Goal: Task Accomplishment & Management: Use online tool/utility

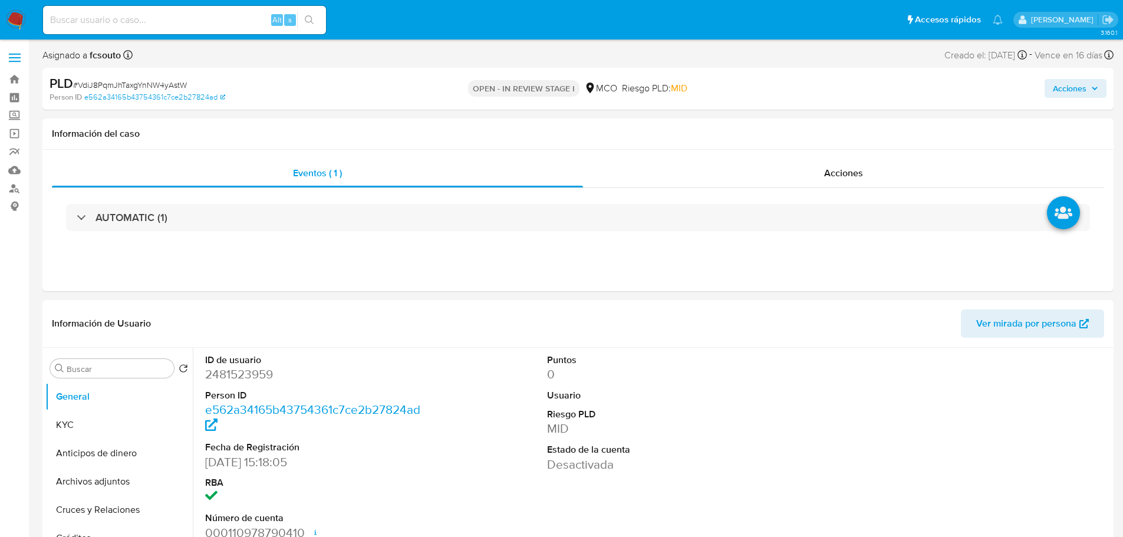
select select "10"
click at [449, 347] on div "Información de Usuario Ver mirada por persona" at bounding box center [578, 324] width 1072 height 48
click at [234, 376] on dd "2481523959" at bounding box center [313, 374] width 216 height 17
copy dd "2481523959"
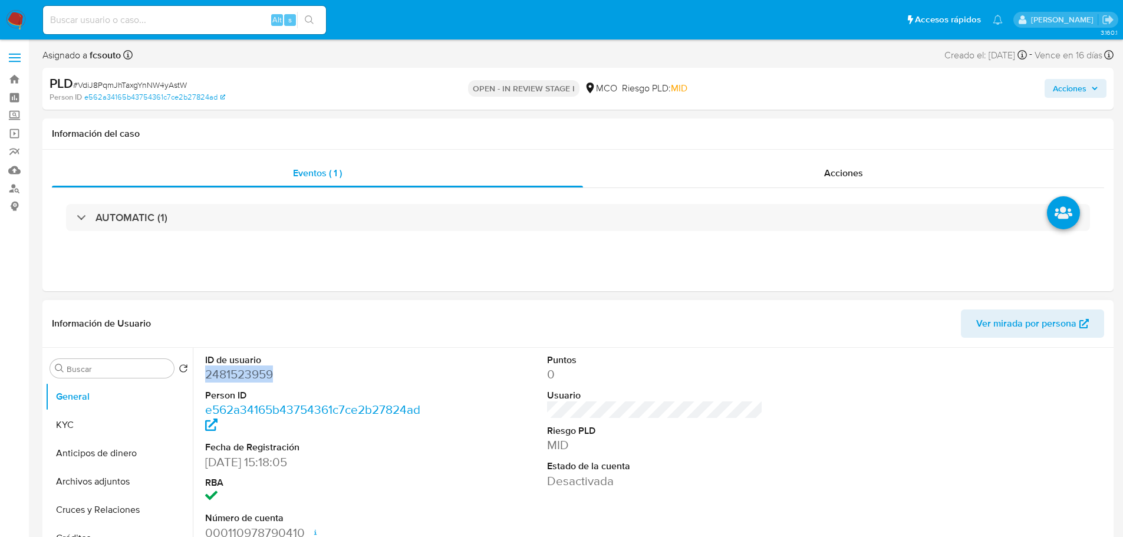
click at [244, 375] on dd "2481523959" at bounding box center [313, 374] width 216 height 17
click at [323, 367] on dd "2481523959" at bounding box center [313, 374] width 216 height 17
click at [249, 379] on dd "2481523959" at bounding box center [313, 374] width 216 height 17
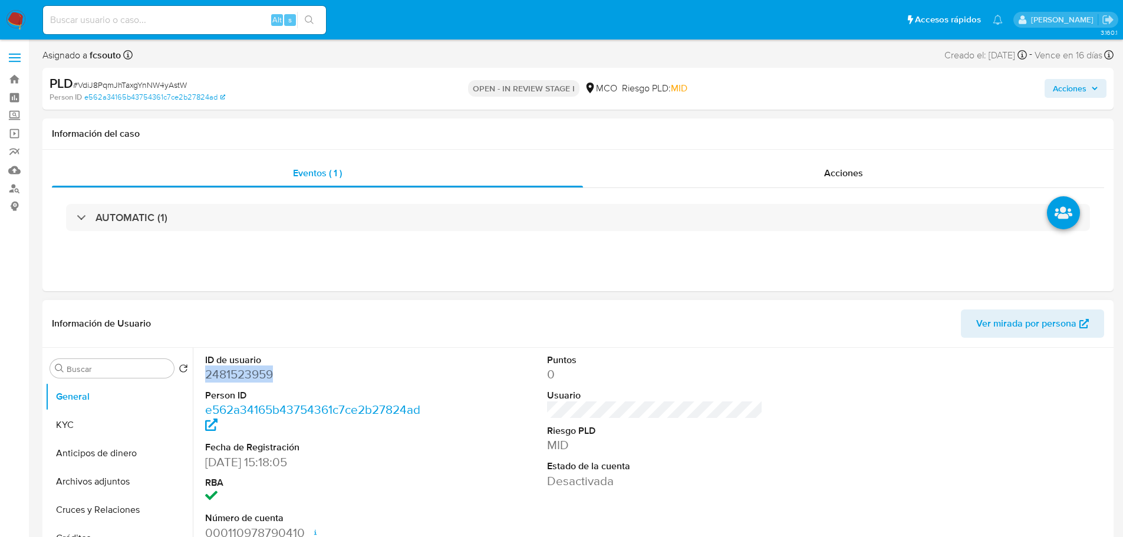
copy dd "2481523959"
click at [404, 361] on dt "ID de usuario" at bounding box center [313, 360] width 216 height 13
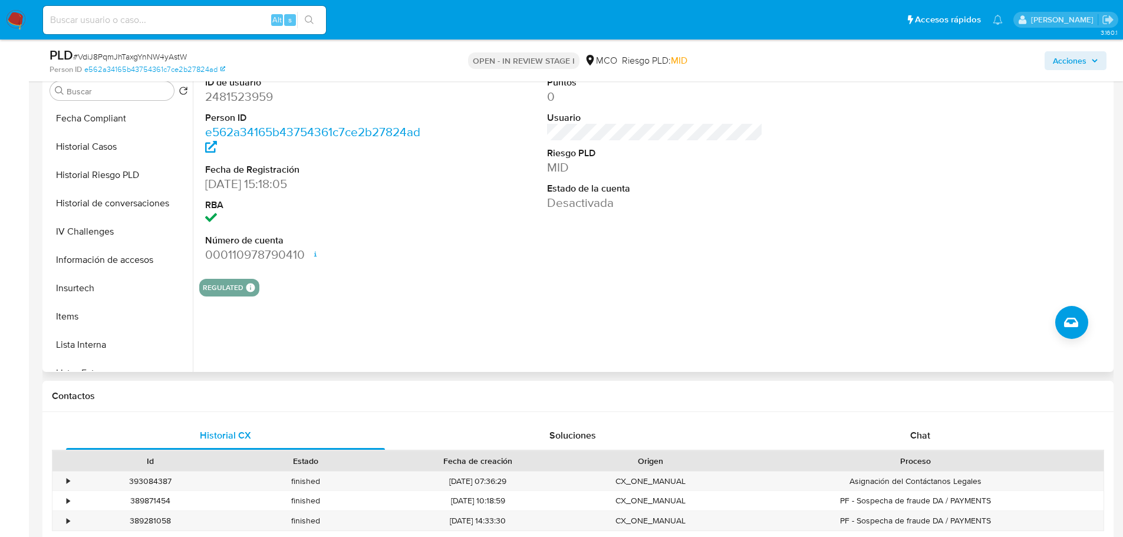
scroll to position [472, 0]
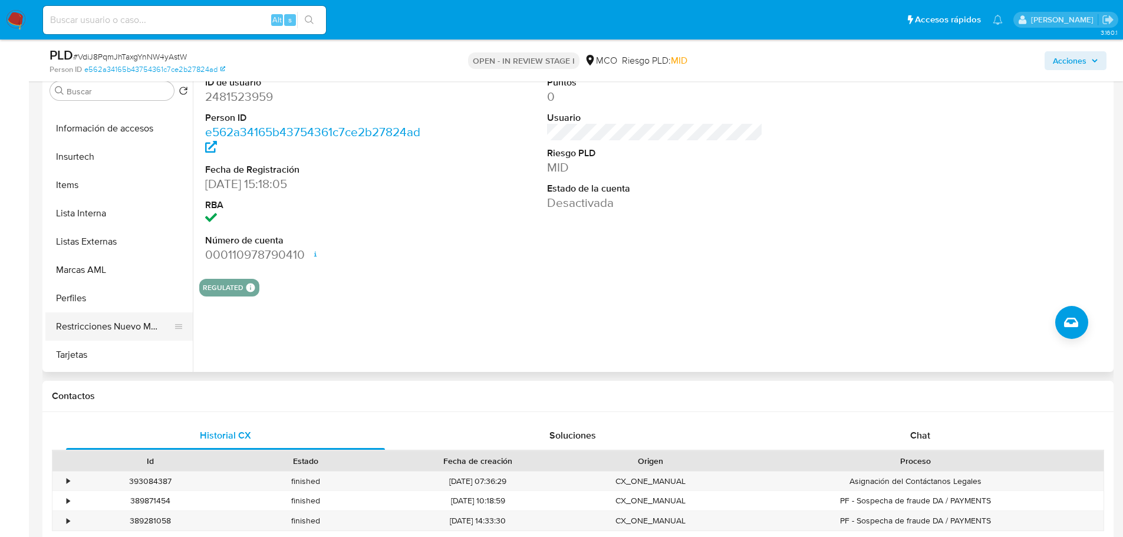
click at [113, 325] on button "Restricciones Nuevo Mundo" at bounding box center [114, 327] width 138 height 28
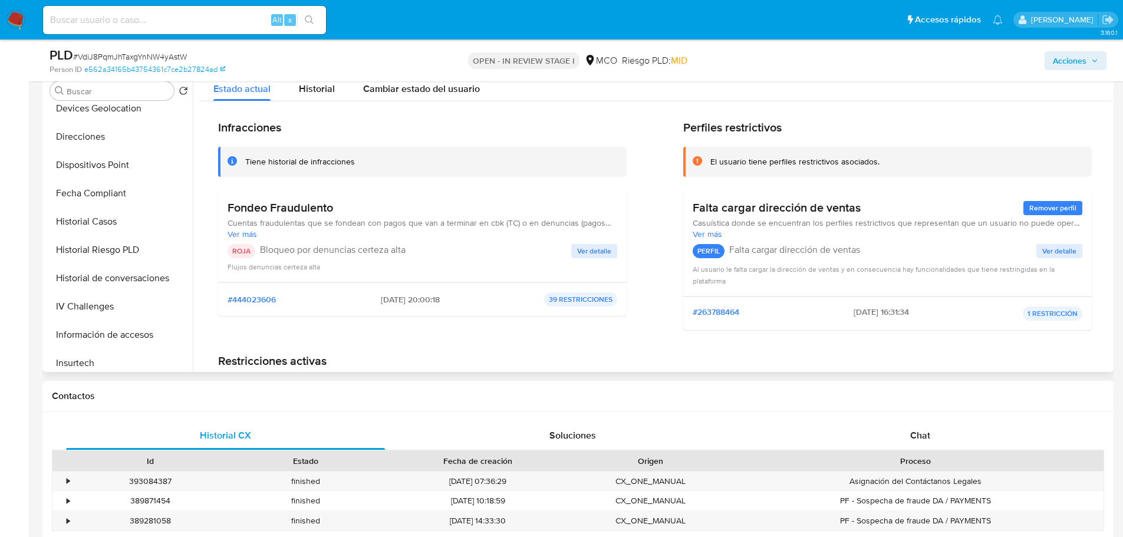
scroll to position [236, 0]
click at [88, 244] on button "Historial Casos" at bounding box center [114, 251] width 138 height 28
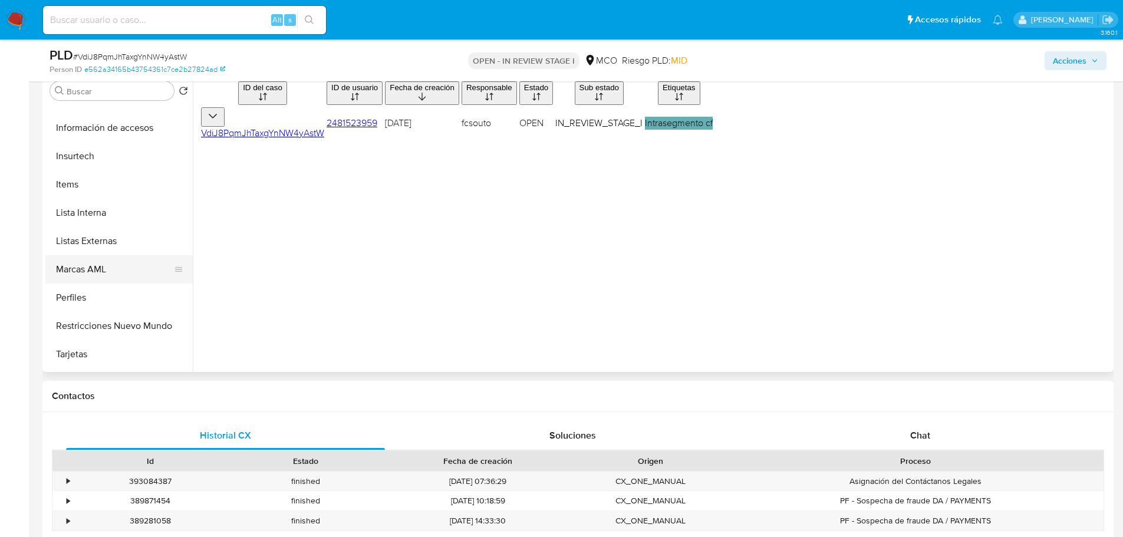
scroll to position [531, 0]
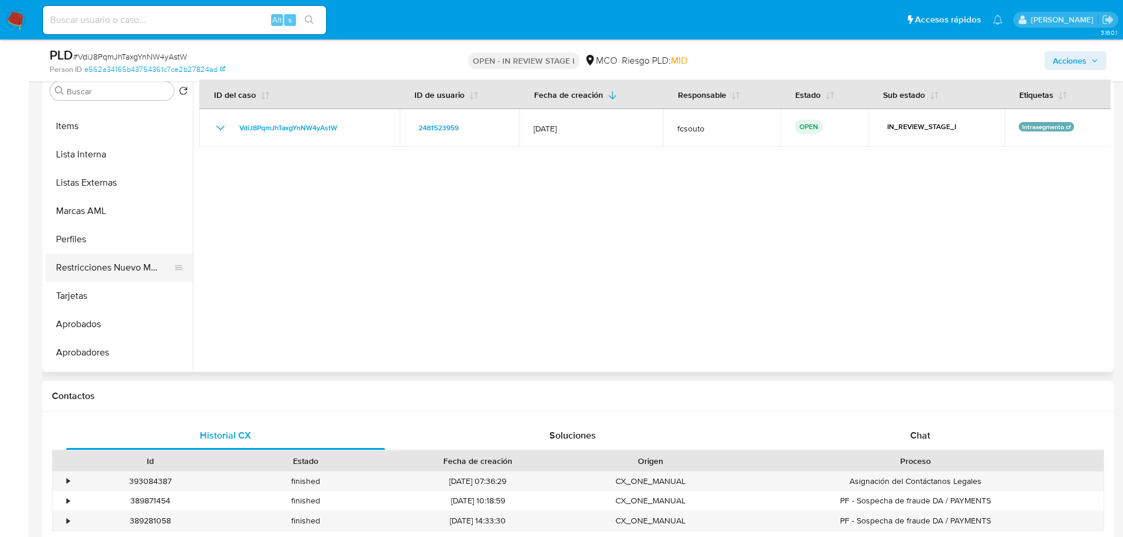
click at [123, 267] on button "Restricciones Nuevo Mundo" at bounding box center [114, 268] width 138 height 28
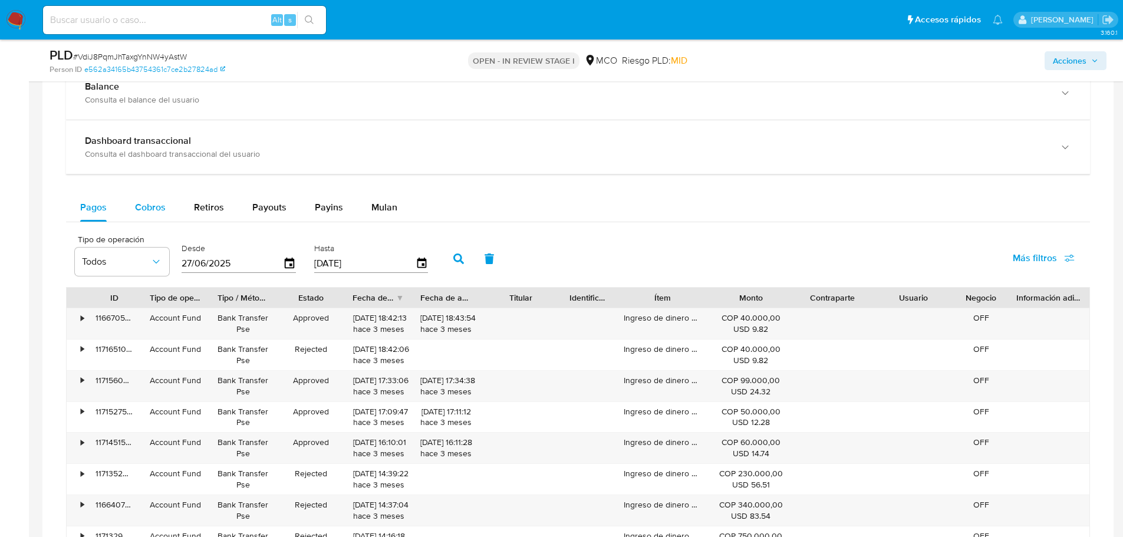
scroll to position [826, 0]
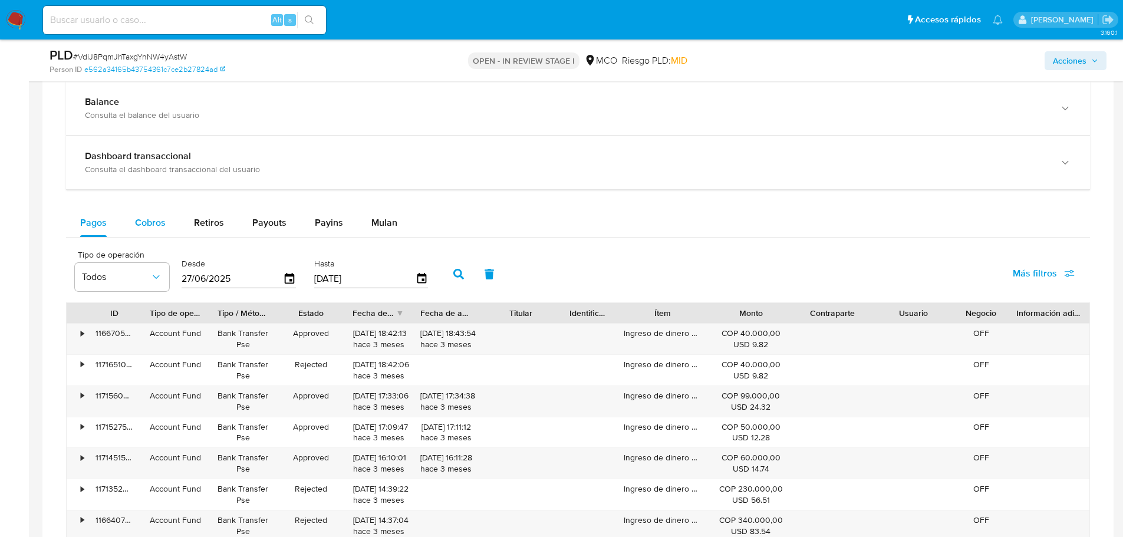
click at [165, 232] on button "Cobros" at bounding box center [150, 223] width 59 height 28
select select "10"
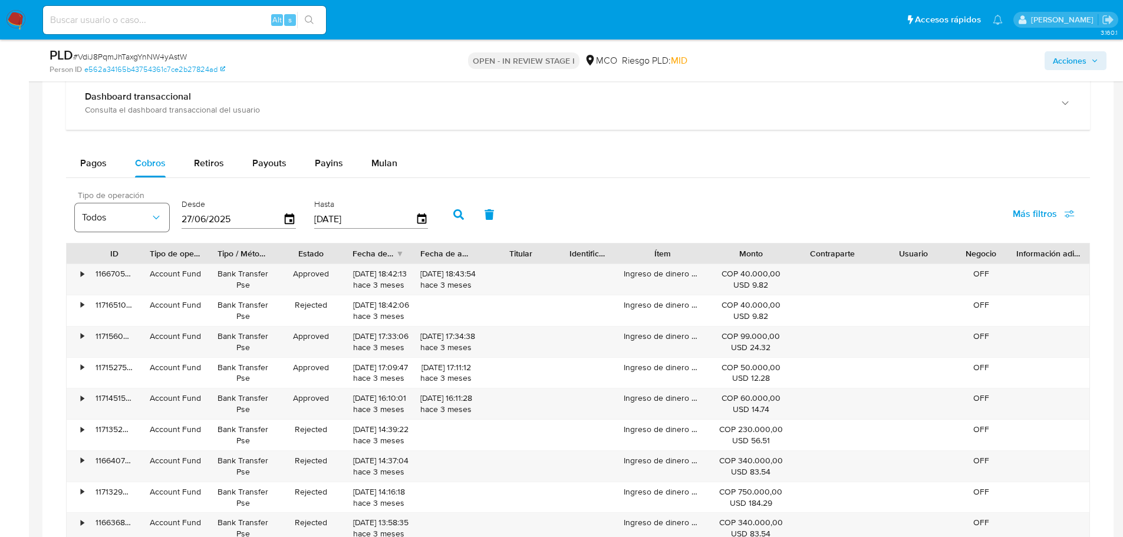
scroll to position [885, 0]
click at [91, 167] on span "Pagos" at bounding box center [93, 164] width 27 height 14
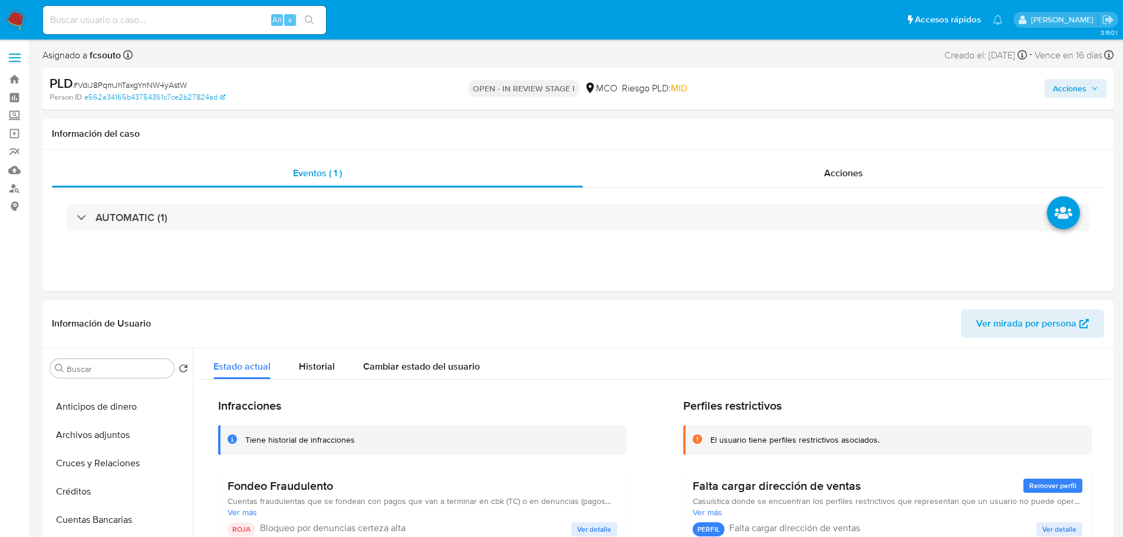
scroll to position [0, 0]
click at [88, 418] on button "KYC" at bounding box center [114, 425] width 138 height 28
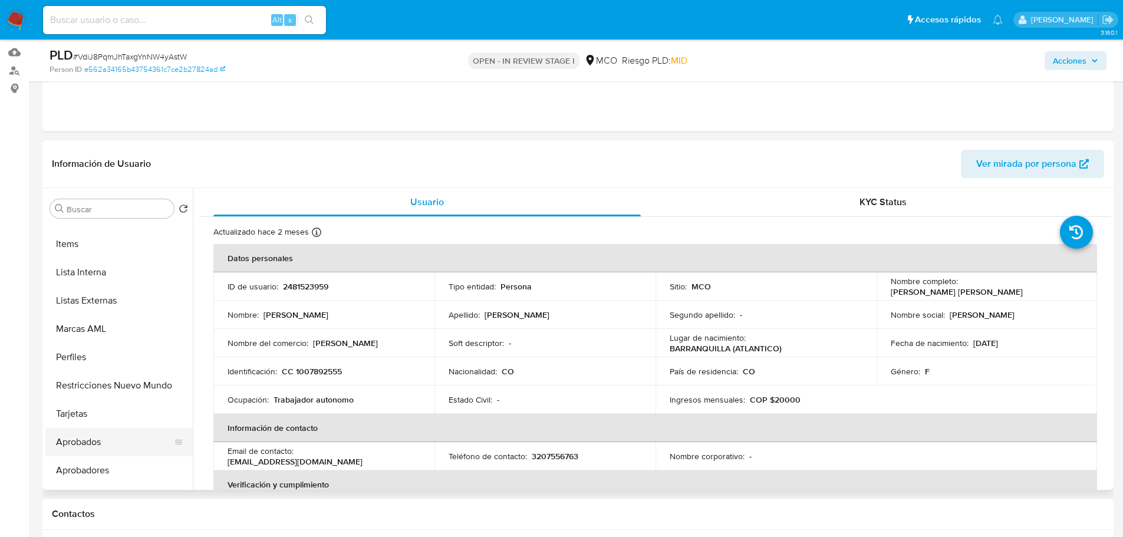
scroll to position [555, 0]
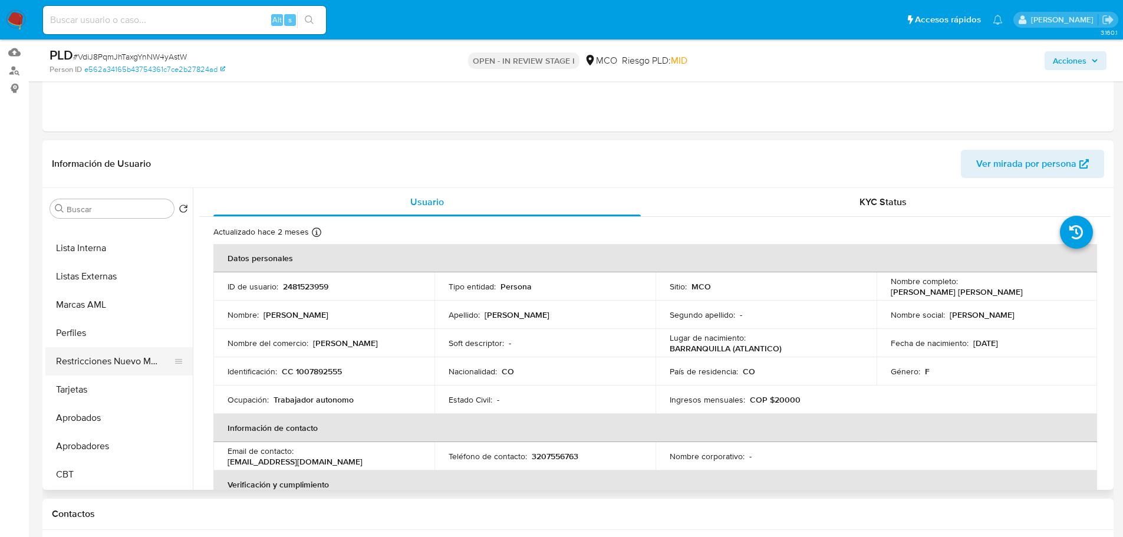
click at [103, 355] on button "Restricciones Nuevo Mundo" at bounding box center [114, 361] width 138 height 28
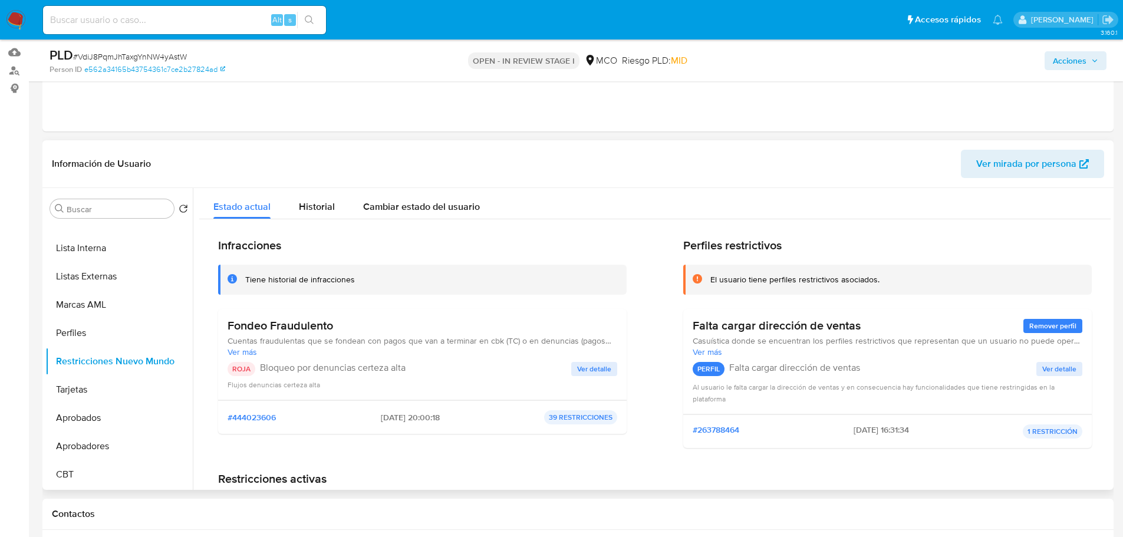
click at [236, 349] on span "Ver más" at bounding box center [423, 352] width 390 height 11
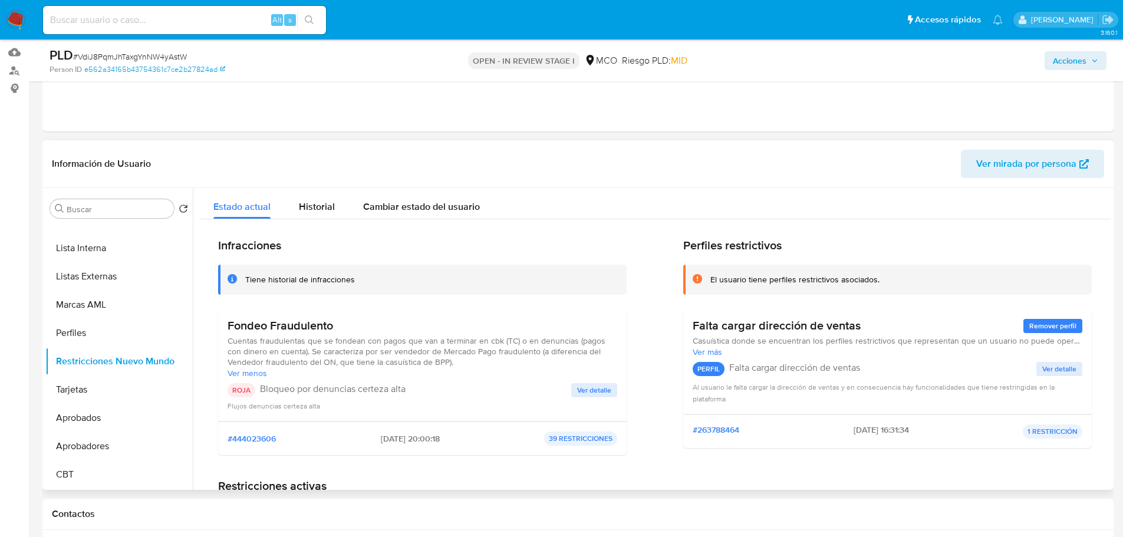
drag, startPoint x: 225, startPoint y: 328, endPoint x: 455, endPoint y: 364, distance: 232.8
click at [455, 364] on div "Fondeo Fraudulento Cuentas fraudulentas que se fondean con pagos que van a term…" at bounding box center [422, 365] width 409 height 113
click at [465, 357] on span "Cuentas fraudulentas que se fondean con pagos que van a terminar en cbk (TC) o …" at bounding box center [423, 352] width 390 height 32
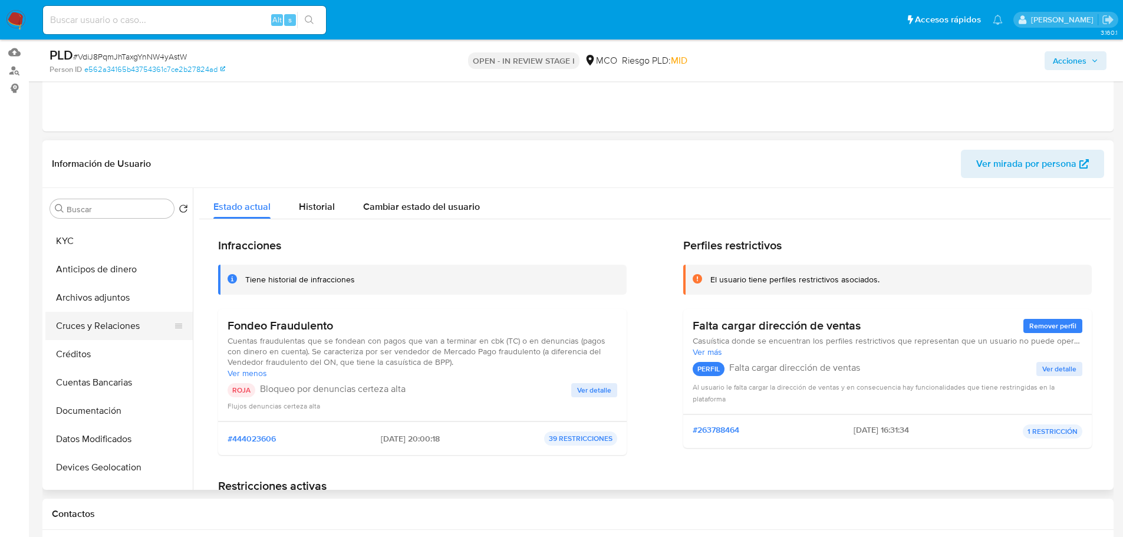
click at [104, 324] on button "Cruces y Relaciones" at bounding box center [114, 326] width 138 height 28
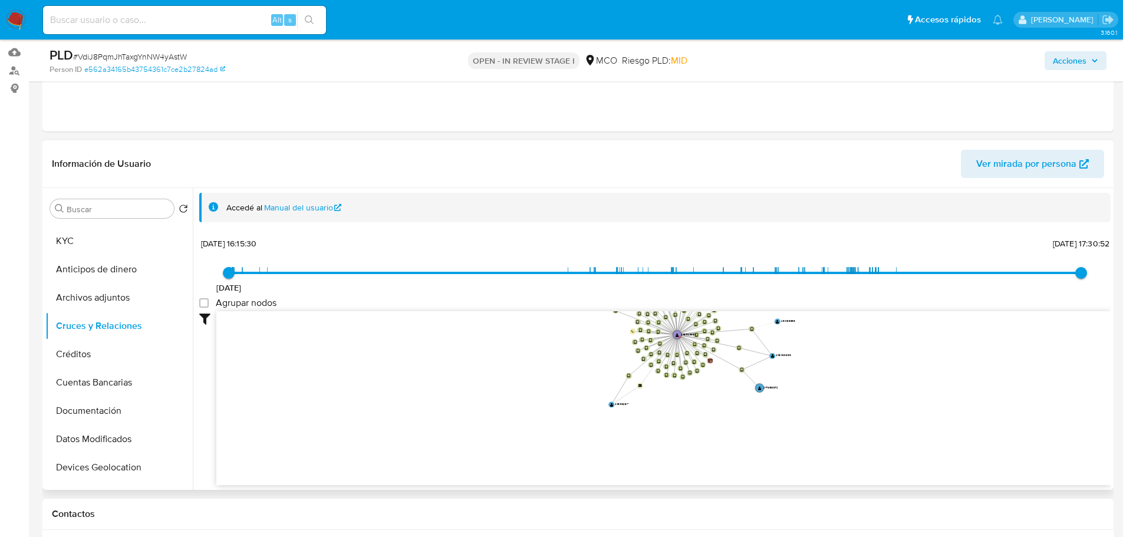
drag, startPoint x: 742, startPoint y: 441, endPoint x: 662, endPoint y: 435, distance: 79.9
click at [758, 373] on icon "device-6860a6343d63133932c69dd4  user-2481523959  2481523959 device-6865a120e…" at bounding box center [663, 396] width 895 height 171
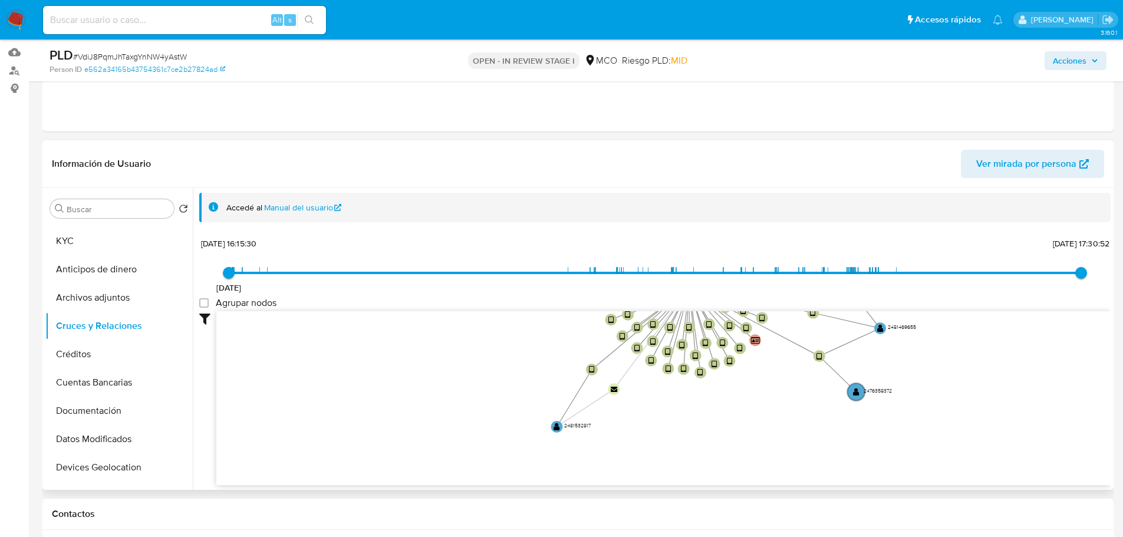
drag, startPoint x: 678, startPoint y: 369, endPoint x: 672, endPoint y: 481, distance: 112.2
click at [672, 481] on icon "device-6860a6343d63133932c69dd4  user-2481523959  2481523959 device-6865a120e…" at bounding box center [663, 396] width 895 height 171
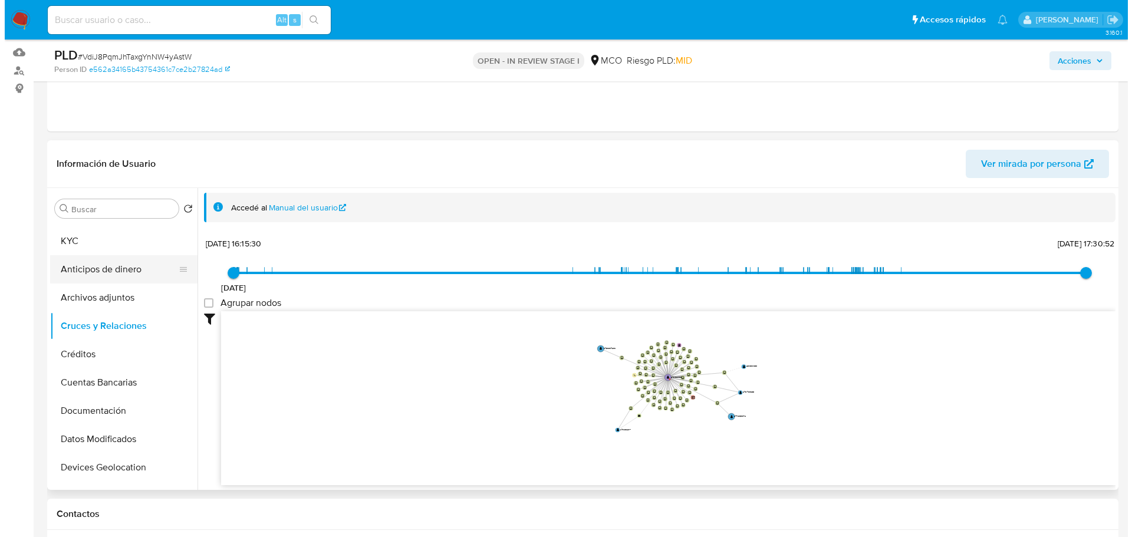
scroll to position [0, 0]
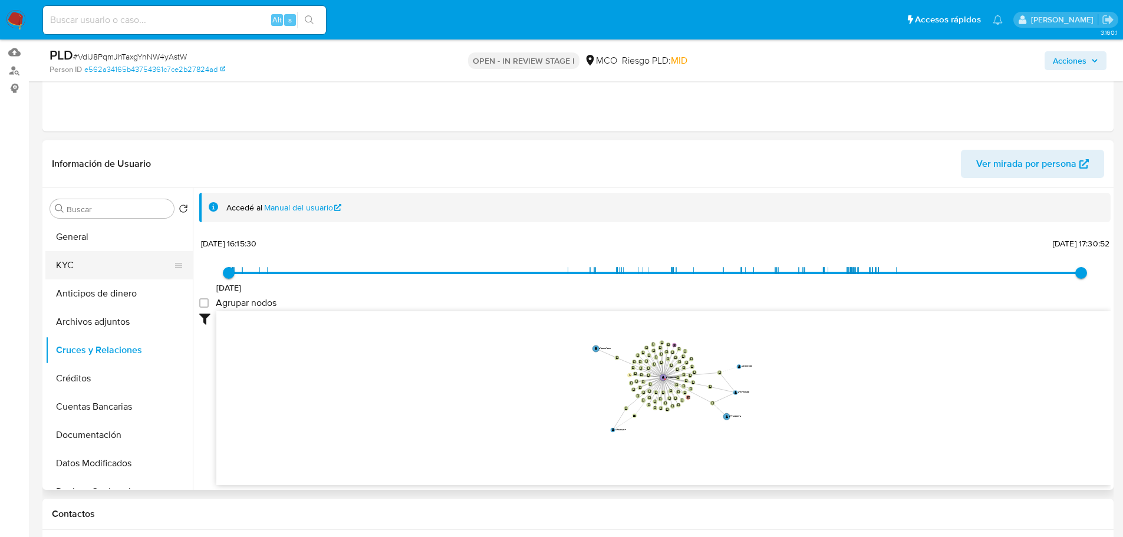
click at [99, 269] on button "KYC" at bounding box center [114, 265] width 138 height 28
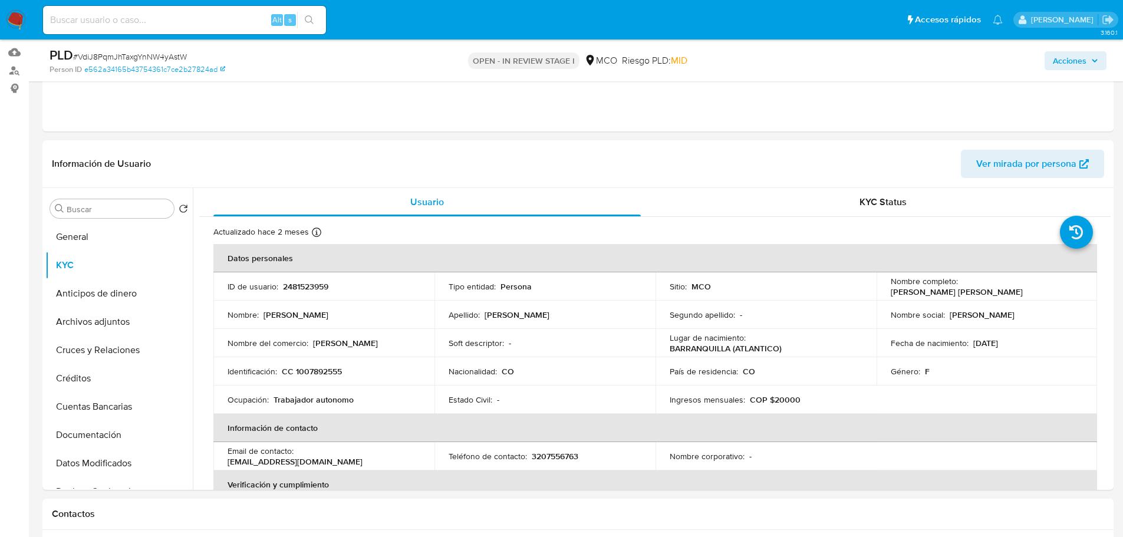
click at [1069, 58] on span "Acciones" at bounding box center [1070, 60] width 34 height 19
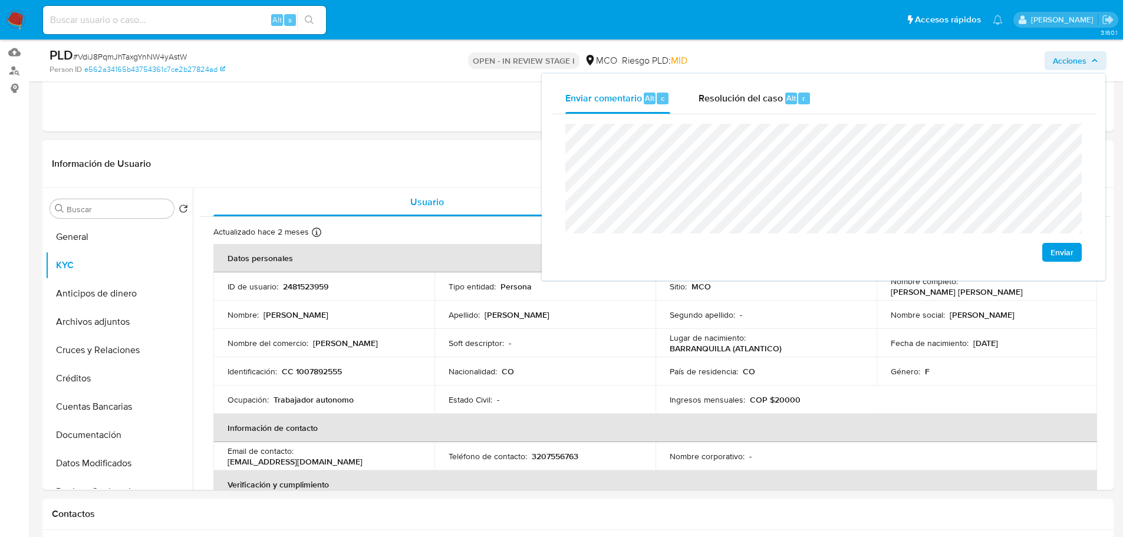
click at [1070, 255] on span "Enviar" at bounding box center [1062, 252] width 23 height 17
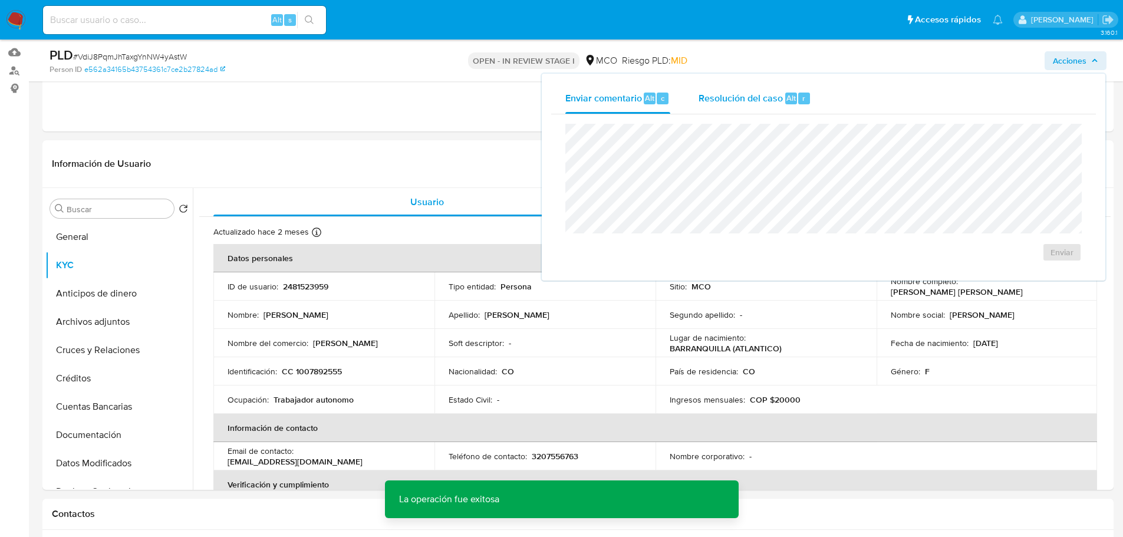
click at [739, 94] on span "Resolución del caso" at bounding box center [741, 98] width 84 height 14
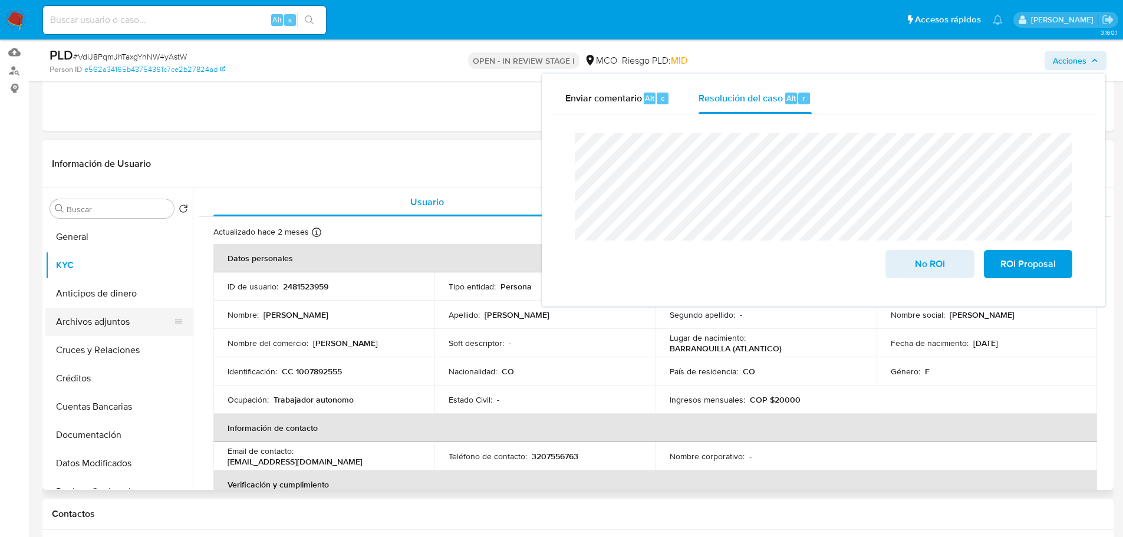
click at [124, 319] on button "Archivos adjuntos" at bounding box center [114, 322] width 138 height 28
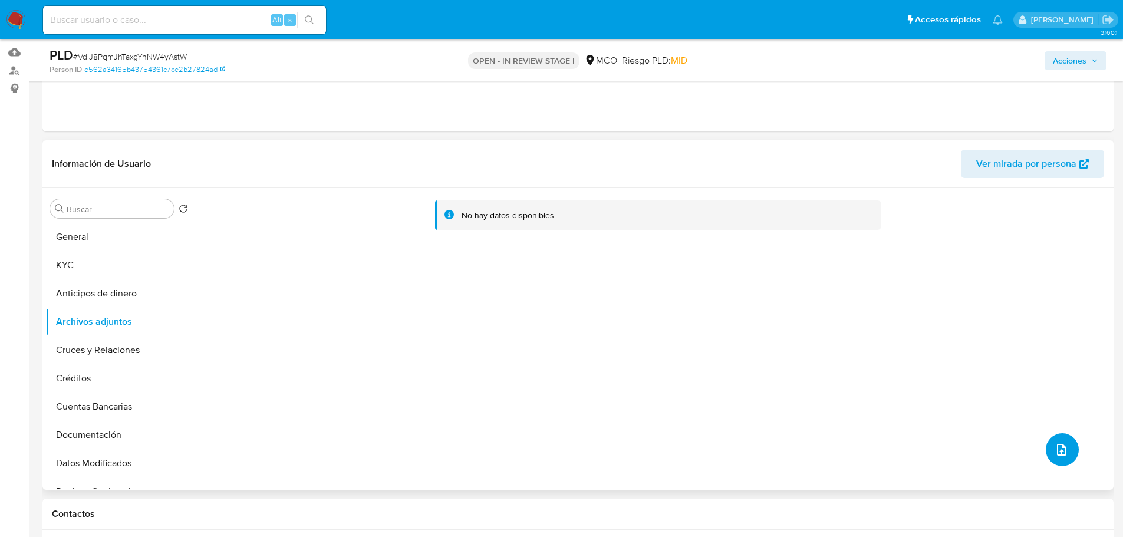
click at [1056, 455] on icon "upload-file" at bounding box center [1062, 450] width 14 height 14
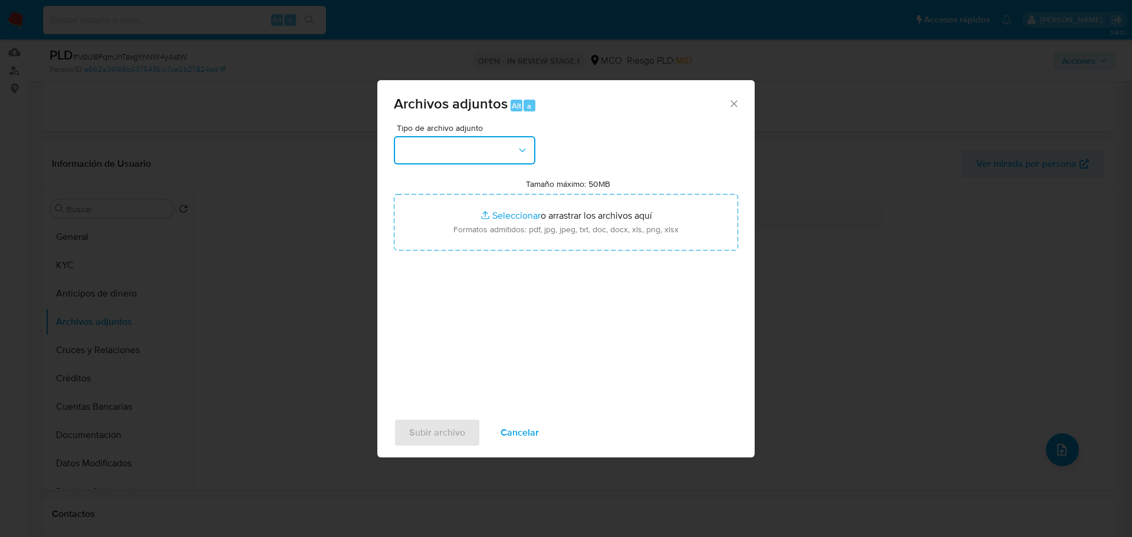
click at [501, 137] on button "button" at bounding box center [465, 150] width 142 height 28
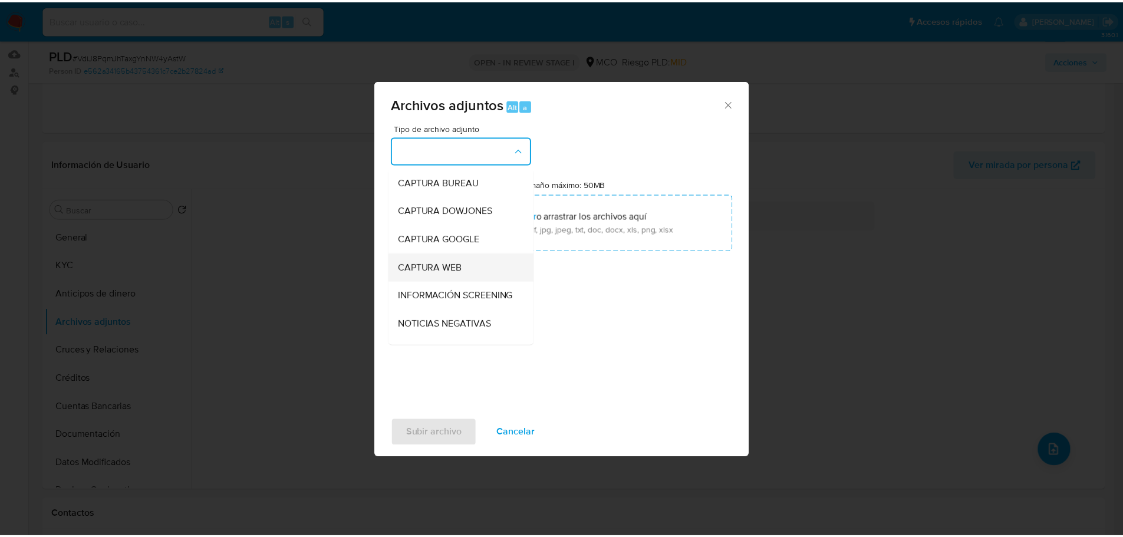
scroll to position [118, 0]
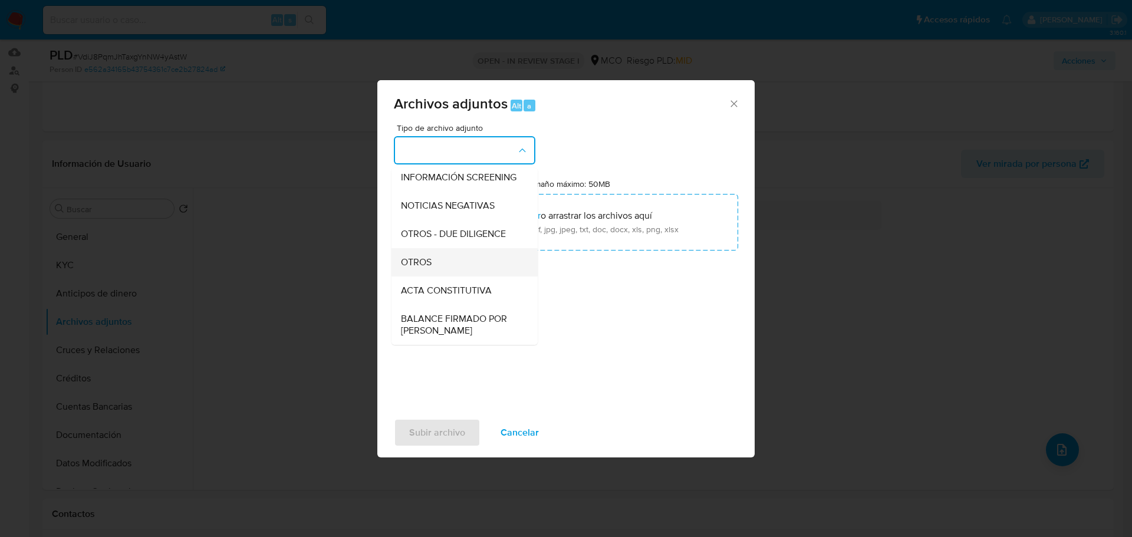
click at [447, 268] on div "OTROS" at bounding box center [461, 262] width 120 height 28
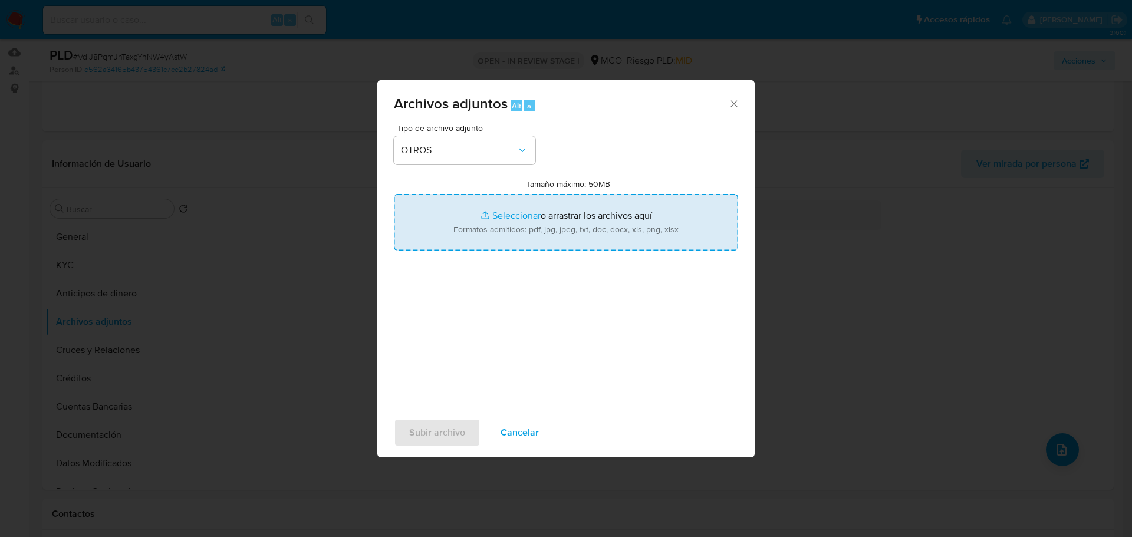
click at [579, 231] on input "Tamaño máximo: 50MB Seleccionar archivos" at bounding box center [566, 222] width 344 height 57
type input "C:\fakepath\2481523959 - 24_9_2025.pdf"
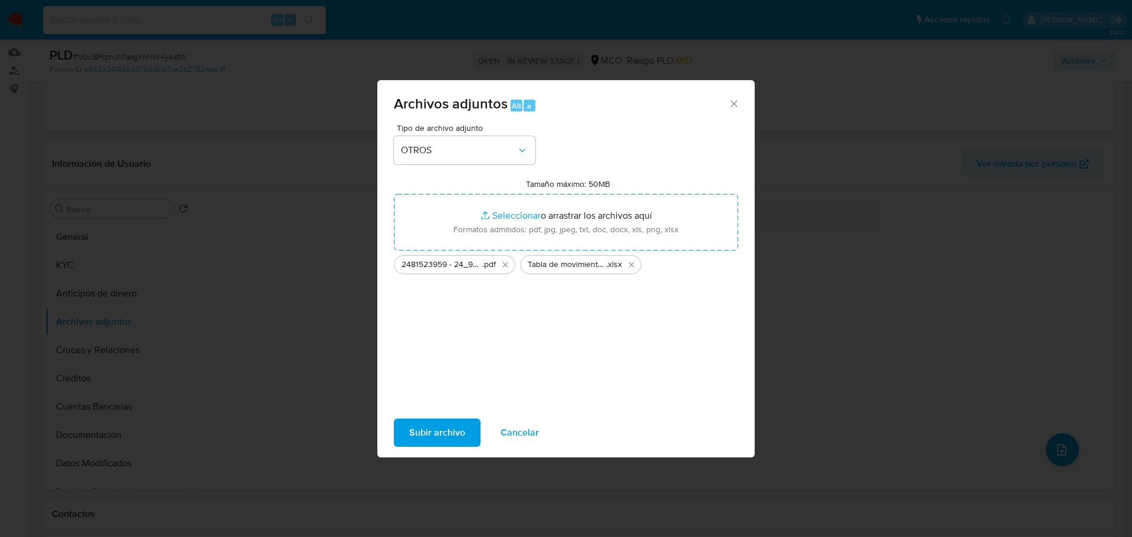
click at [436, 438] on span "Subir archivo" at bounding box center [437, 433] width 56 height 26
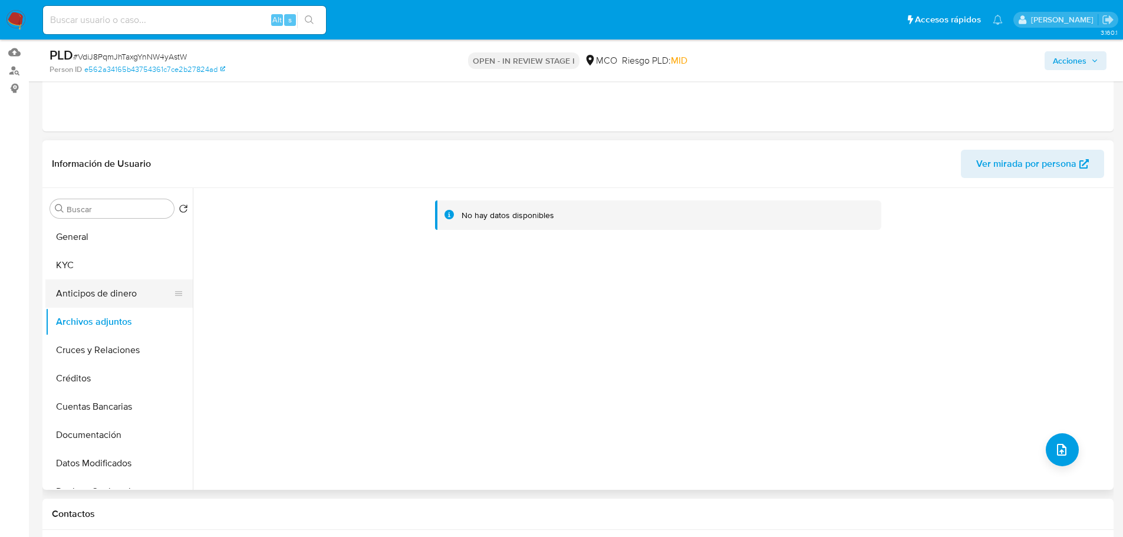
click at [108, 294] on button "Anticipos de dinero" at bounding box center [114, 294] width 138 height 28
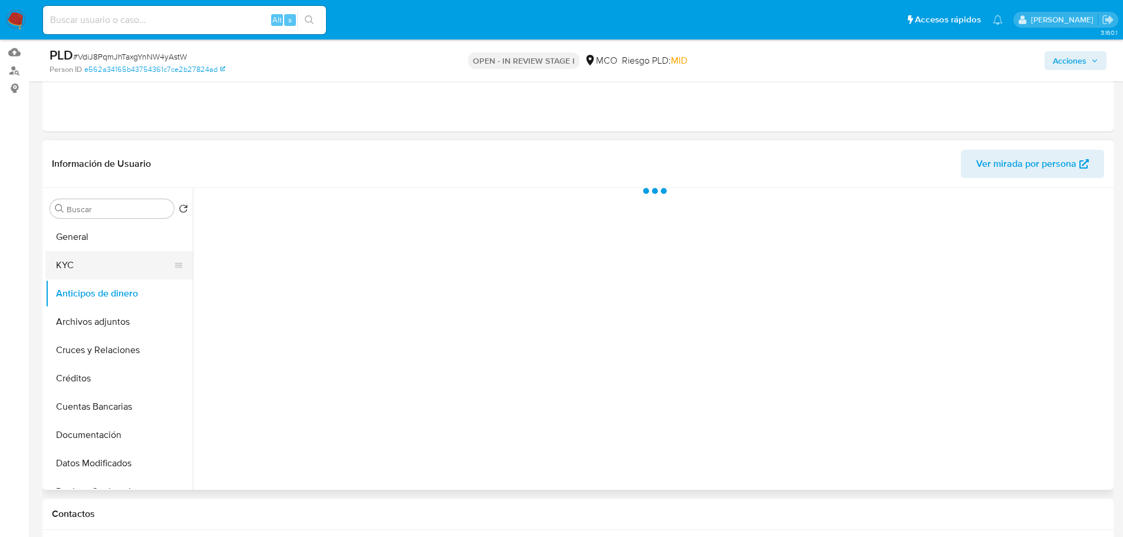
click at [88, 261] on button "KYC" at bounding box center [114, 265] width 138 height 28
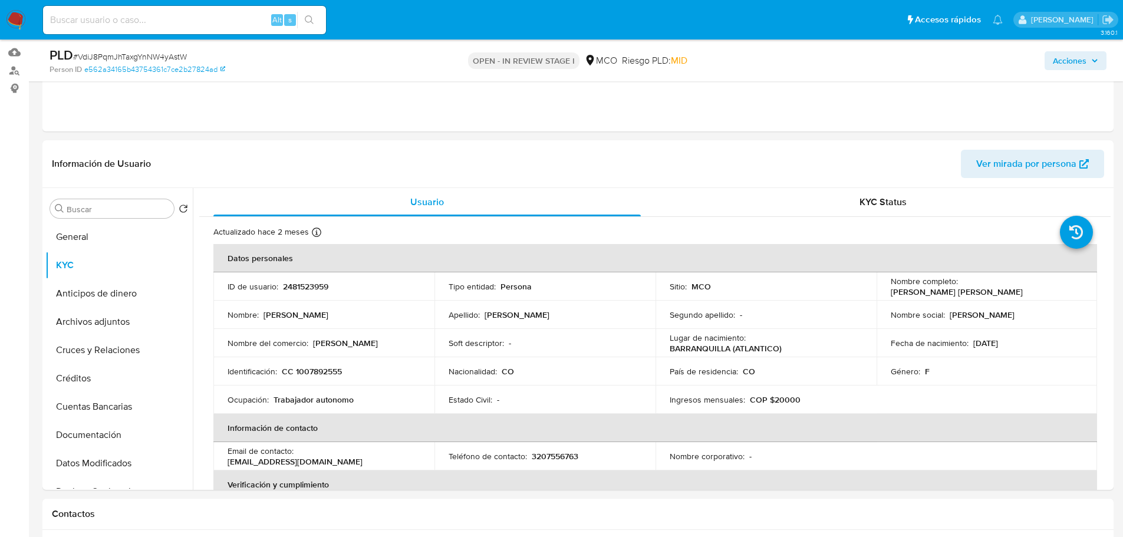
click at [1087, 58] on span "Acciones" at bounding box center [1075, 60] width 45 height 17
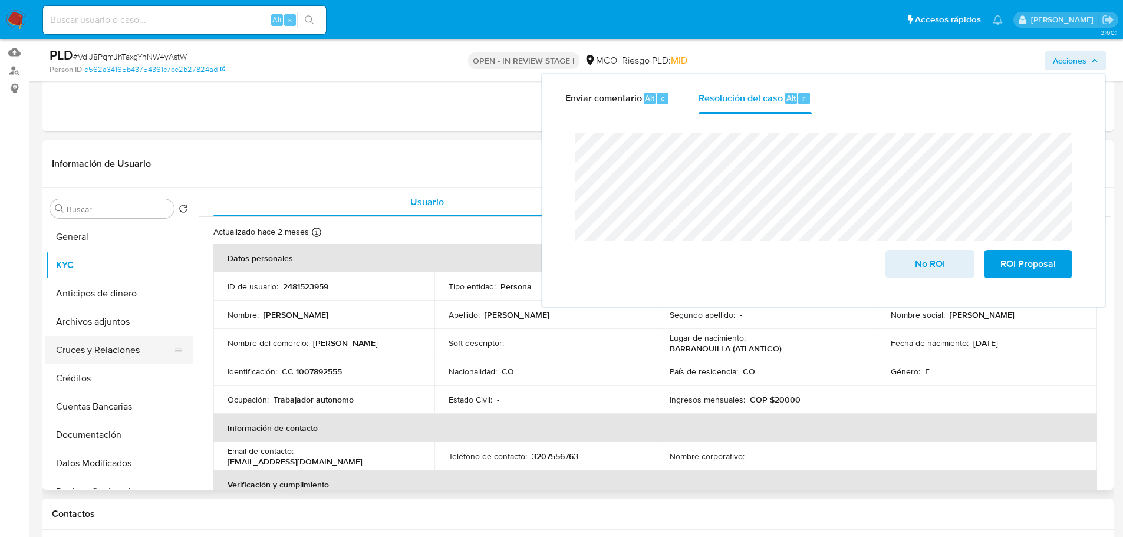
drag, startPoint x: 110, startPoint y: 334, endPoint x: 92, endPoint y: 341, distance: 19.6
click at [100, 341] on ul "General KYC Anticipos de dinero Archivos adjuntos Cruces y Relaciones Créditos …" at bounding box center [118, 356] width 147 height 266
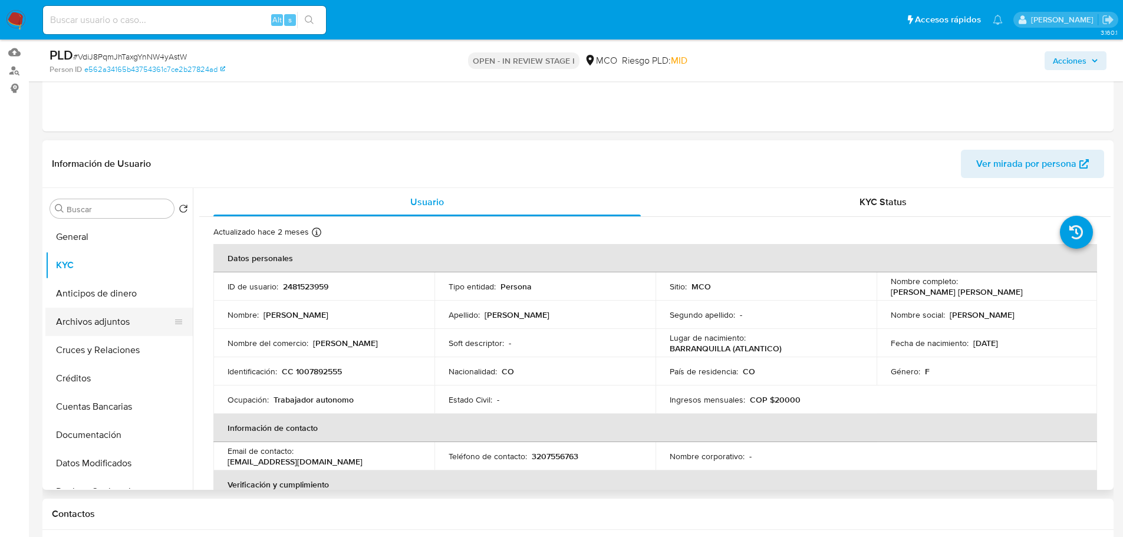
click at [105, 330] on button "Archivos adjuntos" at bounding box center [114, 322] width 138 height 28
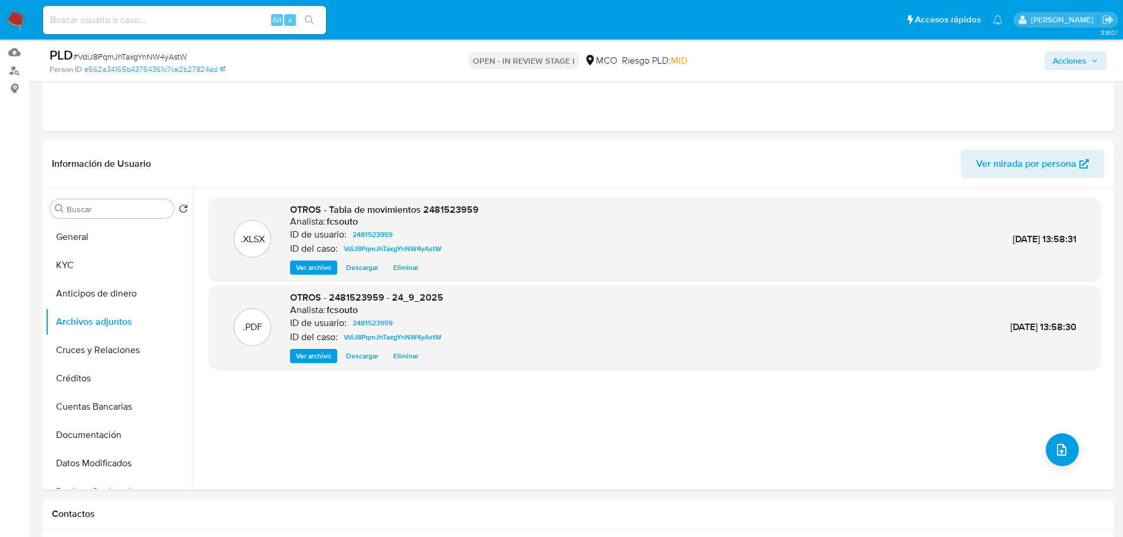
click at [1067, 68] on span "Acciones" at bounding box center [1070, 60] width 34 height 19
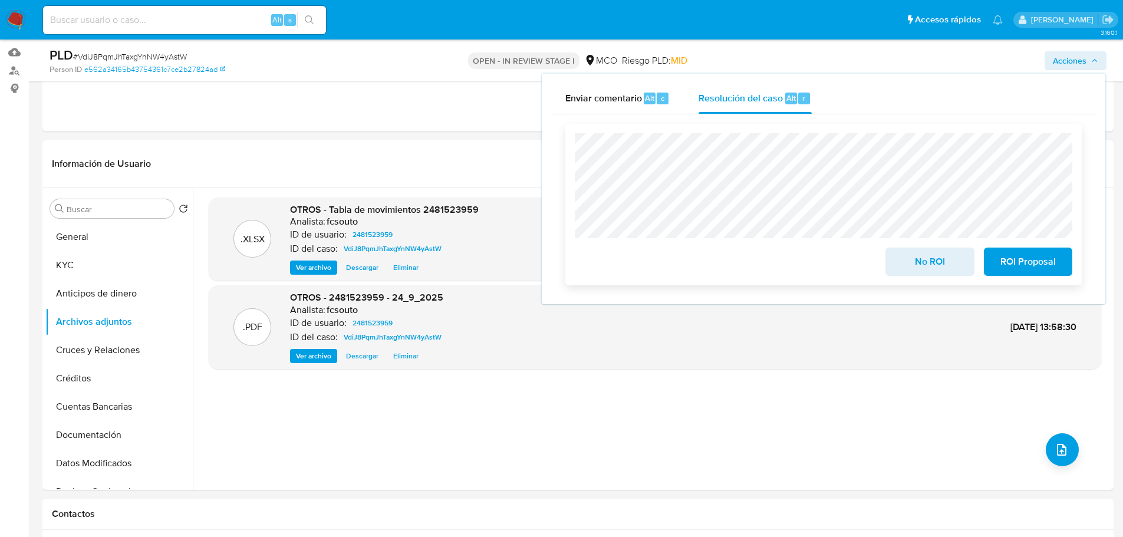
click at [1024, 266] on span "ROI Proposal" at bounding box center [1029, 262] width 58 height 26
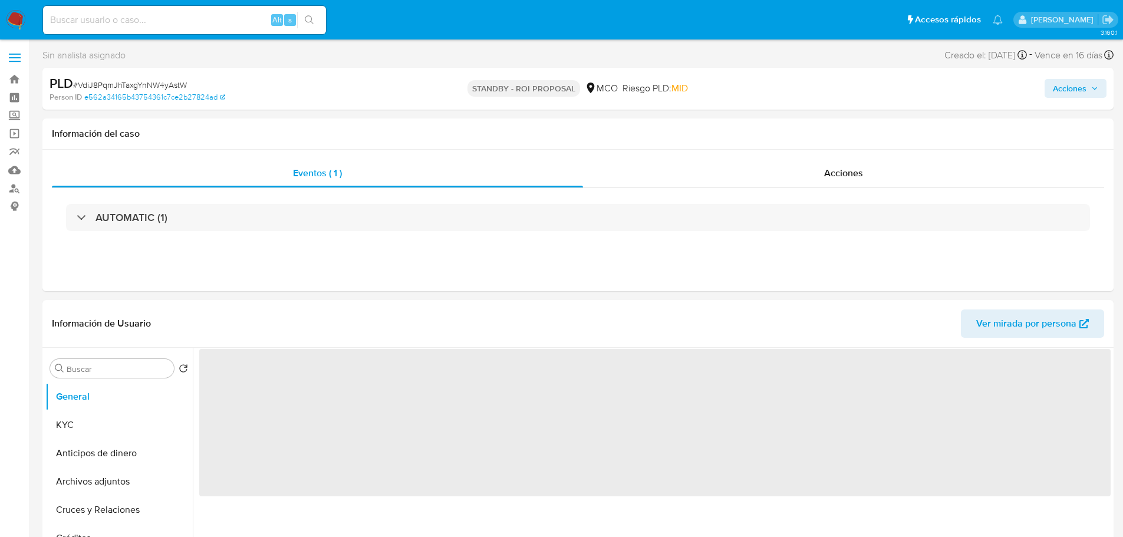
select select "10"
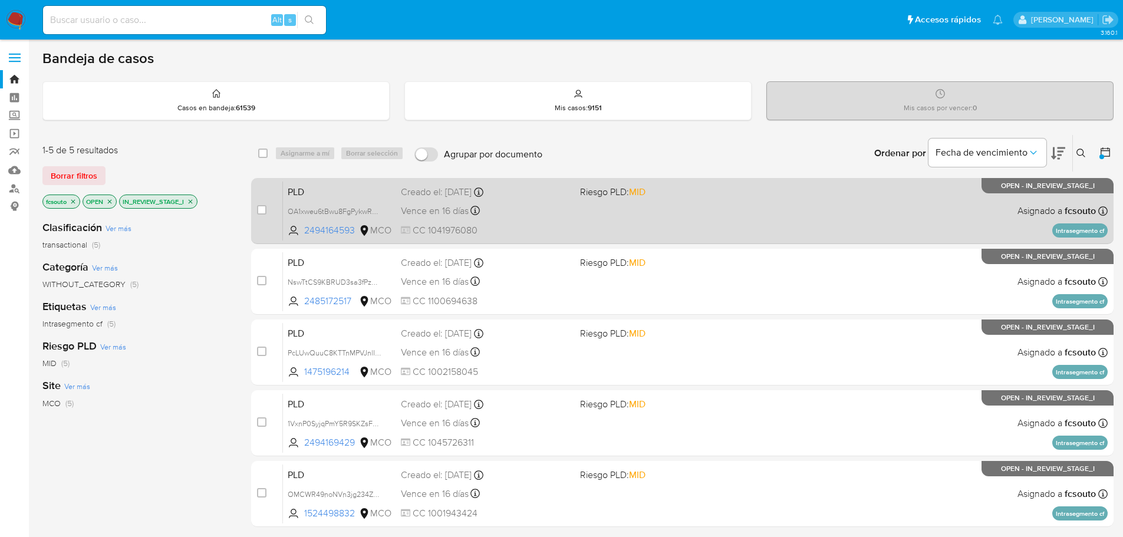
click at [610, 218] on div "PLD OA1xweu6tBwu8FgPykwRUn9J 2494164593 MCO Riesgo PLD: MID Creado el: 12/07/20…" at bounding box center [695, 211] width 825 height 60
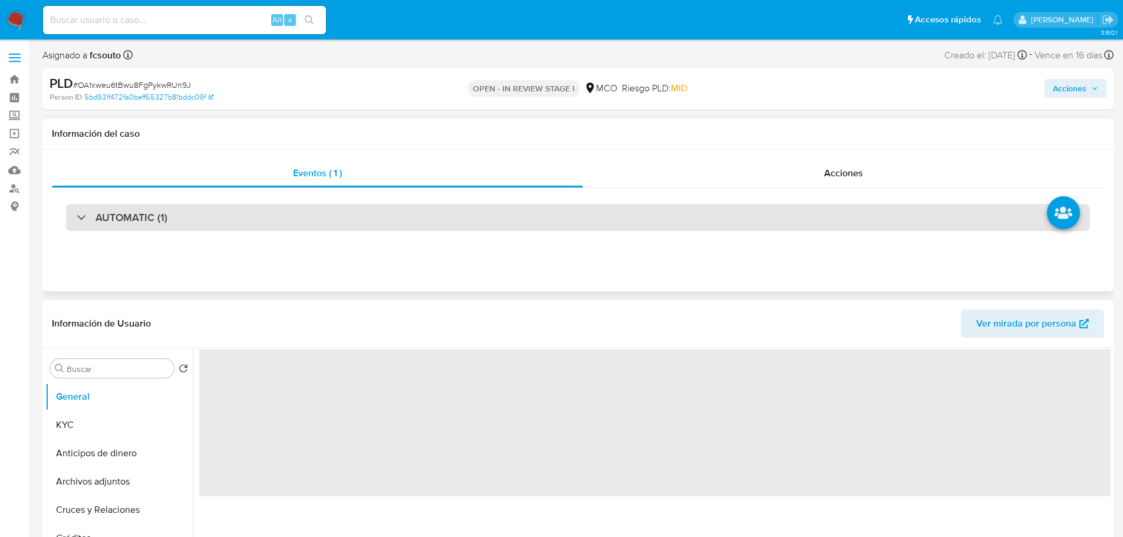
select select "10"
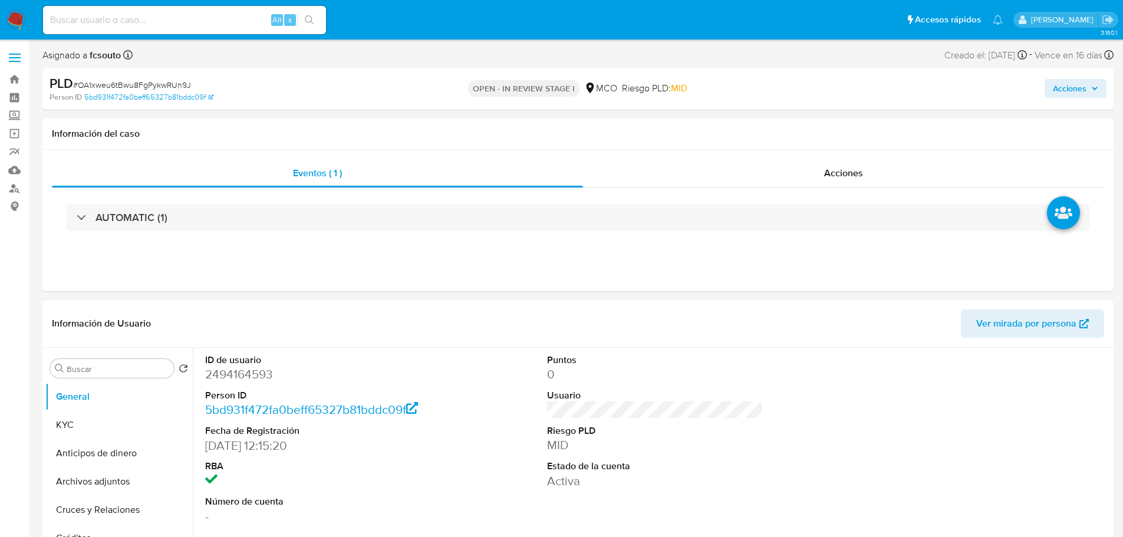
click at [227, 376] on dd "2494164593" at bounding box center [313, 374] width 216 height 17
copy dd "2494164593"
click at [369, 375] on dd "2494164593" at bounding box center [313, 374] width 216 height 17
click at [257, 370] on dd "2494164593" at bounding box center [313, 374] width 216 height 17
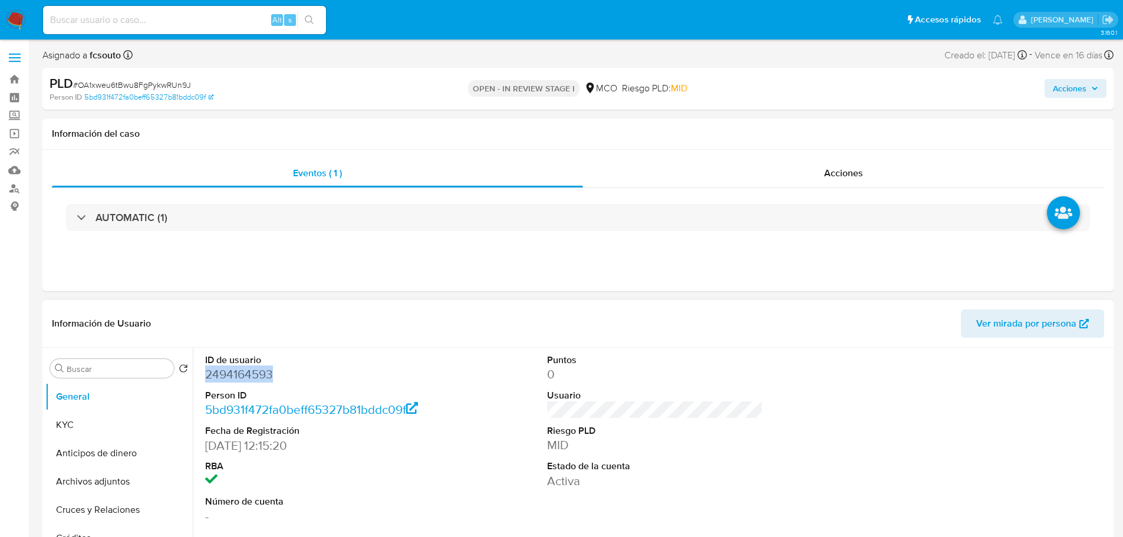
click at [257, 370] on dd "2494164593" at bounding box center [313, 374] width 216 height 17
copy dd "2494164593"
click at [242, 367] on dd "2494164593" at bounding box center [313, 374] width 216 height 17
copy dd "2494164593"
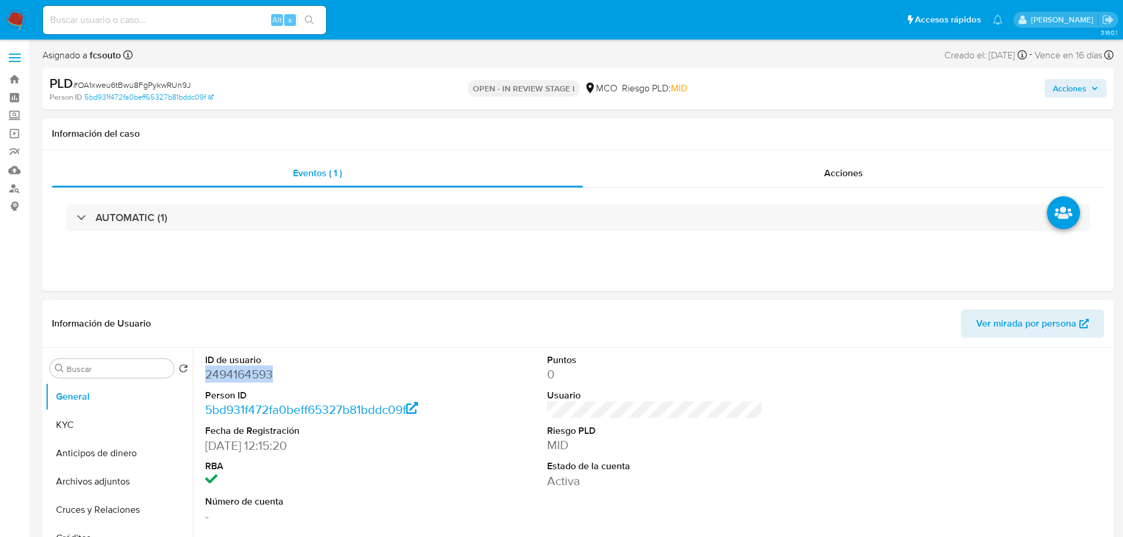
click at [238, 377] on dd "2494164593" at bounding box center [313, 374] width 216 height 17
copy dd "2494164593"
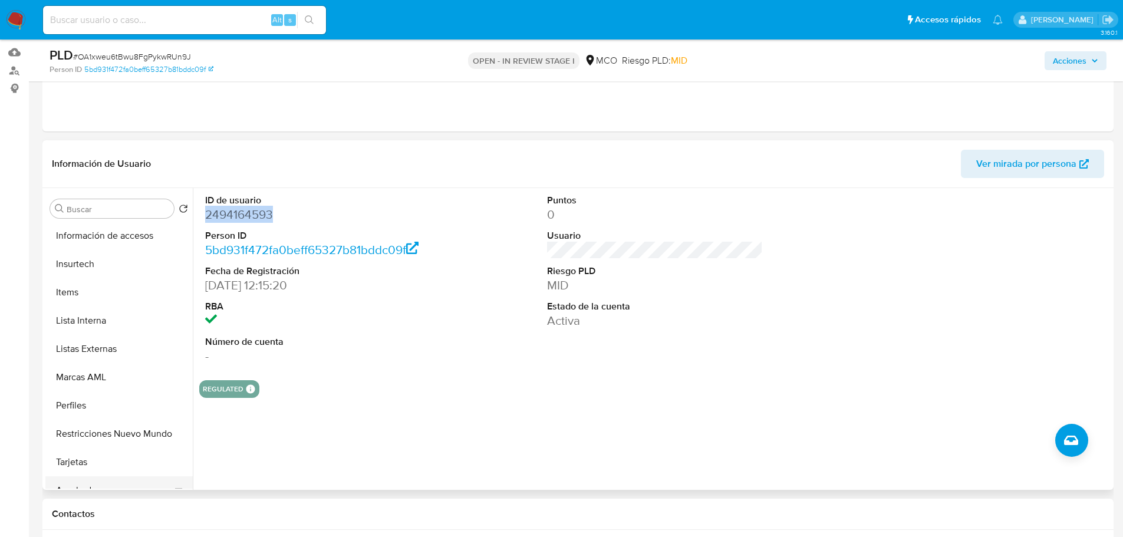
scroll to position [555, 0]
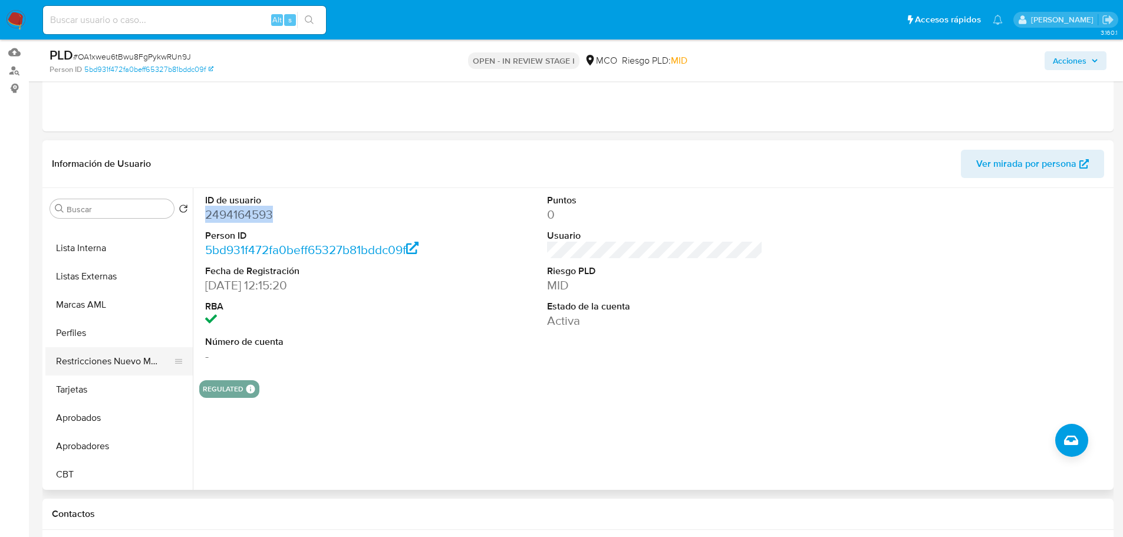
click at [134, 362] on button "Restricciones Nuevo Mundo" at bounding box center [114, 361] width 138 height 28
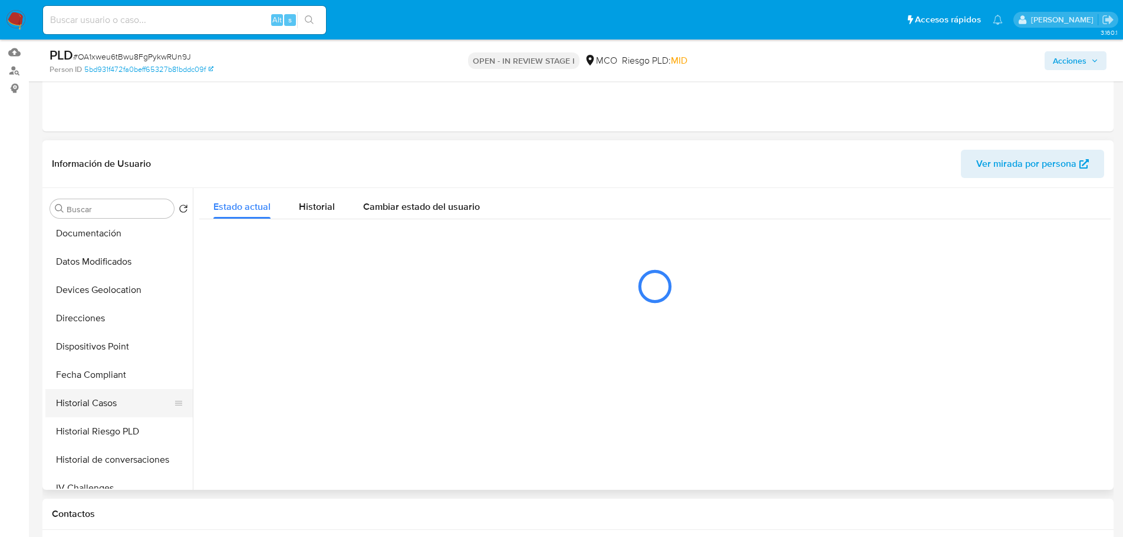
scroll to position [201, 0]
click at [129, 406] on button "Historial Casos" at bounding box center [114, 404] width 138 height 28
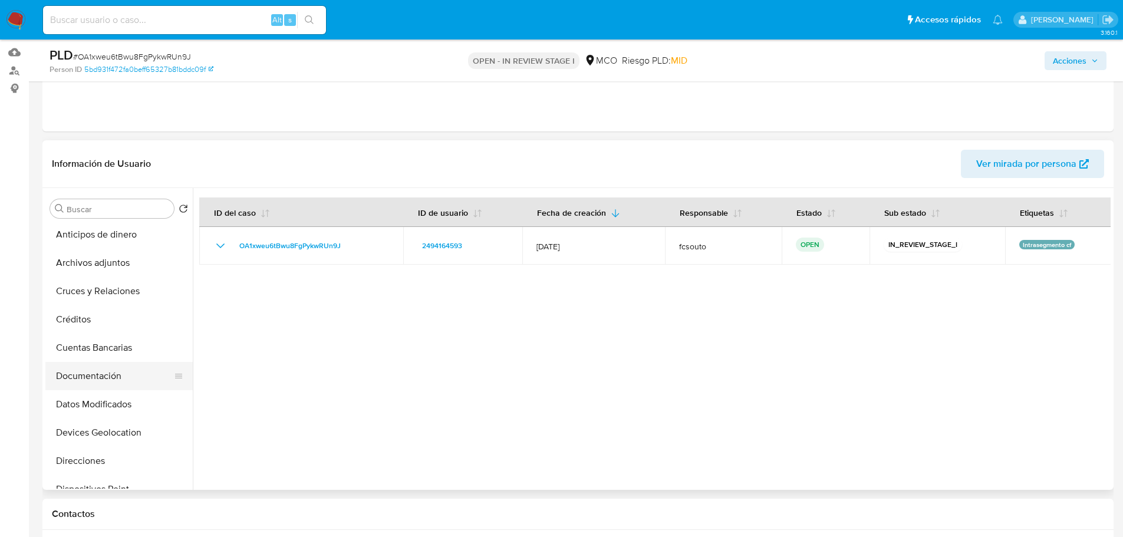
scroll to position [0, 0]
click at [111, 270] on button "KYC" at bounding box center [114, 265] width 138 height 28
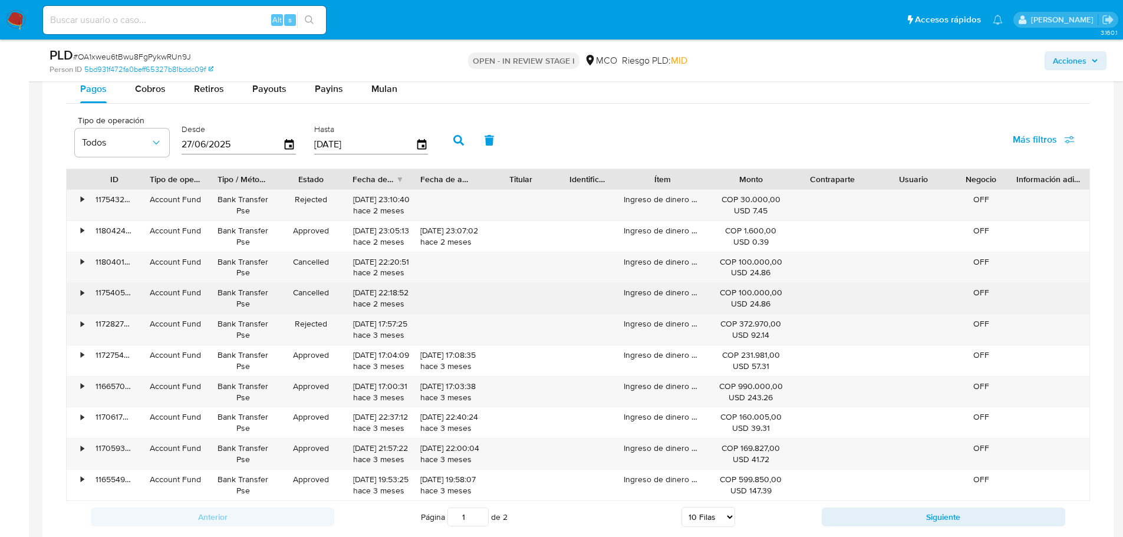
scroll to position [1003, 0]
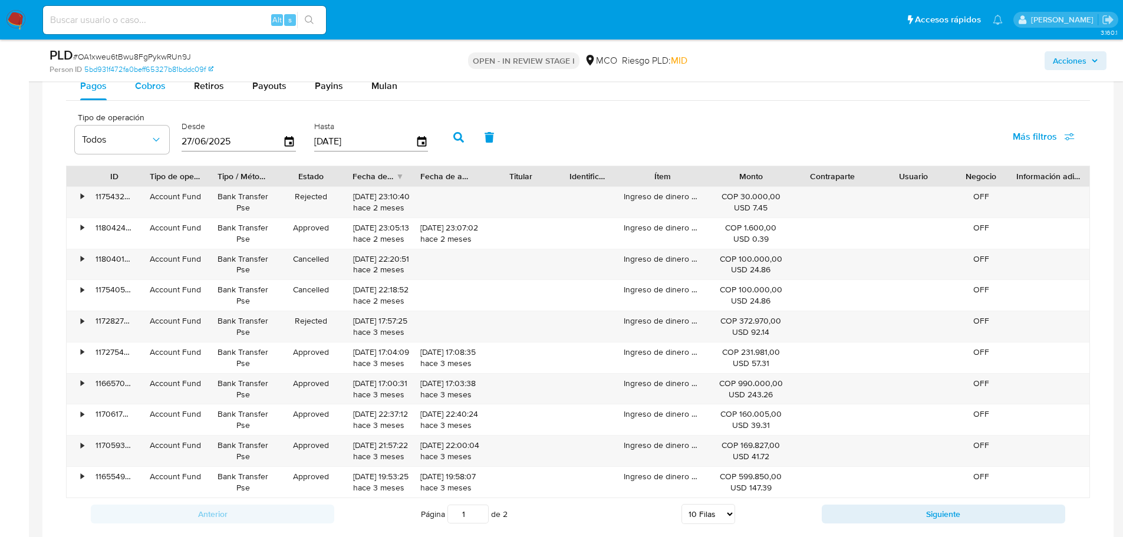
click at [150, 95] on div "Cobros" at bounding box center [150, 86] width 31 height 28
select select "10"
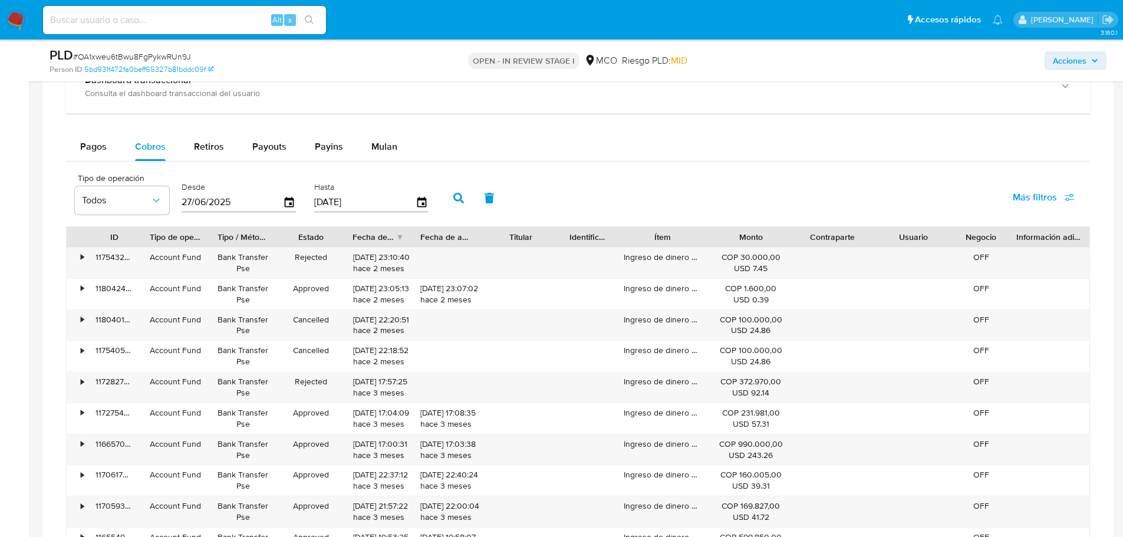
scroll to position [885, 0]
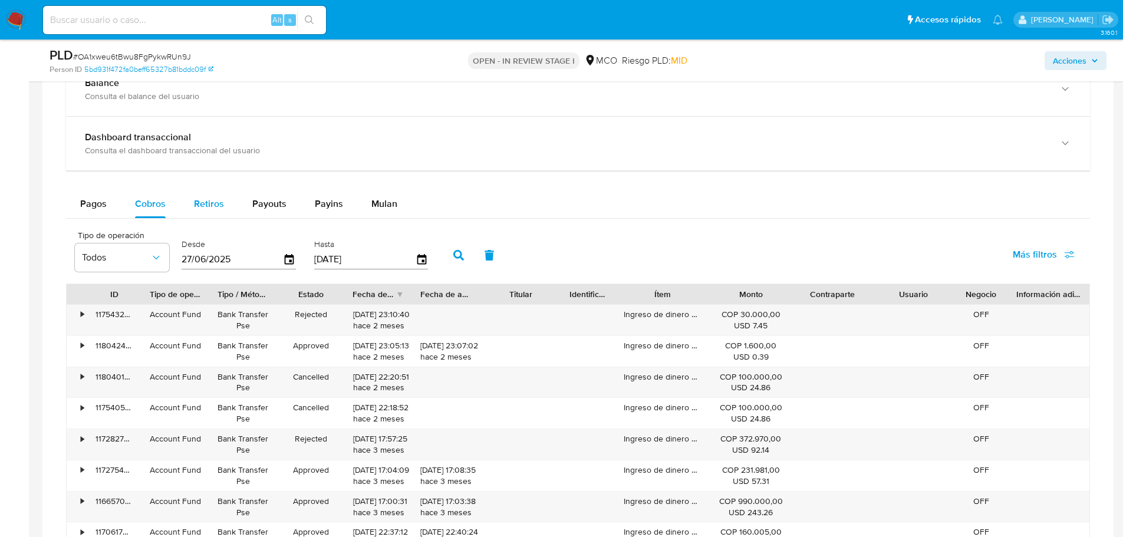
click at [213, 211] on div "Retiros" at bounding box center [209, 204] width 30 height 28
select select "10"
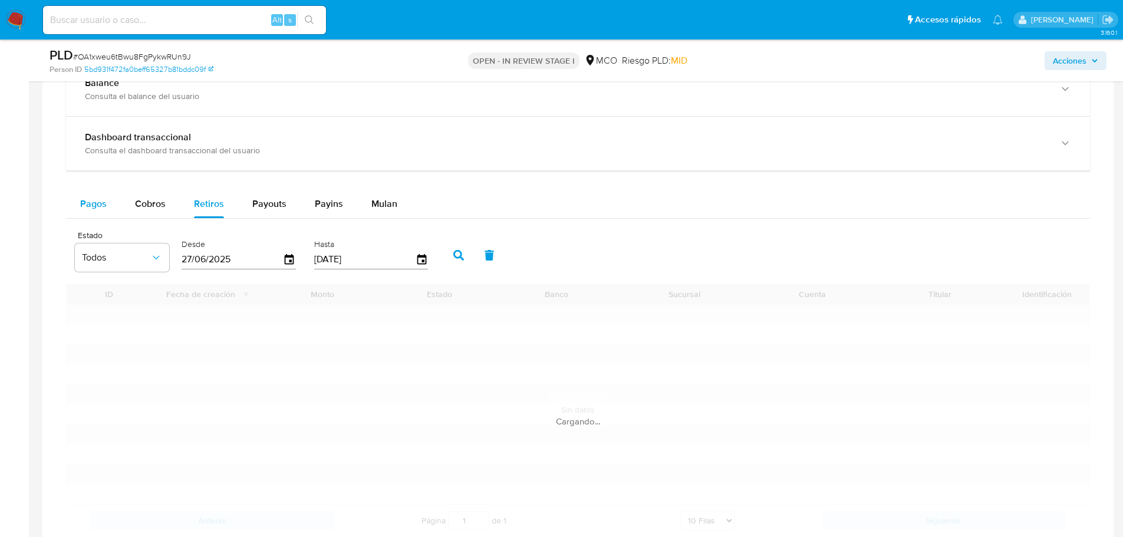
click at [98, 202] on span "Pagos" at bounding box center [93, 204] width 27 height 14
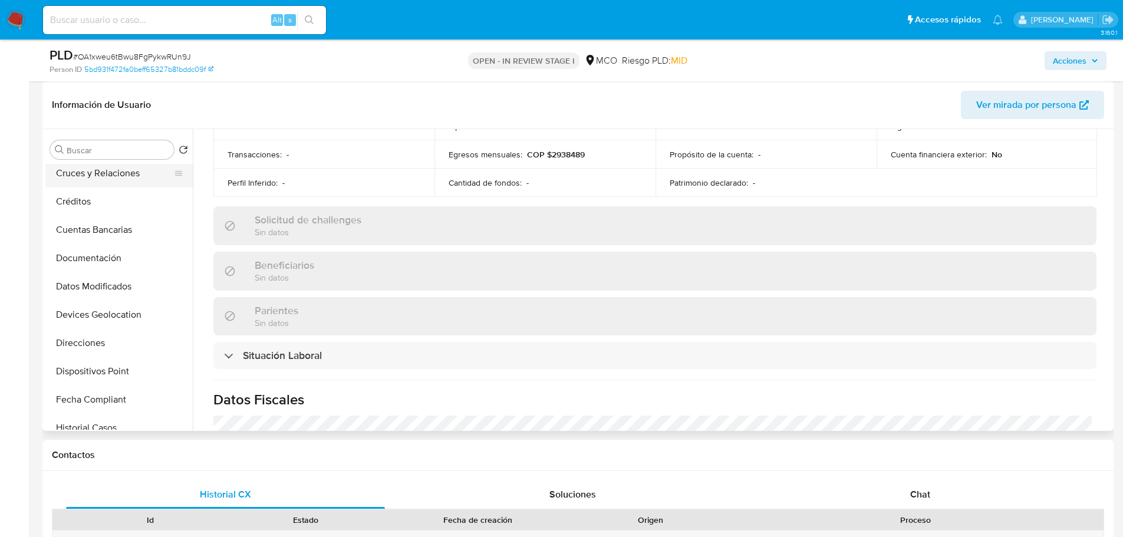
scroll to position [177, 0]
drag, startPoint x: 93, startPoint y: 188, endPoint x: 101, endPoint y: 192, distance: 8.4
click at [94, 188] on button "Documentación" at bounding box center [114, 199] width 138 height 28
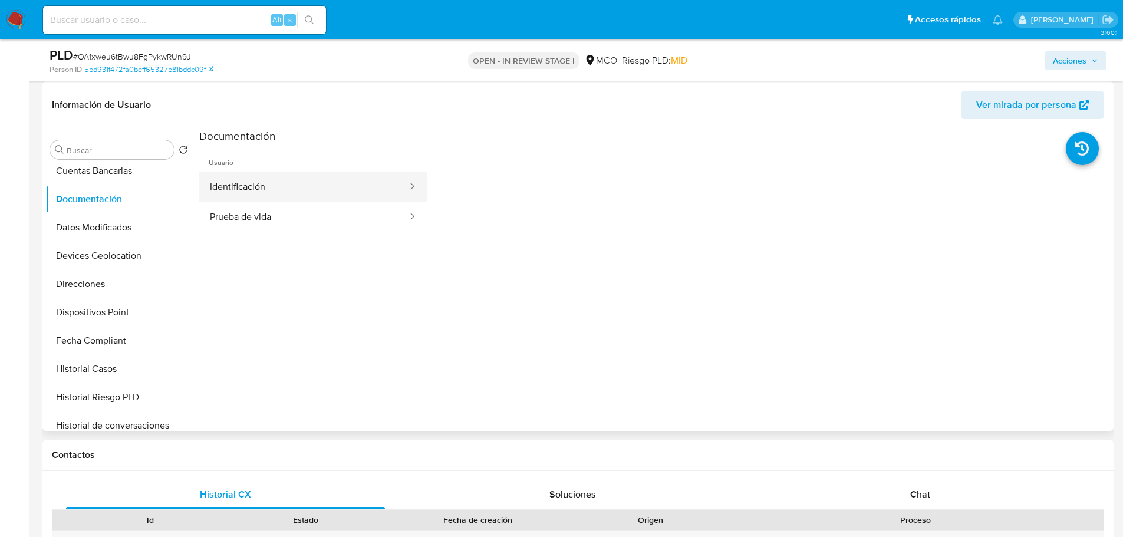
click at [299, 188] on button "Identificación" at bounding box center [303, 187] width 209 height 30
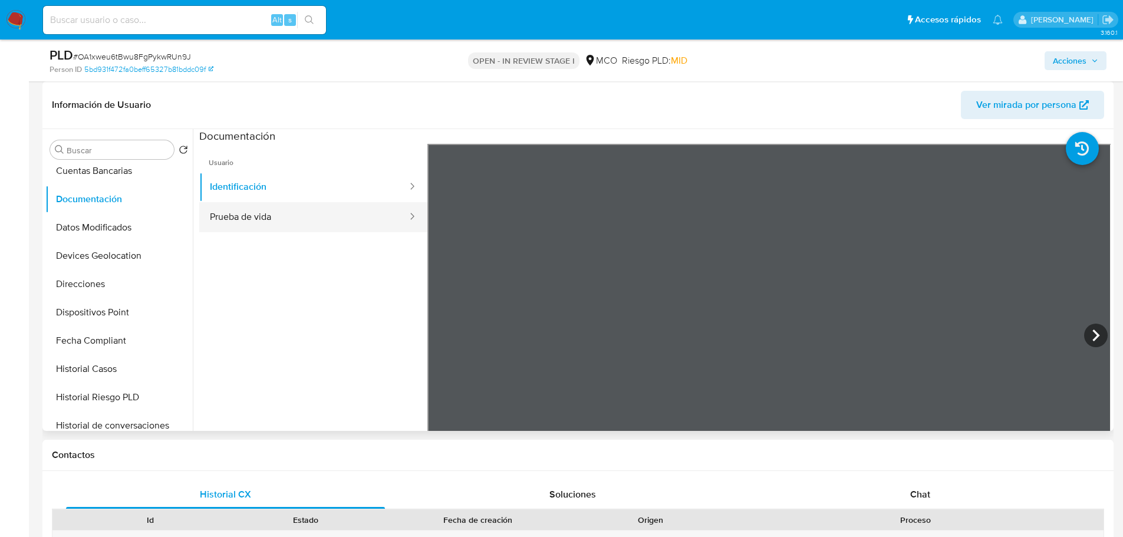
click at [314, 213] on button "Prueba de vida" at bounding box center [303, 217] width 209 height 30
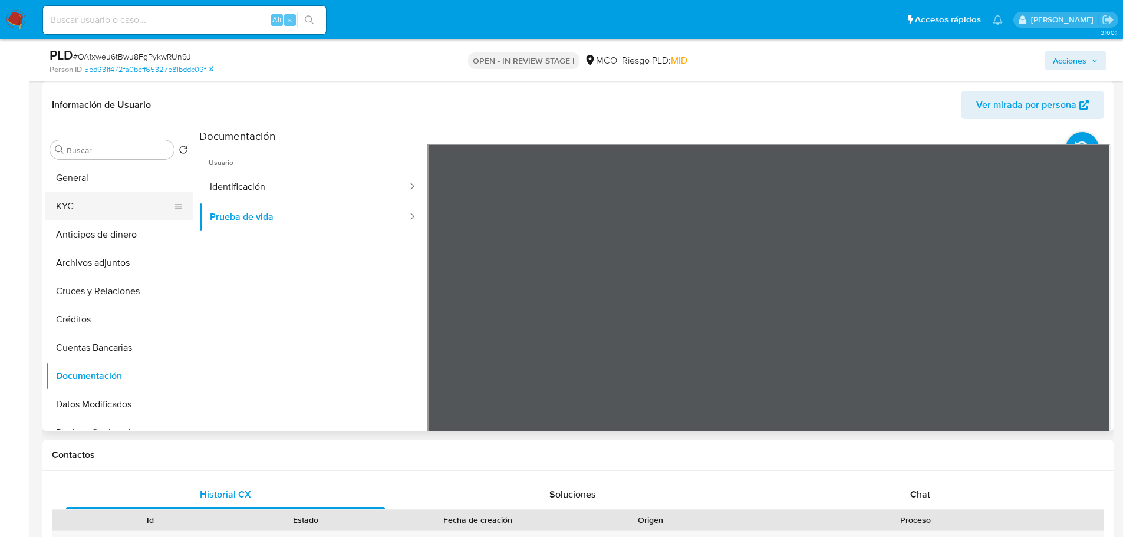
click at [106, 202] on button "KYC" at bounding box center [114, 206] width 138 height 28
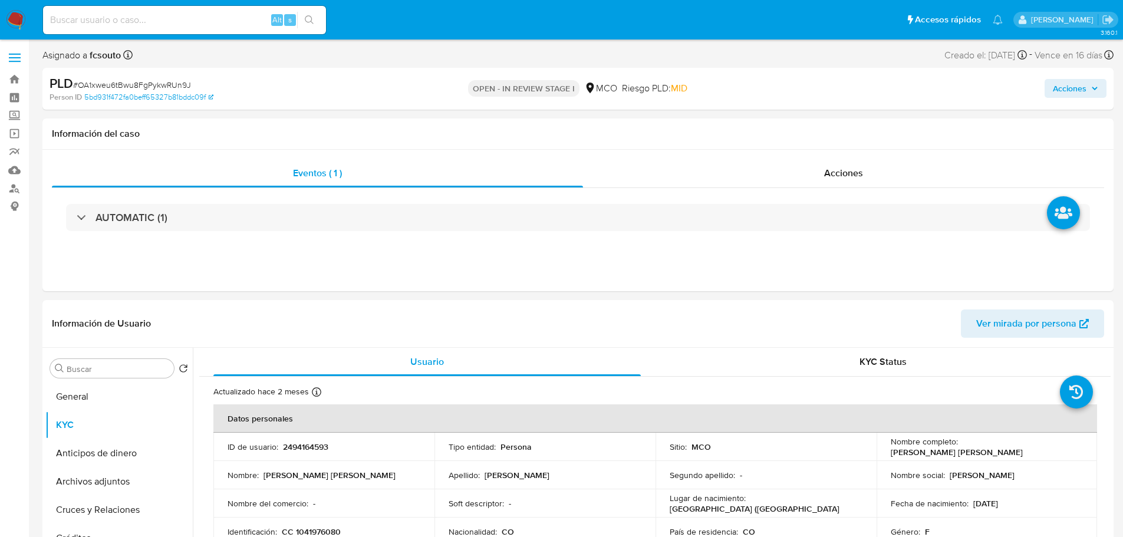
drag, startPoint x: 1085, startPoint y: 91, endPoint x: 1075, endPoint y: 94, distance: 10.4
click at [1083, 92] on span "Acciones" at bounding box center [1070, 88] width 34 height 19
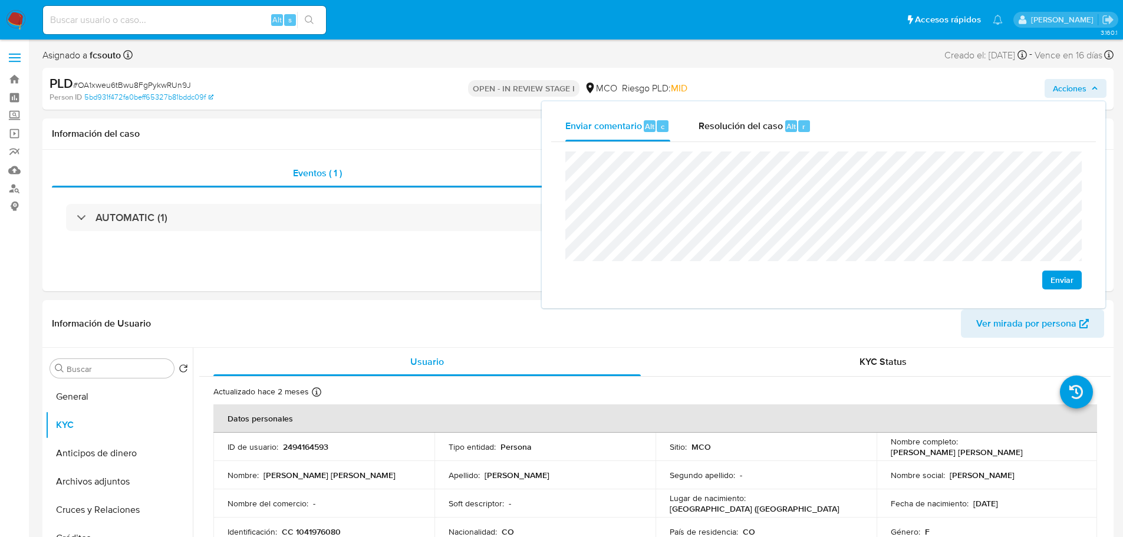
click at [1073, 281] on span "Enviar" at bounding box center [1062, 280] width 23 height 17
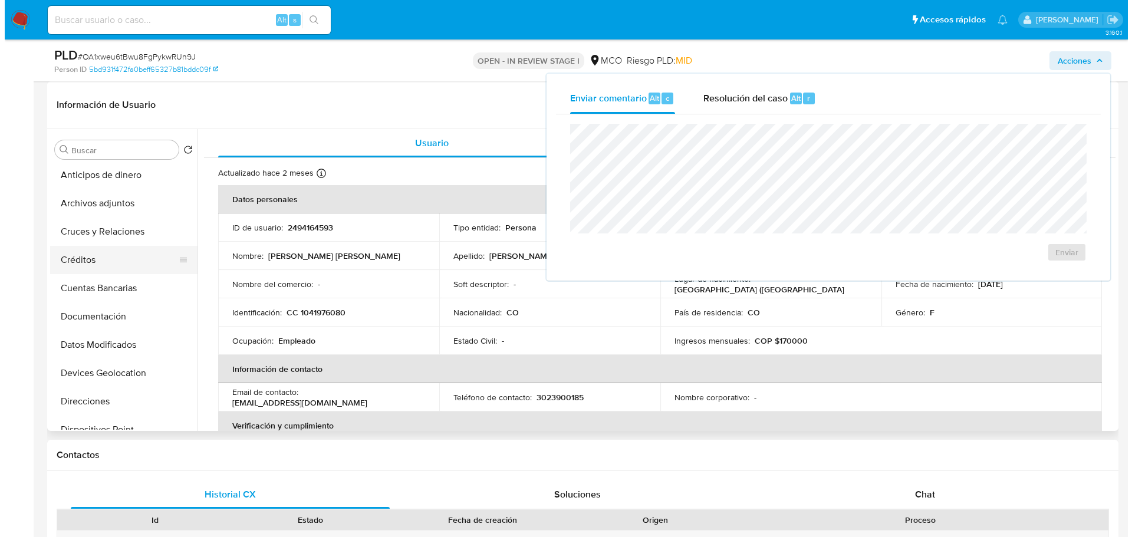
scroll to position [59, 0]
drag, startPoint x: 113, startPoint y: 198, endPoint x: 90, endPoint y: 205, distance: 23.5
click at [113, 198] on button "Archivos adjuntos" at bounding box center [114, 204] width 138 height 28
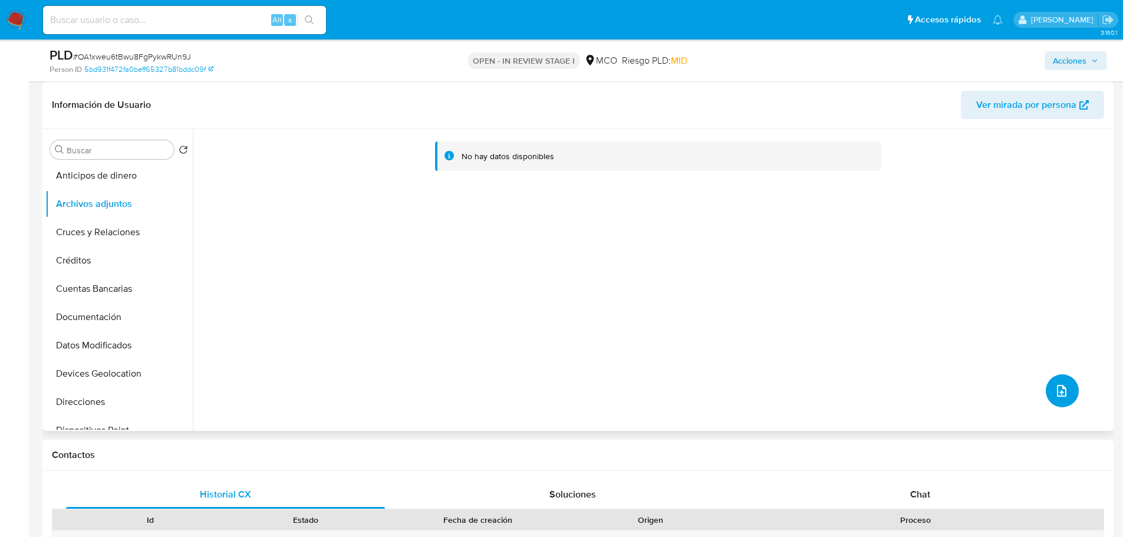
click at [1057, 392] on icon "upload-file" at bounding box center [1061, 391] width 9 height 12
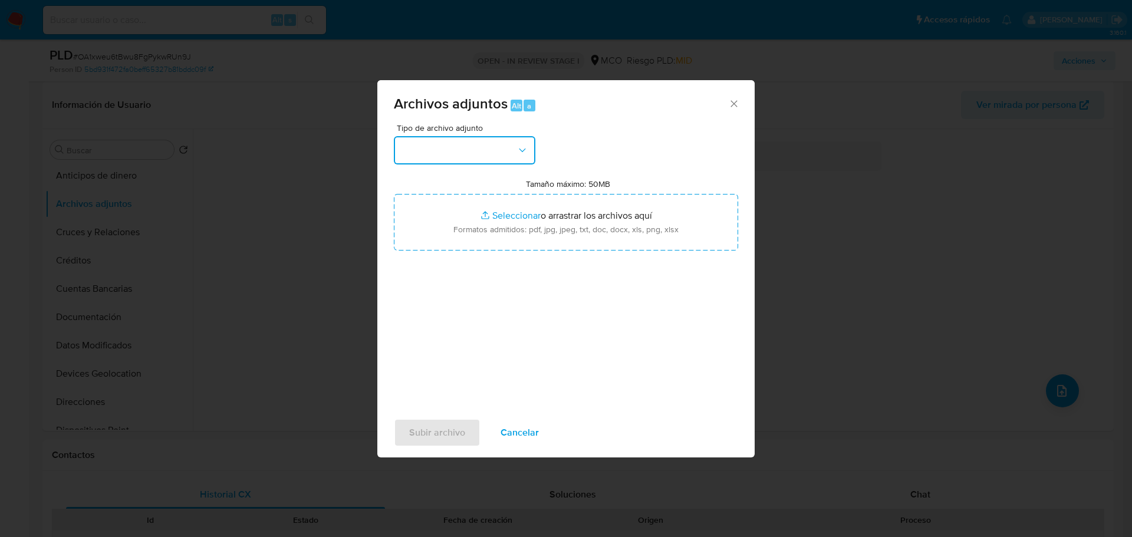
click at [475, 157] on button "button" at bounding box center [465, 150] width 142 height 28
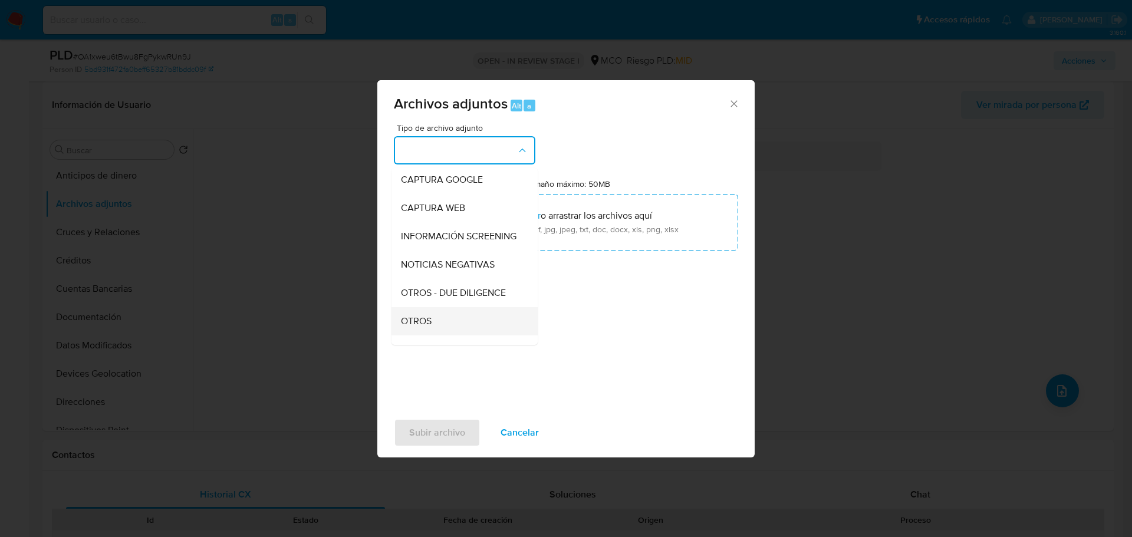
click at [442, 332] on div "OTROS" at bounding box center [461, 321] width 120 height 28
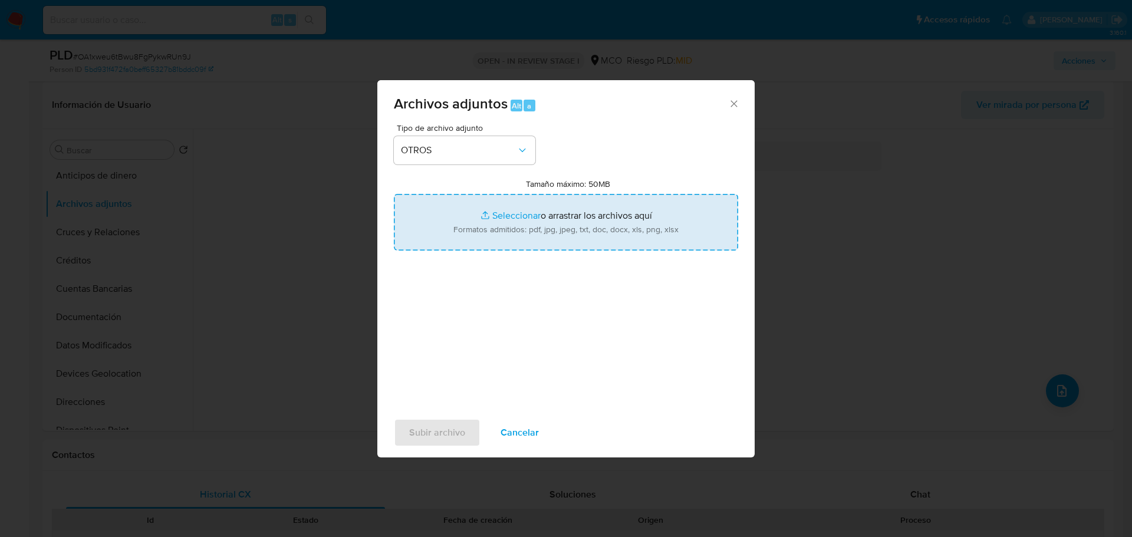
click at [560, 226] on input "Tamaño máximo: 50MB Seleccionar archivos" at bounding box center [566, 222] width 344 height 57
type input "C:\fakepath\2494164593 - 24_9_2025.pdf"
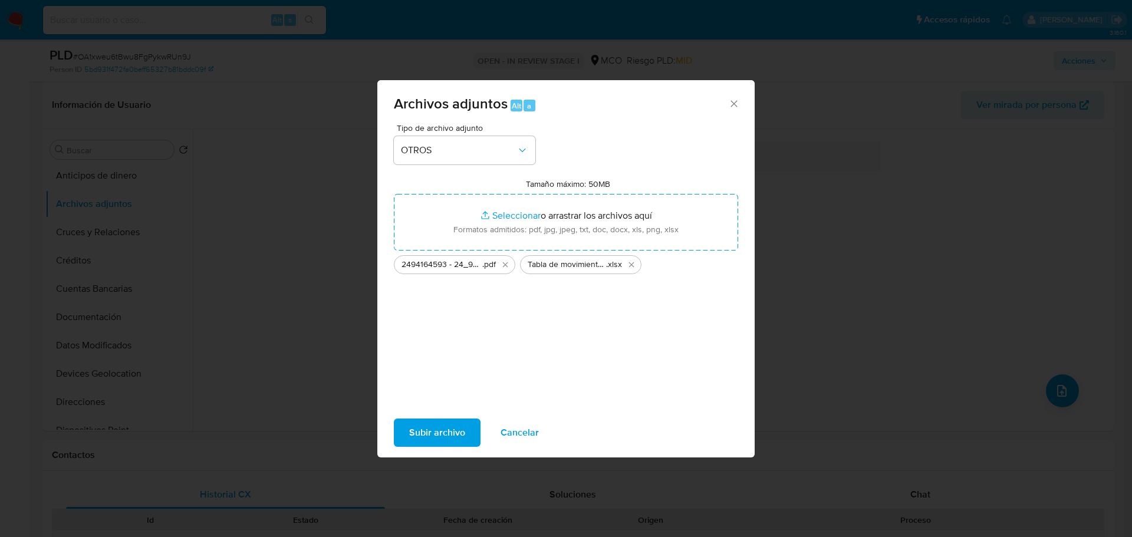
click at [458, 438] on span "Subir archivo" at bounding box center [437, 433] width 56 height 26
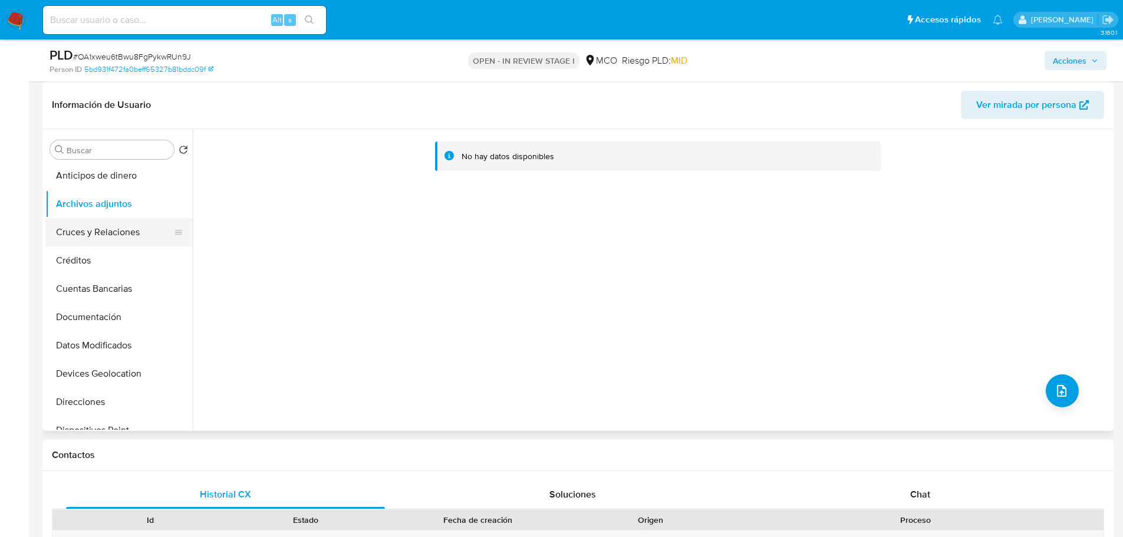
click at [64, 230] on button "Cruces y Relaciones" at bounding box center [114, 232] width 138 height 28
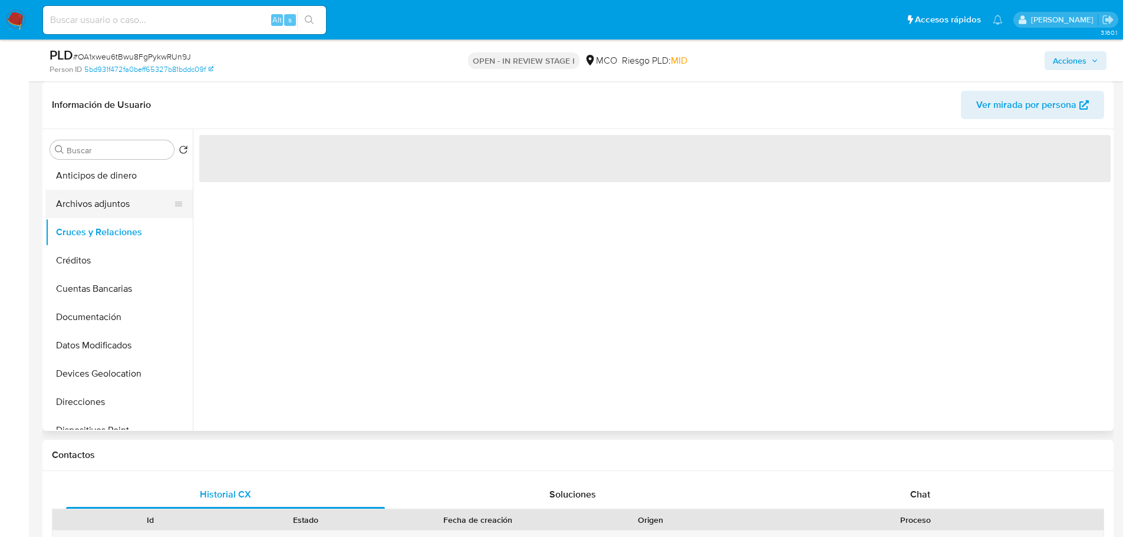
click at [76, 202] on button "Archivos adjuntos" at bounding box center [114, 204] width 138 height 28
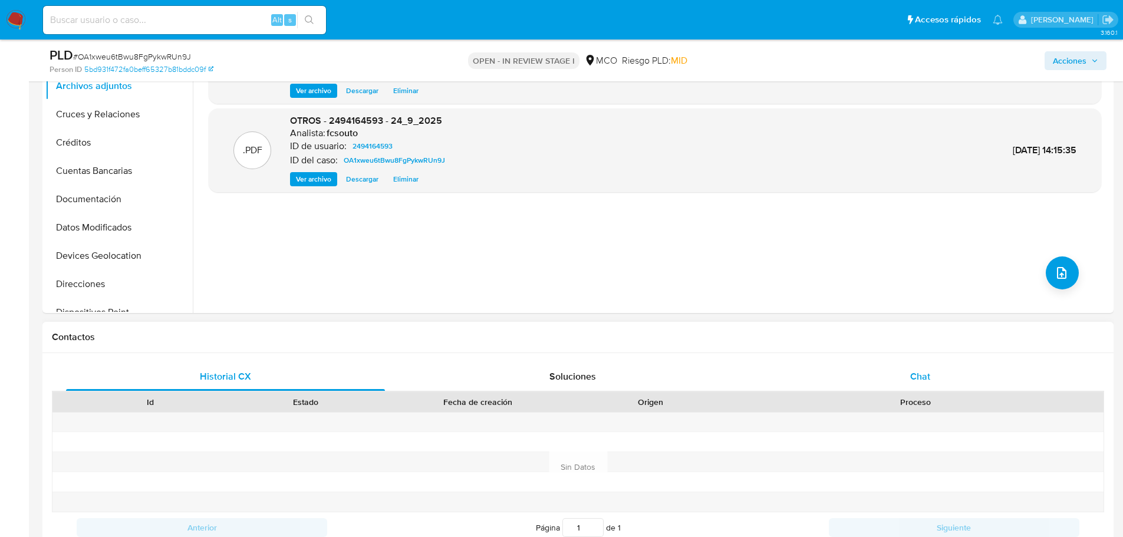
click at [908, 374] on div "Chat" at bounding box center [920, 377] width 319 height 28
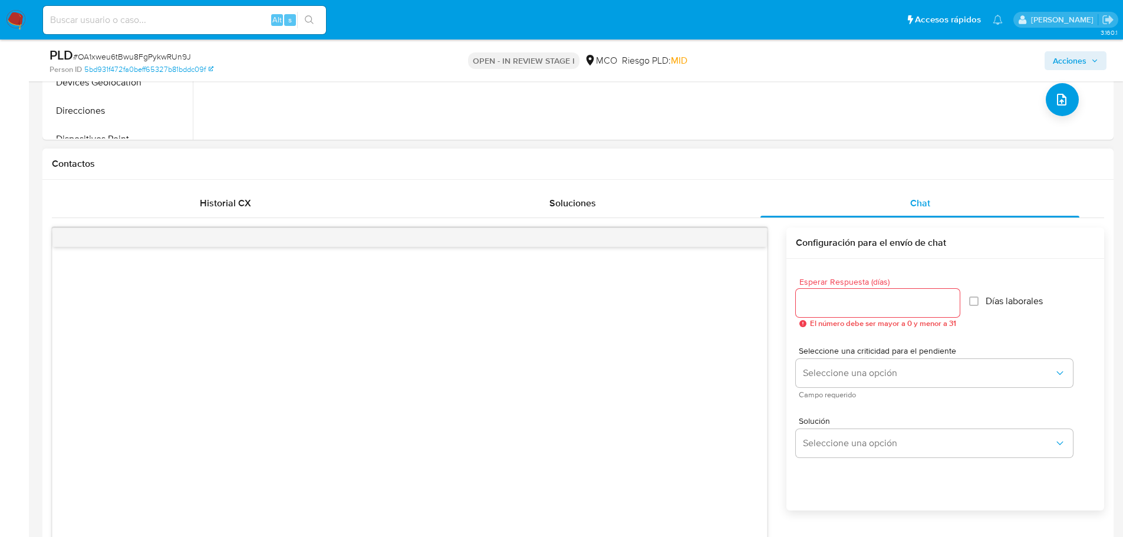
scroll to position [472, 0]
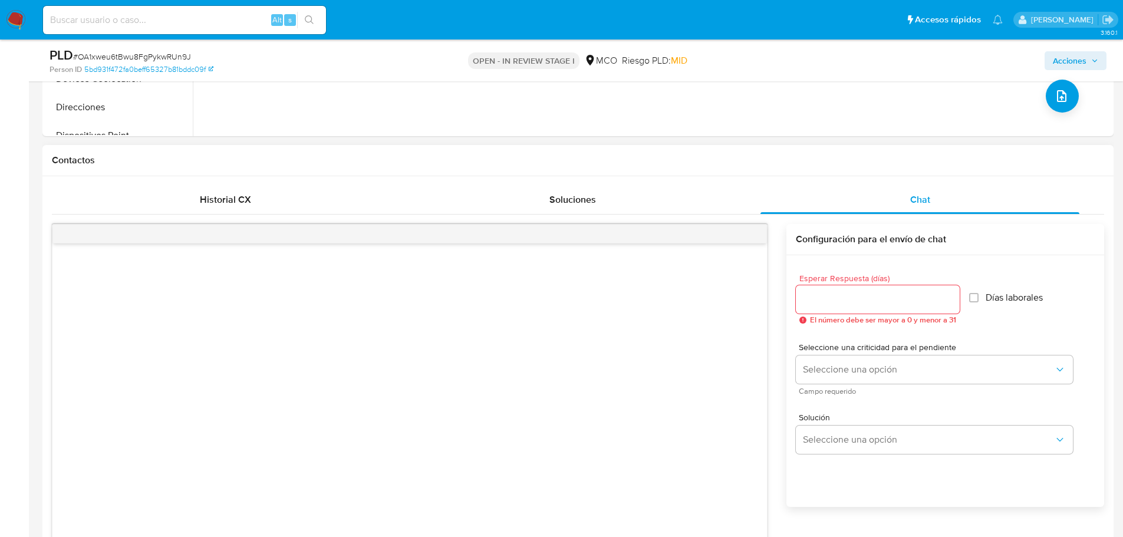
click at [849, 294] on input "Esperar Respuesta (días)" at bounding box center [878, 299] width 164 height 15
type input "3"
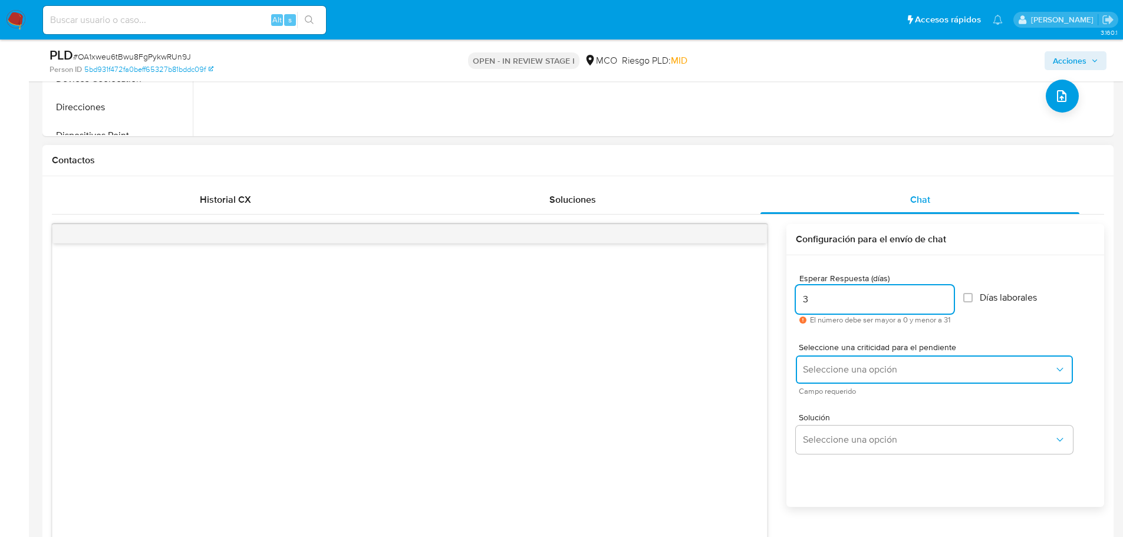
drag, startPoint x: 834, startPoint y: 366, endPoint x: 840, endPoint y: 375, distance: 11.1
click at [833, 366] on span "Seleccione una opción" at bounding box center [928, 370] width 251 height 12
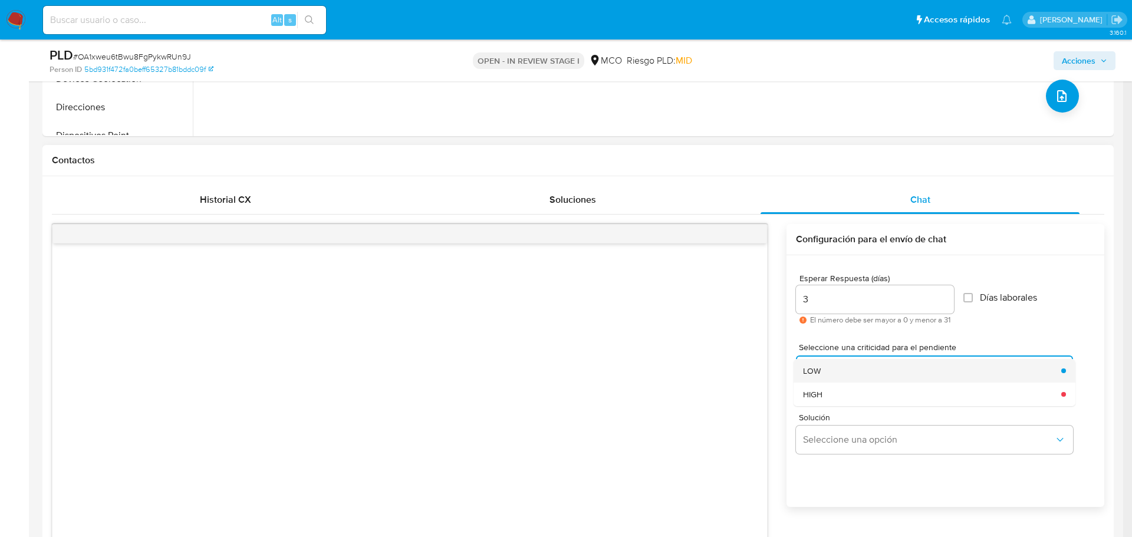
click at [834, 370] on div "LOW" at bounding box center [928, 371] width 251 height 24
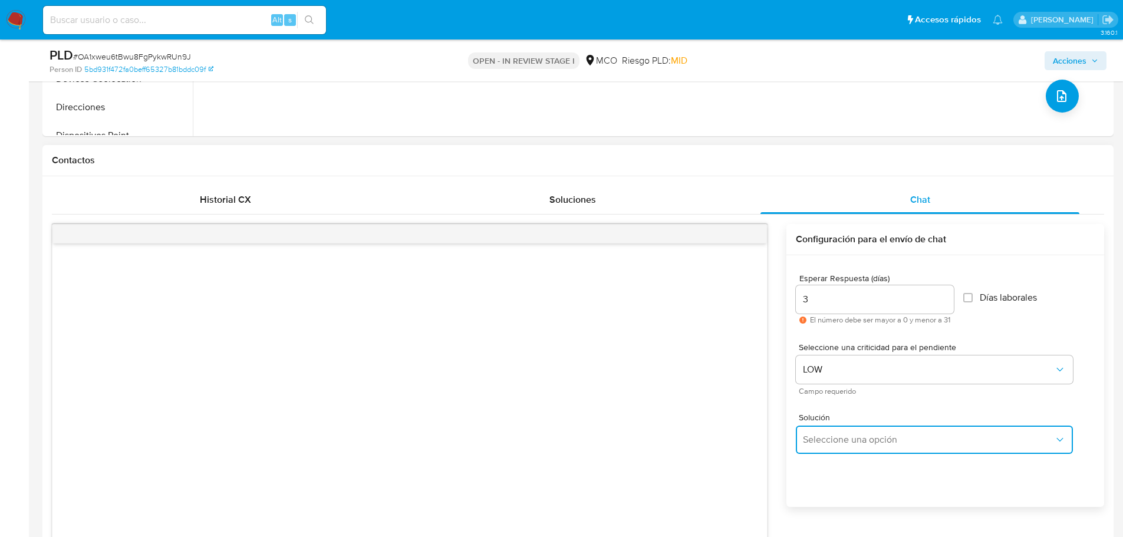
click at [842, 429] on button "Seleccione una opción" at bounding box center [934, 440] width 277 height 28
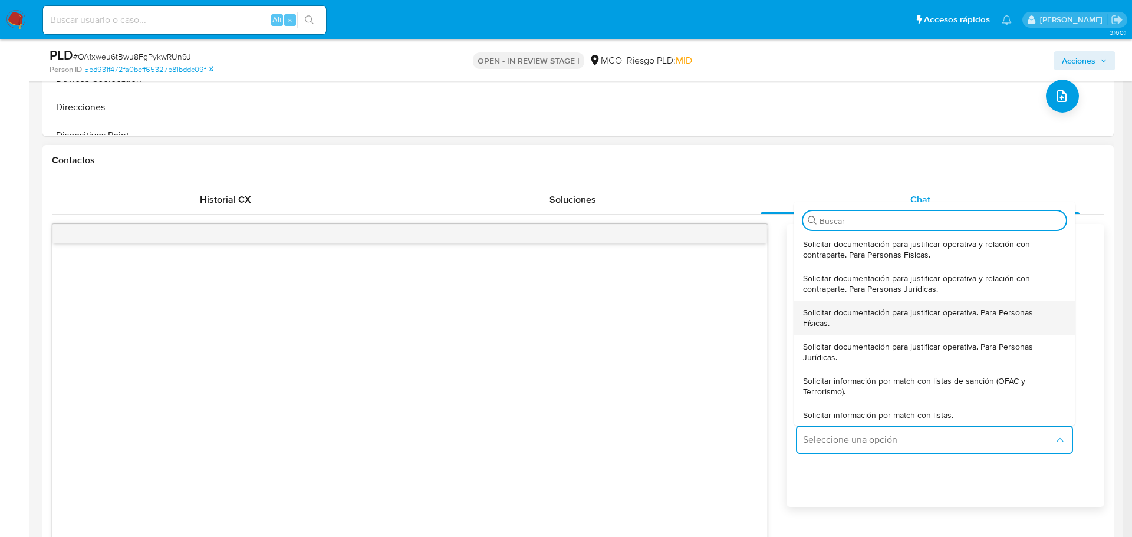
click at [857, 327] on span "Solicitar documentación para justificar operativa. Para Personas Físicas." at bounding box center [931, 317] width 256 height 21
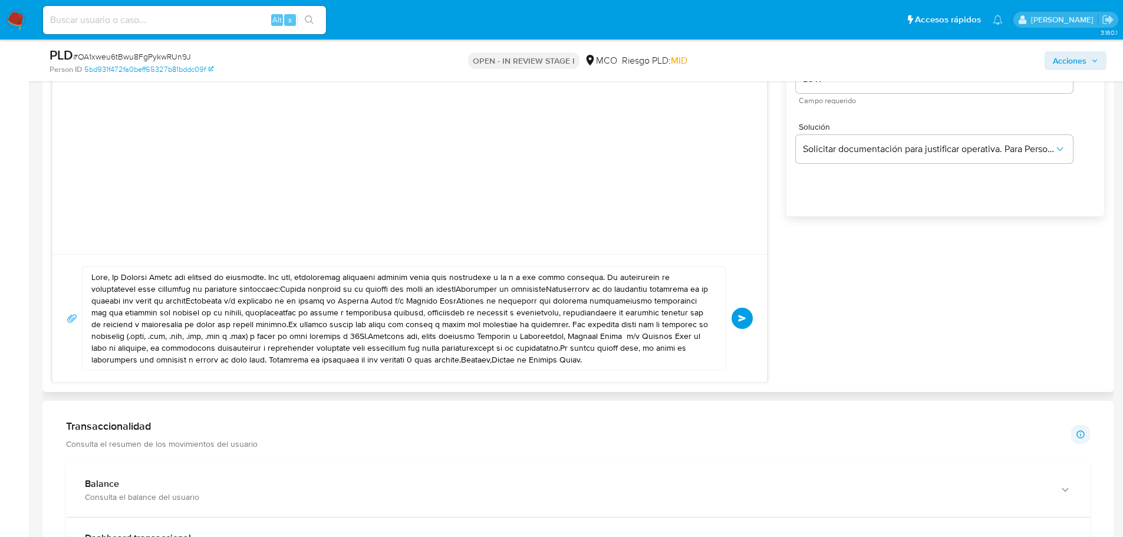
scroll to position [767, 0]
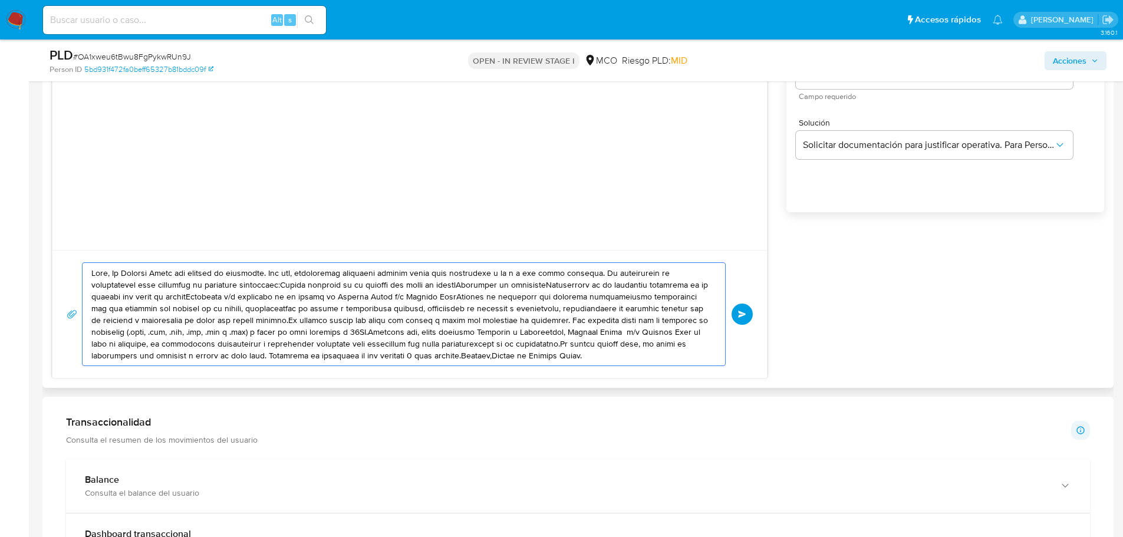
drag, startPoint x: 93, startPoint y: 272, endPoint x: 566, endPoint y: 357, distance: 481.2
click at [566, 357] on textarea at bounding box center [400, 314] width 619 height 103
paste textarea "Dayana , En Mercado Libre nos importa tu seguridad. Por eso, necesitamos verifi…"
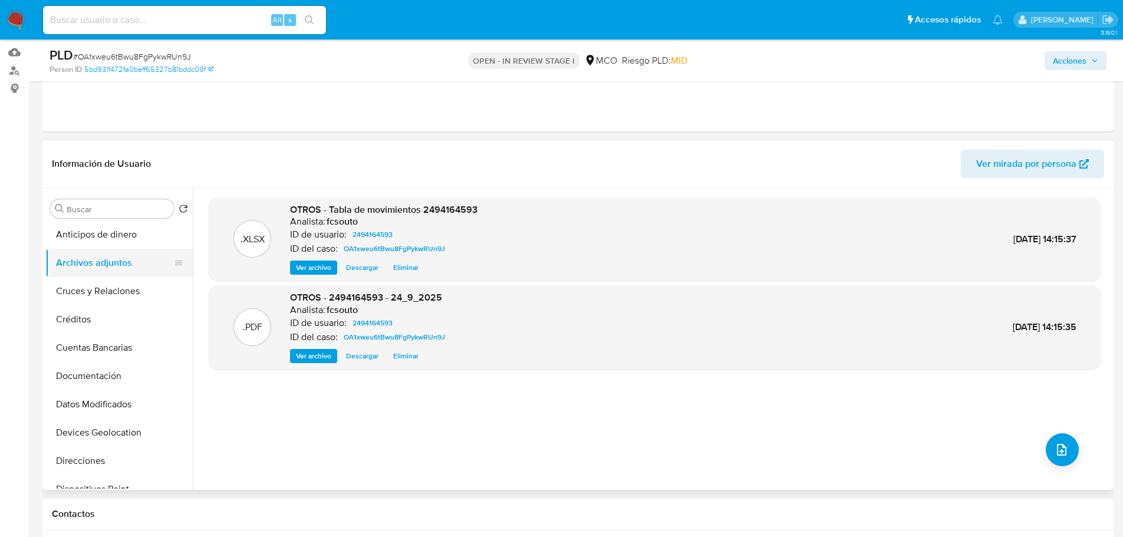
scroll to position [0, 0]
click at [94, 265] on button "KYC" at bounding box center [114, 265] width 138 height 28
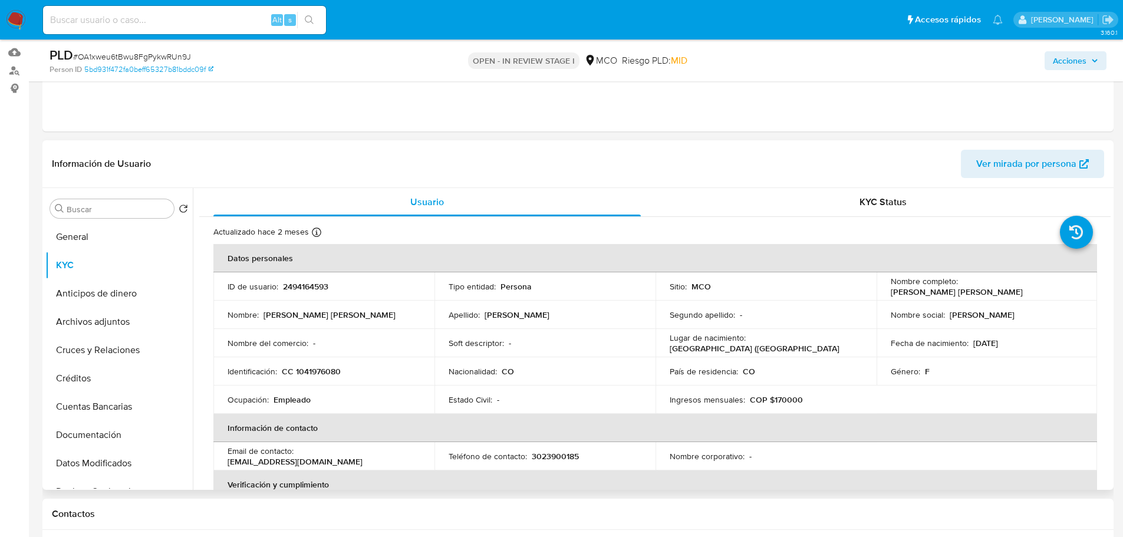
click at [971, 288] on p "Karen Vanesa Vargas Cabarcas" at bounding box center [957, 292] width 132 height 11
copy p "Karen"
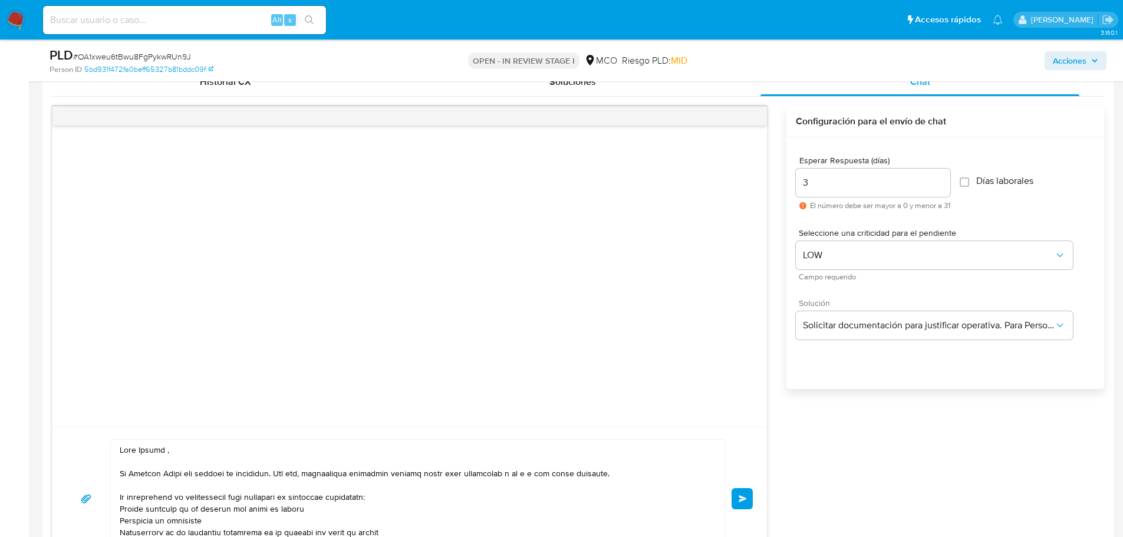
click at [151, 449] on textarea at bounding box center [415, 499] width 591 height 118
paste textarea "Karen"
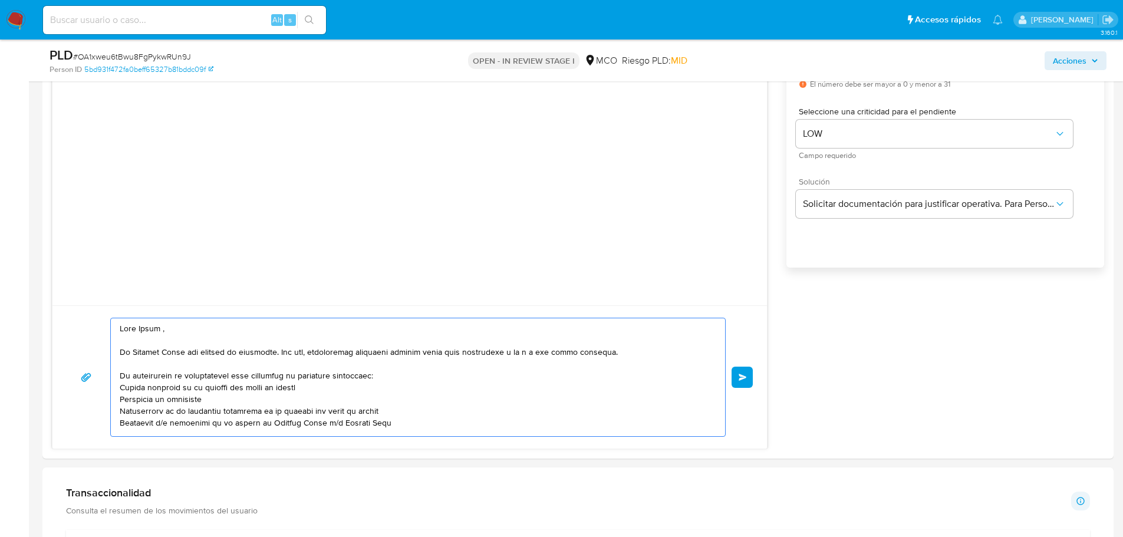
scroll to position [767, 0]
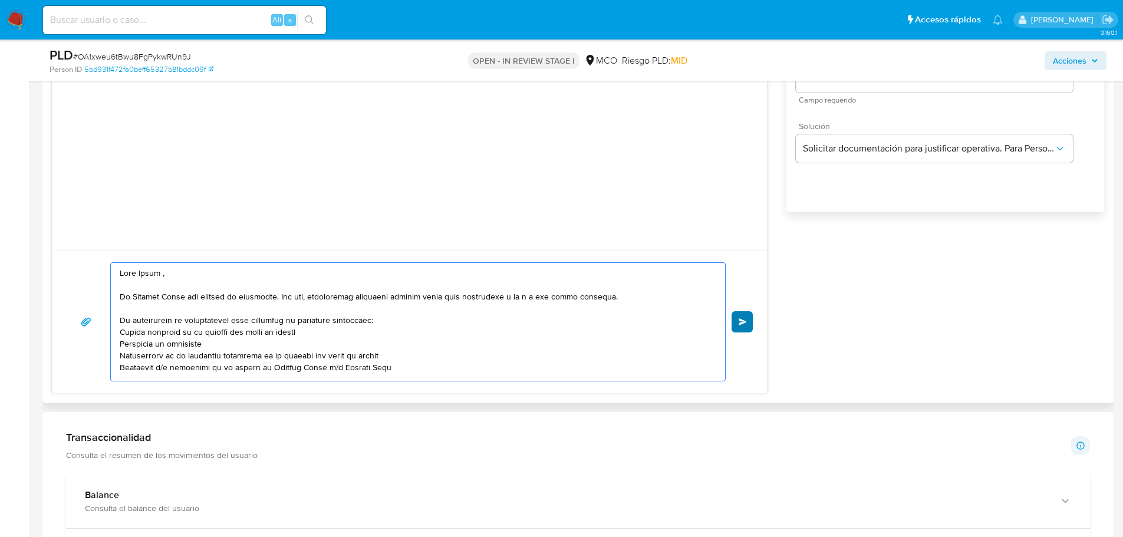
type textarea "Hola Karen , En Mercado Libre nos importa tu seguridad. Por eso, necesitamos ve…"
click at [750, 328] on button "Enviar" at bounding box center [742, 321] width 21 height 21
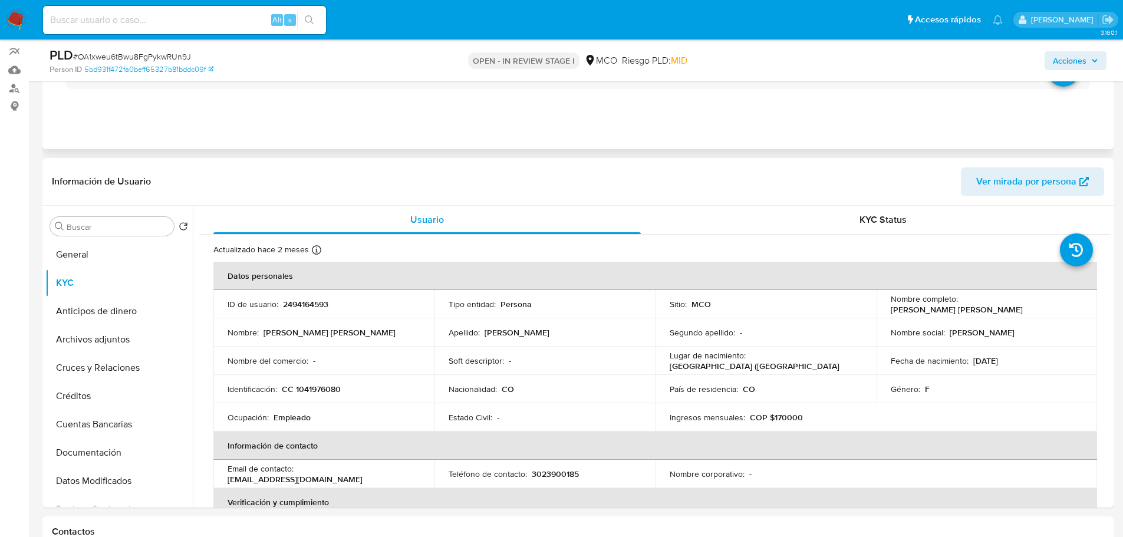
scroll to position [0, 0]
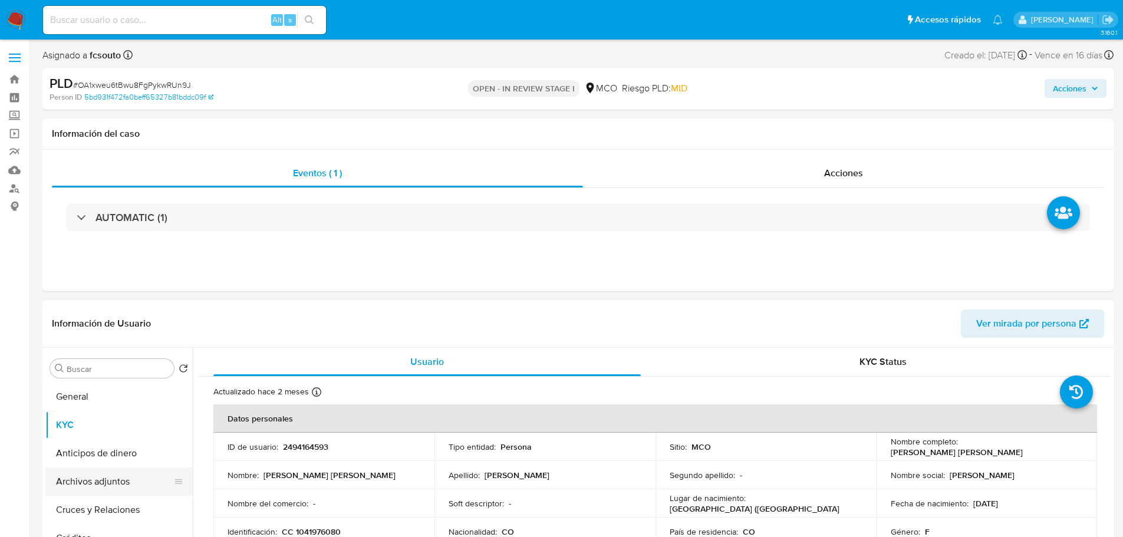
click at [118, 484] on button "Archivos adjuntos" at bounding box center [114, 482] width 138 height 28
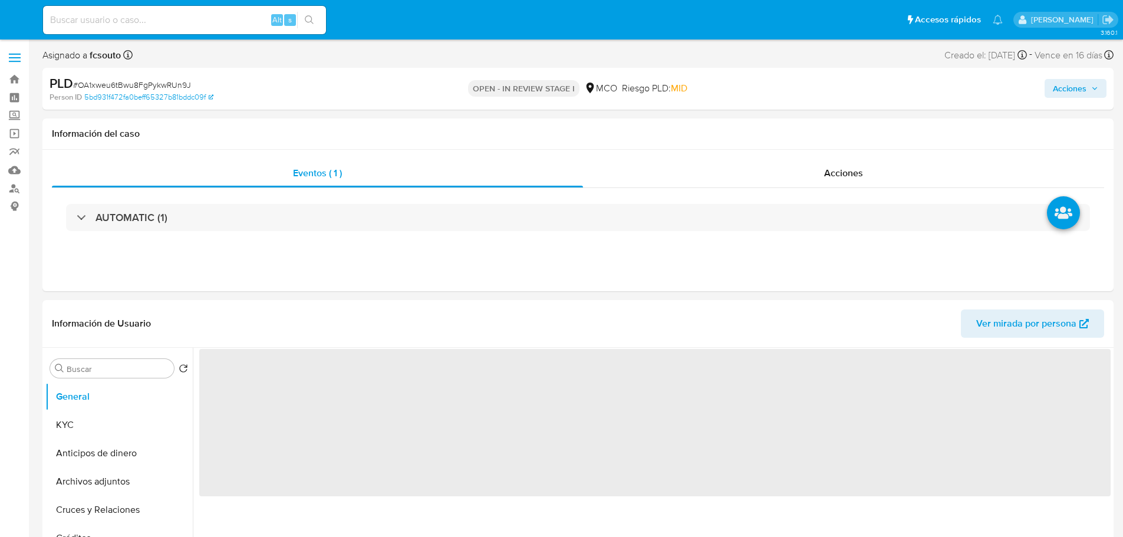
select select "10"
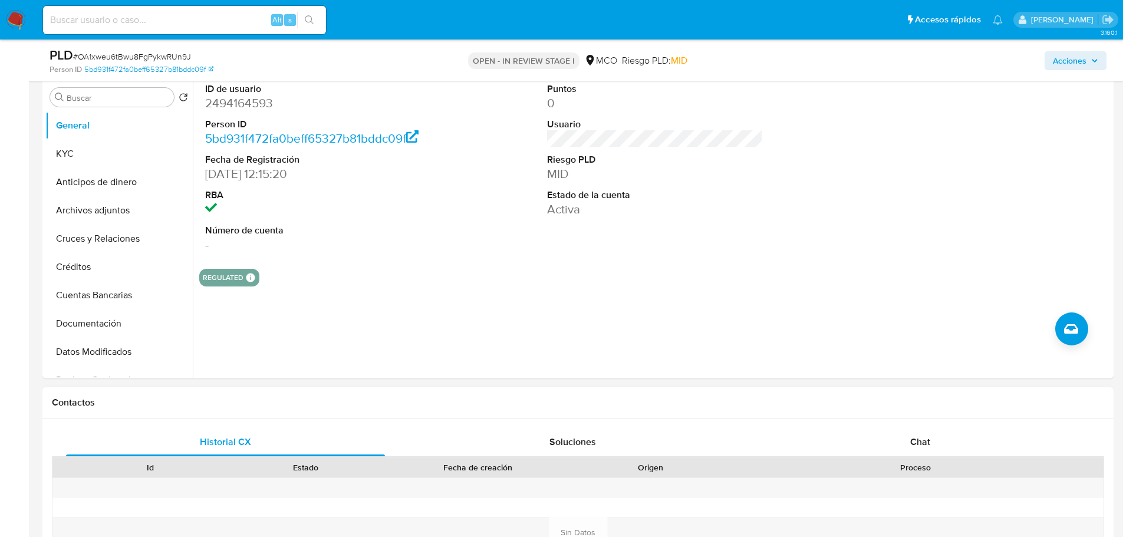
scroll to position [413, 0]
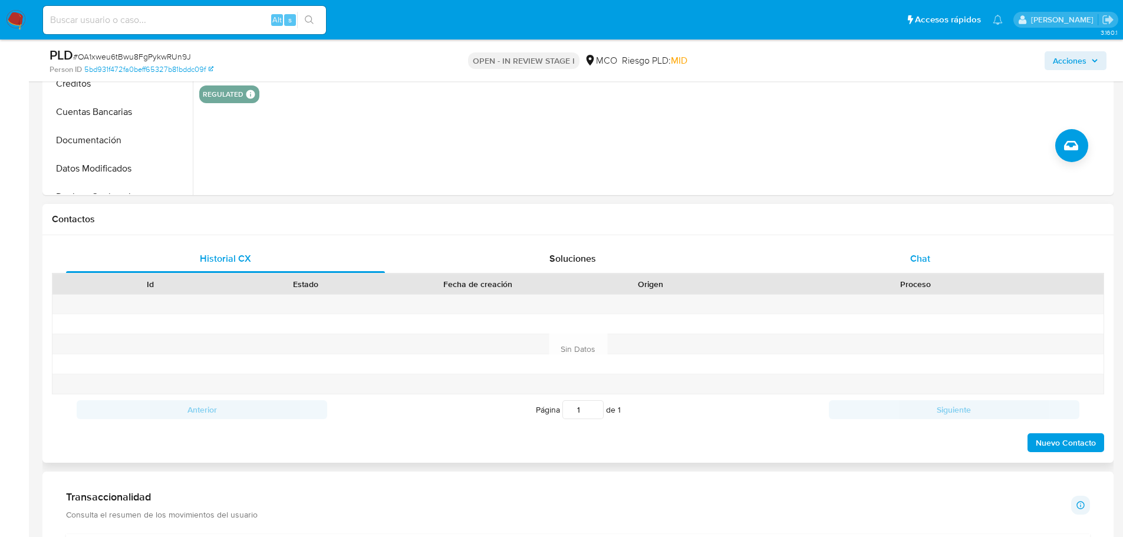
drag, startPoint x: 928, startPoint y: 247, endPoint x: 813, endPoint y: 264, distance: 116.8
click at [928, 248] on div "Chat" at bounding box center [920, 259] width 319 height 28
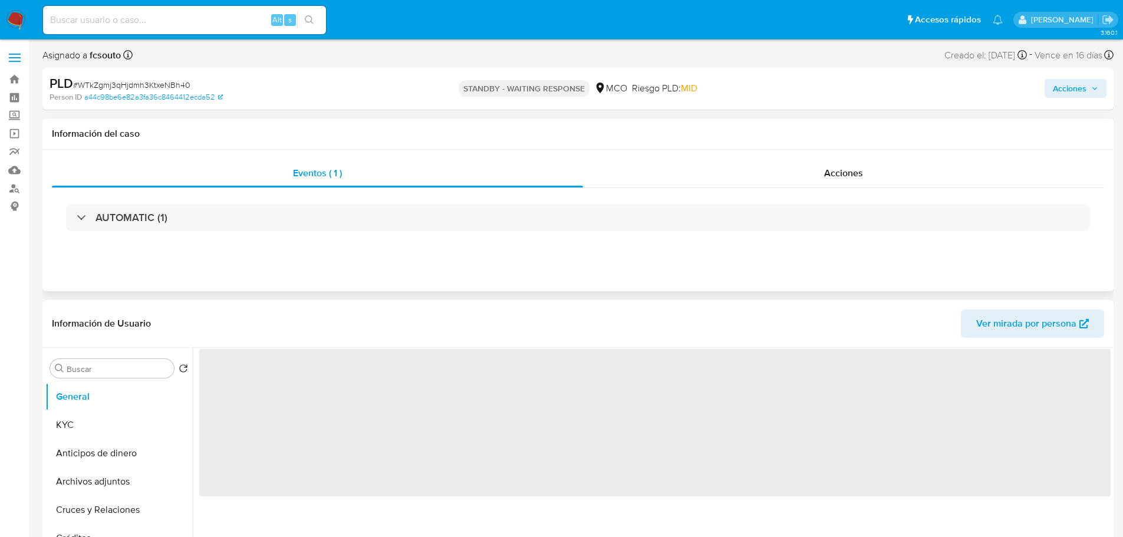
select select "10"
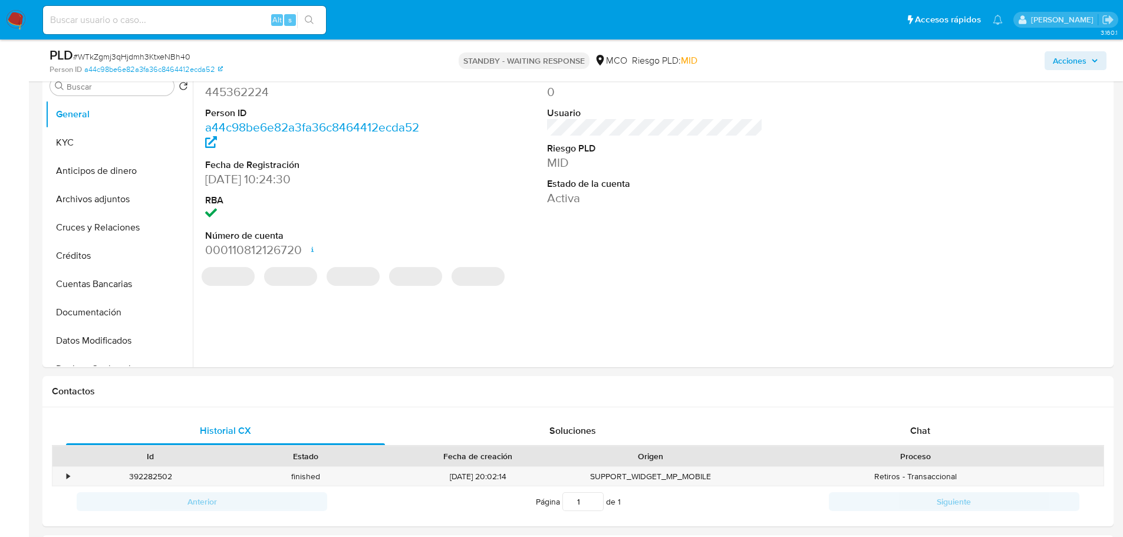
scroll to position [472, 0]
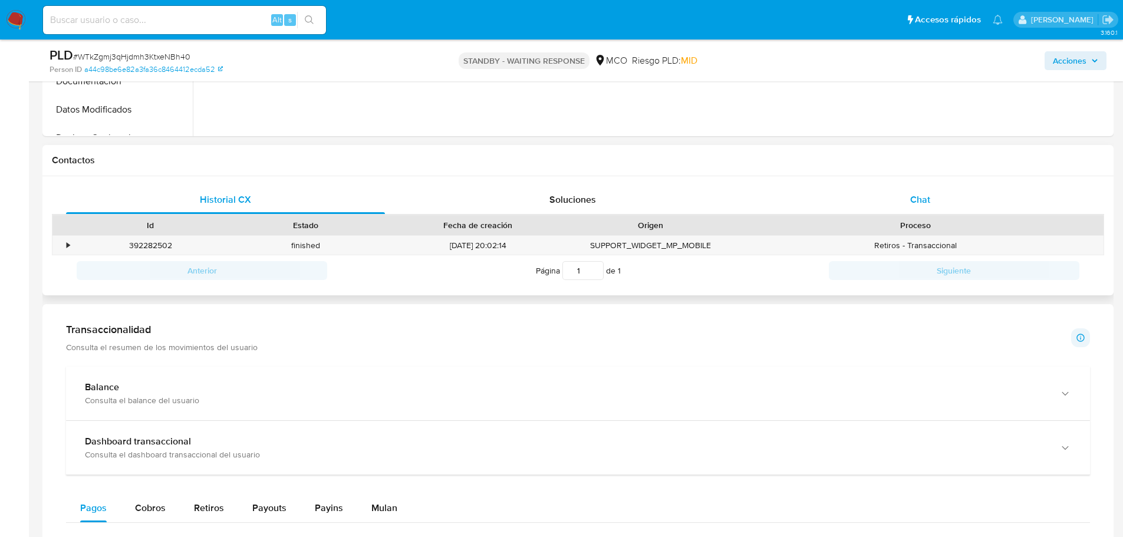
click at [913, 196] on span "Chat" at bounding box center [921, 200] width 20 height 14
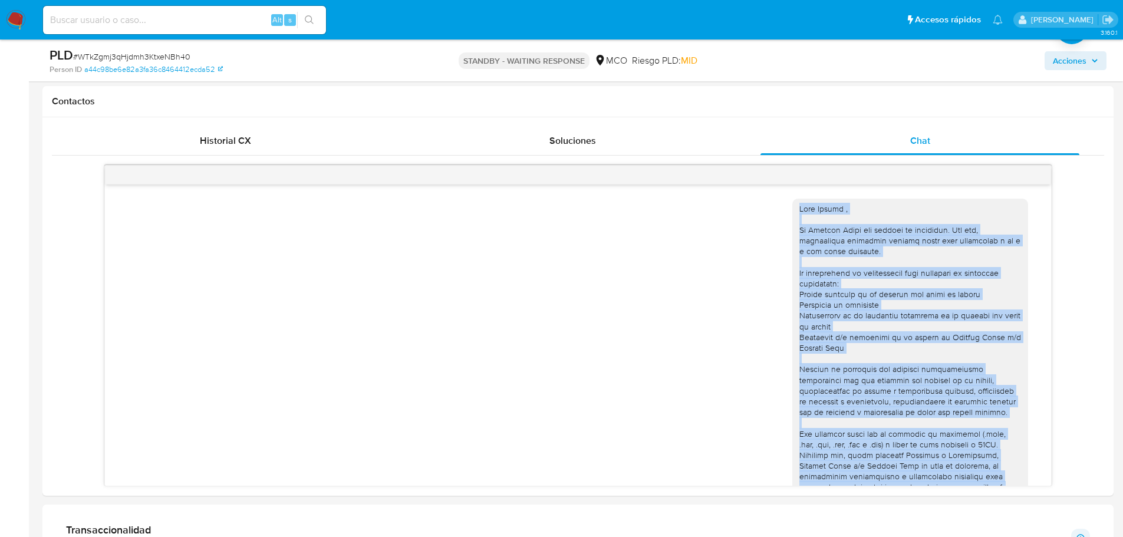
scroll to position [110, 0]
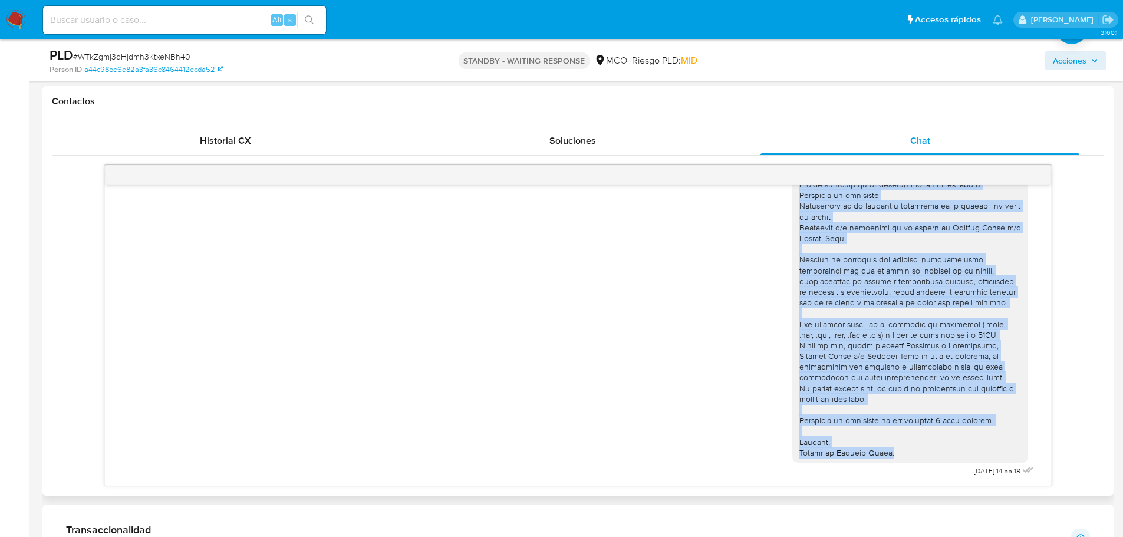
drag, startPoint x: 792, startPoint y: 208, endPoint x: 894, endPoint y: 449, distance: 261.9
click at [894, 449] on div at bounding box center [911, 276] width 222 height 364
copy div "Hola Dayana , En Mercado Libre nos importa tu seguridad. Por eso, necesitamos v…"
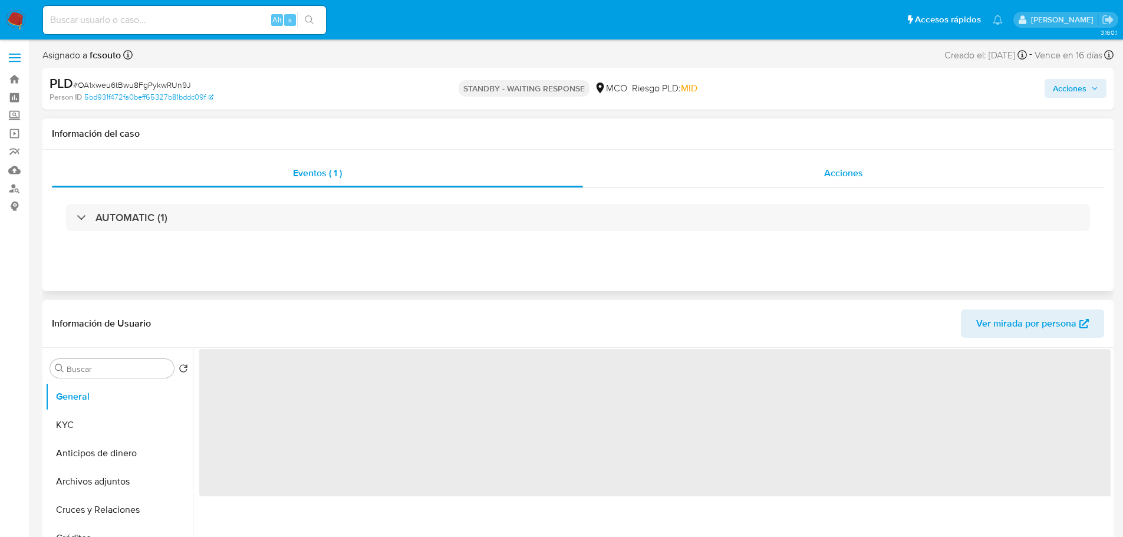
select select "10"
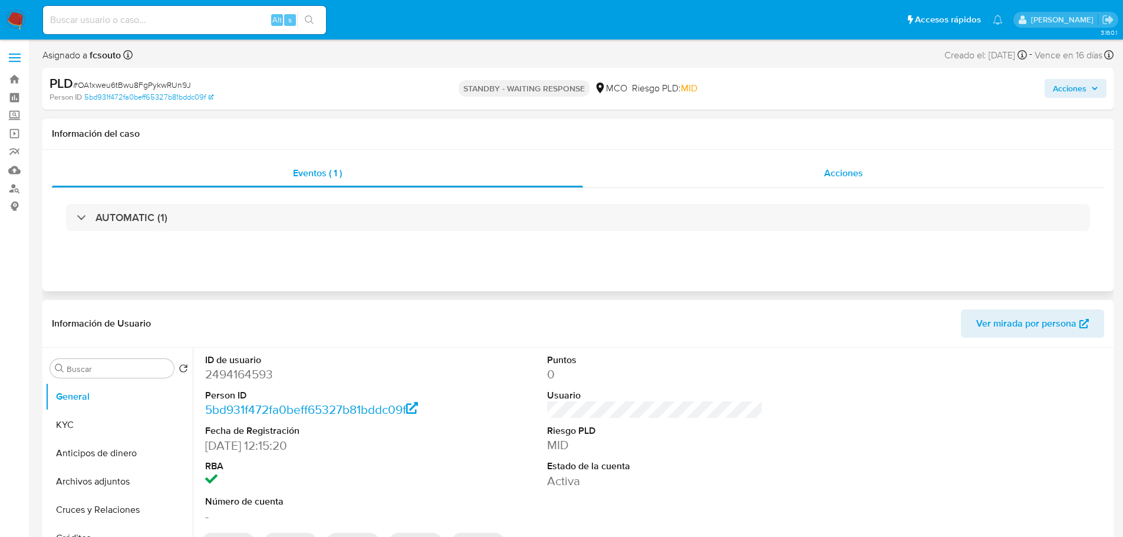
drag, startPoint x: 857, startPoint y: 171, endPoint x: 845, endPoint y: 177, distance: 13.2
click at [854, 173] on span "Acciones" at bounding box center [843, 173] width 39 height 14
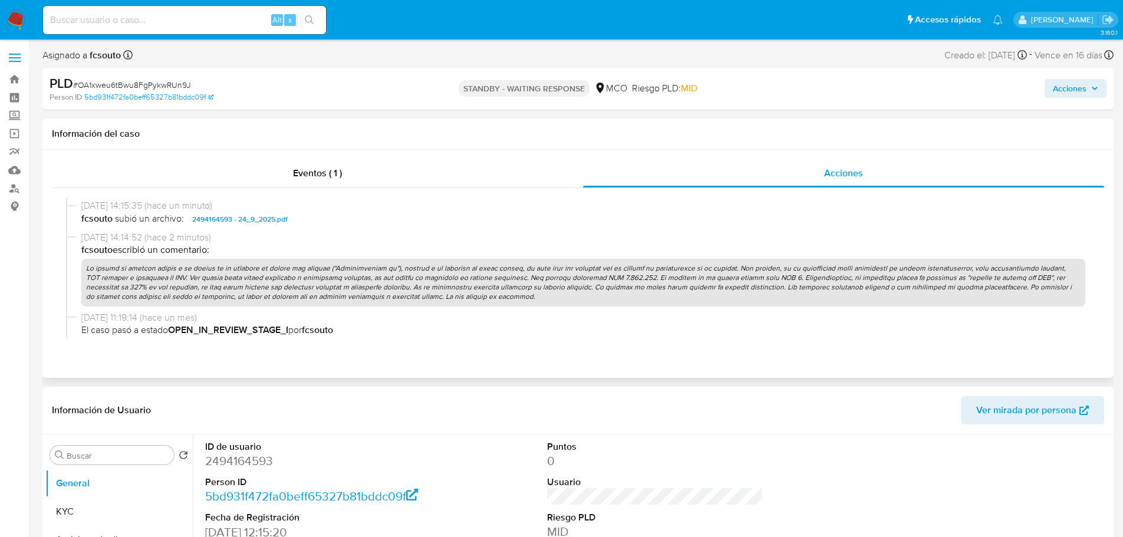
scroll to position [354, 0]
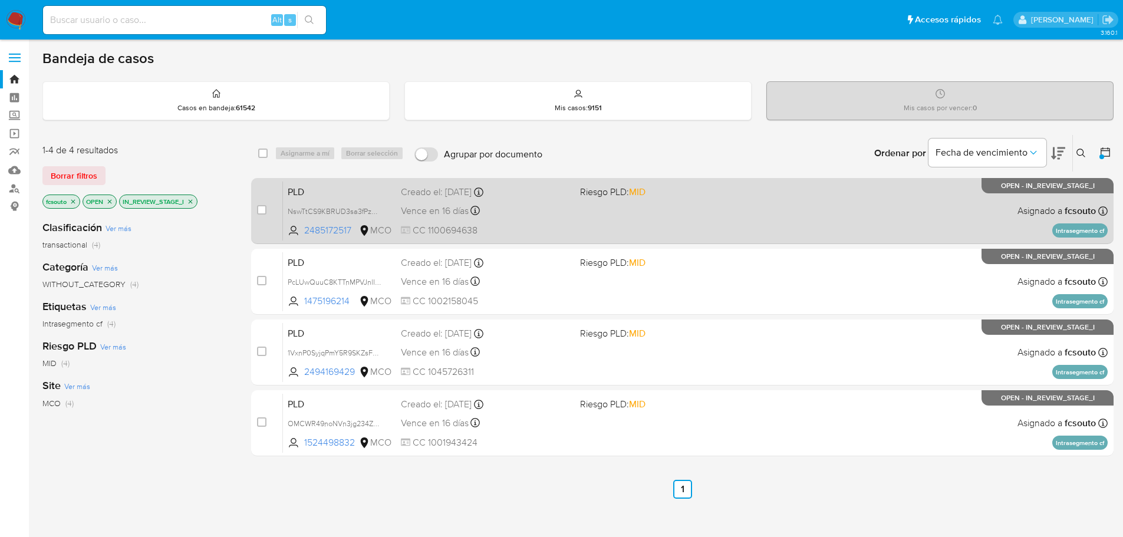
click at [701, 218] on div "PLD NswTtCS9KBRUD3sa3fPzGorC 2485172517 MCO Riesgo PLD: MID Creado el: [DATE] C…" at bounding box center [695, 211] width 825 height 60
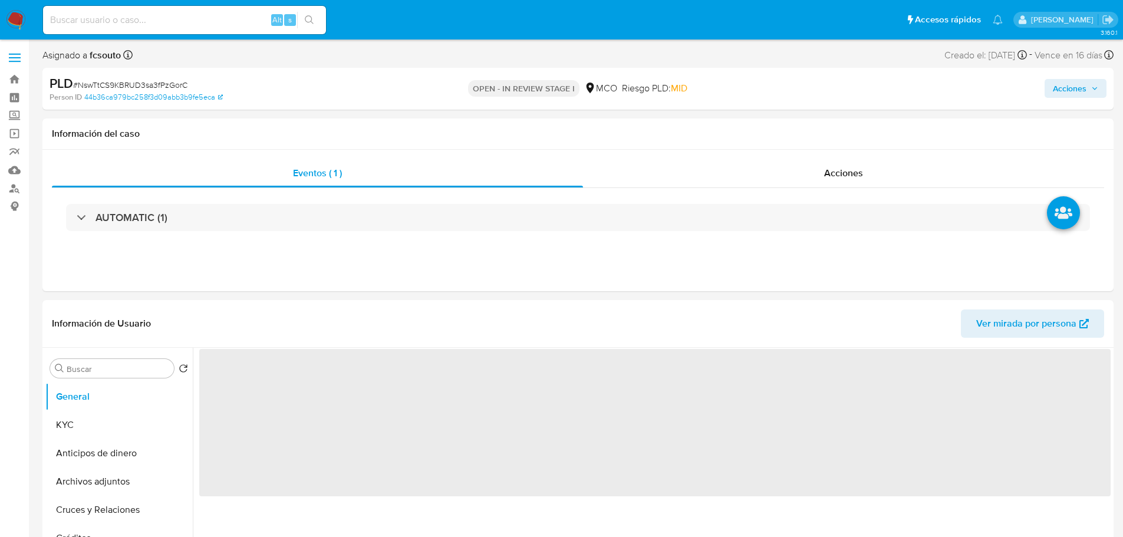
select select "10"
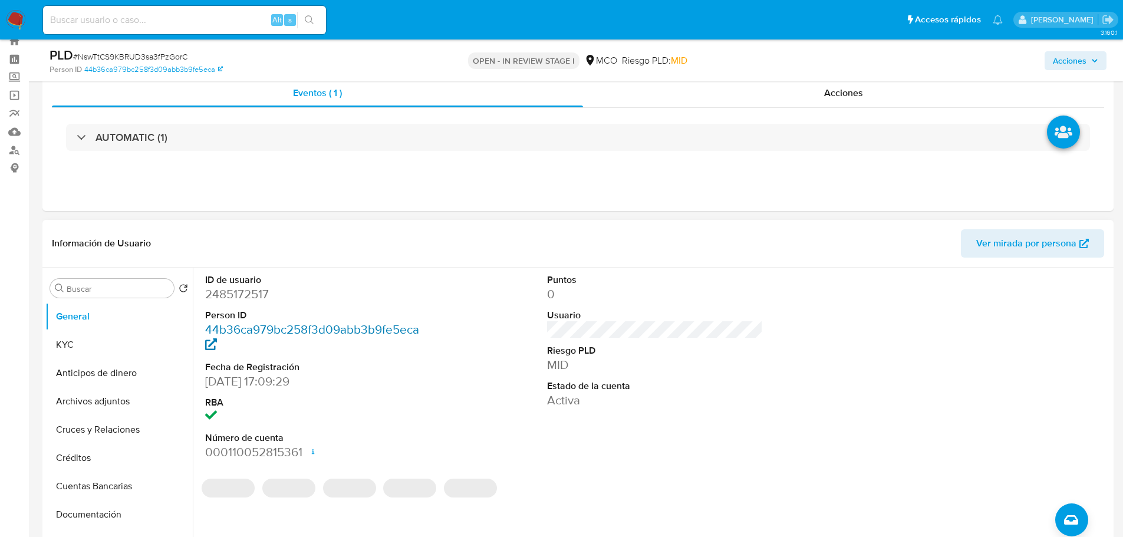
scroll to position [59, 0]
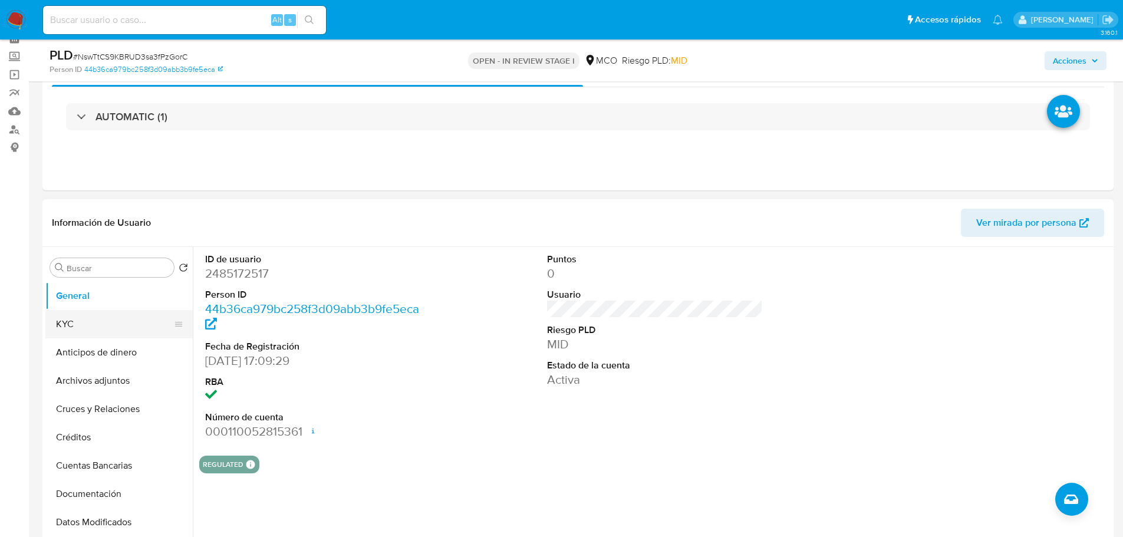
click at [95, 324] on button "KYC" at bounding box center [114, 324] width 138 height 28
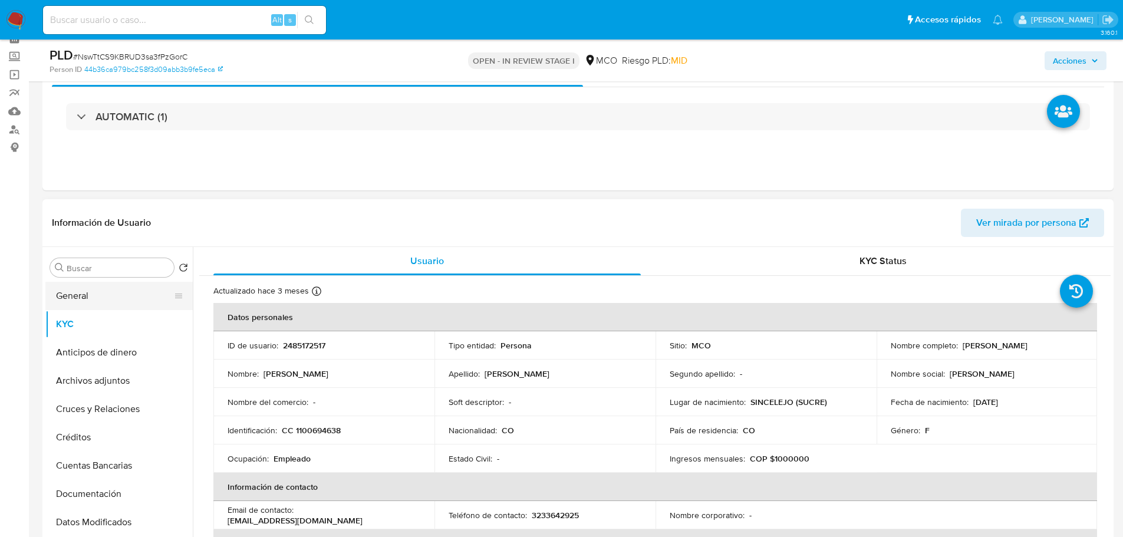
click at [107, 298] on button "General" at bounding box center [114, 296] width 138 height 28
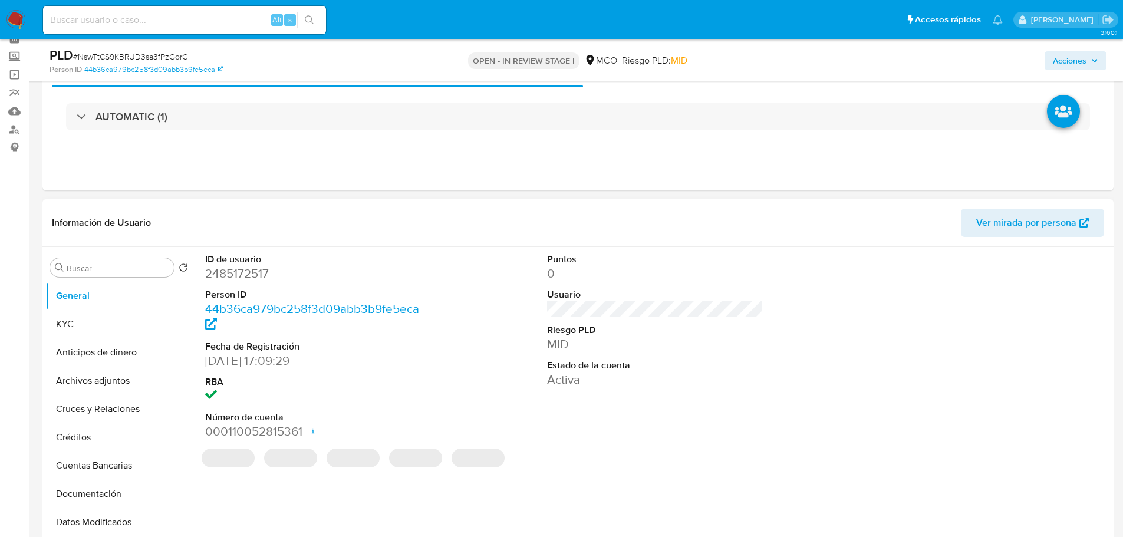
click at [235, 267] on dd "2485172517" at bounding box center [313, 273] width 216 height 17
click at [234, 267] on dd "2485172517" at bounding box center [313, 273] width 216 height 17
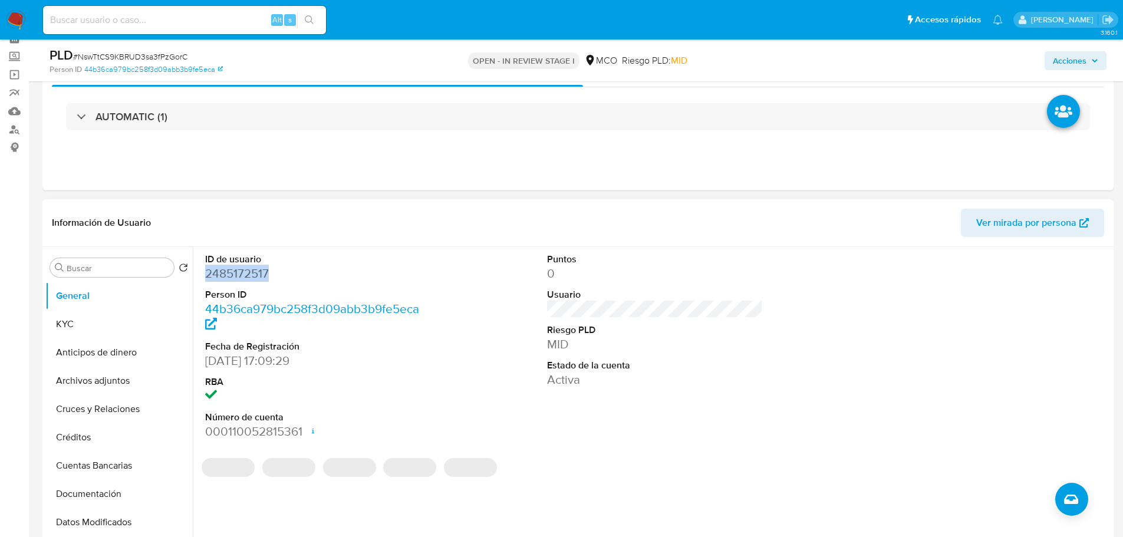
copy dd "2485172517"
click at [248, 276] on dd "2485172517" at bounding box center [313, 273] width 216 height 17
click at [247, 276] on dd "2485172517" at bounding box center [313, 273] width 216 height 17
click at [232, 272] on dd "2485172517" at bounding box center [313, 273] width 216 height 17
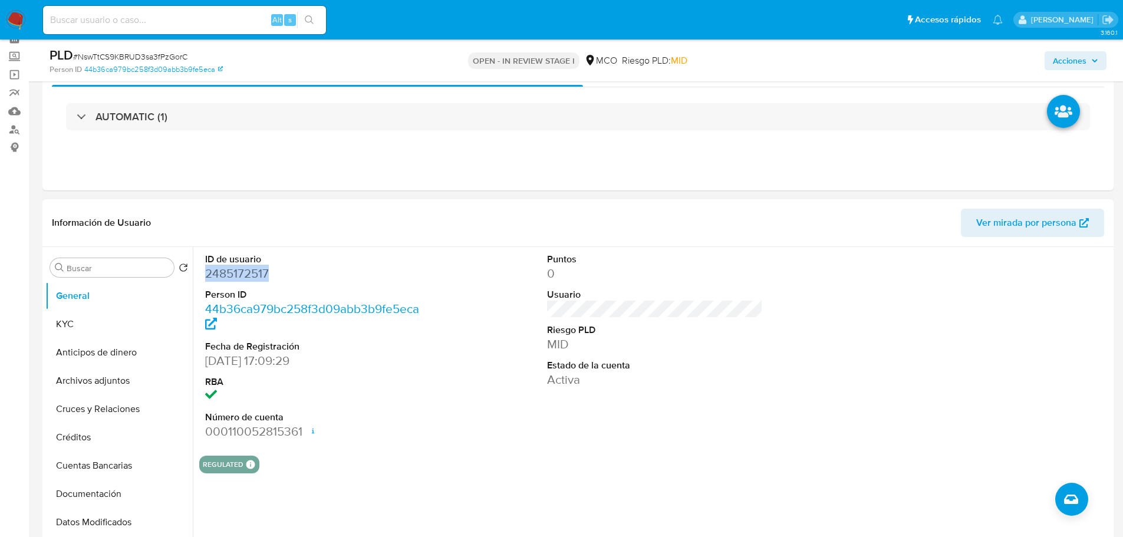
click at [234, 269] on dd "2485172517" at bounding box center [313, 273] width 216 height 17
click at [245, 274] on dd "2485172517" at bounding box center [313, 273] width 216 height 17
click at [383, 281] on dd "2485172517" at bounding box center [313, 273] width 216 height 17
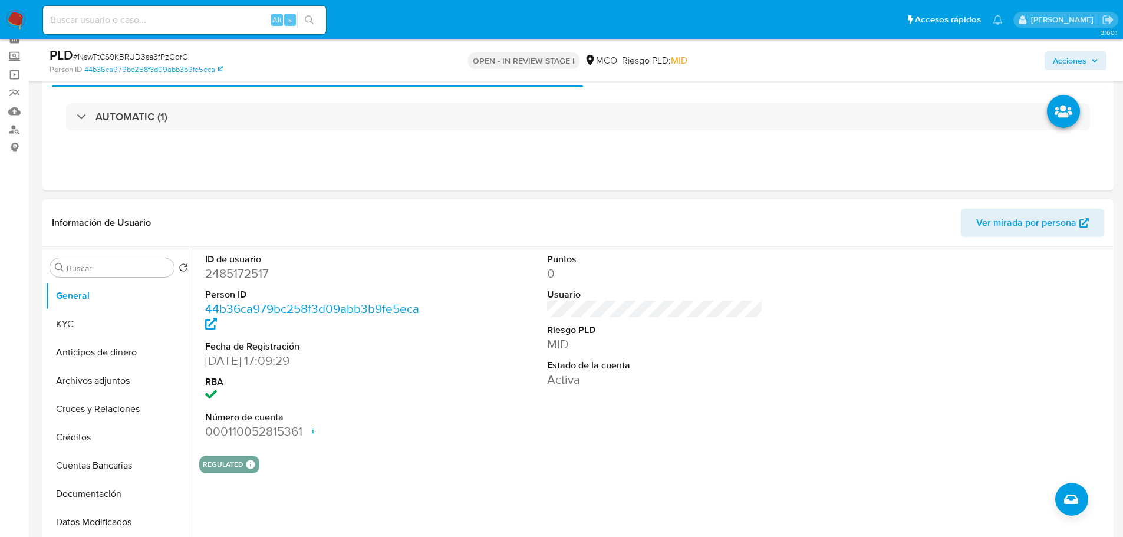
click at [253, 275] on dd "2485172517" at bounding box center [313, 273] width 216 height 17
copy dd "2485172517"
click at [114, 321] on button "KYC" at bounding box center [114, 324] width 138 height 28
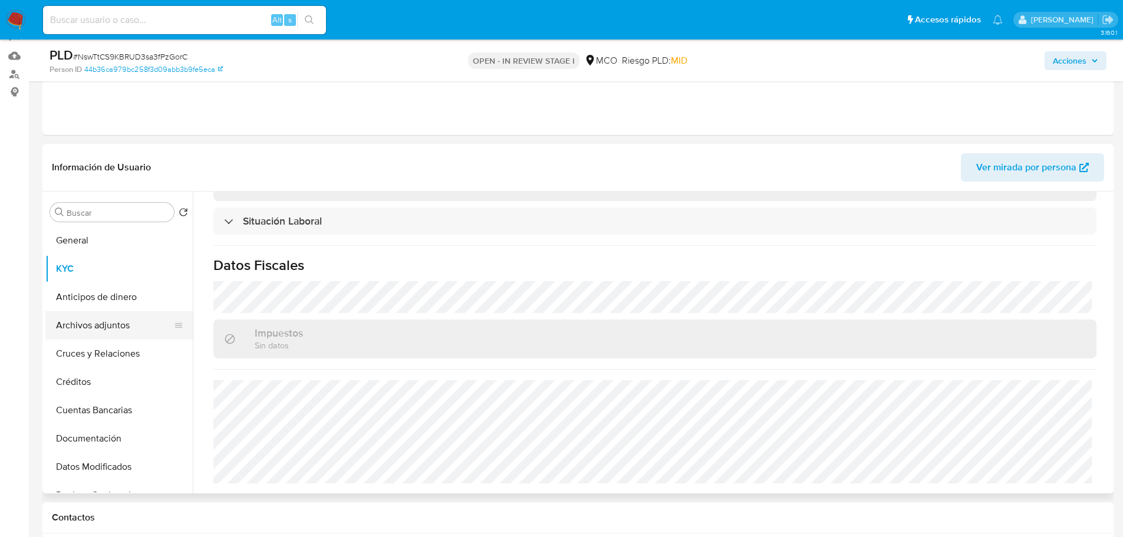
scroll to position [118, 0]
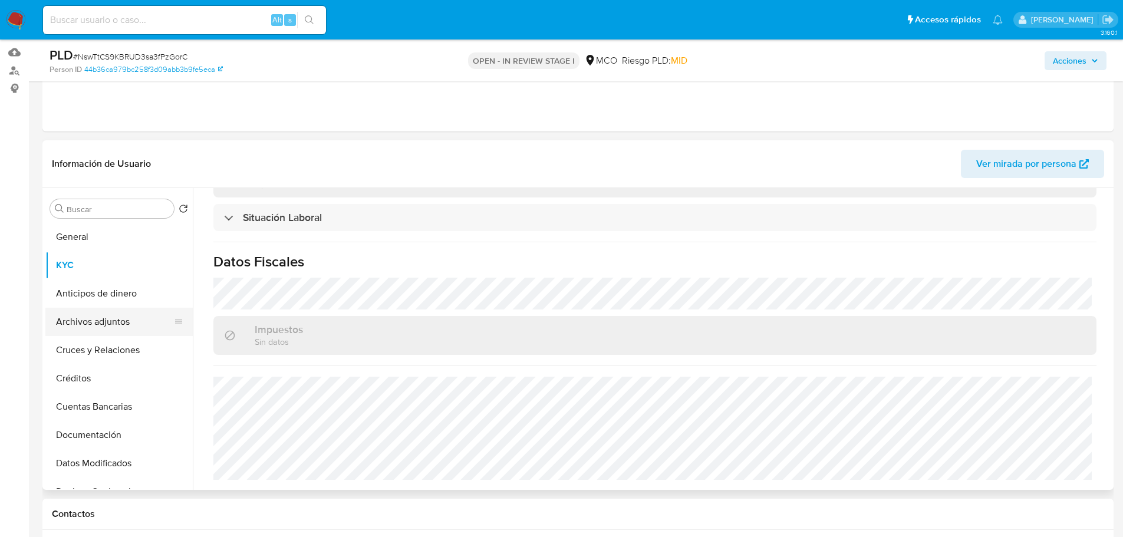
click at [81, 315] on button "Archivos adjuntos" at bounding box center [114, 322] width 138 height 28
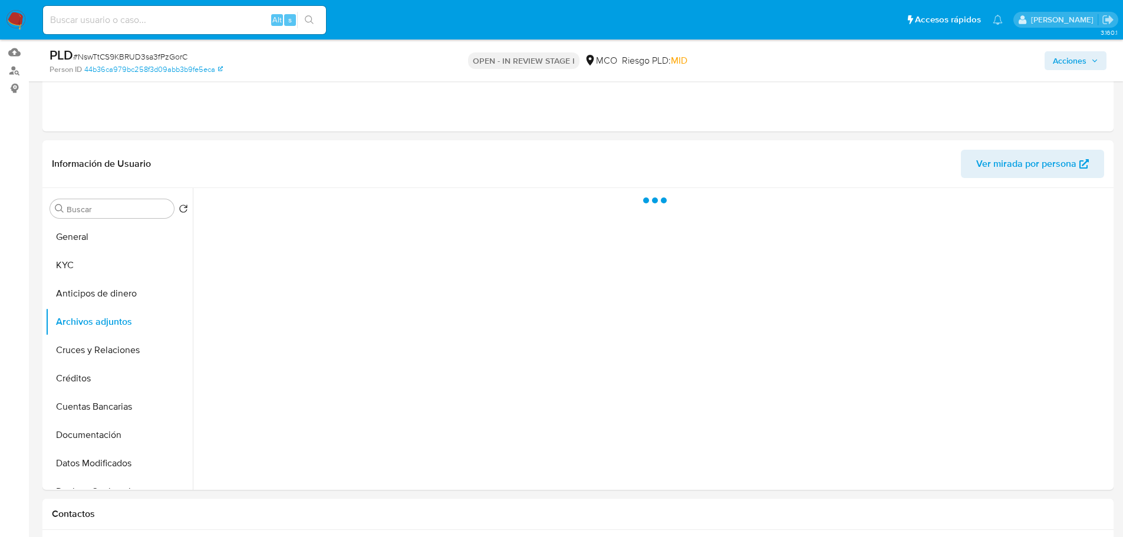
scroll to position [0, 0]
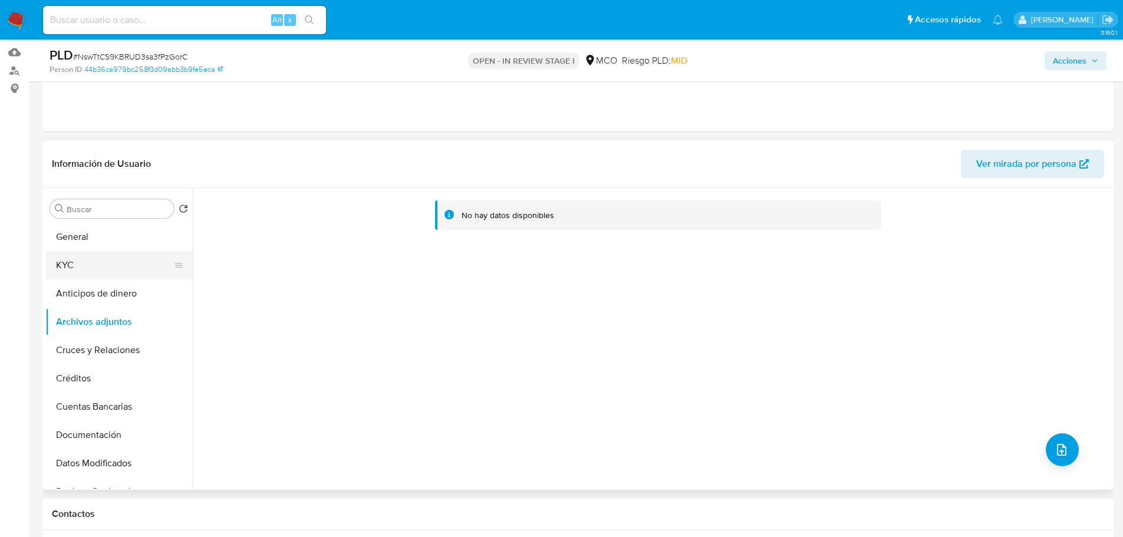
click at [112, 267] on button "KYC" at bounding box center [114, 265] width 138 height 28
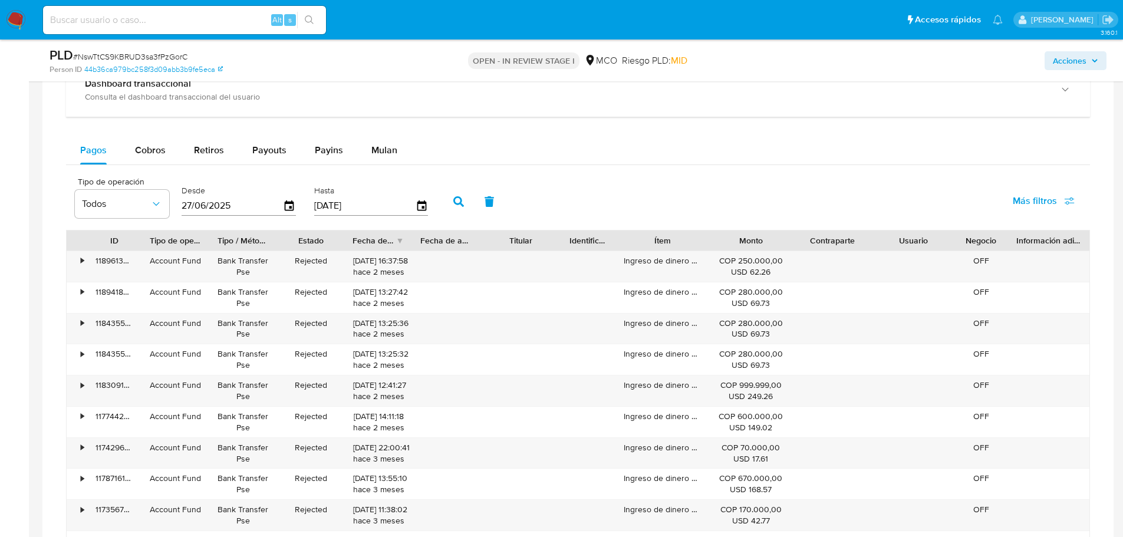
scroll to position [1003, 0]
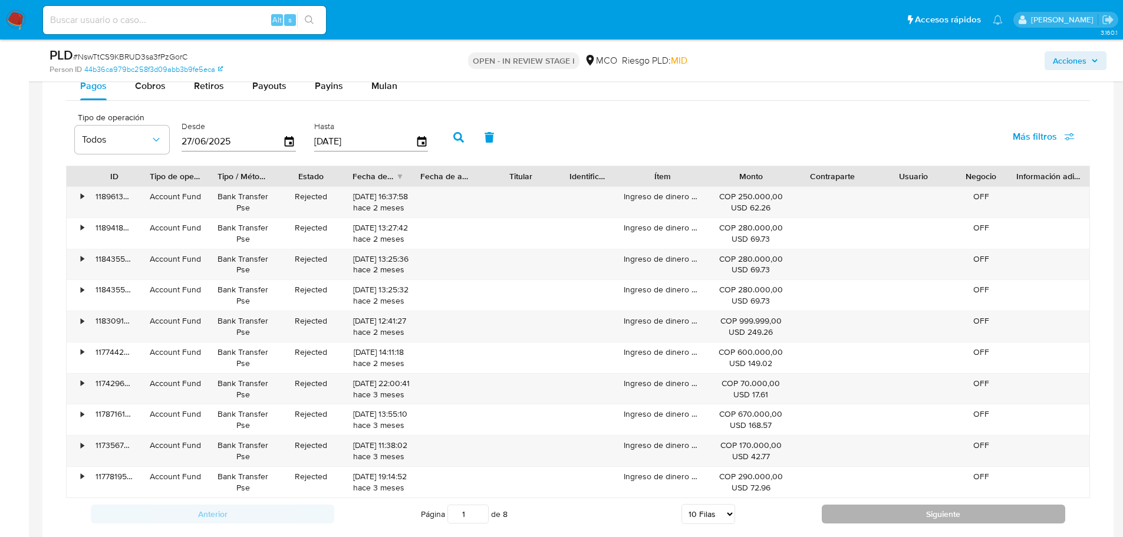
click at [872, 506] on button "Siguiente" at bounding box center [944, 514] width 244 height 19
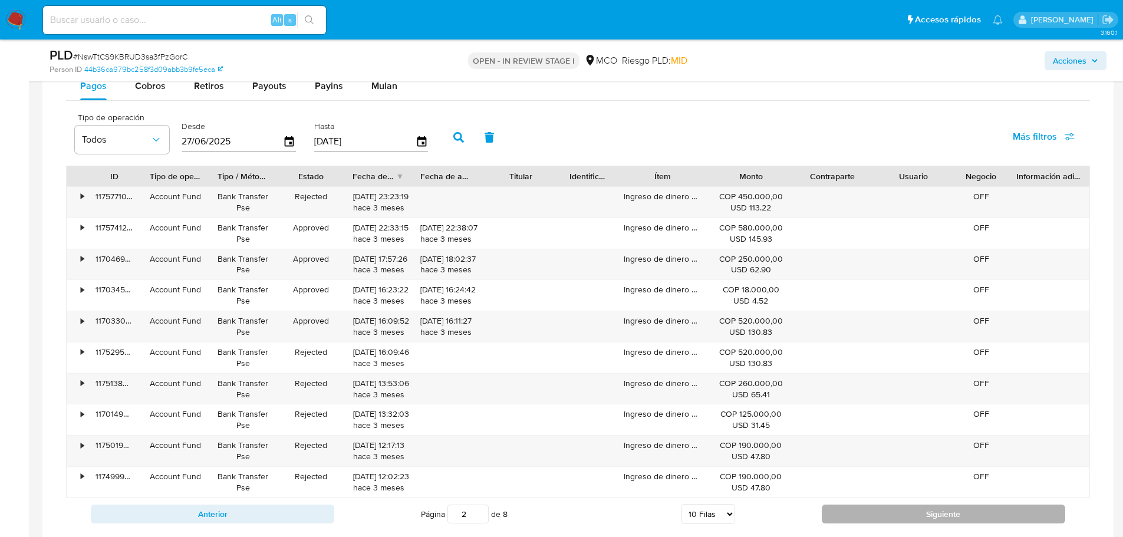
click at [892, 514] on button "Siguiente" at bounding box center [944, 514] width 244 height 19
type input "6"
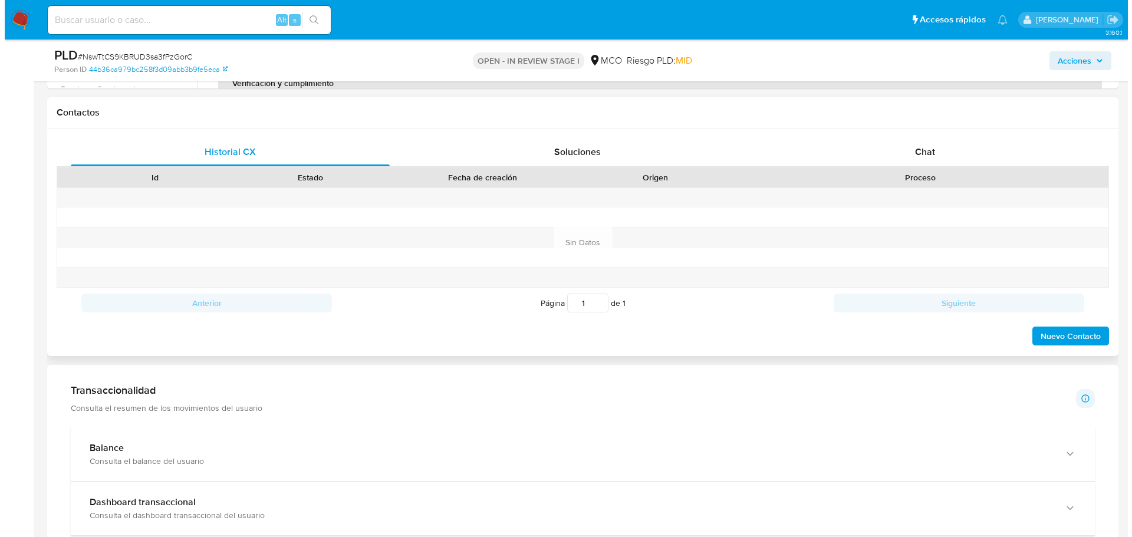
scroll to position [118, 0]
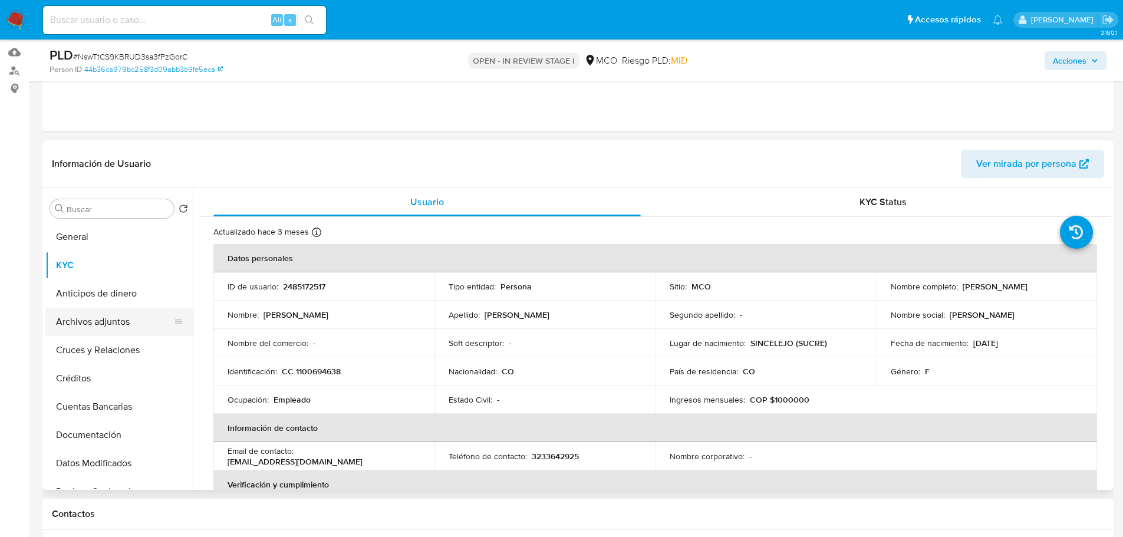
click at [102, 323] on button "Archivos adjuntos" at bounding box center [114, 322] width 138 height 28
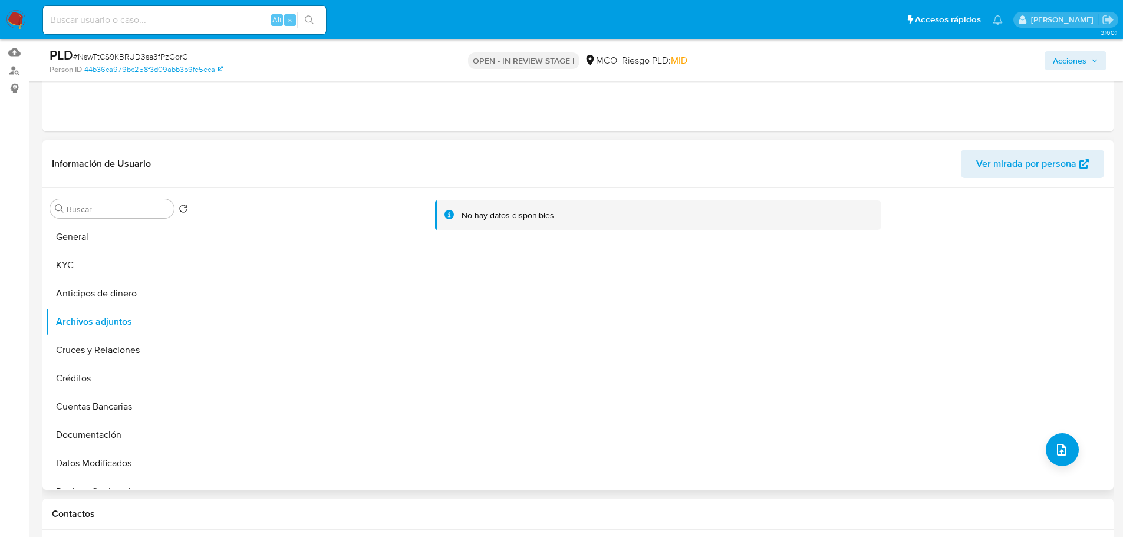
click at [1051, 433] on div "No hay datos disponibles" at bounding box center [652, 339] width 918 height 302
click at [1056, 439] on button "upload-file" at bounding box center [1062, 449] width 33 height 33
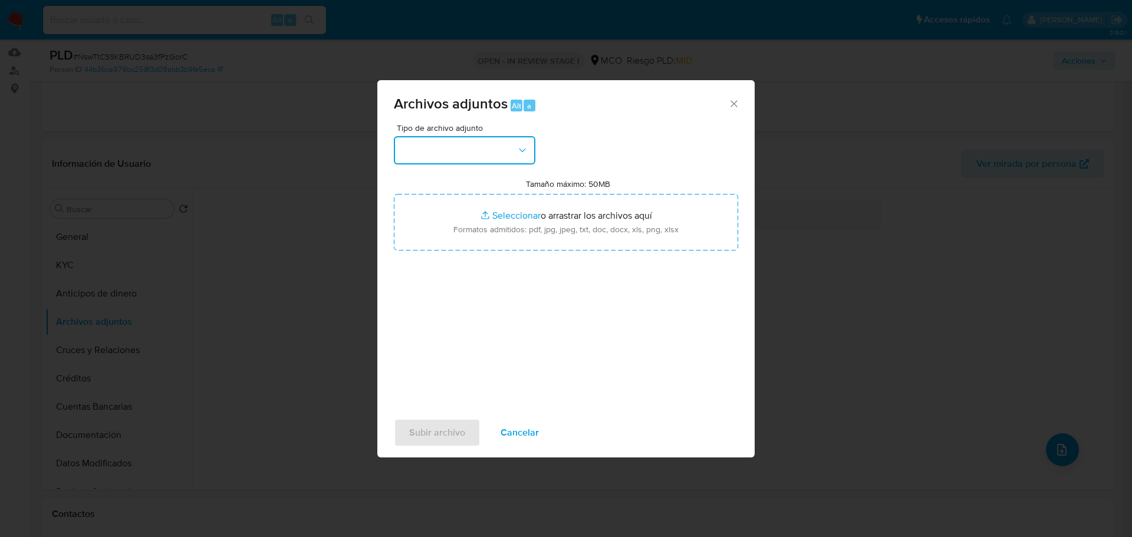
click at [488, 146] on button "button" at bounding box center [465, 150] width 142 height 28
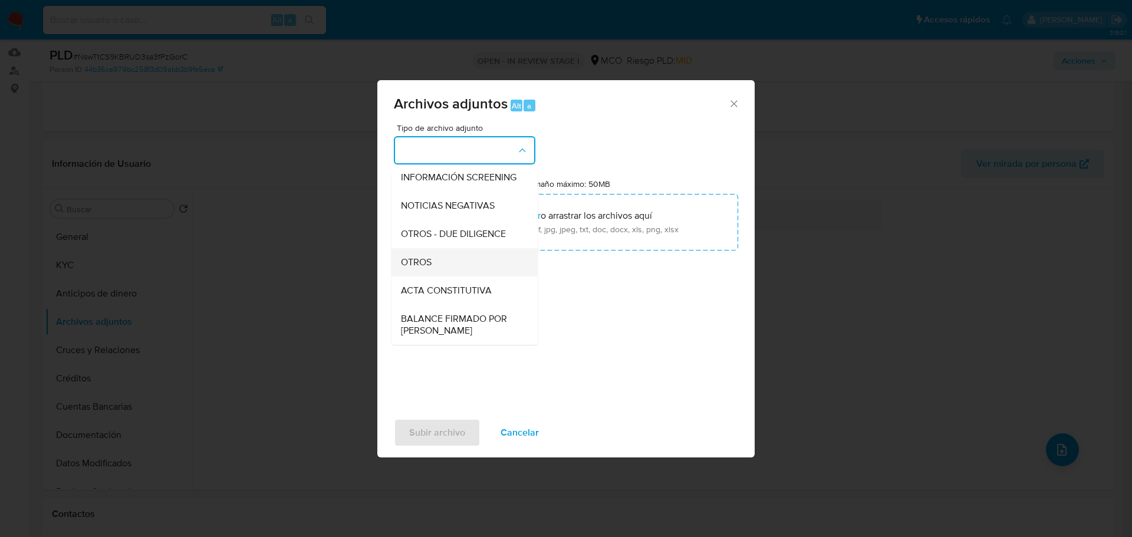
click at [437, 277] on div "OTROS" at bounding box center [461, 262] width 120 height 28
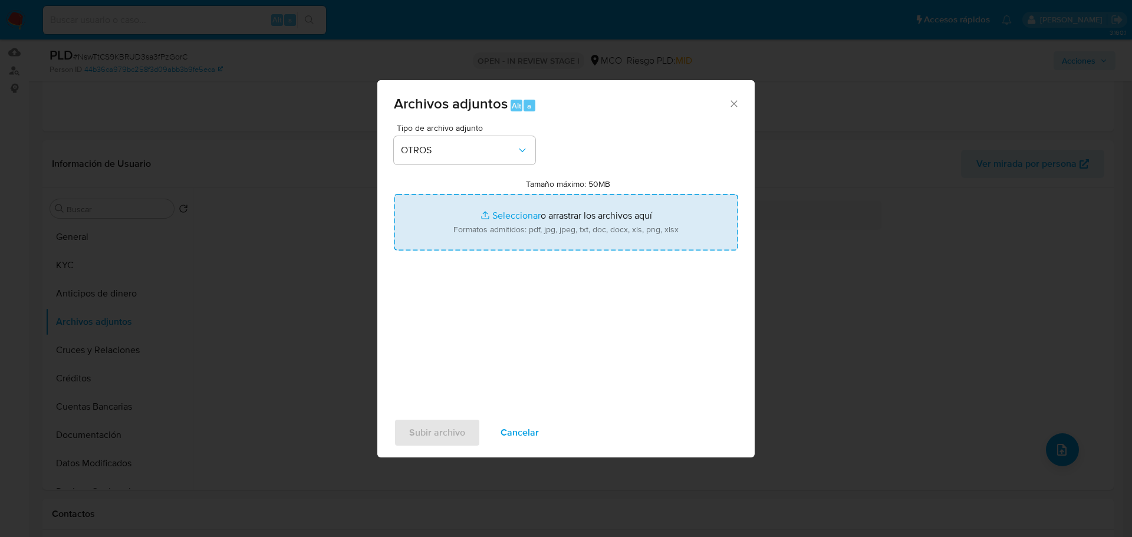
click at [504, 222] on input "Tamaño máximo: 50MB Seleccionar archivos" at bounding box center [566, 222] width 344 height 57
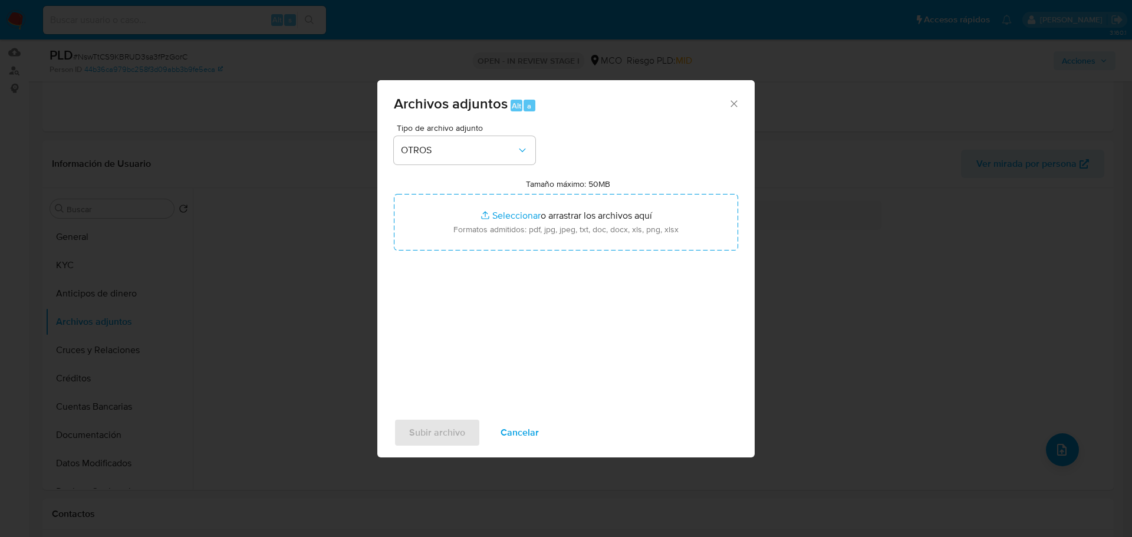
drag, startPoint x: 533, startPoint y: 435, endPoint x: 530, endPoint y: 430, distance: 6.1
click at [531, 435] on span "Cancelar" at bounding box center [520, 433] width 38 height 26
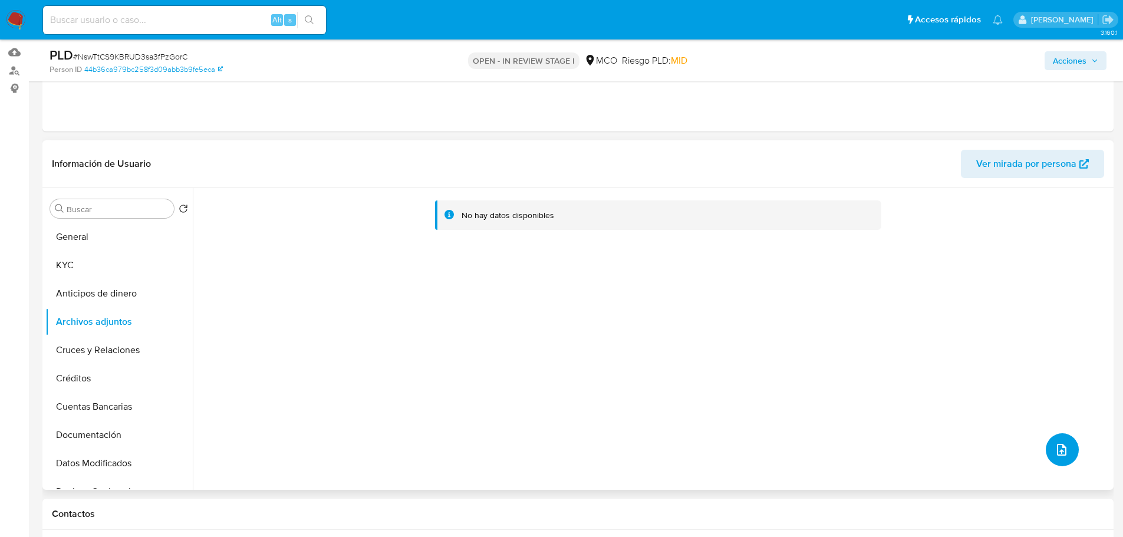
click at [1051, 457] on button "upload-file" at bounding box center [1062, 449] width 33 height 33
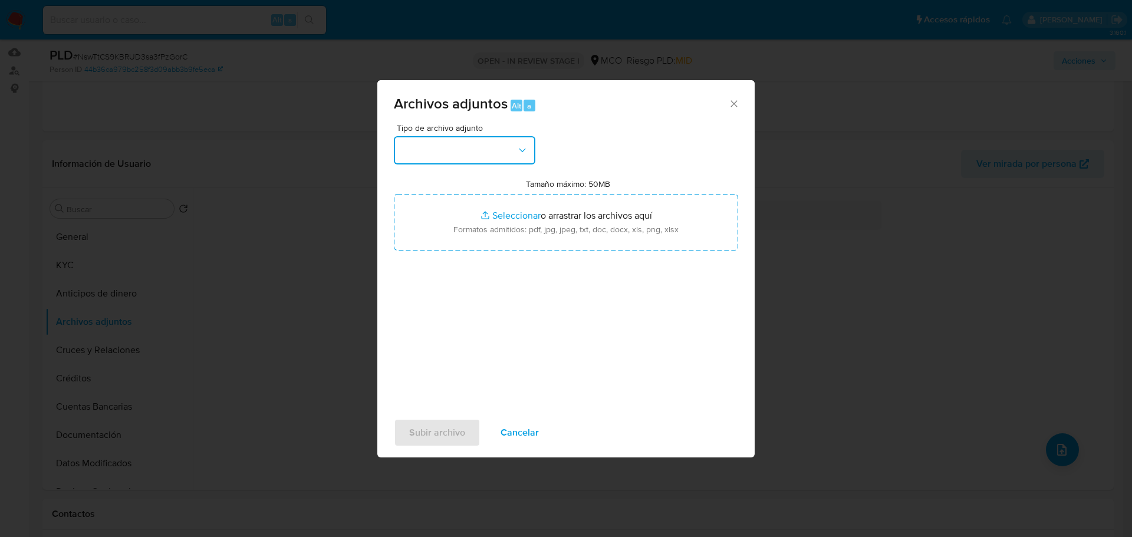
click at [462, 156] on button "button" at bounding box center [465, 150] width 142 height 28
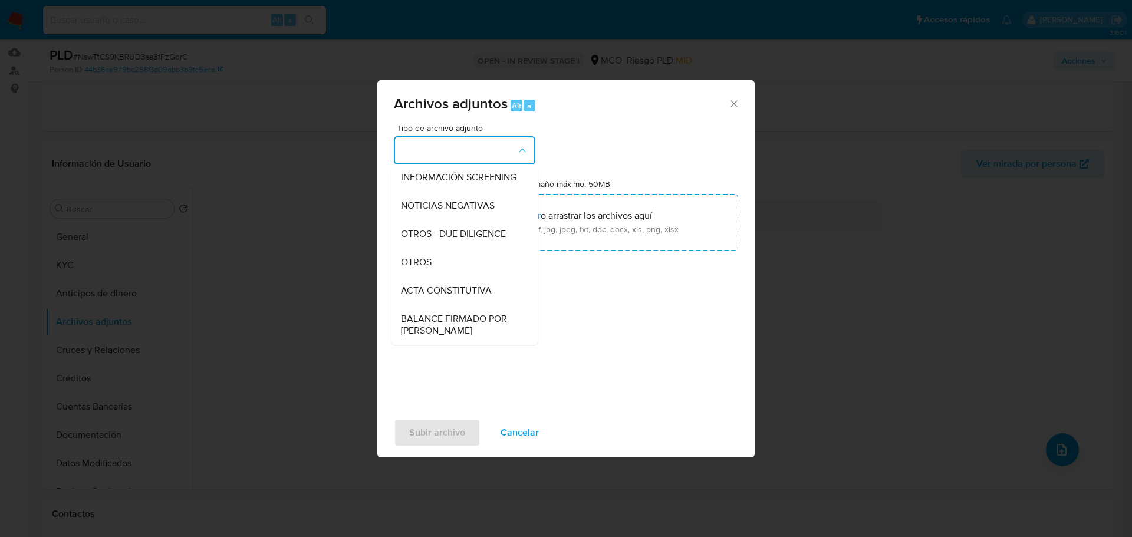
drag, startPoint x: 464, startPoint y: 280, endPoint x: 561, endPoint y: 251, distance: 101.5
click at [464, 277] on div "OTROS" at bounding box center [461, 262] width 120 height 28
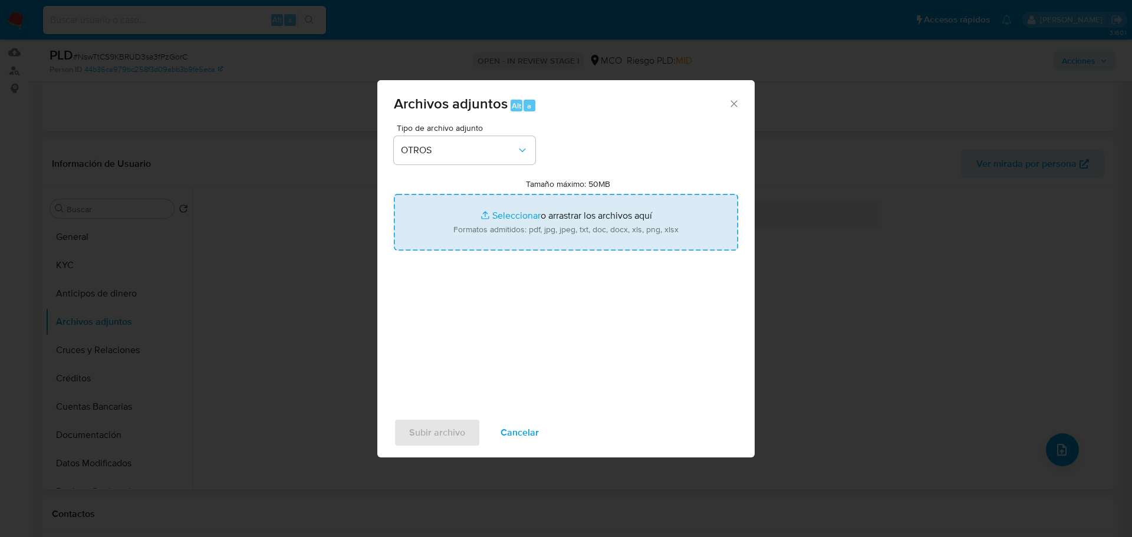
click at [626, 228] on input "Tamaño máximo: 50MB Seleccionar archivos" at bounding box center [566, 222] width 344 height 57
type input "C:\fakepath\2485172517 - 24_9_2025.pdf"
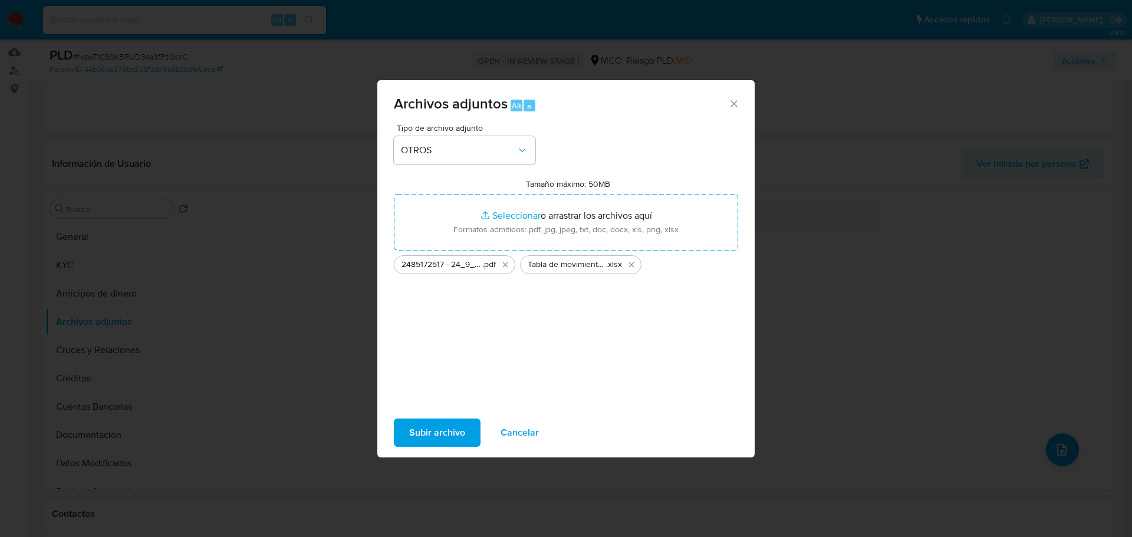
click at [455, 435] on span "Subir archivo" at bounding box center [437, 433] width 56 height 26
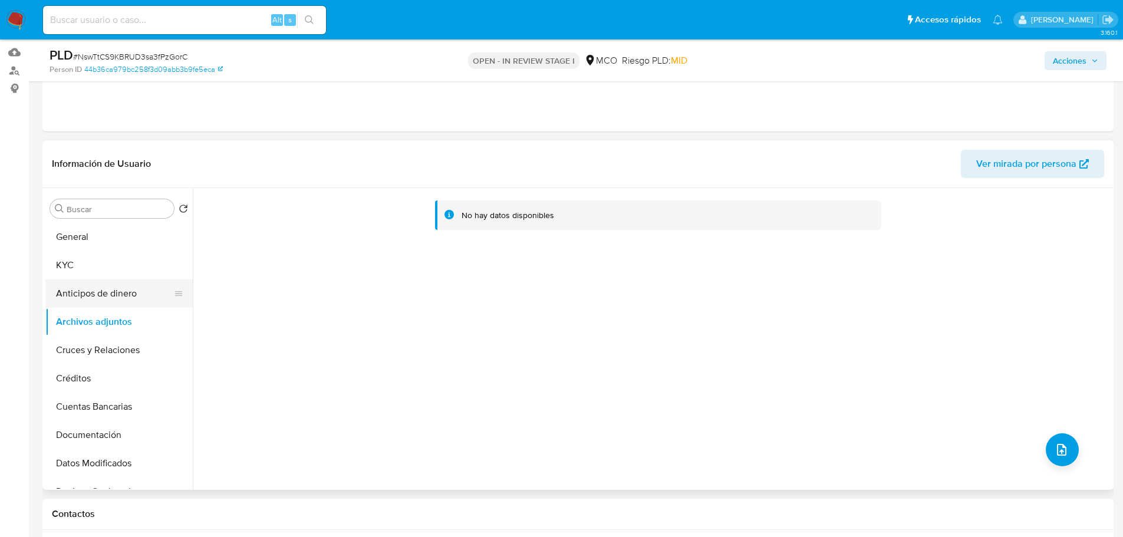
click at [85, 300] on button "Anticipos de dinero" at bounding box center [114, 294] width 138 height 28
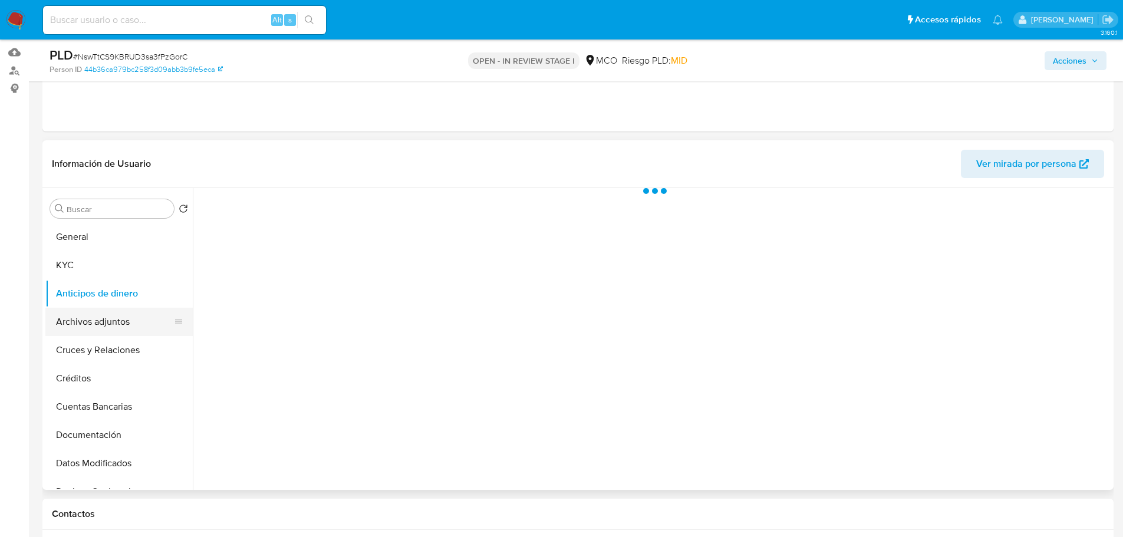
click at [87, 320] on button "Archivos adjuntos" at bounding box center [114, 322] width 138 height 28
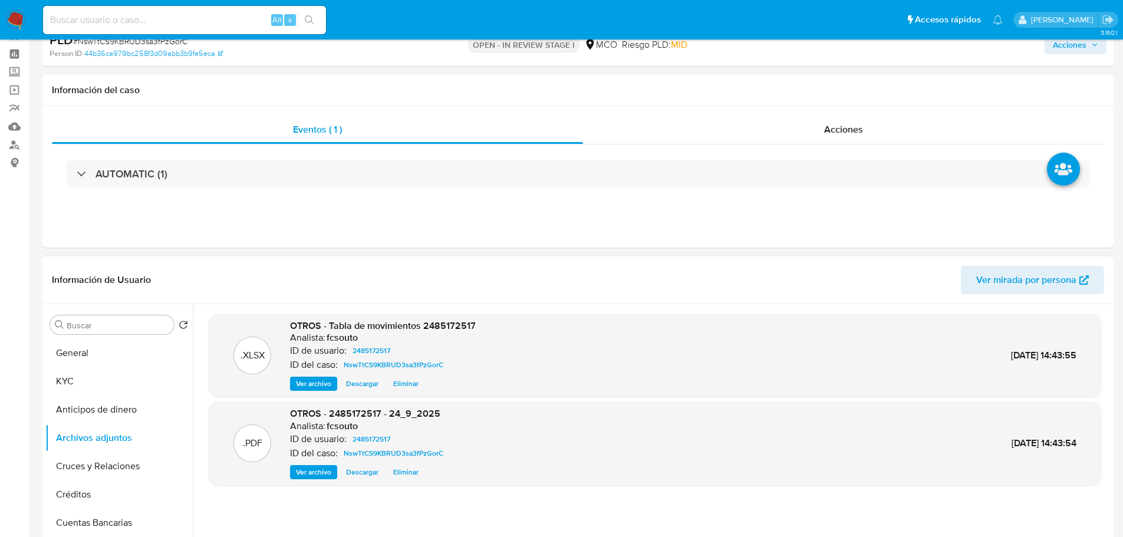
scroll to position [0, 0]
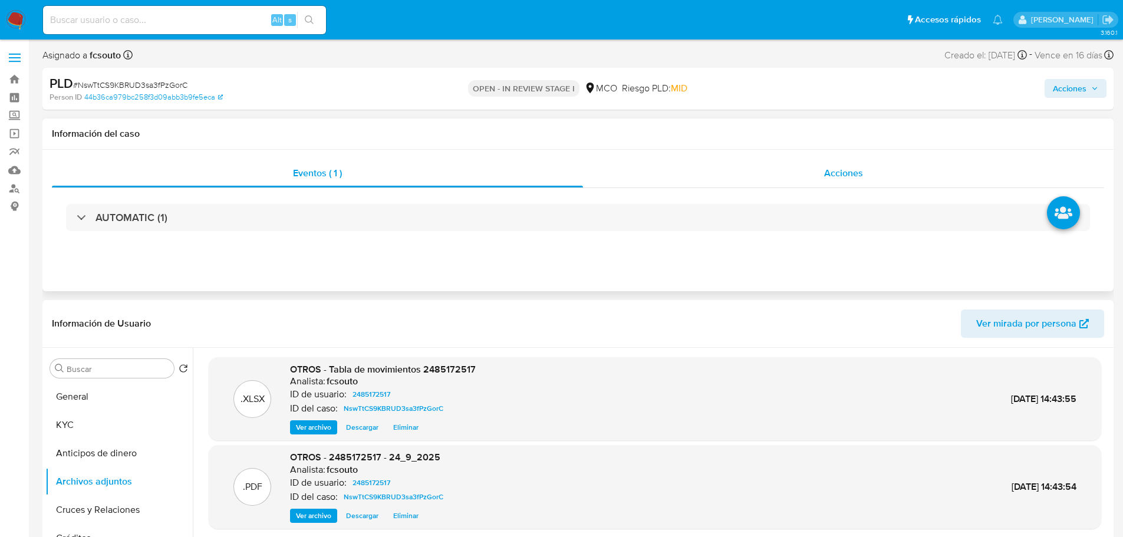
click at [826, 168] on span "Acciones" at bounding box center [843, 173] width 39 height 14
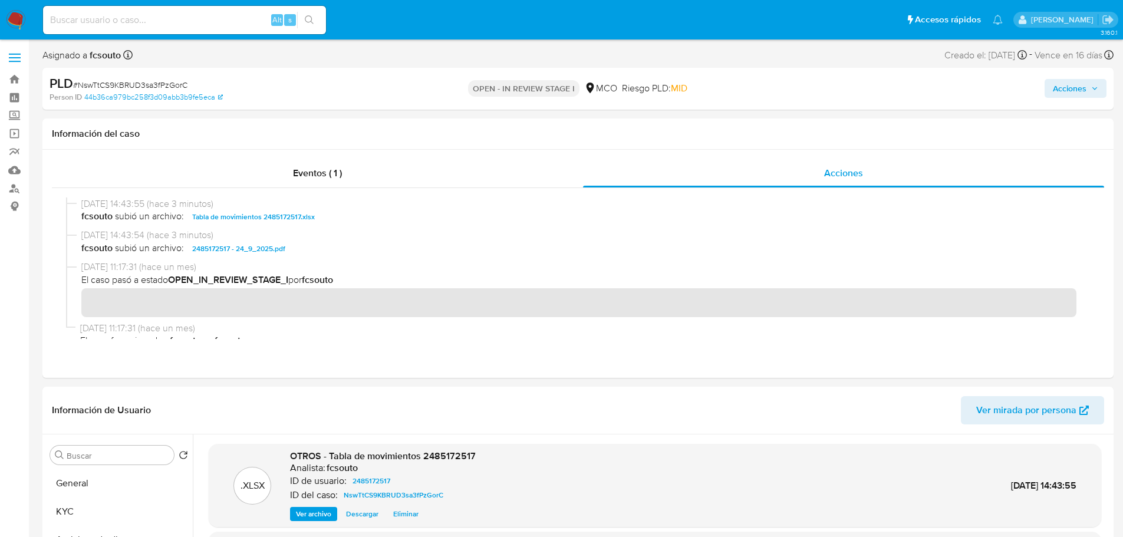
click at [1099, 96] on button "Acciones" at bounding box center [1076, 88] width 62 height 19
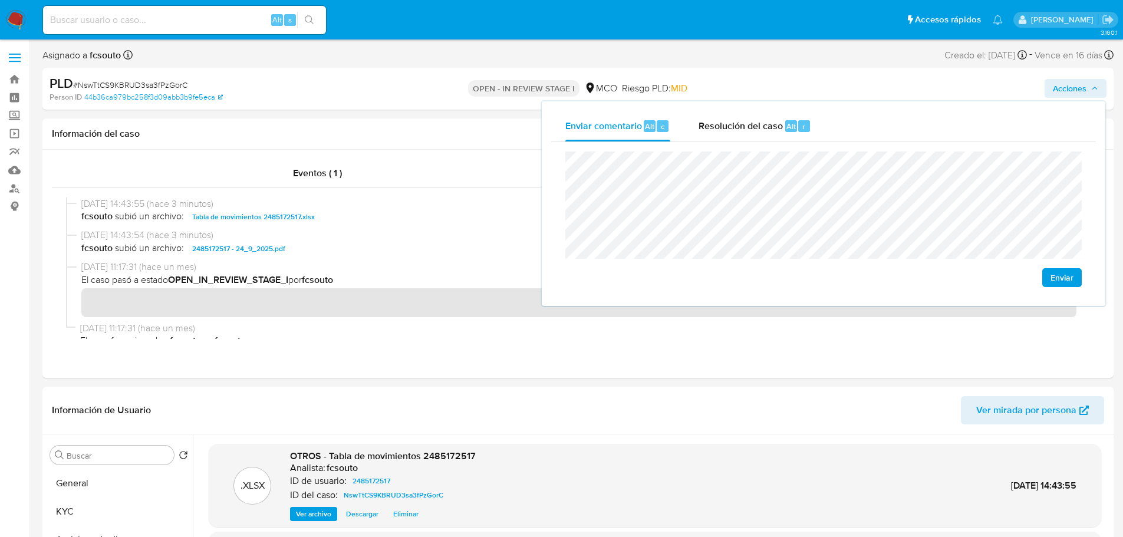
click at [1070, 280] on span "Enviar" at bounding box center [1062, 277] width 23 height 17
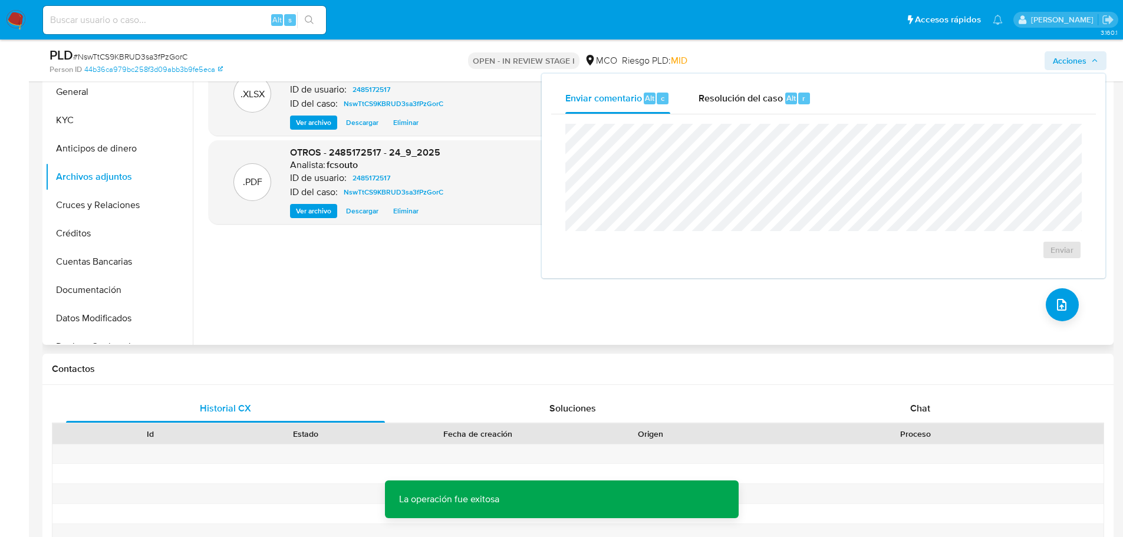
scroll to position [354, 0]
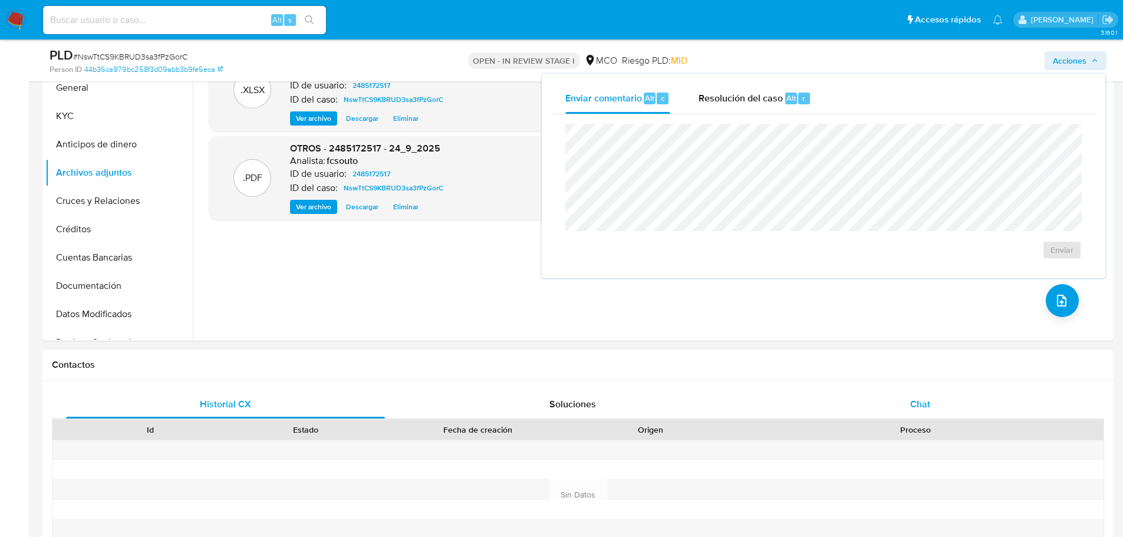
click at [907, 403] on div "Chat" at bounding box center [920, 404] width 319 height 28
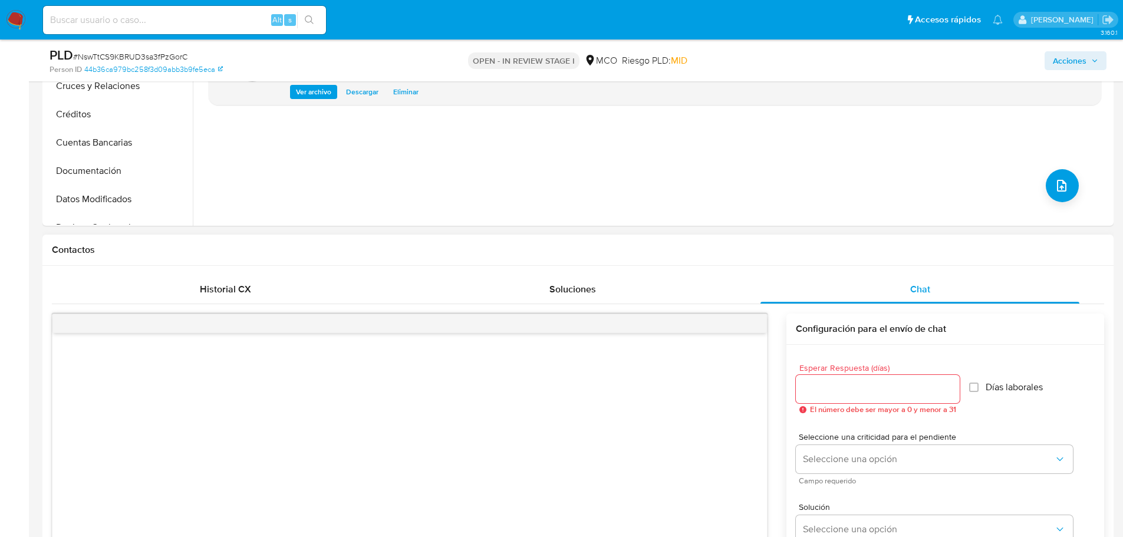
scroll to position [472, 0]
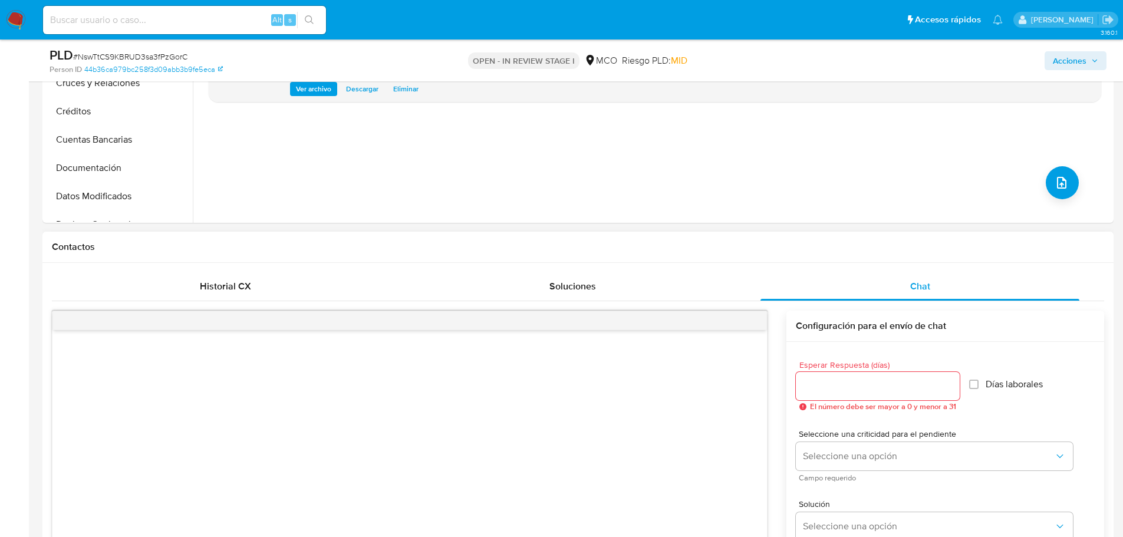
click at [861, 372] on div at bounding box center [878, 386] width 164 height 28
click at [861, 392] on input "Esperar Respuesta (días)" at bounding box center [878, 386] width 164 height 15
type input "3"
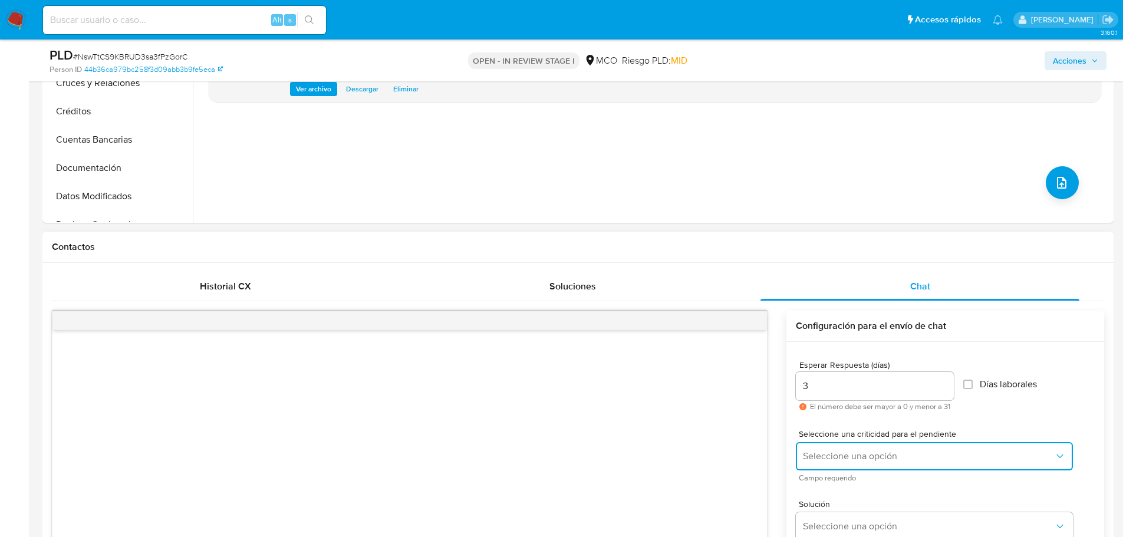
click at [863, 448] on button "Seleccione una opción" at bounding box center [934, 456] width 277 height 28
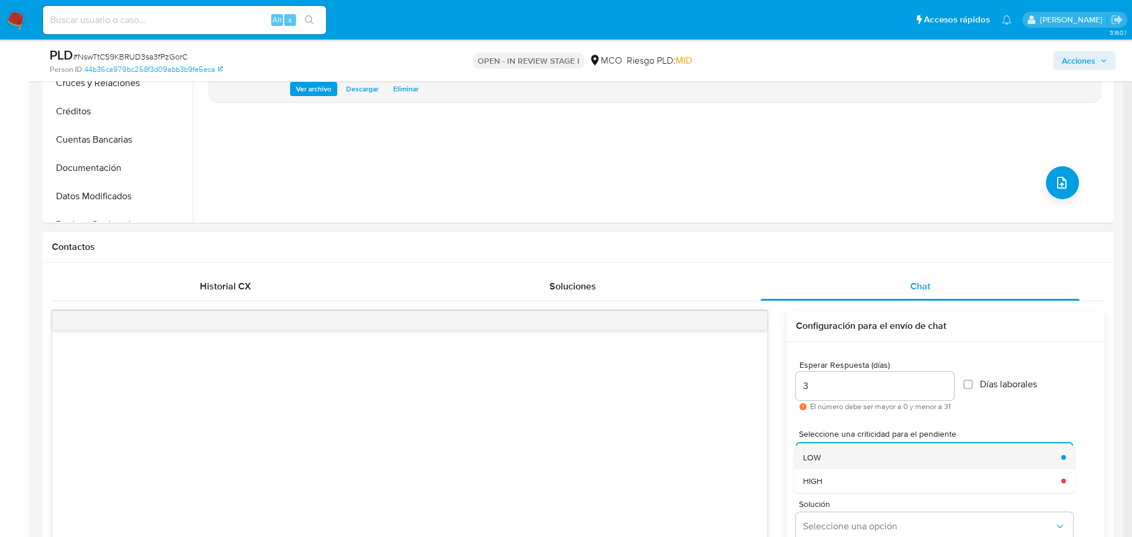
click at [862, 456] on div "LOW" at bounding box center [928, 458] width 251 height 24
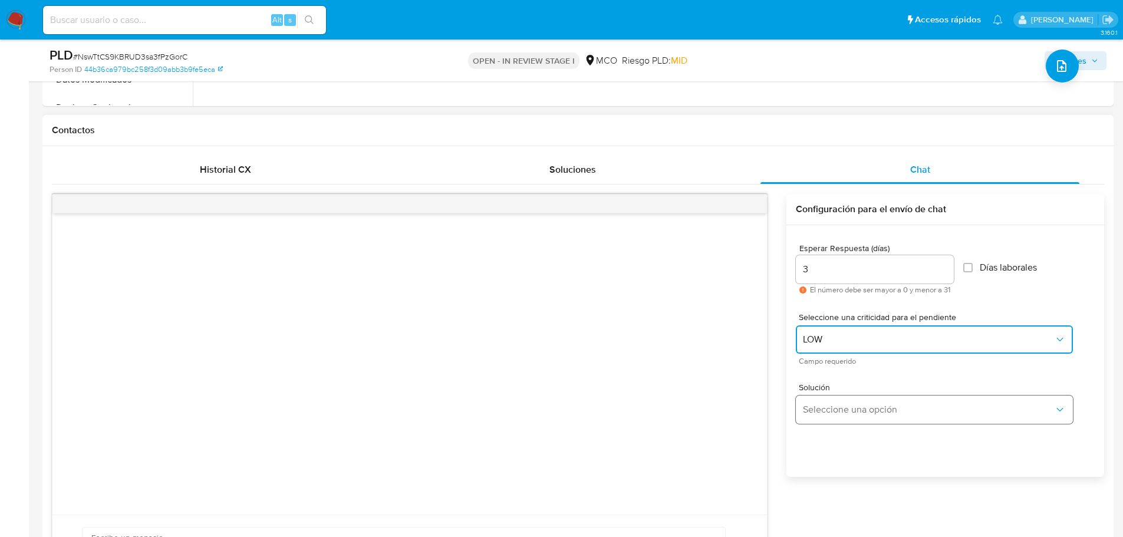
scroll to position [590, 0]
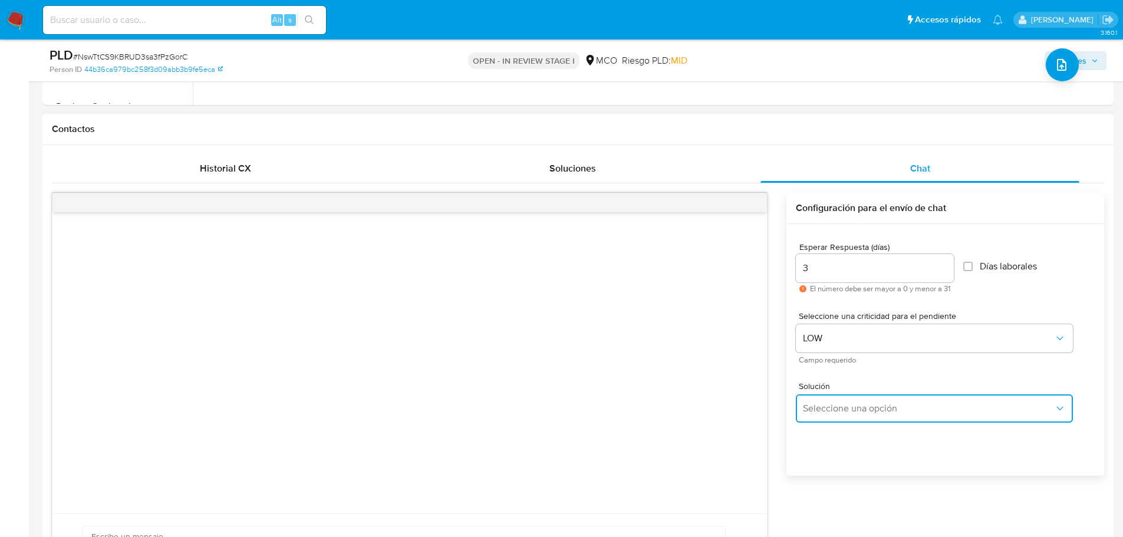
click at [843, 418] on button "Seleccione una opción" at bounding box center [934, 409] width 277 height 28
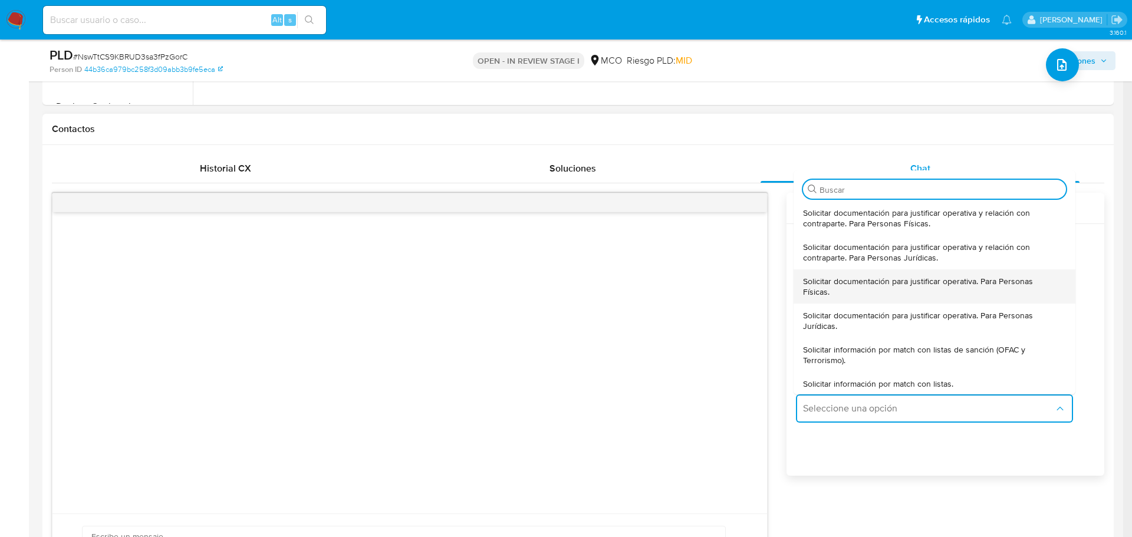
click at [851, 286] on span "Solicitar documentación para justificar operativa. Para Personas Físicas." at bounding box center [931, 286] width 256 height 21
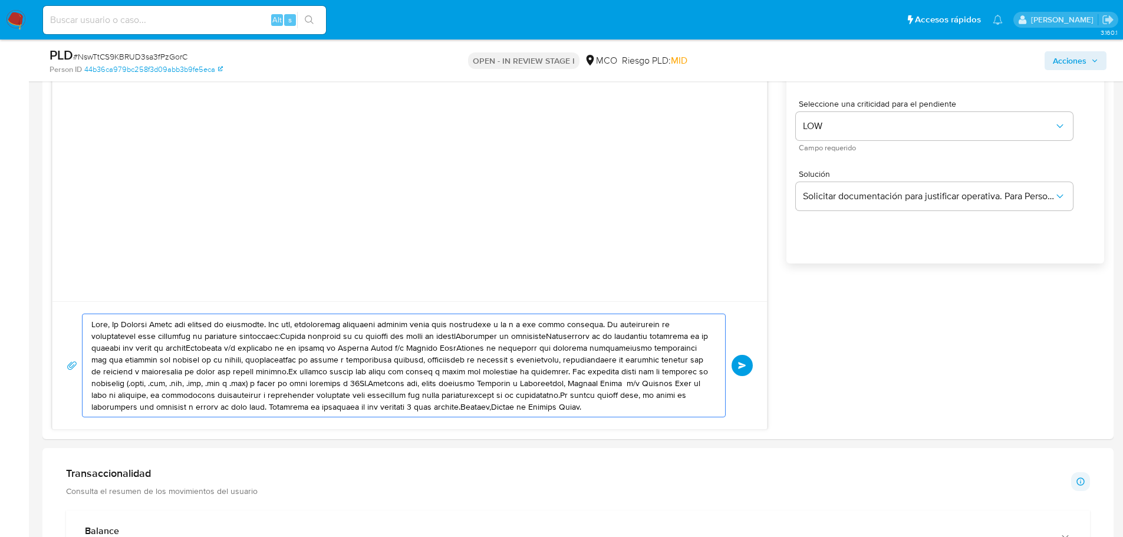
scroll to position [806, 0]
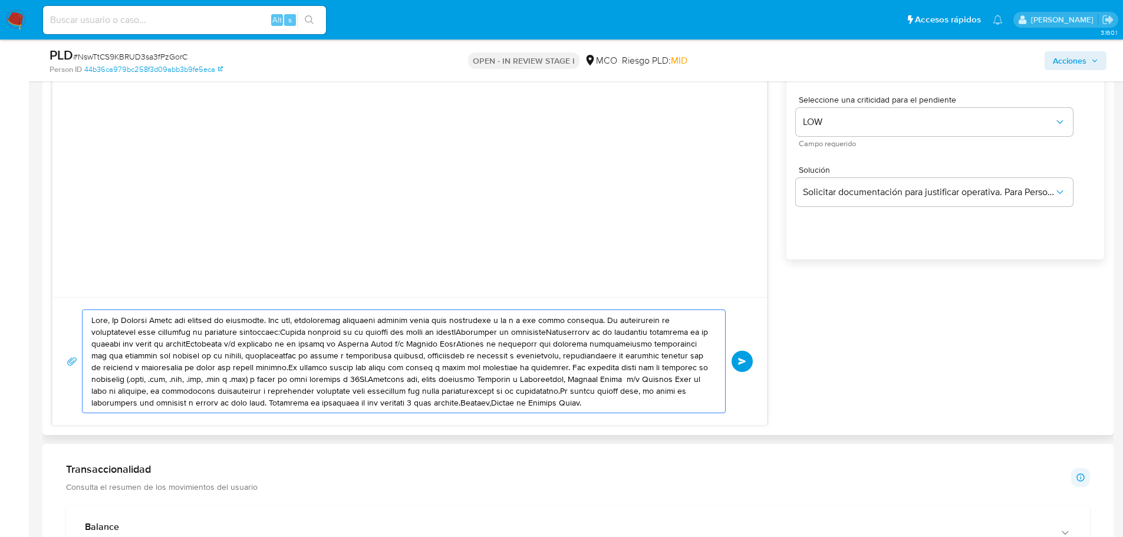
drag, startPoint x: 96, startPoint y: 363, endPoint x: 585, endPoint y: 415, distance: 492.3
click at [585, 415] on div "Enviar" at bounding box center [409, 361] width 715 height 128
paste textarea "Karen , En Mercado Libre nos importa tu seguridad. Por eso, necesitamos verific…"
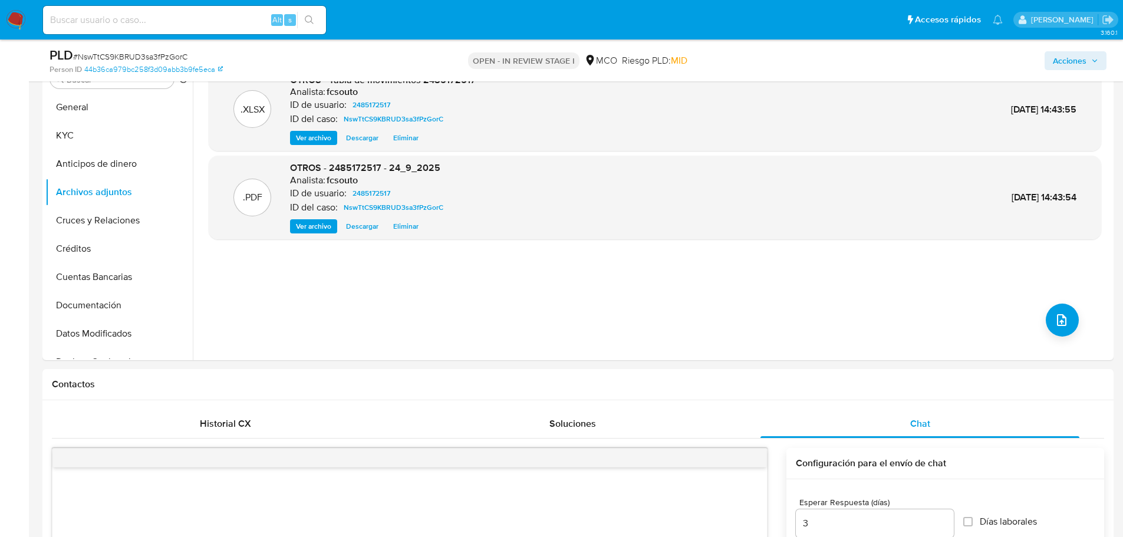
scroll to position [275, 0]
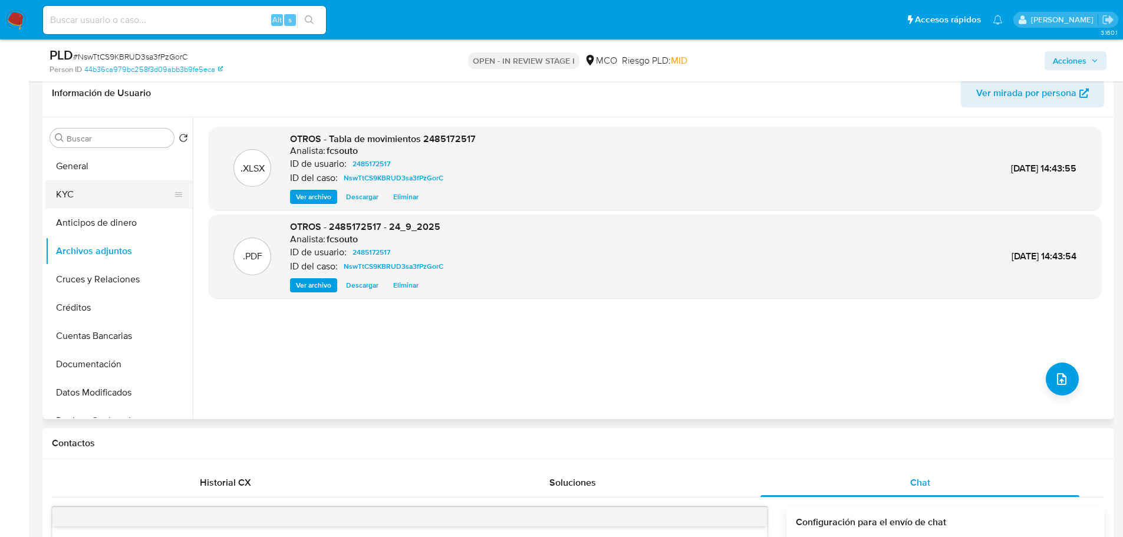
click at [63, 203] on button "KYC" at bounding box center [114, 194] width 138 height 28
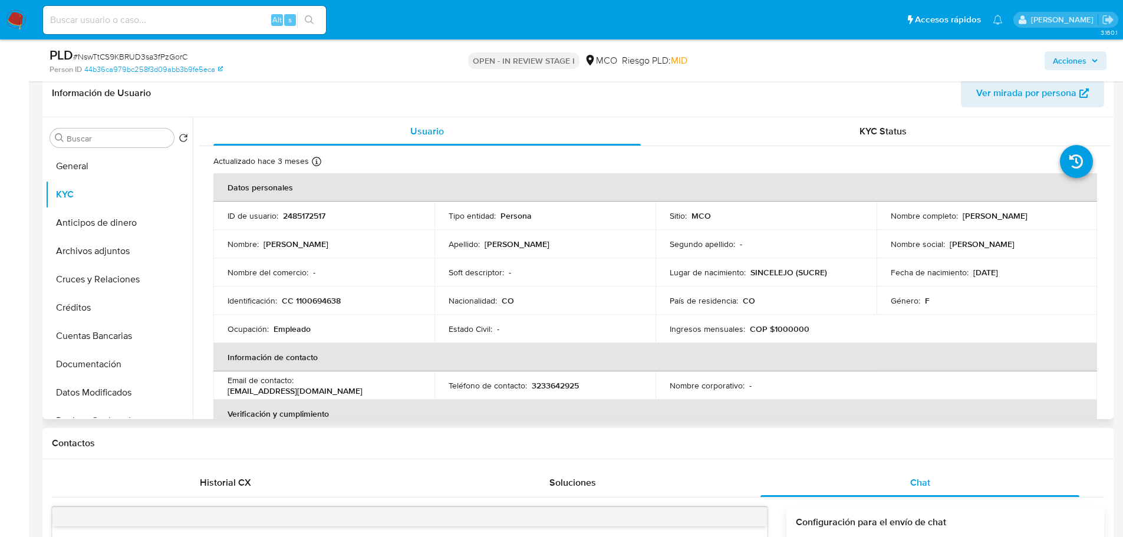
click at [971, 216] on p "Dalma Gianina Alvarez Peña" at bounding box center [995, 216] width 65 height 11
copy p "Dalma"
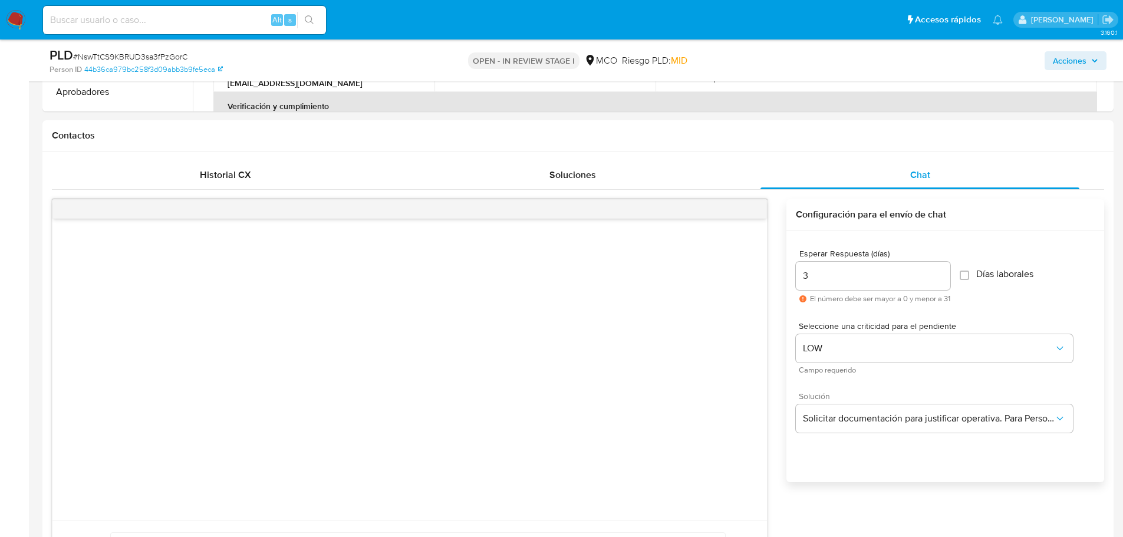
scroll to position [806, 0]
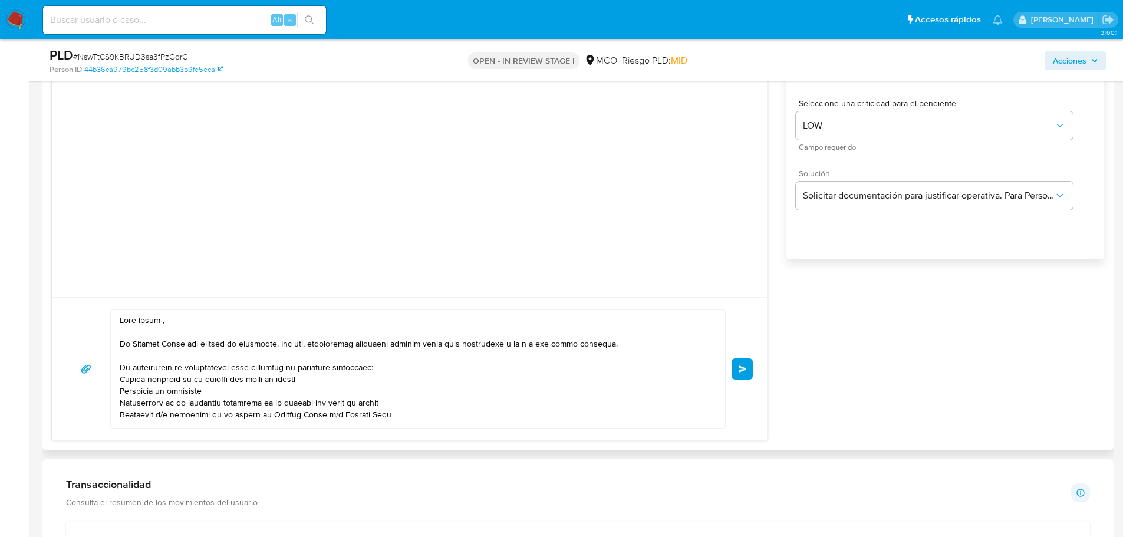
click at [149, 323] on textarea at bounding box center [415, 369] width 591 height 118
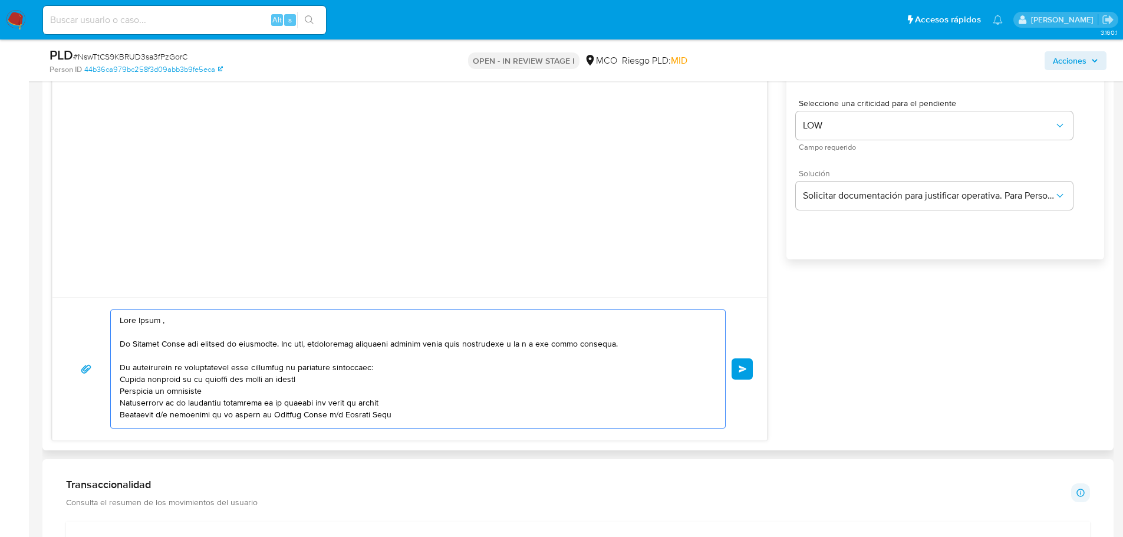
click at [149, 322] on textarea at bounding box center [415, 369] width 591 height 118
paste textarea "Dalma"
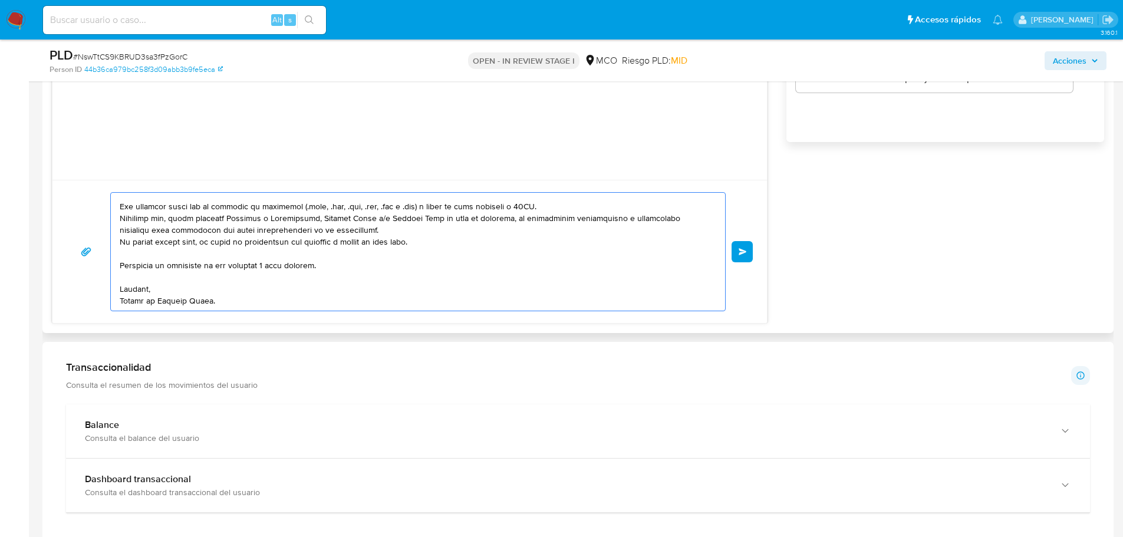
scroll to position [924, 0]
type textarea "Hola Dalma , En Mercado Libre nos importa tu seguridad. Por eso, necesitamos ve…"
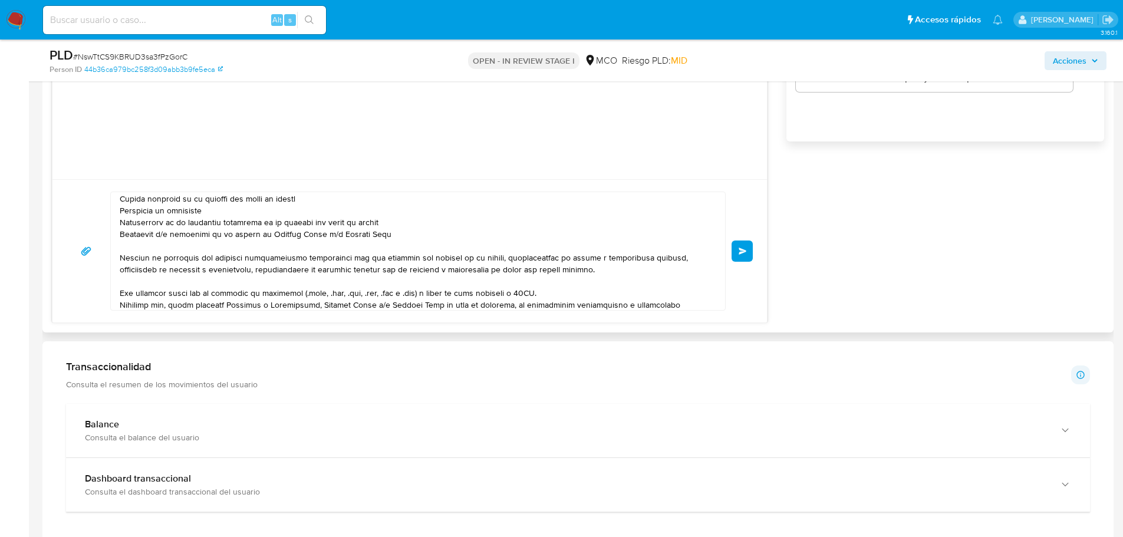
scroll to position [0, 0]
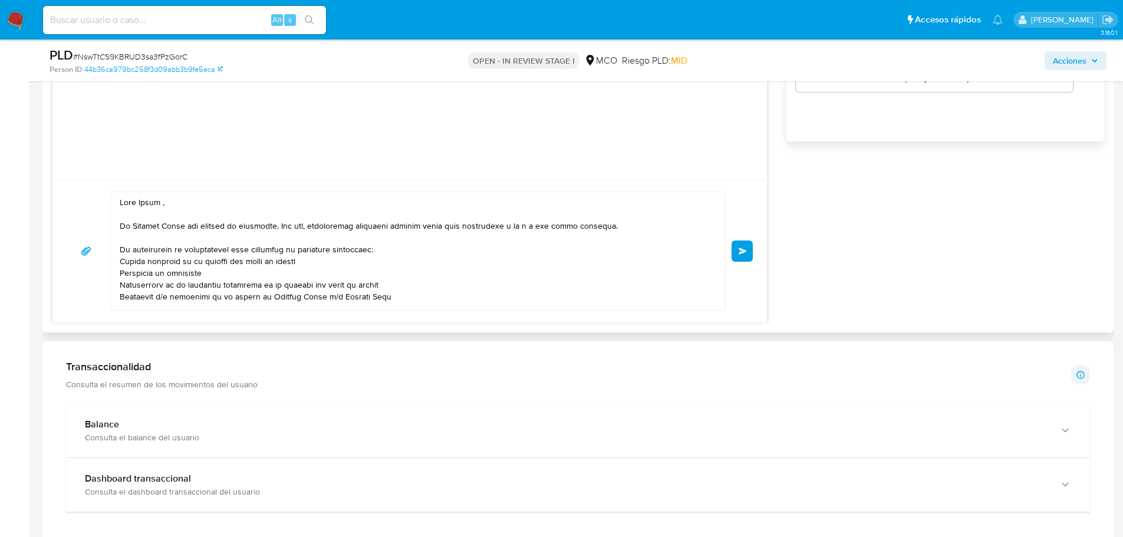
click at [749, 251] on button "Enviar" at bounding box center [742, 251] width 21 height 21
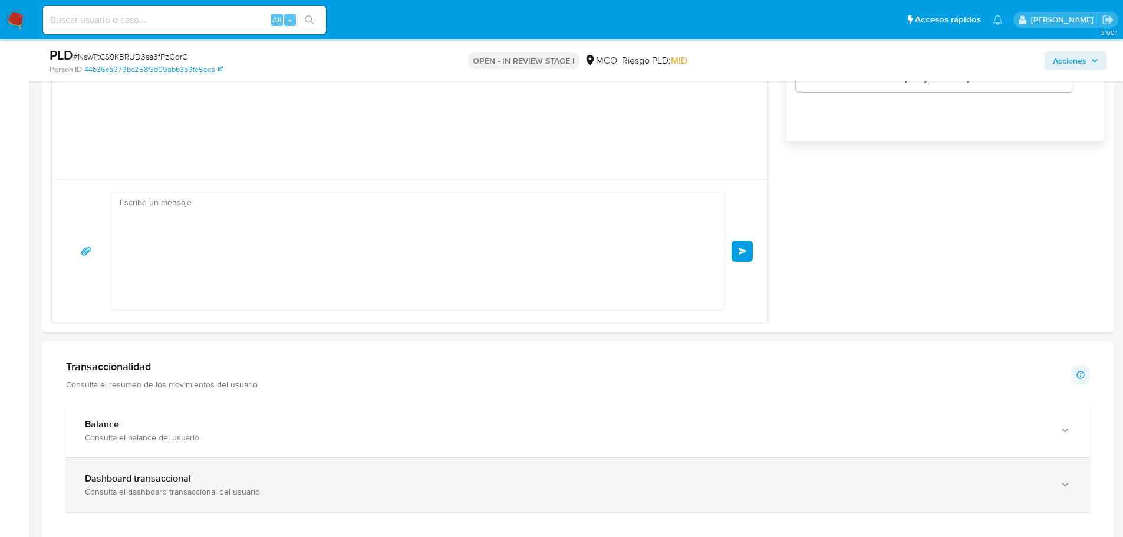
scroll to position [110, 0]
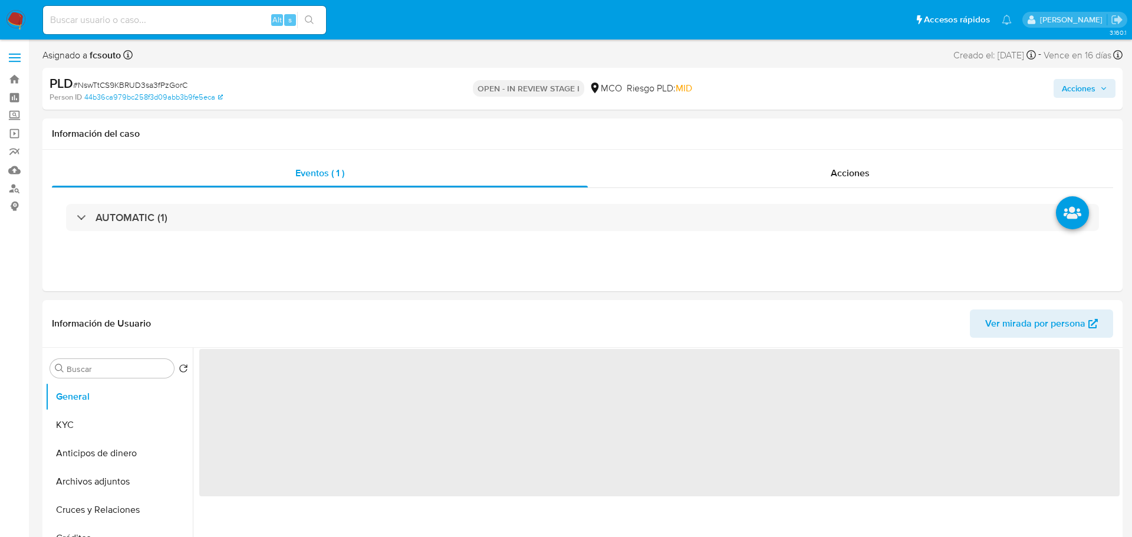
select select "10"
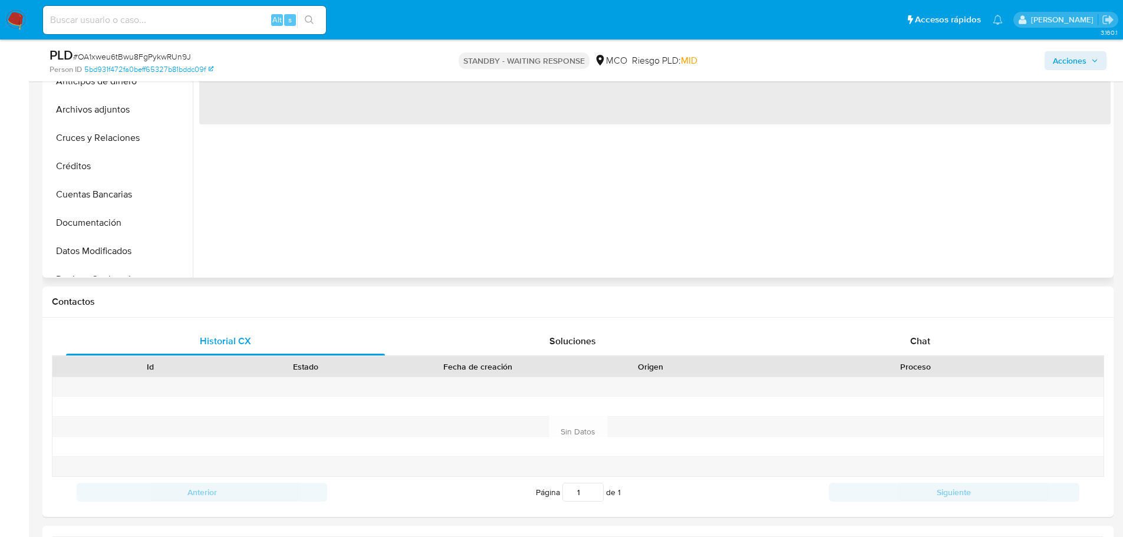
select select "10"
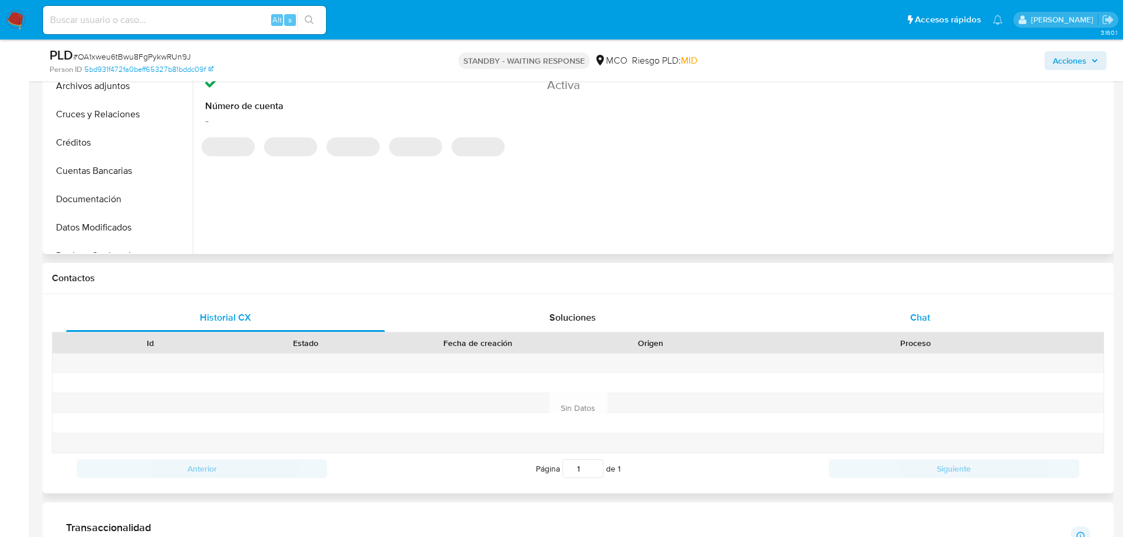
click at [933, 324] on div "Chat" at bounding box center [920, 318] width 319 height 28
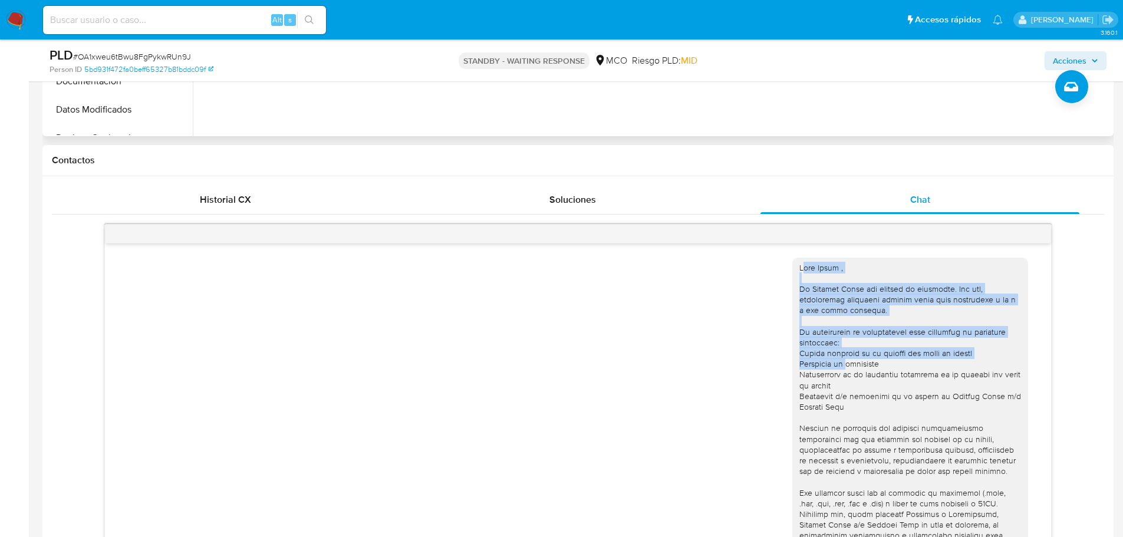
drag, startPoint x: 794, startPoint y: 266, endPoint x: 846, endPoint y: 359, distance: 106.9
click at [846, 359] on div at bounding box center [911, 444] width 222 height 364
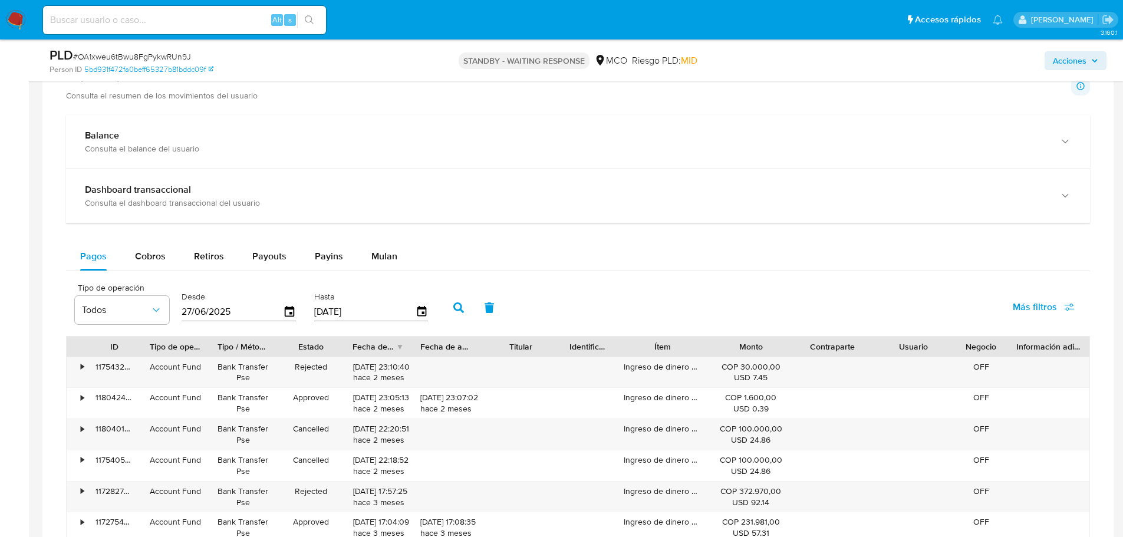
scroll to position [1013, 0]
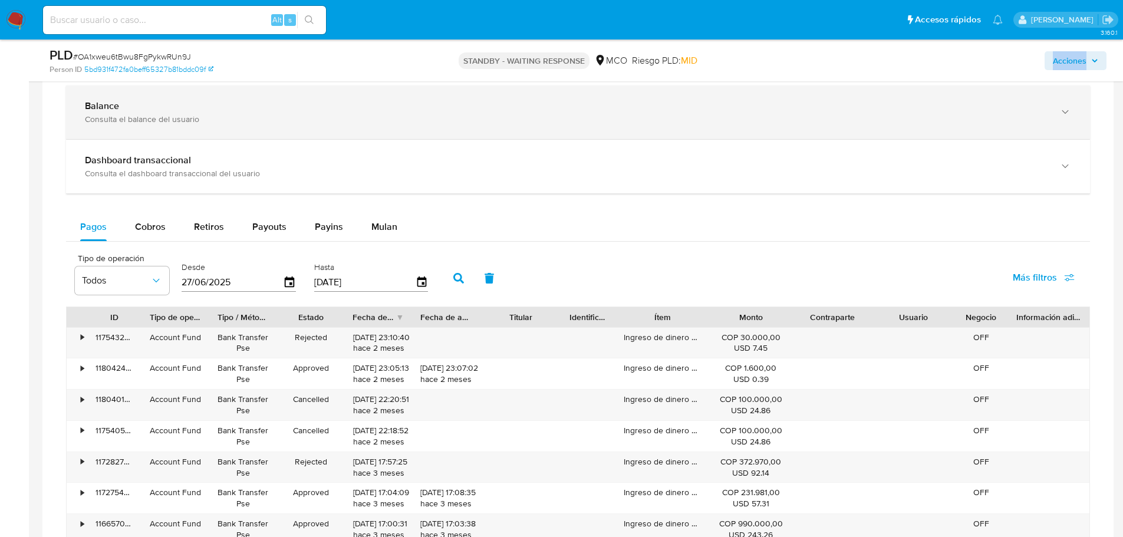
drag, startPoint x: 791, startPoint y: 268, endPoint x: 918, endPoint y: 106, distance: 206.3
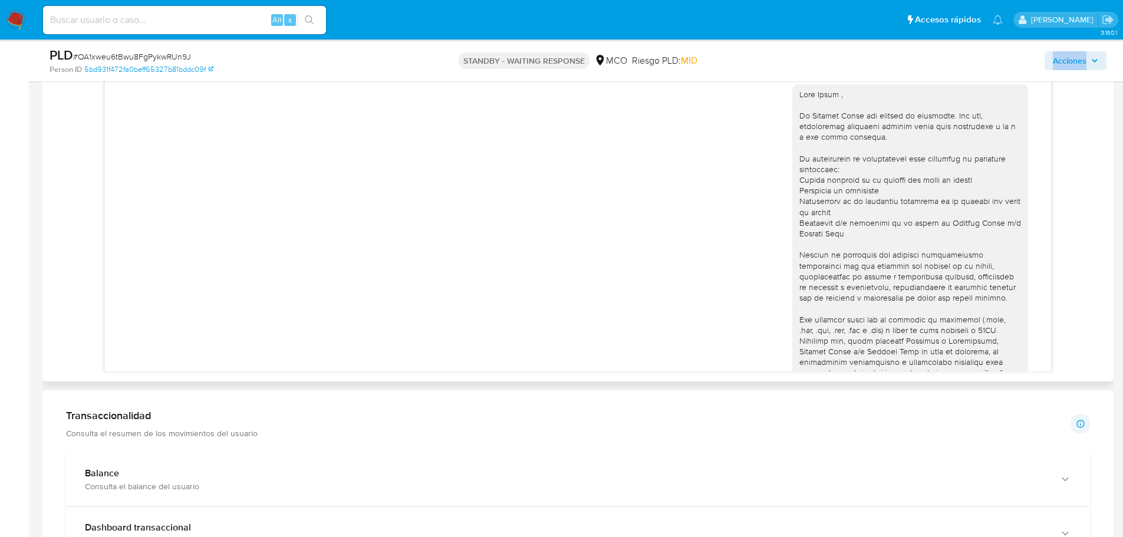
scroll to position [482, 0]
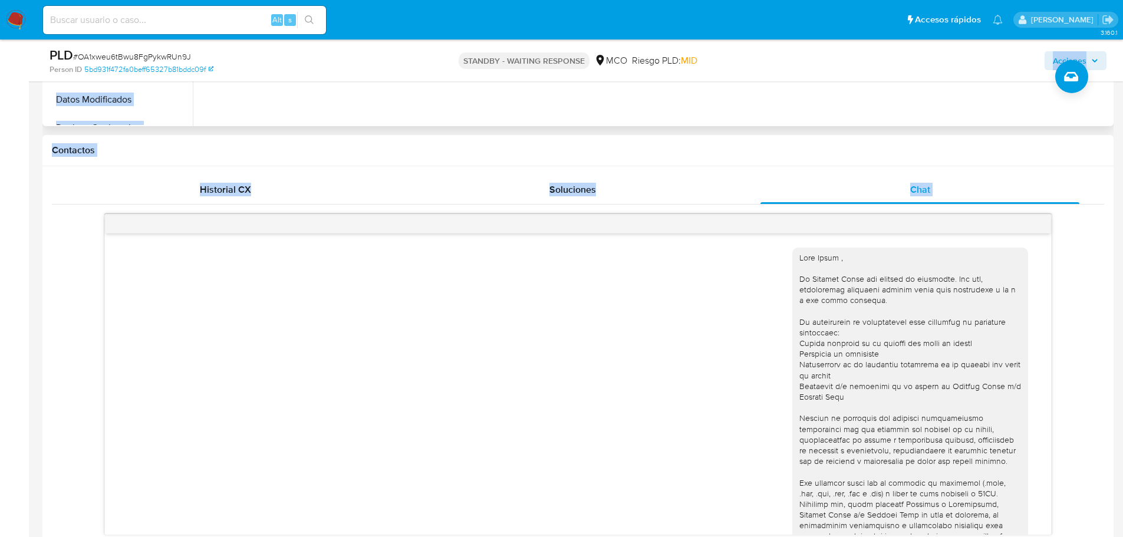
click at [793, 259] on div at bounding box center [911, 435] width 236 height 374
click at [800, 258] on div at bounding box center [911, 434] width 222 height 364
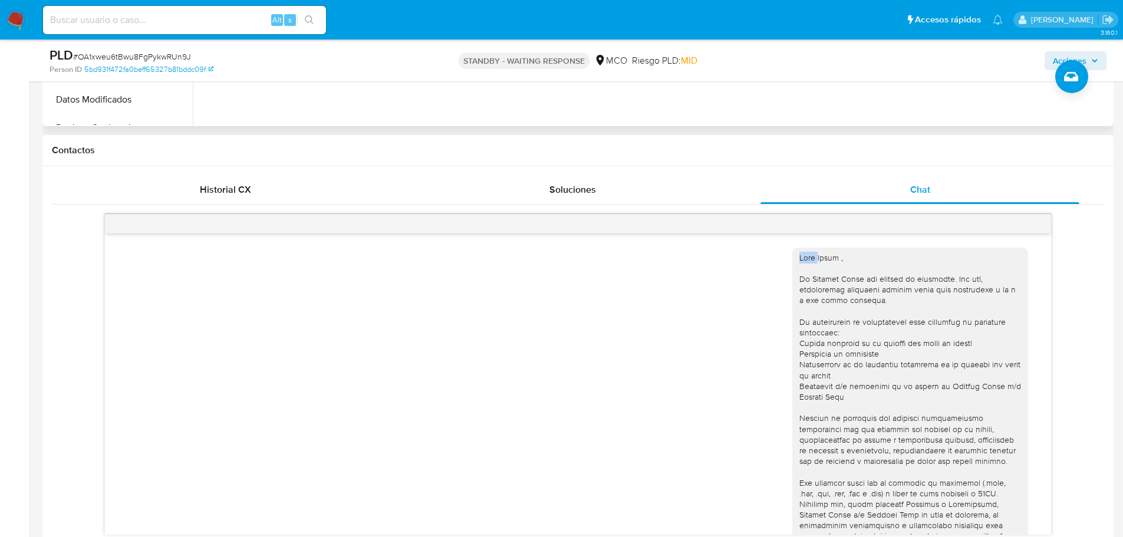
click at [800, 258] on div at bounding box center [911, 434] width 222 height 364
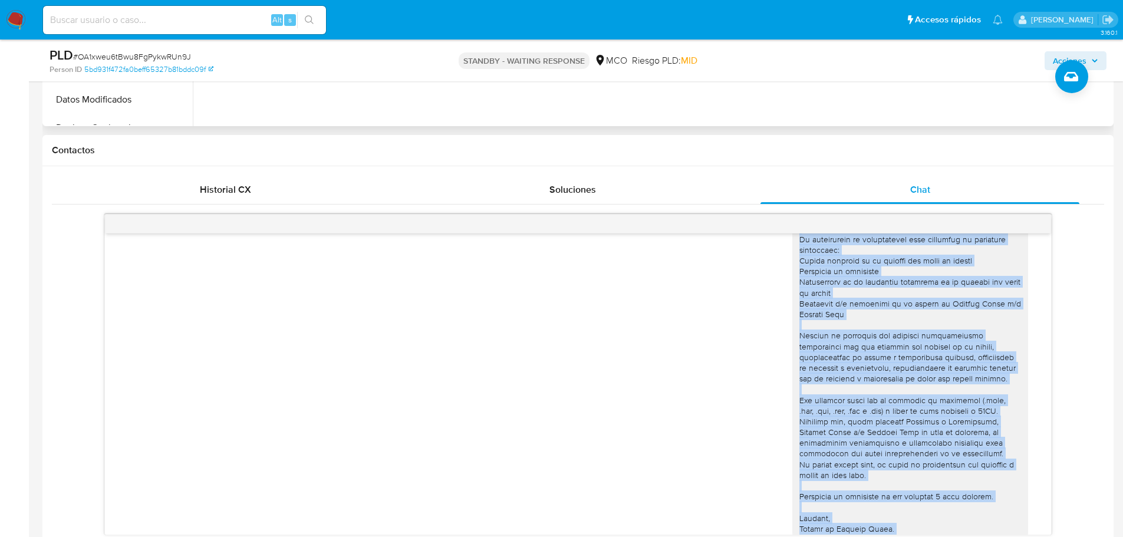
scroll to position [100, 0]
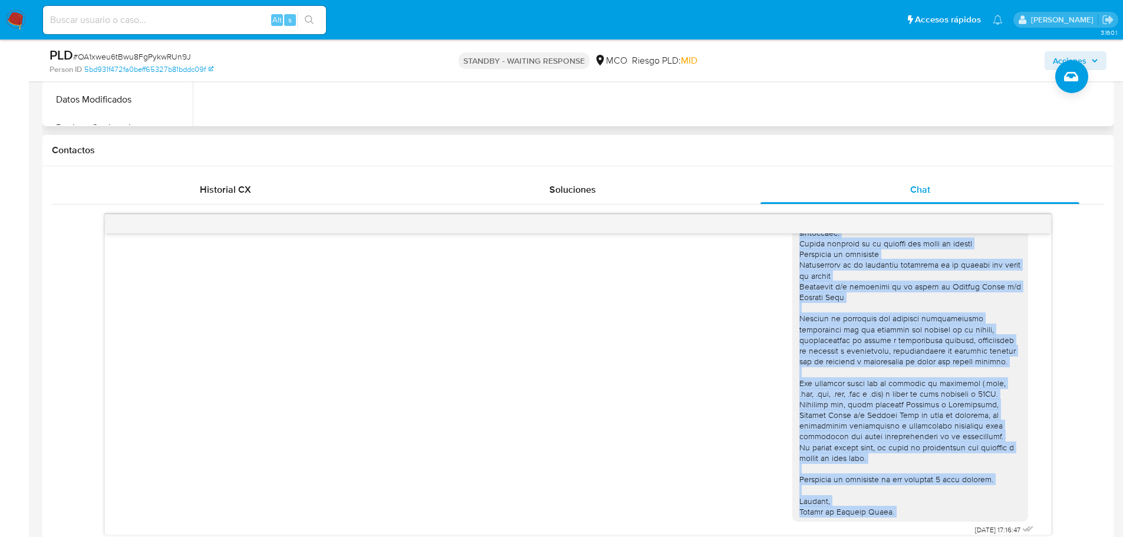
copy div "Hola Karen , En Mercado Libre nos importa tu seguridad. Por eso, necesitamos ve…"
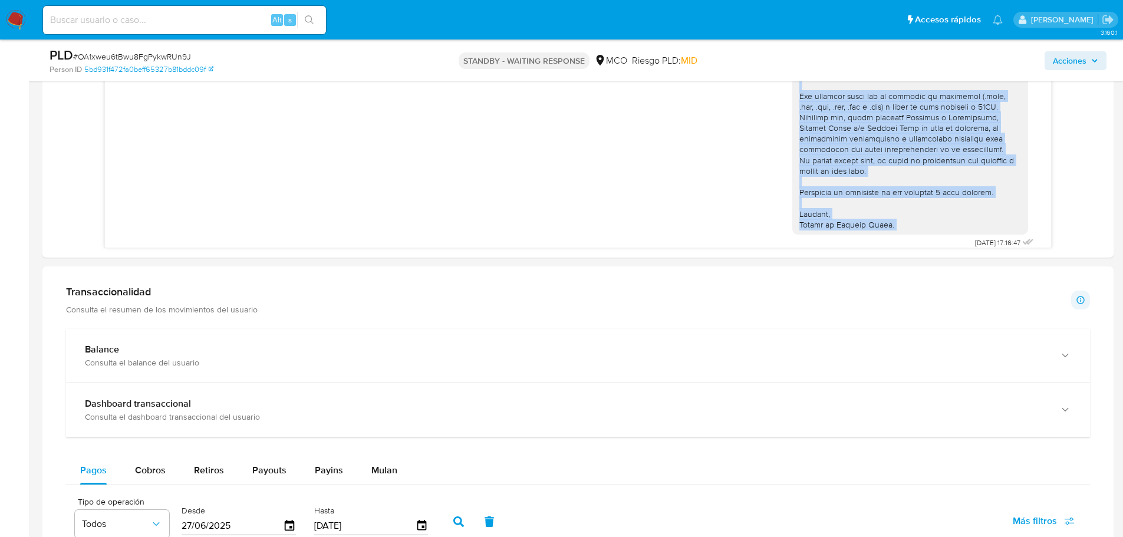
scroll to position [600, 0]
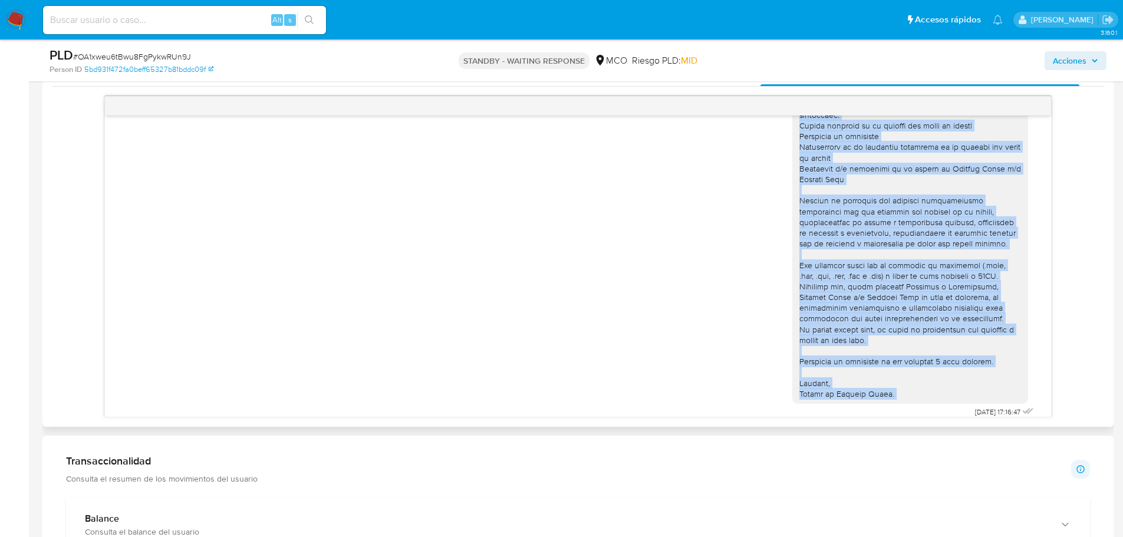
click at [834, 271] on div at bounding box center [911, 217] width 222 height 364
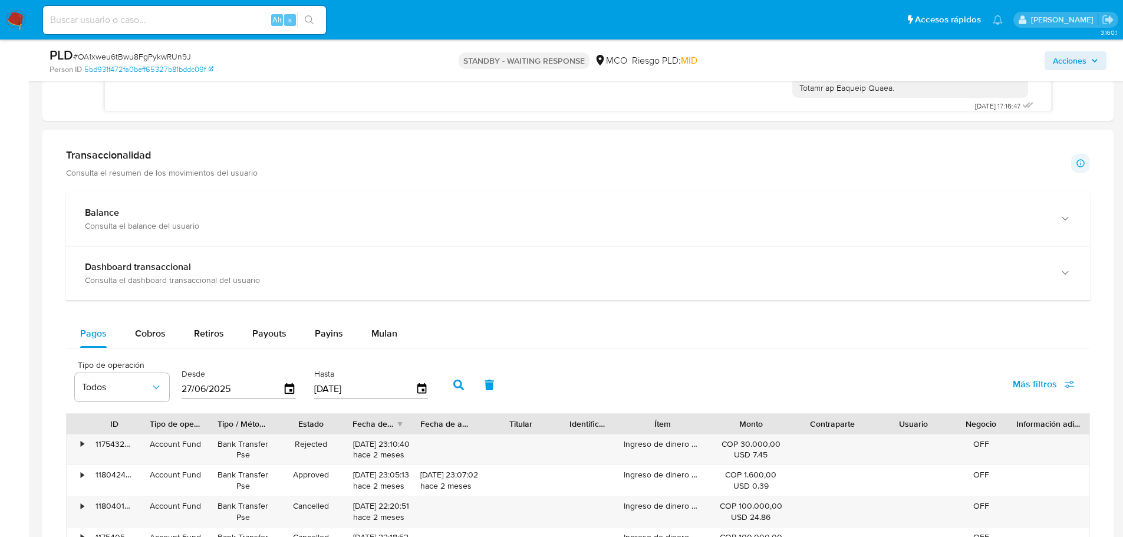
scroll to position [1072, 0]
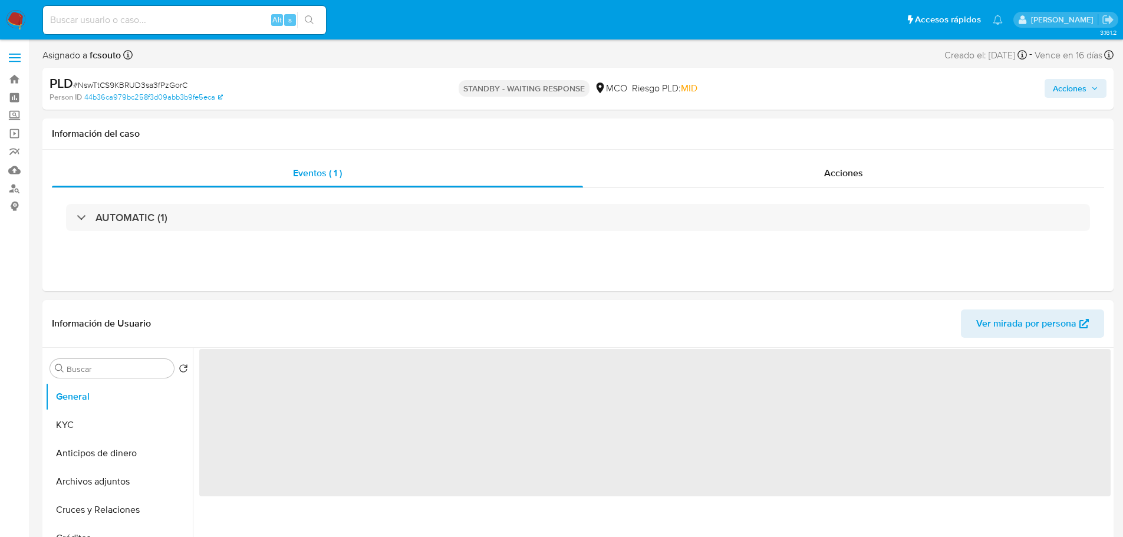
select select "10"
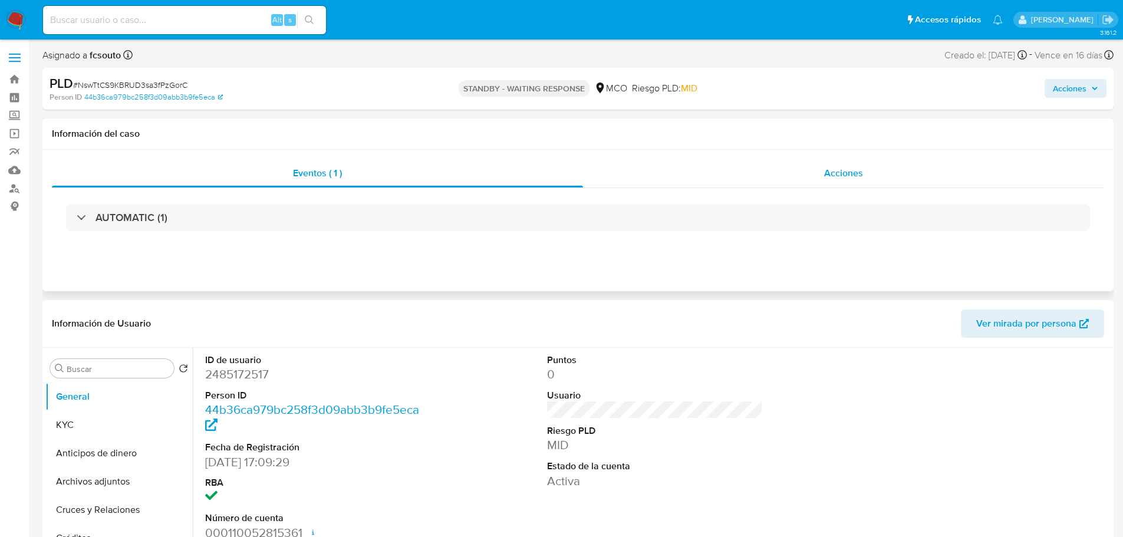
click at [851, 174] on span "Acciones" at bounding box center [843, 173] width 39 height 14
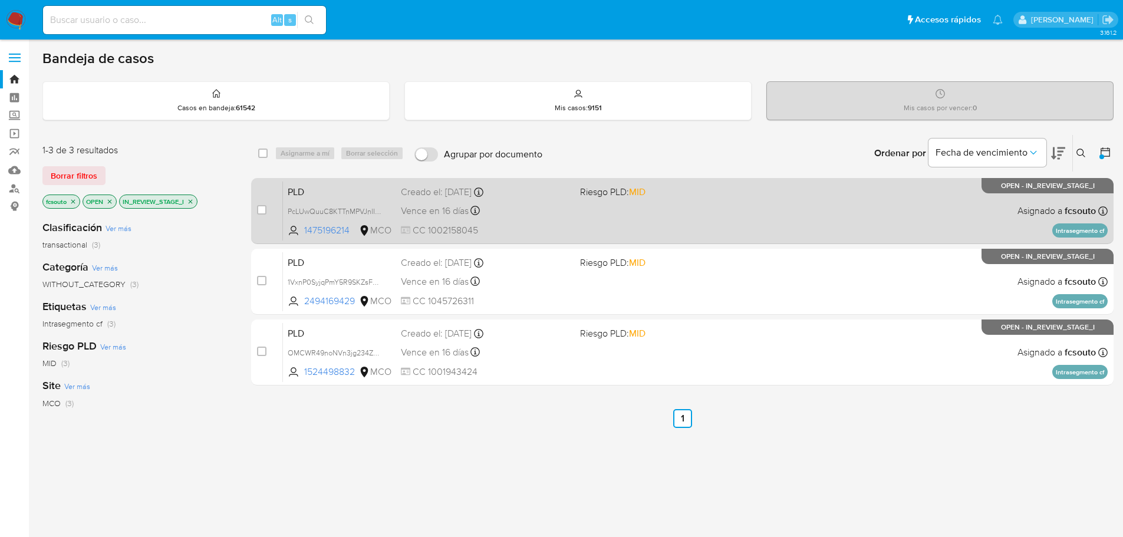
click at [640, 229] on div "PLD PcLUwQuuC8KTTnMPVJnlIBrY 1475196214 MCO Riesgo PLD: MID Creado el: [DATE] C…" at bounding box center [695, 211] width 825 height 60
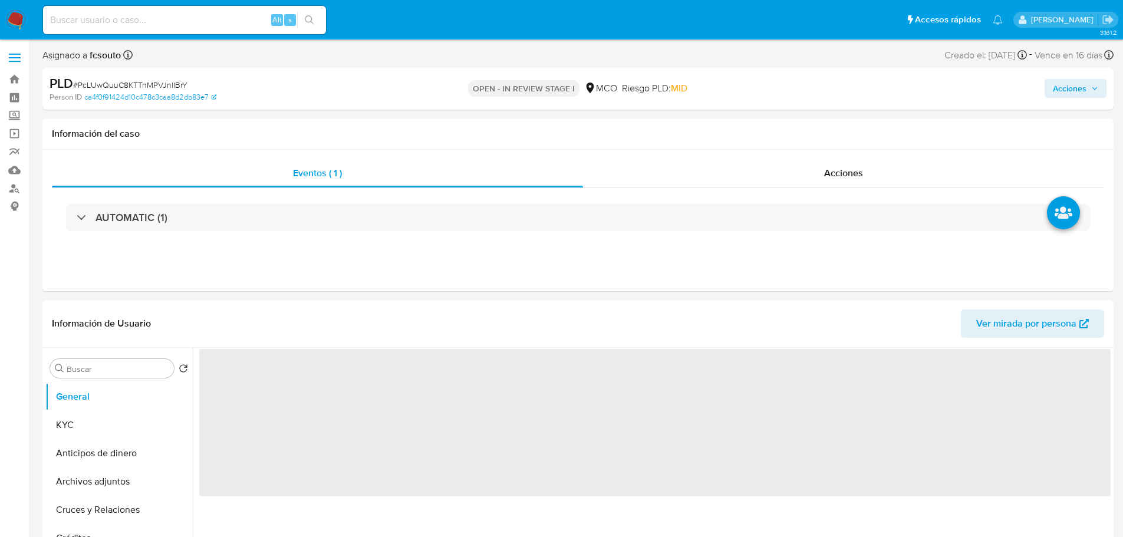
select select "10"
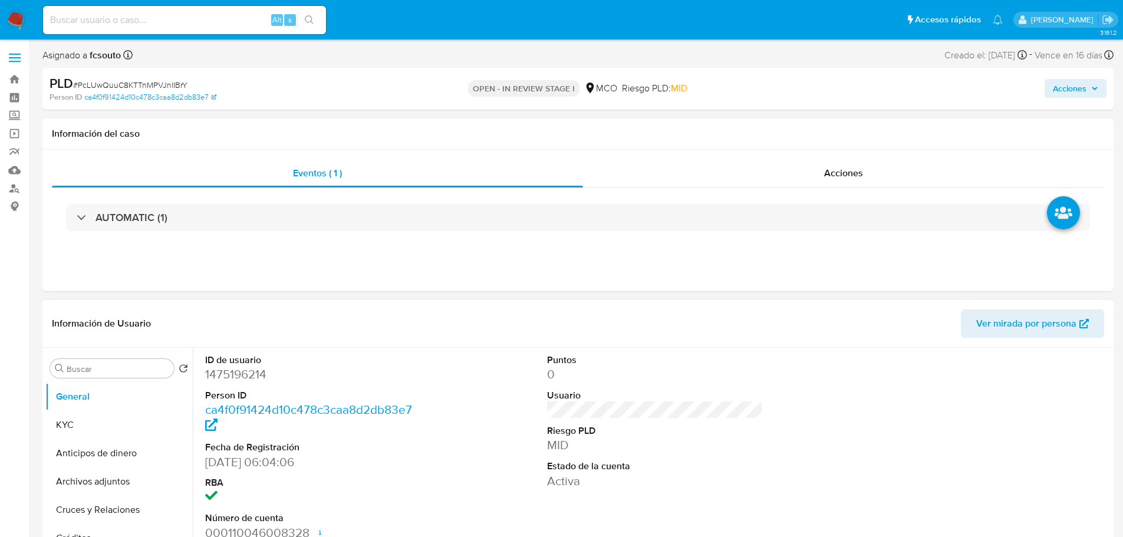
click at [248, 373] on dd "1475196214" at bounding box center [313, 374] width 216 height 17
copy dd "1475196214"
click at [254, 370] on dd "1475196214" at bounding box center [313, 374] width 216 height 17
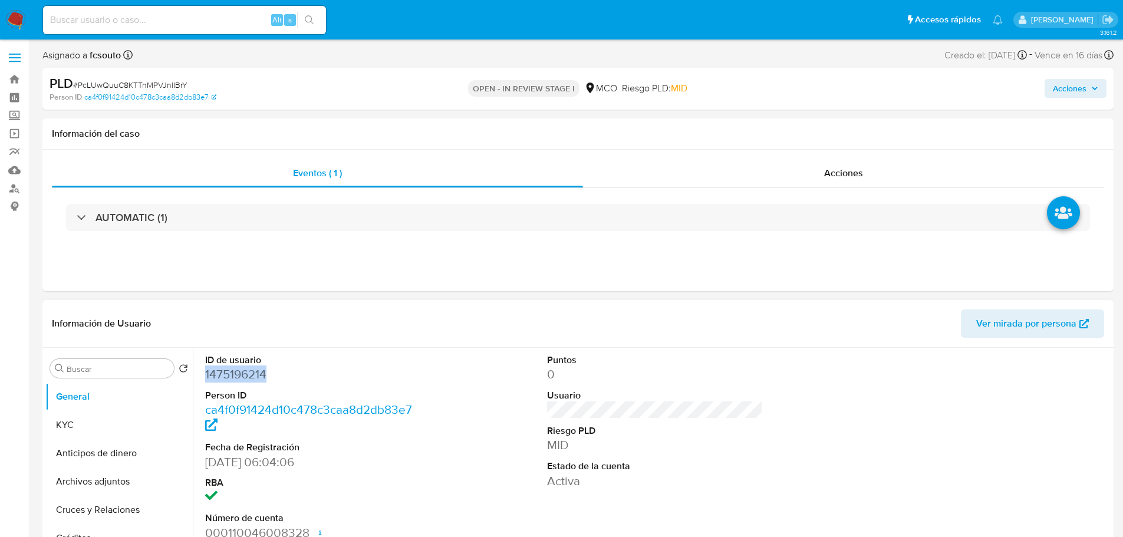
click at [237, 368] on dd "1475196214" at bounding box center [313, 374] width 216 height 17
click at [248, 374] on dd "1475196214" at bounding box center [313, 374] width 216 height 17
click at [241, 368] on dd "1475196214" at bounding box center [313, 374] width 216 height 17
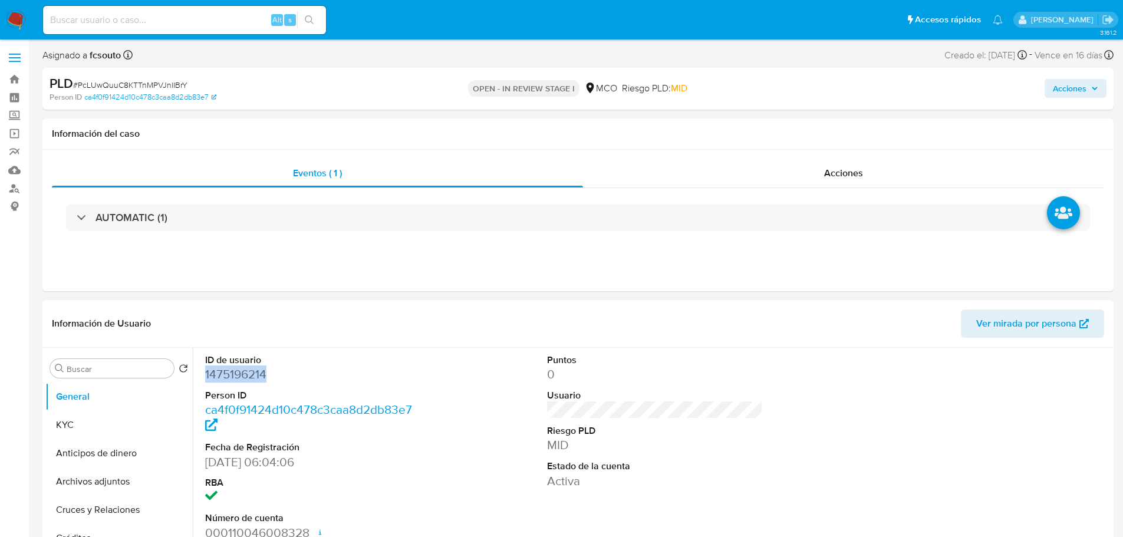
click at [241, 368] on dd "1475196214" at bounding box center [313, 374] width 216 height 17
click at [409, 377] on dd "1475196214" at bounding box center [313, 374] width 216 height 17
click at [249, 376] on dd "1475196214" at bounding box center [313, 374] width 216 height 17
drag, startPoint x: 82, startPoint y: 432, endPoint x: 0, endPoint y: 421, distance: 82.7
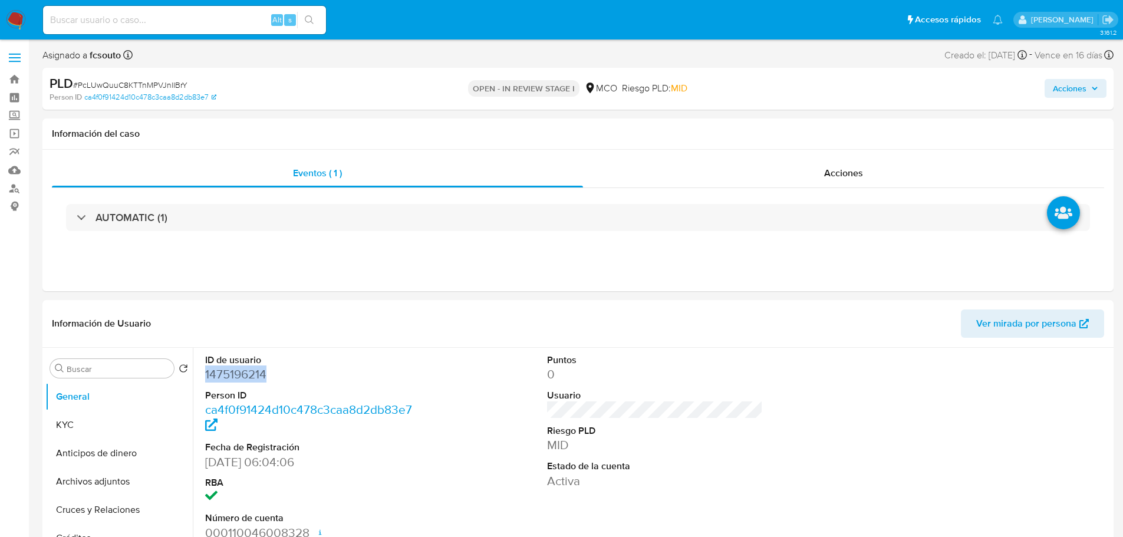
click at [78, 431] on button "KYC" at bounding box center [118, 425] width 147 height 28
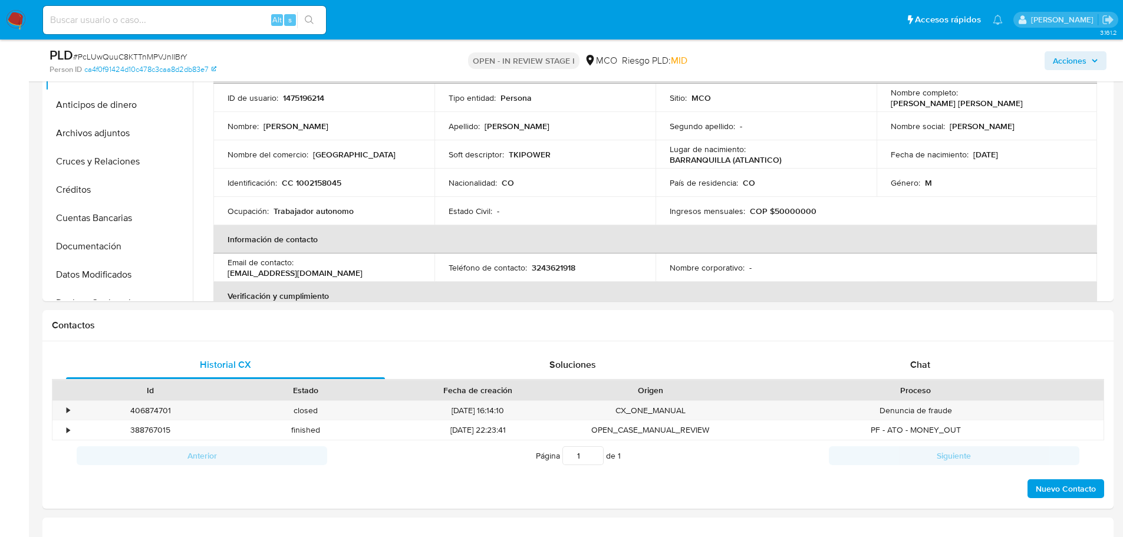
scroll to position [413, 0]
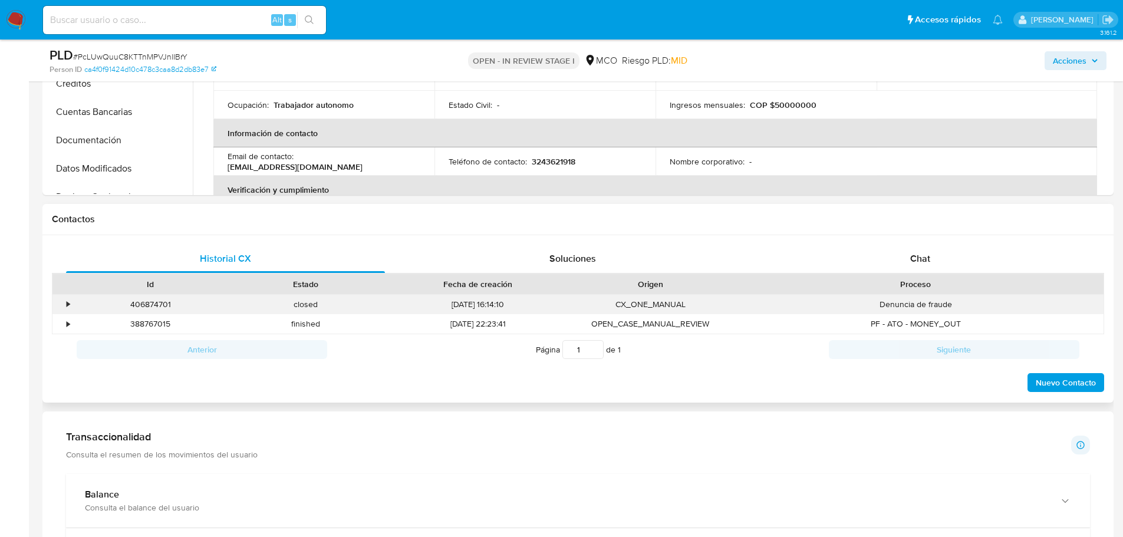
click at [63, 306] on div "•" at bounding box center [62, 304] width 21 height 19
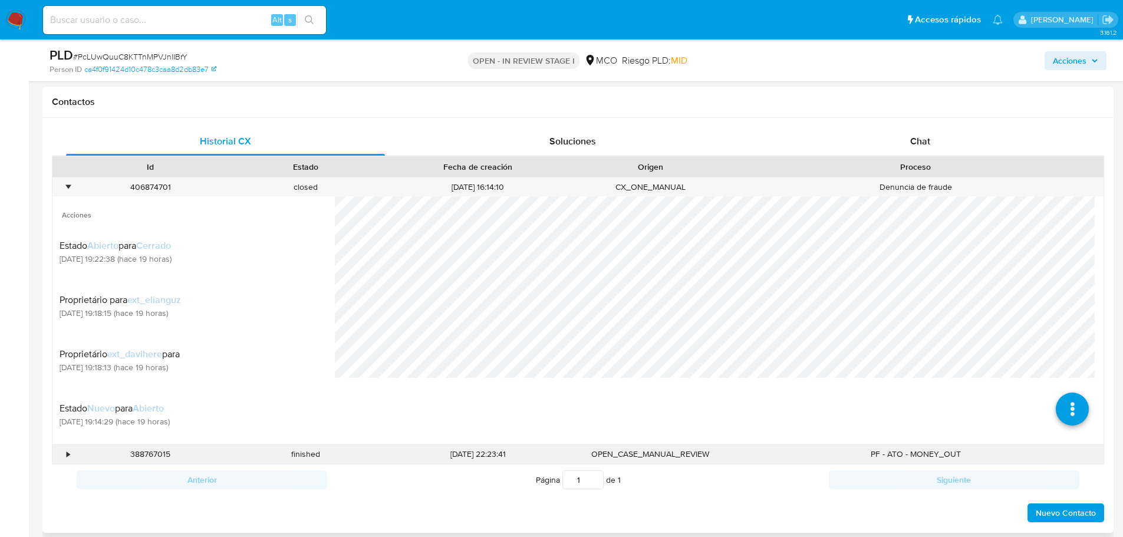
scroll to position [531, 0]
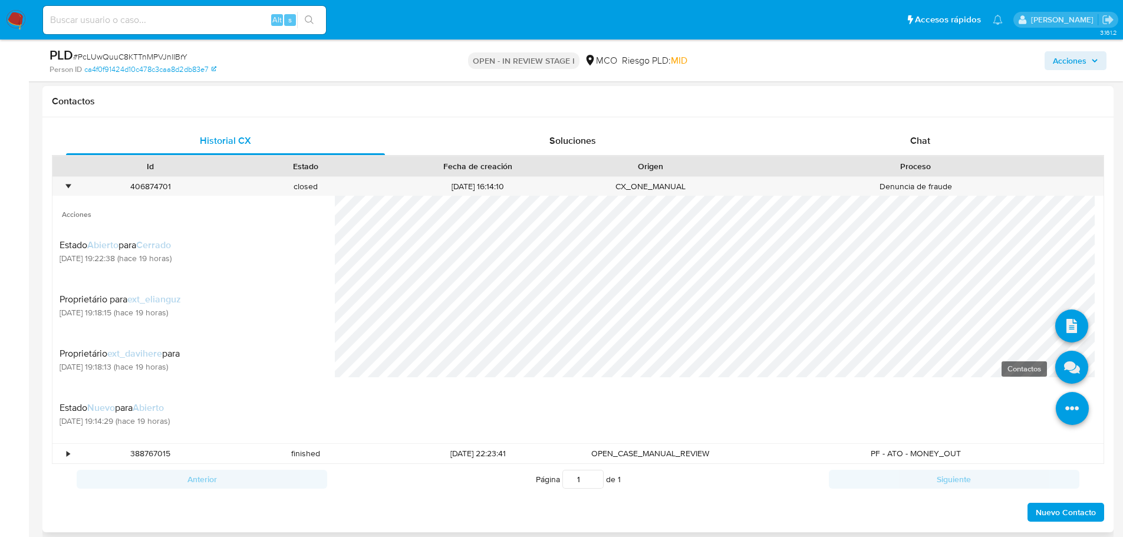
click at [1066, 370] on icon at bounding box center [1072, 367] width 33 height 33
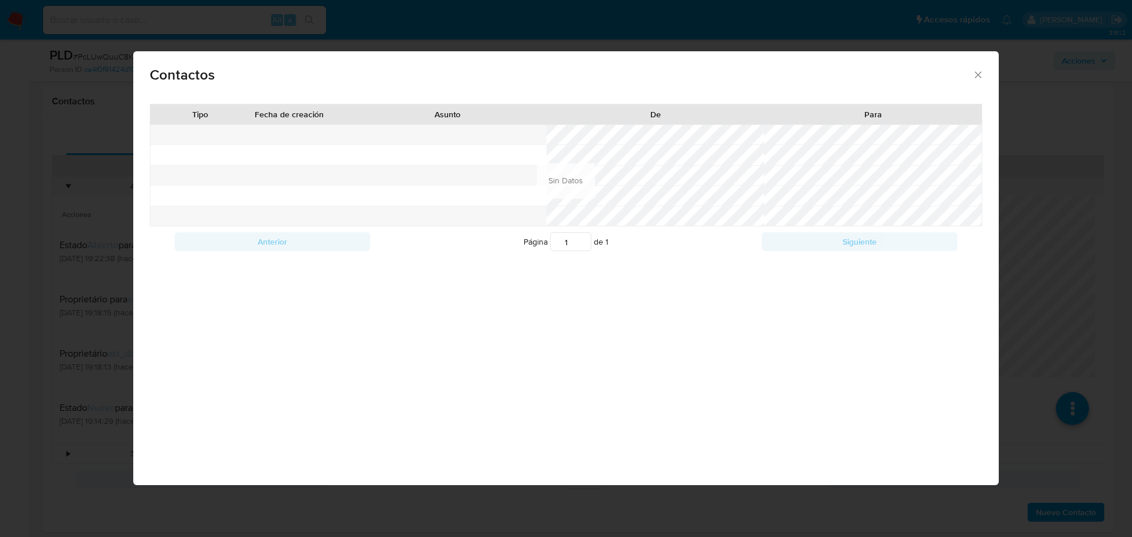
click at [60, 215] on div "Contactos Tipo Fecha de creación Asunto De Para Anterior Página 1 de 1 Siguient…" at bounding box center [566, 268] width 1132 height 537
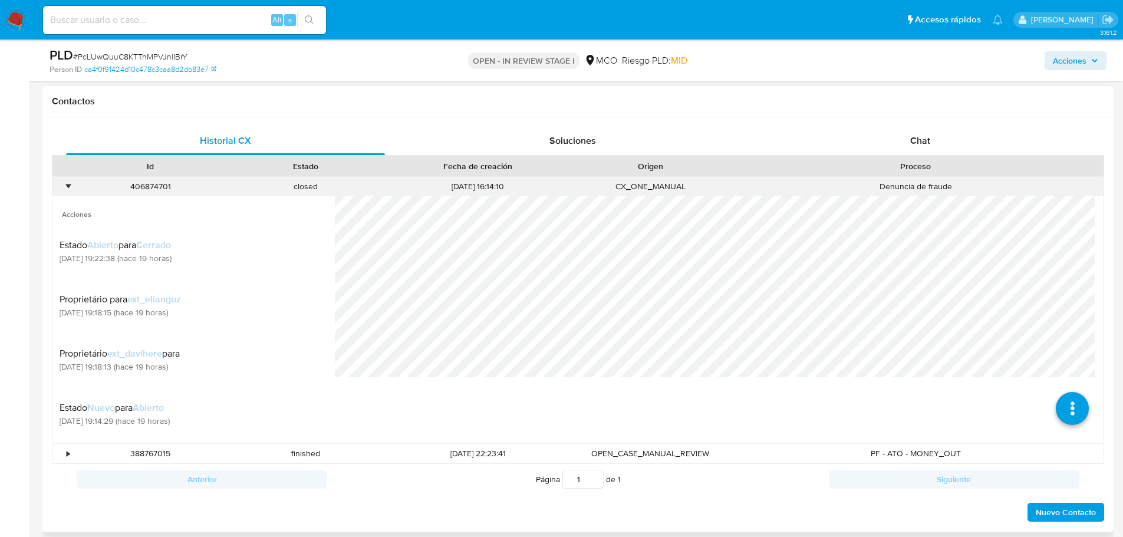
click at [70, 183] on div "•" at bounding box center [68, 186] width 3 height 11
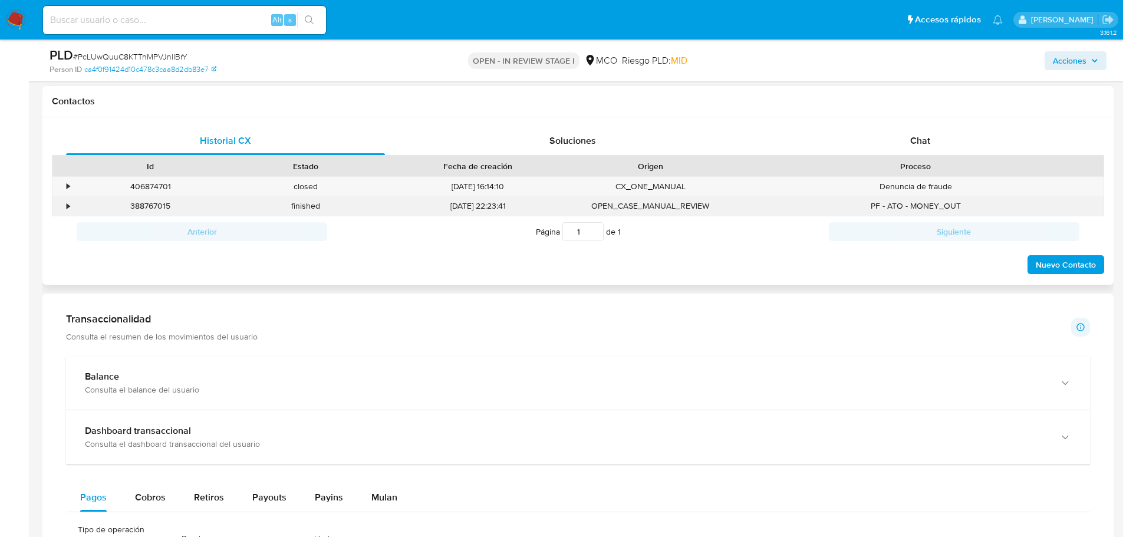
click at [64, 204] on div "•" at bounding box center [62, 205] width 21 height 19
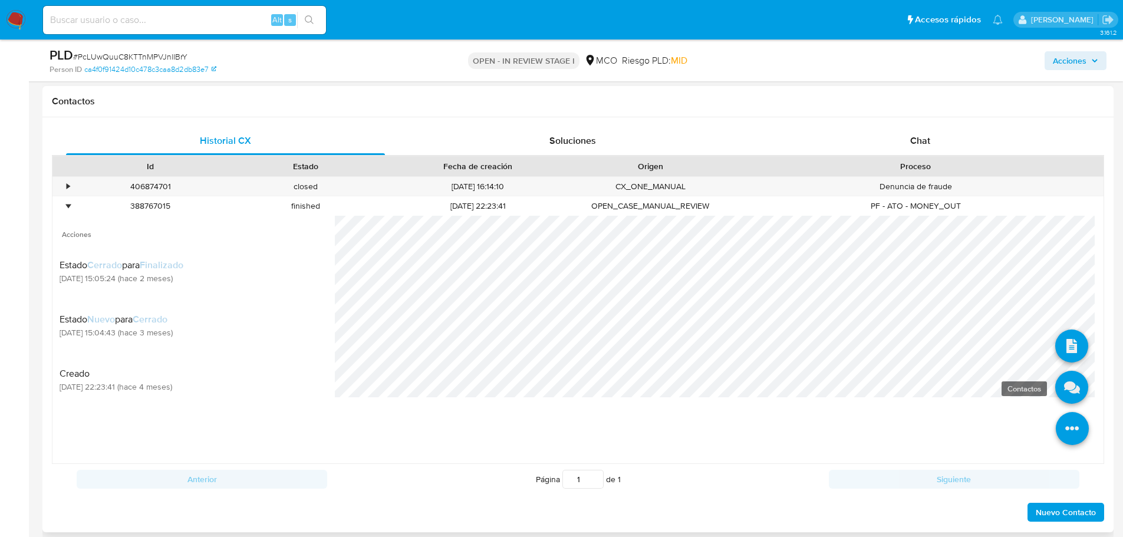
click at [1063, 383] on icon at bounding box center [1072, 387] width 33 height 33
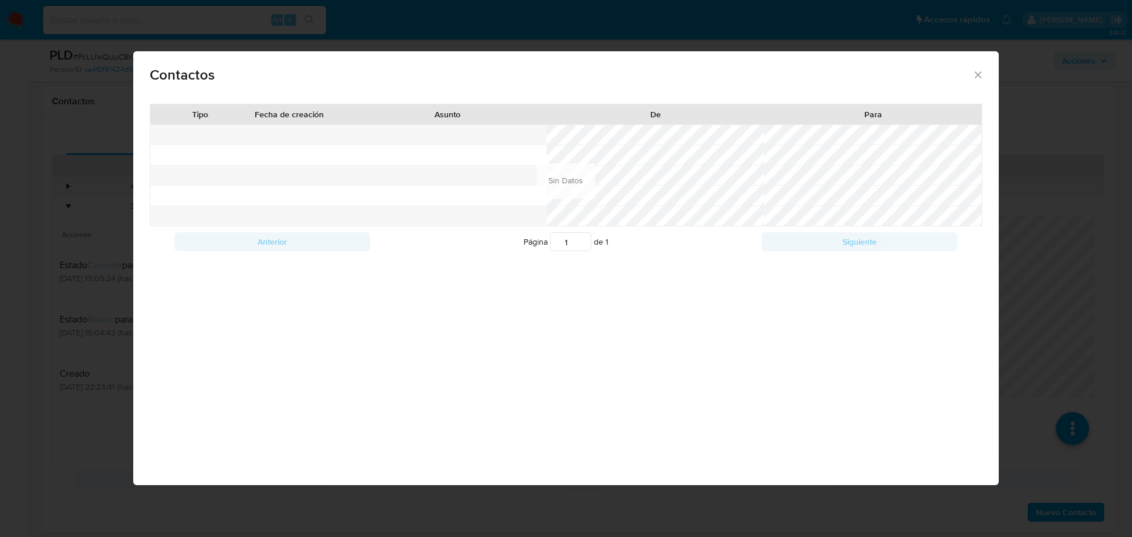
click at [120, 160] on div "Contactos Tipo Fecha de creación Asunto De Para Anterior Página 1 de 1 Siguient…" at bounding box center [566, 268] width 1132 height 537
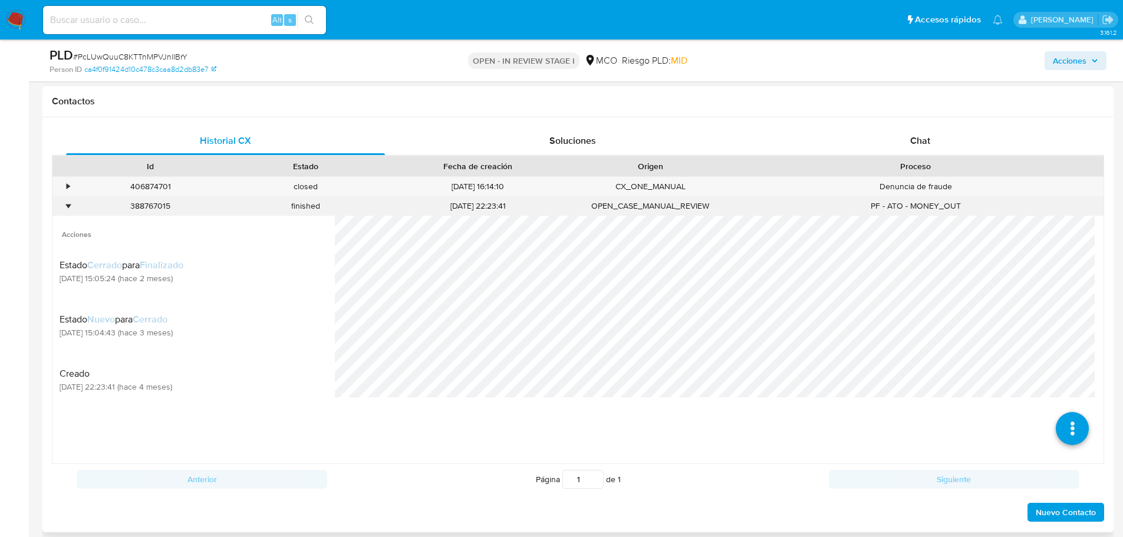
click at [68, 213] on div "•" at bounding box center [62, 205] width 21 height 19
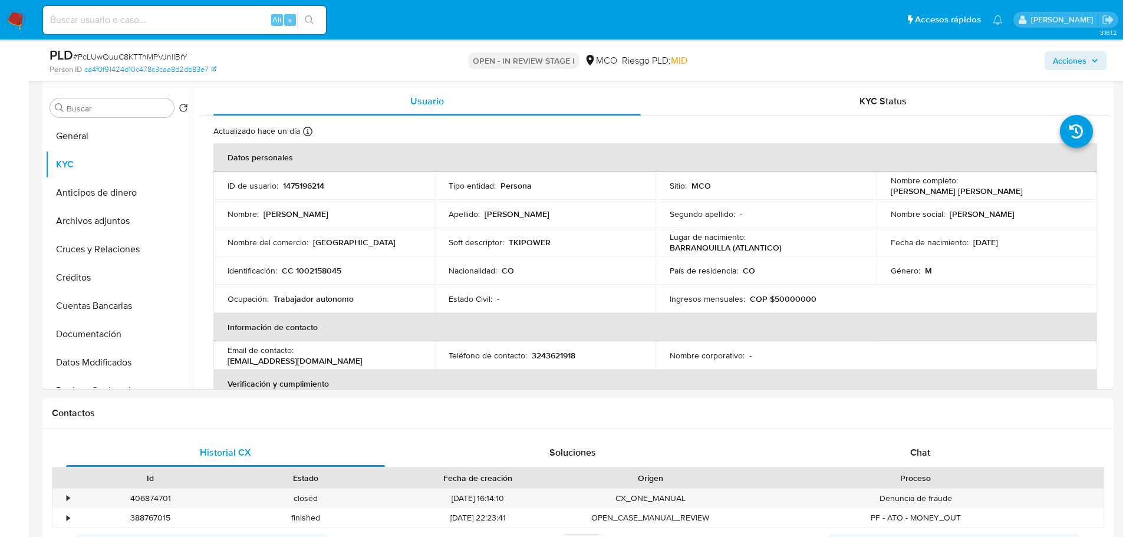
scroll to position [118, 0]
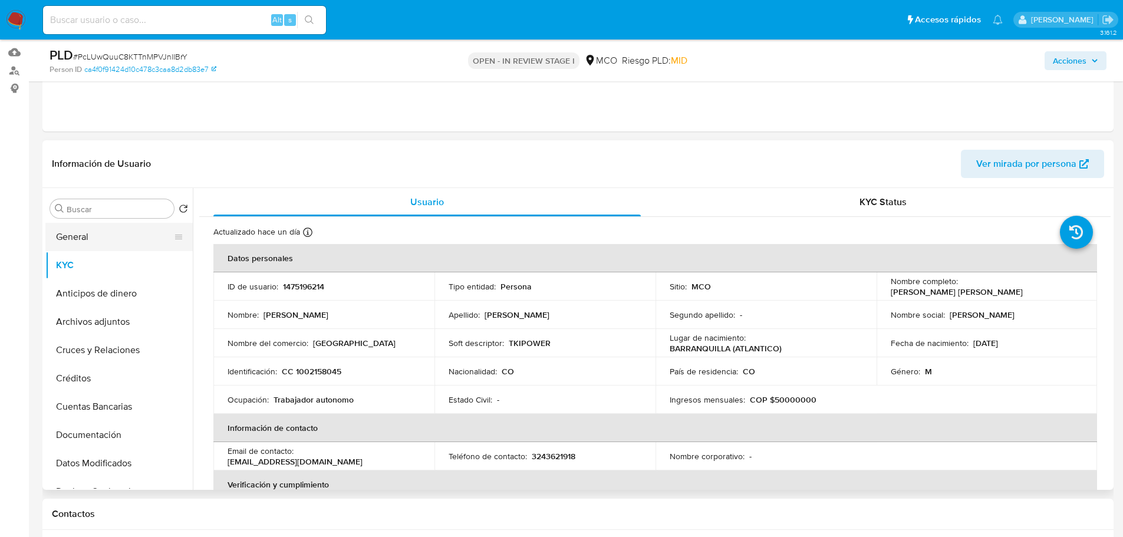
click at [90, 244] on button "General" at bounding box center [114, 237] width 138 height 28
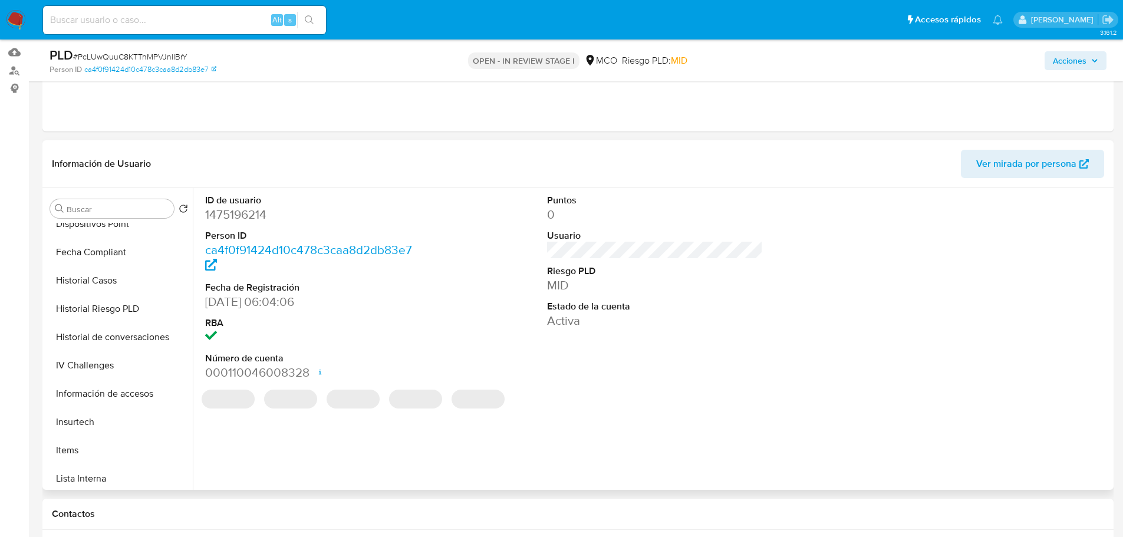
scroll to position [531, 0]
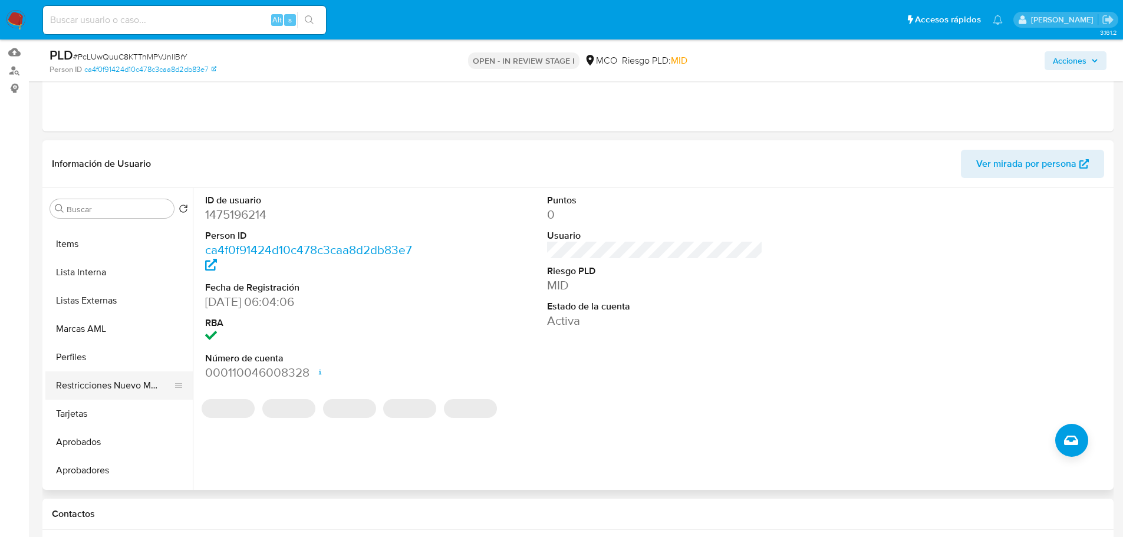
click at [124, 397] on button "Restricciones Nuevo Mundo" at bounding box center [114, 386] width 138 height 28
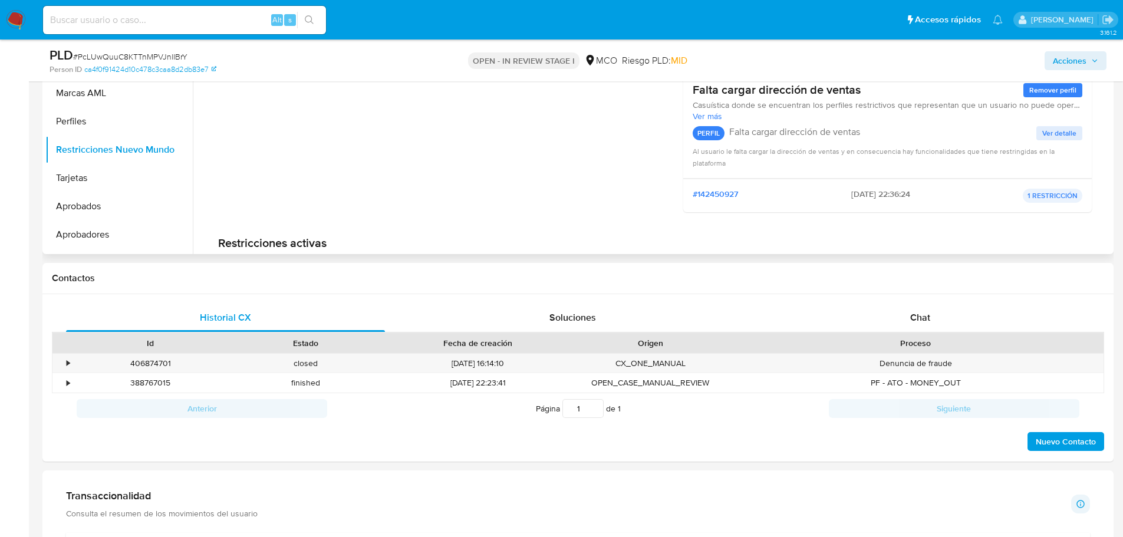
scroll to position [0, 0]
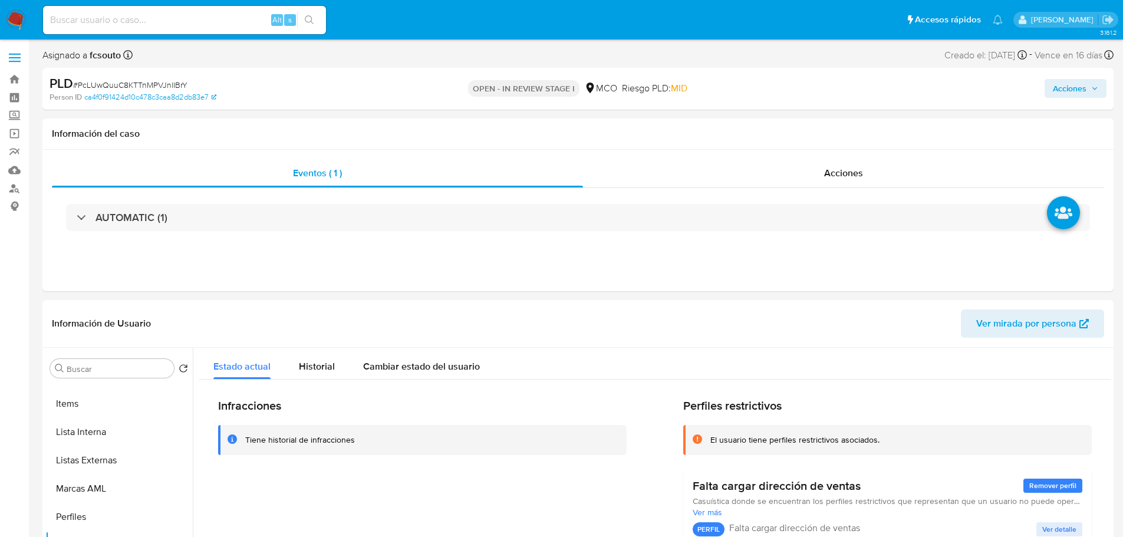
click at [1083, 87] on span "Acciones" at bounding box center [1070, 88] width 34 height 19
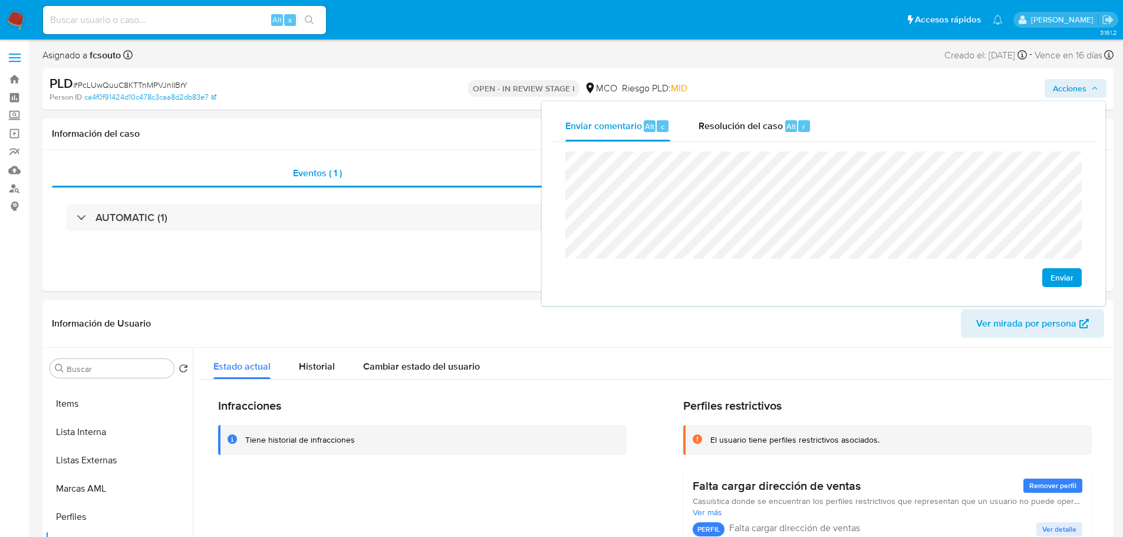
click at [1059, 276] on span "Enviar" at bounding box center [1062, 277] width 23 height 17
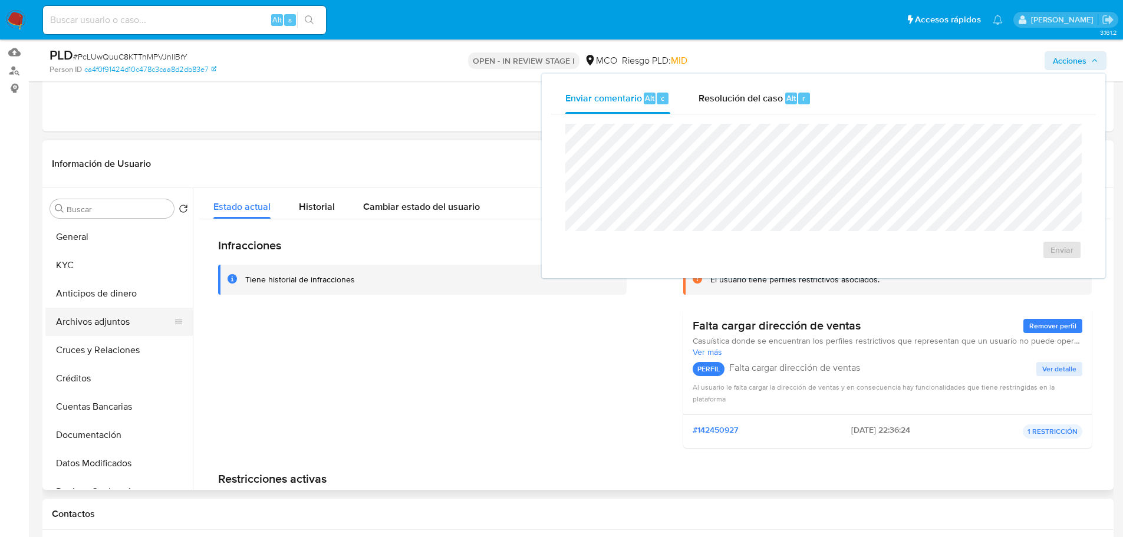
drag, startPoint x: 100, startPoint y: 320, endPoint x: 93, endPoint y: 321, distance: 7.2
click at [100, 320] on button "Archivos adjuntos" at bounding box center [114, 322] width 138 height 28
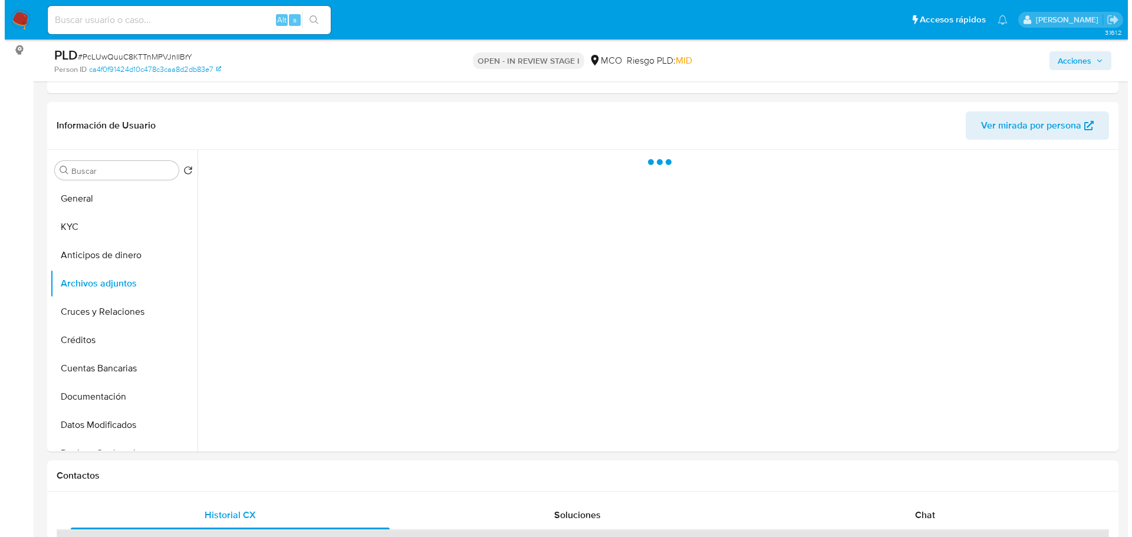
scroll to position [177, 0]
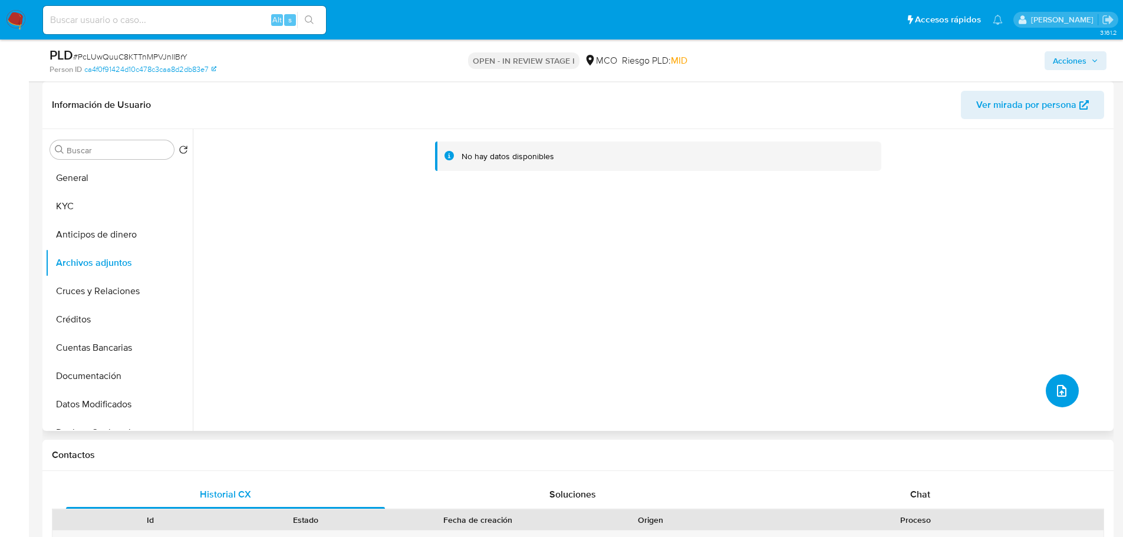
click at [1046, 393] on button "upload-file" at bounding box center [1062, 390] width 33 height 33
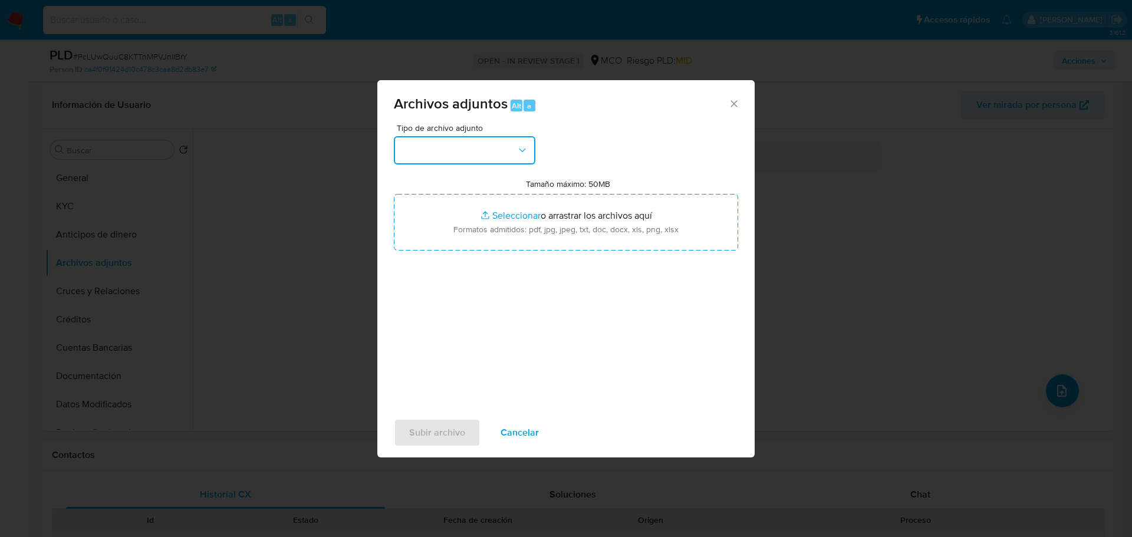
click at [441, 156] on button "button" at bounding box center [465, 150] width 142 height 28
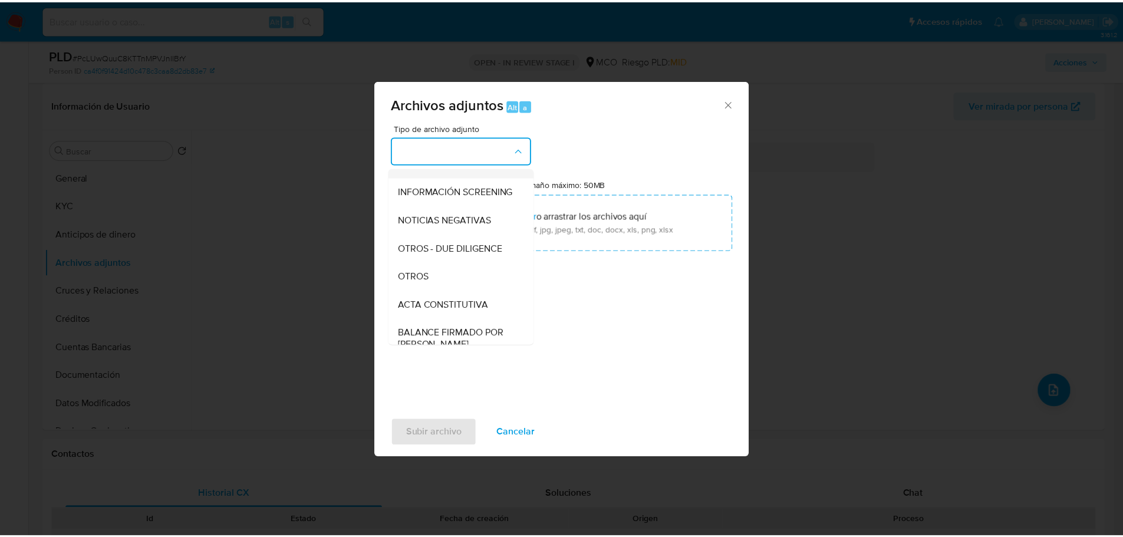
scroll to position [118, 0]
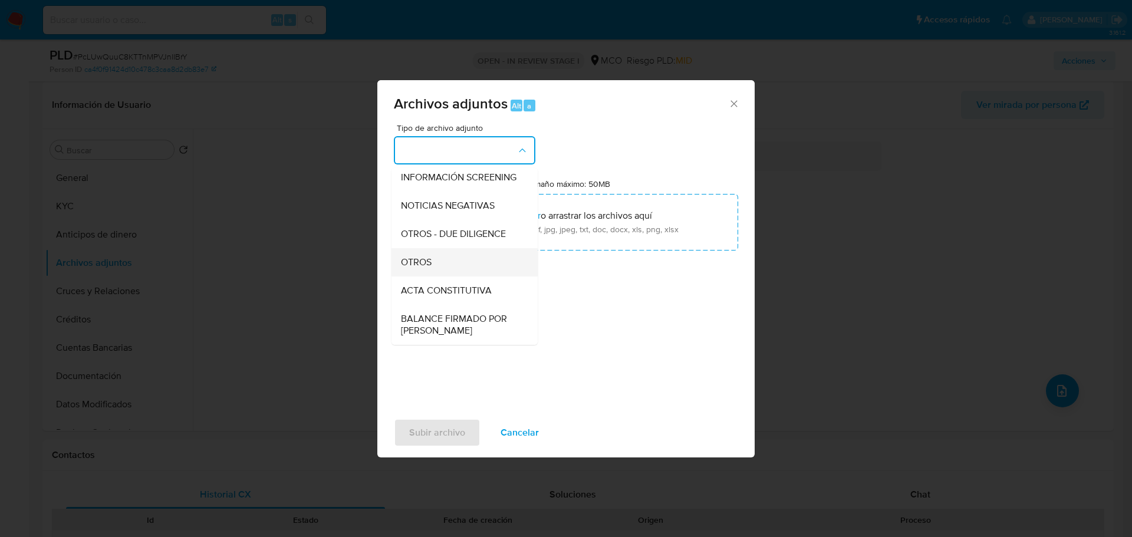
click at [438, 269] on div "OTROS" at bounding box center [461, 262] width 120 height 28
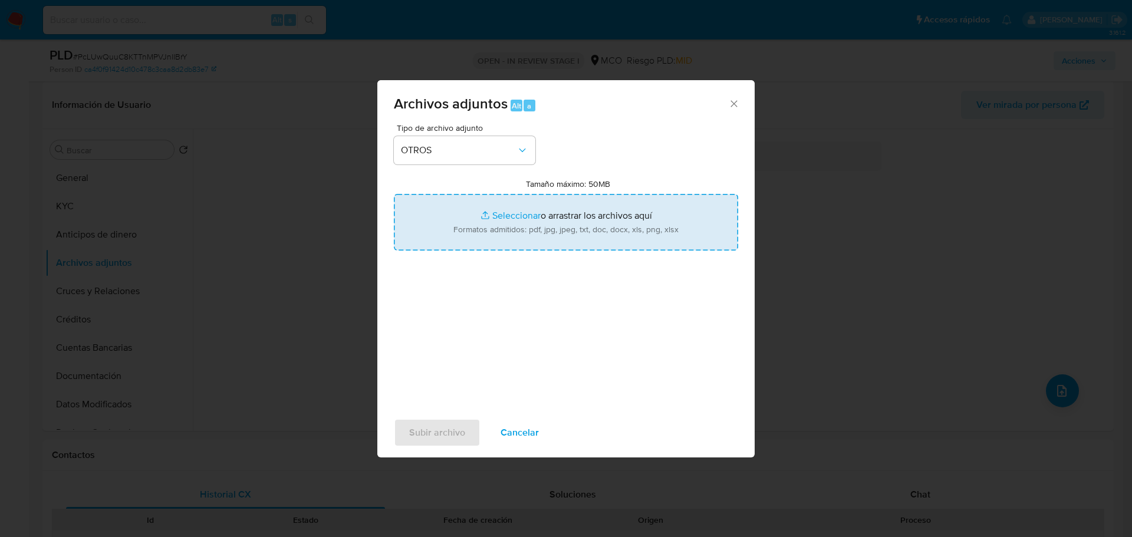
click at [560, 213] on input "Tamaño máximo: 50MB Seleccionar archivos" at bounding box center [566, 222] width 344 height 57
type input "C:\fakepath\1475196214 - 24_9_2025.pdf"
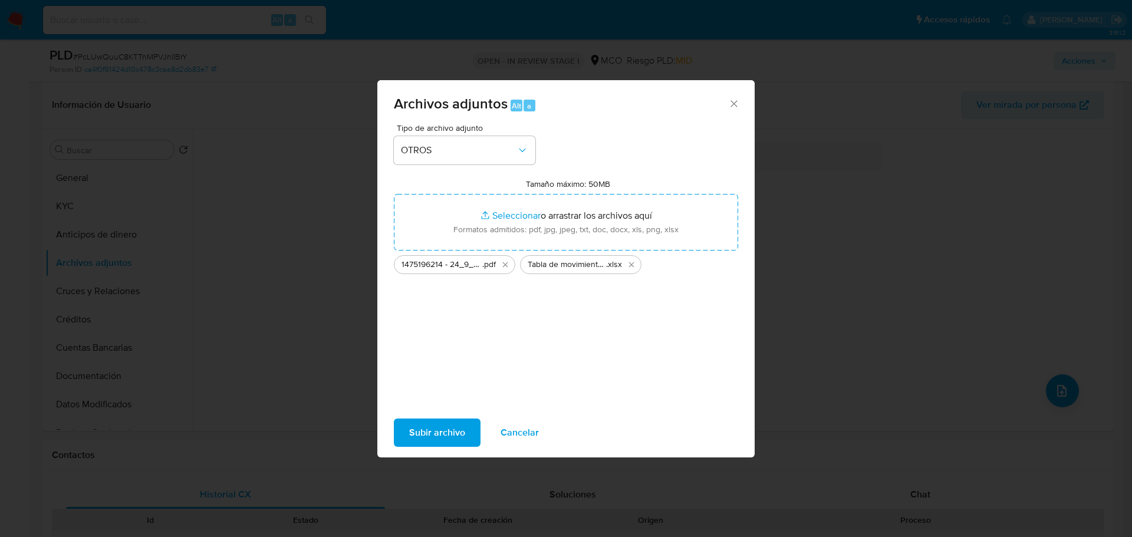
click at [445, 435] on span "Subir archivo" at bounding box center [437, 433] width 56 height 26
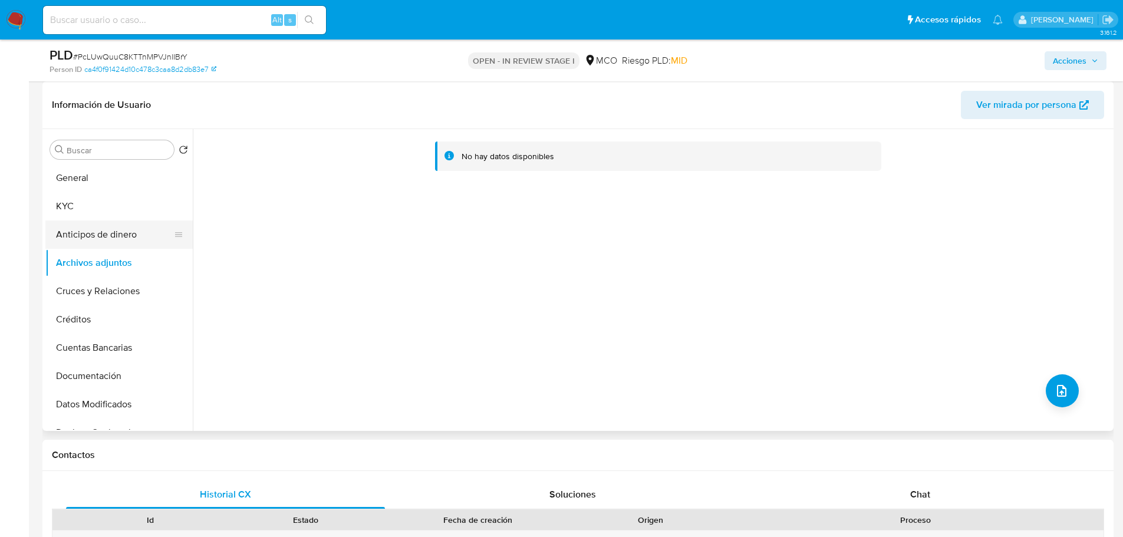
click at [80, 235] on button "Anticipos de dinero" at bounding box center [114, 235] width 138 height 28
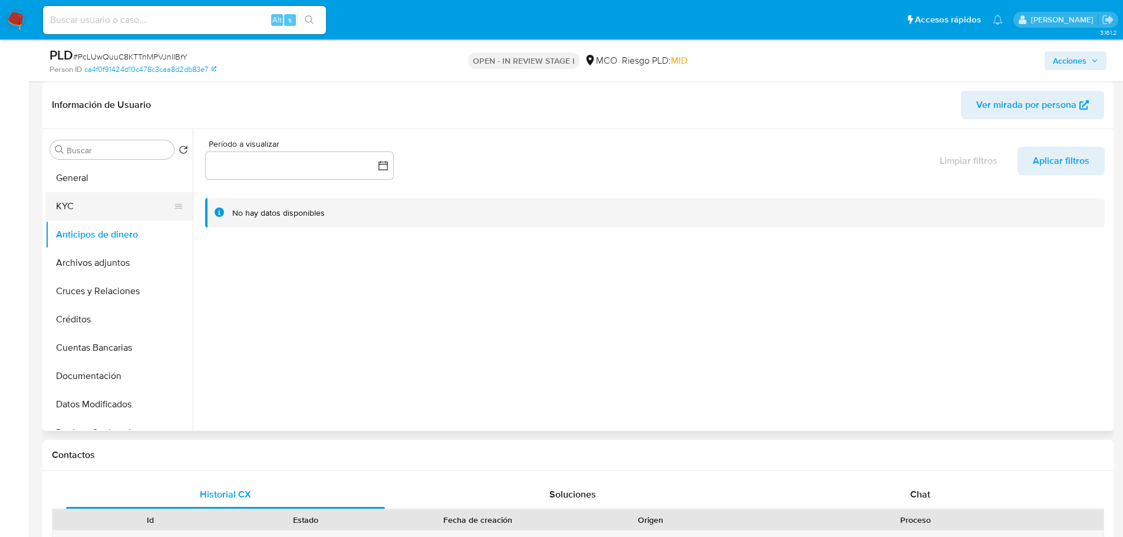
click at [64, 210] on button "KYC" at bounding box center [114, 206] width 138 height 28
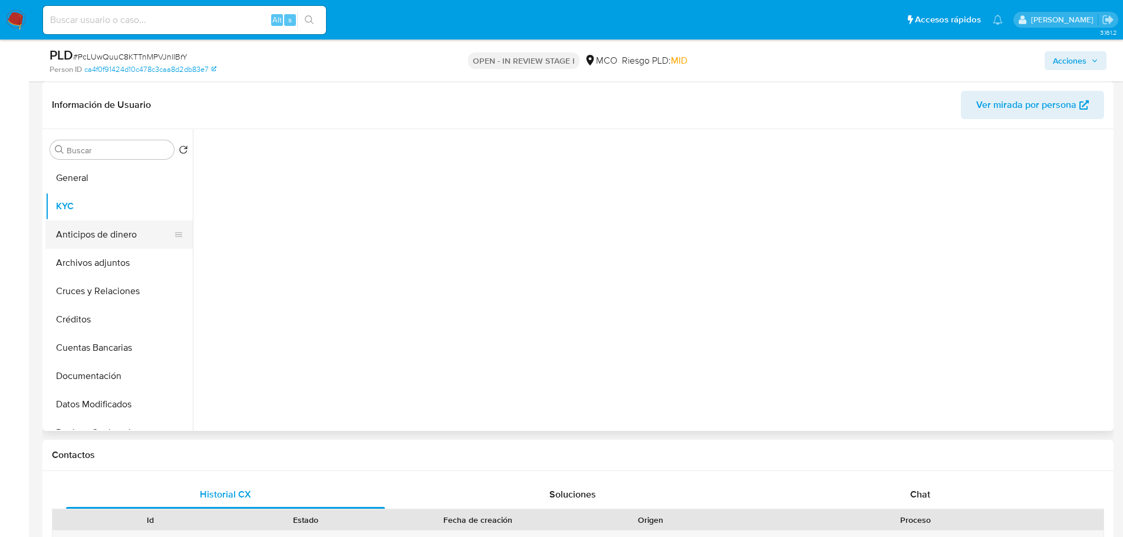
click at [104, 229] on button "Anticipos de dinero" at bounding box center [114, 235] width 138 height 28
click at [104, 276] on button "Archivos adjuntos" at bounding box center [114, 263] width 138 height 28
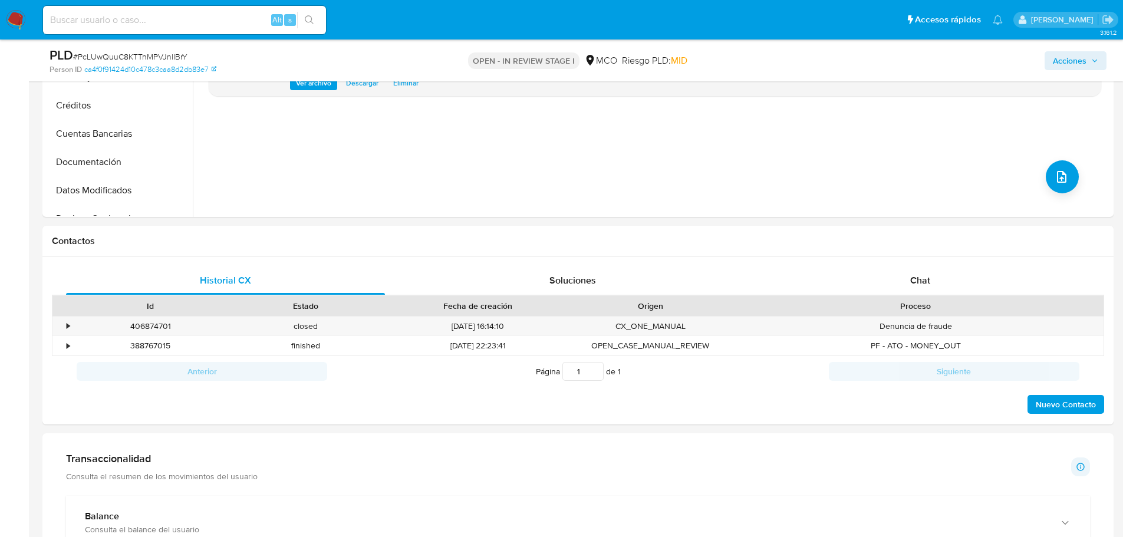
scroll to position [413, 0]
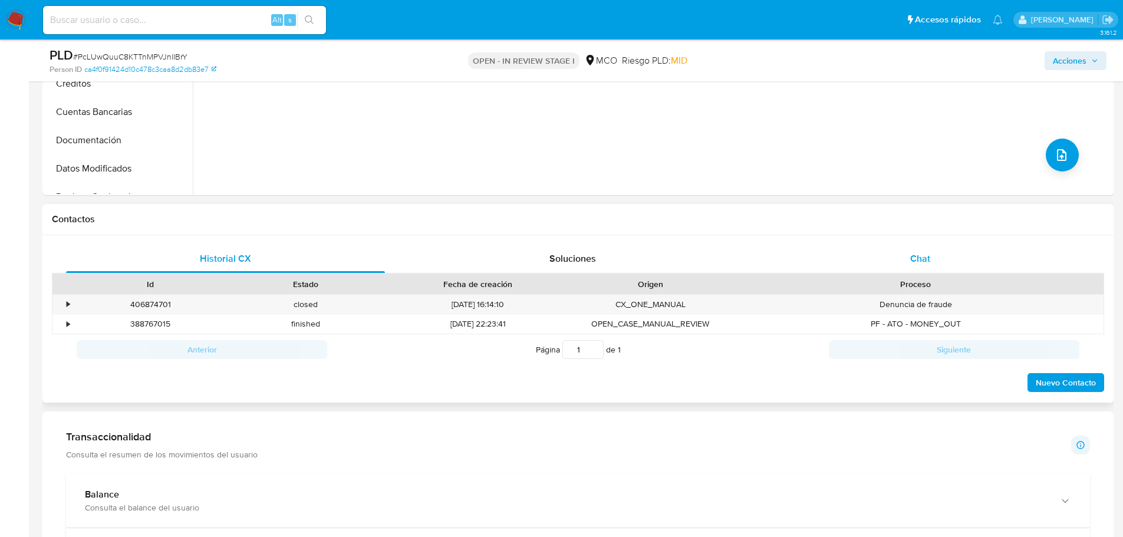
click at [945, 254] on div "Chat" at bounding box center [920, 259] width 319 height 28
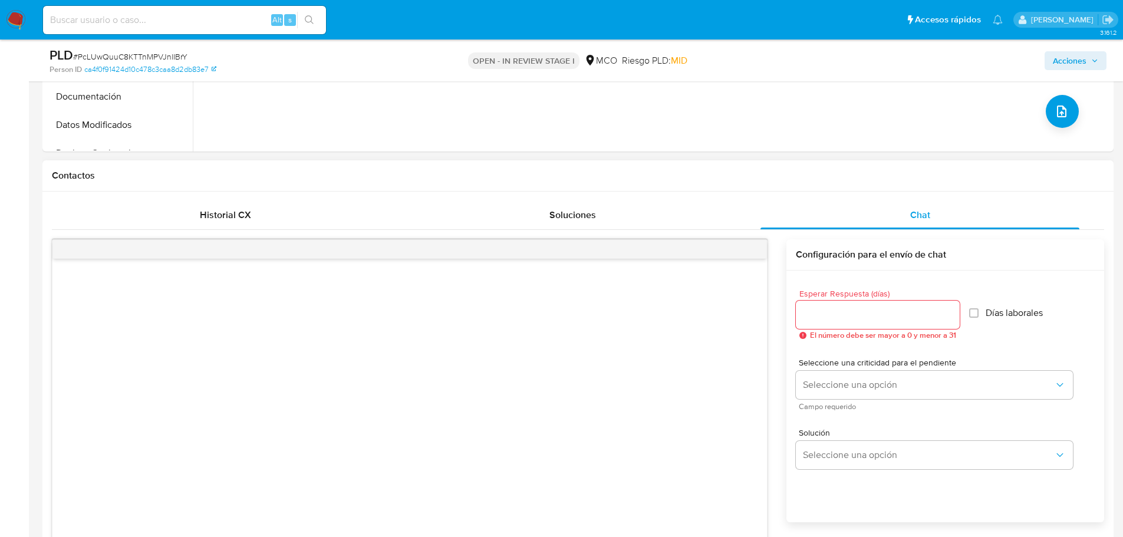
scroll to position [531, 0]
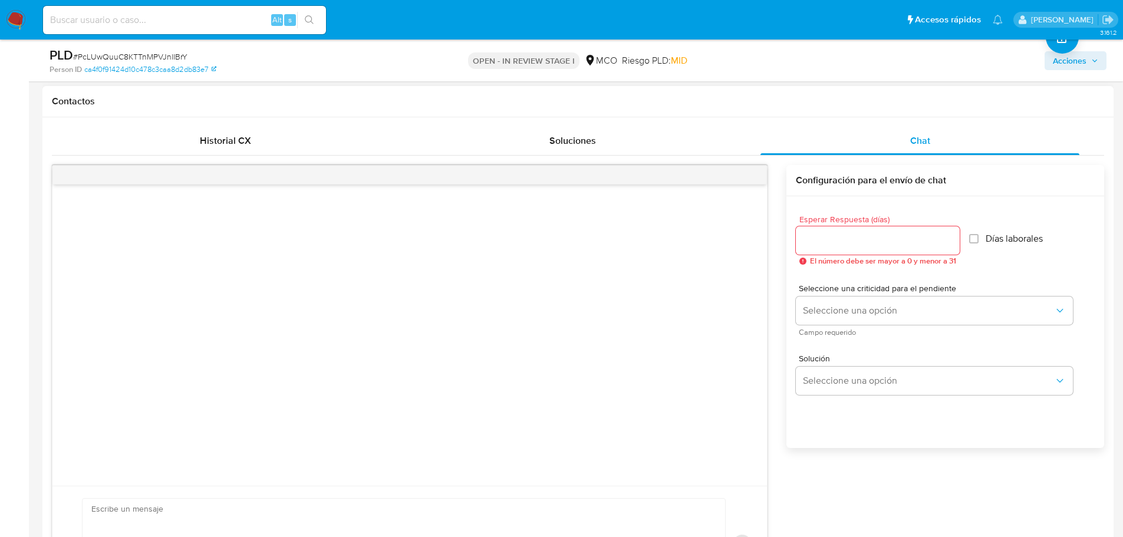
click at [819, 229] on div at bounding box center [878, 240] width 164 height 28
click at [824, 235] on input "Esperar Respuesta (días)" at bounding box center [878, 240] width 164 height 15
type input "3"
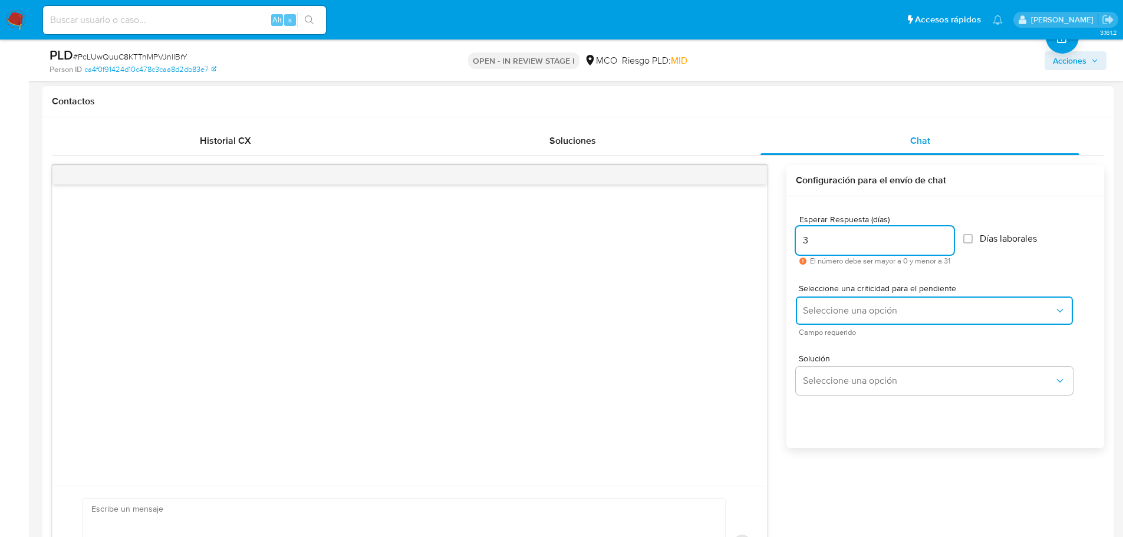
click at [837, 314] on span "Seleccione una opción" at bounding box center [928, 311] width 251 height 12
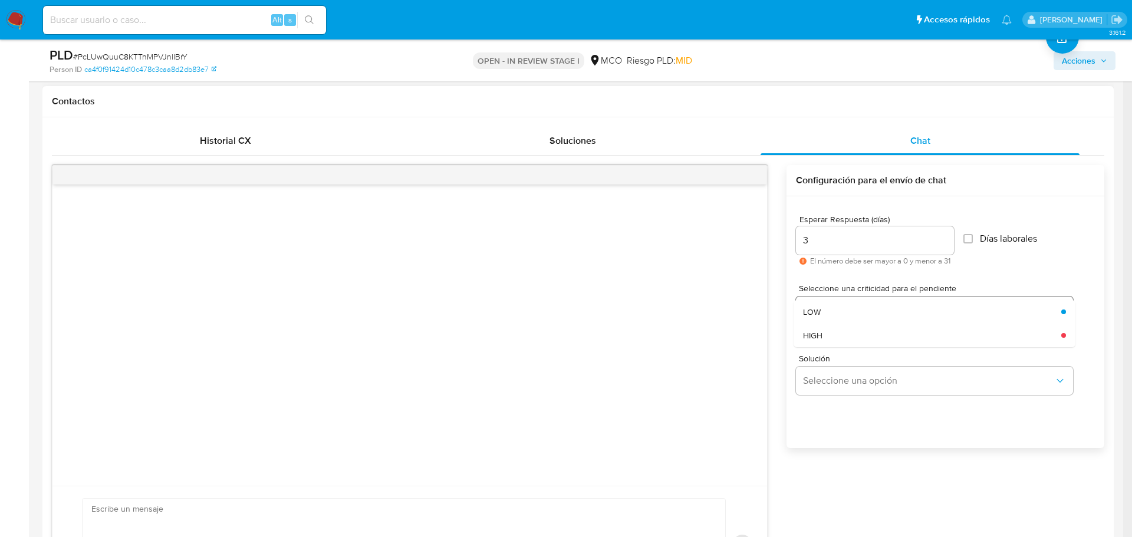
click at [837, 314] on div "LOW" at bounding box center [928, 312] width 251 height 24
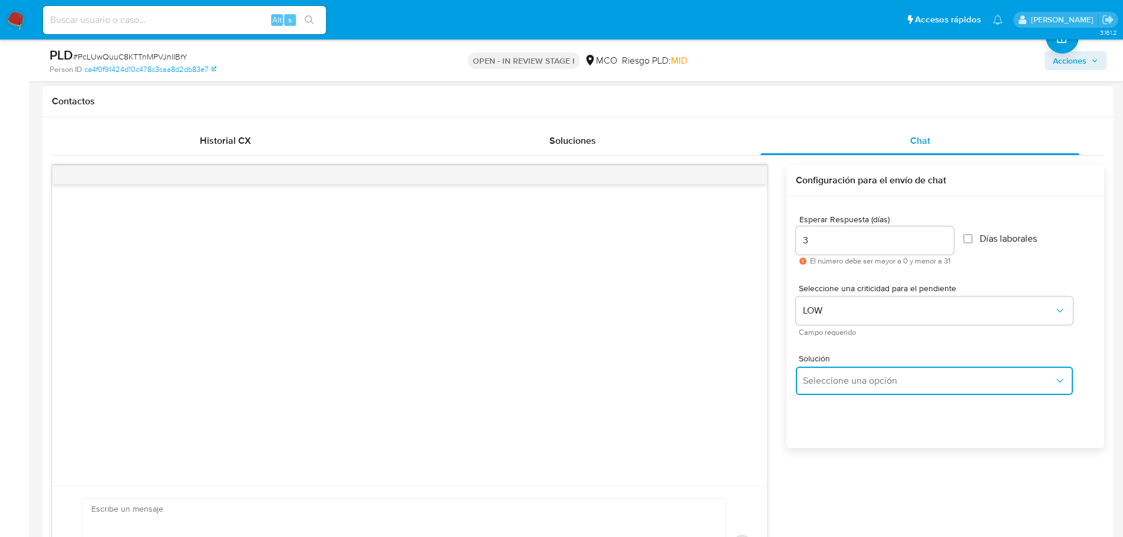
click at [854, 393] on button "Seleccione una opción" at bounding box center [934, 381] width 277 height 28
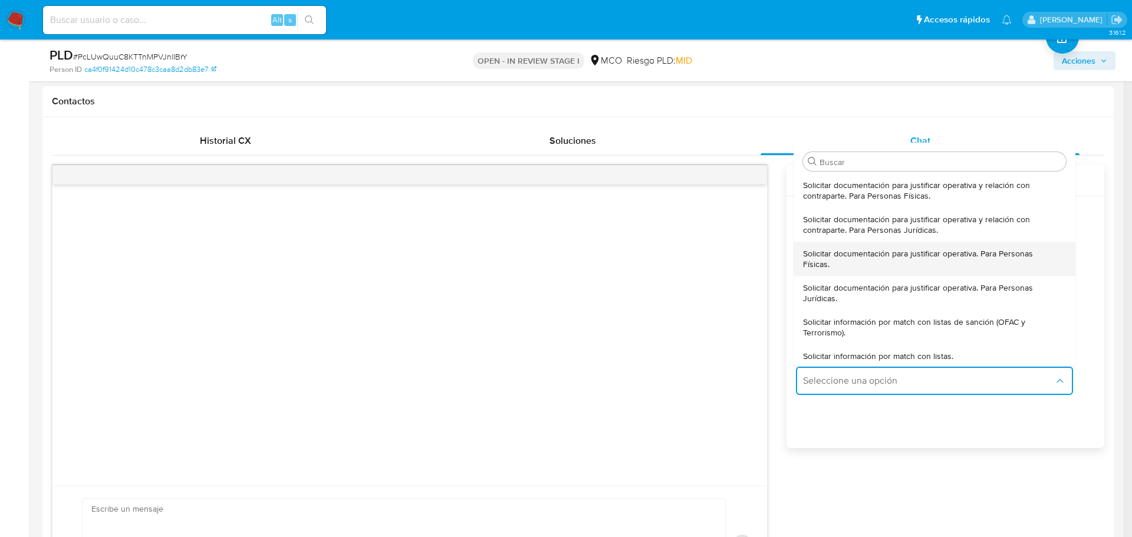
click at [864, 267] on span "Solicitar documentación para justificar operativa. Para Personas Físicas." at bounding box center [931, 258] width 256 height 21
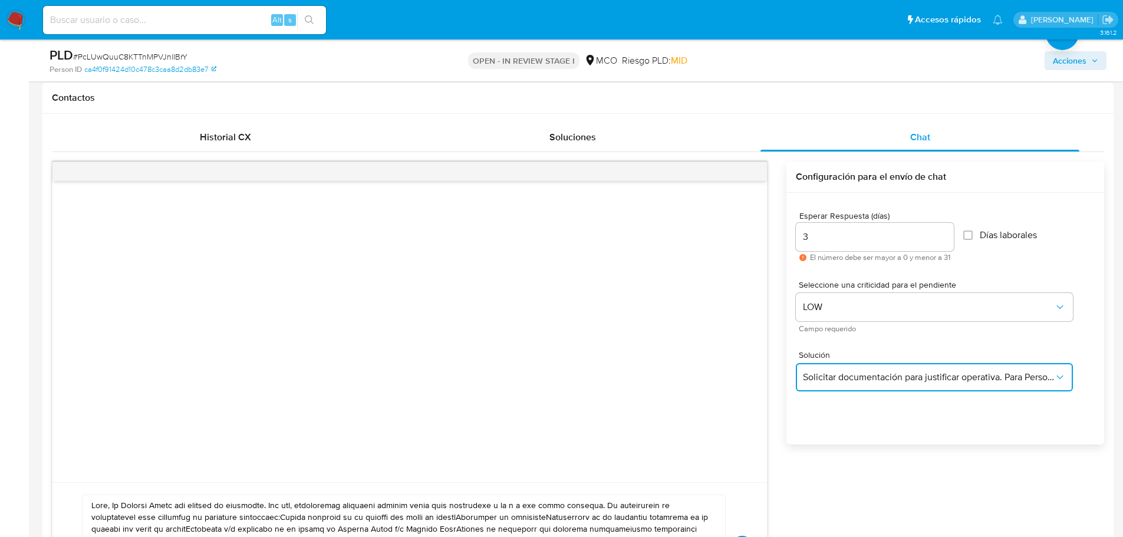
scroll to position [649, 0]
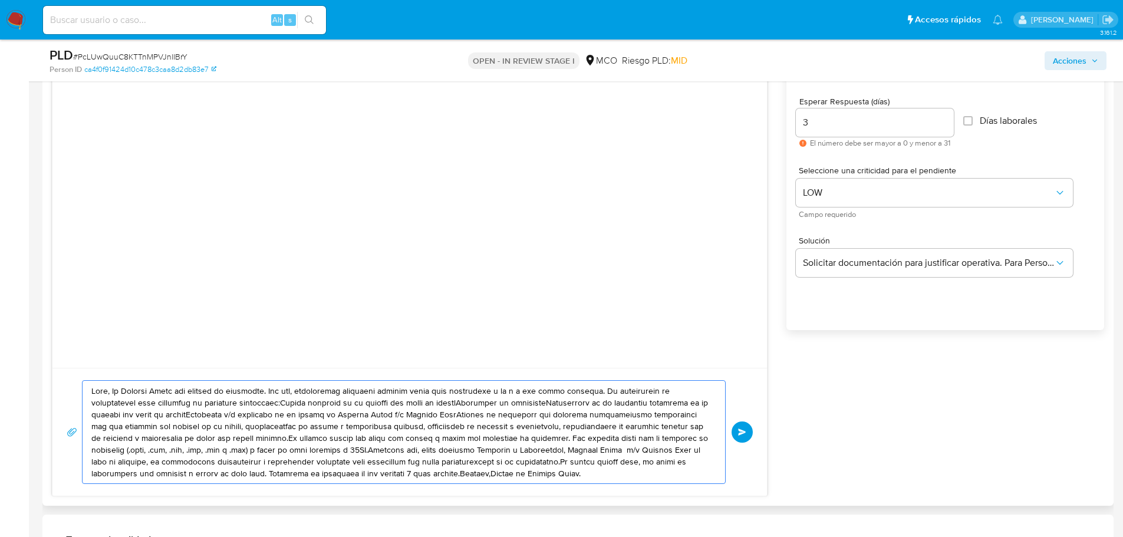
drag, startPoint x: 91, startPoint y: 392, endPoint x: 549, endPoint y: 491, distance: 468.2
click at [549, 491] on div "Enviar" at bounding box center [409, 432] width 715 height 128
paste textarea "Dalma , En Mercado Libre nos importa tu seguridad. Por eso, necesitamos verific…"
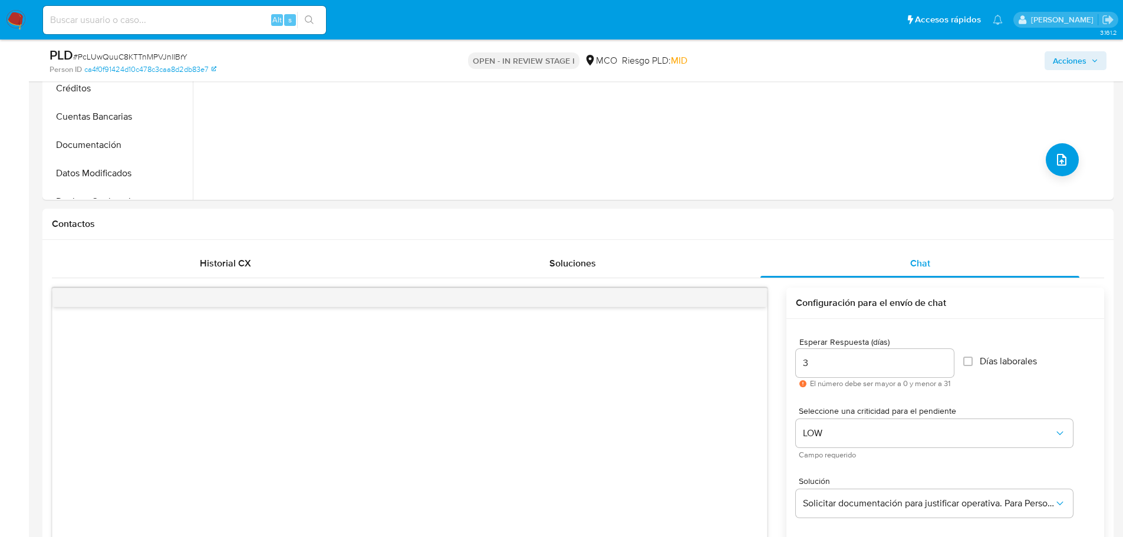
scroll to position [177, 0]
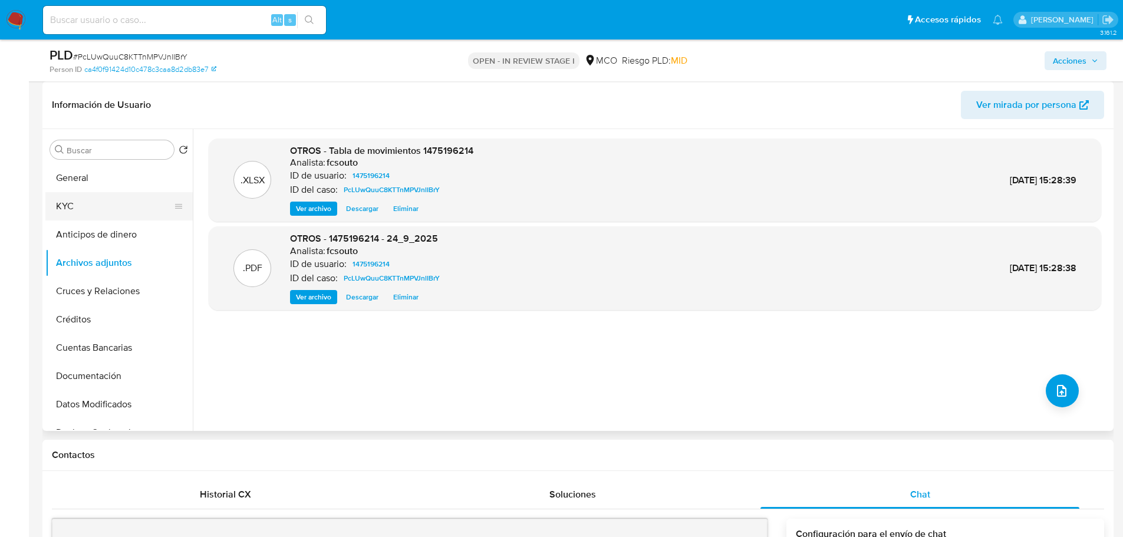
click at [74, 205] on button "KYC" at bounding box center [114, 206] width 138 height 28
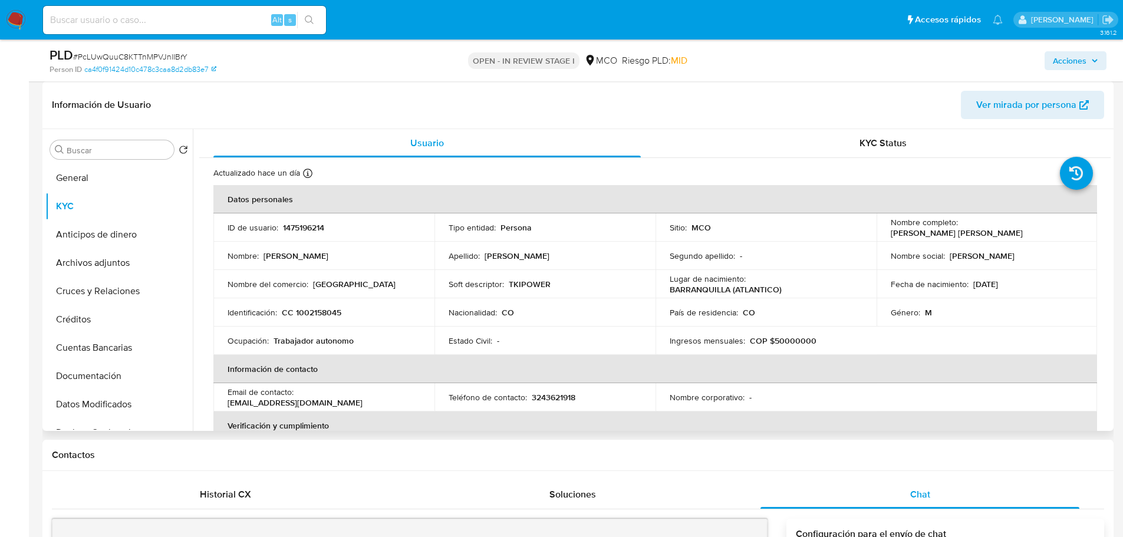
click at [975, 229] on p "Cristian Manuel Mendez Reyes" at bounding box center [957, 233] width 132 height 11
copy p "Cristian"
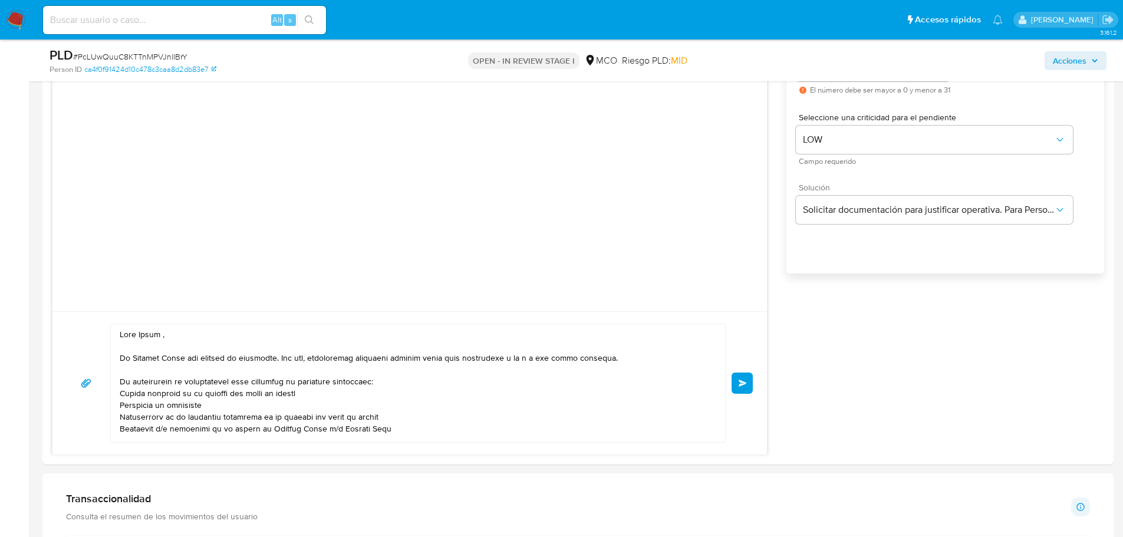
scroll to position [708, 0]
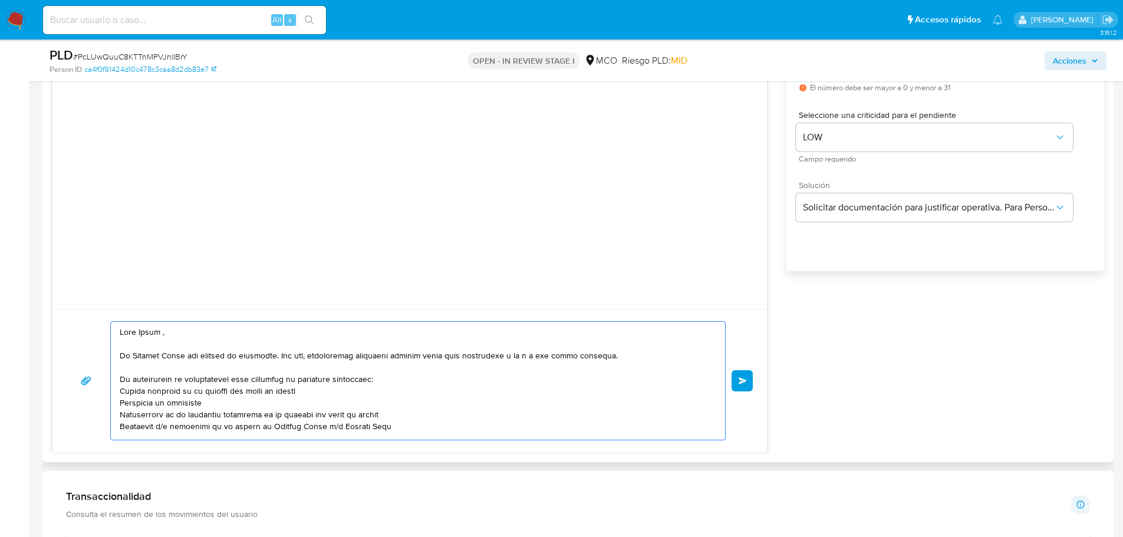
click at [149, 334] on textarea at bounding box center [415, 381] width 591 height 118
click at [149, 333] on textarea at bounding box center [415, 381] width 591 height 118
paste textarea "Cristian"
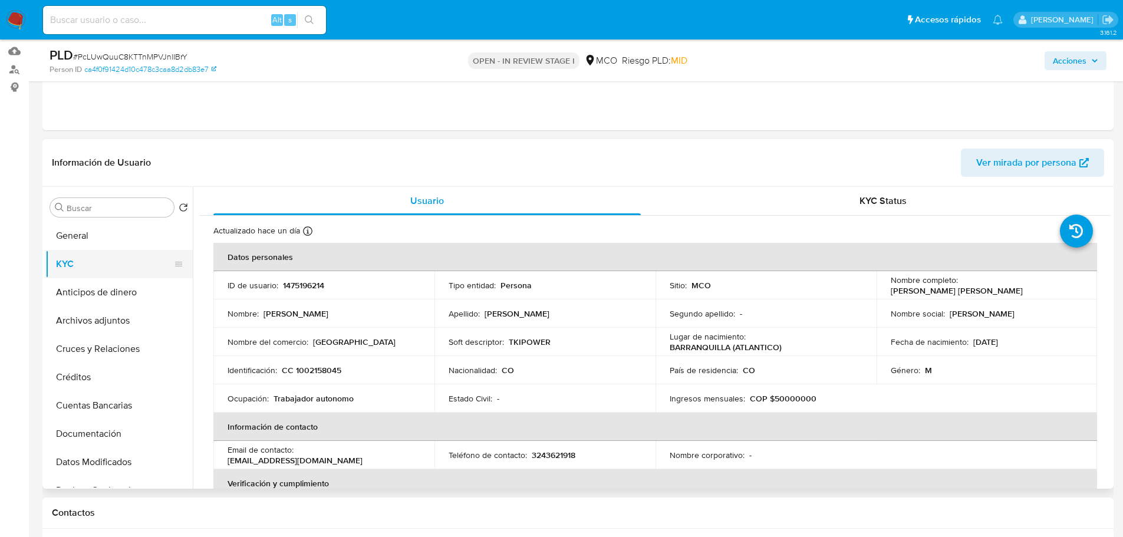
scroll to position [118, 0]
type textarea "Hola Cristian , En Mercado Libre nos importa tu seguridad. Por eso, necesitamos…"
click at [83, 243] on button "General" at bounding box center [114, 237] width 138 height 28
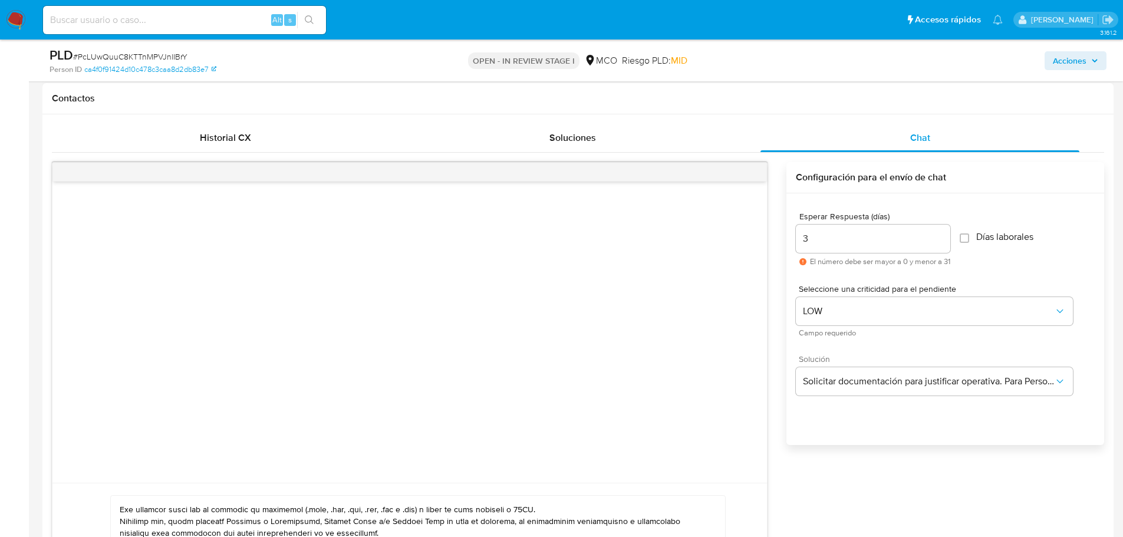
scroll to position [649, 0]
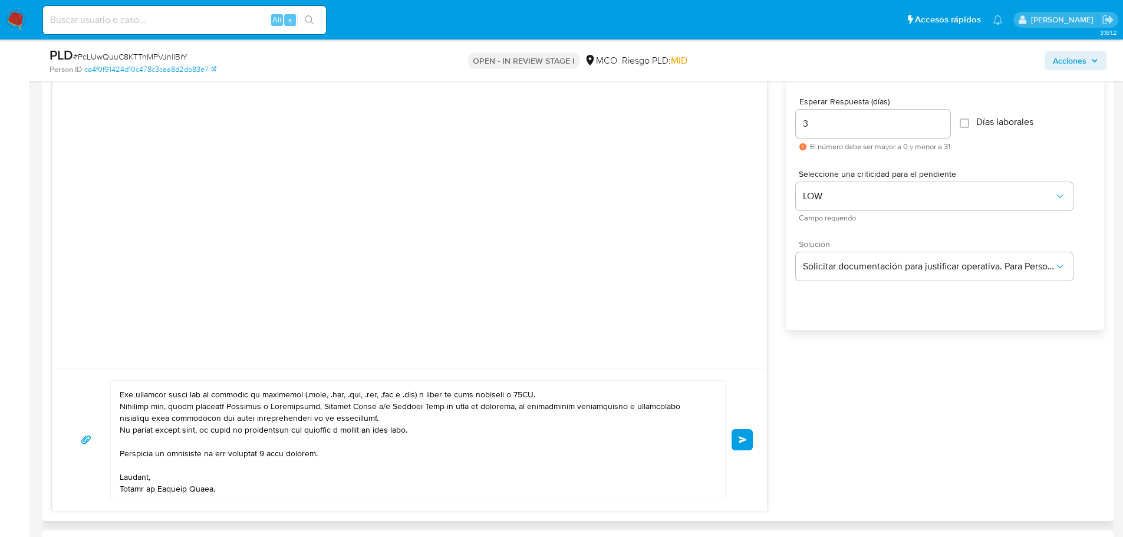
click at [741, 442] on span "Enviar" at bounding box center [743, 439] width 8 height 7
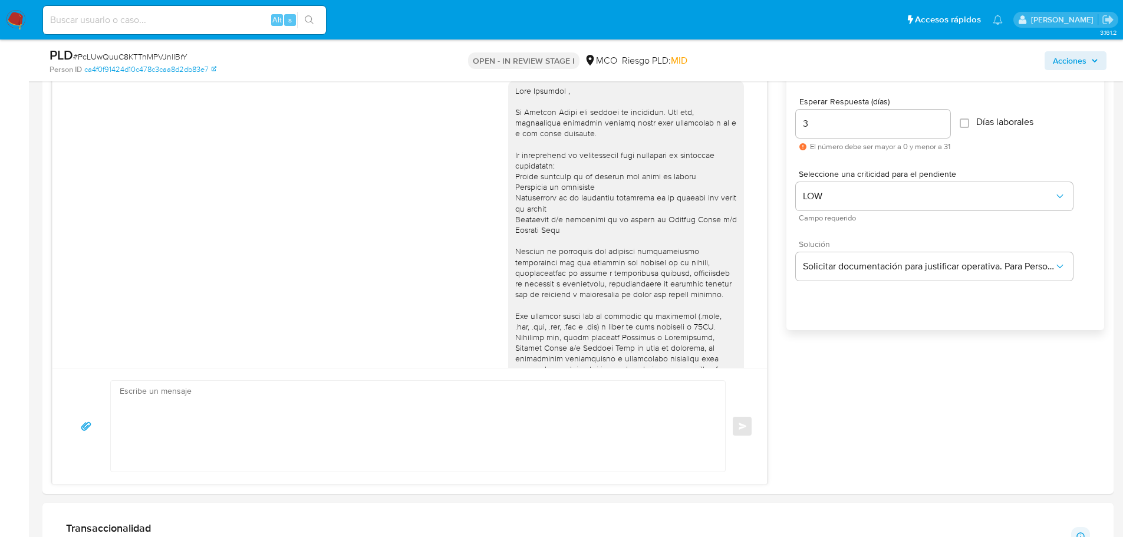
scroll to position [110, 0]
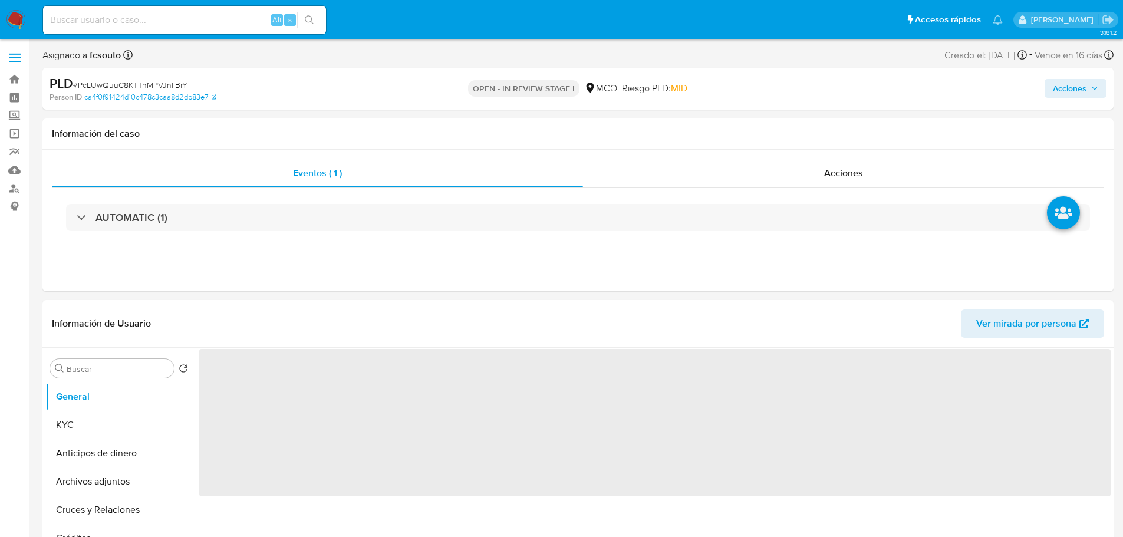
select select "10"
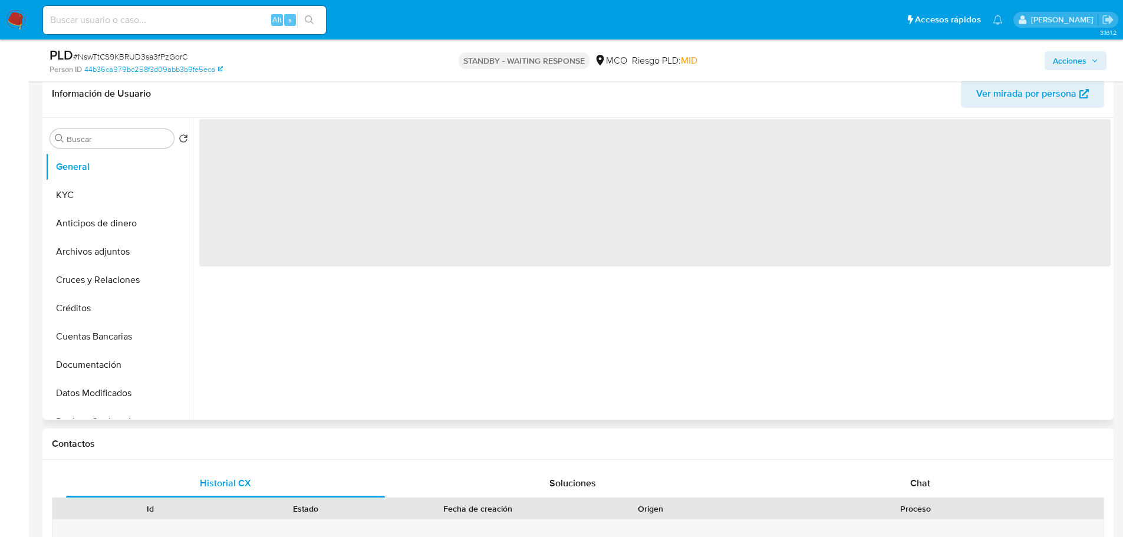
scroll to position [236, 0]
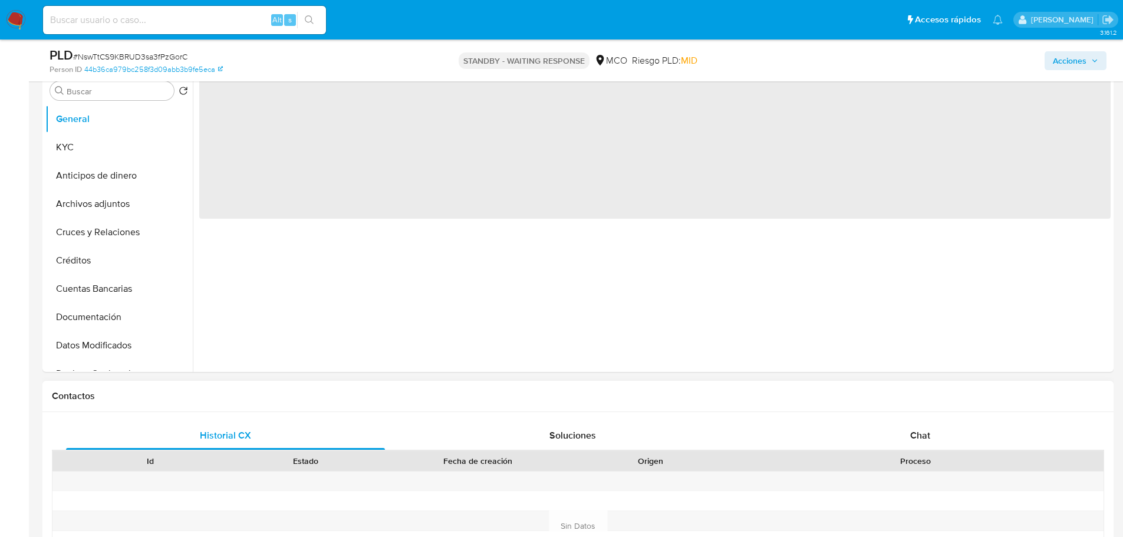
select select "10"
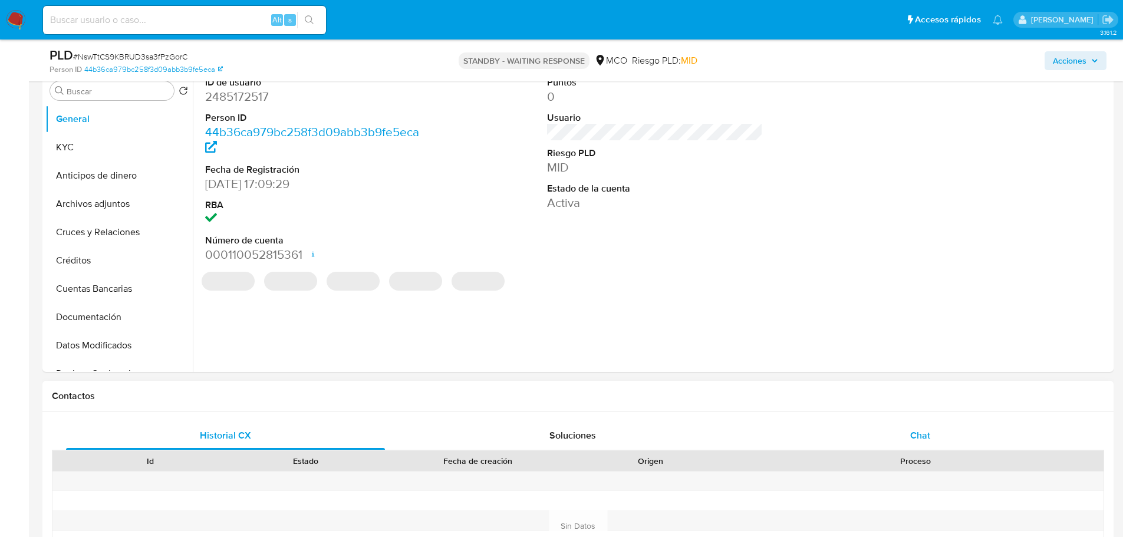
click at [908, 425] on div "Chat" at bounding box center [920, 436] width 319 height 28
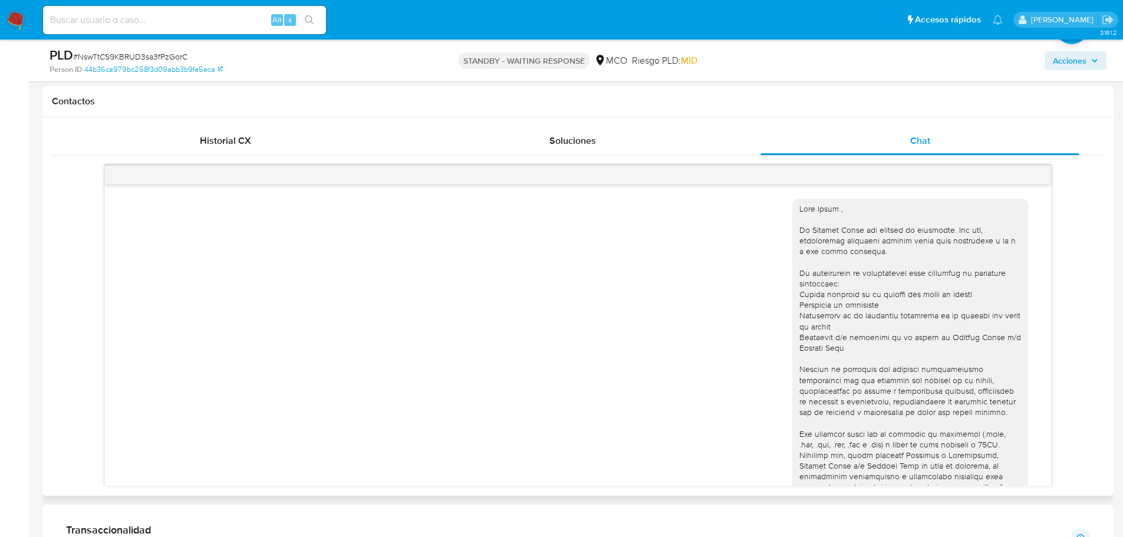
scroll to position [110, 0]
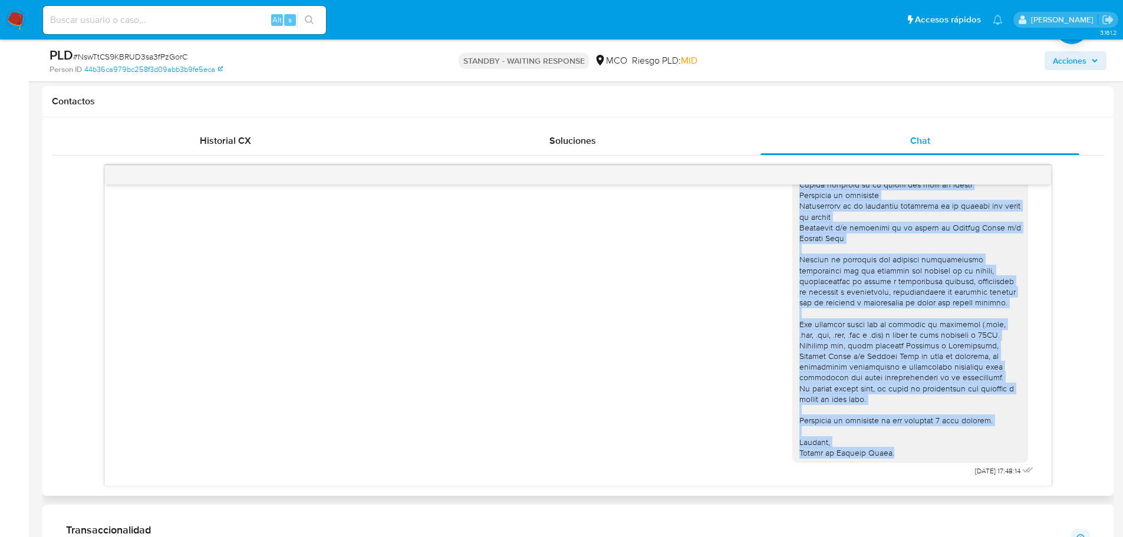
drag, startPoint x: 792, startPoint y: 209, endPoint x: 903, endPoint y: 451, distance: 265.7
click at [903, 451] on div at bounding box center [911, 276] width 222 height 364
copy div "Lore Ipsum , Do Sitamet Conse adi elitsed do eiusmodte. Inc utl, etdoloremag al…"
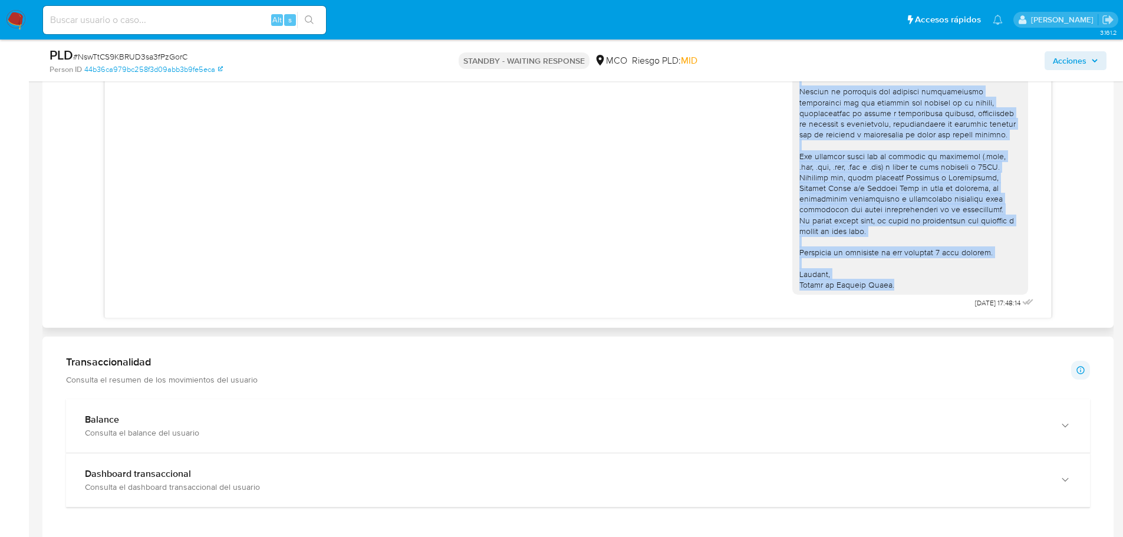
scroll to position [708, 0]
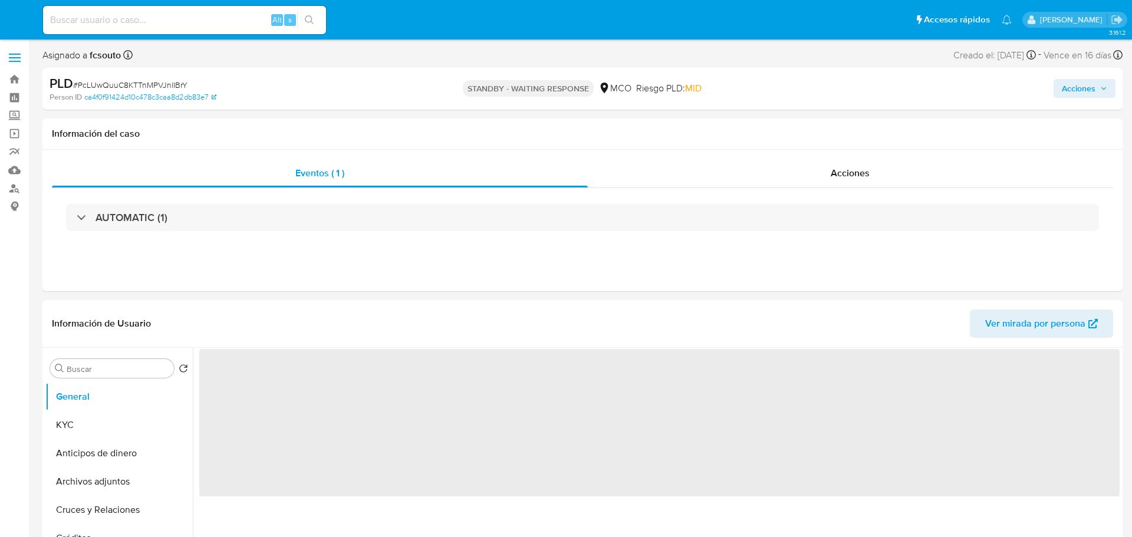
select select "10"
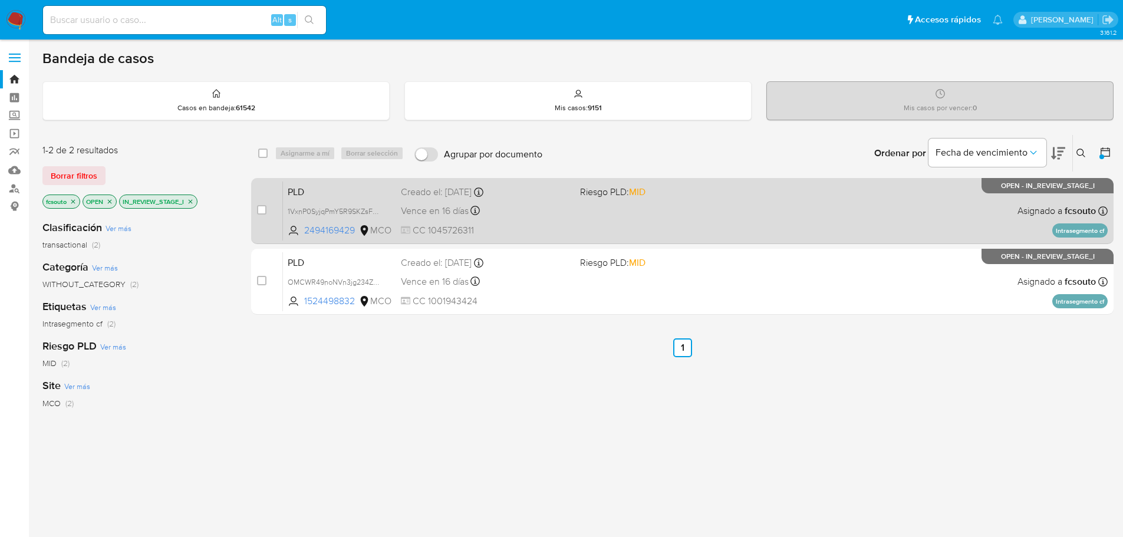
click at [519, 217] on div "Vence en 16 días Vence el [DATE] 07:03:49" at bounding box center [486, 211] width 170 height 16
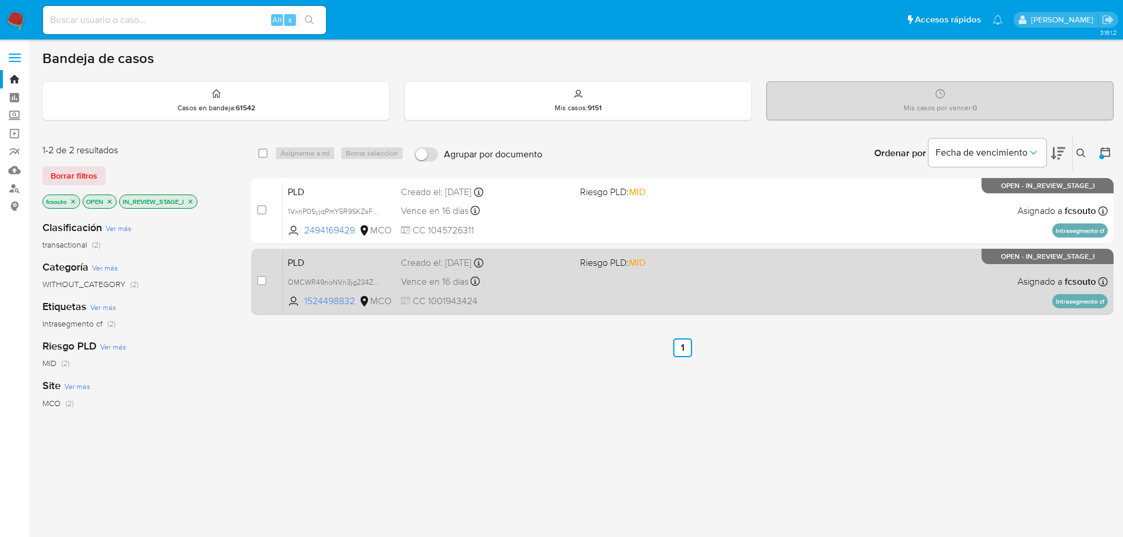
click at [580, 297] on div "PLD OMCWR49noNVn3jg234ZRBG3I 1524498832 MCO Riesgo PLD: MID Creado el: [DATE] C…" at bounding box center [695, 282] width 825 height 60
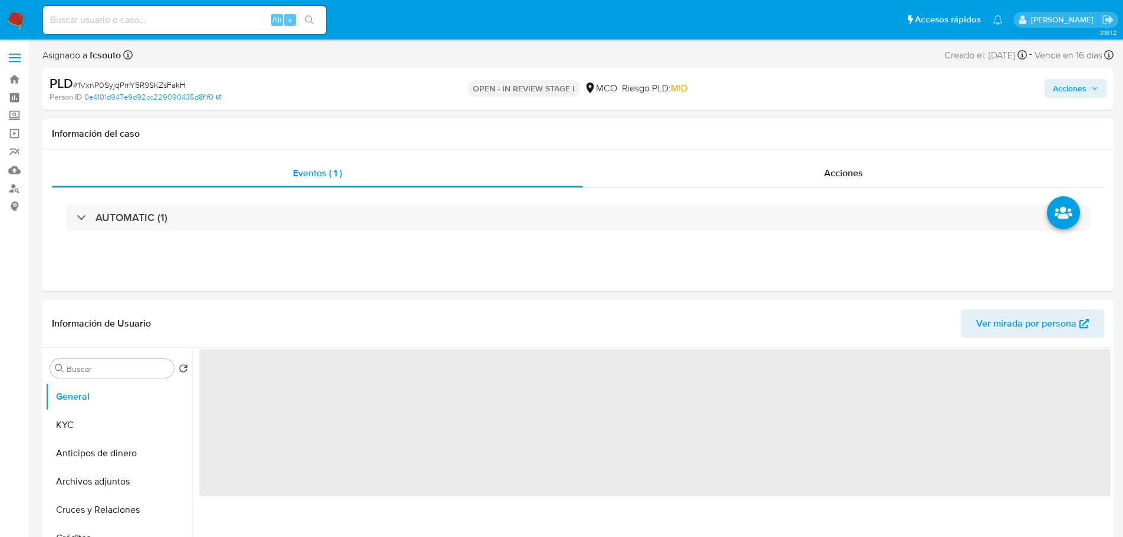
select select "10"
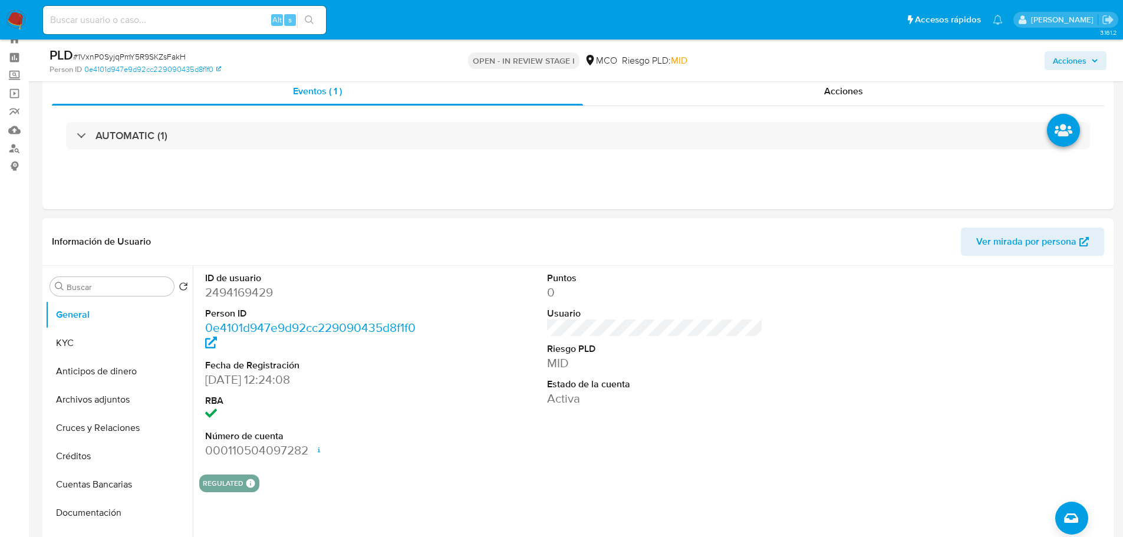
scroll to position [59, 0]
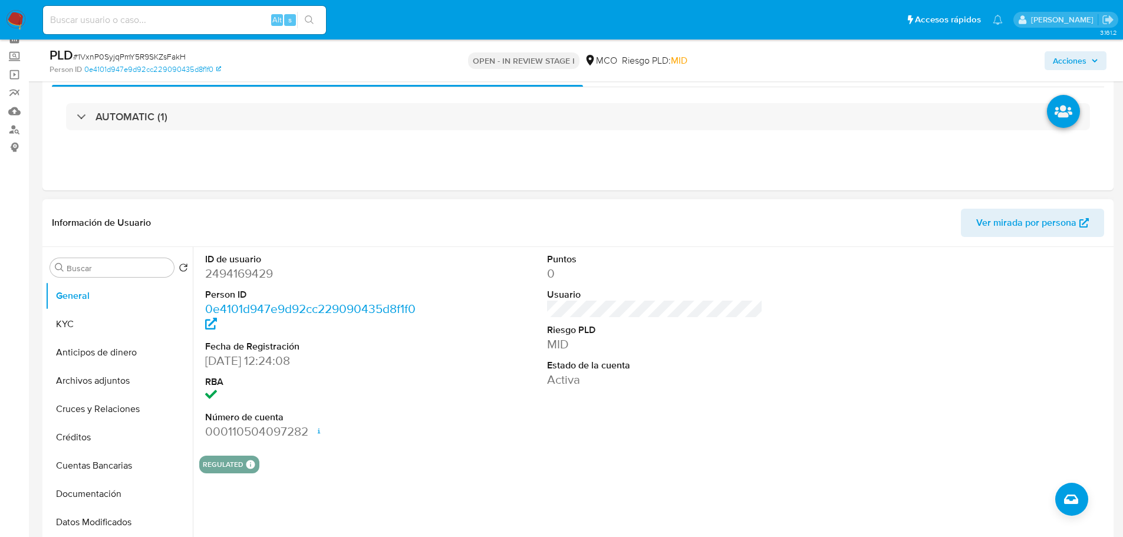
click at [243, 280] on dd "2494169429" at bounding box center [313, 273] width 216 height 17
copy dd "2494169429"
click at [255, 272] on dd "2494169429" at bounding box center [313, 273] width 216 height 17
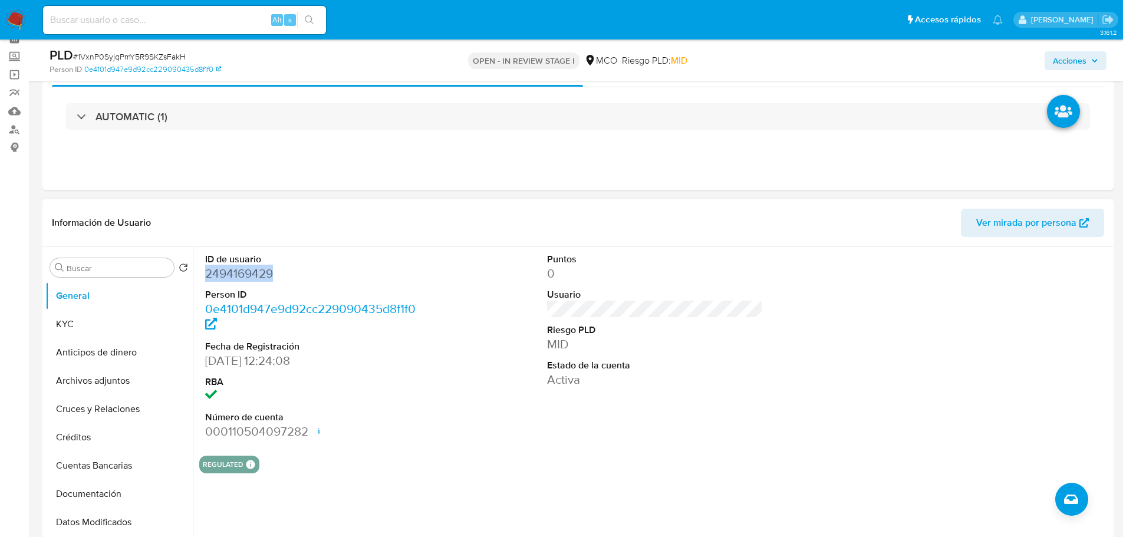
copy dd "2494169429"
click at [239, 281] on dd "2494169429" at bounding box center [313, 273] width 216 height 17
click at [238, 272] on dd "2494169429" at bounding box center [313, 273] width 216 height 17
click at [238, 271] on dd "2494169429" at bounding box center [313, 273] width 216 height 17
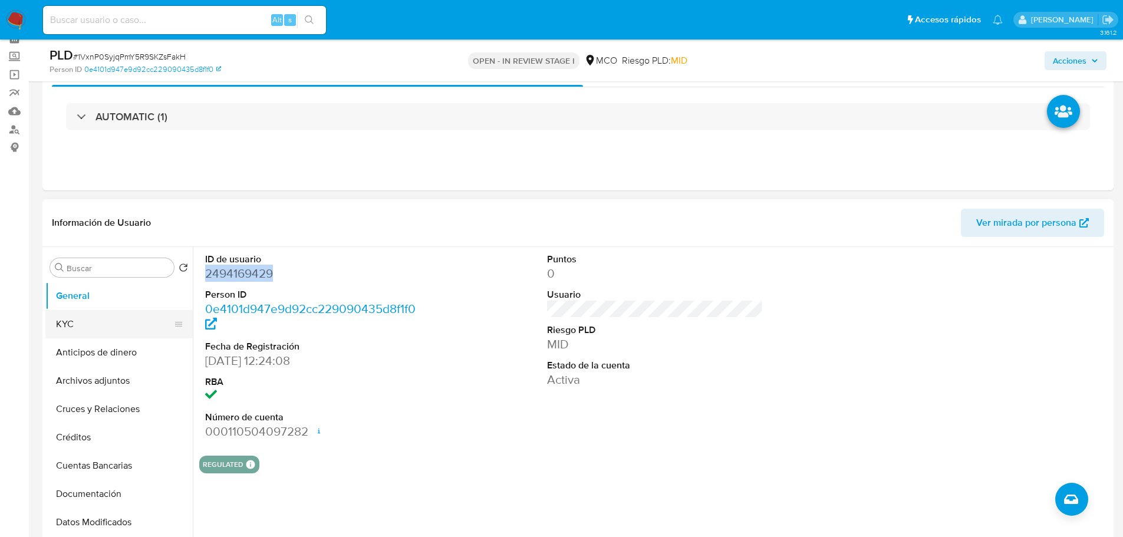
click at [77, 326] on button "KYC" at bounding box center [114, 324] width 138 height 28
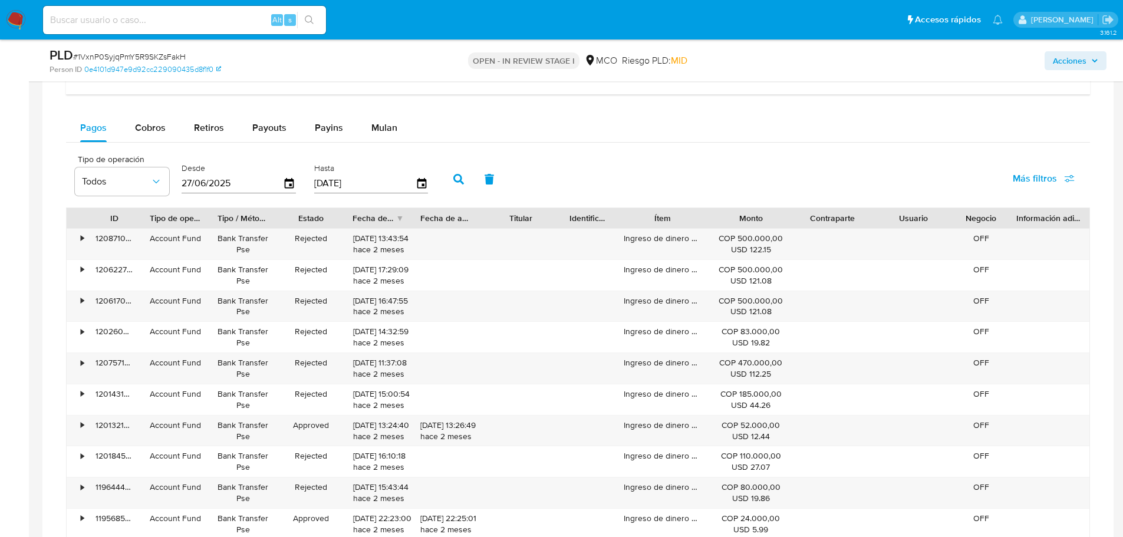
scroll to position [1061, 0]
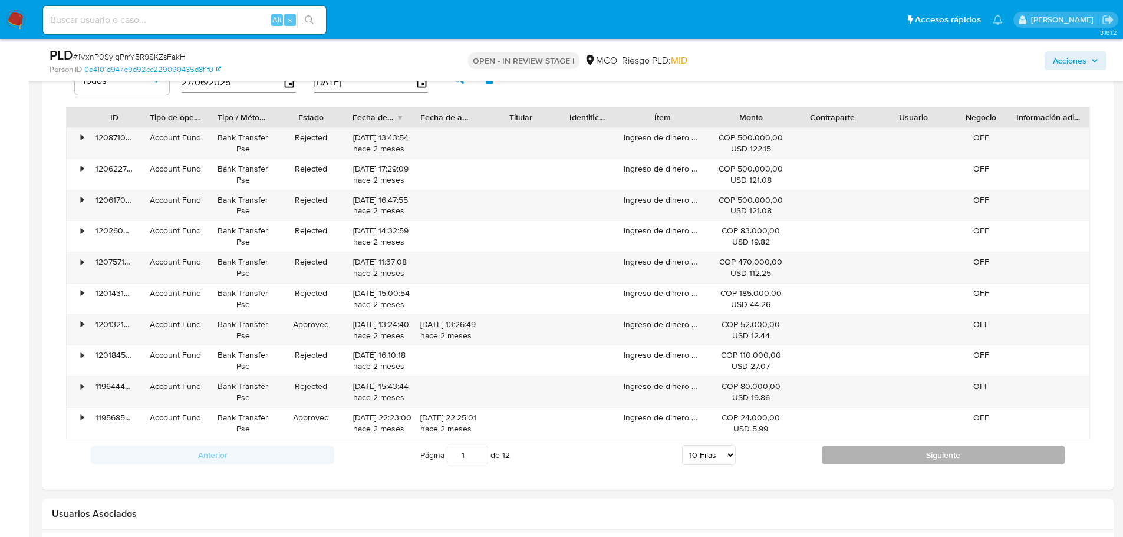
click at [853, 461] on button "Siguiente" at bounding box center [944, 455] width 244 height 19
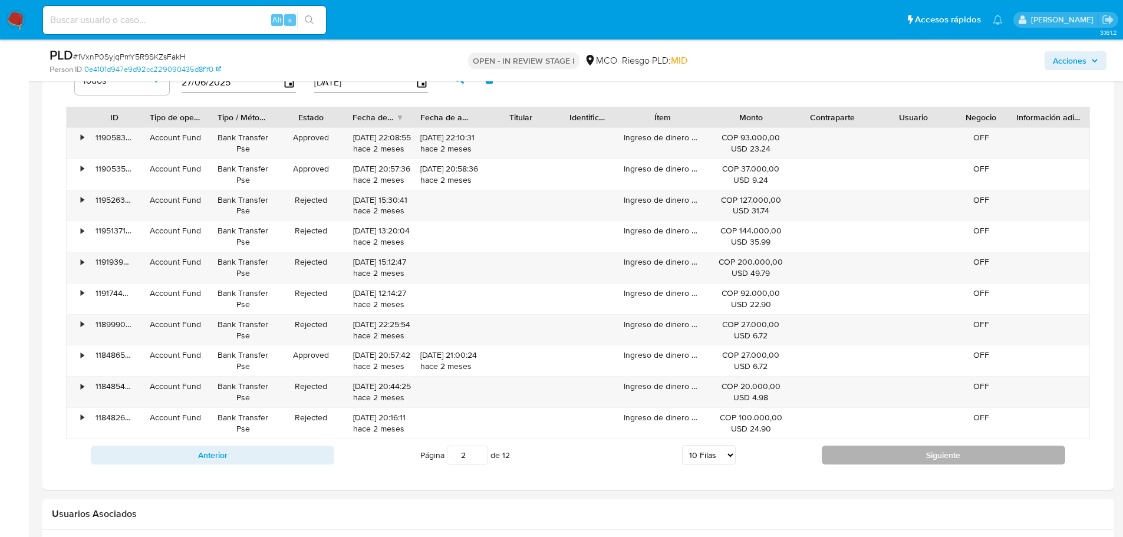
click at [863, 464] on button "Siguiente" at bounding box center [944, 455] width 244 height 19
type input "6"
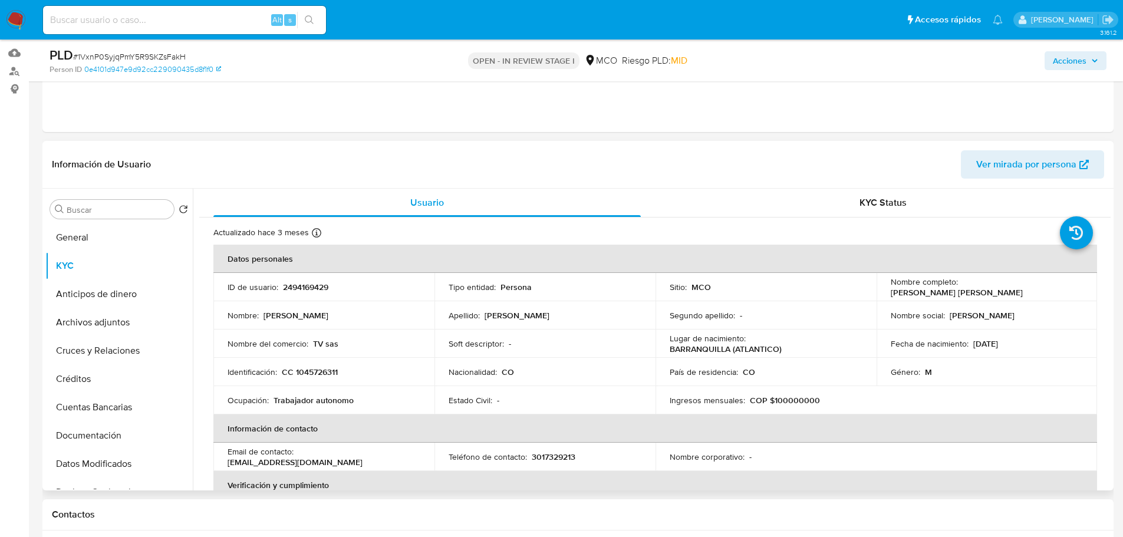
scroll to position [118, 0]
click at [300, 288] on p "2494169429" at bounding box center [305, 286] width 45 height 11
copy p "2494169429"
click at [285, 290] on p "2494169429" at bounding box center [305, 286] width 45 height 11
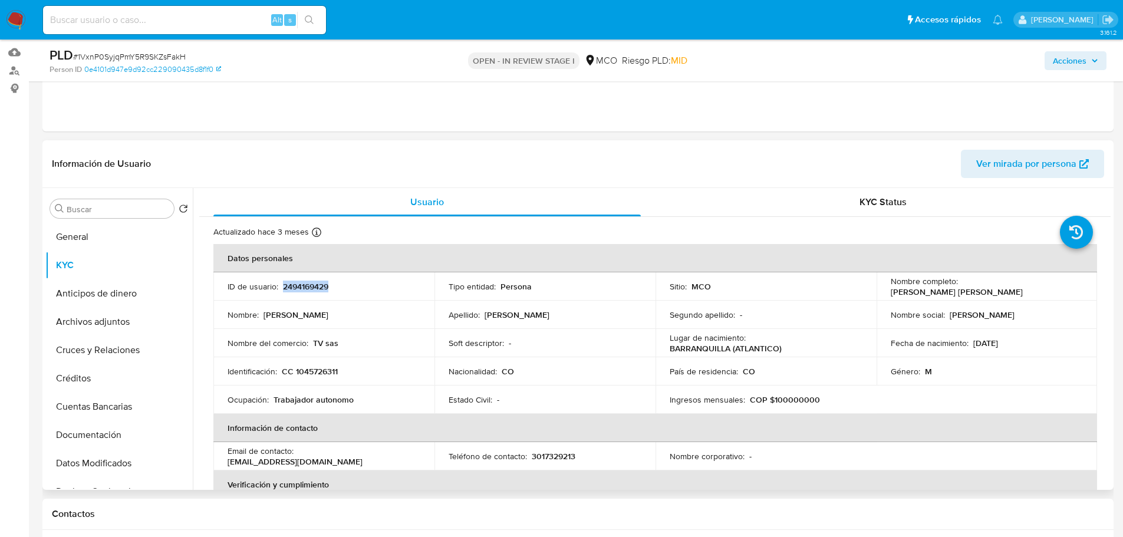
click at [285, 290] on p "2494169429" at bounding box center [305, 286] width 45 height 11
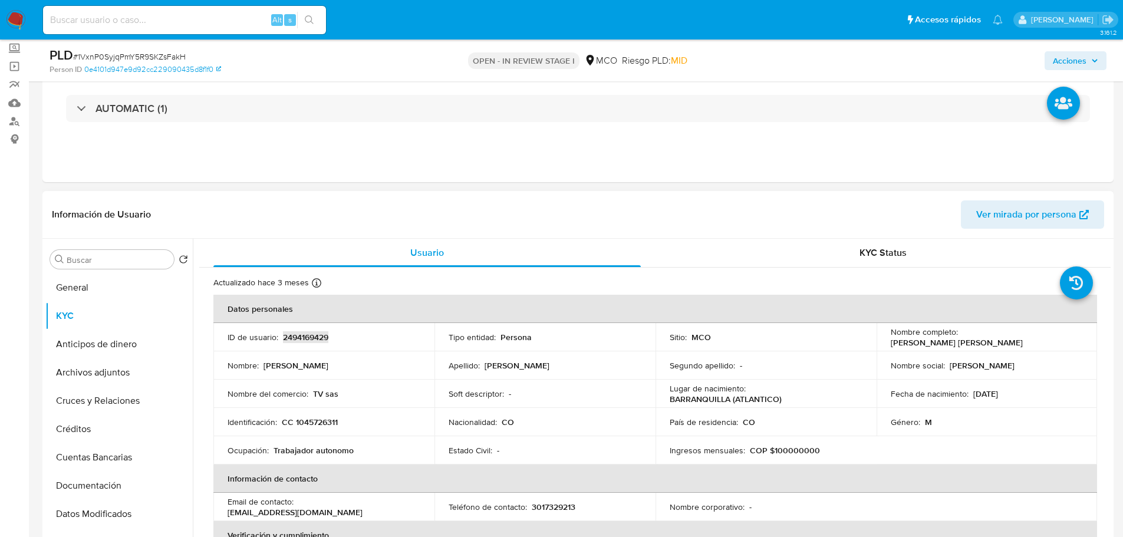
scroll to position [0, 0]
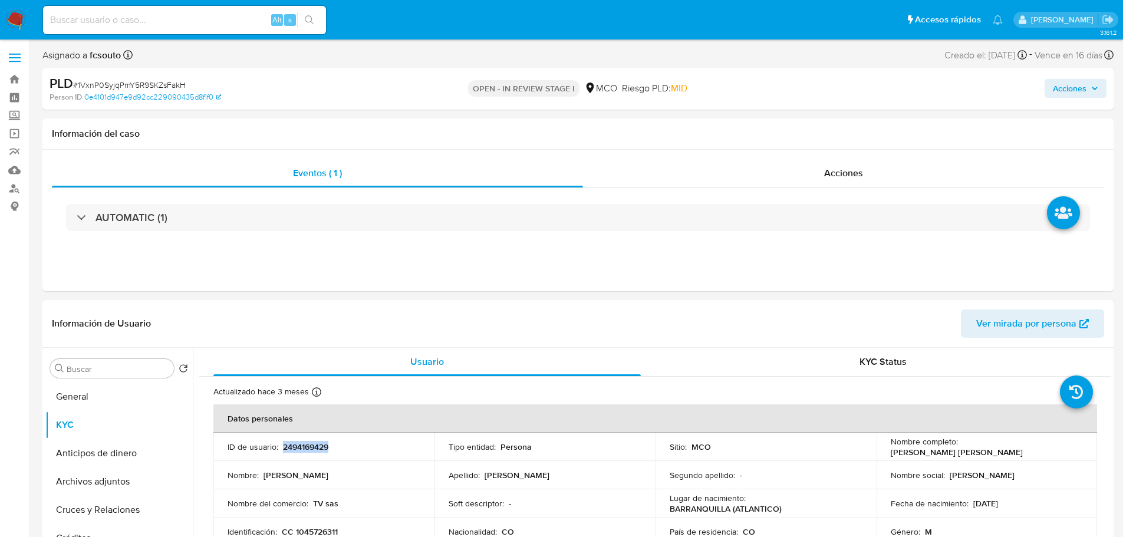
click at [1097, 91] on icon "button" at bounding box center [1095, 88] width 7 height 7
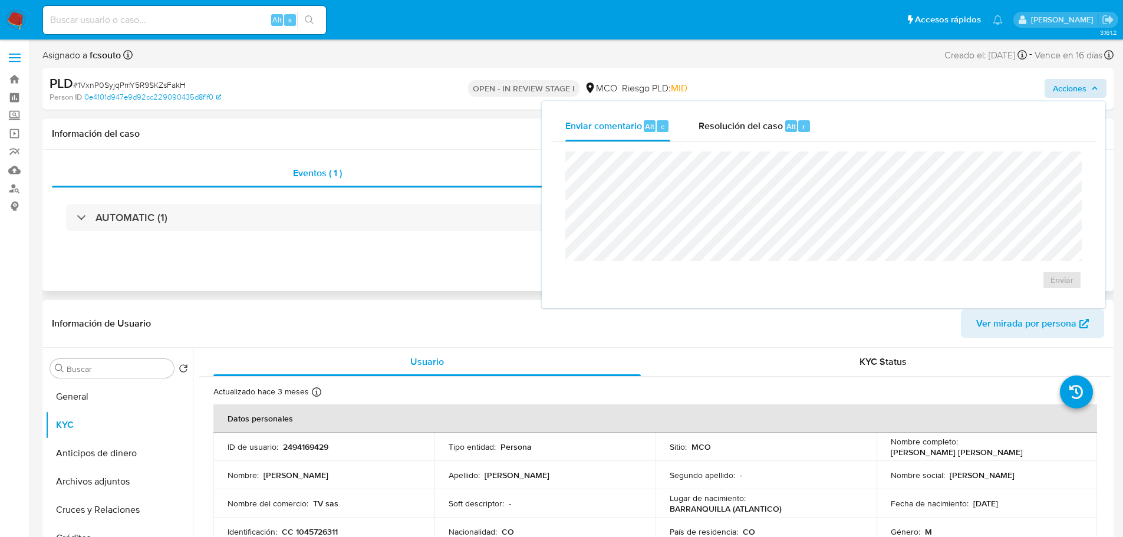
click at [408, 123] on div "Información del caso" at bounding box center [578, 134] width 1072 height 31
click at [384, 150] on div "Eventos ( 1 ) Acciones AUTOMATIC (1)" at bounding box center [578, 221] width 1072 height 142
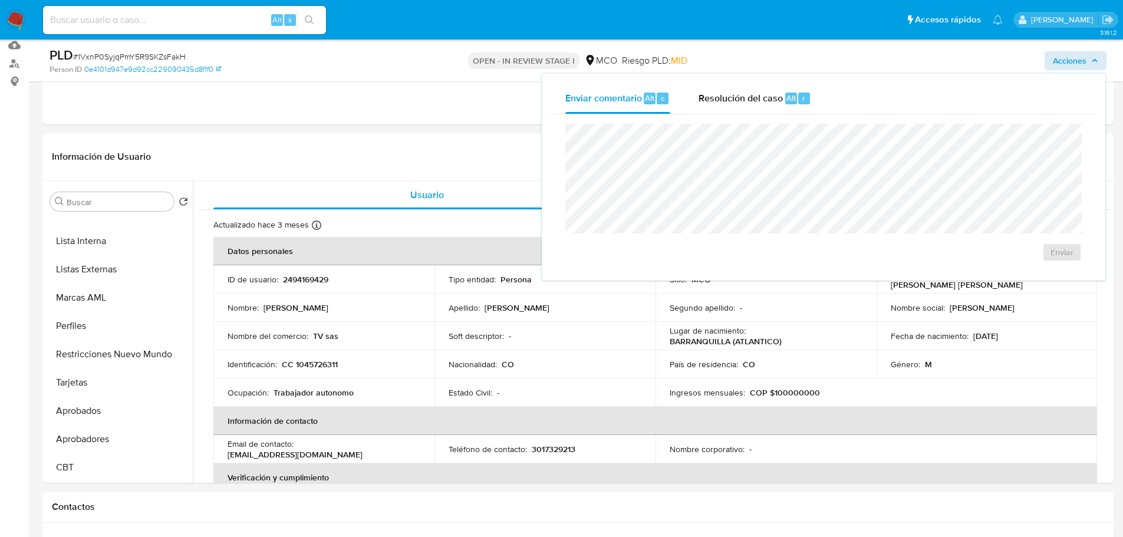
scroll to position [236, 0]
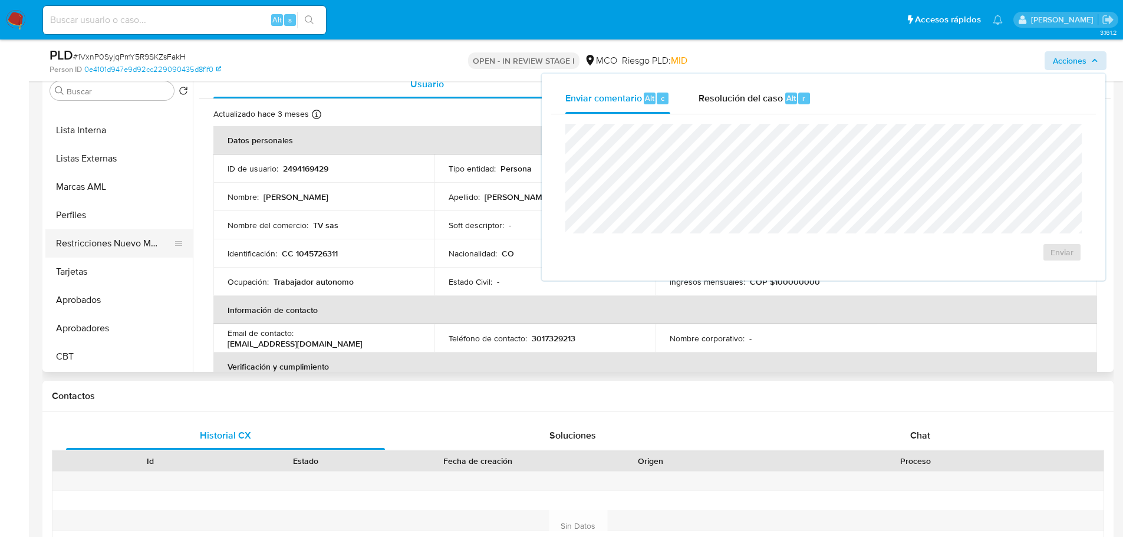
click at [124, 241] on button "Restricciones Nuevo Mundo" at bounding box center [114, 243] width 138 height 28
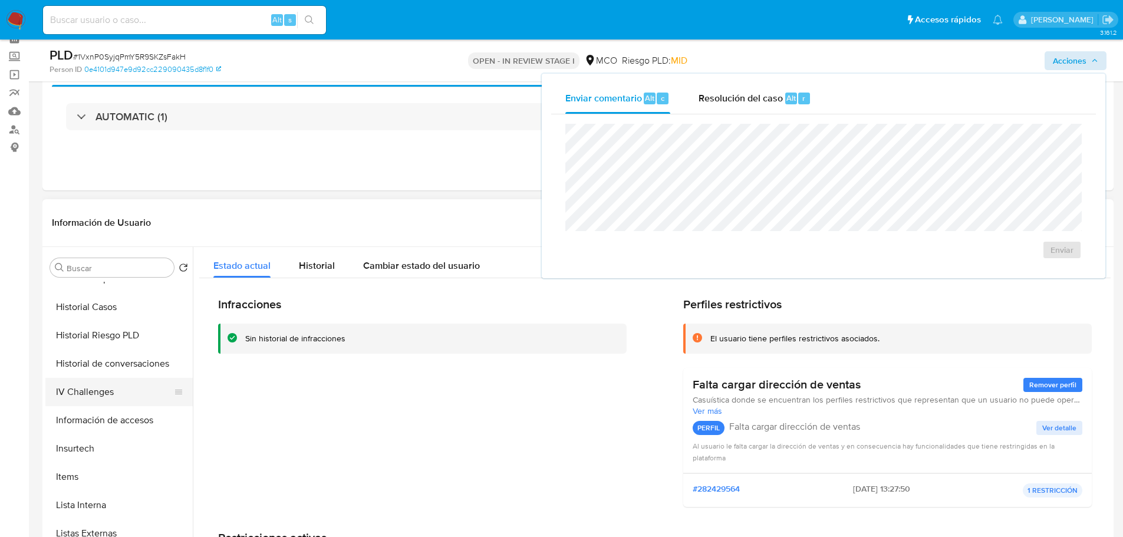
scroll to position [319, 0]
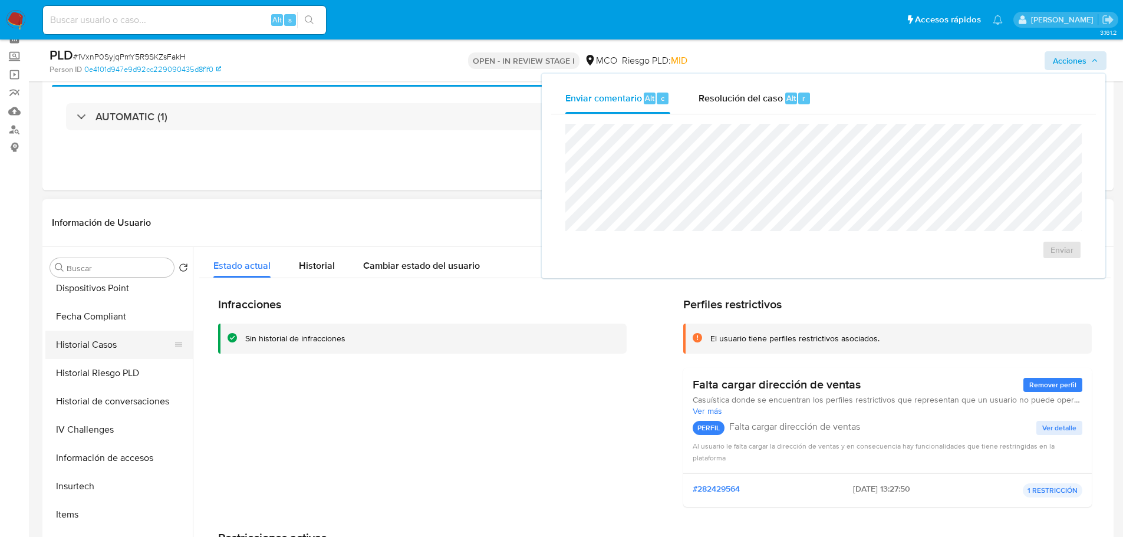
click at [95, 346] on button "Historial Casos" at bounding box center [114, 345] width 138 height 28
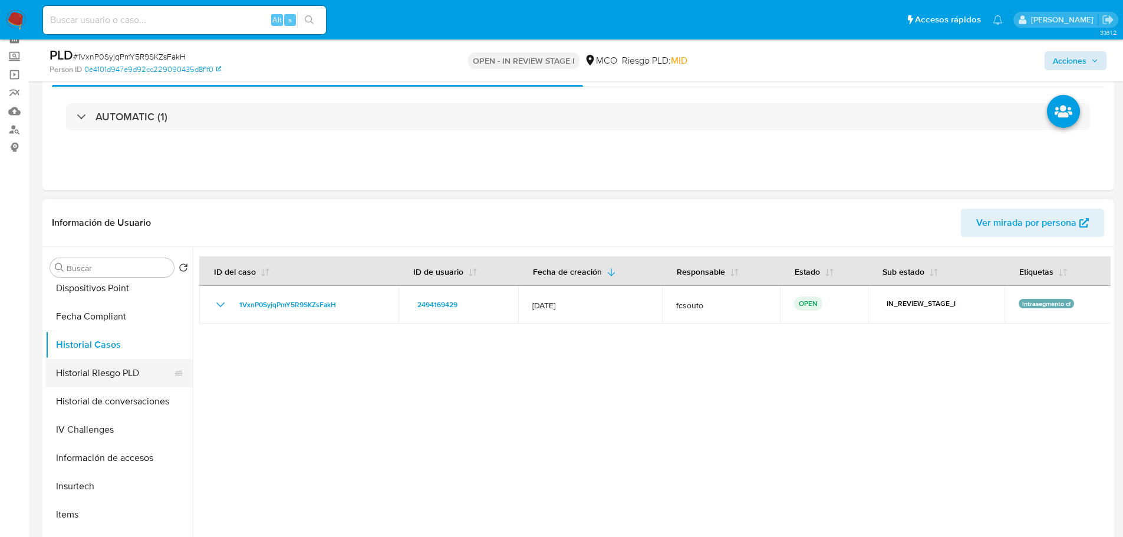
scroll to position [0, 0]
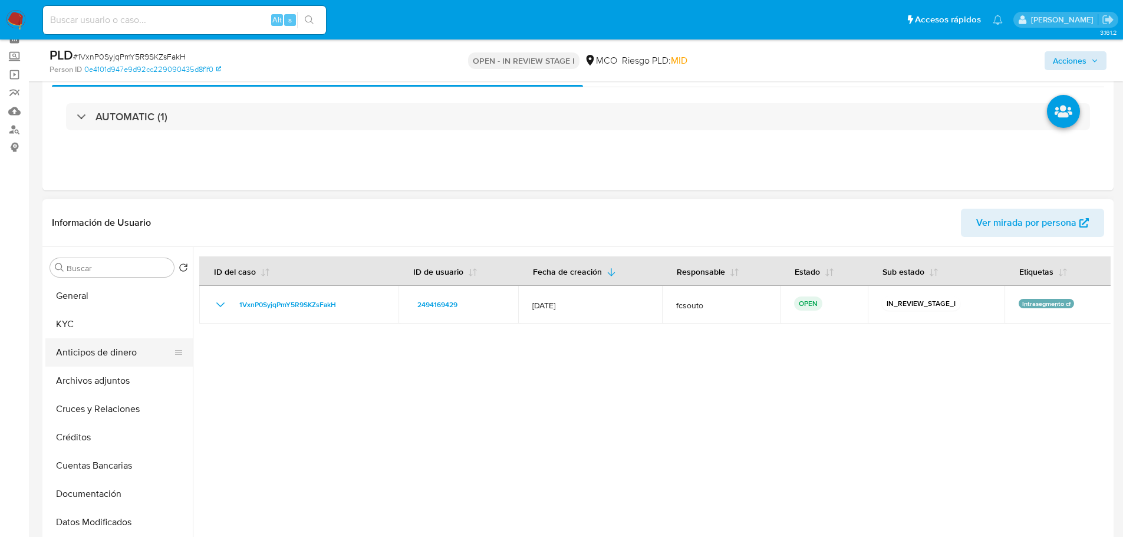
drag, startPoint x: 97, startPoint y: 326, endPoint x: 149, endPoint y: 359, distance: 62.3
click at [98, 324] on button "KYC" at bounding box center [118, 324] width 147 height 28
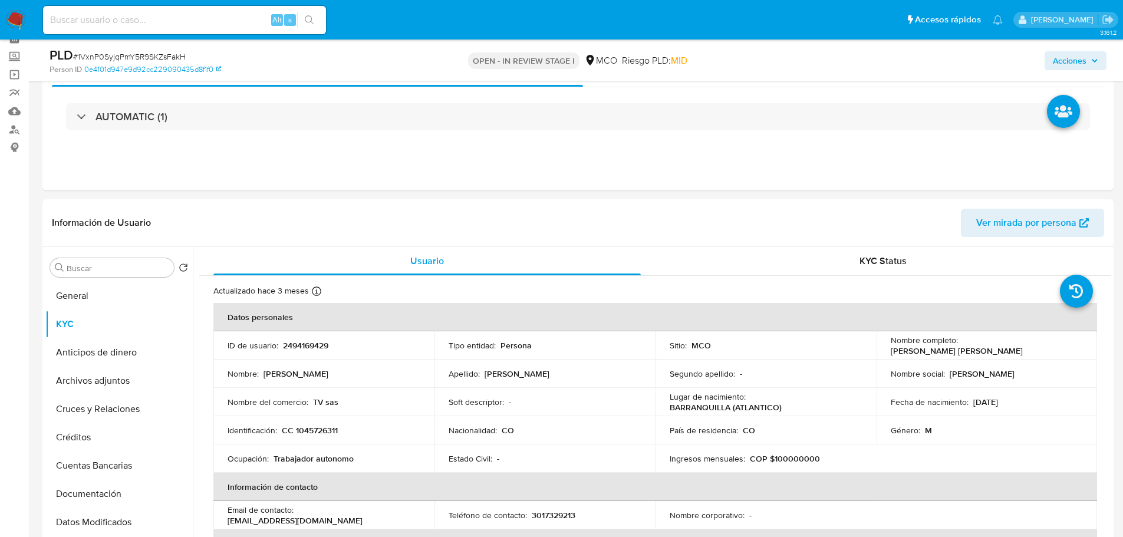
drag, startPoint x: 1069, startPoint y: 63, endPoint x: 1053, endPoint y: 70, distance: 18.0
click at [1067, 64] on span "Acciones" at bounding box center [1070, 60] width 34 height 19
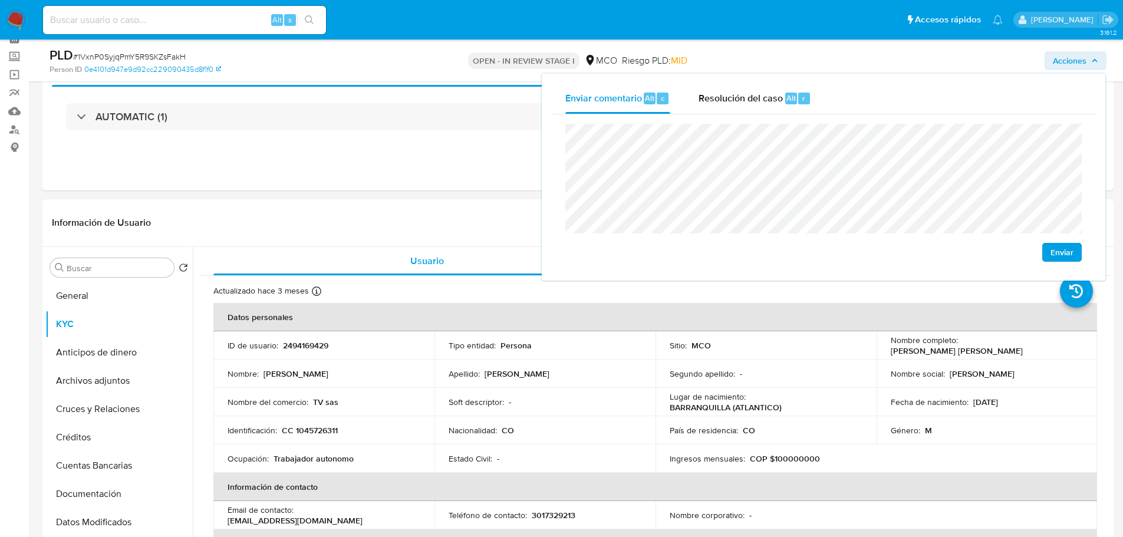
click at [1071, 253] on span "Enviar" at bounding box center [1062, 252] width 23 height 17
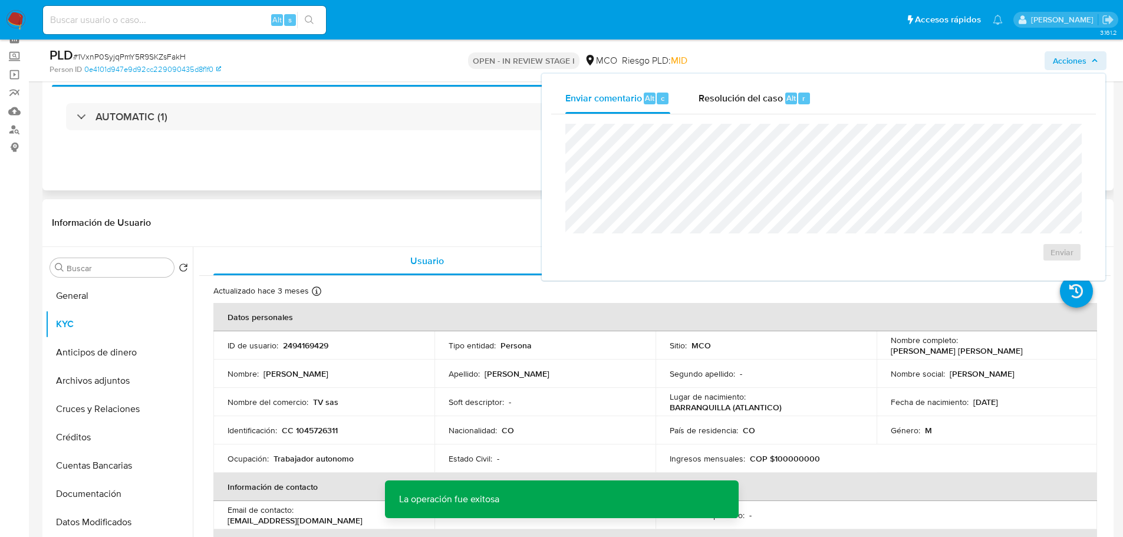
click at [450, 170] on div "Eventos ( 1 ) Acciones AUTOMATIC (1)" at bounding box center [578, 120] width 1072 height 142
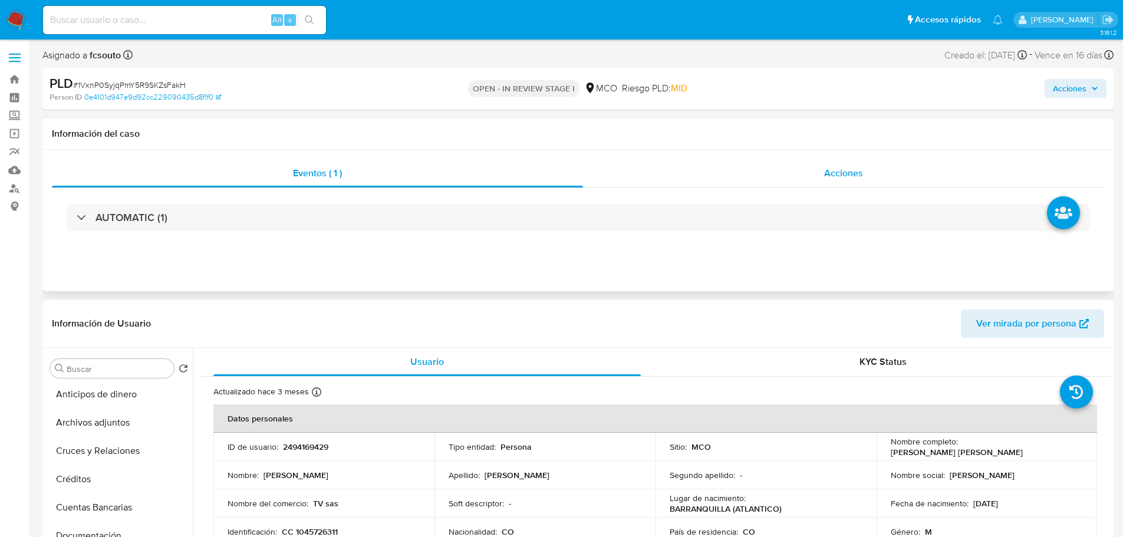
drag, startPoint x: 821, startPoint y: 155, endPoint x: 825, endPoint y: 163, distance: 9.8
click at [821, 155] on div "Eventos ( 1 ) Acciones AUTOMATIC (1)" at bounding box center [578, 221] width 1072 height 142
click at [832, 166] on span "Acciones" at bounding box center [843, 173] width 39 height 14
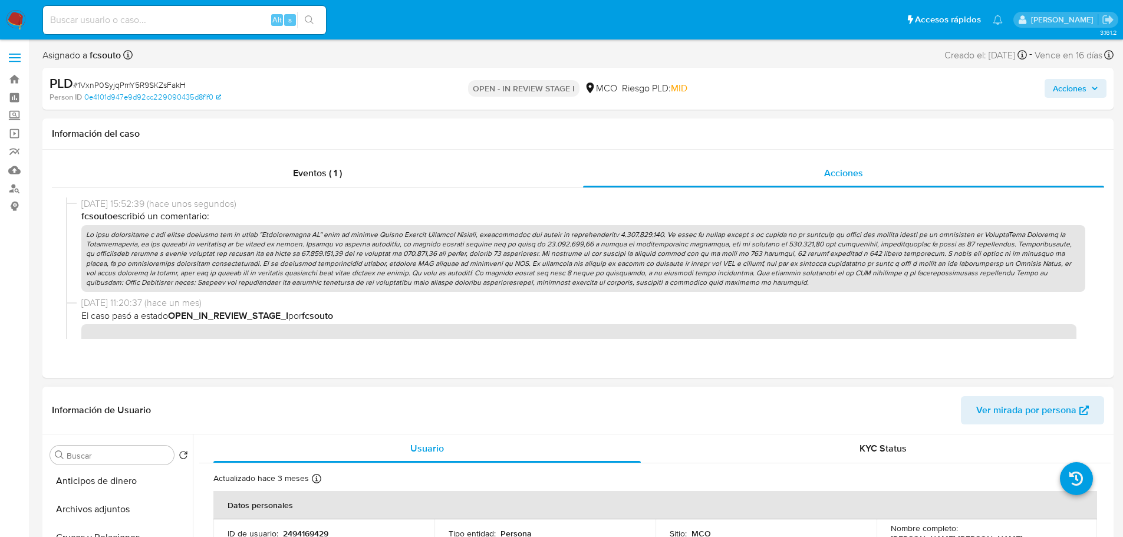
click at [455, 387] on div "Información de Usuario Ver mirada por persona" at bounding box center [578, 411] width 1072 height 48
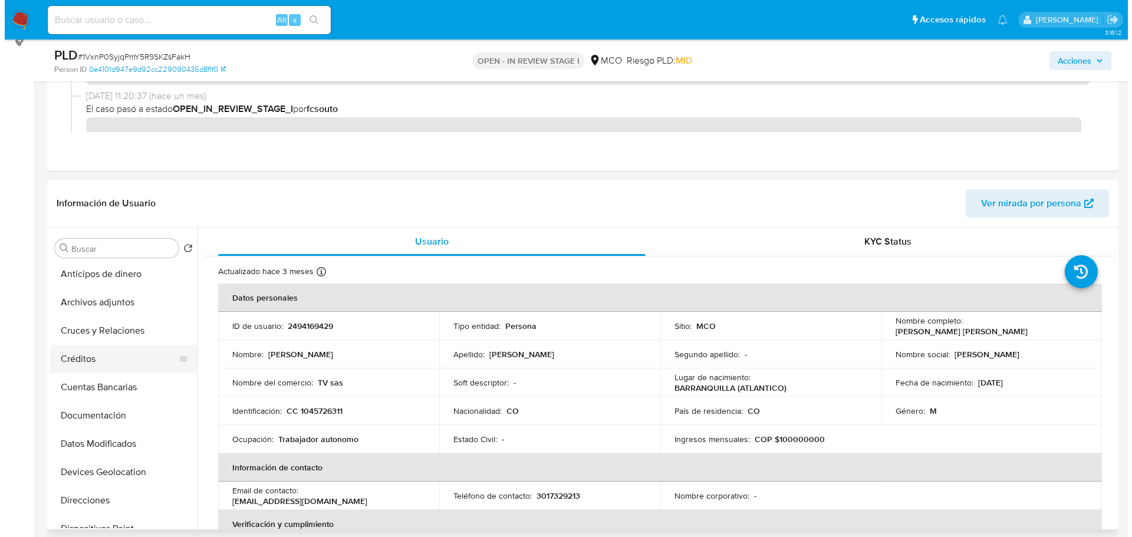
scroll to position [177, 0]
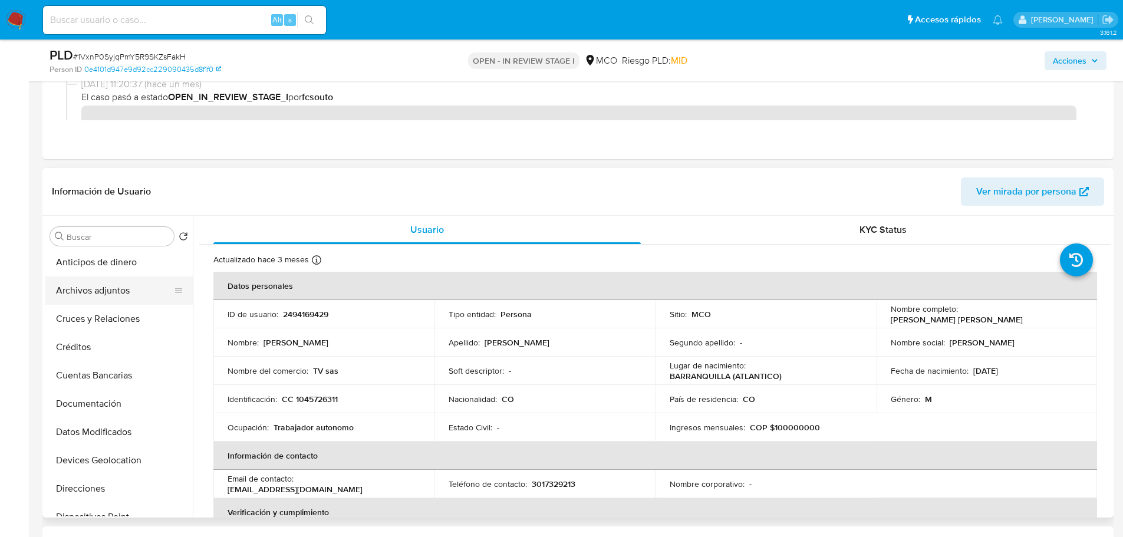
click at [106, 296] on button "Archivos adjuntos" at bounding box center [114, 291] width 138 height 28
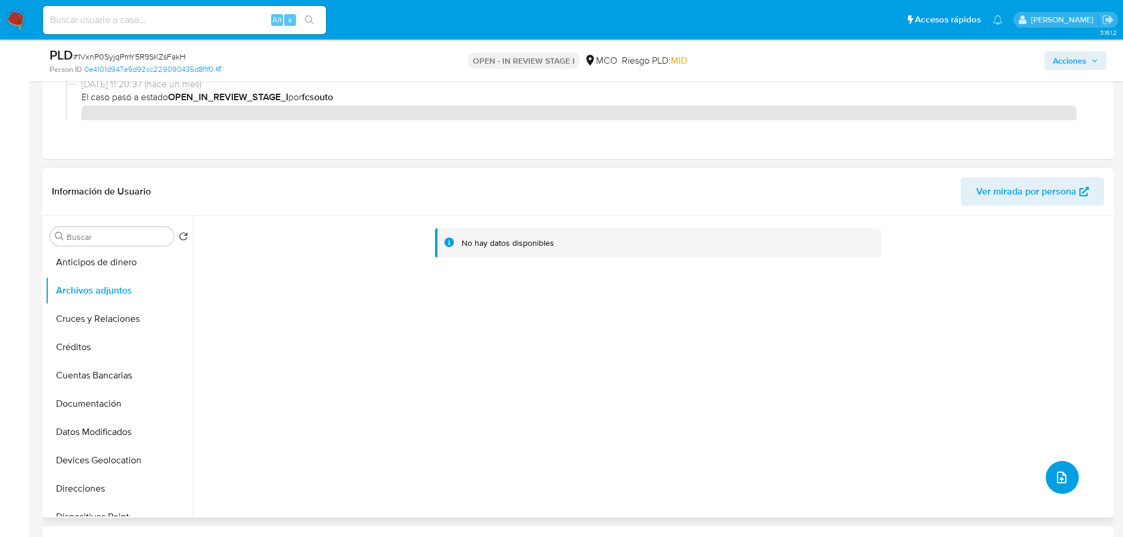
click at [1074, 478] on button "upload-file" at bounding box center [1062, 477] width 33 height 33
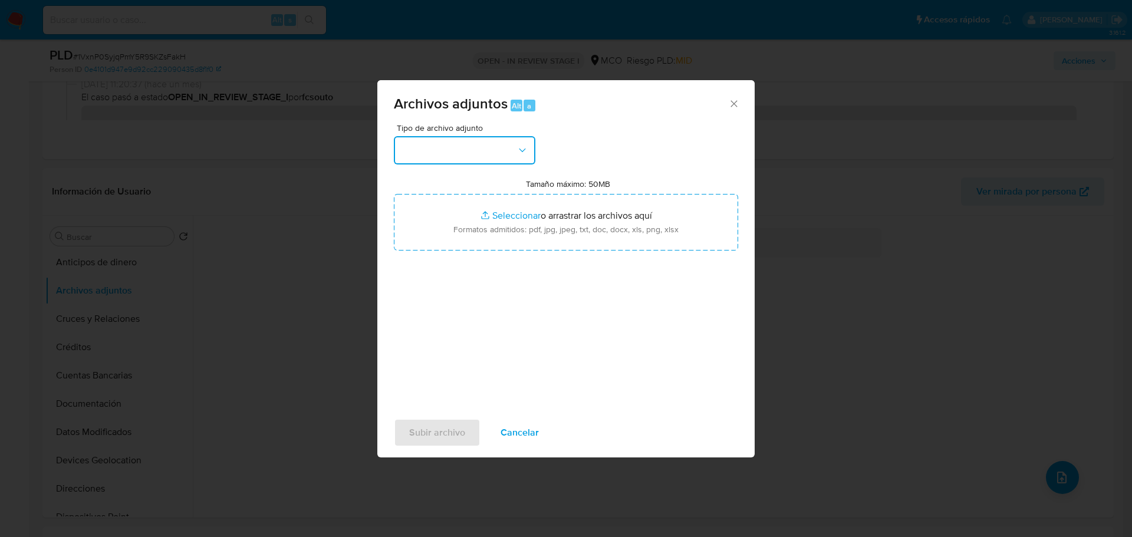
drag, startPoint x: 474, startPoint y: 149, endPoint x: 474, endPoint y: 163, distance: 14.8
click at [474, 150] on button "button" at bounding box center [465, 150] width 142 height 28
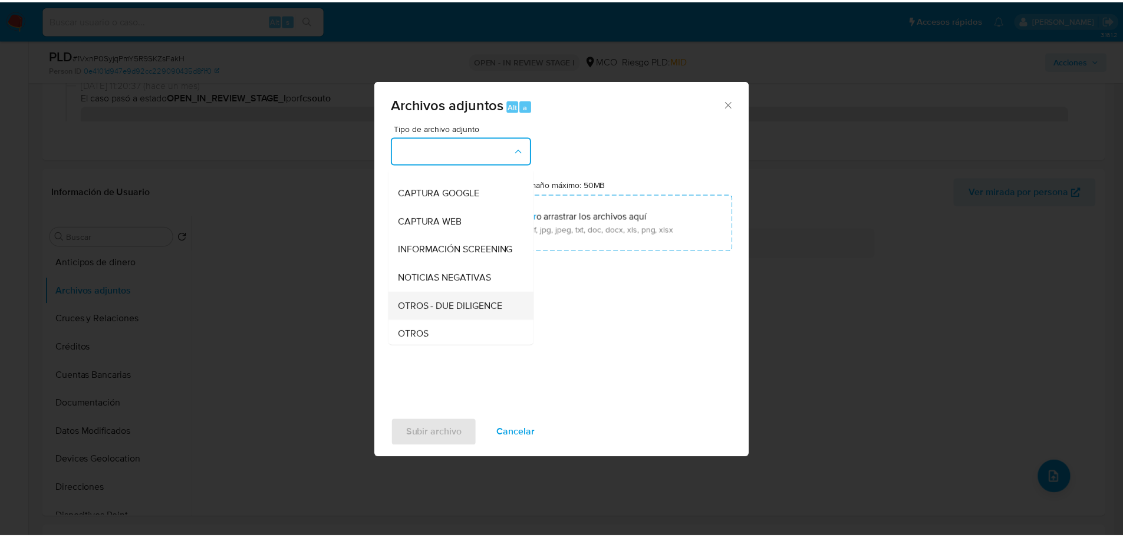
scroll to position [118, 0]
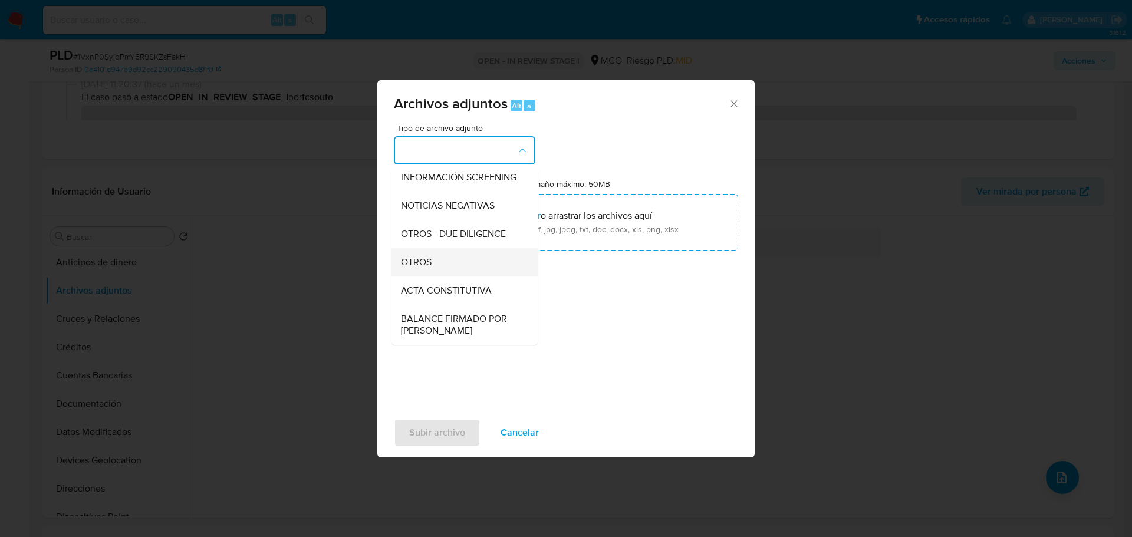
click at [444, 277] on div "OTROS" at bounding box center [461, 262] width 120 height 28
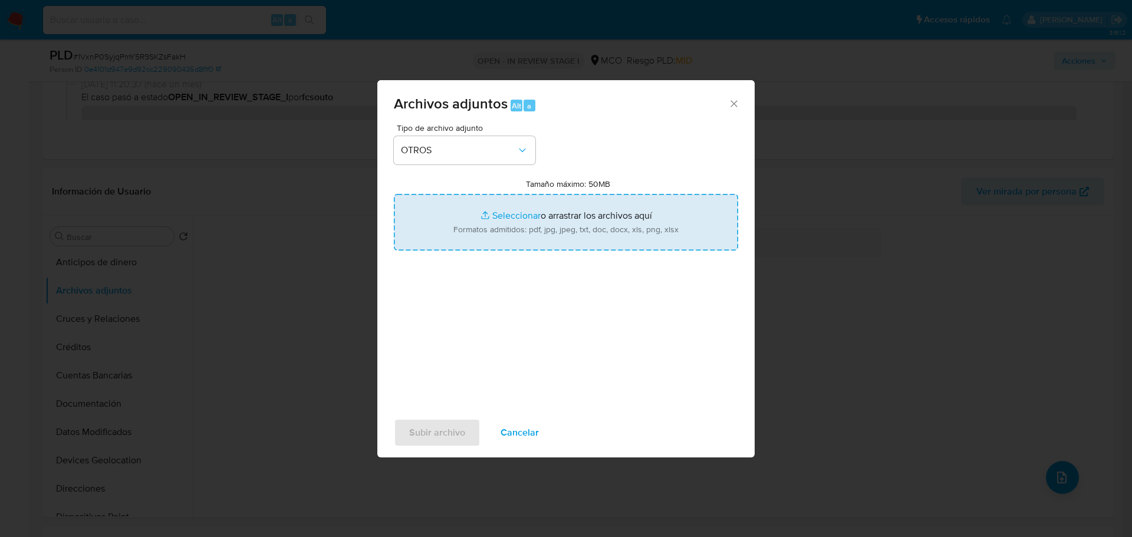
click at [593, 234] on input "Tamaño máximo: 50MB Seleccionar archivos" at bounding box center [566, 222] width 344 height 57
type input "C:\fakepath\2494169429 - 24_9_2025.pdf"
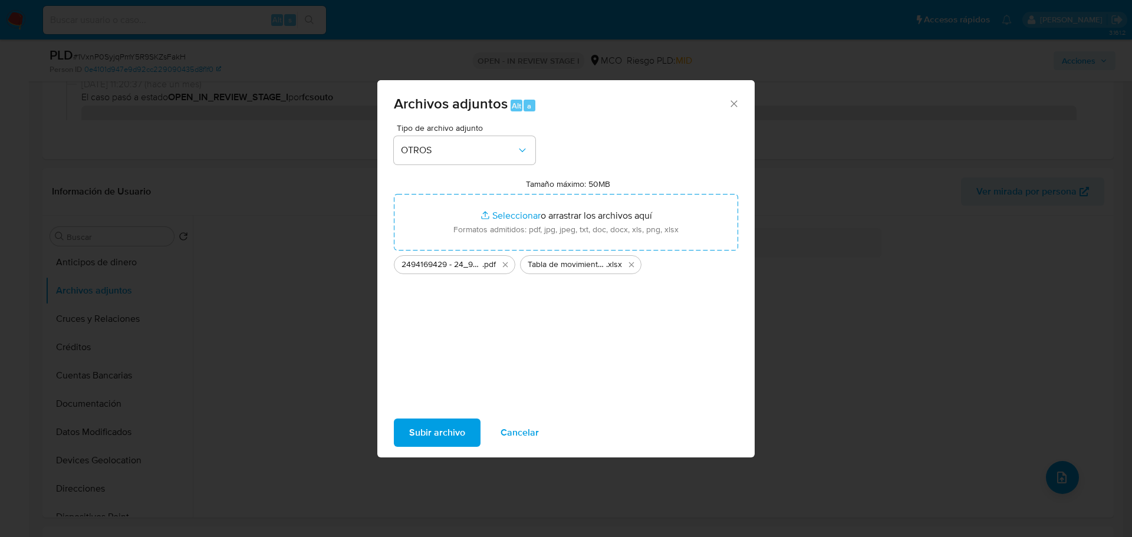
click at [452, 432] on span "Subir archivo" at bounding box center [437, 433] width 56 height 26
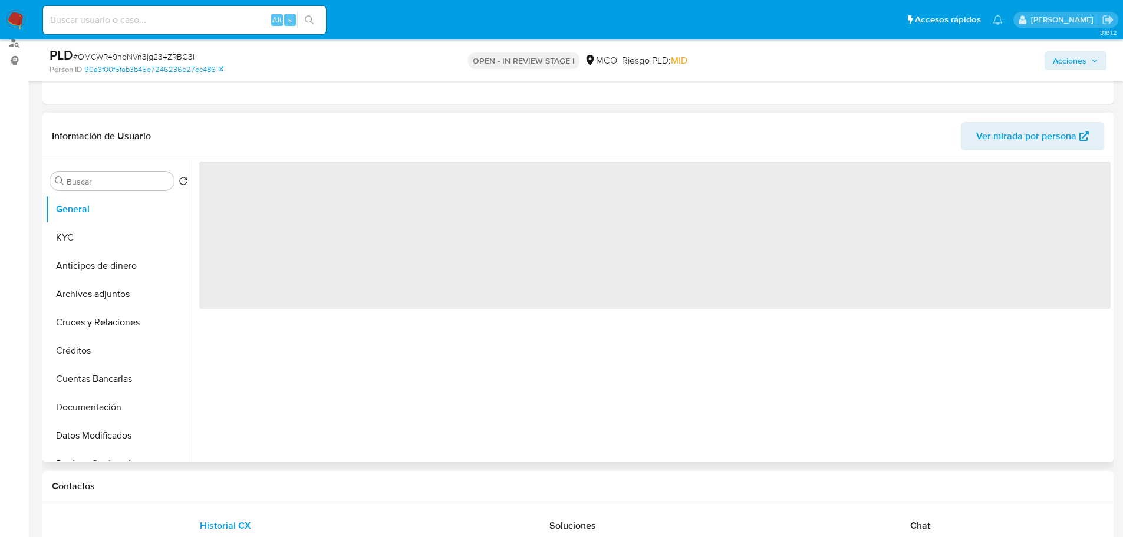
scroll to position [177, 0]
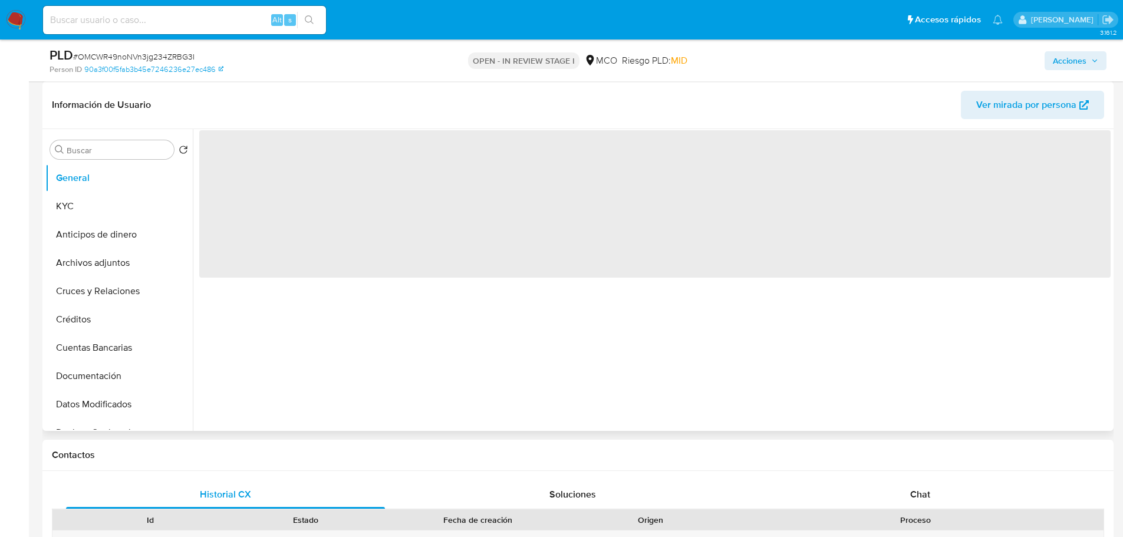
select select "10"
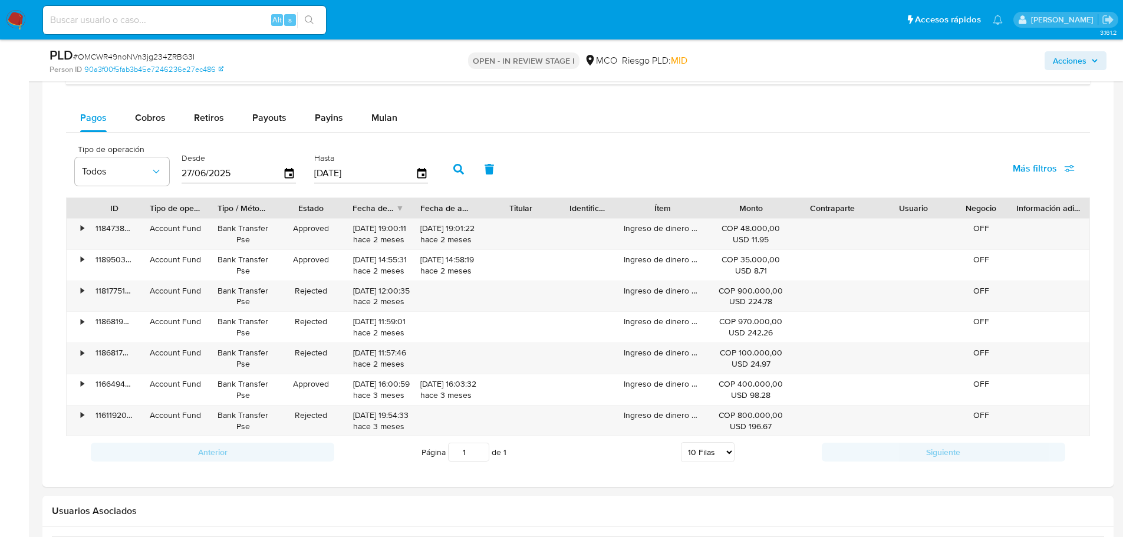
scroll to position [1003, 0]
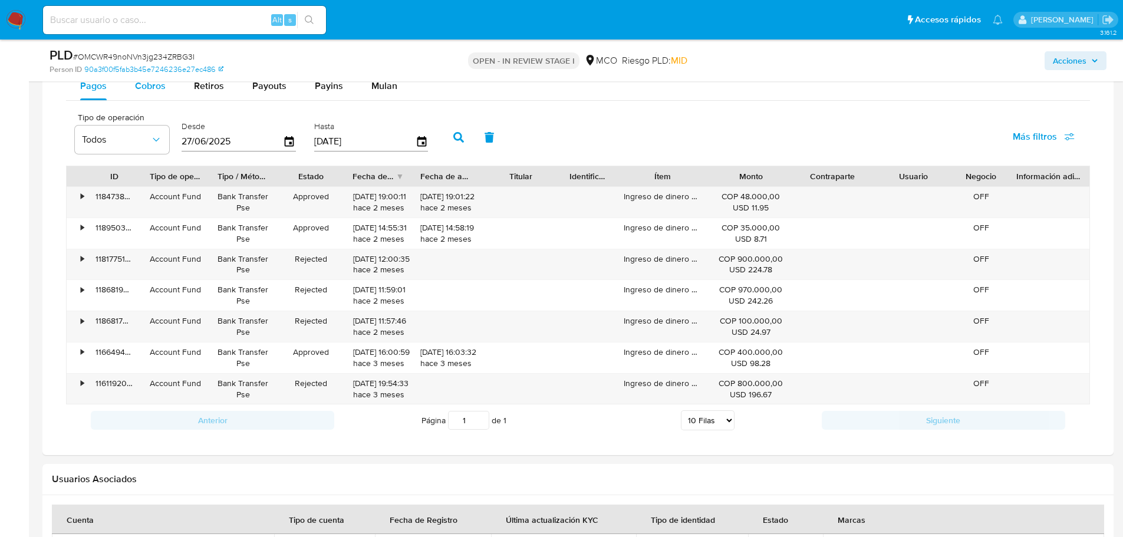
click at [142, 97] on div "Cobros" at bounding box center [150, 86] width 31 height 28
select select "10"
click at [213, 97] on div "Retiros" at bounding box center [209, 86] width 30 height 28
select select "10"
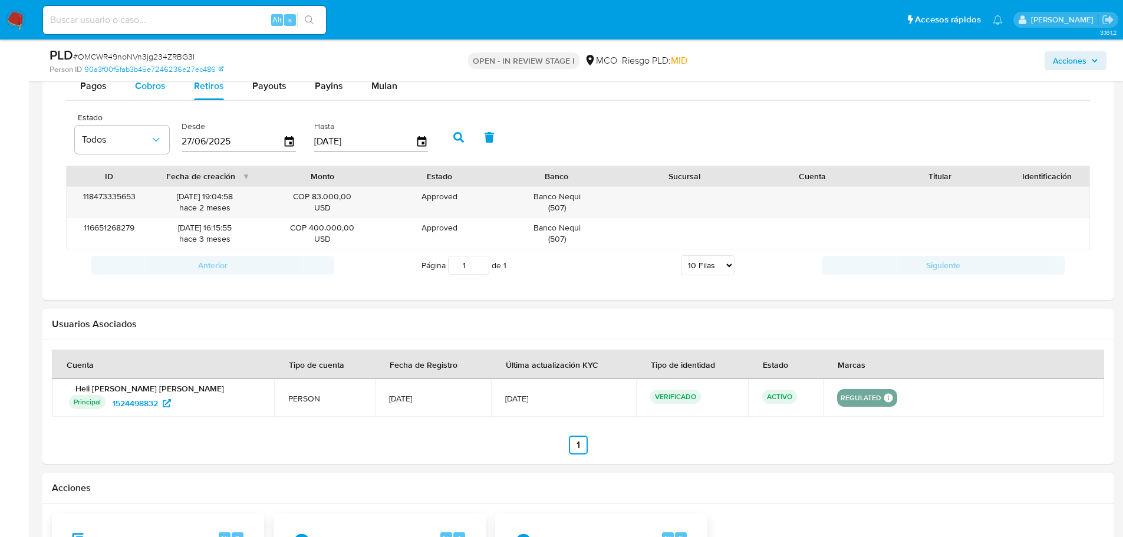
click at [167, 96] on button "Cobros" at bounding box center [150, 86] width 59 height 28
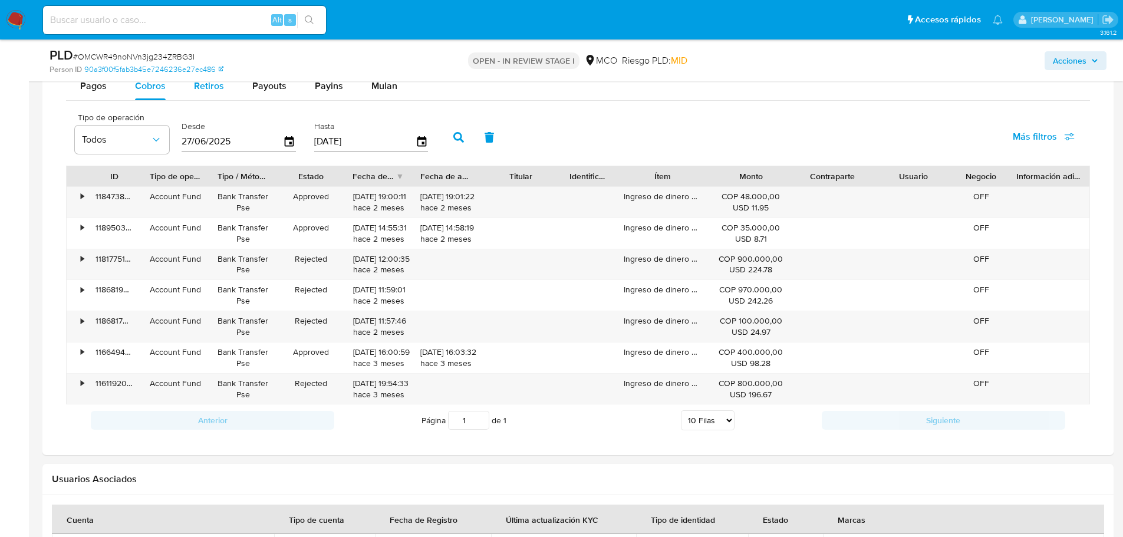
click at [204, 100] on div "Retiros" at bounding box center [209, 86] width 30 height 28
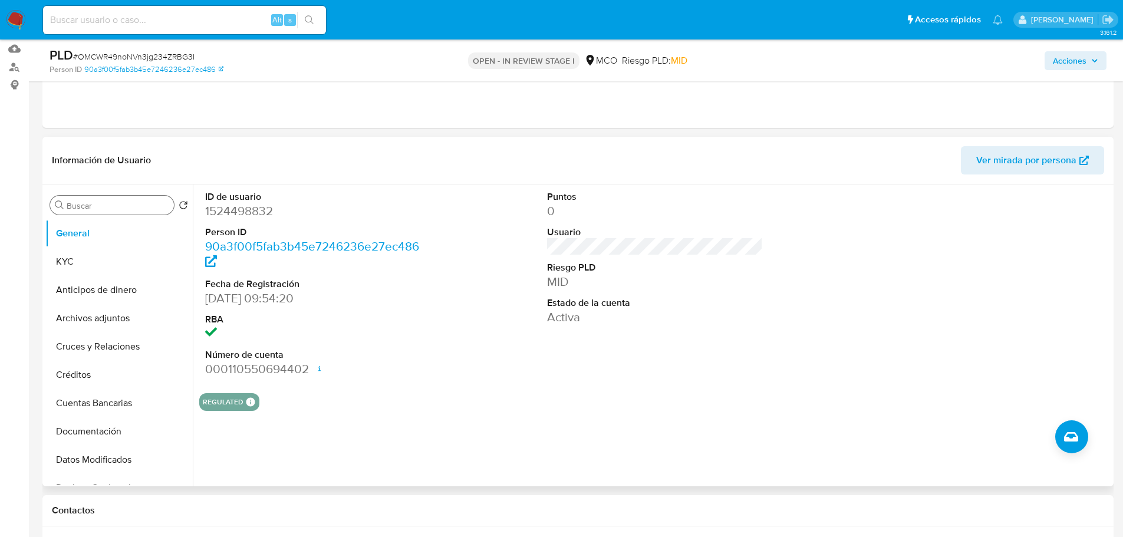
scroll to position [118, 0]
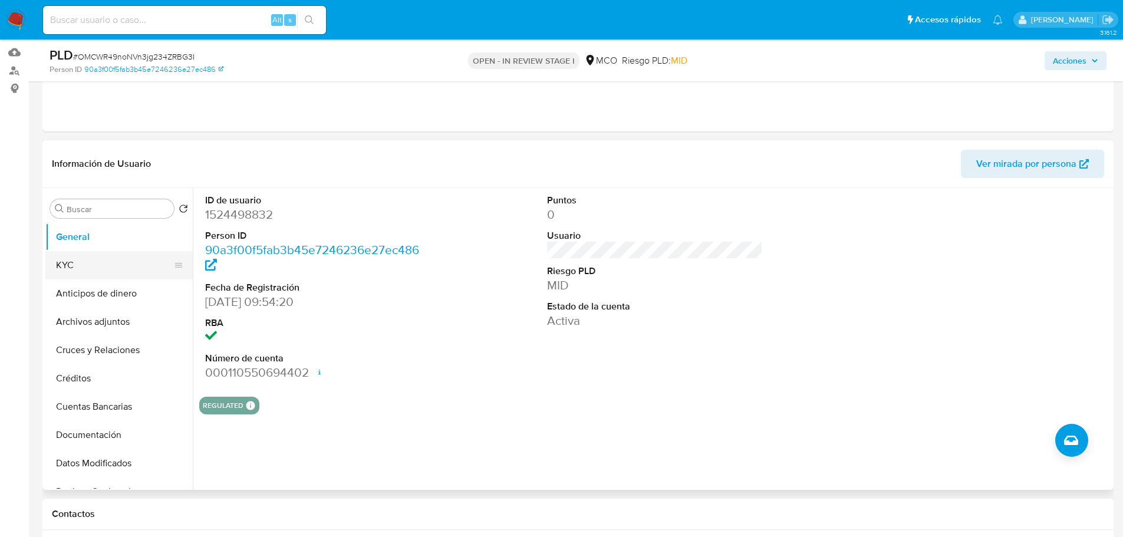
click at [97, 264] on button "KYC" at bounding box center [114, 265] width 138 height 28
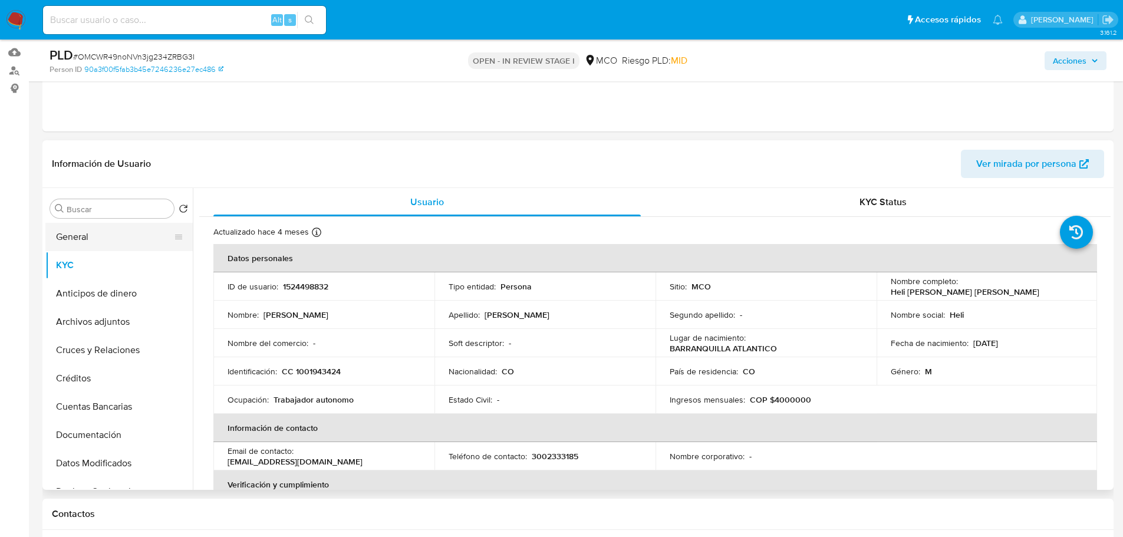
click at [87, 234] on button "General" at bounding box center [114, 237] width 138 height 28
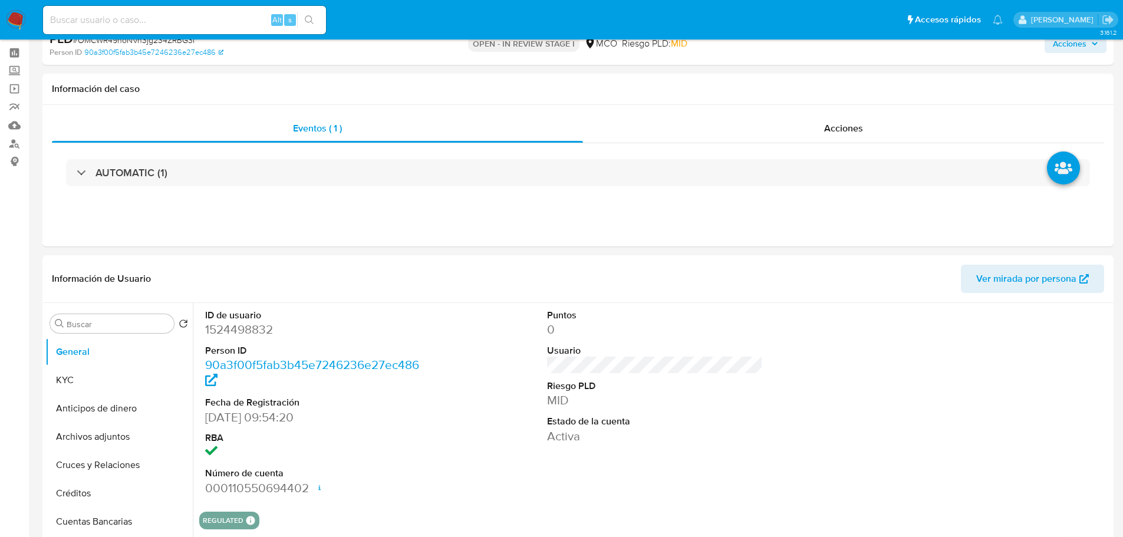
scroll to position [0, 0]
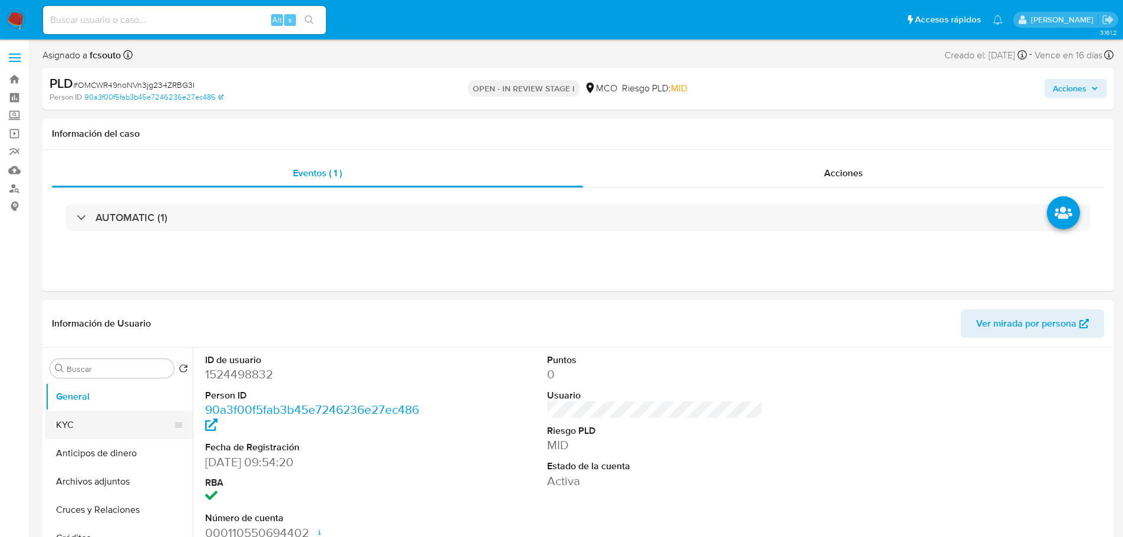
click at [96, 434] on button "KYC" at bounding box center [114, 425] width 138 height 28
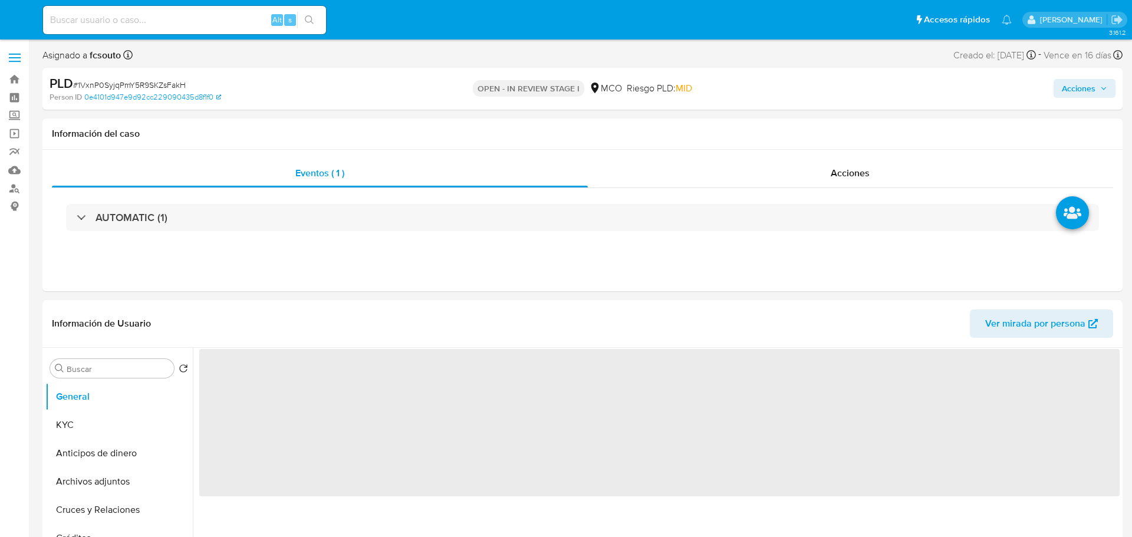
select select "10"
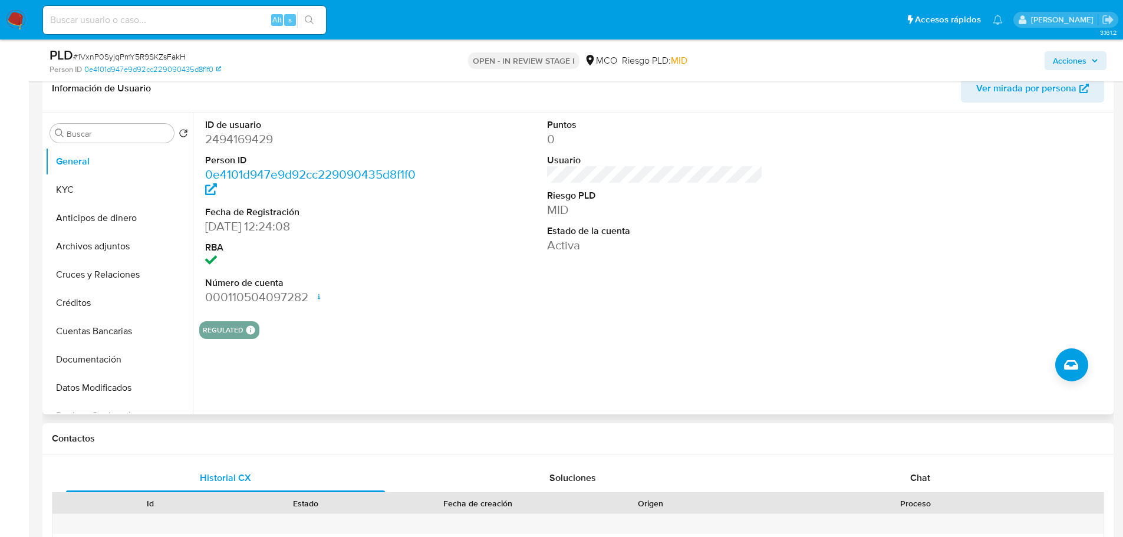
scroll to position [295, 0]
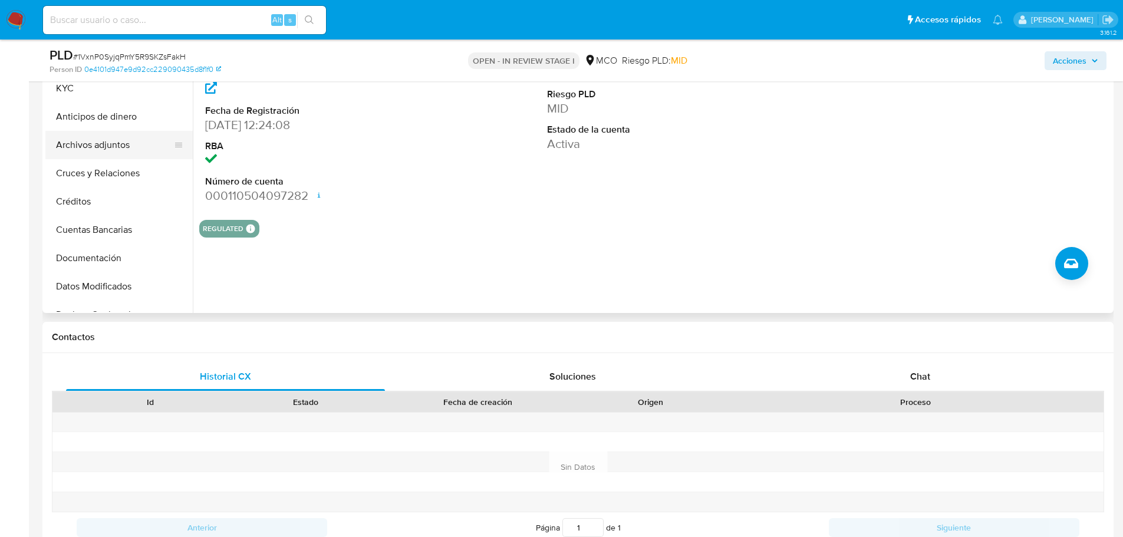
click at [114, 143] on button "Archivos adjuntos" at bounding box center [114, 145] width 138 height 28
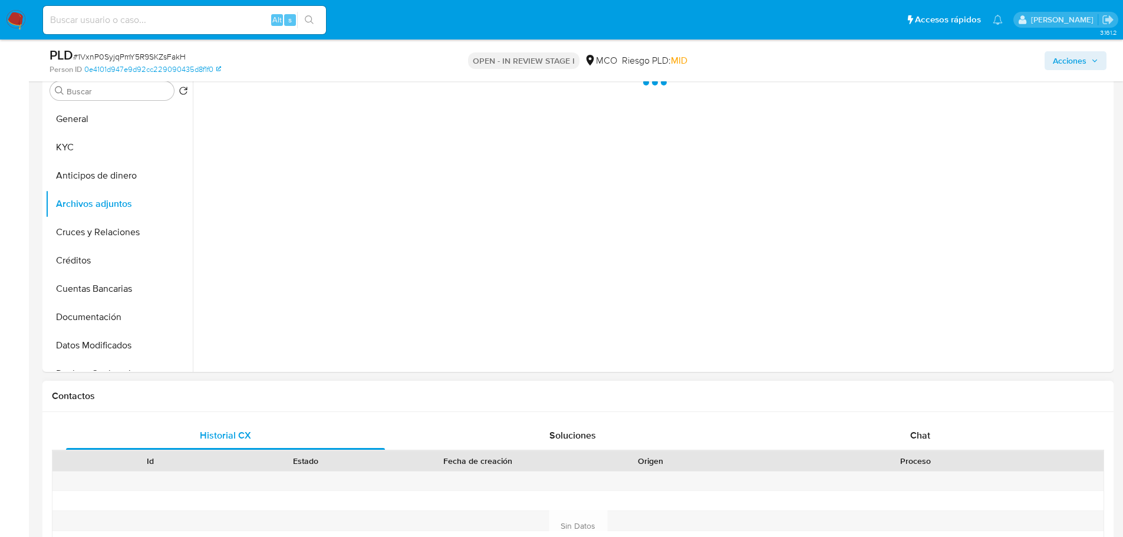
scroll to position [177, 0]
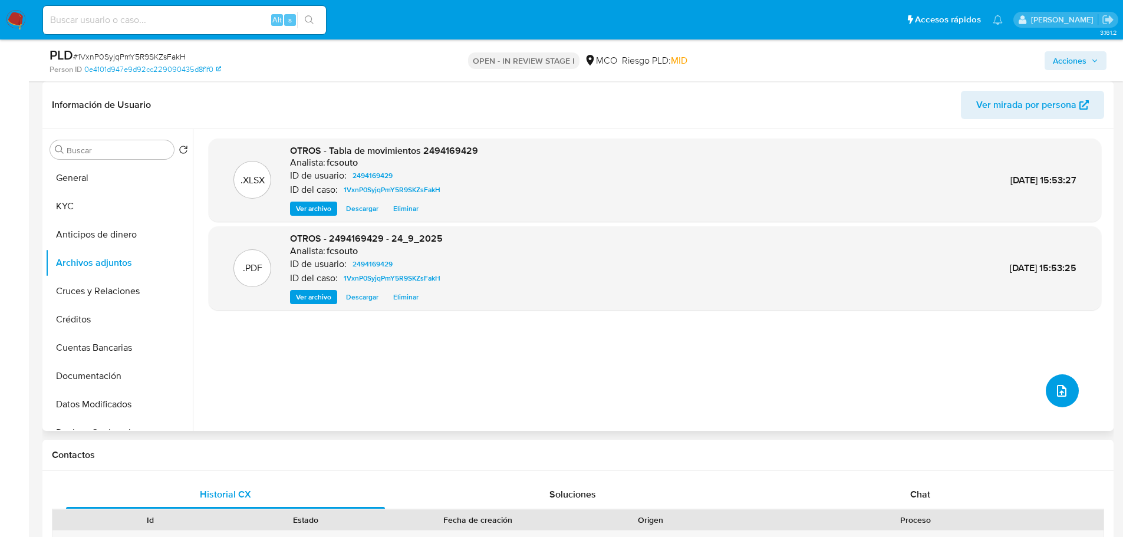
click at [1057, 398] on icon "upload-file" at bounding box center [1062, 391] width 14 height 14
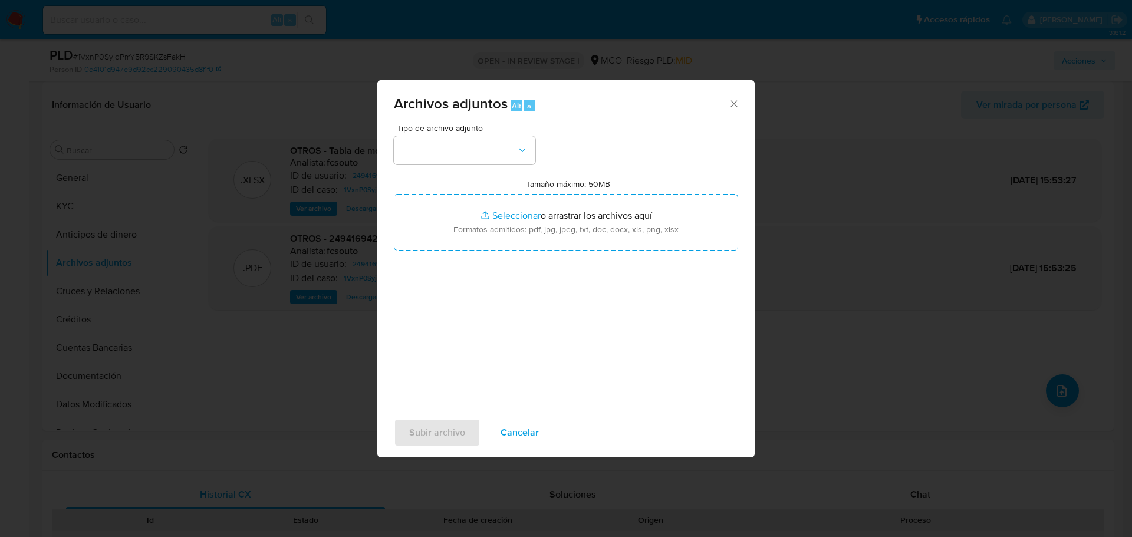
click at [940, 451] on div "Archivos adjuntos Alt a Tipo de archivo adjunto Tamaño máximo: 50MB Seleccionar…" at bounding box center [566, 268] width 1132 height 537
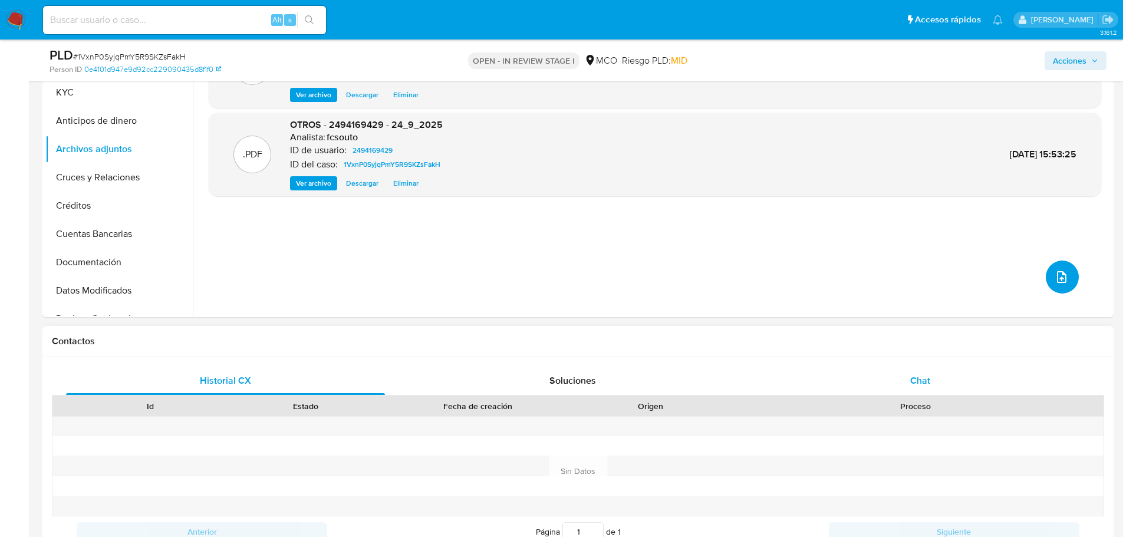
scroll to position [295, 0]
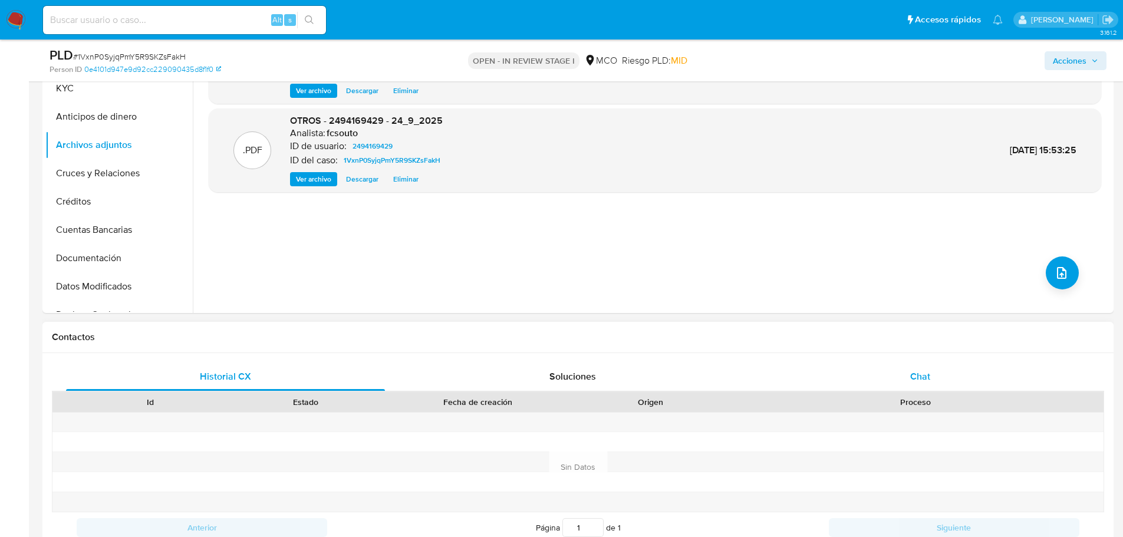
click at [936, 366] on div "Chat" at bounding box center [920, 377] width 319 height 28
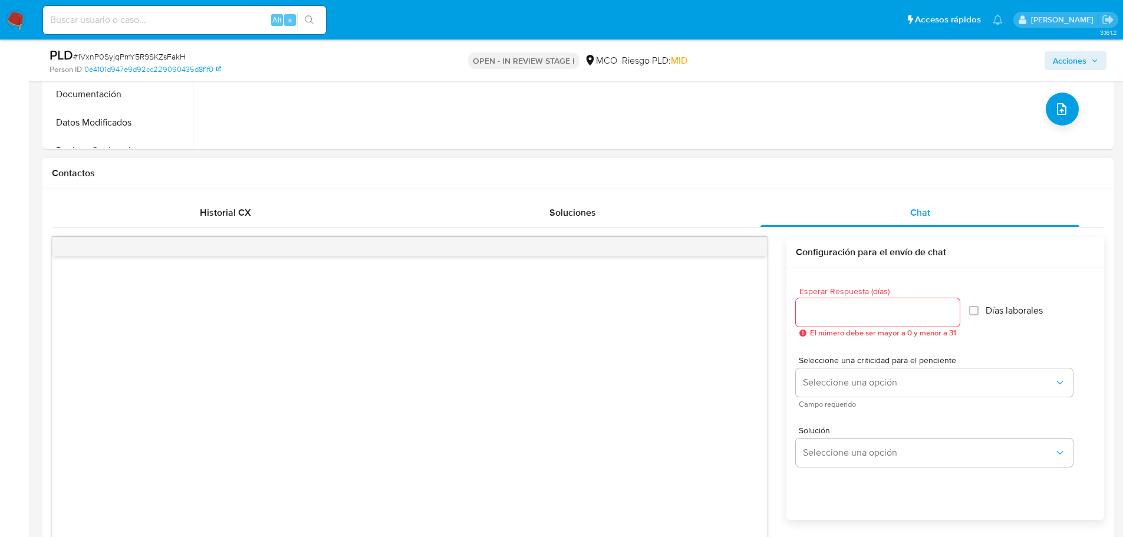
scroll to position [472, 0]
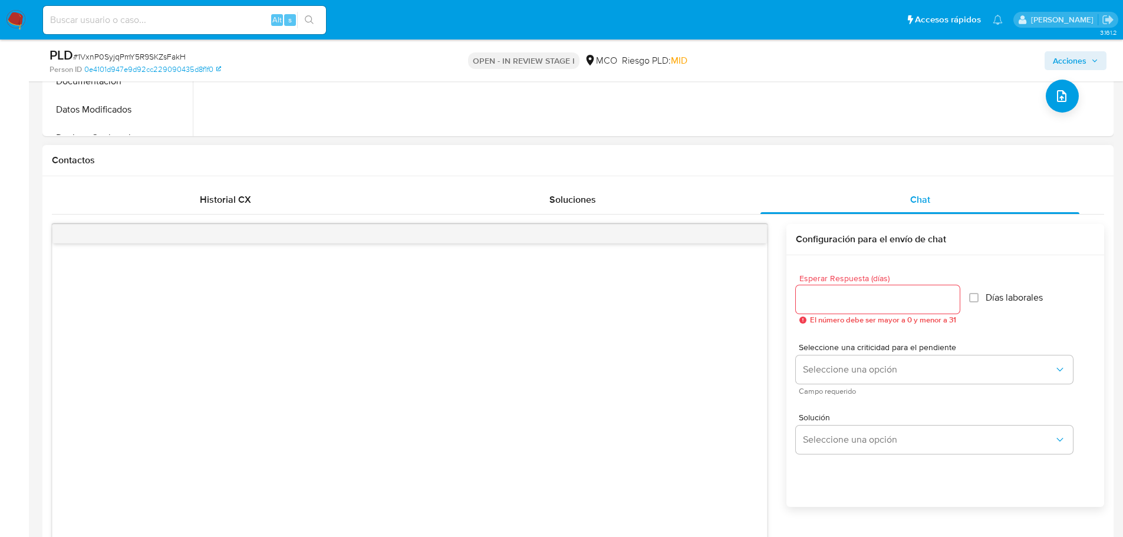
click at [842, 300] on input "Esperar Respuesta (días)" at bounding box center [878, 299] width 164 height 15
type input "3"
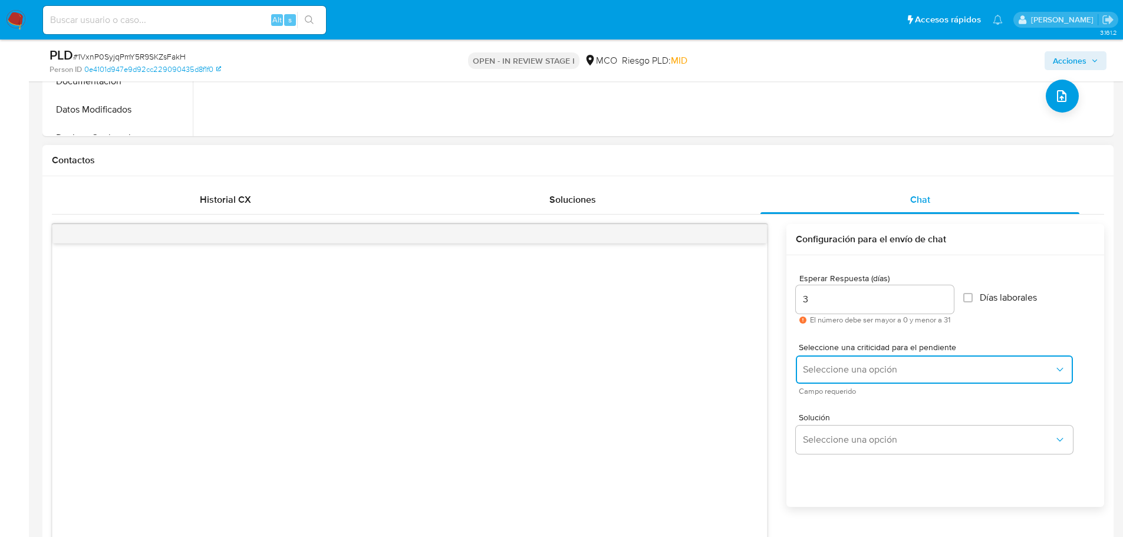
click at [852, 375] on span "Seleccione una opción" at bounding box center [928, 370] width 251 height 12
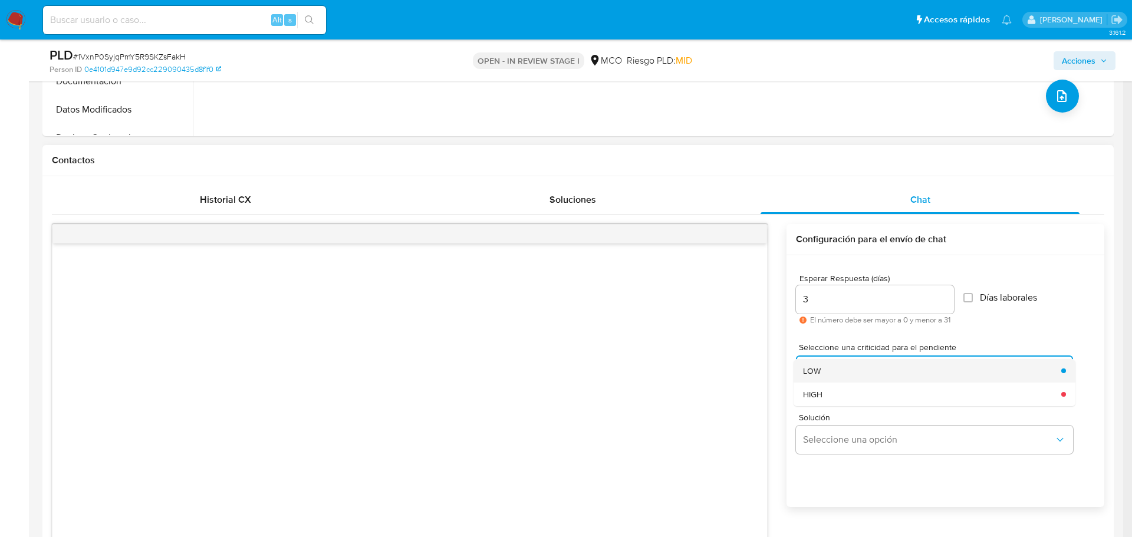
click at [850, 376] on div "LOW" at bounding box center [928, 371] width 251 height 24
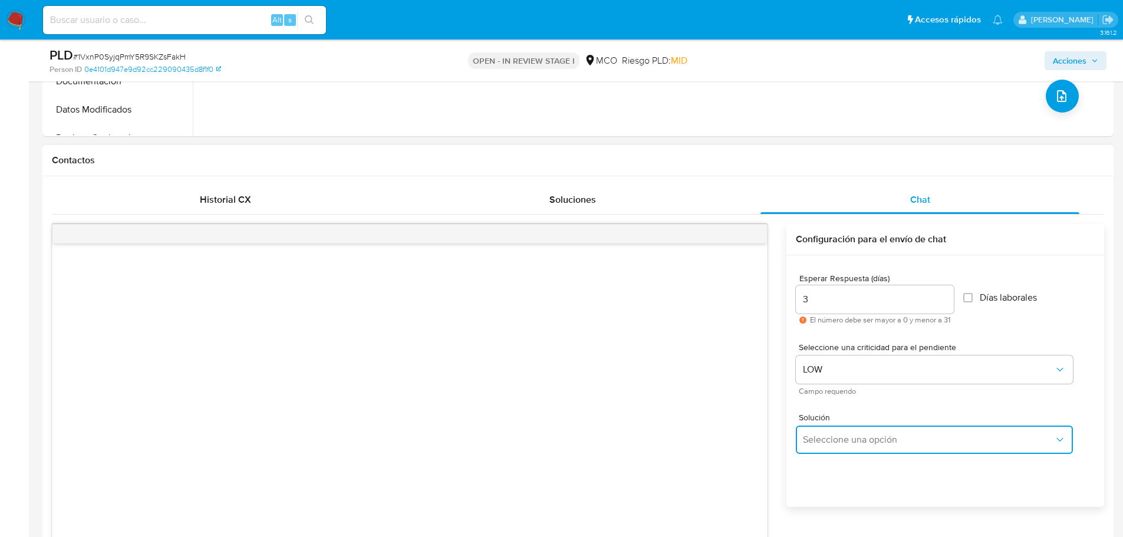
click at [855, 438] on span "Seleccione una opción" at bounding box center [928, 440] width 251 height 12
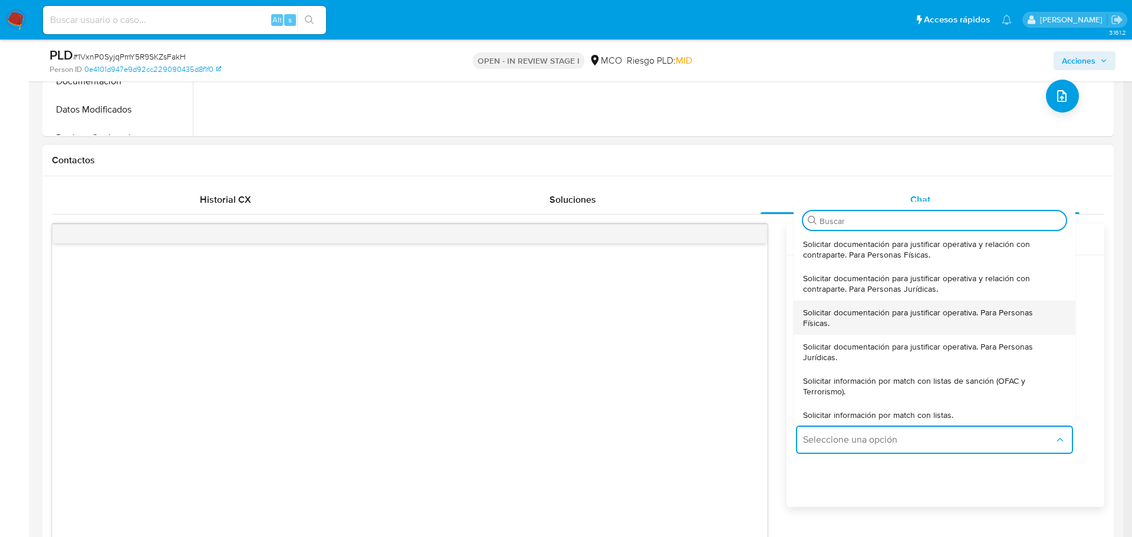
click at [863, 318] on span "Solicitar documentación para justificar operativa. Para Personas Físicas." at bounding box center [931, 317] width 256 height 21
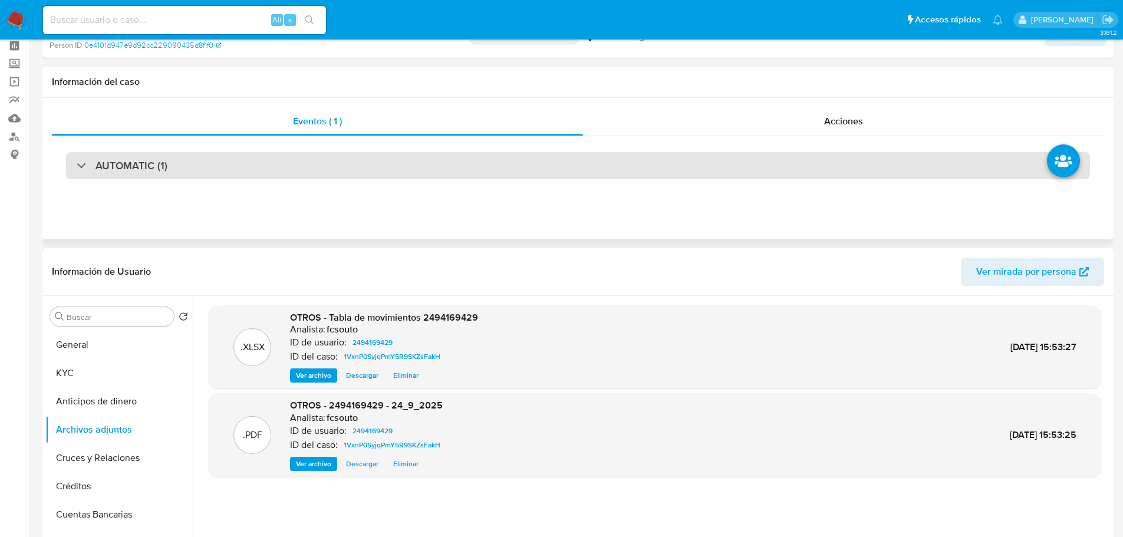
scroll to position [0, 0]
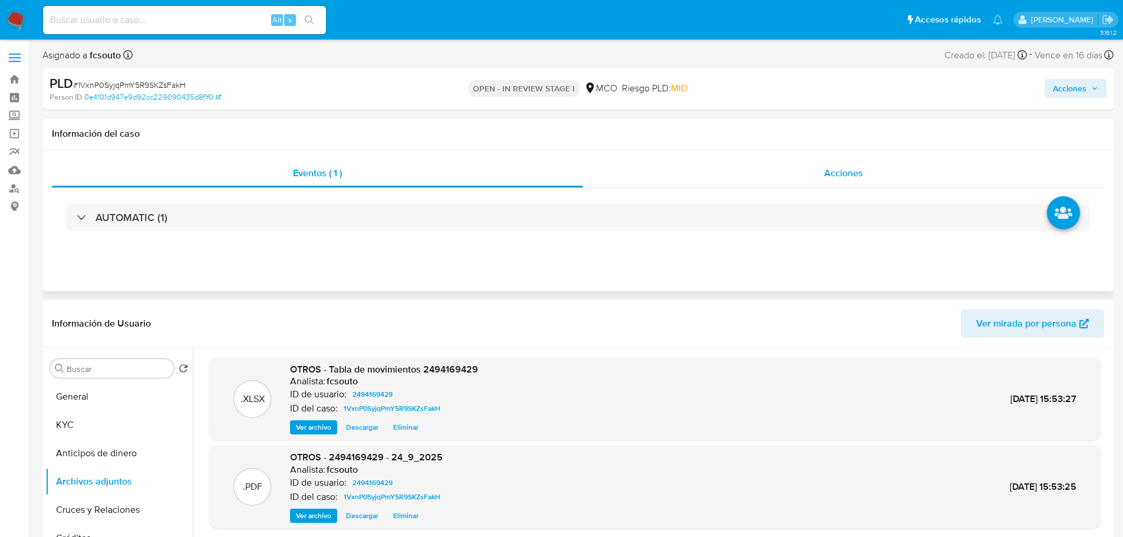
click at [876, 167] on div "Acciones" at bounding box center [843, 173] width 521 height 28
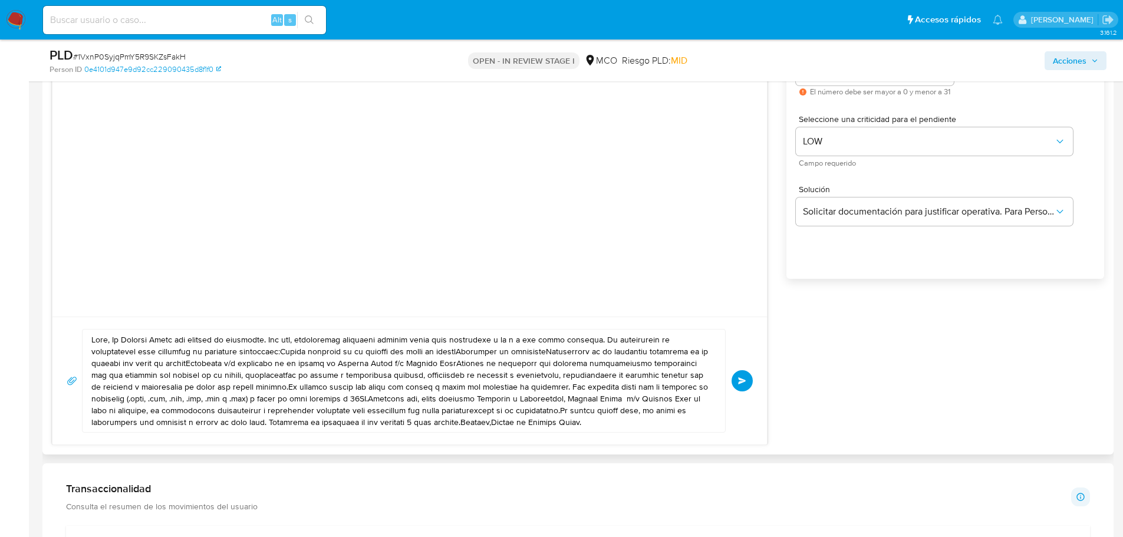
scroll to position [826, 0]
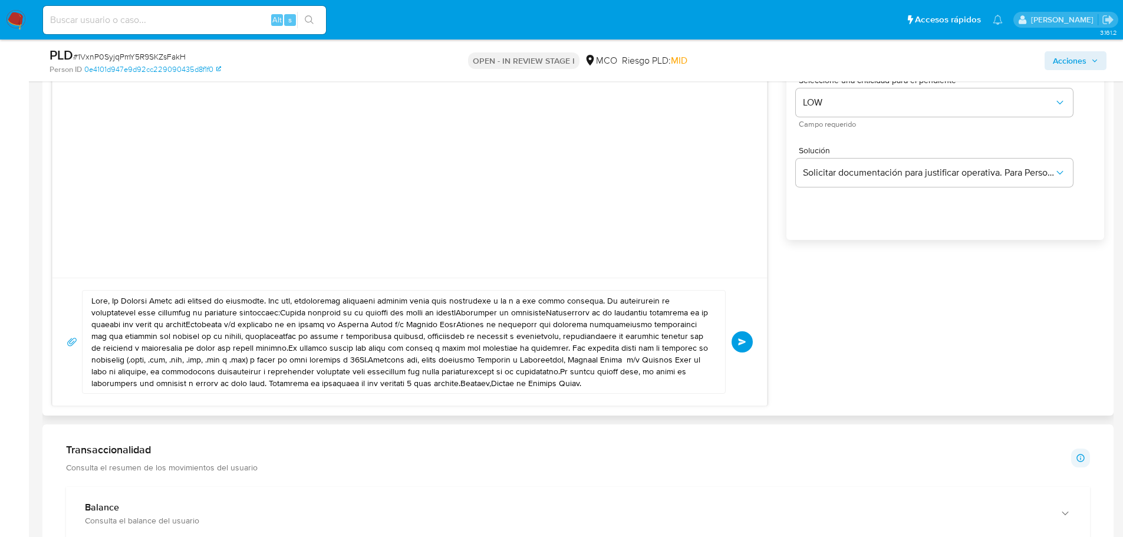
click at [248, 343] on textarea at bounding box center [400, 342] width 619 height 103
paste textarea "Loremips , Do Sitamet Conse adi elitsed do eiusmodte. Inc utl, etdoloremag aliq…"
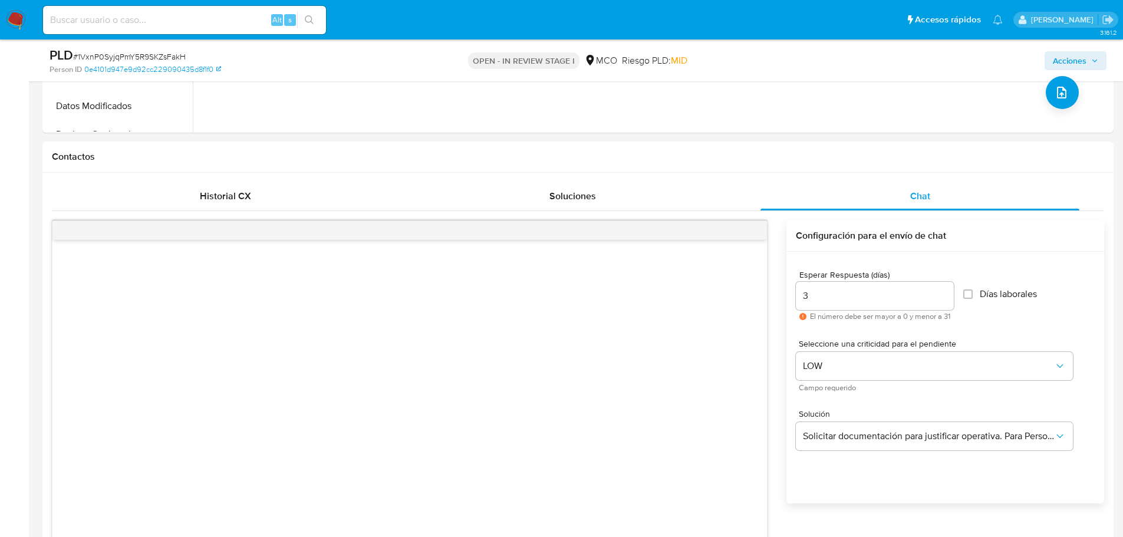
scroll to position [236, 0]
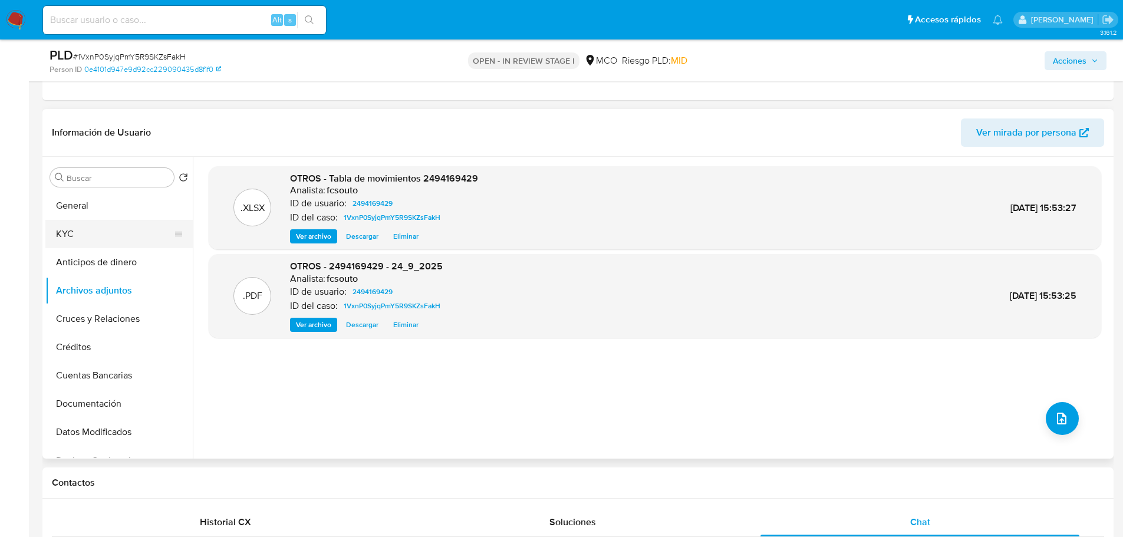
click at [88, 228] on button "KYC" at bounding box center [114, 234] width 138 height 28
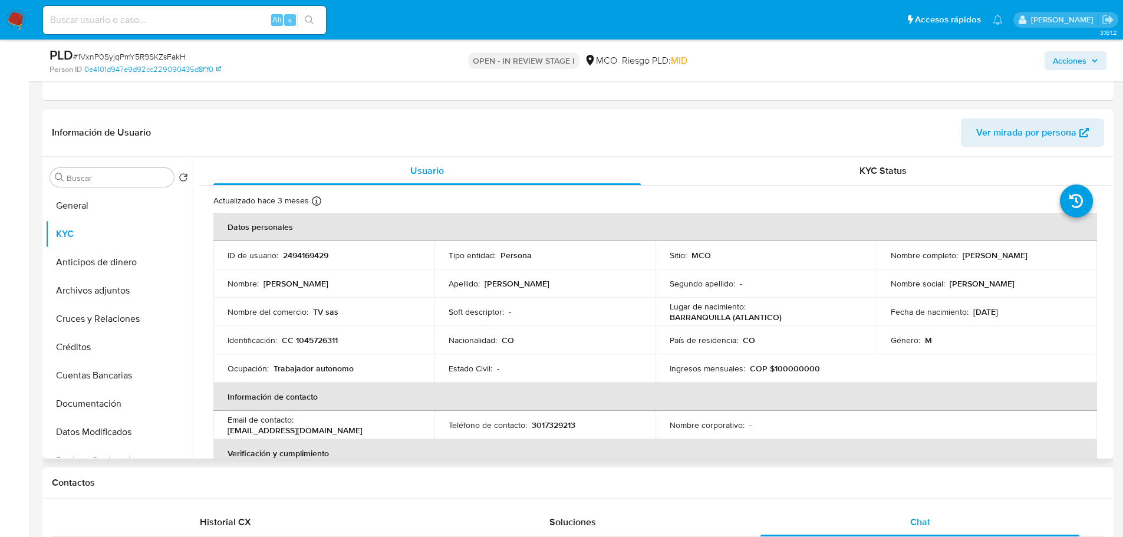
click at [963, 259] on p "[PERSON_NAME]" at bounding box center [995, 255] width 65 height 11
copy p "[PERSON_NAME]"
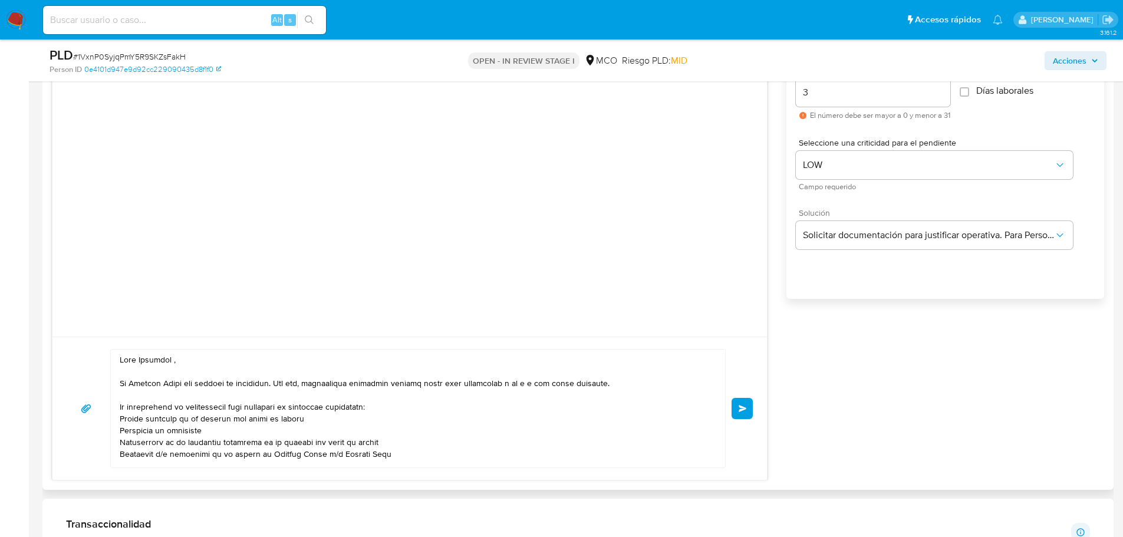
click at [158, 355] on textarea at bounding box center [415, 409] width 591 height 118
paste textarea "[PERSON_NAME]"
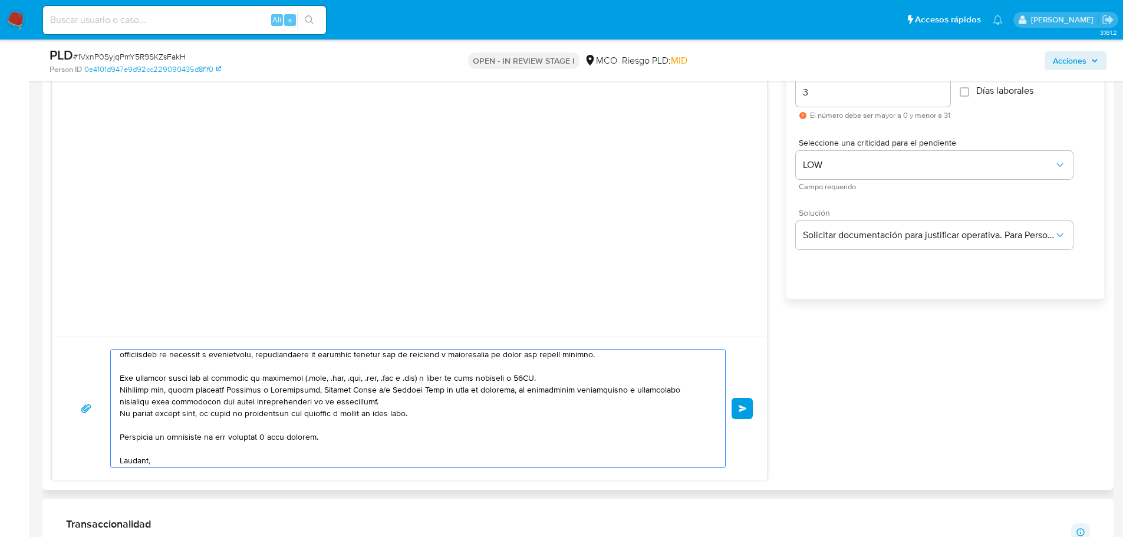
scroll to position [150, 0]
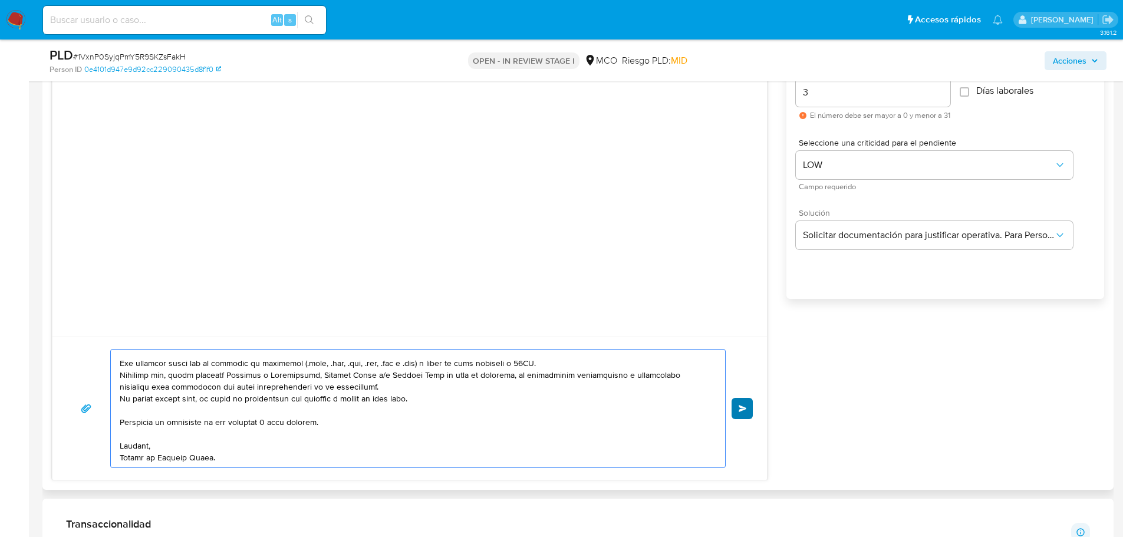
type textarea "Lore Ipsumd , Si Ametcon Adipi eli seddoei te incididun. Utl etd, magnaaliqua e…"
click at [748, 414] on button "Enviar" at bounding box center [742, 408] width 21 height 21
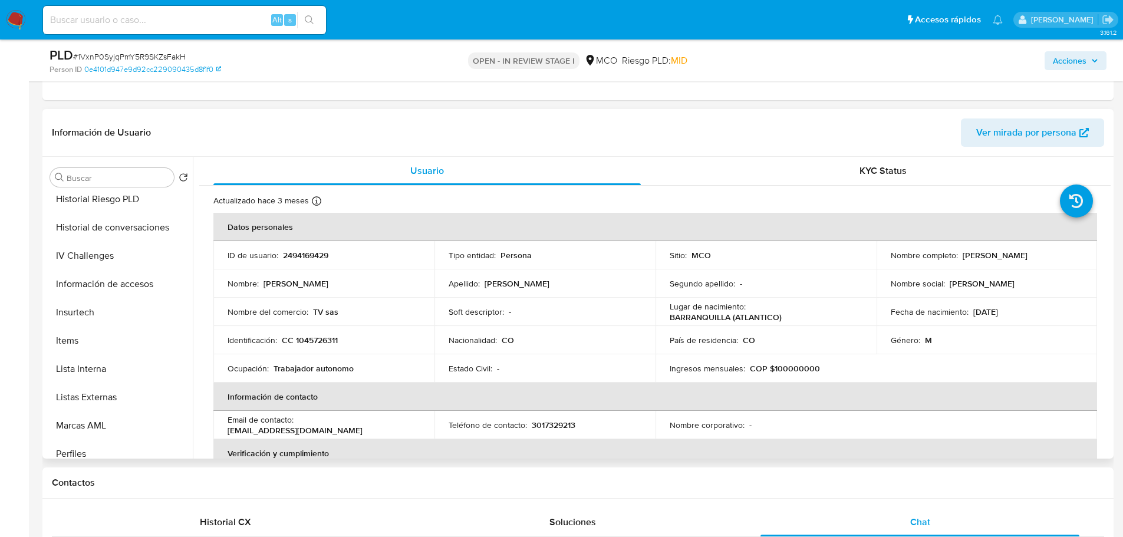
scroll to position [472, 0]
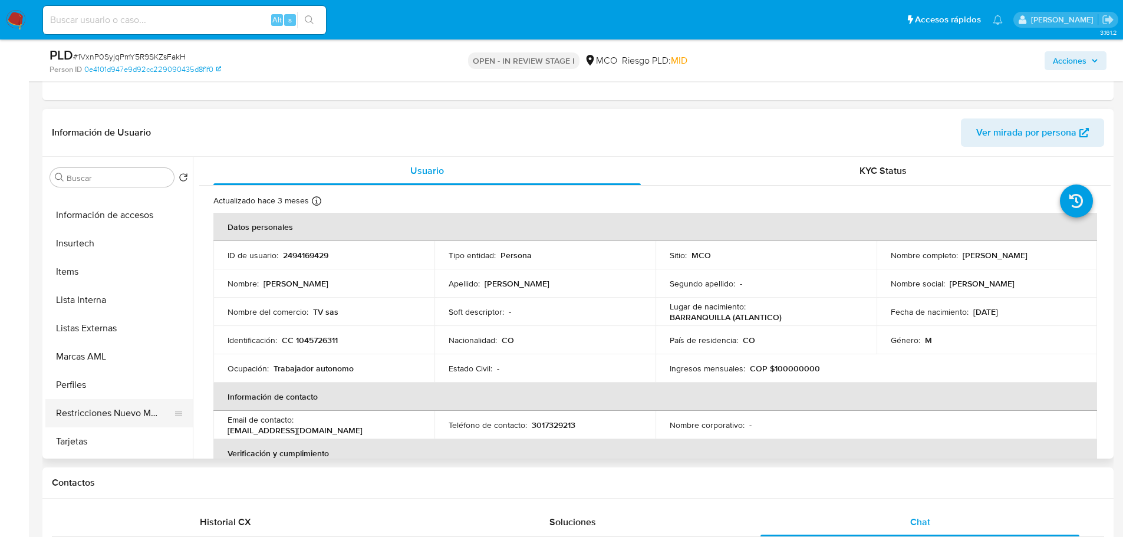
click at [111, 415] on button "Restricciones Nuevo Mundo" at bounding box center [114, 413] width 138 height 28
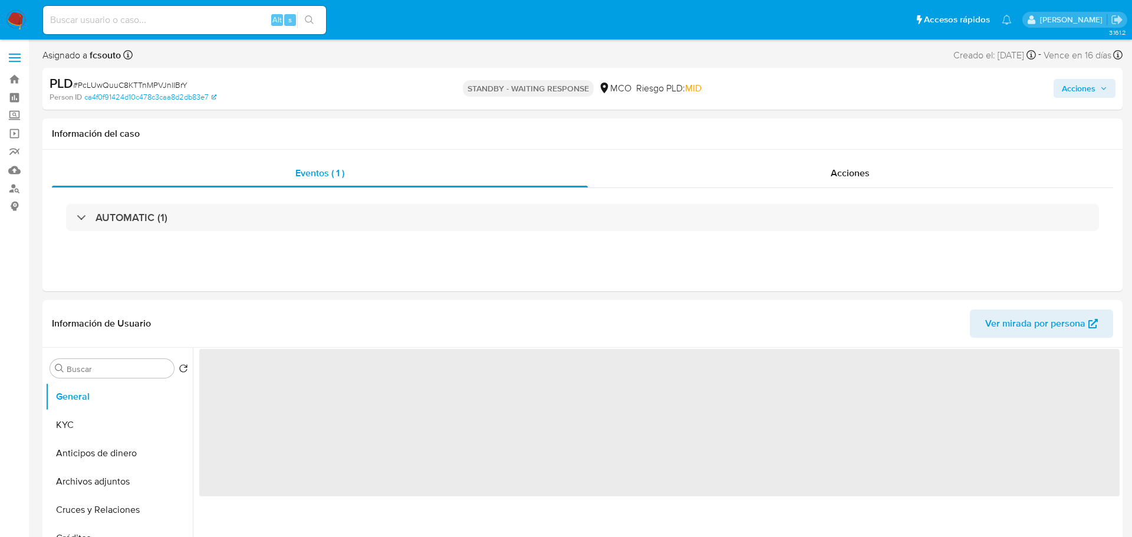
select select "10"
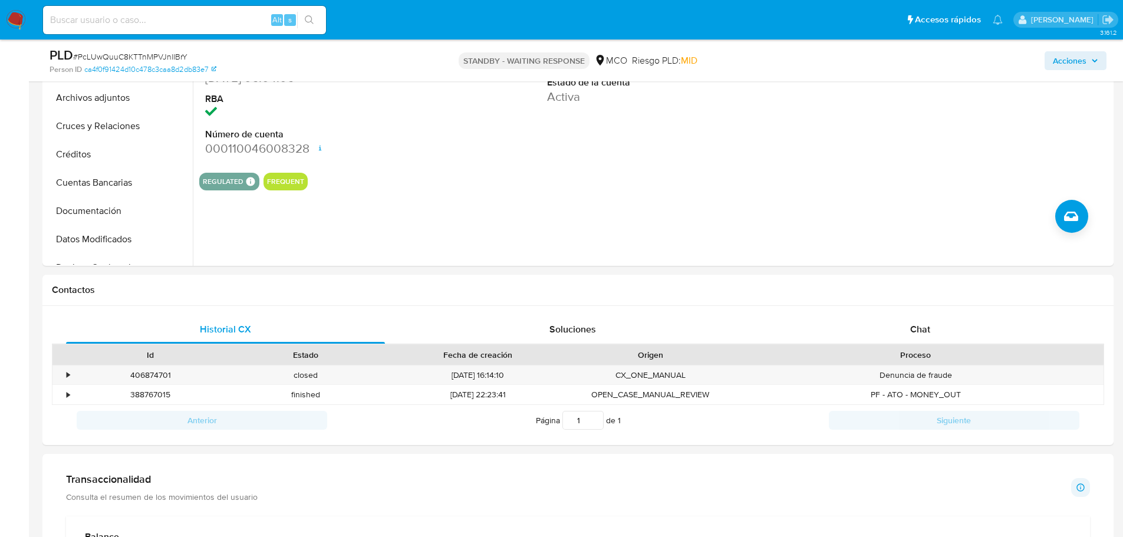
scroll to position [354, 0]
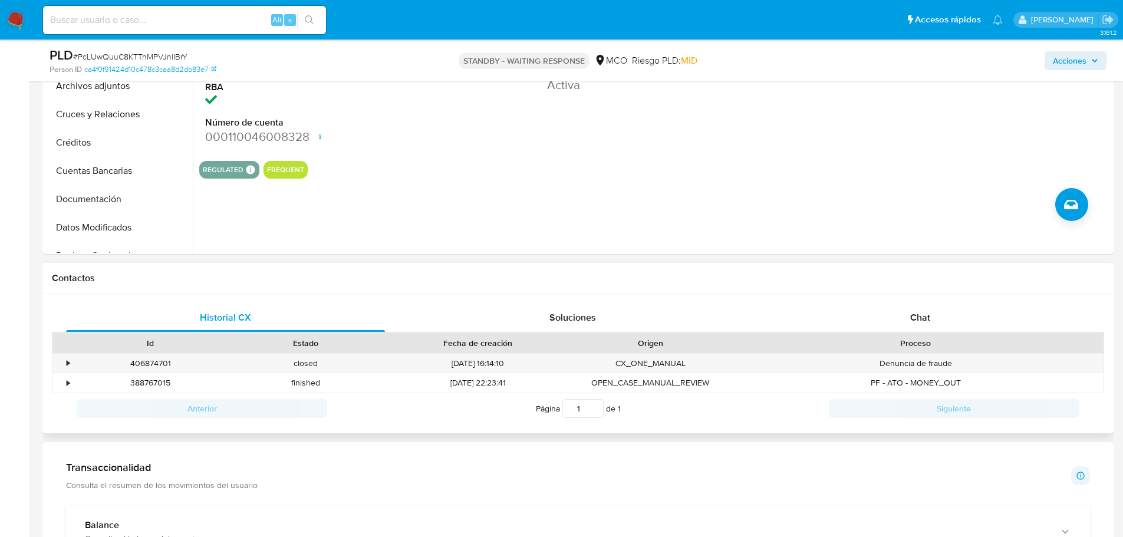
click at [938, 303] on div "Historial CX Soluciones Chat Id Estado Fecha de creación Origen Proceso • 40687…" at bounding box center [578, 364] width 1072 height 140
click at [934, 315] on div "Chat" at bounding box center [920, 318] width 319 height 28
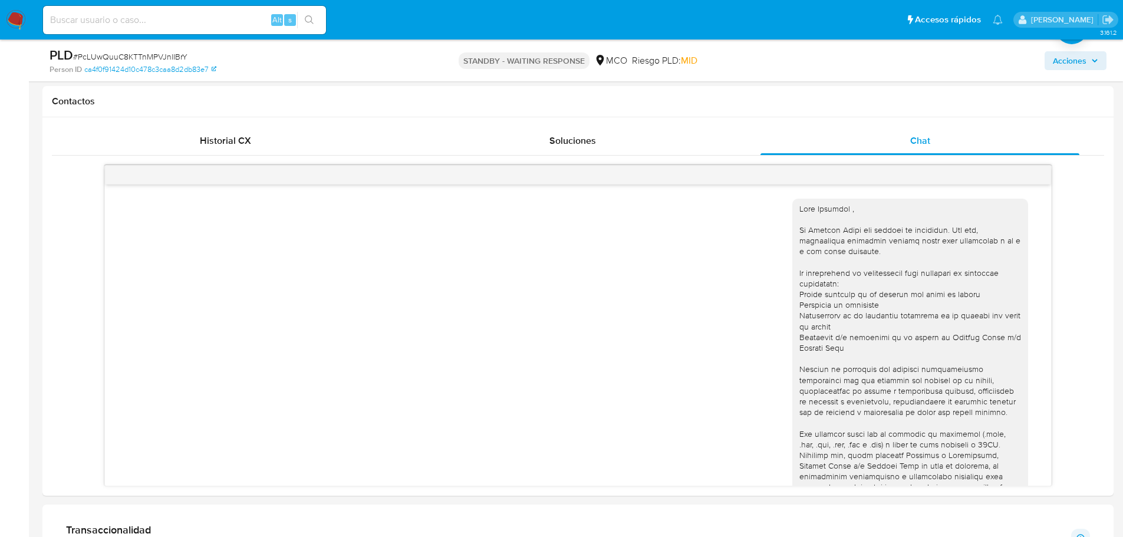
scroll to position [110, 0]
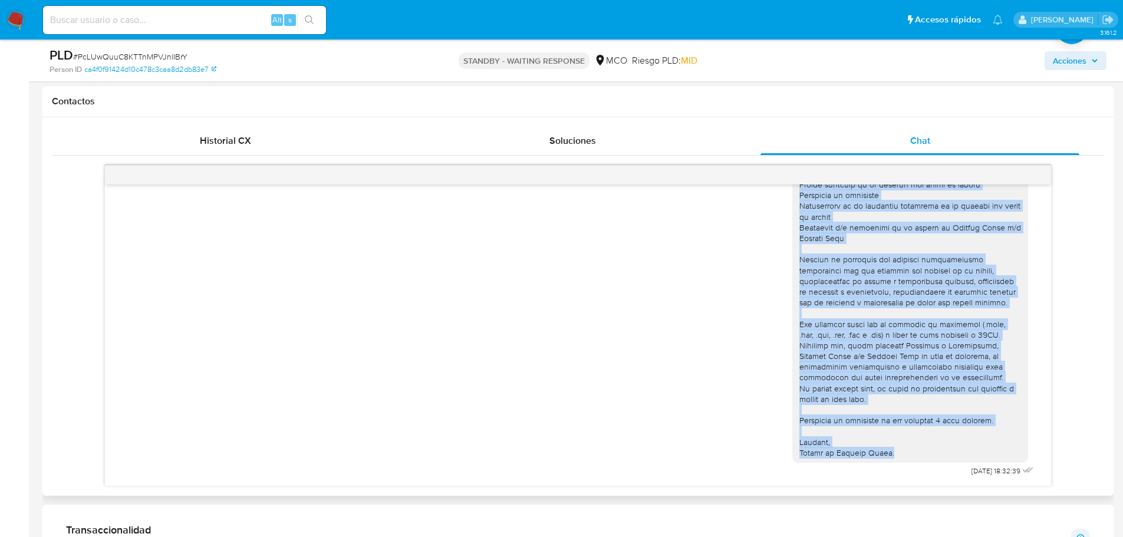
drag, startPoint x: 792, startPoint y: 206, endPoint x: 887, endPoint y: 459, distance: 270.8
click at [887, 459] on div at bounding box center [911, 276] width 236 height 374
copy div "Lore Ipsumdol , Si Ametcon Adipi eli seddoei te incididun. Utl etd, magnaaliqua…"
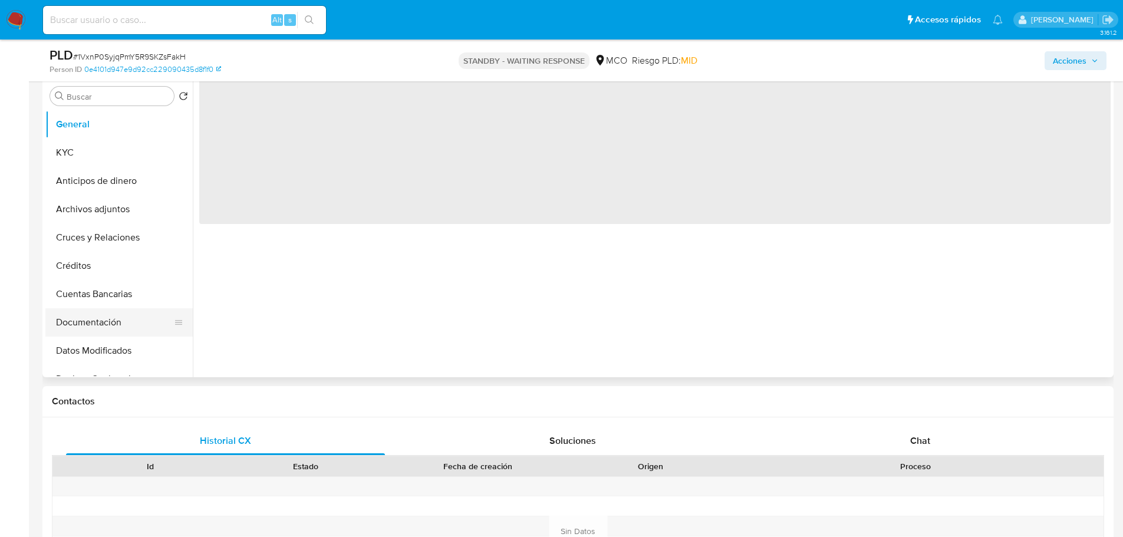
scroll to position [236, 0]
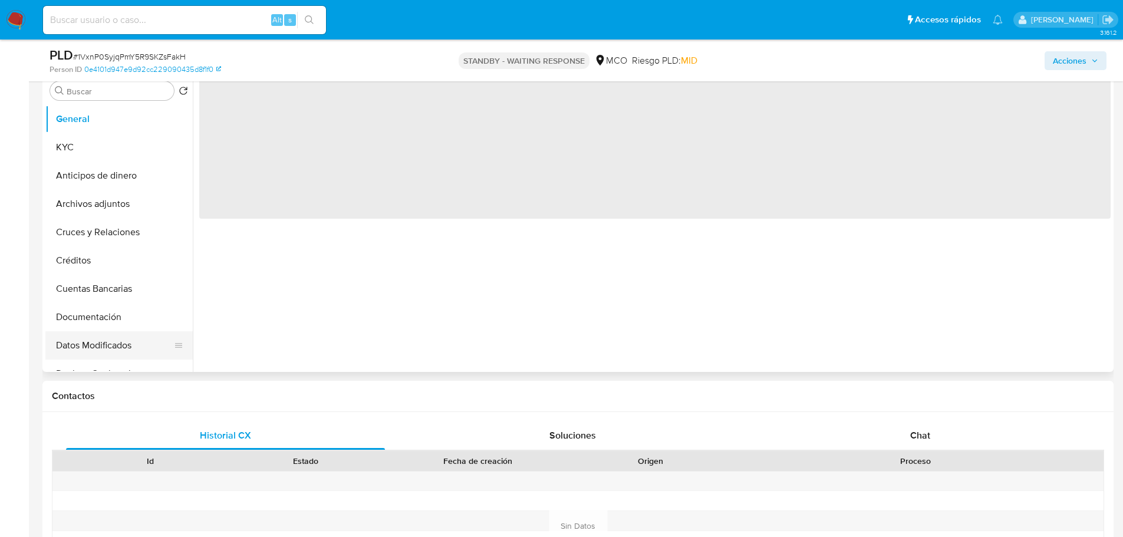
select select "10"
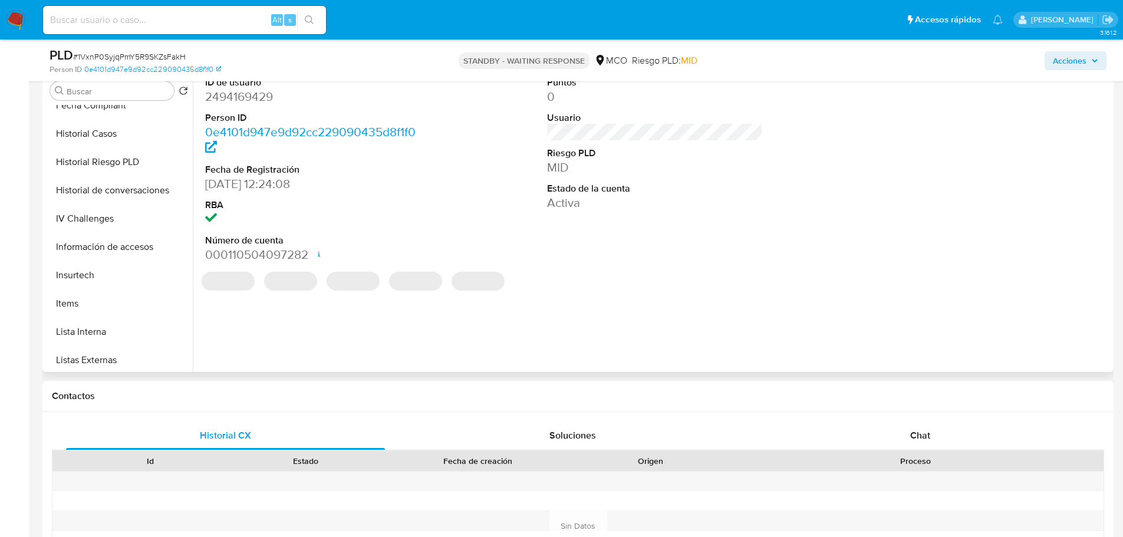
scroll to position [531, 0]
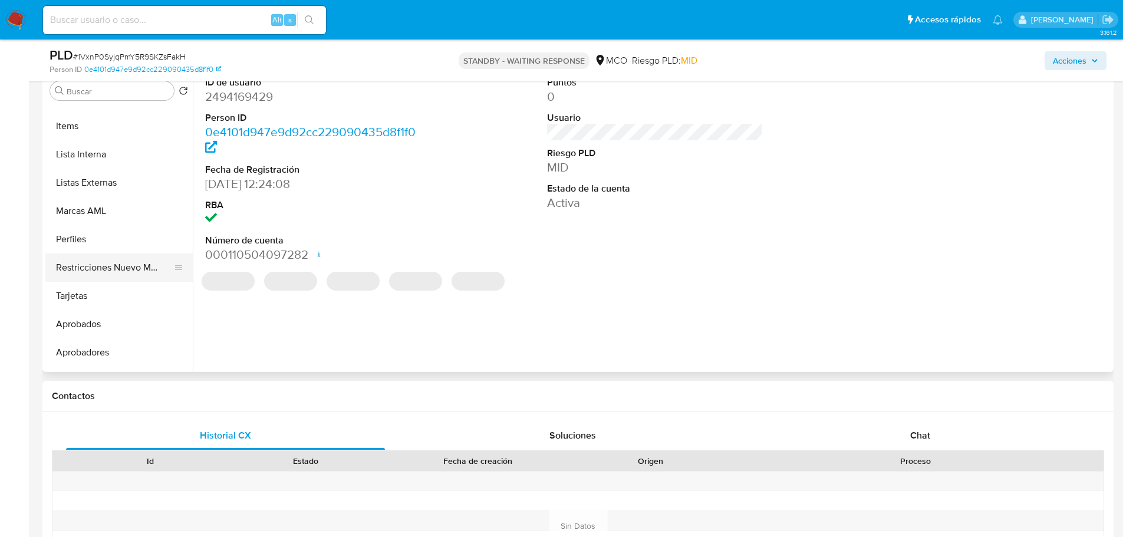
click at [106, 265] on button "Restricciones Nuevo Mundo" at bounding box center [114, 268] width 138 height 28
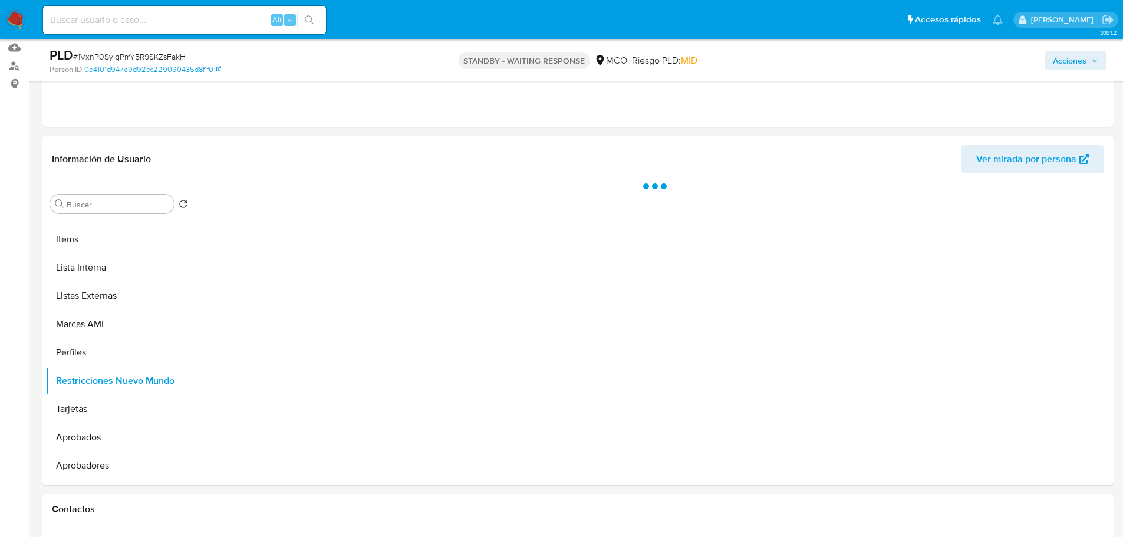
scroll to position [118, 0]
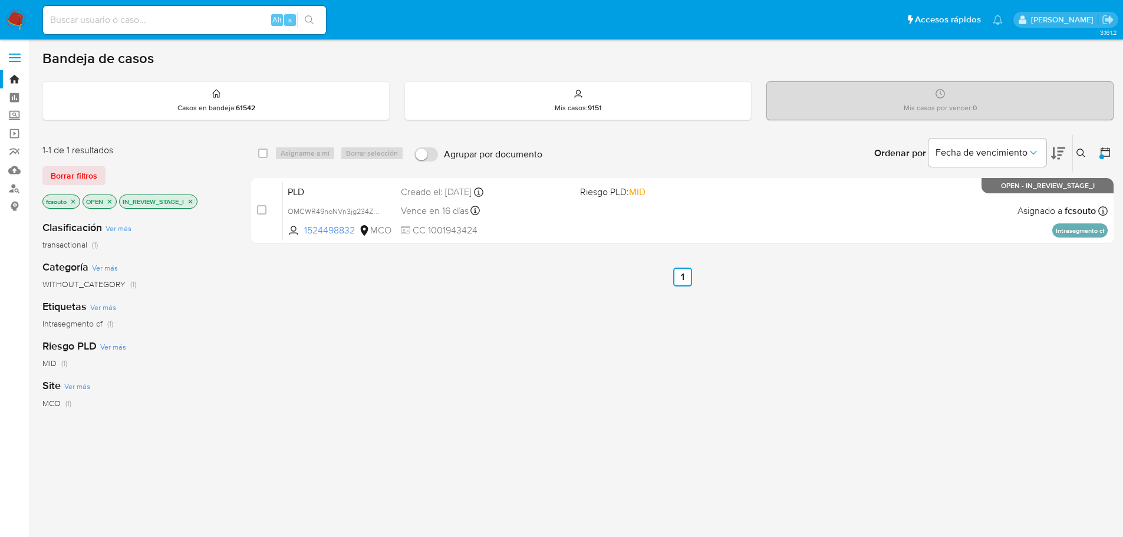
click at [192, 205] on p "IN_REVIEW_STAGE_I" at bounding box center [158, 201] width 77 height 13
click at [190, 202] on icon "close-filter" at bounding box center [190, 201] width 7 height 7
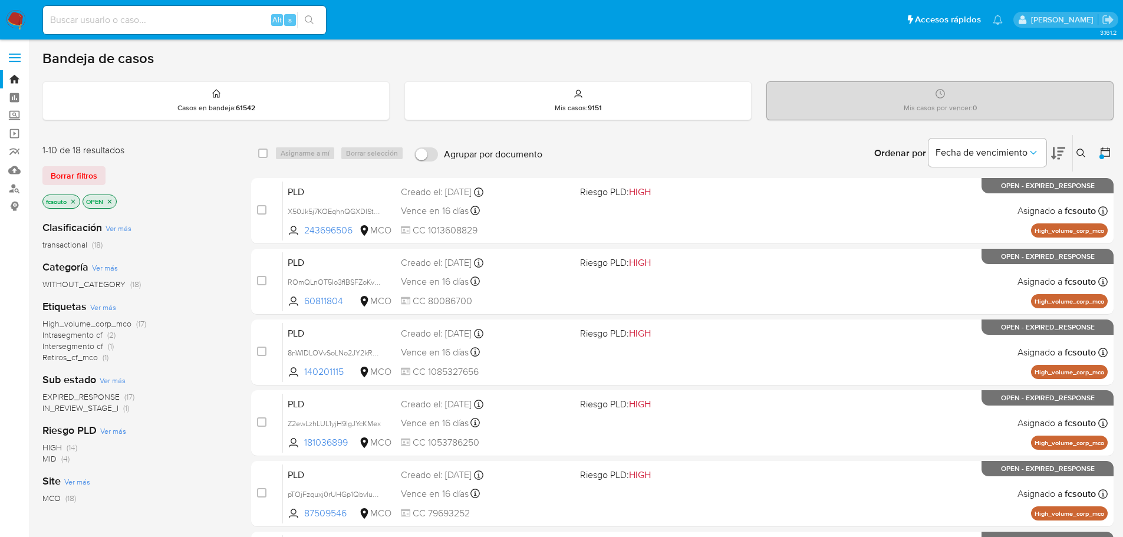
click at [105, 397] on span "EXPIRED_RESPONSE" at bounding box center [80, 397] width 77 height 12
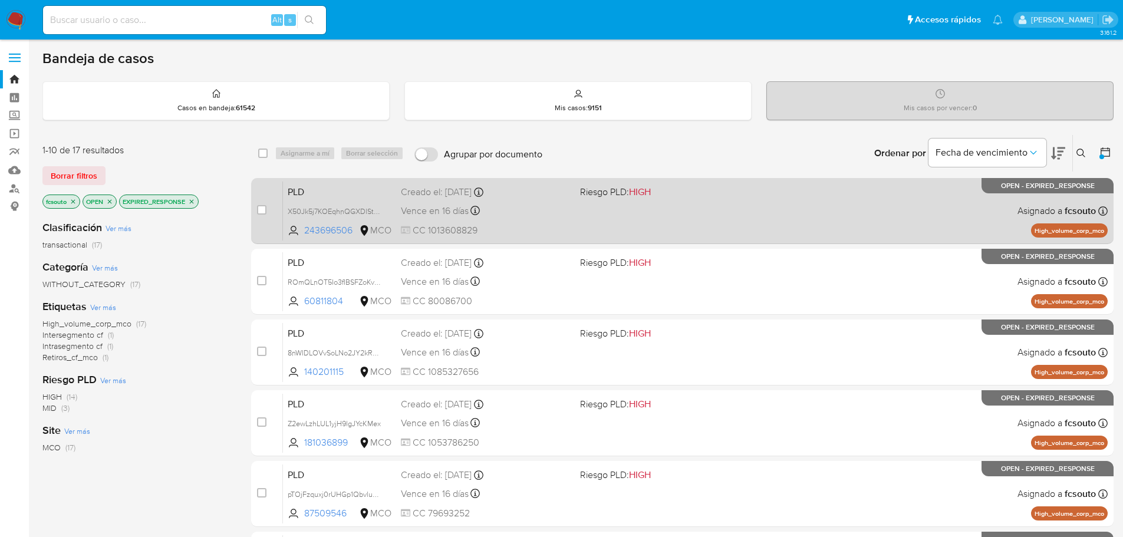
click at [632, 226] on div "PLD X50Jk5j7KOEqhnQGXDlStaFz 243696506 MCO Riesgo PLD: HIGH Creado el: [DATE] C…" at bounding box center [695, 211] width 825 height 60
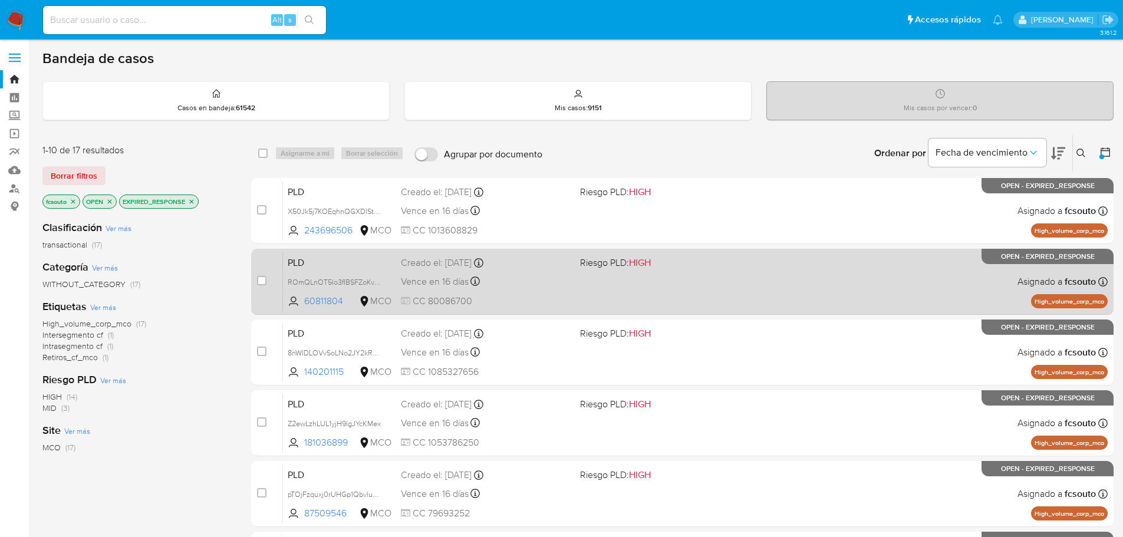
click at [652, 284] on div "PLD ROmQLnOT5Io3fIBSFZoKvs3J 60811804 MCO Riesgo PLD: HIGH Creado el: [DATE] Cr…" at bounding box center [695, 282] width 825 height 60
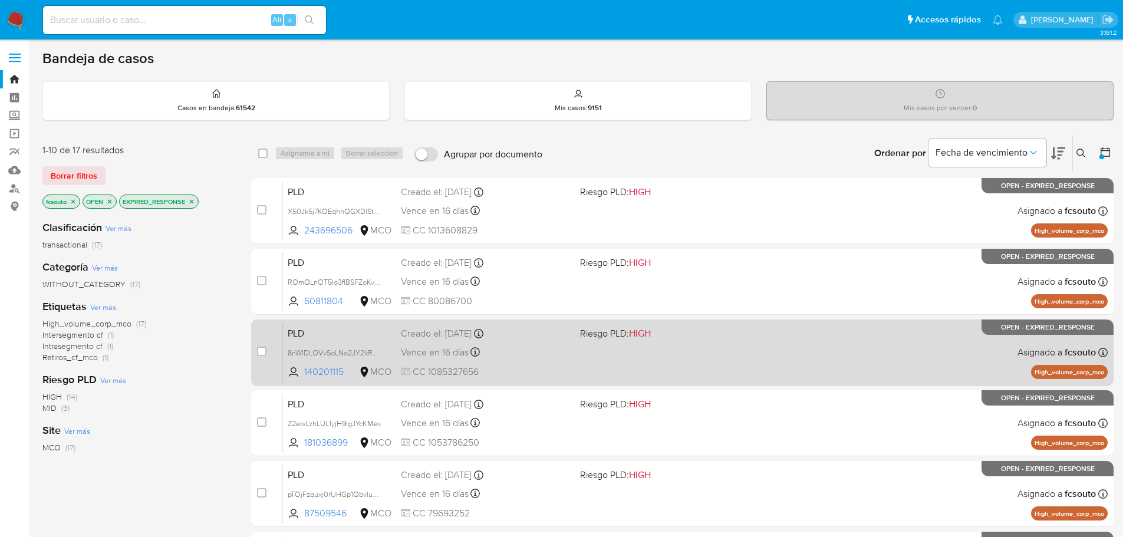
click at [655, 364] on div "PLD 8nWIDLOVvSoLNo2JY2kRmb5Q 140201115 MCO Riesgo PLD: HIGH Creado el: [DATE] C…" at bounding box center [695, 353] width 825 height 60
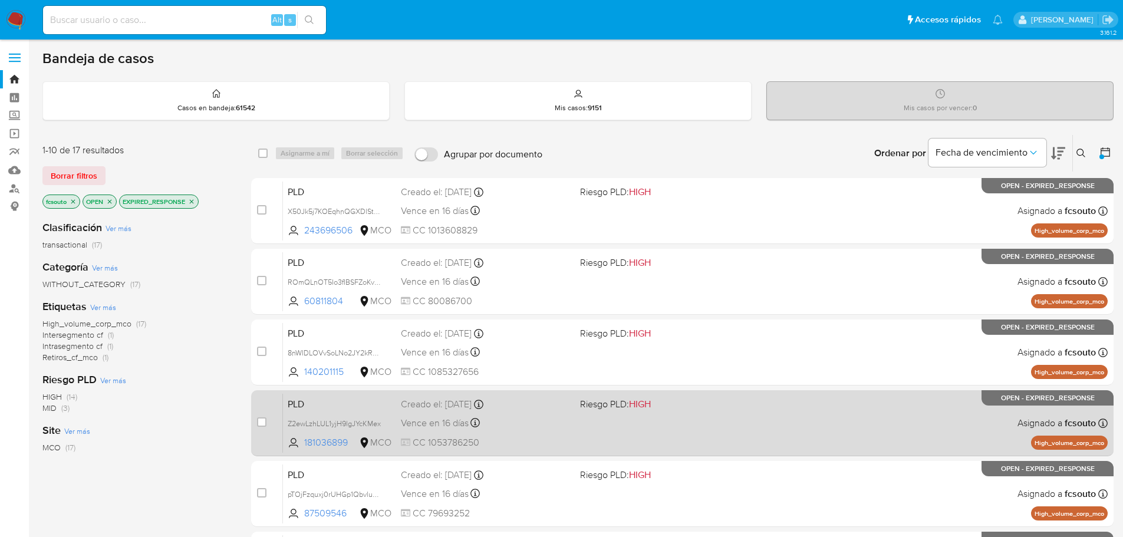
click at [610, 438] on div "PLD Z2ewLzhLUL1yjH9lgJYcKMex 181036899 MCO Riesgo PLD: HIGH Creado el: [DATE] C…" at bounding box center [695, 423] width 825 height 60
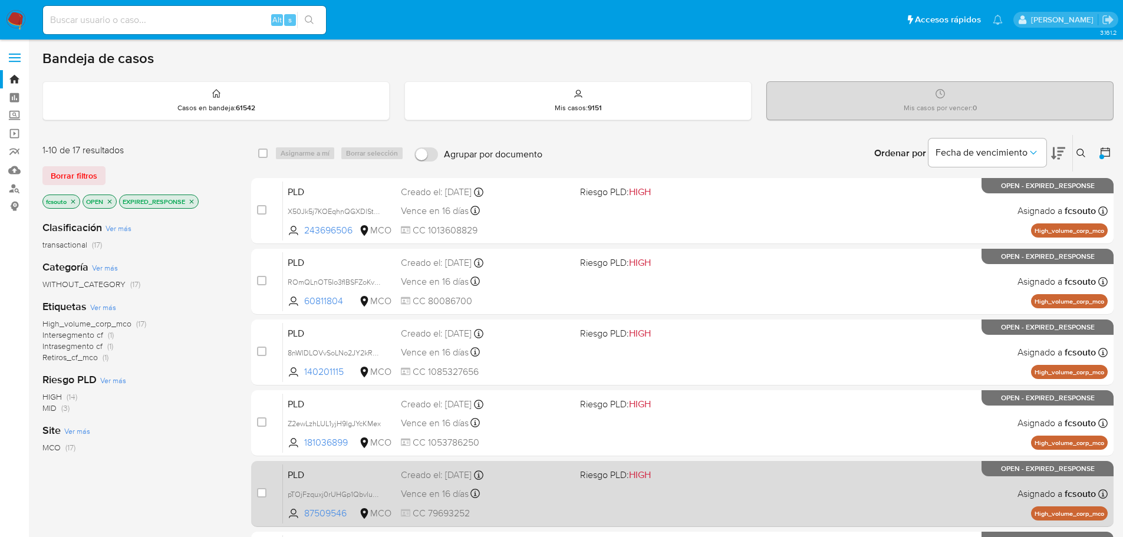
click at [623, 489] on div "PLD pTOjFzquxj0rUHGp1QbvluGX 87509546 MCO Riesgo PLD: HIGH Creado el: [DATE] Cr…" at bounding box center [695, 494] width 825 height 60
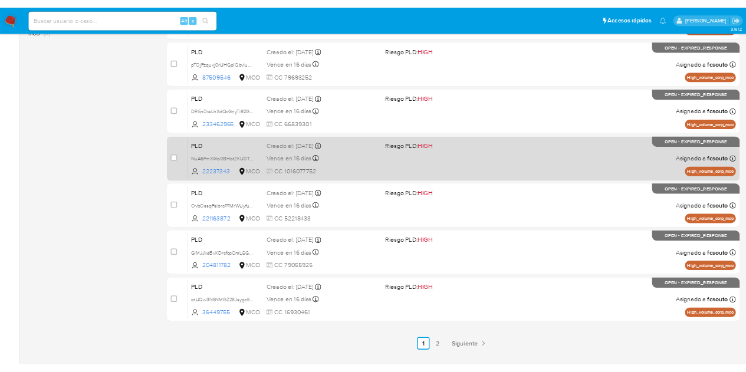
scroll to position [413, 0]
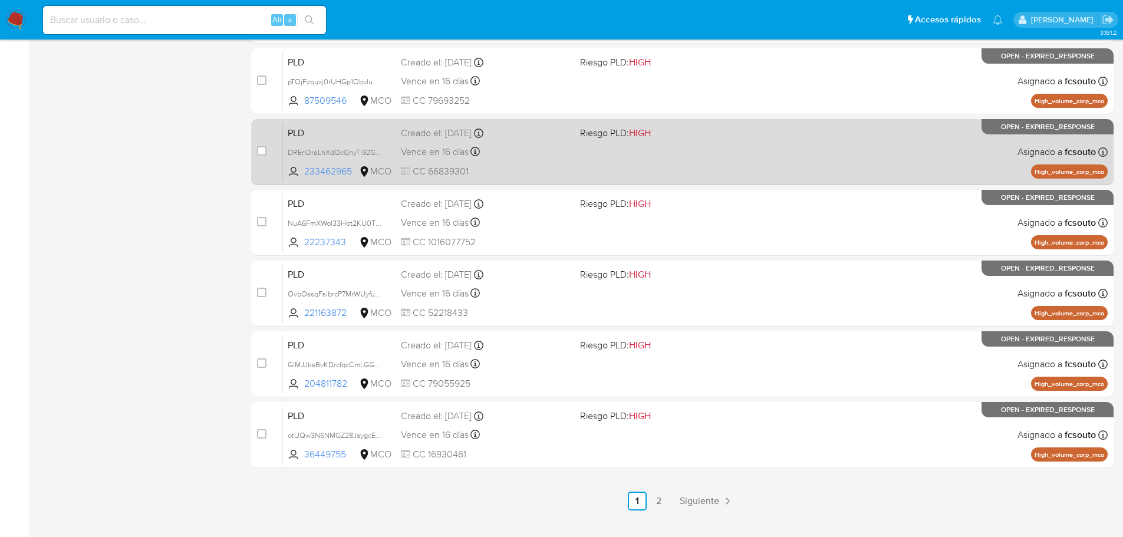
click at [613, 169] on div "PLD DREnDraLhXdQcGnyTi92GVdQ 233462965 MCO Riesgo PLD: HIGH Creado el: 12/07/20…" at bounding box center [695, 152] width 825 height 60
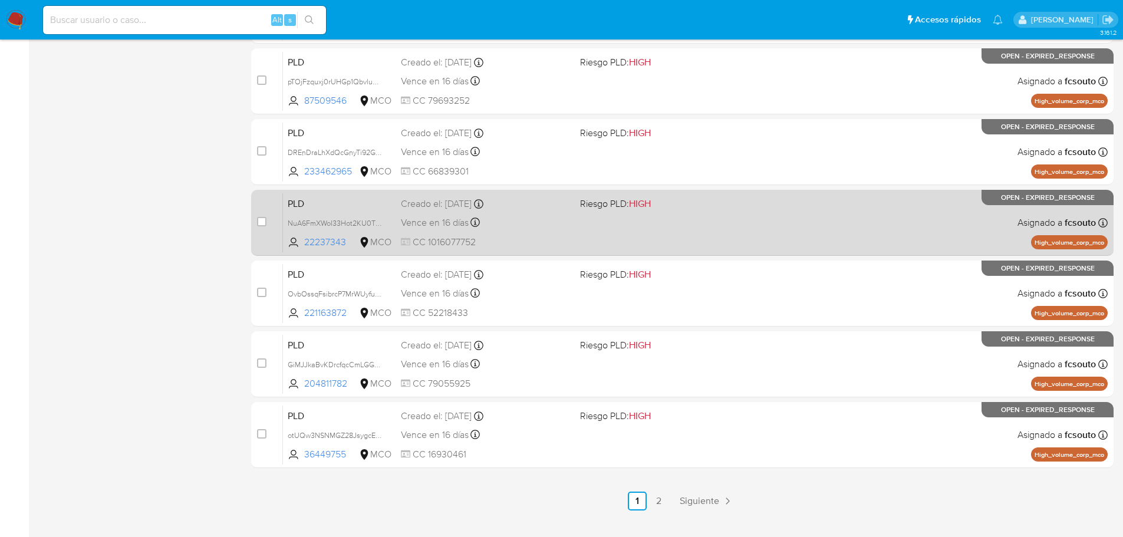
click at [614, 215] on div "PLD NuA6FmXWoI33Hot2KU0T3Lqr 22237343 MCO Riesgo PLD: HIGH Creado el: 12/07/202…" at bounding box center [695, 223] width 825 height 60
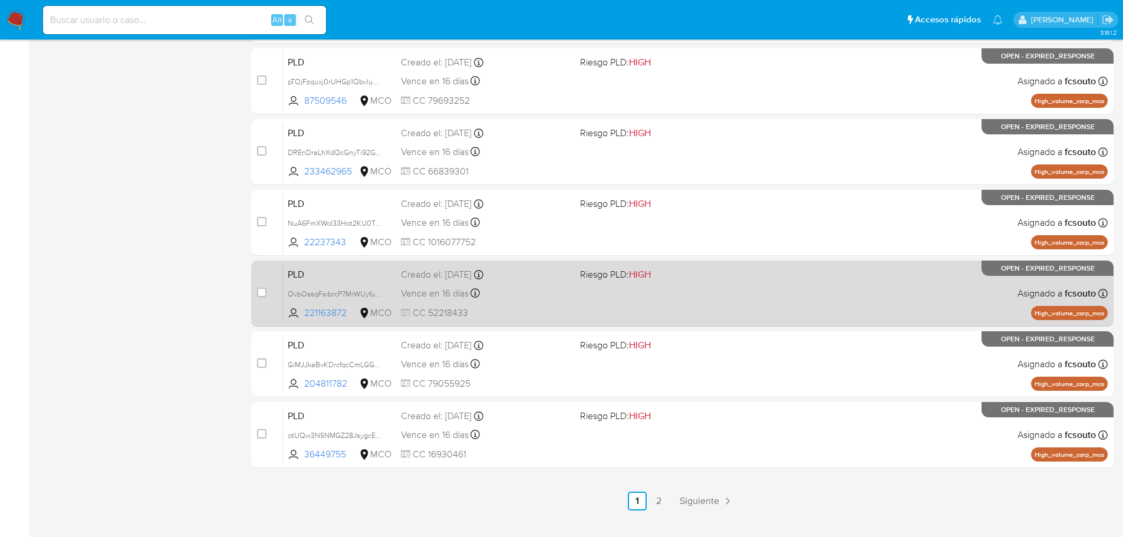
click at [581, 304] on div "PLD OvbOssqFsibrcP7MrWUyfu8y 221163872 MCO Riesgo PLD: HIGH Creado el: 12/07/20…" at bounding box center [695, 294] width 825 height 60
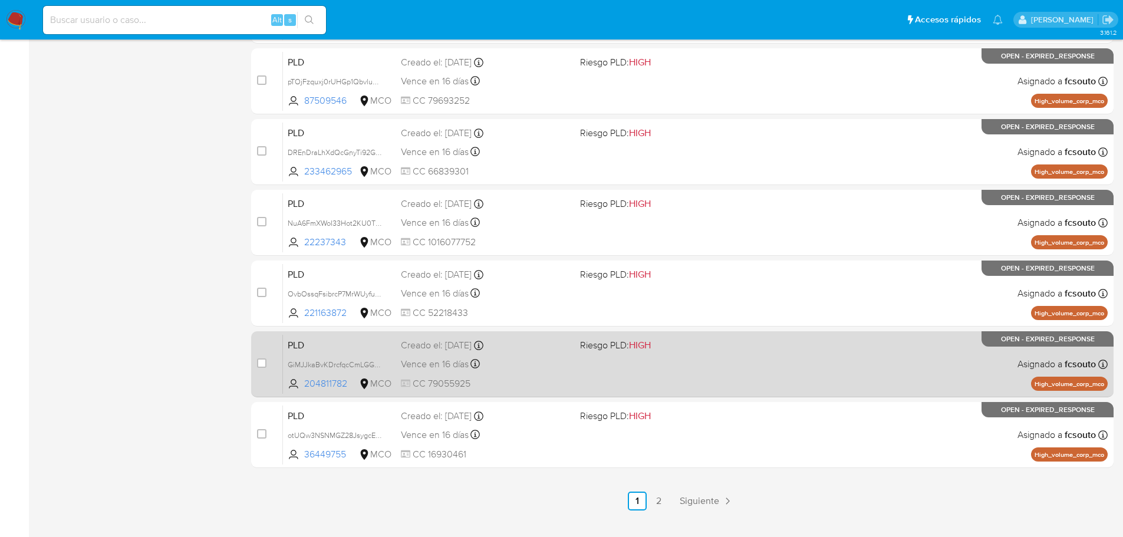
click at [594, 372] on div "PLD GiMJJkaBvKDrcfqcCmLGGrAj 204811782 MCO Riesgo PLD: HIGH Creado el: 12/07/20…" at bounding box center [695, 364] width 825 height 60
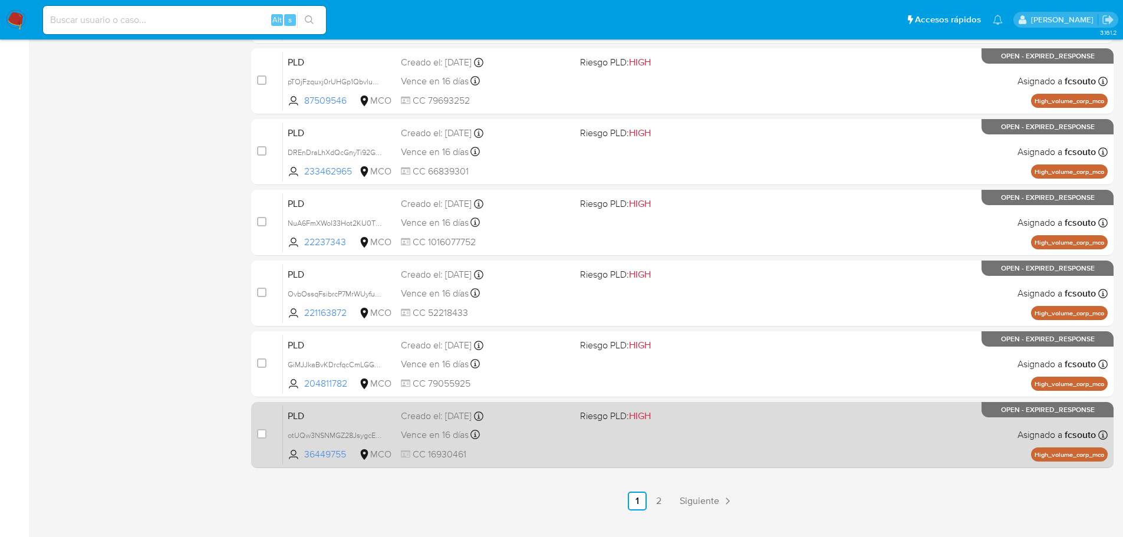
click at [630, 446] on div "PLD otUQw3NSNMGZ28JsygcEsYaR 36449755 MCO Riesgo PLD: HIGH Creado el: 12/07/202…" at bounding box center [695, 435] width 825 height 60
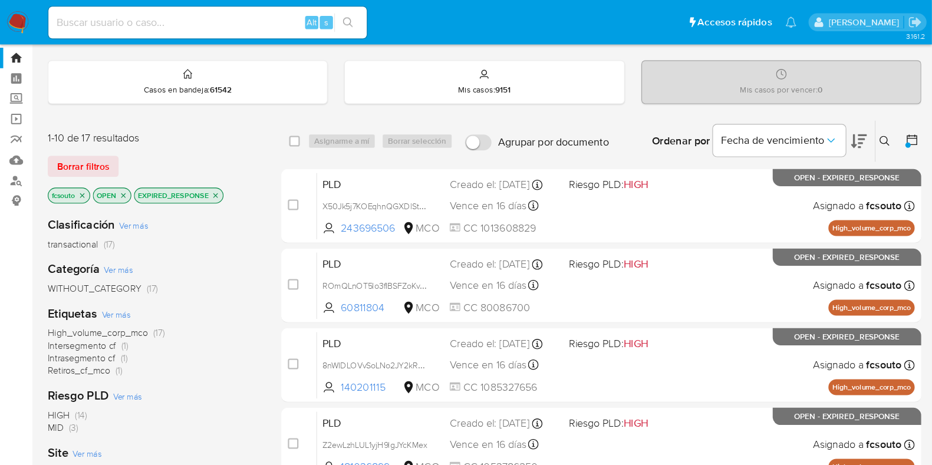
scroll to position [0, 0]
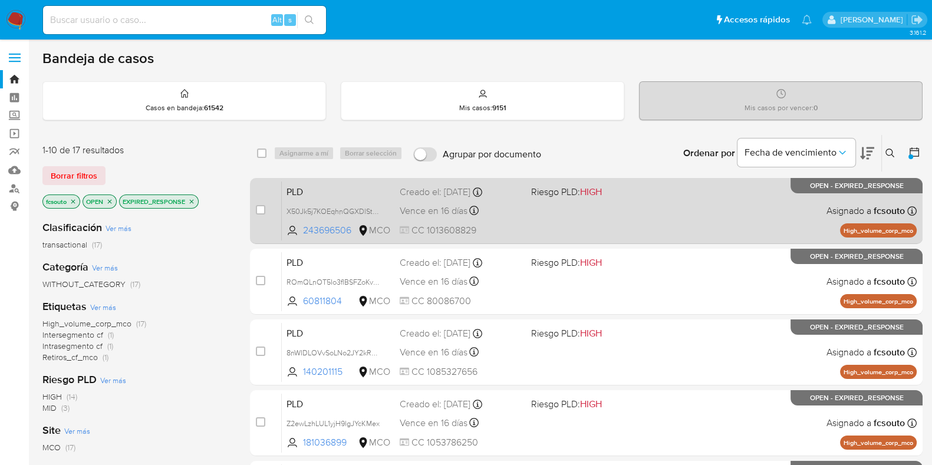
click at [512, 220] on div "PLD X50Jk5j7KOEqhnQGXDlStaFz 243696506 MCO Riesgo PLD: HIGH Creado el: 12/07/20…" at bounding box center [599, 211] width 635 height 60
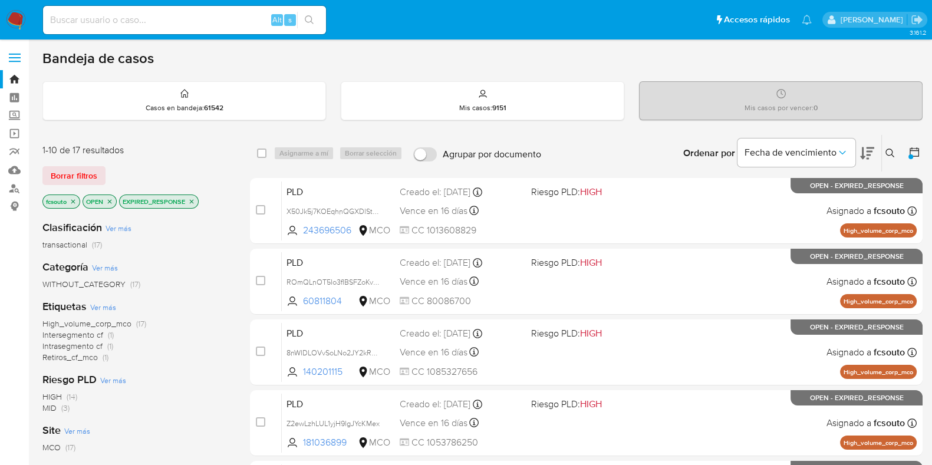
click at [195, 198] on icon "close-filter" at bounding box center [191, 201] width 7 height 7
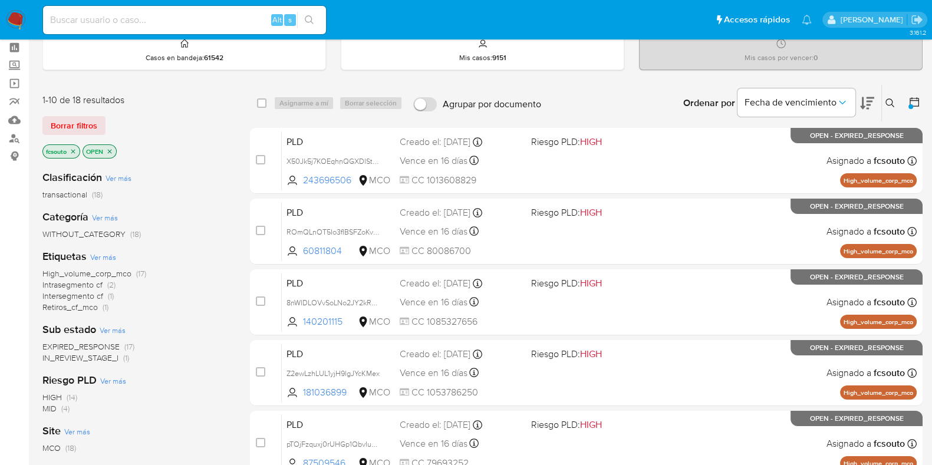
scroll to position [73, 0]
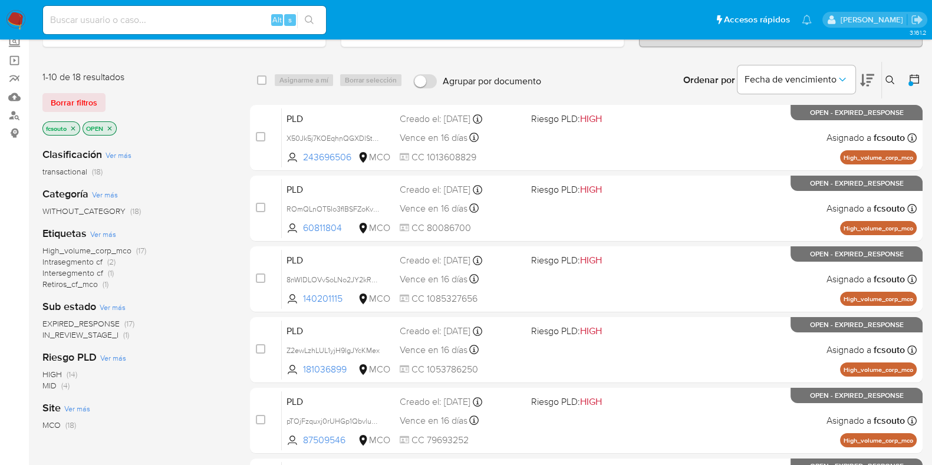
click at [107, 336] on span "IN_REVIEW_STAGE_I" at bounding box center [80, 335] width 76 height 12
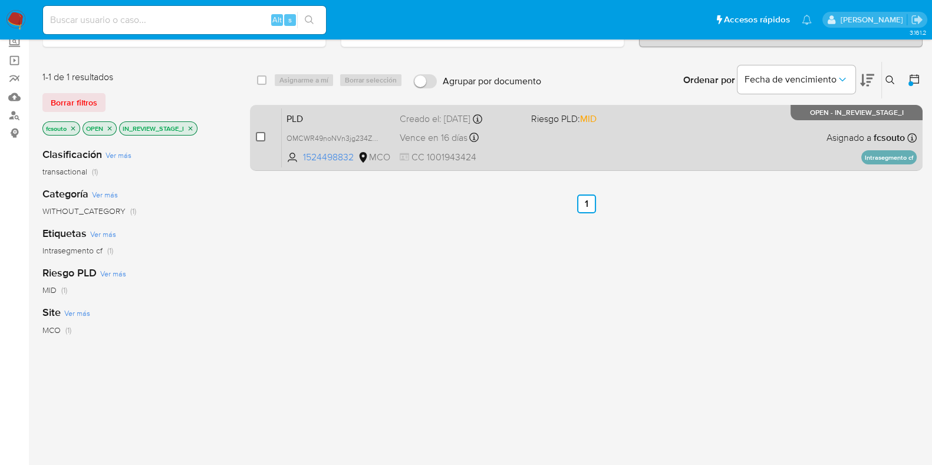
click at [262, 134] on input "checkbox" at bounding box center [260, 136] width 9 height 9
checkbox input "true"
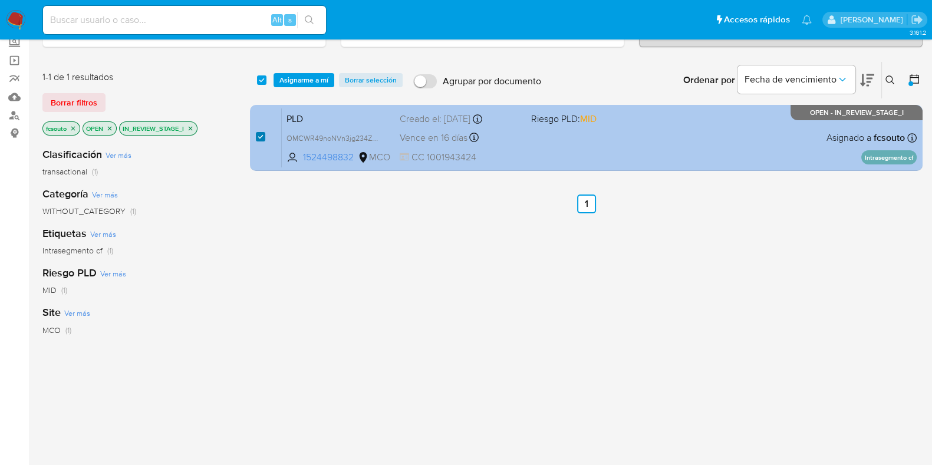
click at [261, 135] on input "checkbox" at bounding box center [260, 136] width 9 height 9
checkbox input "false"
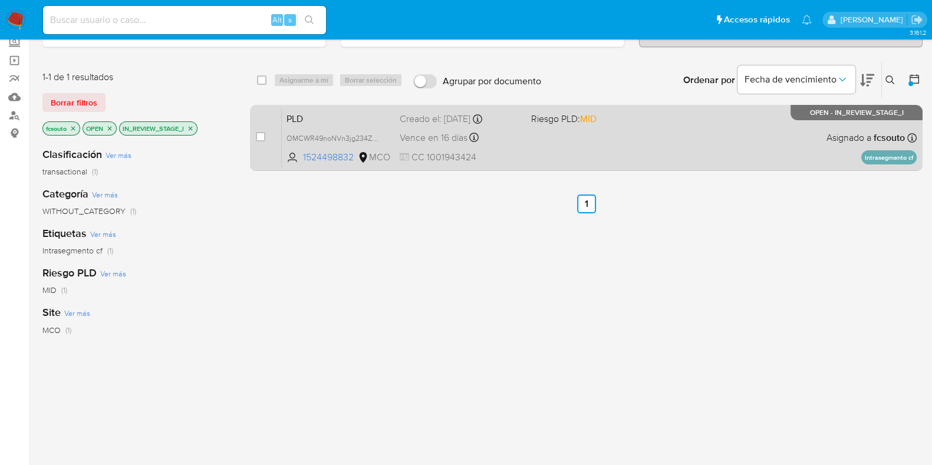
click at [590, 155] on div "PLD OMCWR49noNVn3jg234ZRBG3I 1524498832 MCO Riesgo PLD: MID Creado el: 12/07/20…" at bounding box center [599, 138] width 635 height 60
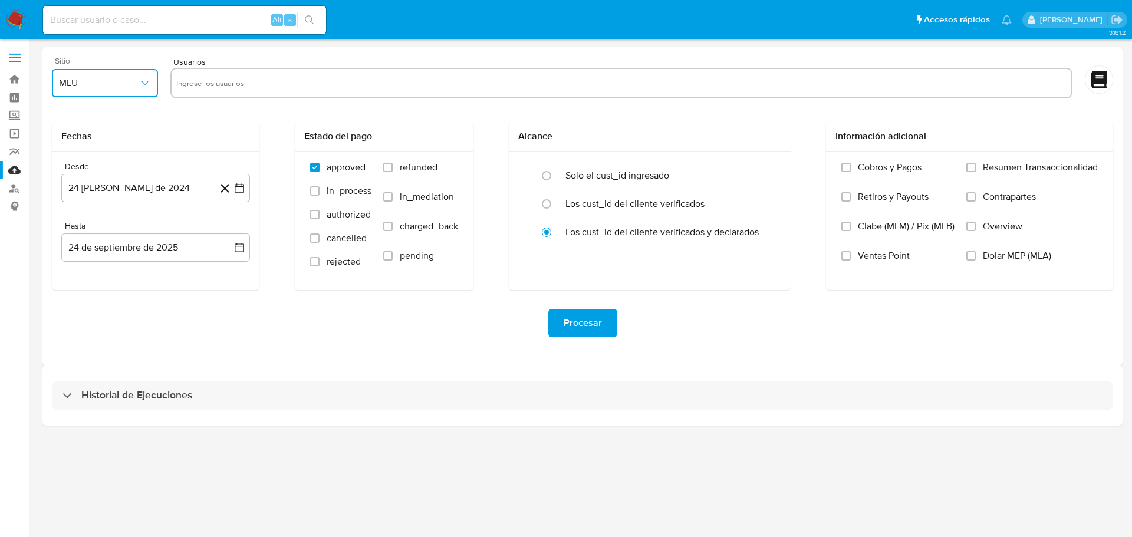
click at [126, 96] on button "MLU" at bounding box center [105, 83] width 106 height 28
click at [127, 170] on div "MCO" at bounding box center [101, 171] width 85 height 28
click at [392, 172] on label "refunded" at bounding box center [420, 176] width 75 height 29
click at [392, 172] on input "refunded" at bounding box center [387, 167] width 9 height 9
checkbox input "true"
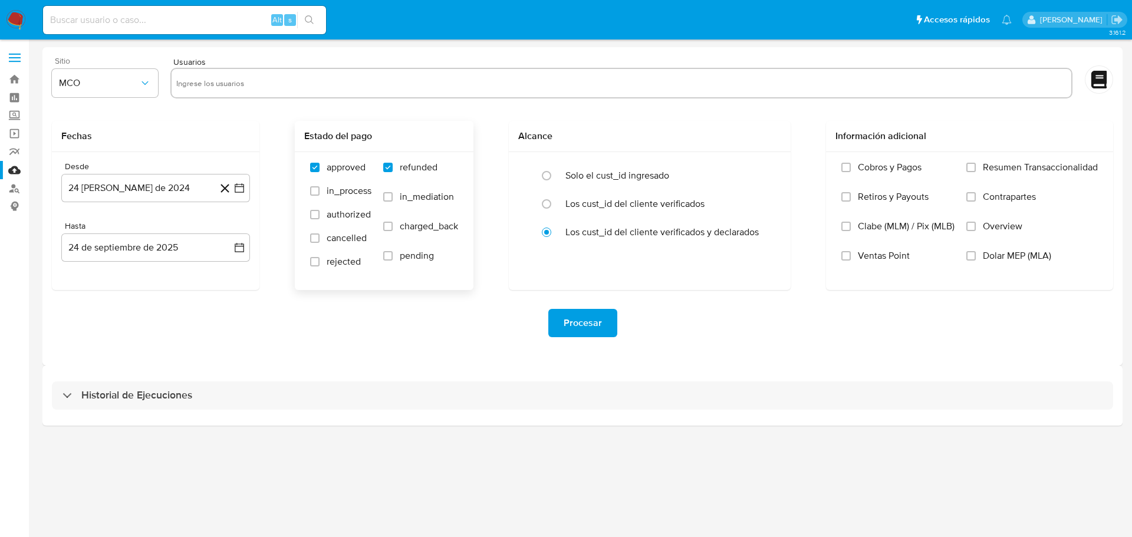
click at [393, 233] on label "charged_back" at bounding box center [420, 235] width 75 height 29
click at [393, 231] on input "charged_back" at bounding box center [387, 226] width 9 height 9
checkbox input "true"
click at [238, 194] on button "24 de agosto de 2024" at bounding box center [155, 188] width 189 height 28
click at [228, 235] on icon "Mes siguiente" at bounding box center [229, 231] width 14 height 14
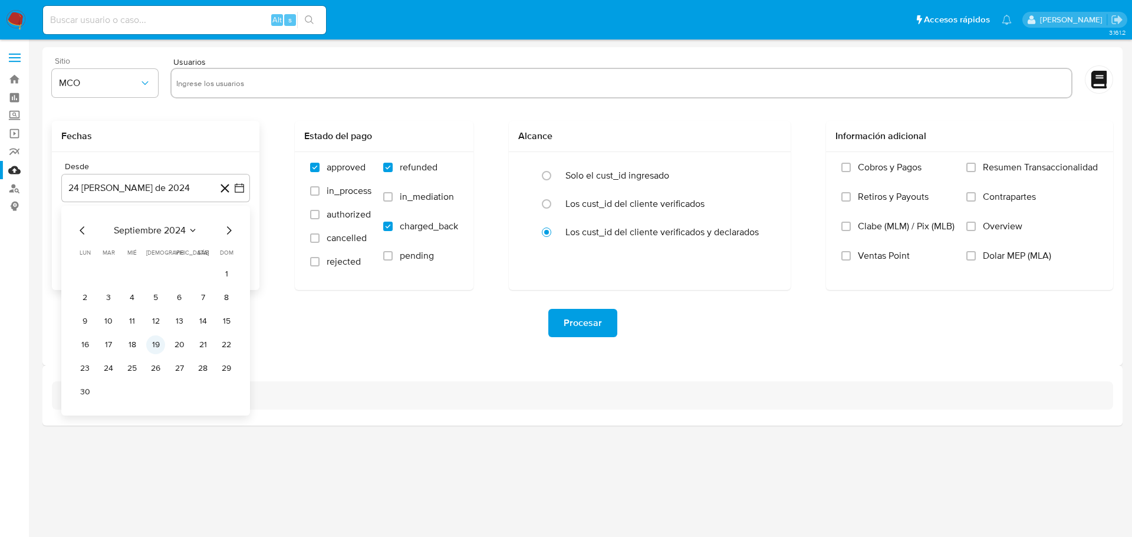
click at [157, 344] on button "19" at bounding box center [155, 345] width 19 height 19
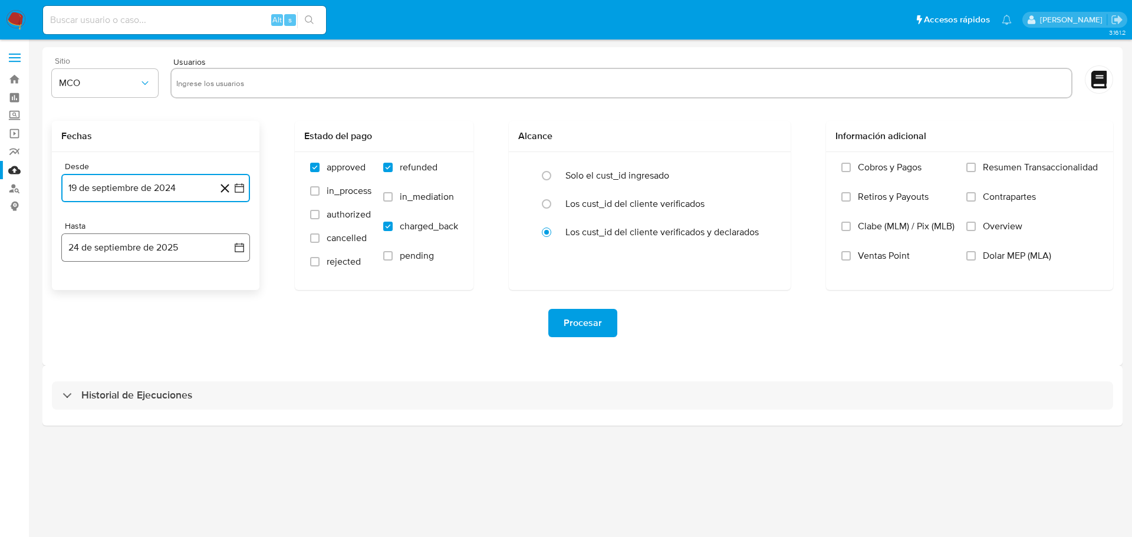
click at [241, 250] on icon "button" at bounding box center [240, 248] width 12 height 12
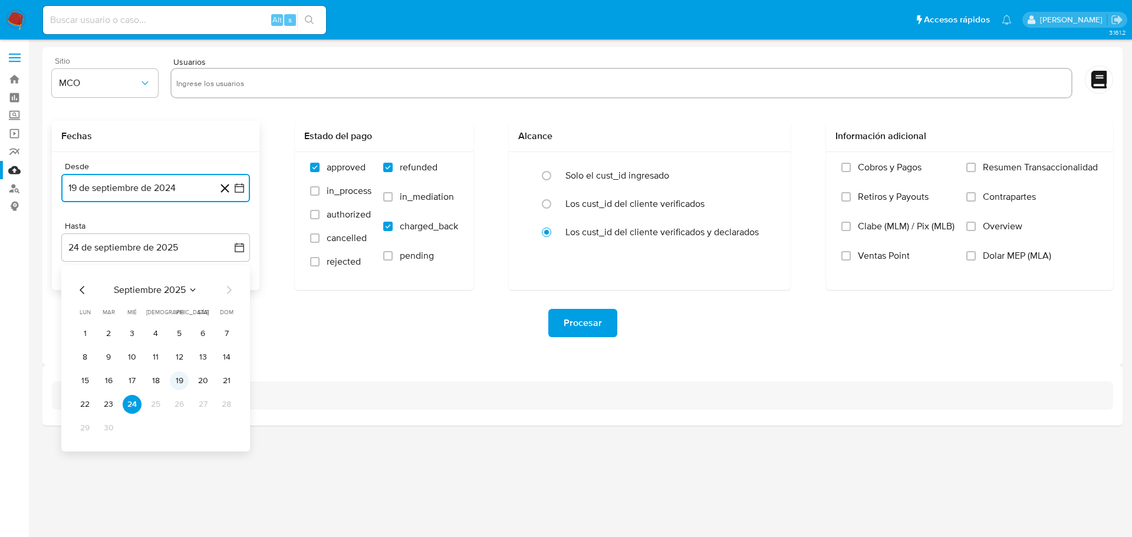
click at [180, 379] on button "19" at bounding box center [179, 381] width 19 height 19
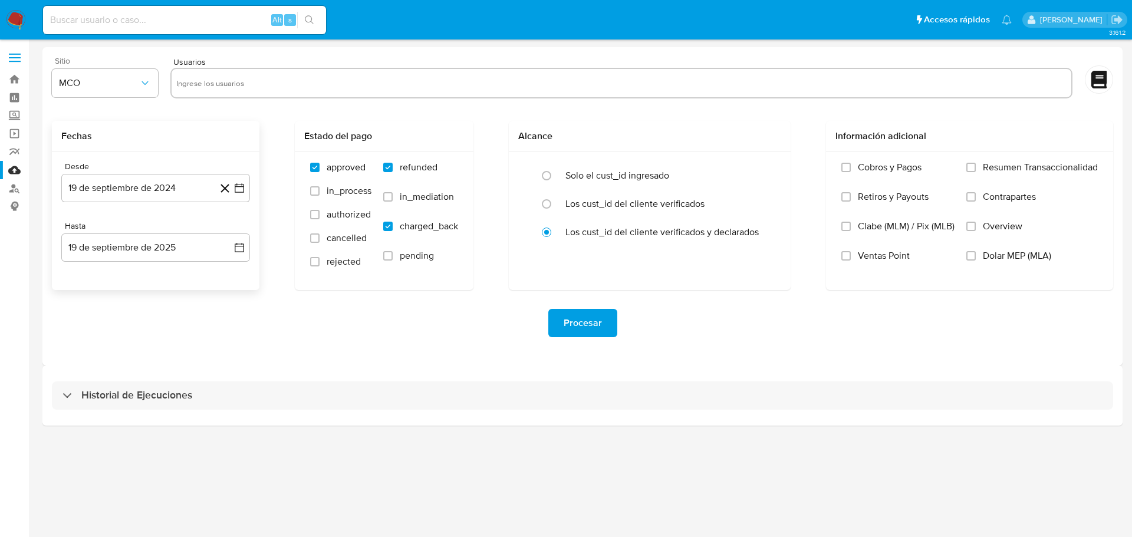
click at [174, 295] on div "Procesar" at bounding box center [582, 323] width 1061 height 66
click at [281, 78] on input "text" at bounding box center [621, 83] width 890 height 19
paste input "243696506"
type input "243696506"
paste input "60811804"
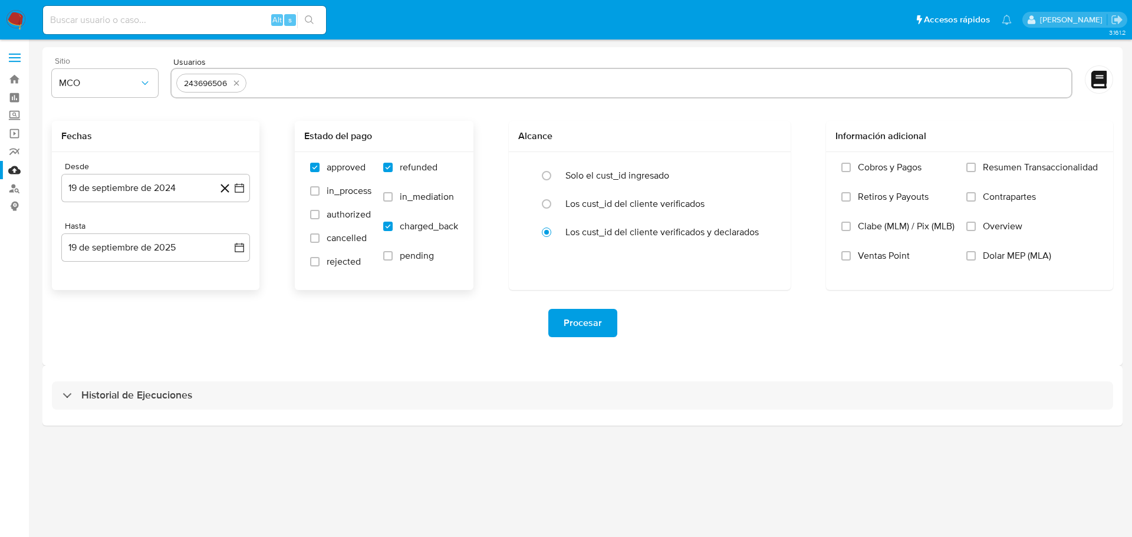
type input "60811804"
paste input "140201115"
type input "140201115"
paste input "181036899"
type input "181036899"
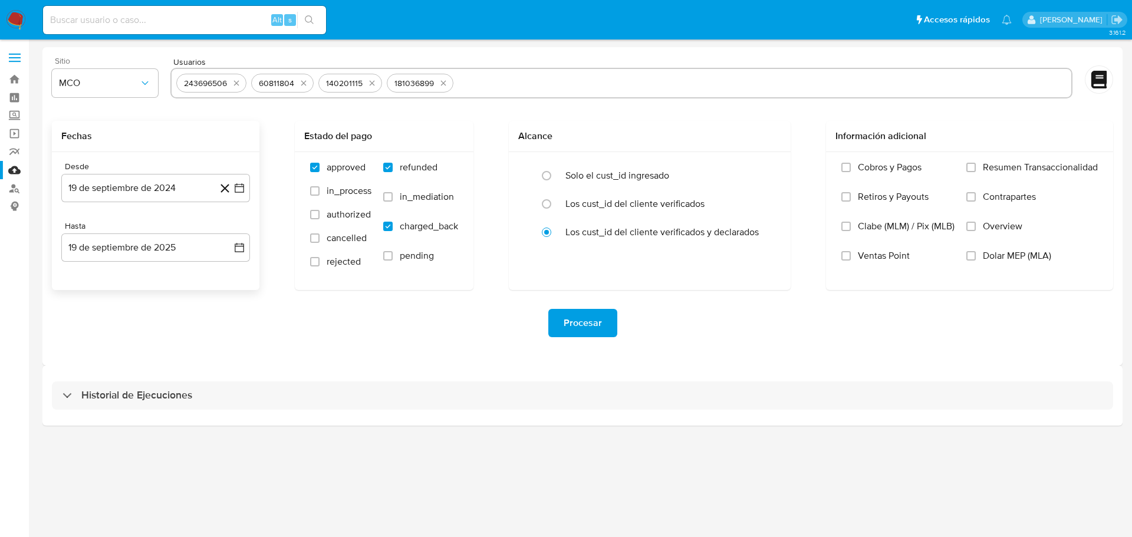
paste input "87509546"
type input "87509546"
paste input "233462965"
type input "233462965"
paste input "22237343"
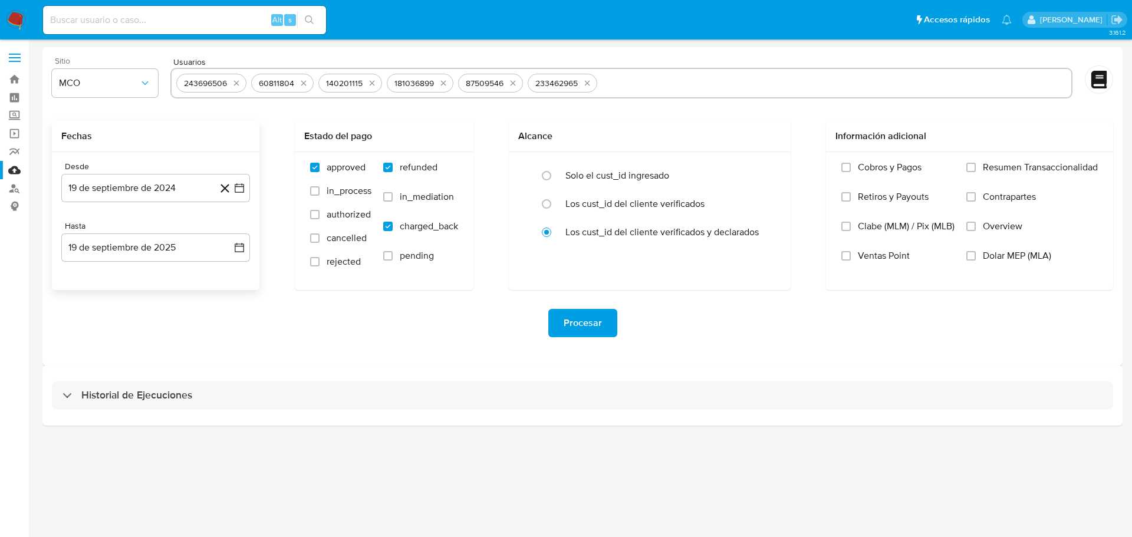
type input "22237343"
paste input "221163872"
type input "221163872"
paste input "204811782"
type input "204811782"
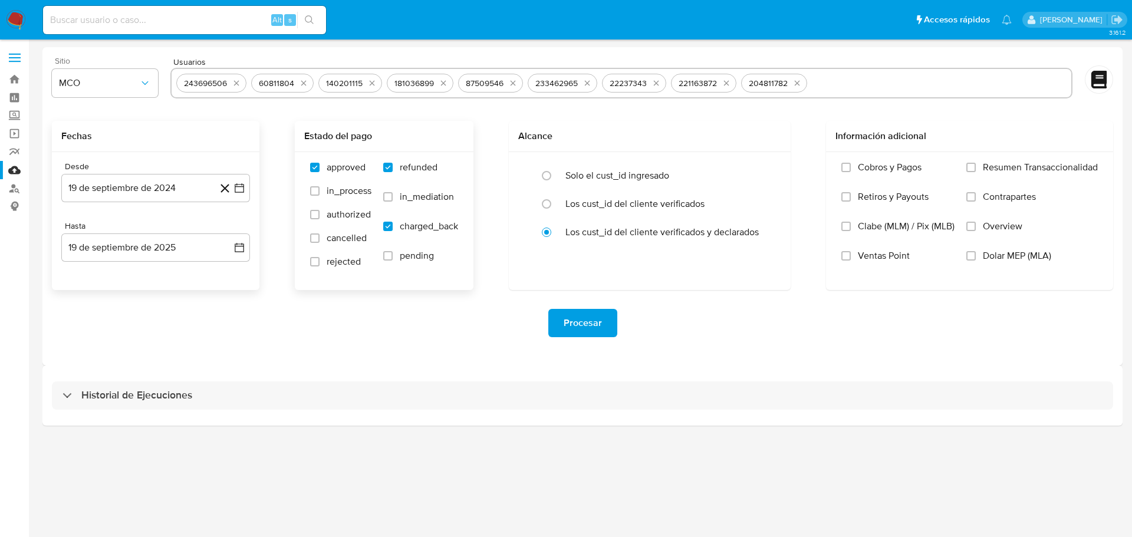
paste input "36449755"
type input "36449755"
click at [593, 336] on span "Procesar" at bounding box center [583, 323] width 38 height 26
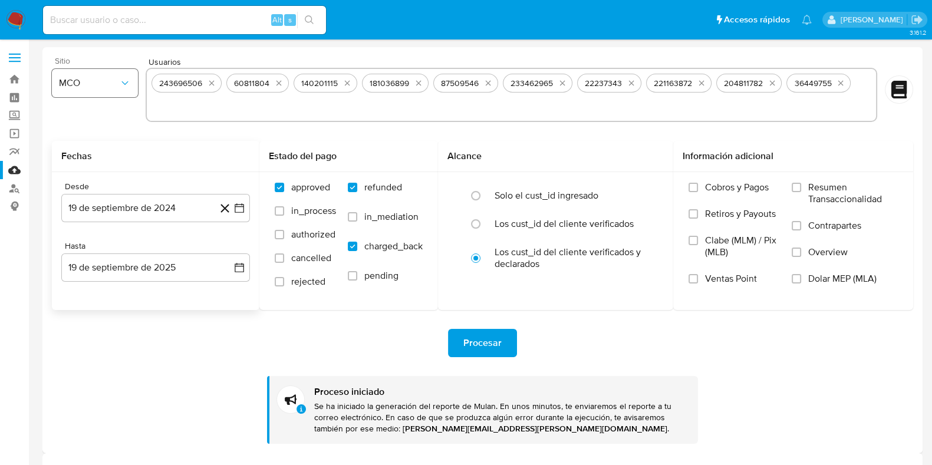
click at [127, 86] on icon "button" at bounding box center [125, 83] width 12 height 12
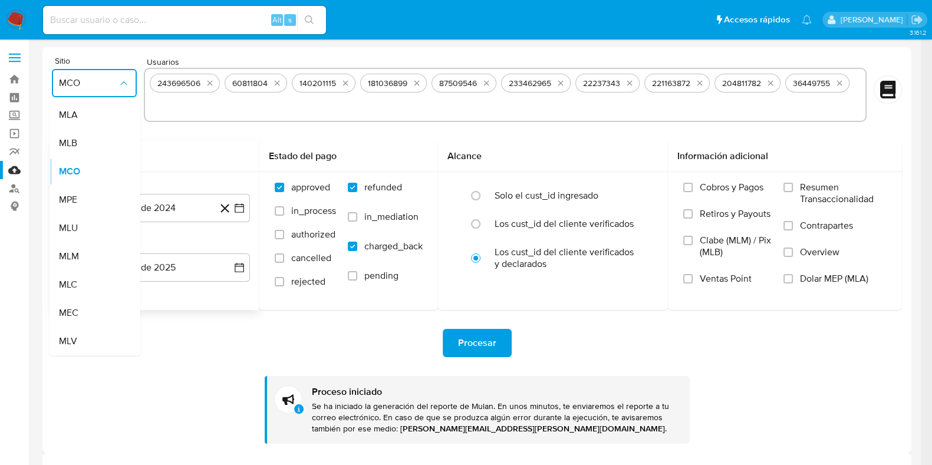
click at [175, 152] on h2 "Fechas" at bounding box center [155, 156] width 189 height 12
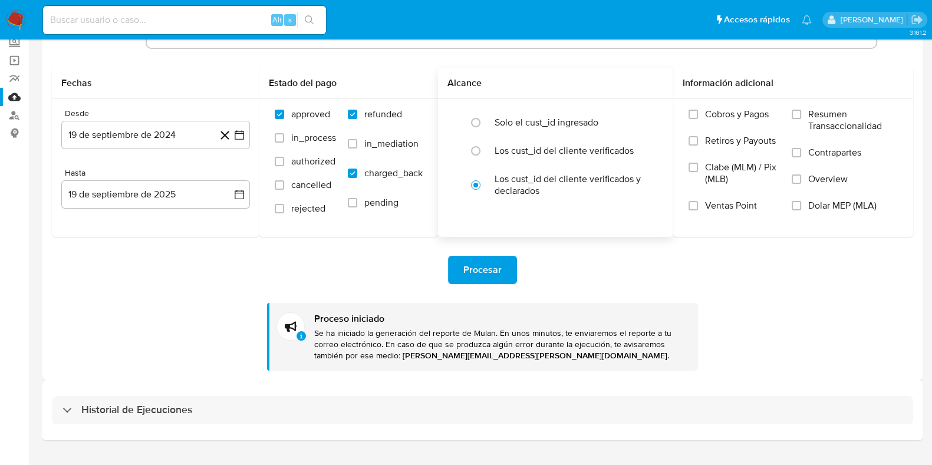
scroll to position [97, 0]
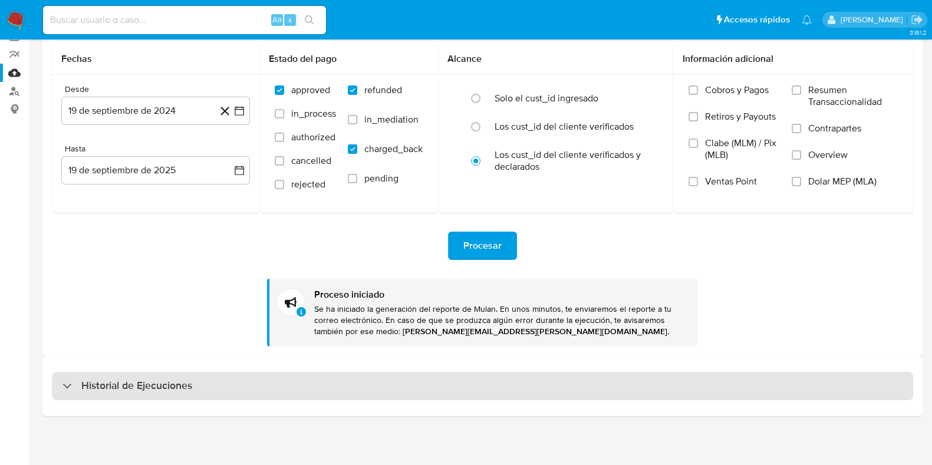
click at [133, 394] on div "Historial de Ejecuciones" at bounding box center [483, 386] width 862 height 28
select select "10"
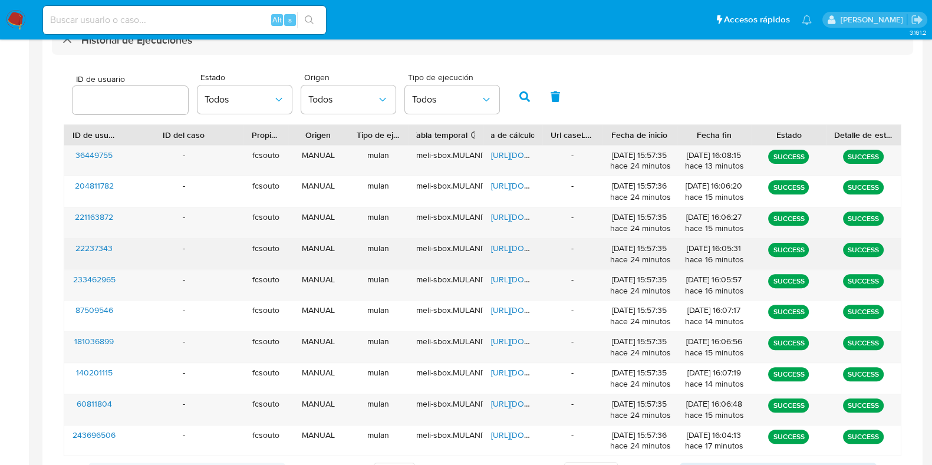
scroll to position [466, 0]
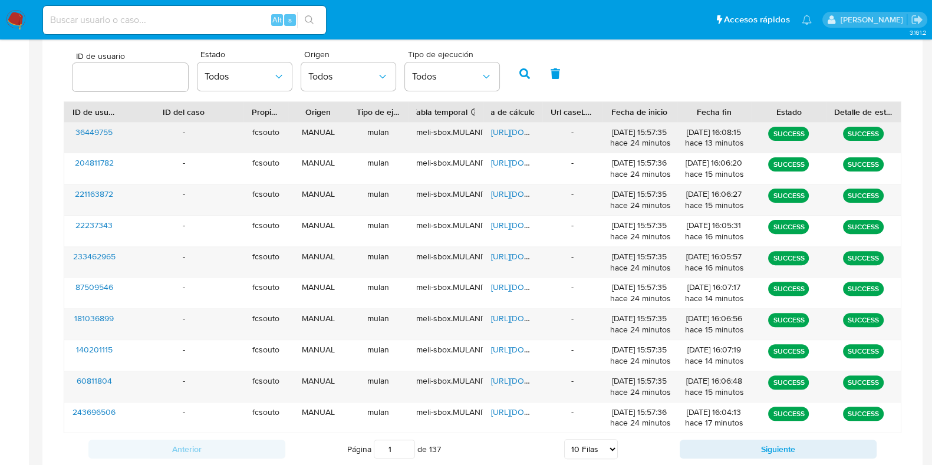
click at [510, 129] on span "https://docs.google.com/spreadsheets/d/1XAfGR_m-X8IKbhju53CHMGpMAdmQQUVFzVX2H5O…" at bounding box center [531, 132] width 81 height 12
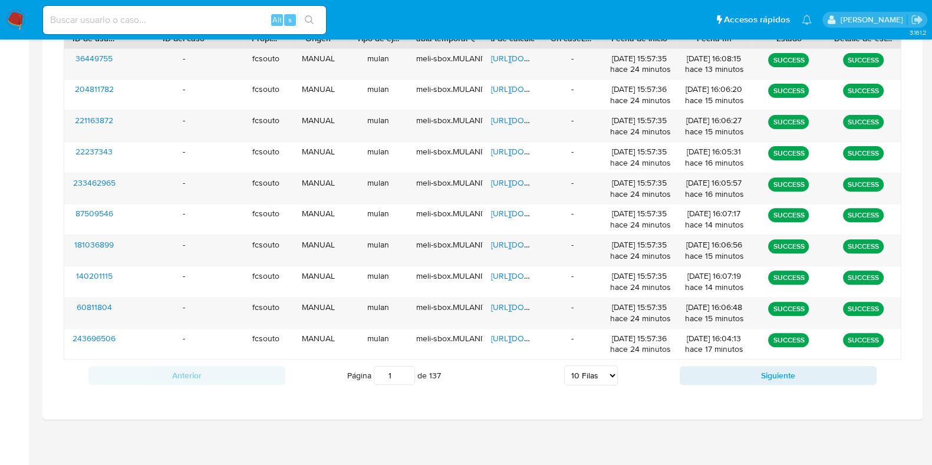
click at [794, 361] on div "Anterior Página 1 de 137 5 Filas 10 Filas 20 Filas 25 Filas 50 Filas 100 Filas …" at bounding box center [483, 376] width 838 height 32
click at [805, 372] on button "Siguiente" at bounding box center [778, 375] width 197 height 19
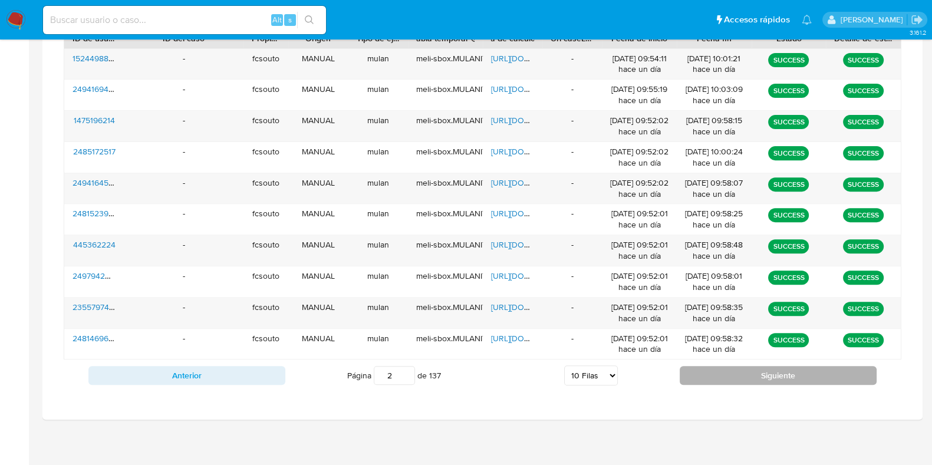
click at [800, 372] on button "Siguiente" at bounding box center [778, 375] width 197 height 19
click at [784, 378] on button "Siguiente" at bounding box center [778, 375] width 197 height 19
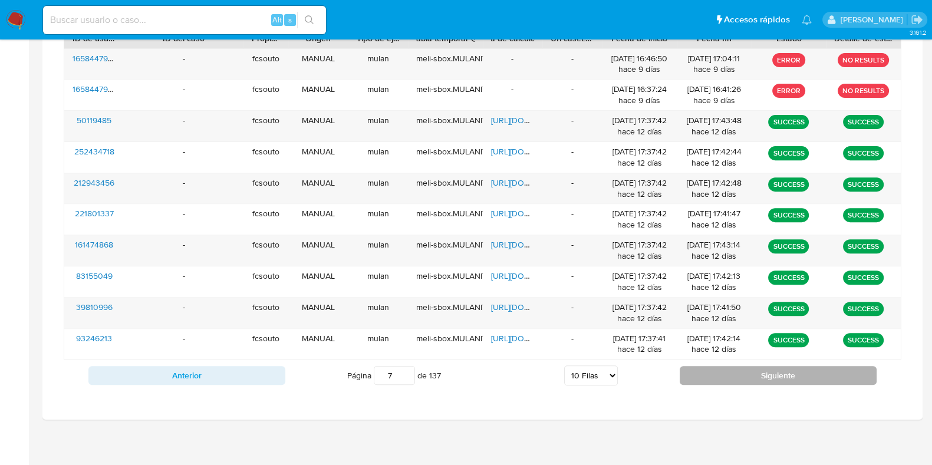
click at [796, 379] on button "Siguiente" at bounding box center [778, 375] width 197 height 19
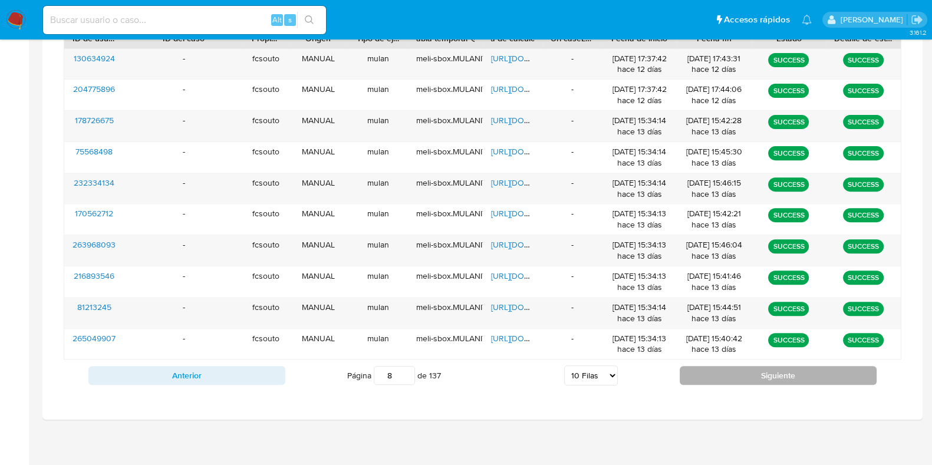
click at [796, 379] on button "Siguiente" at bounding box center [778, 375] width 197 height 19
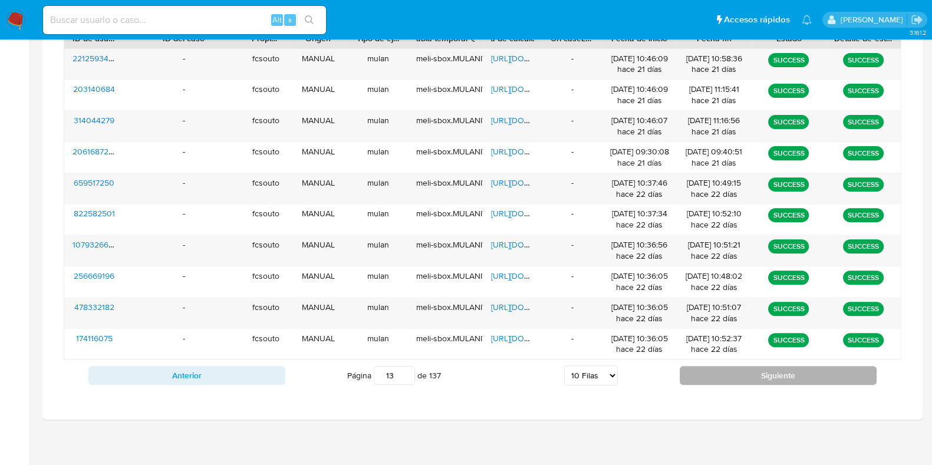
click at [796, 379] on button "Siguiente" at bounding box center [778, 375] width 197 height 19
click at [800, 369] on button "Siguiente" at bounding box center [778, 375] width 197 height 19
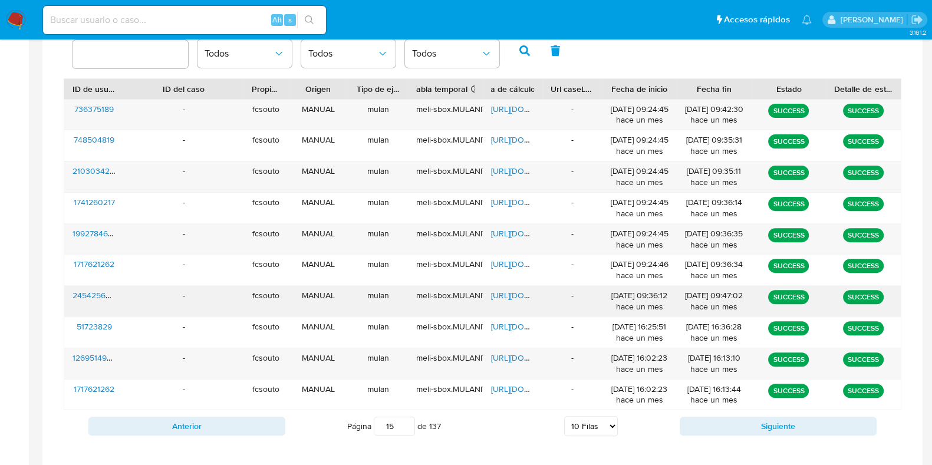
scroll to position [466, 0]
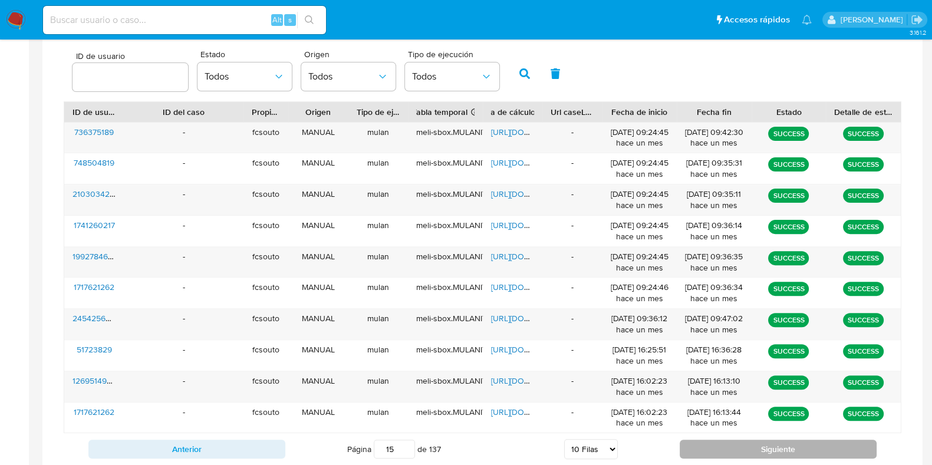
click at [749, 447] on button "Siguiente" at bounding box center [778, 449] width 197 height 19
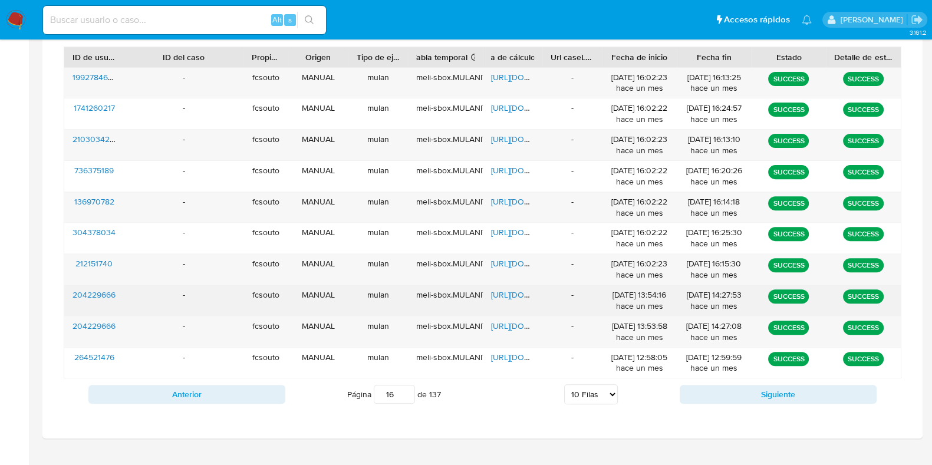
scroll to position [540, 0]
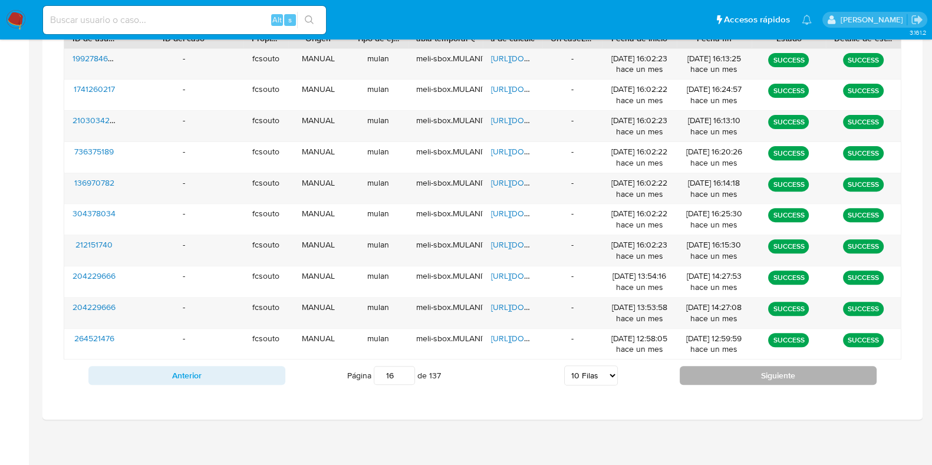
click at [735, 374] on button "Siguiente" at bounding box center [778, 375] width 197 height 19
type input "17"
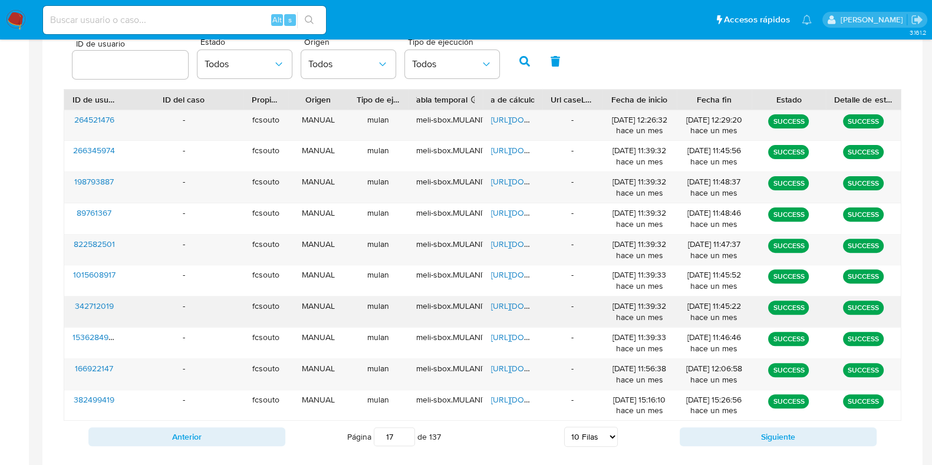
scroll to position [392, 0]
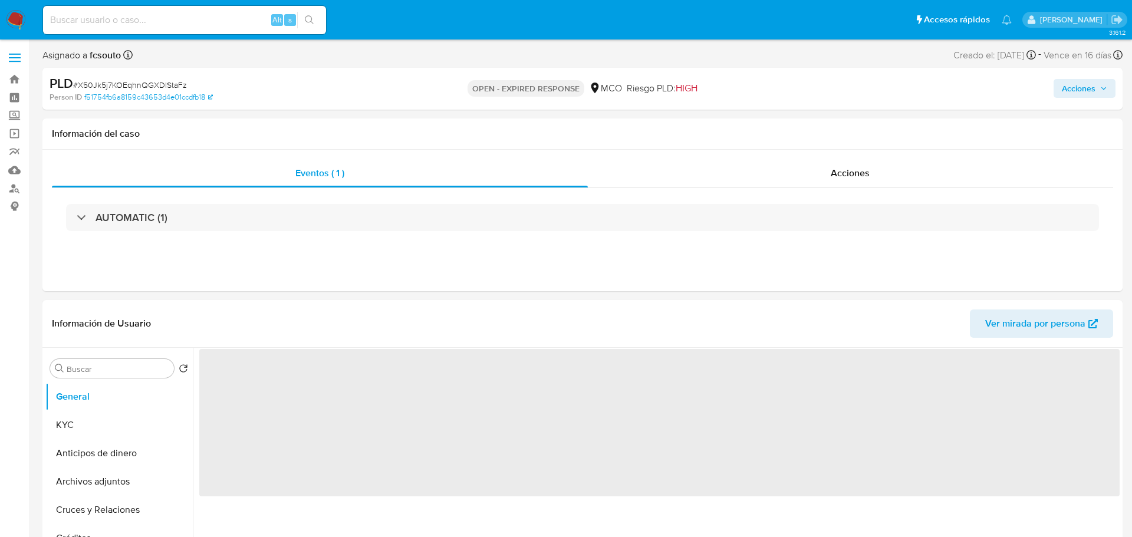
select select "10"
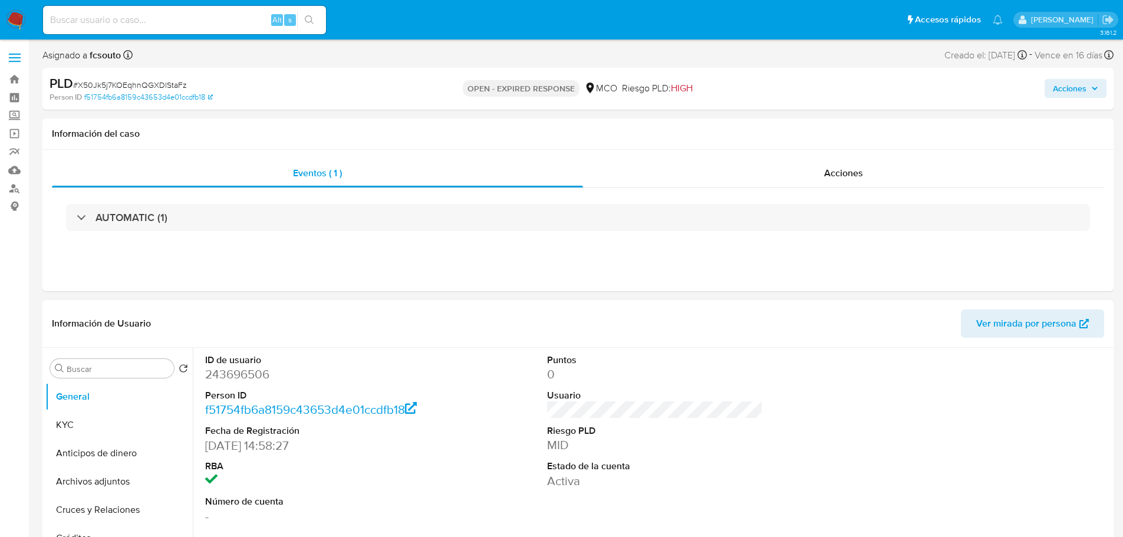
click at [242, 372] on dd "243696506" at bounding box center [313, 374] width 216 height 17
copy dd "243696506"
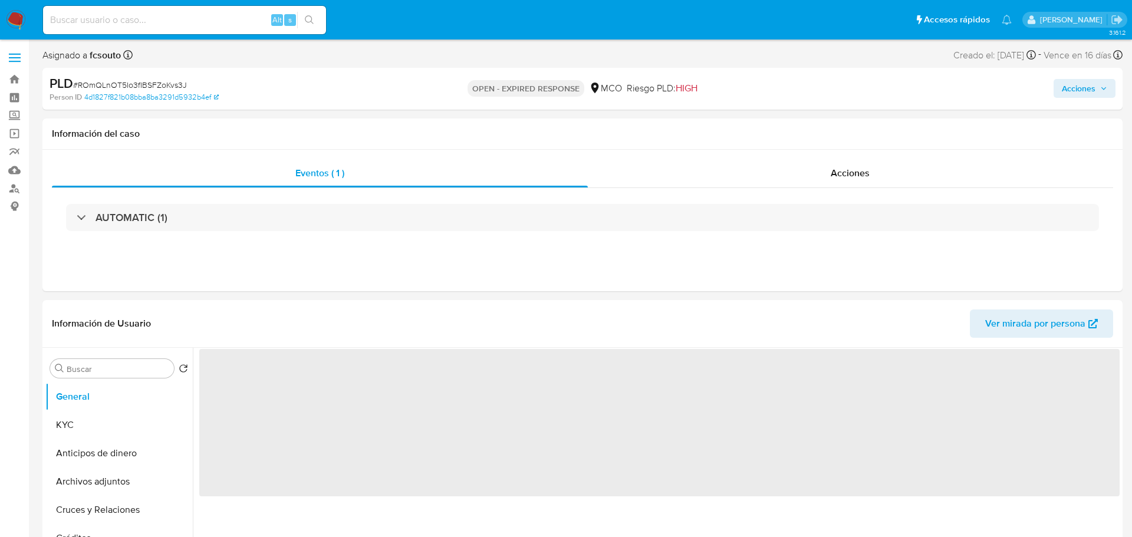
select select "10"
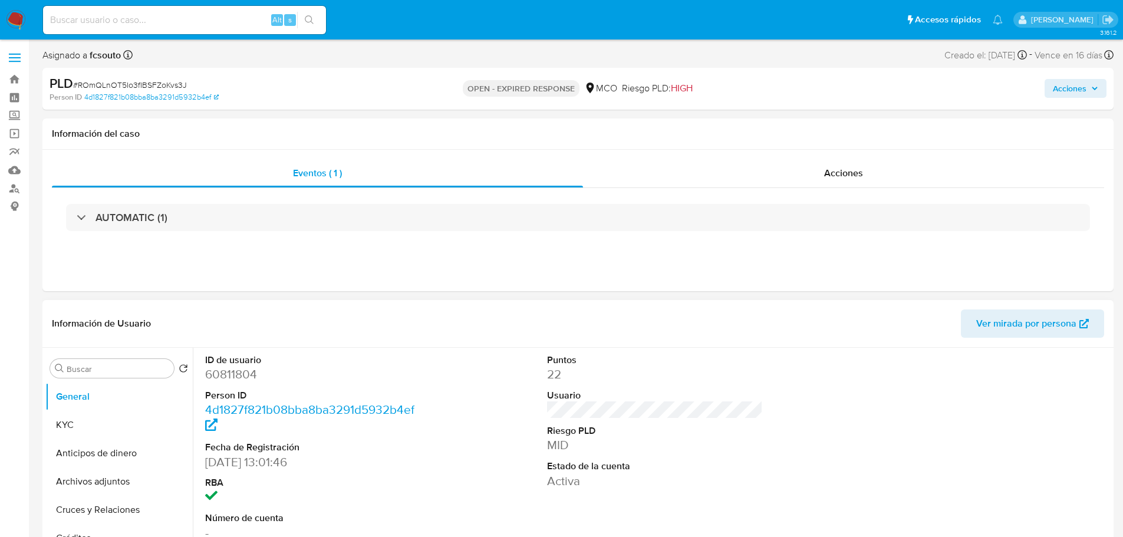
click at [225, 376] on dd "60811804" at bounding box center [313, 374] width 216 height 17
copy dd "60811804"
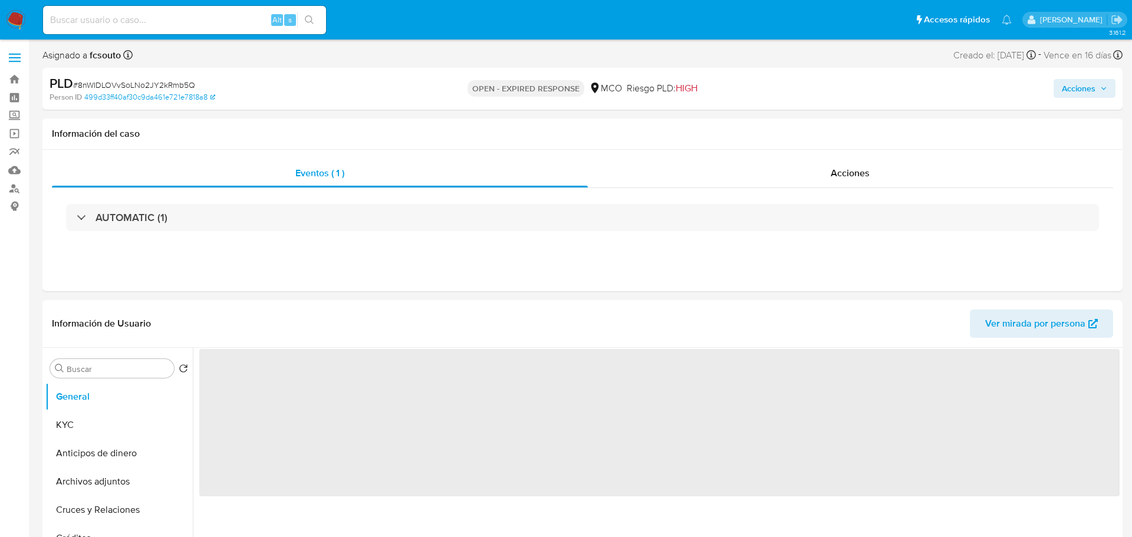
select select "10"
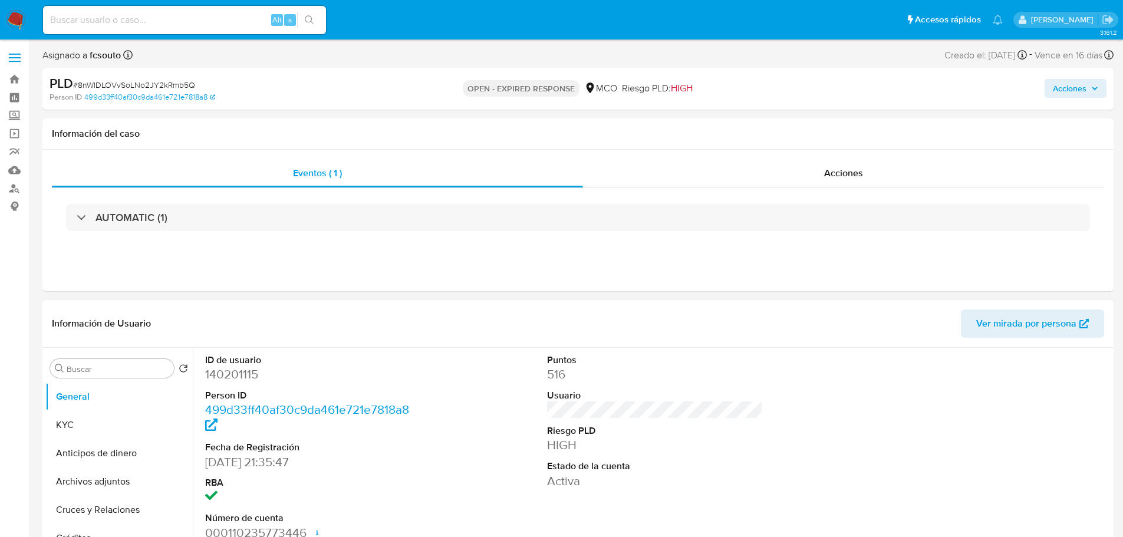
click at [246, 373] on dd "140201115" at bounding box center [313, 374] width 216 height 17
copy dd "140201115"
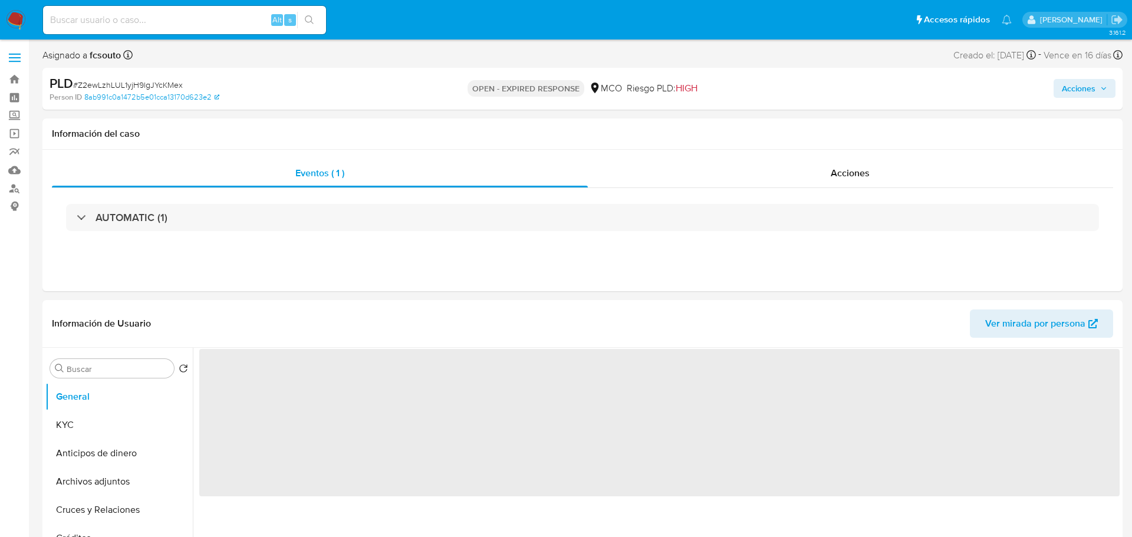
select select "10"
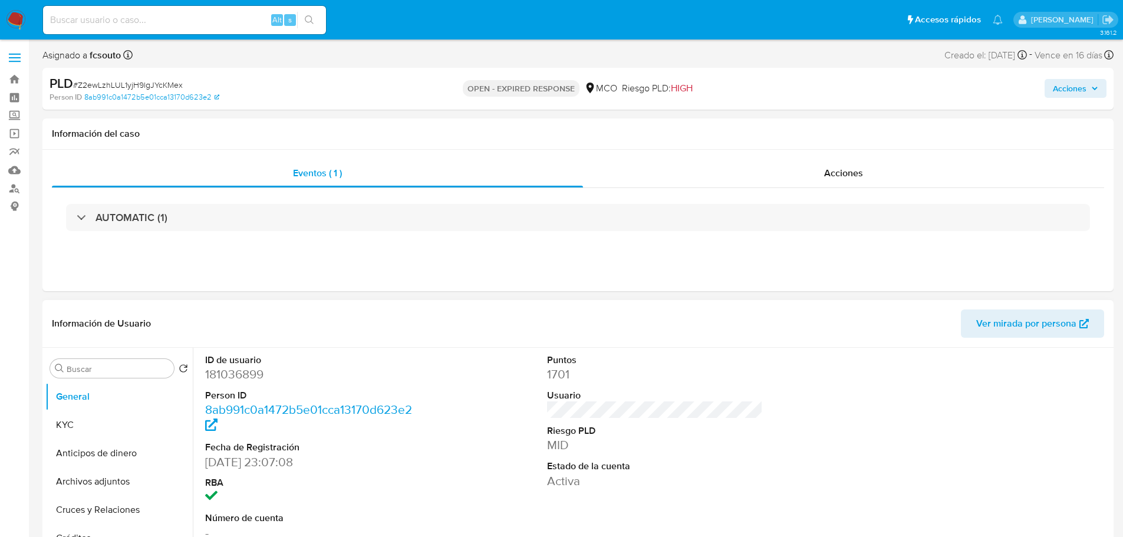
click at [232, 384] on dl "ID de usuario 181036899 Person ID 8ab991c0a1472b5e01cca13170d623e2 Fecha de Reg…" at bounding box center [313, 448] width 216 height 188
click at [233, 381] on dd "181036899" at bounding box center [313, 374] width 216 height 17
copy dd "181036899"
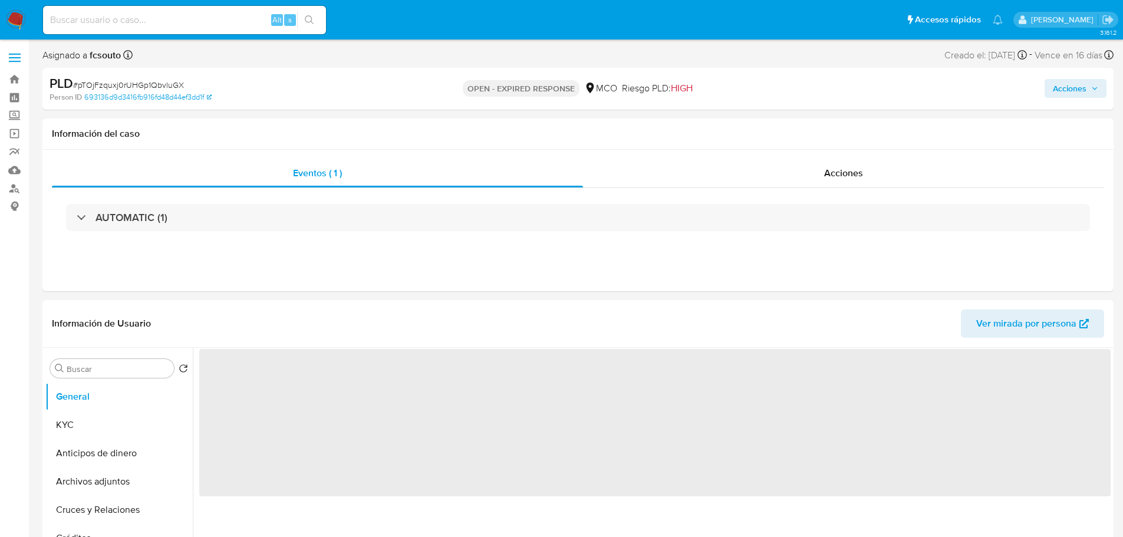
select select "10"
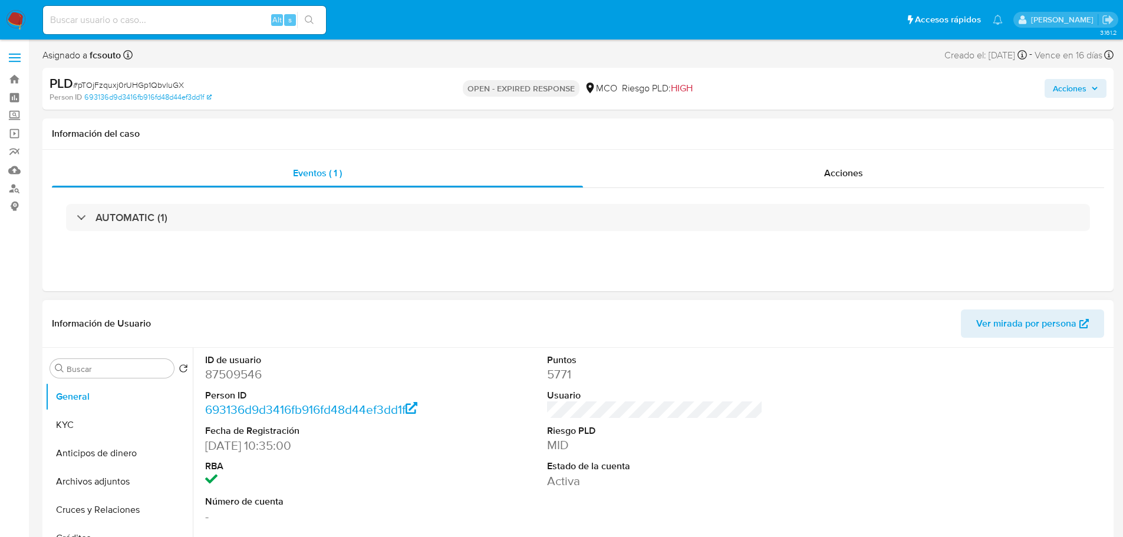
click at [241, 379] on dd "87509546" at bounding box center [313, 374] width 216 height 17
copy dd "87509546"
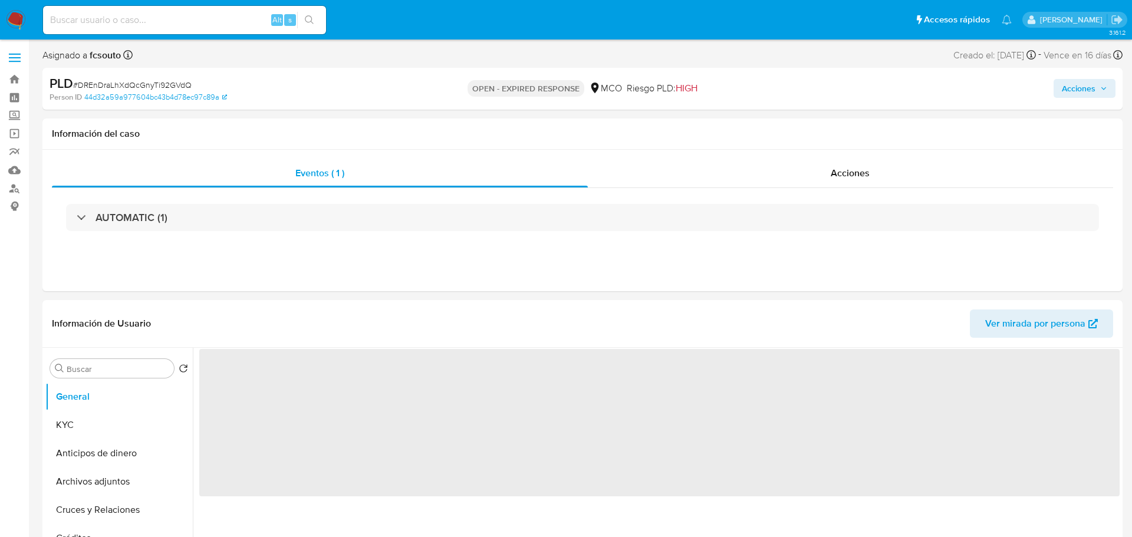
select select "10"
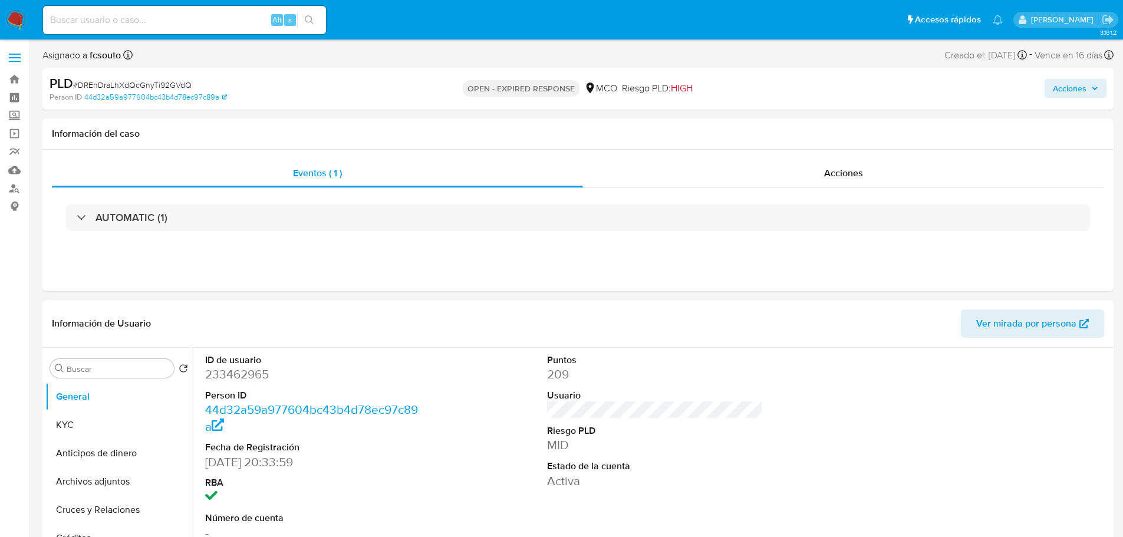
click at [251, 372] on dd "233462965" at bounding box center [313, 374] width 216 height 17
copy dd "233462965"
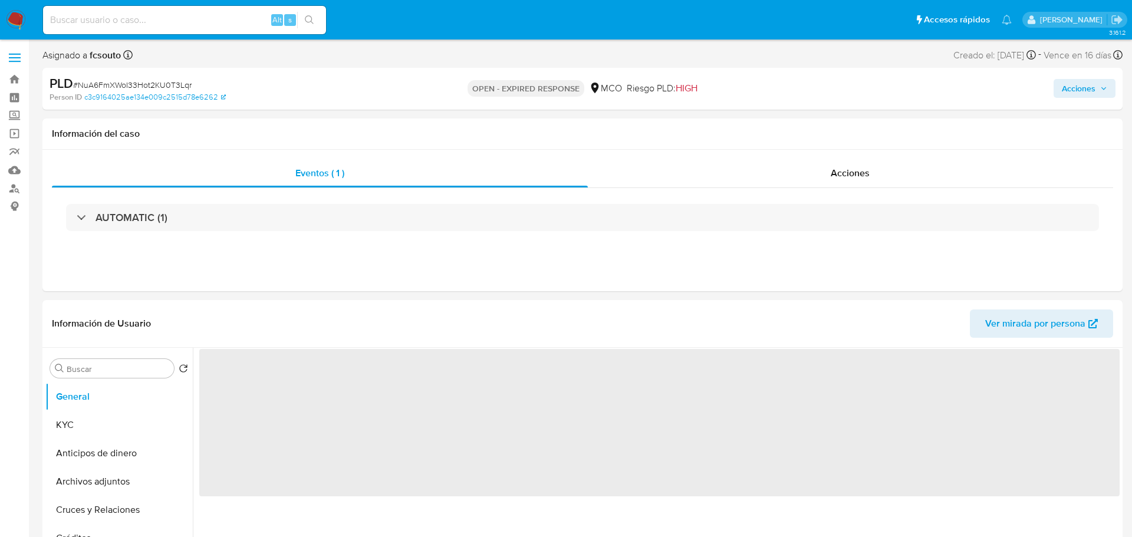
select select "10"
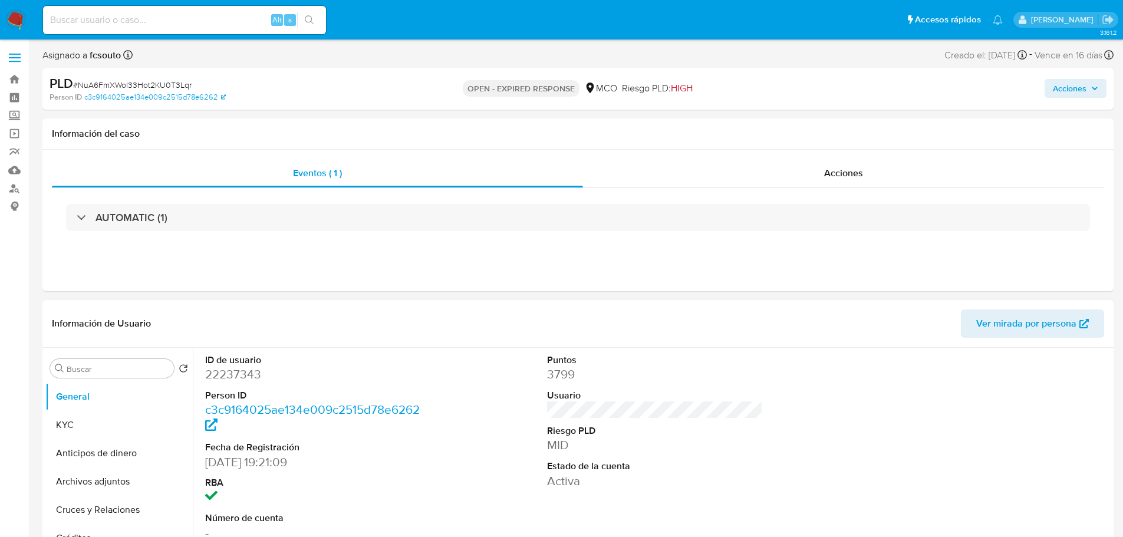
click at [247, 370] on dd "22237343" at bounding box center [313, 374] width 216 height 17
copy dd "22237343"
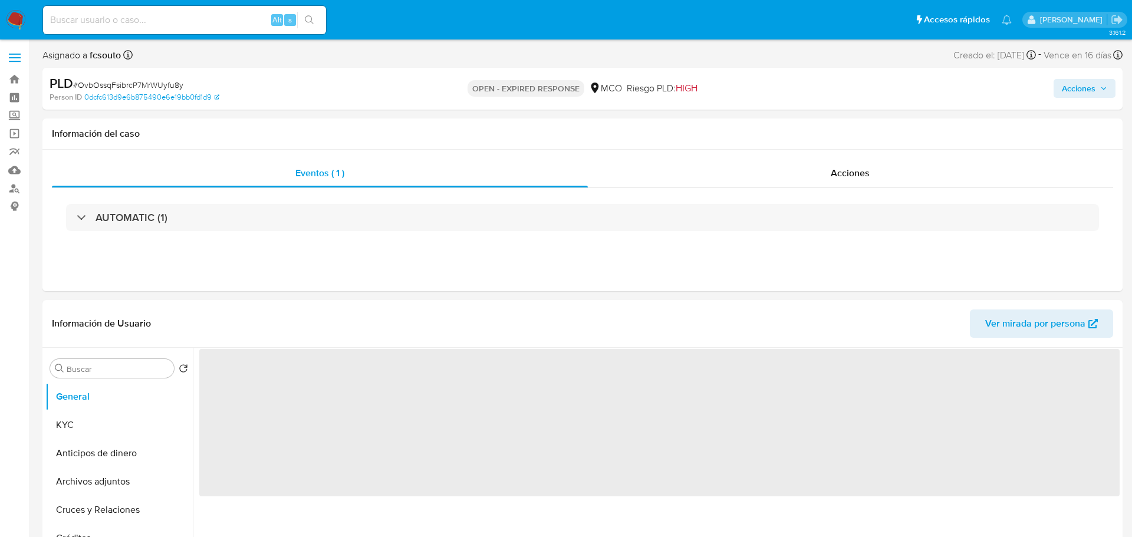
select select "10"
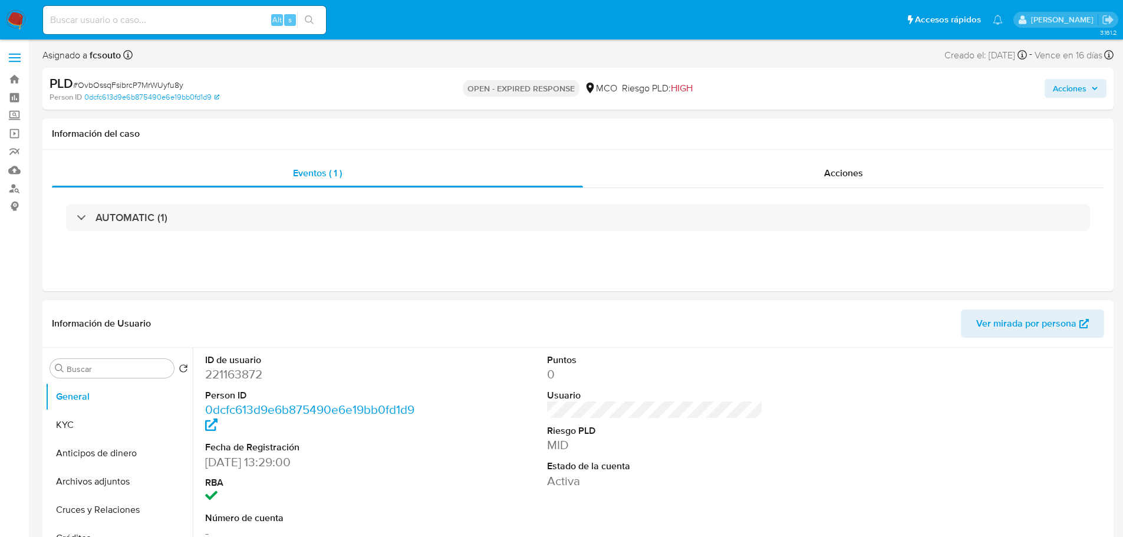
click at [222, 377] on dd "221163872" at bounding box center [313, 374] width 216 height 17
copy dd "221163872"
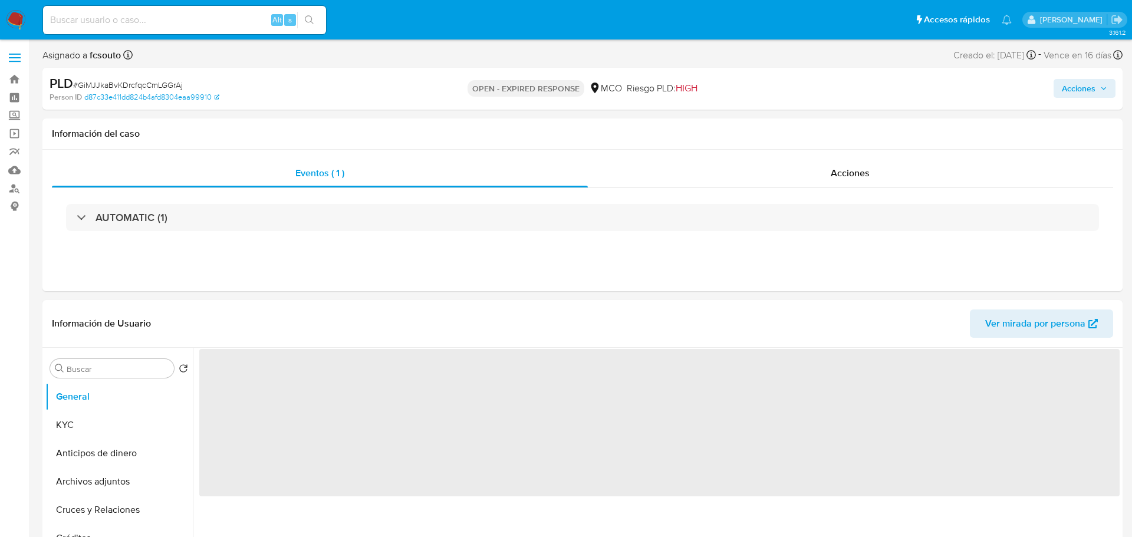
select select "10"
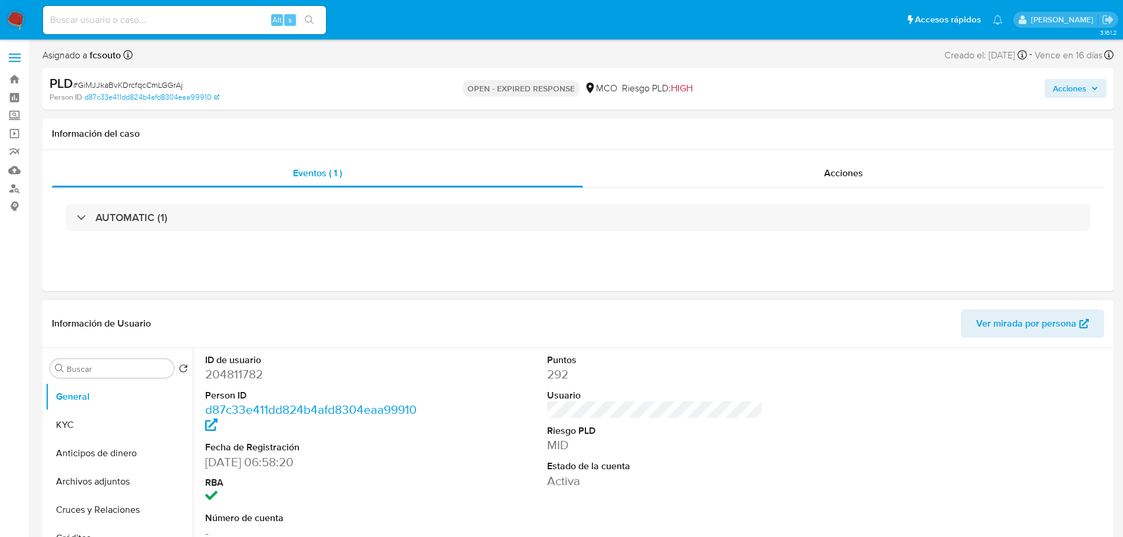
click at [250, 376] on dd "204811782" at bounding box center [313, 374] width 216 height 17
copy dd "204811782"
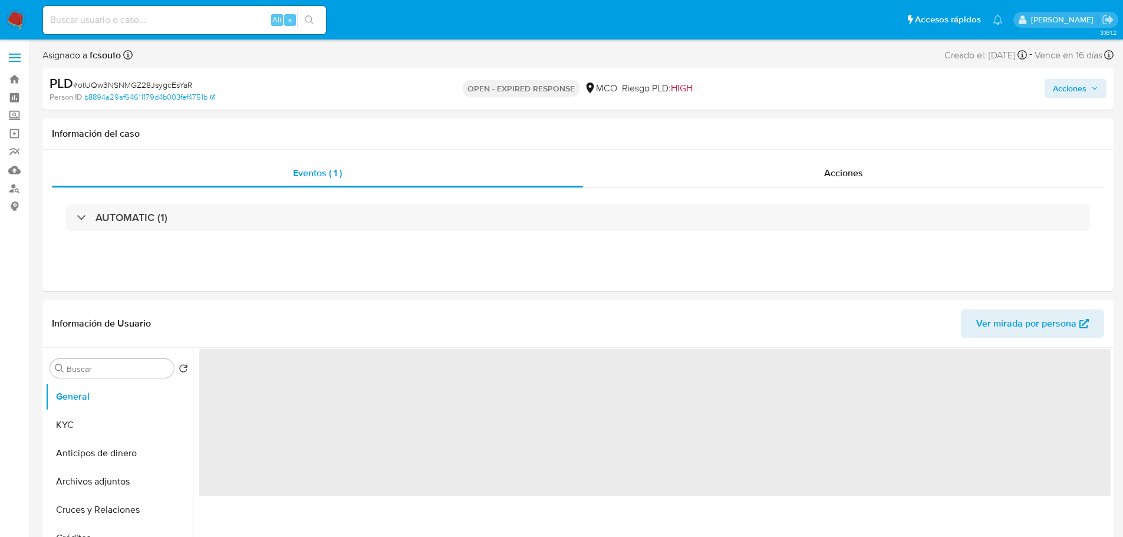
select select "10"
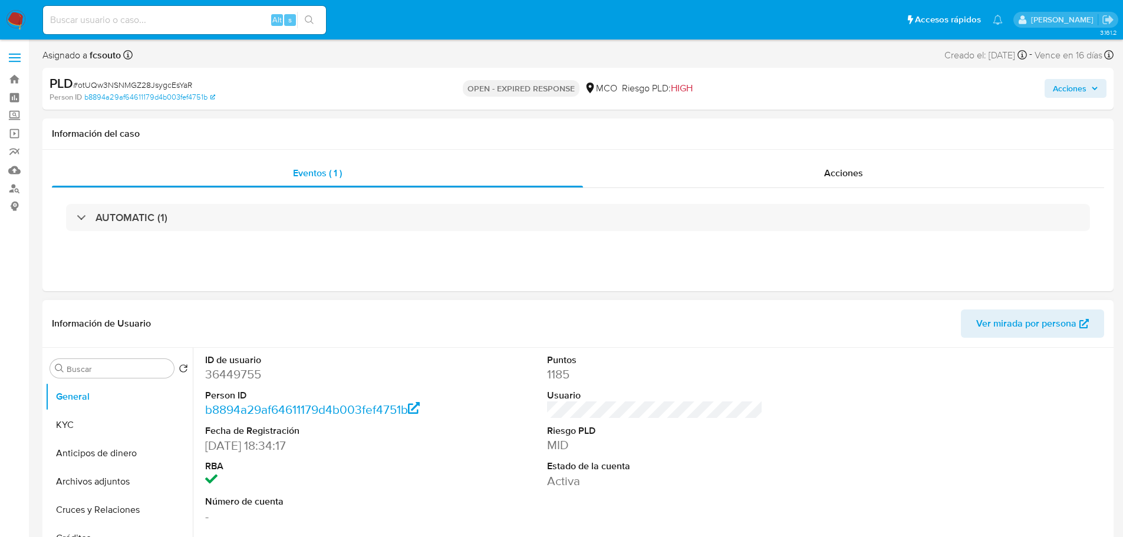
click at [236, 379] on dd "36449755" at bounding box center [313, 374] width 216 height 17
click at [236, 378] on dd "36449755" at bounding box center [313, 374] width 216 height 17
copy dd "36449755"
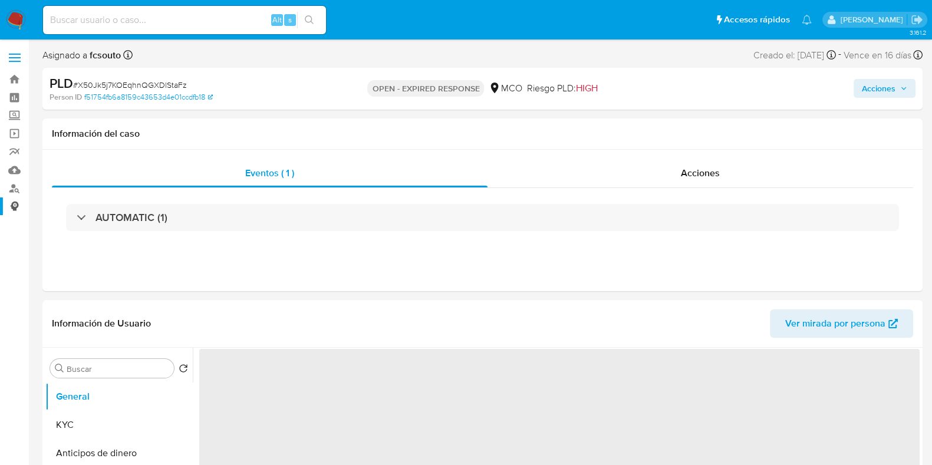
select select "10"
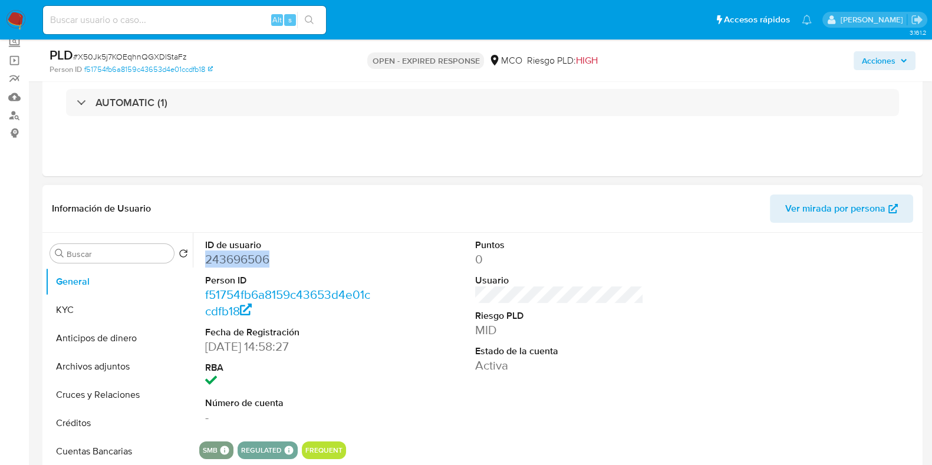
drag, startPoint x: 268, startPoint y: 257, endPoint x: 207, endPoint y: 262, distance: 61.6
click at [207, 262] on dd "243696506" at bounding box center [289, 259] width 169 height 17
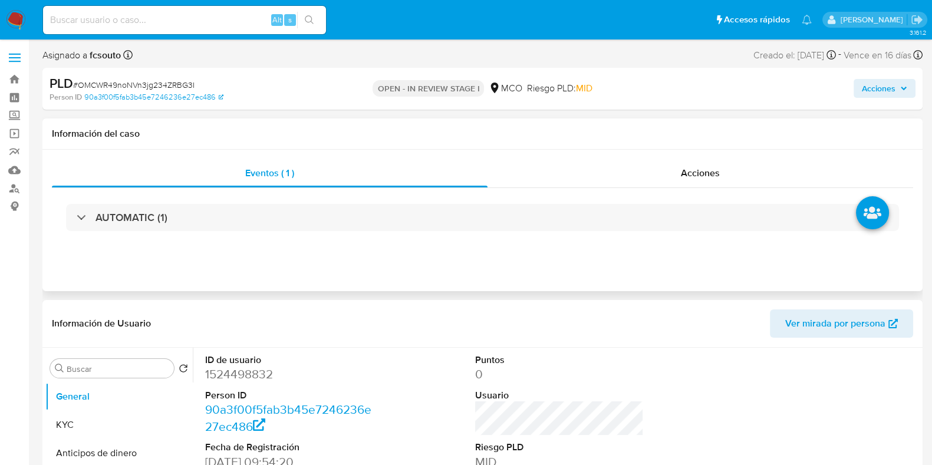
select select "10"
click at [254, 376] on dd "1524498832" at bounding box center [289, 374] width 169 height 17
copy dd "1524498832"
click at [257, 371] on dd "1524498832" at bounding box center [289, 374] width 169 height 17
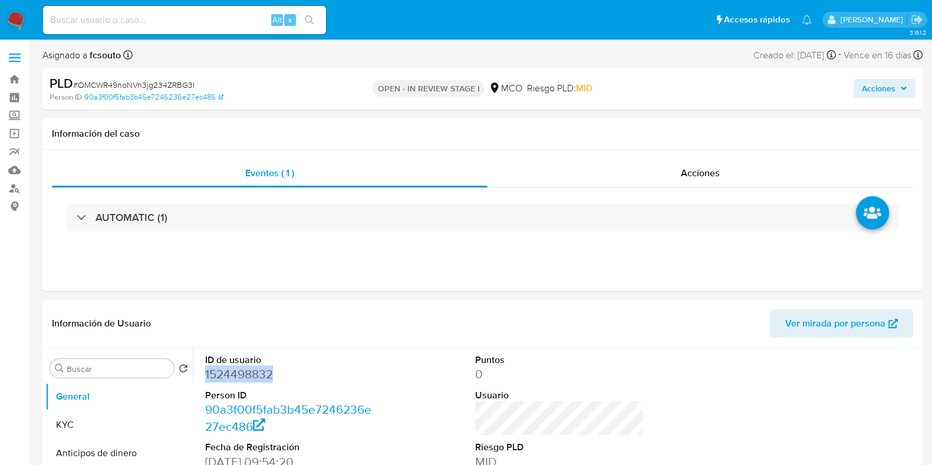
click at [257, 371] on dd "1524498832" at bounding box center [289, 374] width 169 height 17
copy dd "1524498832"
click at [236, 382] on dd "1524498832" at bounding box center [289, 374] width 169 height 17
click at [337, 338] on div "Información de Usuario Ver mirada por persona" at bounding box center [482, 324] width 880 height 48
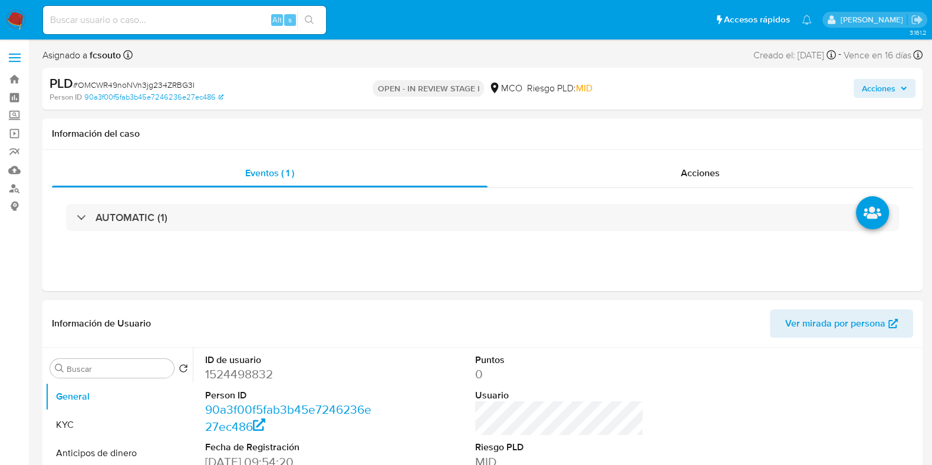
click at [251, 372] on dd "1524498832" at bounding box center [289, 374] width 169 height 17
copy dd "1524498832"
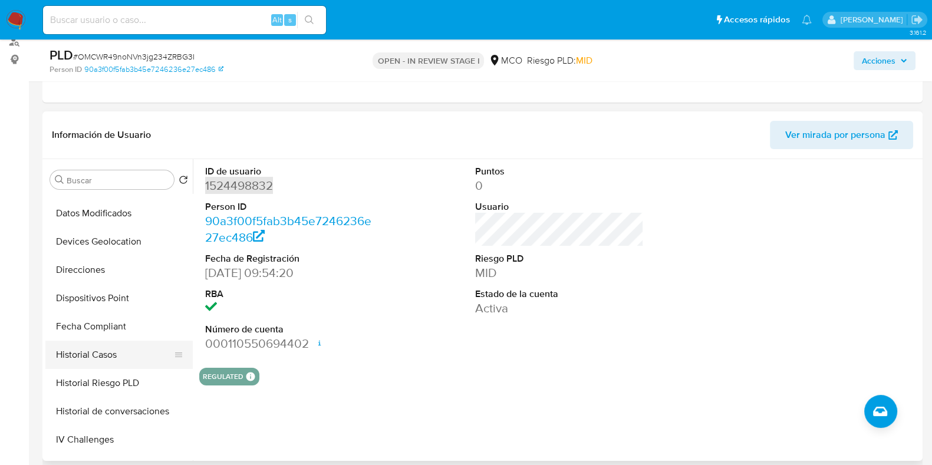
scroll to position [221, 0]
click at [105, 357] on button "Historial Casos" at bounding box center [114, 355] width 138 height 28
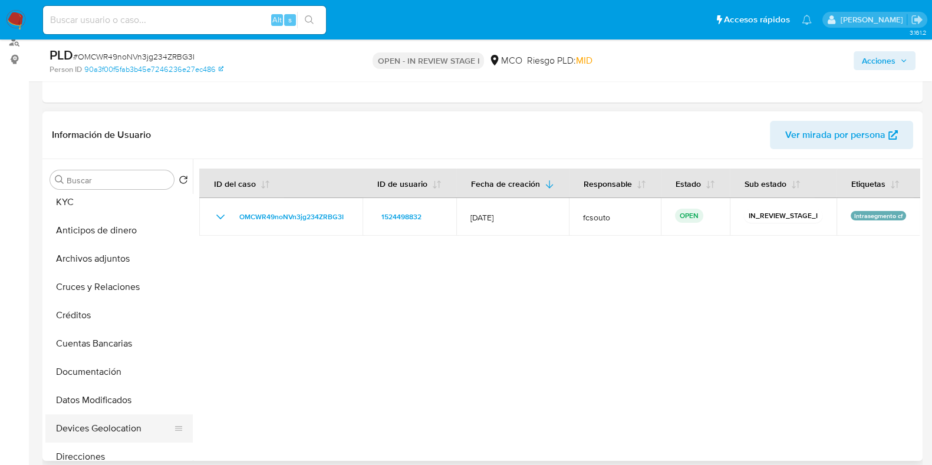
scroll to position [0, 0]
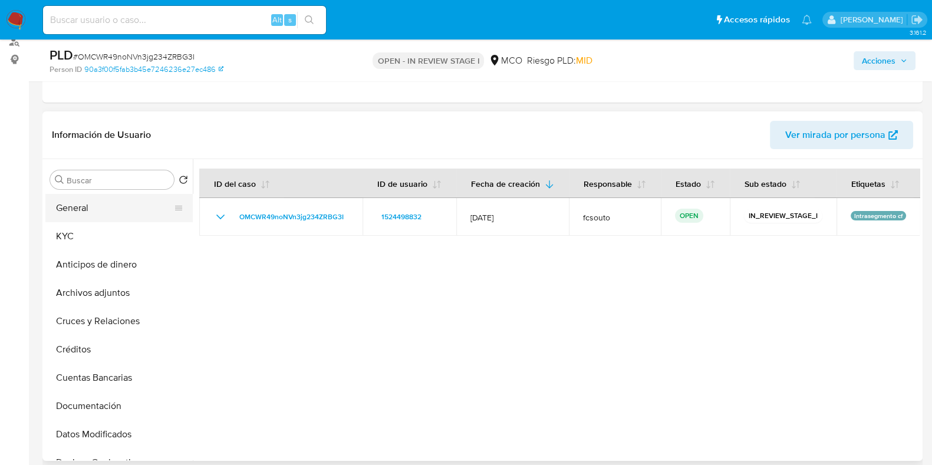
click at [123, 199] on button "General" at bounding box center [114, 208] width 138 height 28
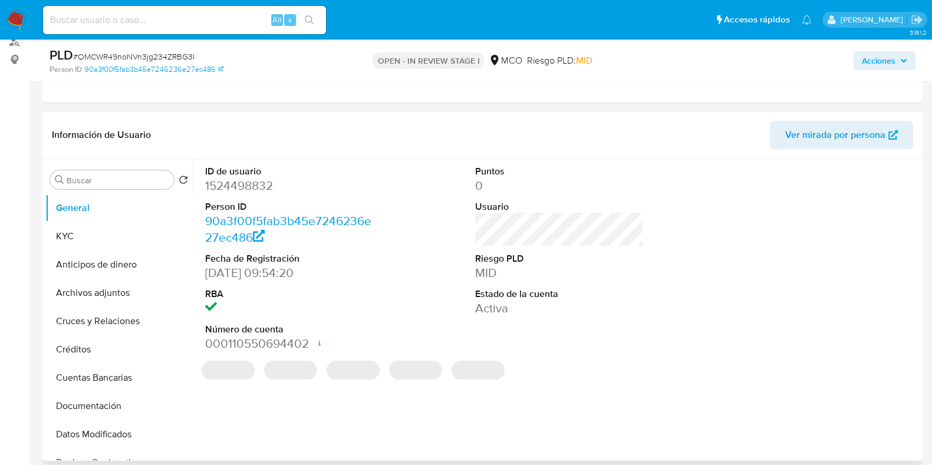
click at [237, 190] on dd "1524498832" at bounding box center [289, 186] width 169 height 17
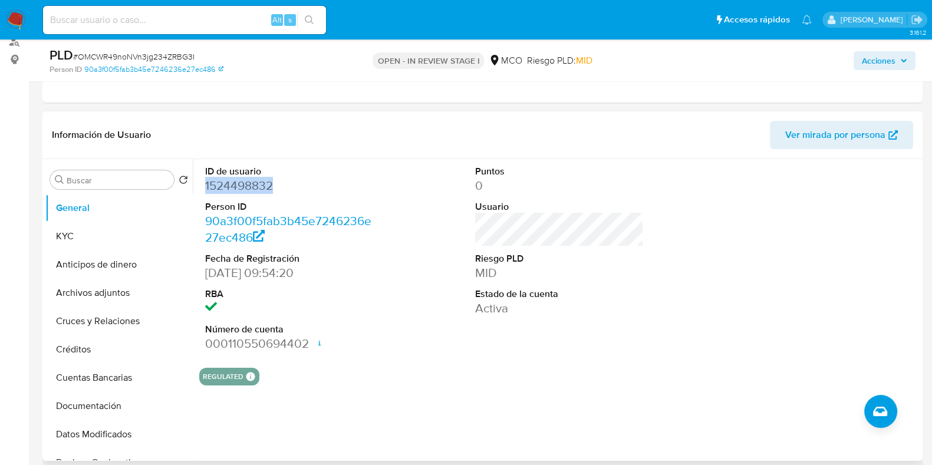
copy dd "1524498832"
click at [239, 179] on dd "1524498832" at bounding box center [289, 186] width 169 height 17
click at [243, 186] on dd "1524498832" at bounding box center [289, 186] width 169 height 17
drag, startPoint x: 269, startPoint y: 195, endPoint x: 262, endPoint y: 193, distance: 7.3
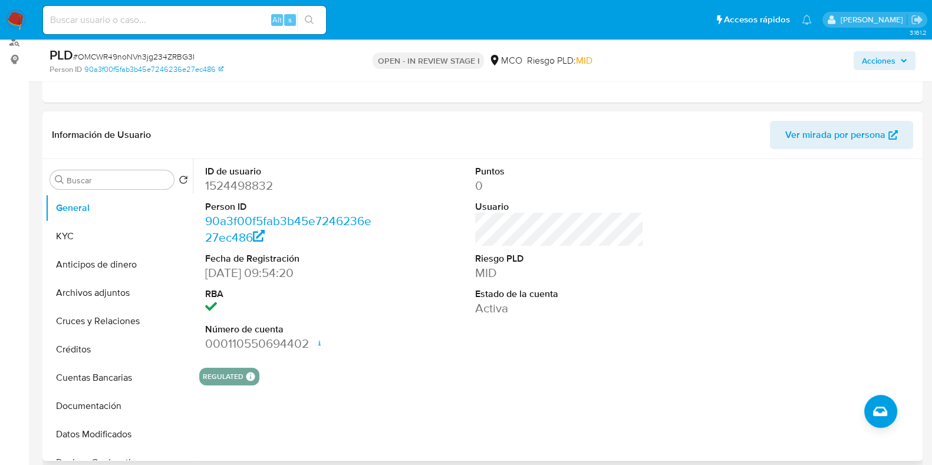
click at [269, 195] on dl "ID de usuario 1524498832 Person ID 90a3f00f5fab3b45e7246236e27ec486 Fecha de Re…" at bounding box center [289, 259] width 169 height 188
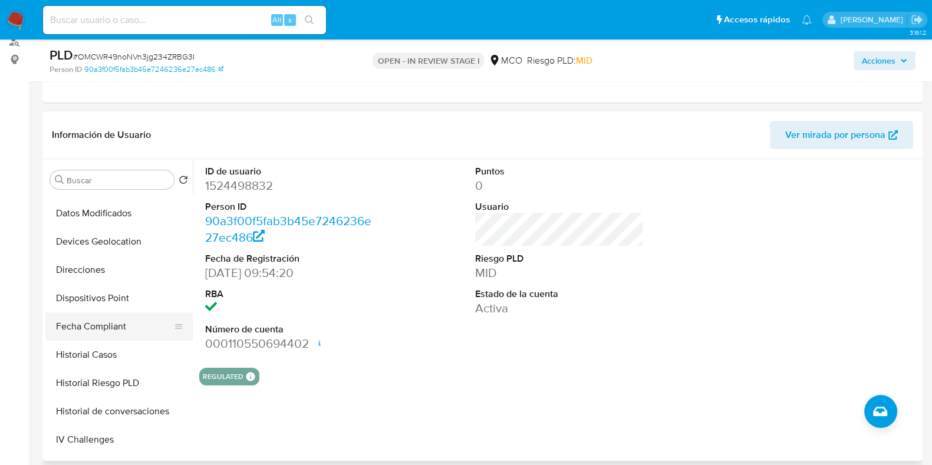
scroll to position [221, 0]
click at [107, 359] on button "Historial Casos" at bounding box center [114, 355] width 138 height 28
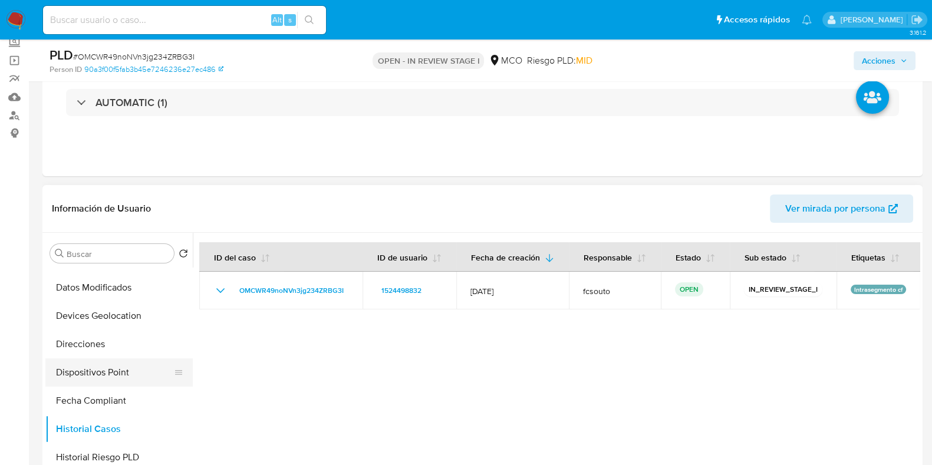
scroll to position [0, 0]
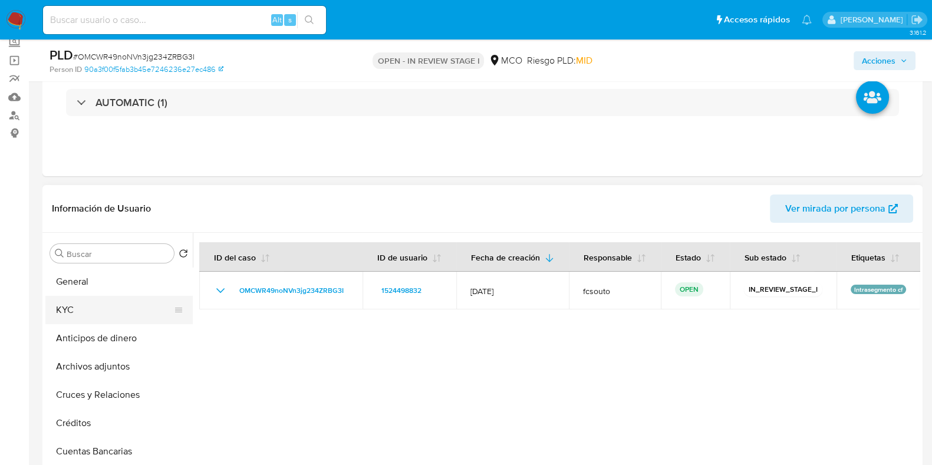
click at [90, 300] on button "KYC" at bounding box center [114, 310] width 138 height 28
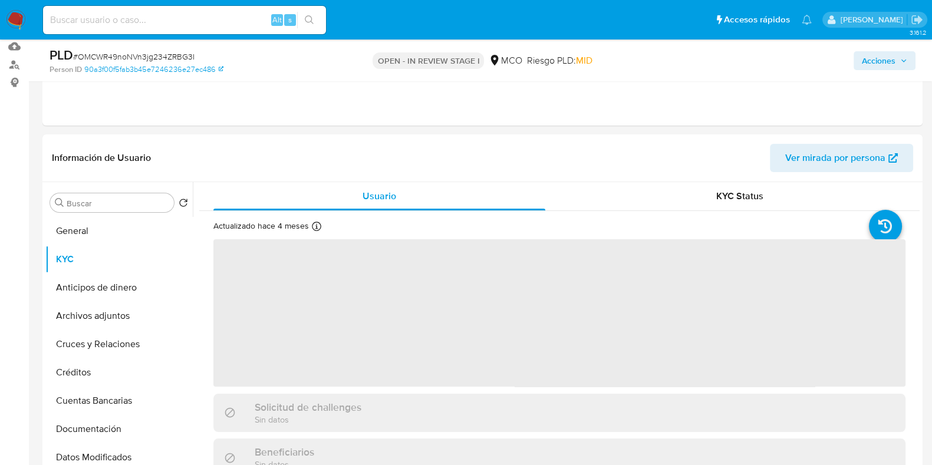
scroll to position [147, 0]
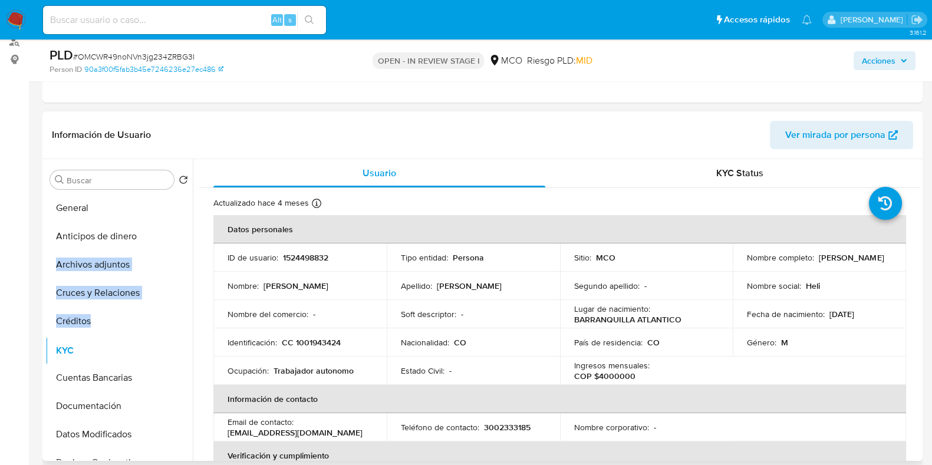
drag, startPoint x: 175, startPoint y: 237, endPoint x: 159, endPoint y: 352, distance: 116.0
drag, startPoint x: 176, startPoint y: 352, endPoint x: 163, endPoint y: 231, distance: 121.6
click at [163, 231] on ul "General Anticipos de dinero Archivos adjuntos Cruces y Relaciones Créditos KYC …" at bounding box center [118, 327] width 147 height 266
click at [94, 211] on button "General" at bounding box center [114, 208] width 138 height 28
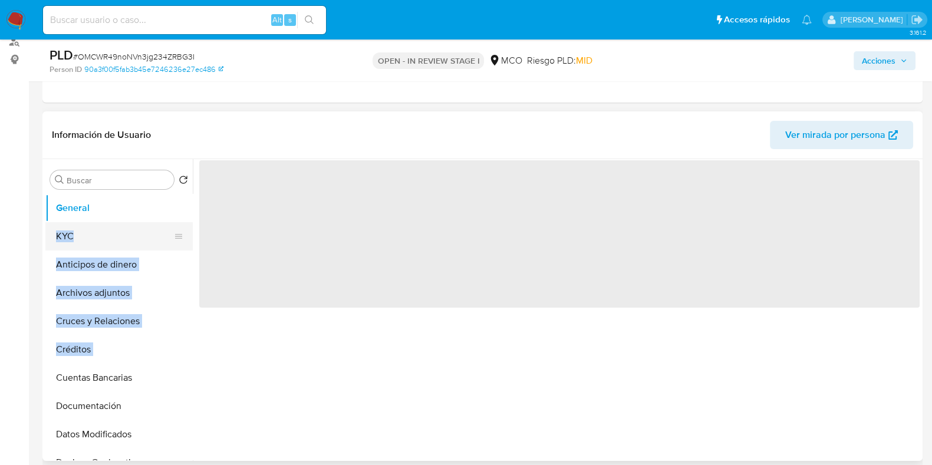
click at [94, 235] on button "KYC" at bounding box center [114, 236] width 138 height 28
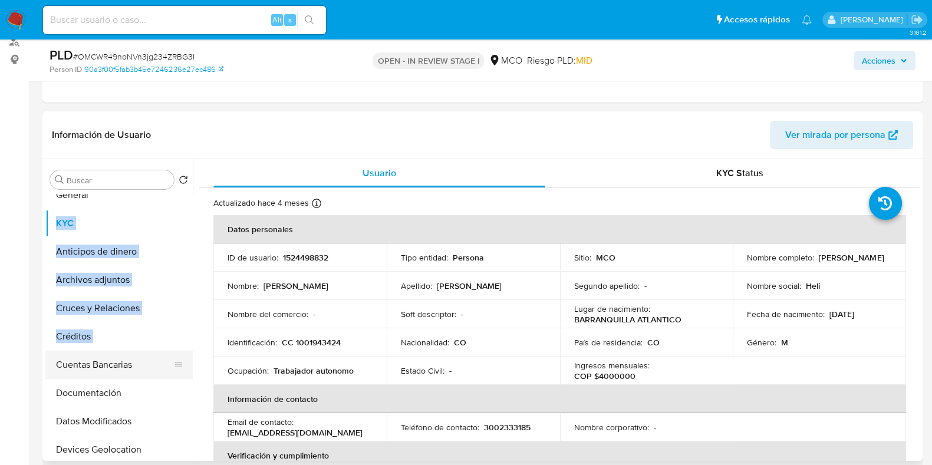
scroll to position [0, 0]
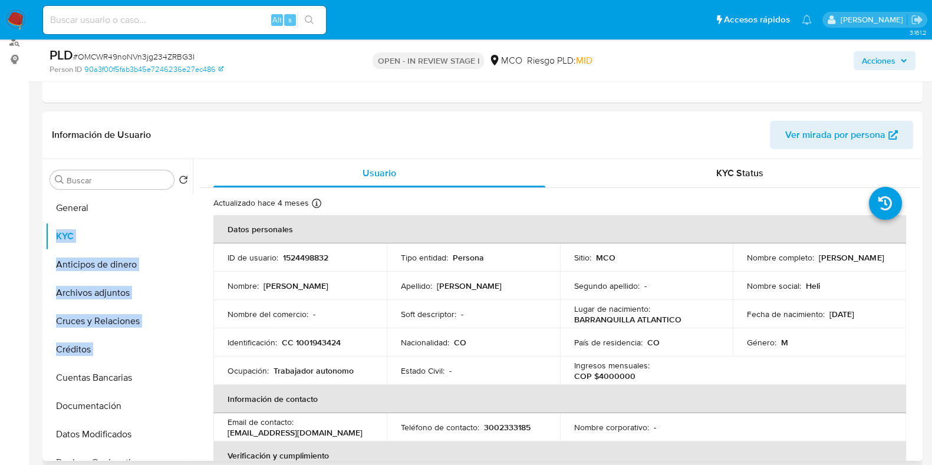
drag, startPoint x: 741, startPoint y: 261, endPoint x: 849, endPoint y: 269, distance: 108.3
click at [849, 269] on td "Nombre completo : Heli Andres Rueda Gallardo" at bounding box center [819, 258] width 173 height 28
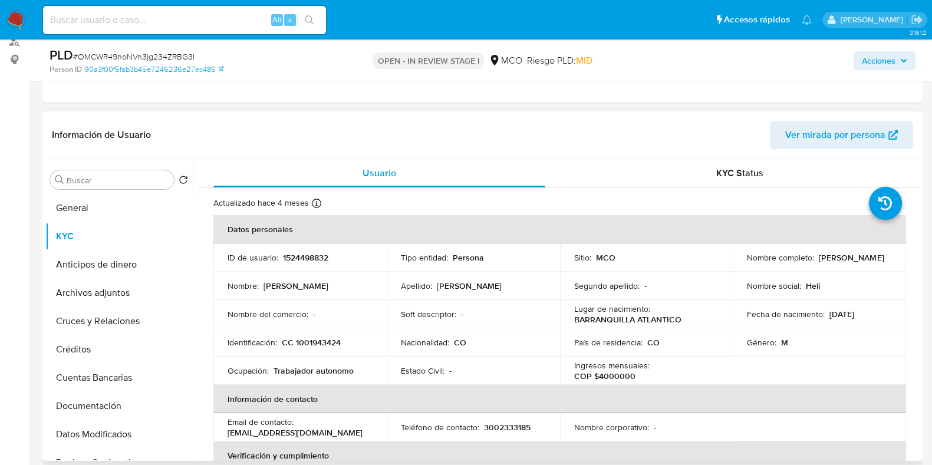
click at [849, 263] on div "Nombre completo : Heli Andres Rueda Gallardo" at bounding box center [819, 257] width 145 height 11
drag, startPoint x: 344, startPoint y: 338, endPoint x: 291, endPoint y: 337, distance: 52.5
click at [291, 337] on div "Identificación : CC 1001943424" at bounding box center [300, 342] width 145 height 11
click at [349, 303] on td "Nombre del comercio : -" at bounding box center [299, 314] width 173 height 28
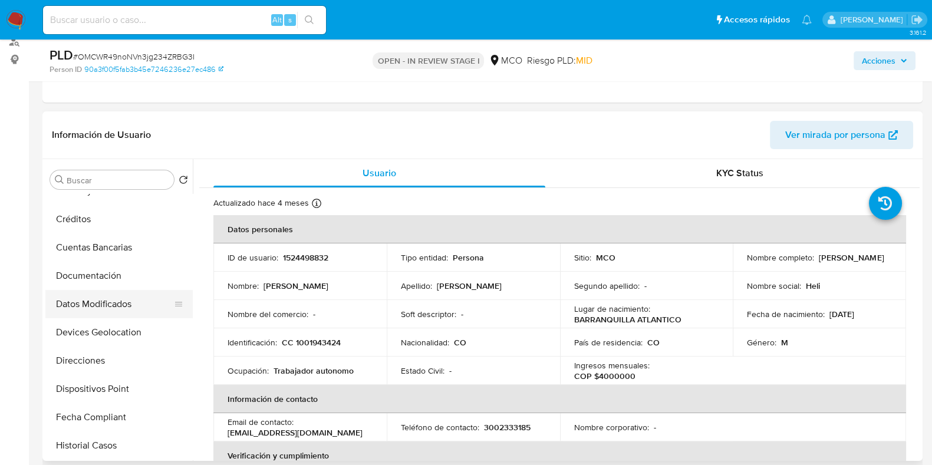
scroll to position [147, 0]
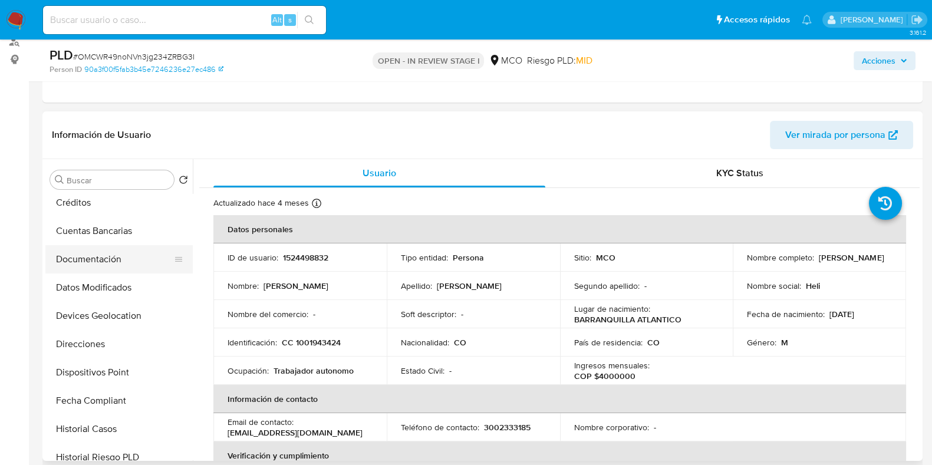
click at [85, 261] on button "Documentación" at bounding box center [114, 259] width 138 height 28
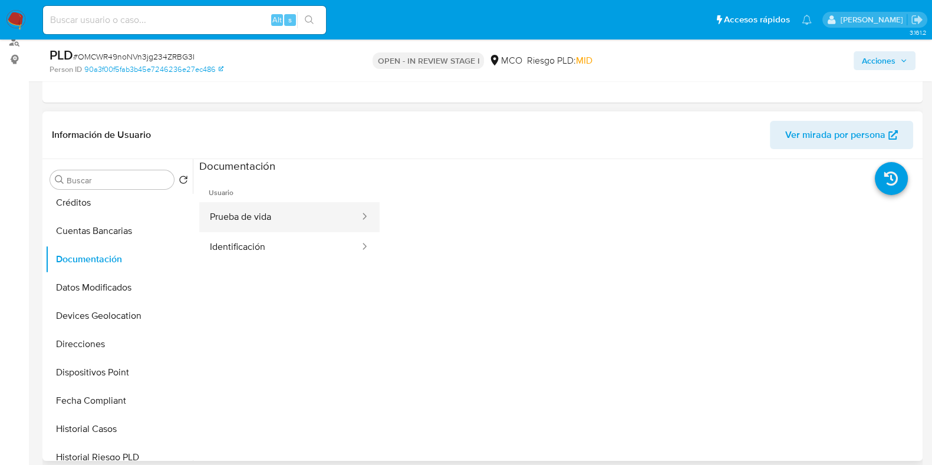
click at [267, 211] on button "Prueba de vida" at bounding box center [280, 217] width 162 height 30
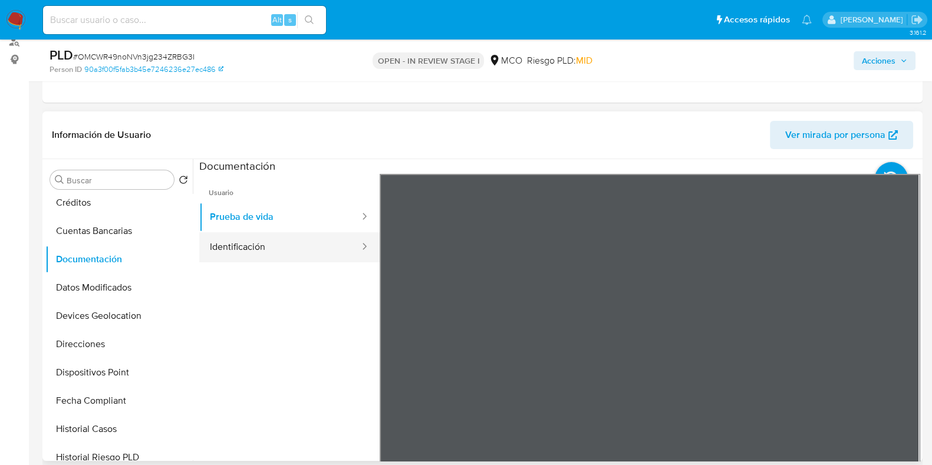
click at [298, 248] on button "Identificación" at bounding box center [280, 247] width 162 height 30
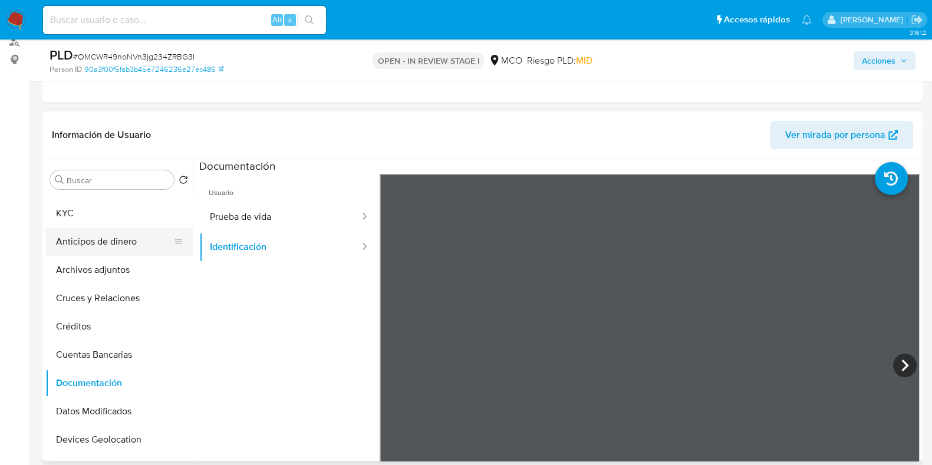
scroll to position [0, 0]
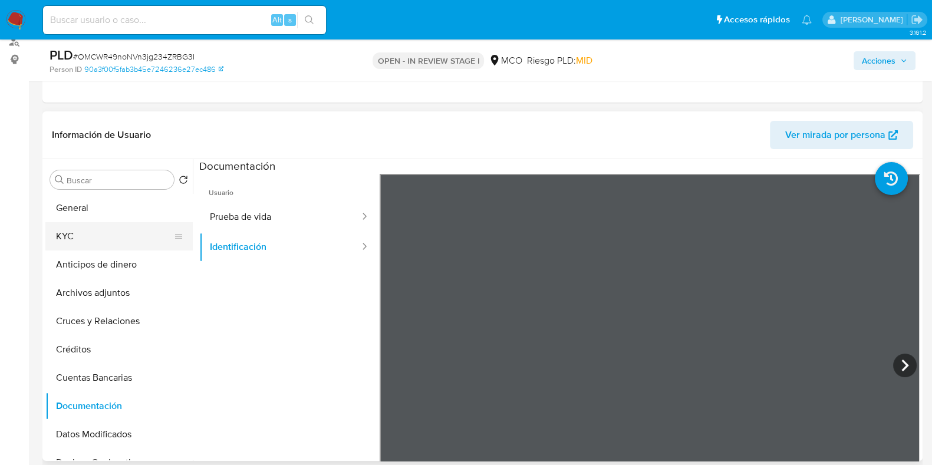
click at [77, 238] on button "KYC" at bounding box center [114, 236] width 138 height 28
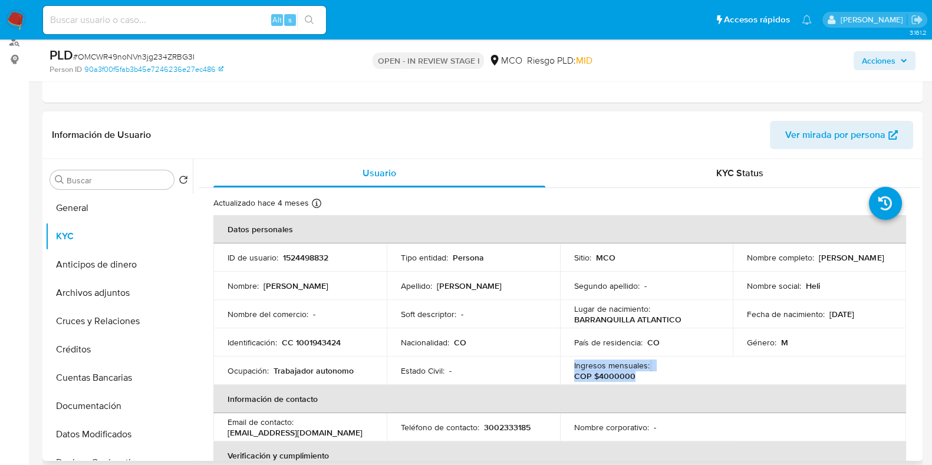
drag, startPoint x: 568, startPoint y: 367, endPoint x: 744, endPoint y: 360, distance: 175.3
click at [711, 373] on td "Ingresos mensuales : COP $4000000" at bounding box center [646, 371] width 173 height 28
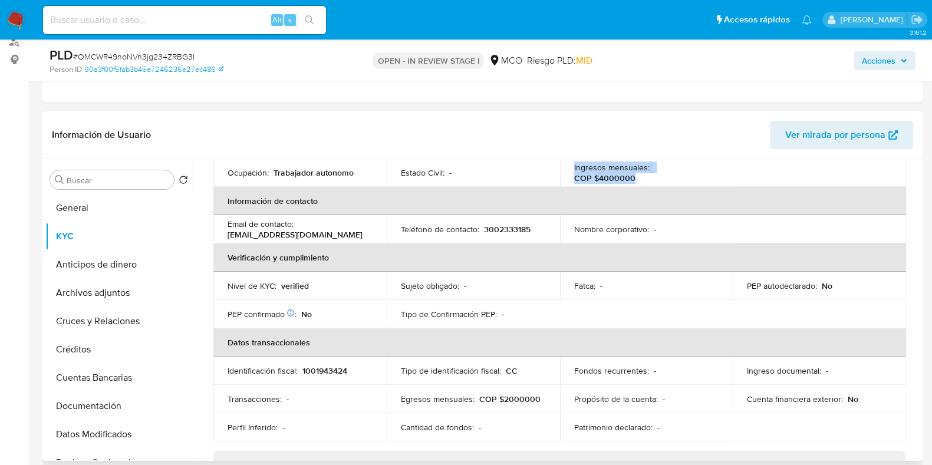
scroll to position [221, 0]
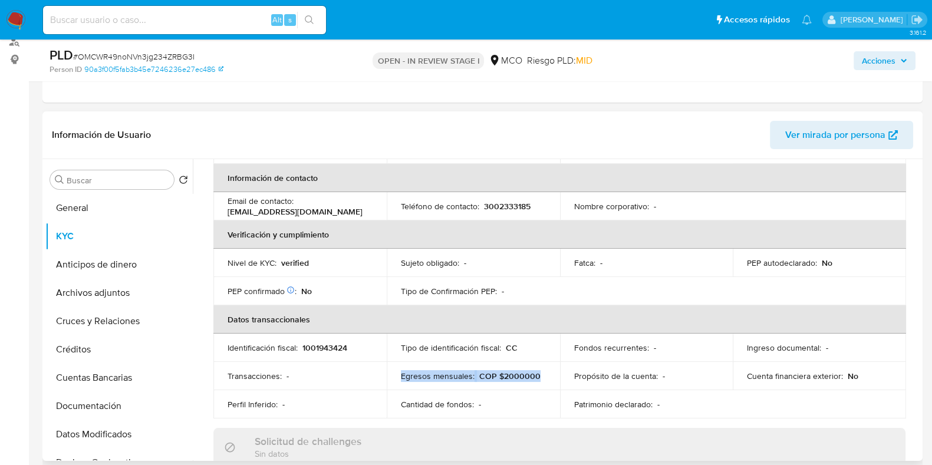
drag, startPoint x: 541, startPoint y: 373, endPoint x: 398, endPoint y: 378, distance: 142.8
click at [398, 378] on td "Egresos mensuales : COP $2000000" at bounding box center [473, 376] width 173 height 28
click at [71, 216] on button "General" at bounding box center [114, 208] width 138 height 28
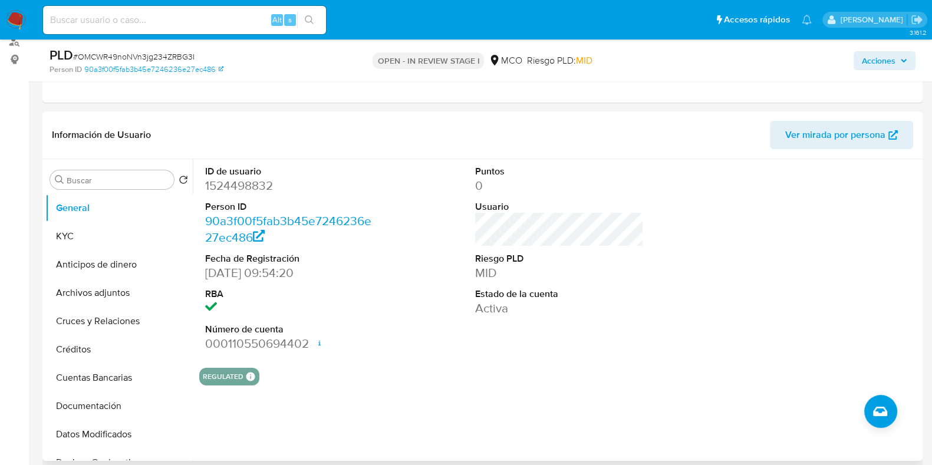
drag, startPoint x: 210, startPoint y: 259, endPoint x: 330, endPoint y: 274, distance: 121.2
click at [330, 274] on div "ID de usuario 1524498832 Person ID 90a3f00f5fab3b45e7246236e27ec486 Fecha de Re…" at bounding box center [289, 258] width 180 height 199
click at [334, 275] on dd "[DATE] 09:54:20" at bounding box center [289, 273] width 169 height 17
click at [326, 284] on dl "ID de usuario 1524498832 Person ID 90a3f00f5fab3b45e7246236e27ec486 Fecha de Re…" at bounding box center [289, 259] width 169 height 188
drag, startPoint x: 487, startPoint y: 184, endPoint x: 473, endPoint y: 172, distance: 18.0
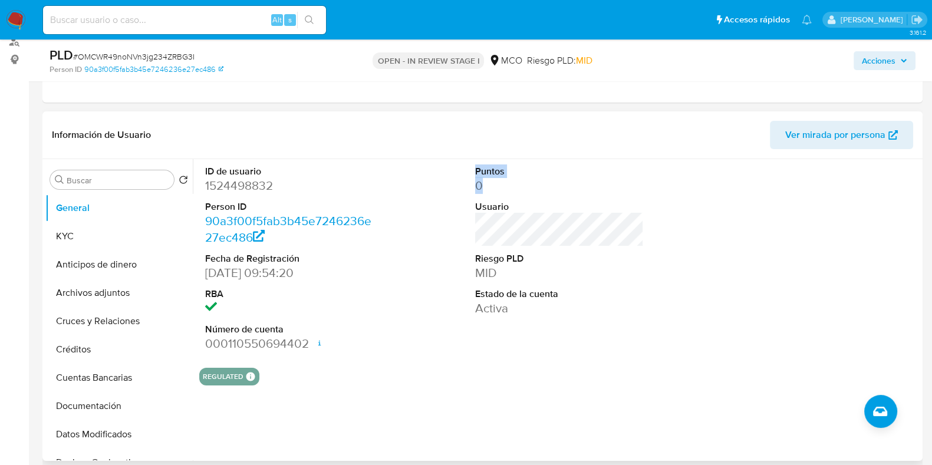
click at [475, 172] on dl "Puntos 0 Usuario Riesgo PLD MID Estado de la cuenta Activa" at bounding box center [559, 241] width 169 height 152
click at [530, 178] on dd "0" at bounding box center [559, 186] width 169 height 17
drag, startPoint x: 493, startPoint y: 188, endPoint x: 465, endPoint y: 179, distance: 28.9
click at [465, 179] on div "ID de usuario 1524498832 Person ID 90a3f00f5fab3b45e7246236e27ec486 Fecha de Re…" at bounding box center [559, 258] width 721 height 199
click at [478, 196] on dl "Puntos 0 Usuario Riesgo PLD MID Estado de la cuenta Activa" at bounding box center [559, 241] width 169 height 152
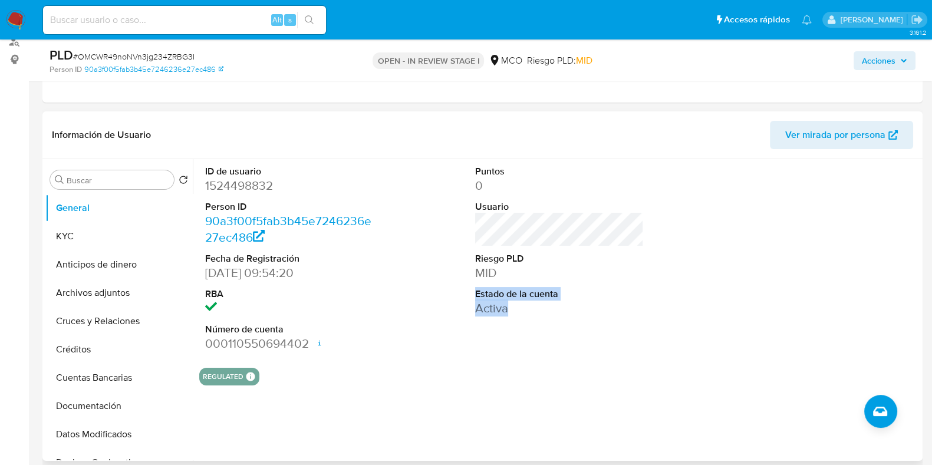
drag, startPoint x: 470, startPoint y: 297, endPoint x: 519, endPoint y: 314, distance: 51.8
click at [519, 314] on div "Puntos 0 Usuario Riesgo PLD MID Estado de la cuenta Activa" at bounding box center [559, 258] width 180 height 199
click at [519, 314] on dd "Activa" at bounding box center [559, 308] width 169 height 17
drag, startPoint x: 478, startPoint y: 298, endPoint x: 538, endPoint y: 318, distance: 63.4
click at [538, 318] on div "Puntos 0 Usuario Riesgo PLD MID Estado de la cuenta Activa" at bounding box center [559, 258] width 180 height 199
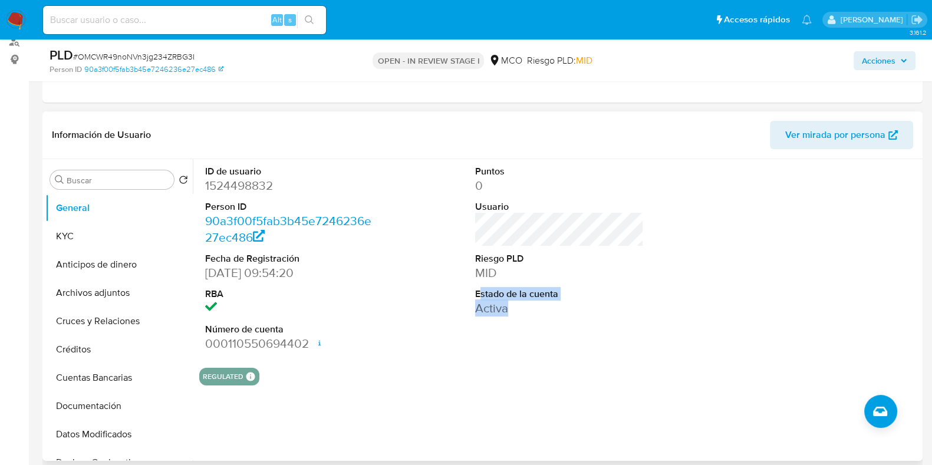
click at [537, 318] on div "Puntos 0 Usuario Riesgo PLD MID Estado de la cuenta Activa" at bounding box center [559, 258] width 180 height 199
click at [490, 310] on dd "Activa" at bounding box center [559, 308] width 169 height 17
click at [479, 306] on dd "Activa" at bounding box center [559, 308] width 169 height 17
drag, startPoint x: 475, startPoint y: 298, endPoint x: 512, endPoint y: 316, distance: 40.9
click at [512, 316] on div "Puntos 0 Usuario Riesgo PLD MID Estado de la cuenta Activa" at bounding box center [559, 258] width 180 height 199
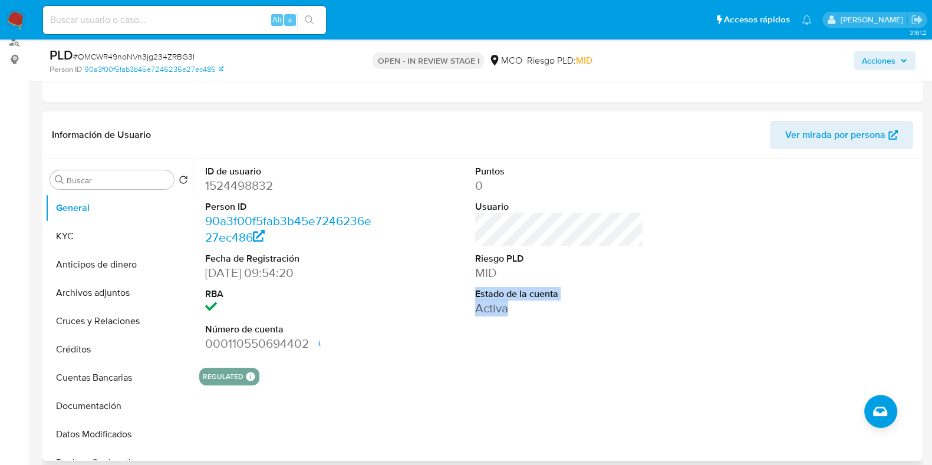
click at [512, 316] on div "Puntos 0 Usuario Riesgo PLD MID Estado de la cuenta Activa" at bounding box center [559, 258] width 180 height 199
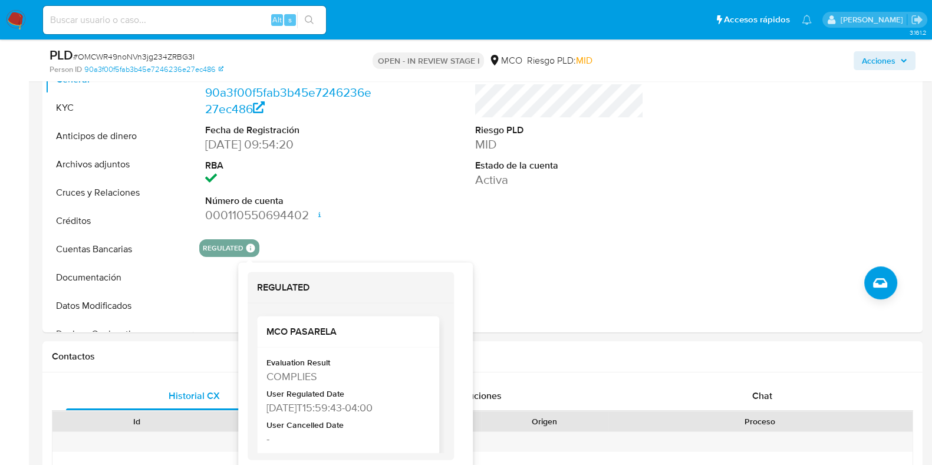
scroll to position [294, 0]
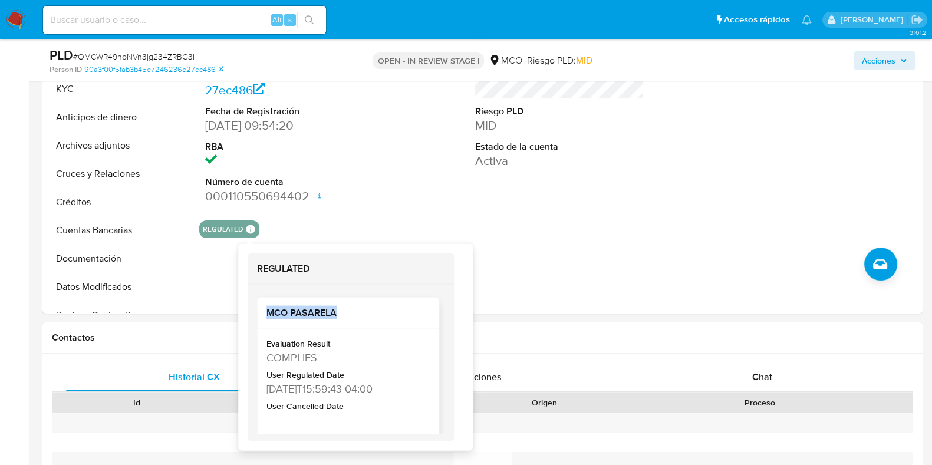
drag, startPoint x: 267, startPoint y: 314, endPoint x: 345, endPoint y: 318, distance: 78.0
click at [345, 318] on div "MCO PASARELA" at bounding box center [348, 313] width 182 height 31
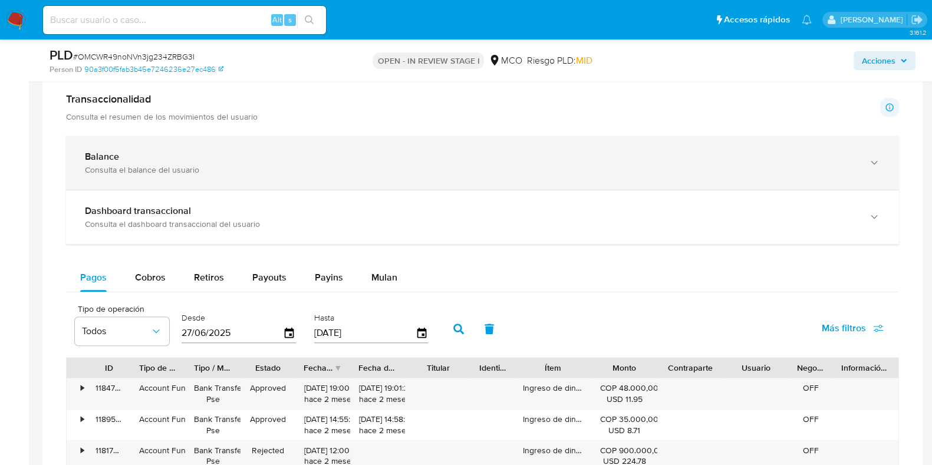
scroll to position [737, 0]
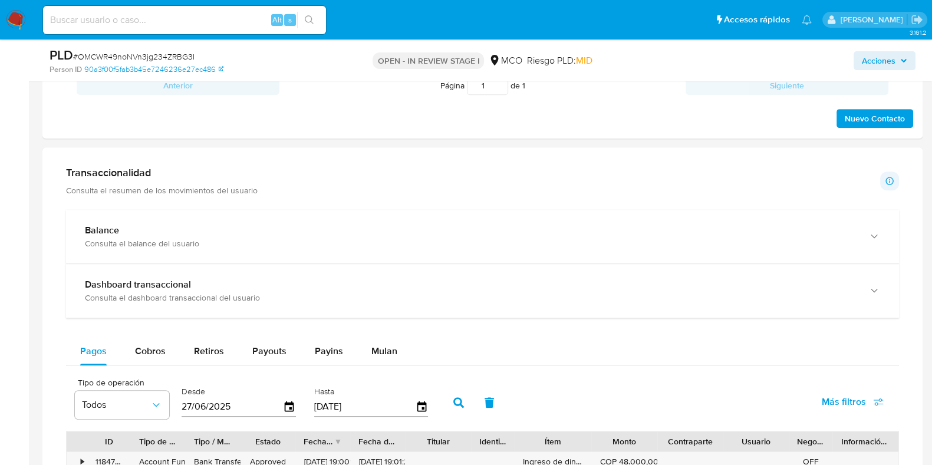
drag, startPoint x: 65, startPoint y: 166, endPoint x: 171, endPoint y: 173, distance: 106.3
click at [171, 173] on div "Transaccionalidad Consulta el resumen de los movimientos del usuario Informació…" at bounding box center [483, 434] width 862 height 554
click at [170, 172] on h1 "Transaccionalidad" at bounding box center [162, 172] width 192 height 13
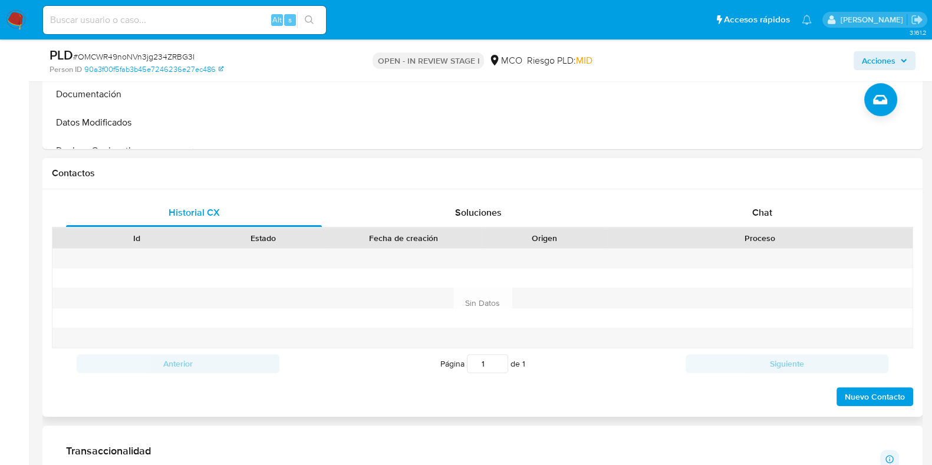
scroll to position [442, 0]
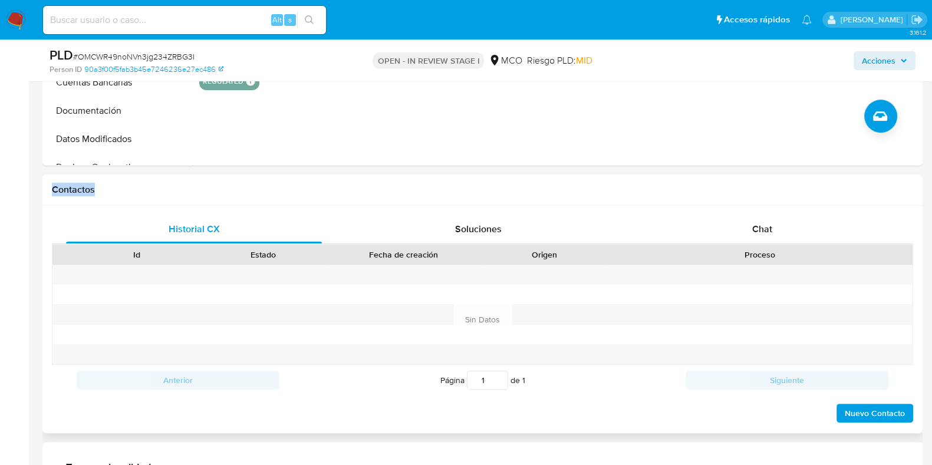
drag, startPoint x: 52, startPoint y: 186, endPoint x: 112, endPoint y: 200, distance: 61.1
click at [112, 200] on div "Contactos" at bounding box center [482, 190] width 880 height 31
click at [116, 195] on h1 "Contactos" at bounding box center [483, 190] width 862 height 12
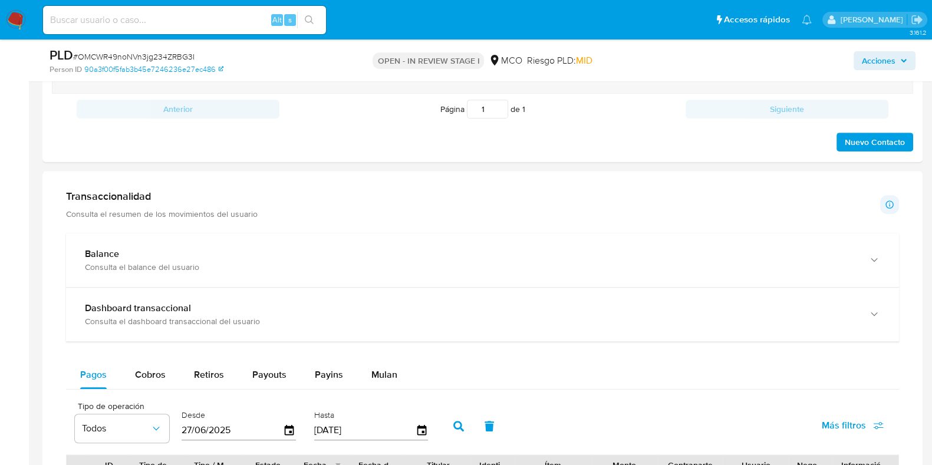
scroll to position [737, 0]
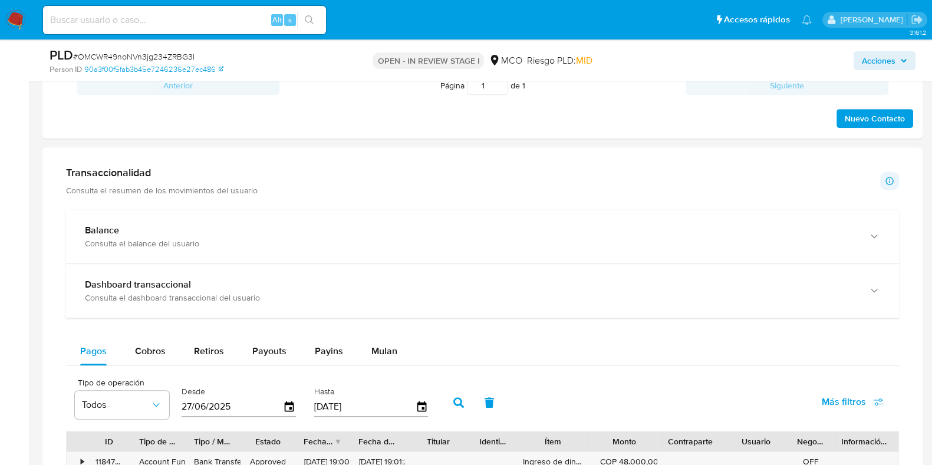
drag, startPoint x: 64, startPoint y: 164, endPoint x: 186, endPoint y: 165, distance: 121.5
click at [175, 170] on div "Transaccionalidad Consulta el resumen de los movimientos del usuario Informació…" at bounding box center [483, 434] width 862 height 554
click at [186, 166] on h1 "Transaccionalidad" at bounding box center [162, 172] width 192 height 13
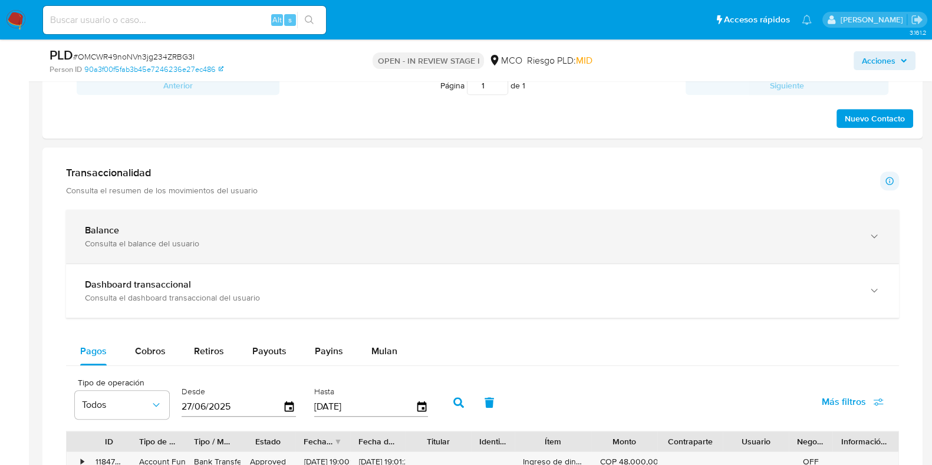
scroll to position [885, 0]
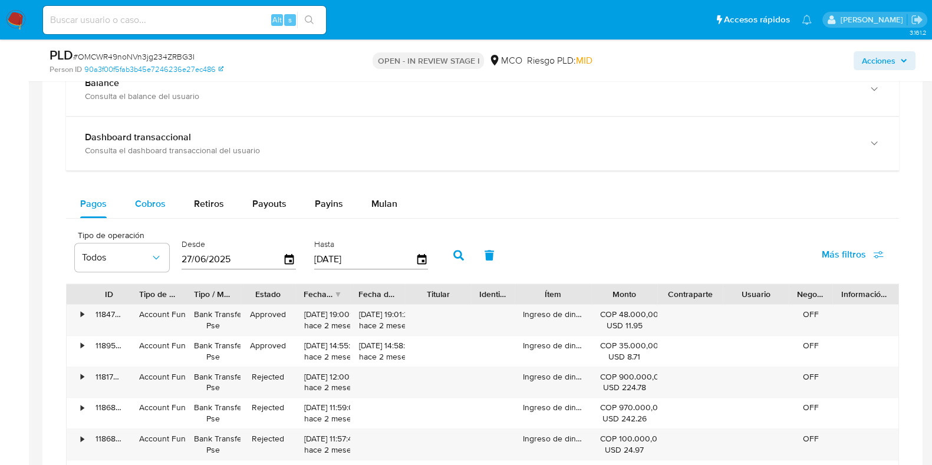
click at [150, 204] on span "Cobros" at bounding box center [150, 204] width 31 height 14
select select "10"
click at [87, 205] on span "Pagos" at bounding box center [93, 204] width 27 height 14
click at [156, 194] on div "Cobros" at bounding box center [150, 204] width 31 height 28
click at [101, 201] on span "Pagos" at bounding box center [93, 204] width 27 height 14
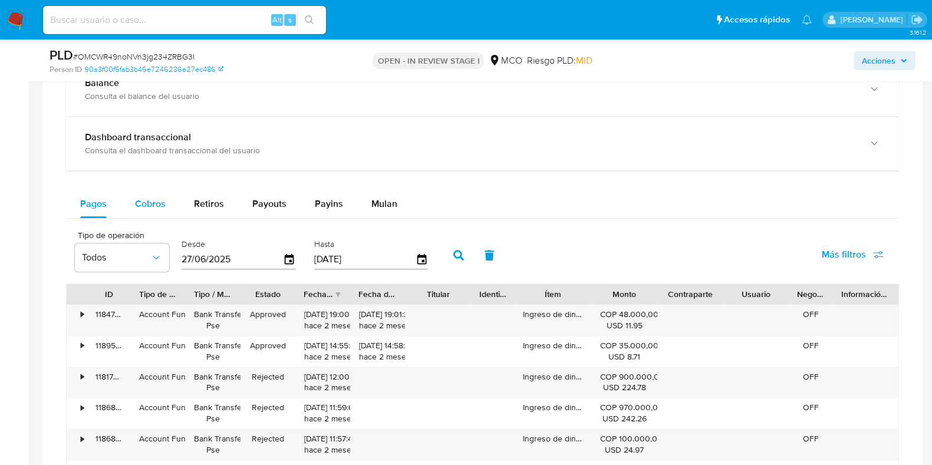
click at [150, 208] on span "Cobros" at bounding box center [150, 204] width 31 height 14
click at [91, 202] on span "Pagos" at bounding box center [93, 204] width 27 height 14
click at [143, 208] on span "Cobros" at bounding box center [150, 204] width 31 height 14
click at [219, 200] on span "Retiros" at bounding box center [209, 204] width 30 height 14
select select "10"
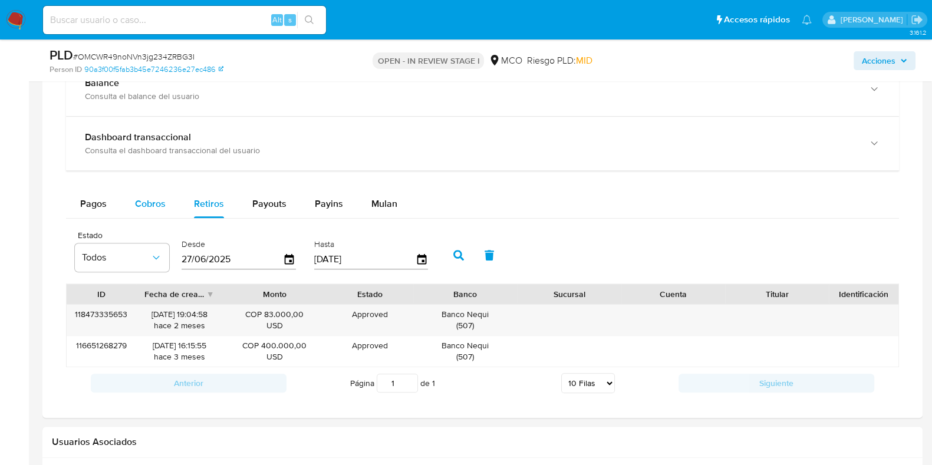
click at [143, 198] on span "Cobros" at bounding box center [150, 204] width 31 height 14
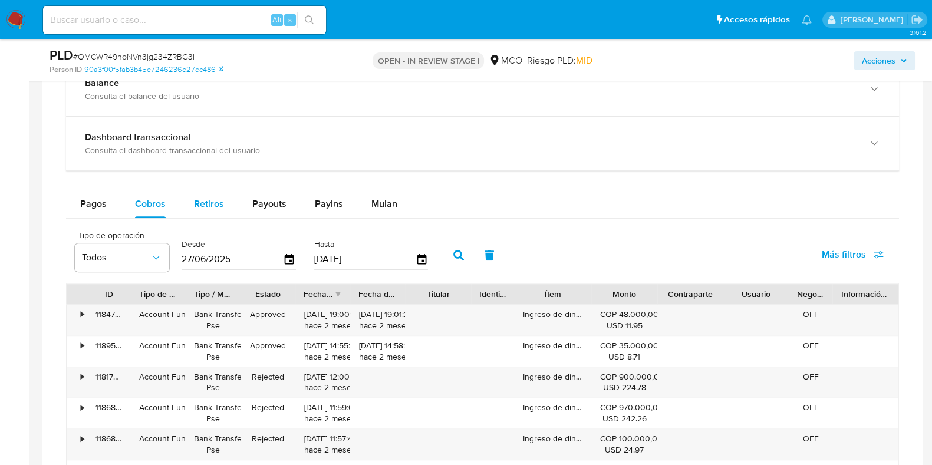
click at [203, 206] on span "Retiros" at bounding box center [209, 204] width 30 height 14
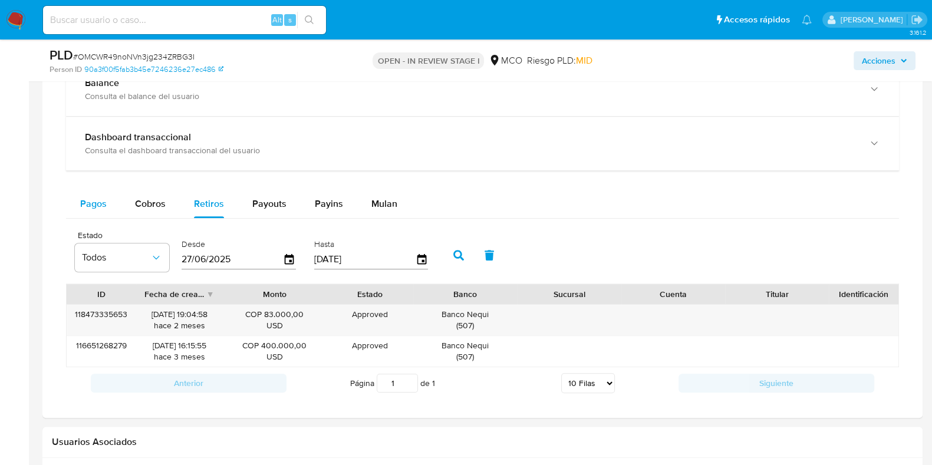
click at [91, 193] on div "Pagos" at bounding box center [93, 204] width 27 height 28
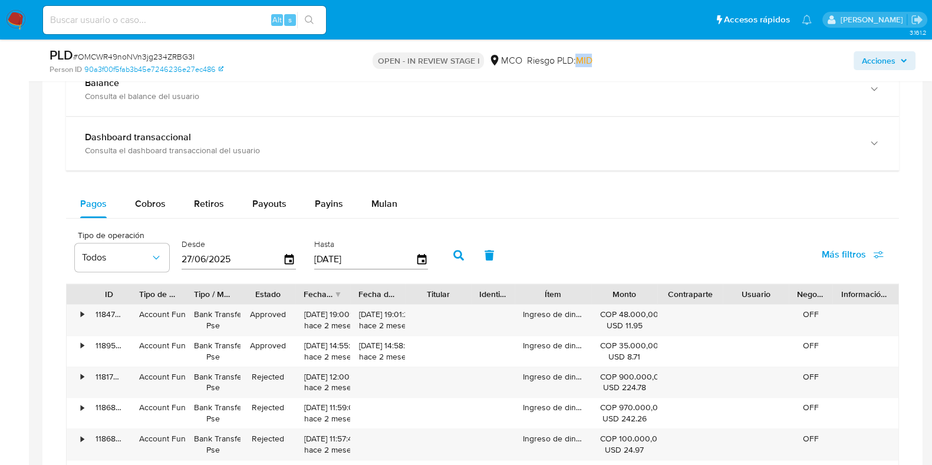
drag, startPoint x: 593, startPoint y: 61, endPoint x: 575, endPoint y: 61, distance: 17.7
click at [575, 61] on div "OPEN - IN REVIEW STAGE I MCO Riesgo PLD: MID" at bounding box center [482, 61] width 285 height 28
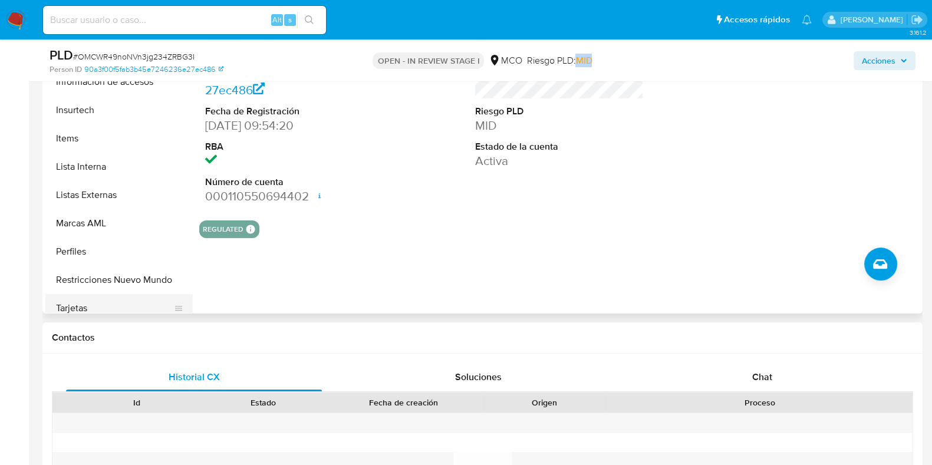
scroll to position [554, 0]
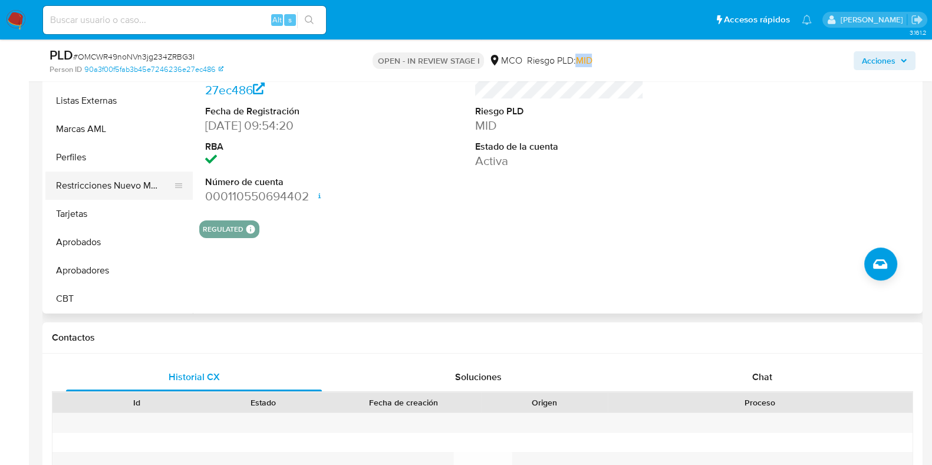
click at [86, 183] on button "Restricciones Nuevo Mundo" at bounding box center [114, 186] width 138 height 28
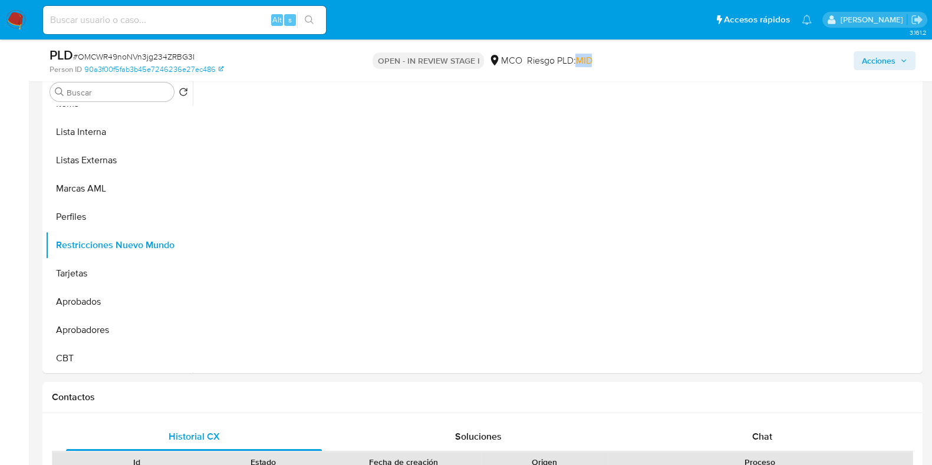
scroll to position [221, 0]
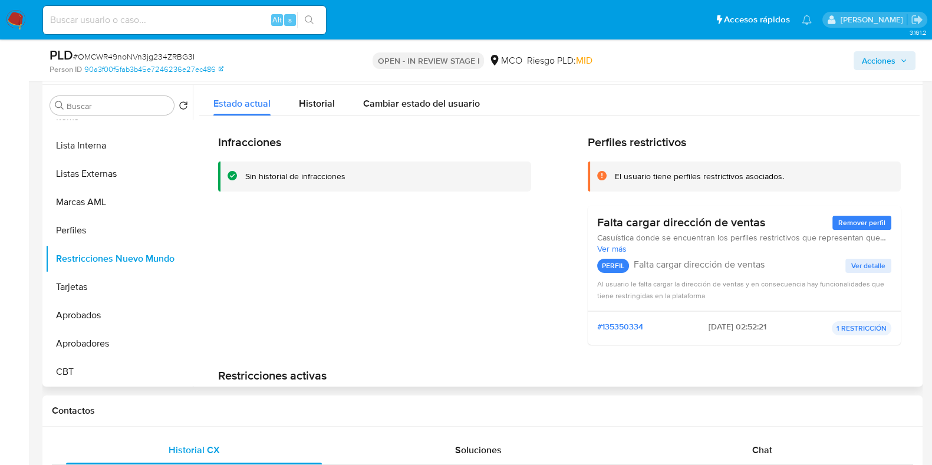
drag, startPoint x: 244, startPoint y: 177, endPoint x: 348, endPoint y: 181, distance: 103.9
click at [348, 181] on div "Sin historial de infracciones" at bounding box center [374, 177] width 313 height 30
click at [397, 249] on div "Infracciones Sin historial de infracciones" at bounding box center [374, 244] width 313 height 219
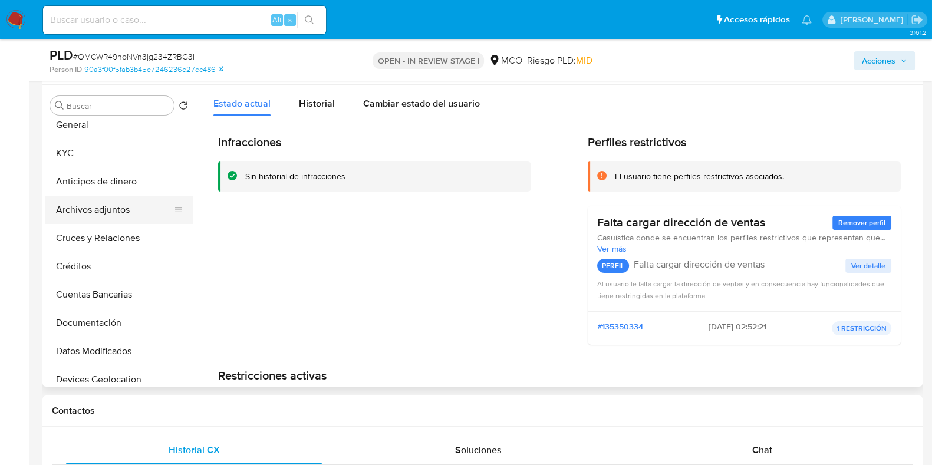
scroll to position [0, 0]
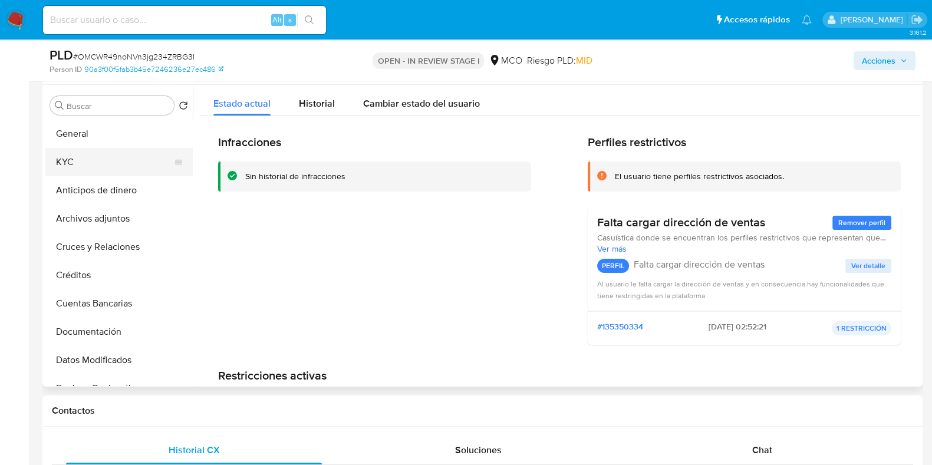
click at [81, 166] on button "KYC" at bounding box center [114, 162] width 138 height 28
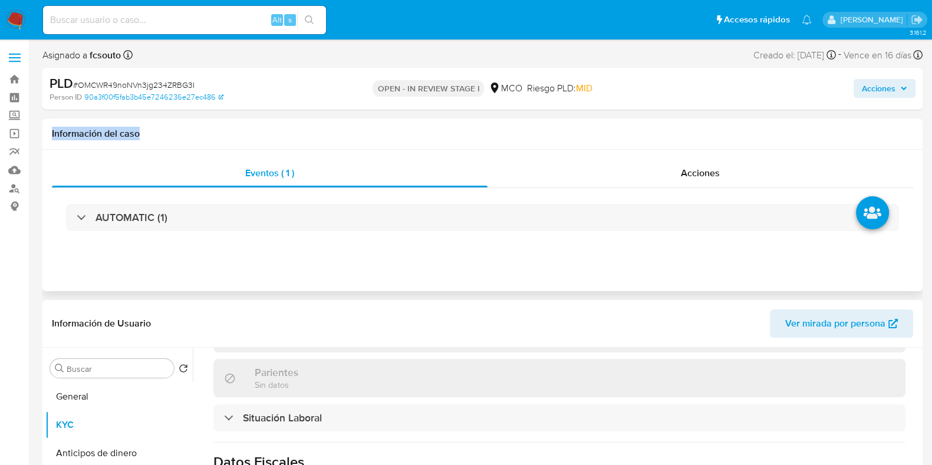
drag, startPoint x: 48, startPoint y: 133, endPoint x: 171, endPoint y: 132, distance: 123.3
click at [149, 141] on div "Información del caso" at bounding box center [482, 134] width 880 height 31
click at [171, 132] on h1 "Información del caso" at bounding box center [483, 134] width 862 height 12
click at [701, 178] on span "Acciones" at bounding box center [700, 173] width 39 height 14
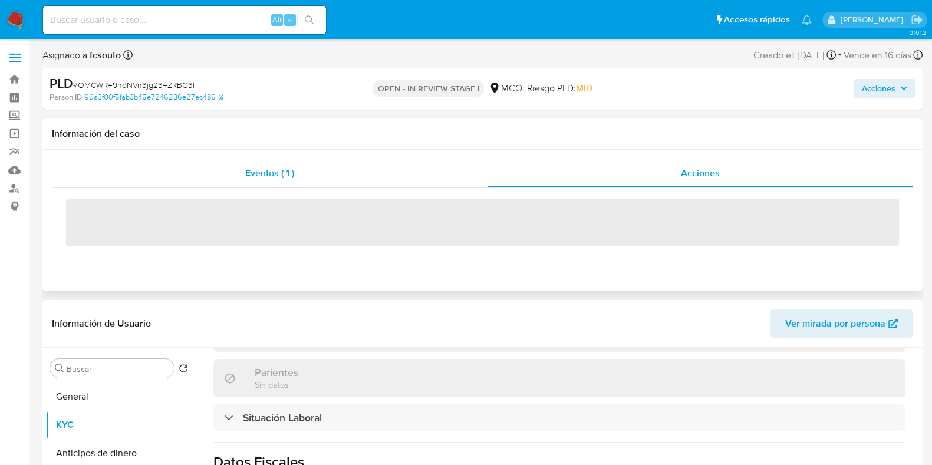
click at [313, 171] on div "Eventos ( 1 )" at bounding box center [270, 173] width 436 height 28
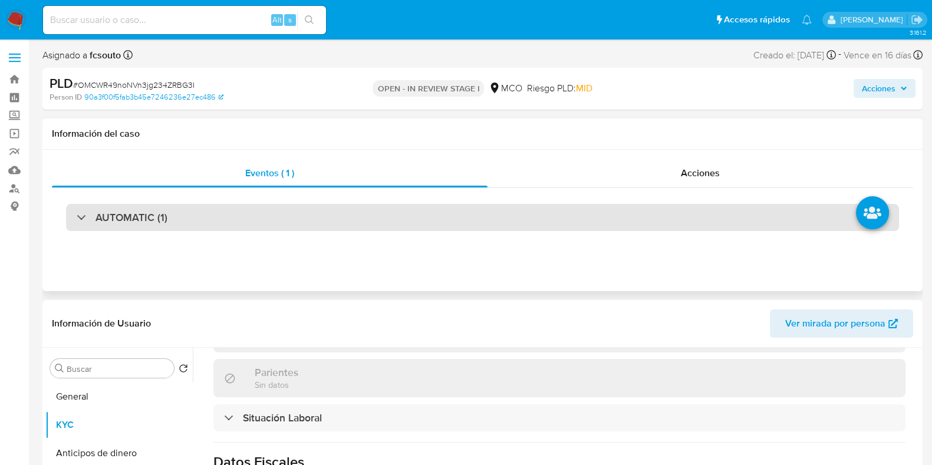
click at [104, 224] on h3 "AUTOMATIC (1)" at bounding box center [132, 217] width 72 height 13
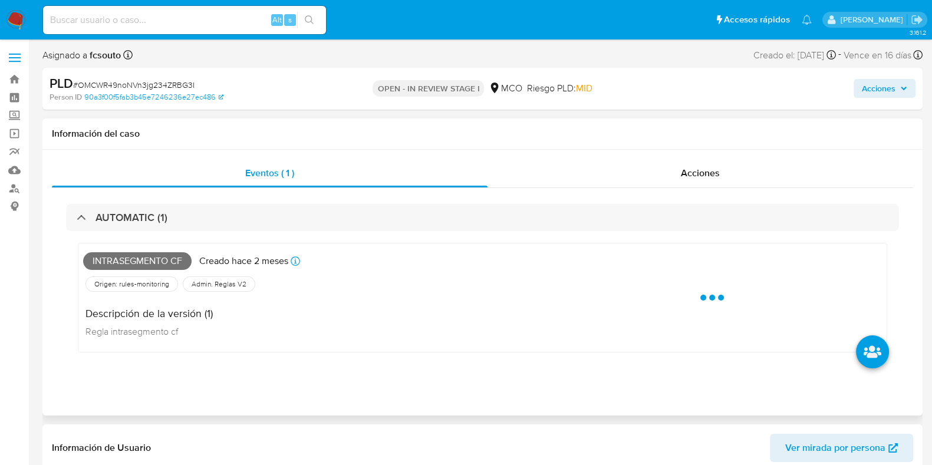
scroll to position [73, 0]
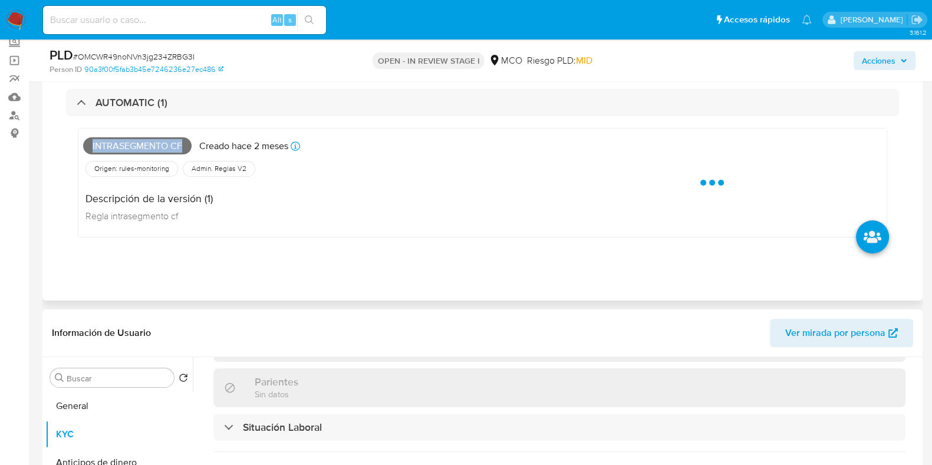
drag, startPoint x: 88, startPoint y: 144, endPoint x: 188, endPoint y: 155, distance: 100.2
click at [188, 155] on div "Intrasegmento cf Creado hace 2 meses Creado: 12/07/2025 07:03:44" at bounding box center [312, 146] width 459 height 26
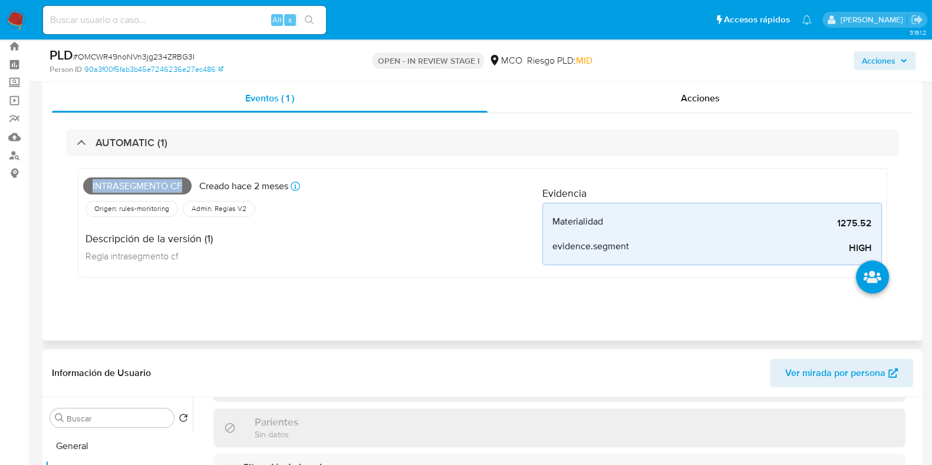
scroll to position [0, 0]
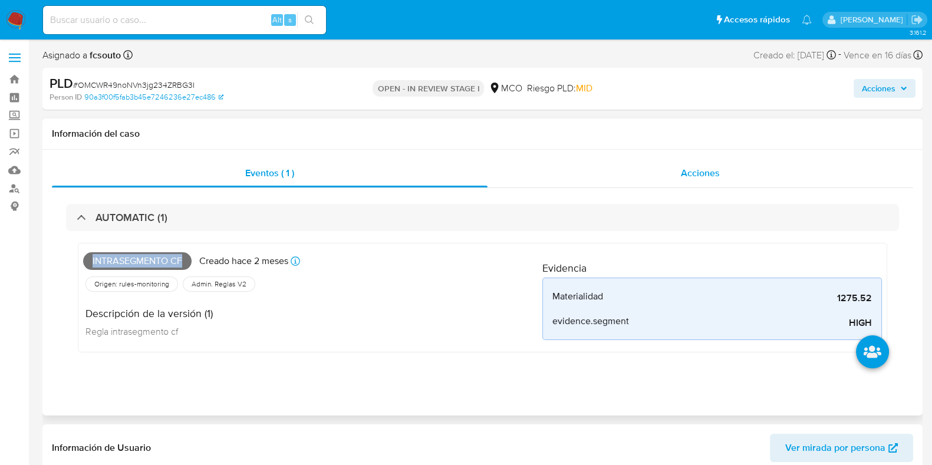
click at [730, 184] on div "Acciones" at bounding box center [701, 173] width 426 height 28
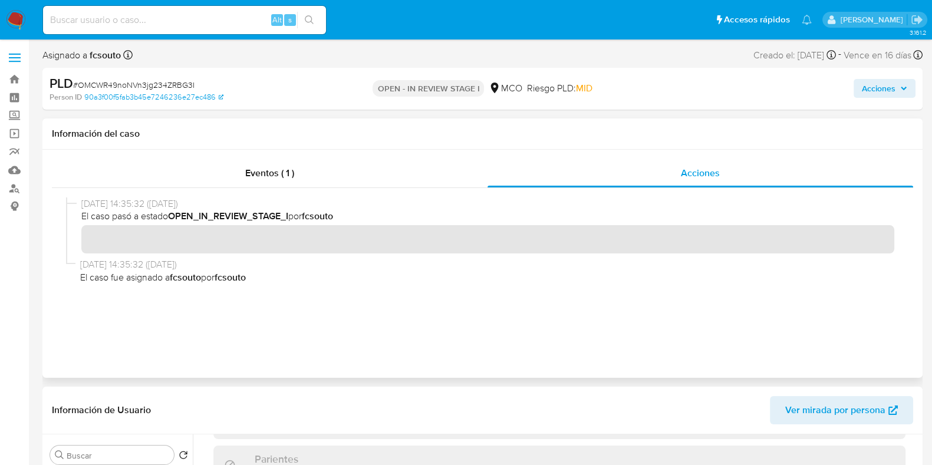
drag, startPoint x: 91, startPoint y: 264, endPoint x: 255, endPoint y: 282, distance: 165.5
click at [255, 282] on div "07/08/2025 14:35:32 (hace 2 meses) El caso fue asignado a fcsouto por fcsouto" at bounding box center [487, 270] width 814 height 25
click at [268, 290] on div "07/08/2025 14:35:32 (hace 2 meses) El caso pasó a estado OPEN_IN_REVIEW_STAGE_I…" at bounding box center [482, 269] width 833 height 142
drag, startPoint x: 173, startPoint y: 277, endPoint x: 240, endPoint y: 282, distance: 67.5
click at [240, 282] on span "El caso fue asignado a fcsouto por fcsouto" at bounding box center [487, 277] width 814 height 13
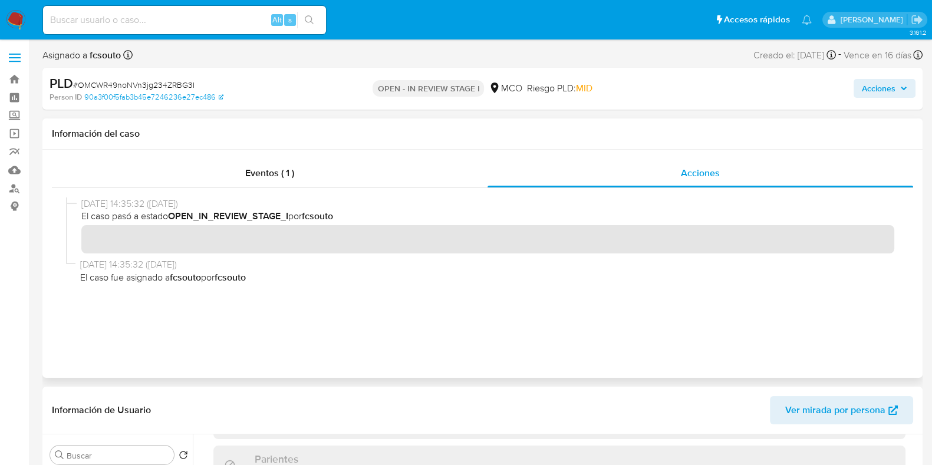
click at [240, 282] on b "fcsouto" at bounding box center [230, 278] width 31 height 14
drag, startPoint x: 141, startPoint y: 202, endPoint x: 305, endPoint y: 216, distance: 164.6
click at [305, 216] on div "07/08/2025 14:35:32 (hace 2 meses) El caso pasó a estado OPEN_IN_REVIEW_STAGE_I…" at bounding box center [487, 226] width 813 height 56
click at [387, 320] on div "07/08/2025 14:35:32 (hace 2 meses) El caso pasó a estado OPEN_IN_REVIEW_STAGE_I…" at bounding box center [482, 269] width 833 height 142
drag, startPoint x: 85, startPoint y: 264, endPoint x: 116, endPoint y: 268, distance: 30.9
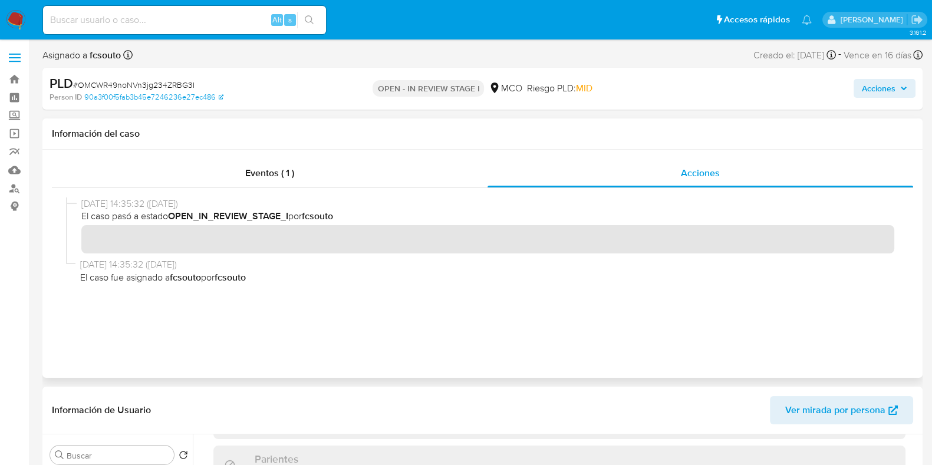
click at [116, 268] on span "07/08/2025 14:35:32 (hace 2 meses)" at bounding box center [487, 264] width 814 height 13
drag, startPoint x: 262, startPoint y: 286, endPoint x: 147, endPoint y: 205, distance: 140.1
click at [147, 205] on div "07/08/2025 14:35:32 (hace 2 meses) El caso pasó a estado OPEN_IN_REVIEW_STAGE_I…" at bounding box center [482, 269] width 833 height 142
click at [155, 210] on span "El caso pasó a estado OPEN_IN_REVIEW_STAGE_I por fcsouto" at bounding box center [487, 216] width 813 height 13
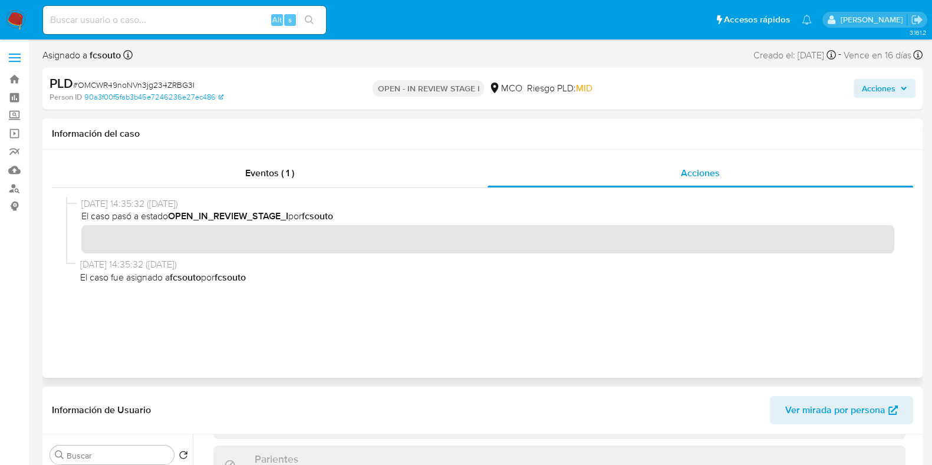
drag, startPoint x: 77, startPoint y: 265, endPoint x: 267, endPoint y: 288, distance: 191.9
click at [267, 288] on div "07/08/2025 14:35:32 (hace 2 meses) El caso fue asignado a fcsouto por fcsouto" at bounding box center [482, 273] width 833 height 30
drag, startPoint x: 272, startPoint y: 292, endPoint x: 234, endPoint y: 268, distance: 45.0
click at [272, 291] on div "07/08/2025 14:35:32 (hace 2 meses) El caso pasó a estado OPEN_IN_REVIEW_STAGE_I…" at bounding box center [482, 269] width 833 height 142
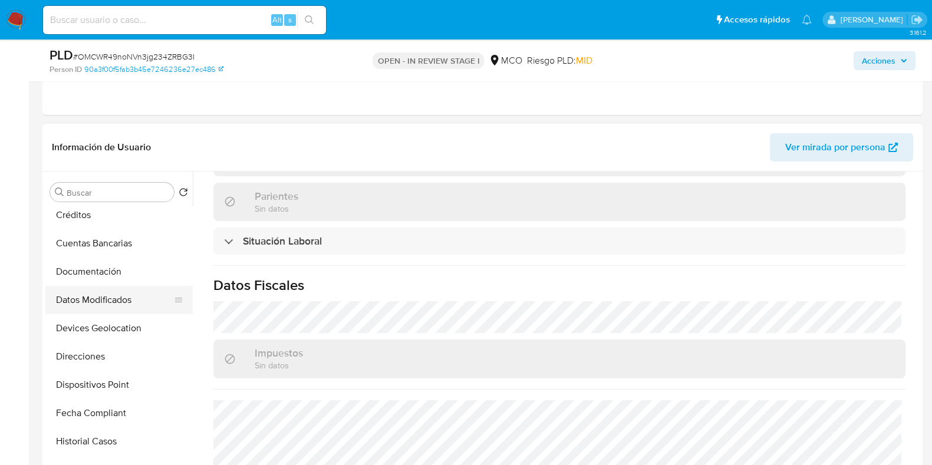
scroll to position [221, 0]
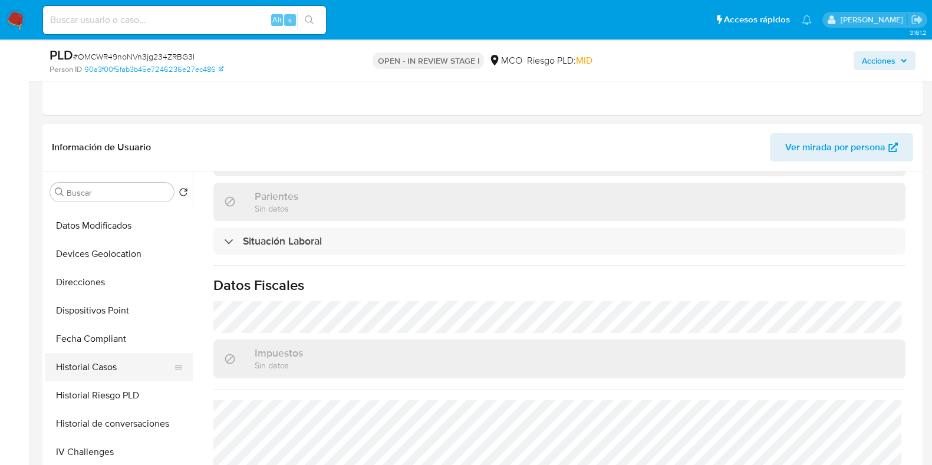
click at [111, 361] on button "Historial Casos" at bounding box center [114, 367] width 138 height 28
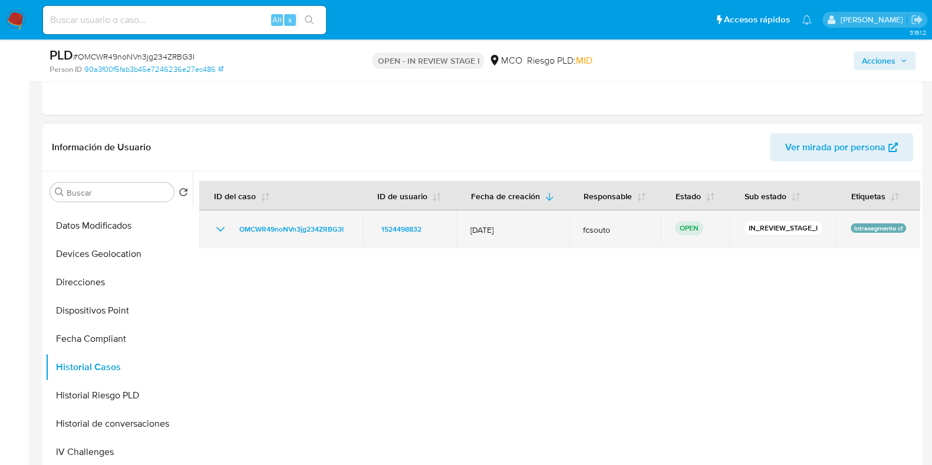
drag, startPoint x: 617, startPoint y: 231, endPoint x: 584, endPoint y: 225, distance: 34.1
click at [584, 225] on span "fcsouto" at bounding box center [615, 230] width 64 height 11
click at [613, 243] on td "fcsouto" at bounding box center [615, 230] width 92 height 38
click at [584, 228] on span "fcsouto" at bounding box center [615, 230] width 64 height 11
drag, startPoint x: 574, startPoint y: 229, endPoint x: 619, endPoint y: 234, distance: 45.7
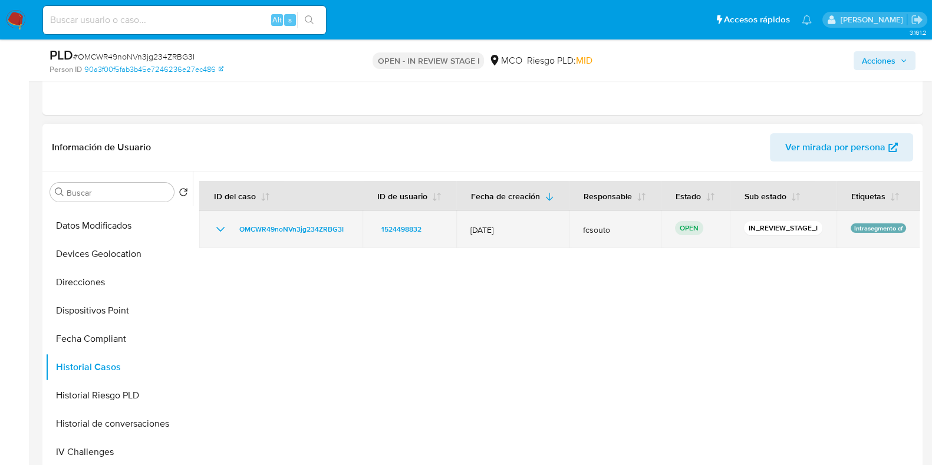
click at [619, 234] on td "fcsouto" at bounding box center [615, 230] width 92 height 38
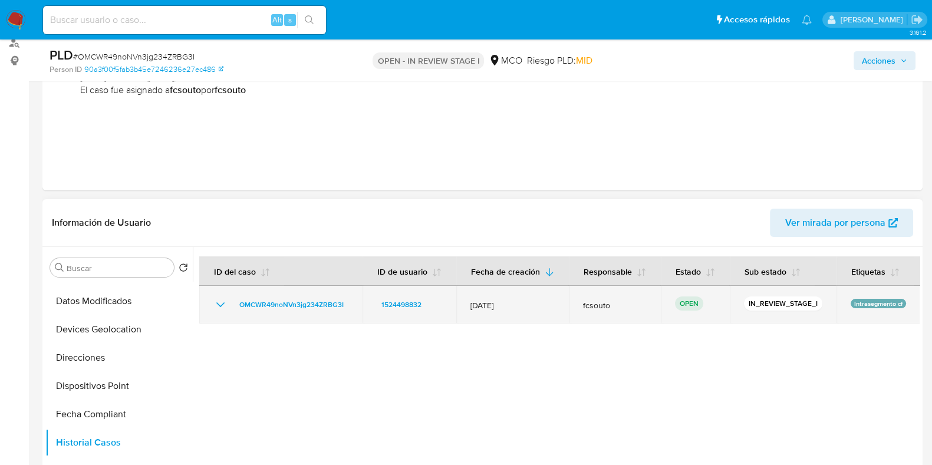
scroll to position [147, 0]
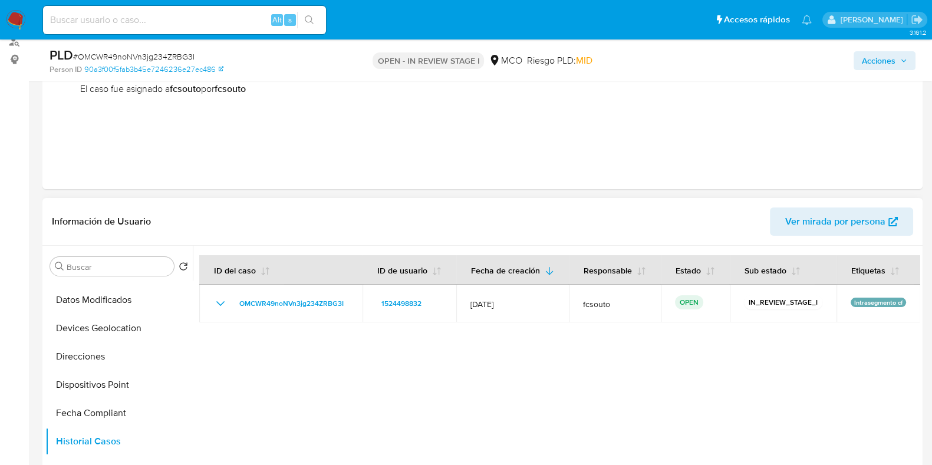
click at [610, 351] on div at bounding box center [556, 397] width 727 height 302
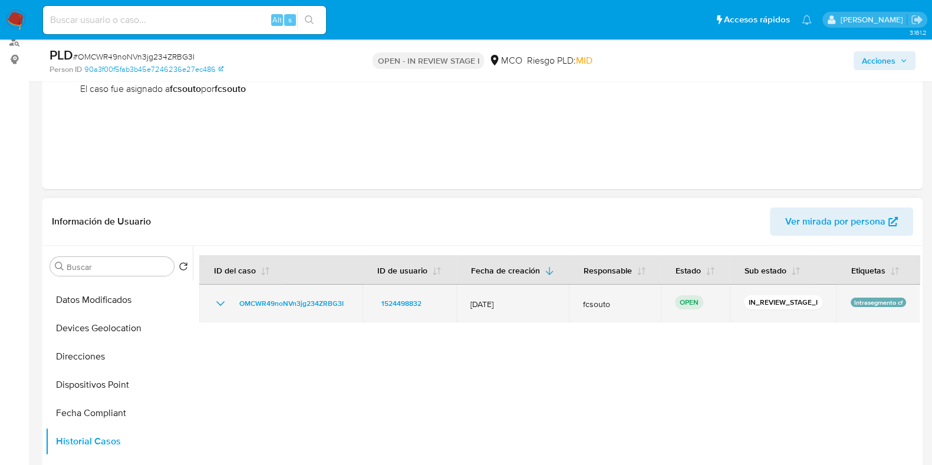
drag, startPoint x: 575, startPoint y: 301, endPoint x: 610, endPoint y: 314, distance: 37.5
click at [610, 314] on td "fcsouto" at bounding box center [615, 304] width 92 height 38
click at [584, 303] on span "fcsouto" at bounding box center [615, 304] width 64 height 11
drag, startPoint x: 579, startPoint y: 303, endPoint x: 604, endPoint y: 305, distance: 26.0
click at [604, 305] on td "fcsouto" at bounding box center [615, 304] width 92 height 38
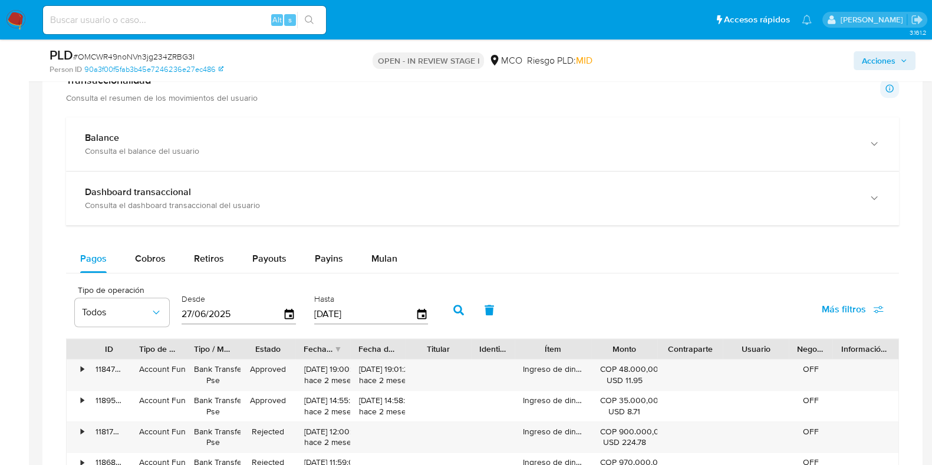
scroll to position [1105, 0]
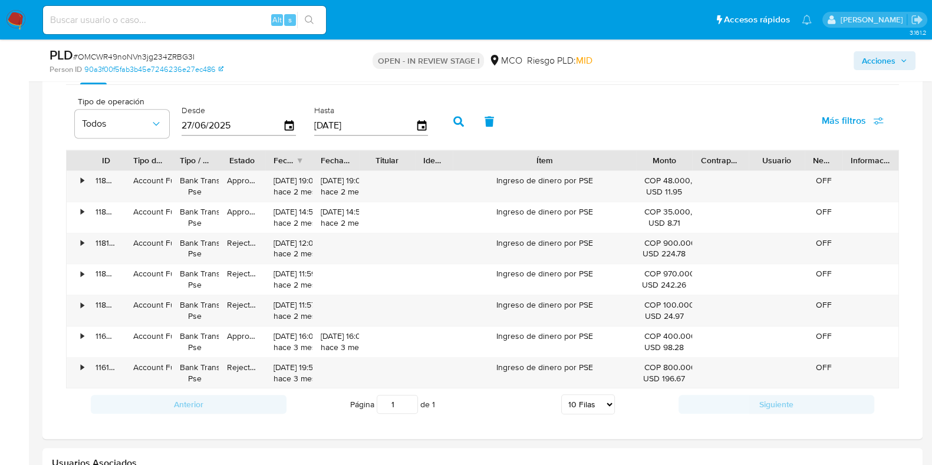
drag, startPoint x: 602, startPoint y: 164, endPoint x: 633, endPoint y: 166, distance: 31.9
click at [694, 150] on div "ID Tipo de operación Tipo / Método Estado Fecha de creación Fecha de aprobación…" at bounding box center [483, 160] width 832 height 20
drag, startPoint x: 498, startPoint y: 180, endPoint x: 604, endPoint y: 178, distance: 106.2
click at [604, 178] on div "Ingreso de dinero por PSE" at bounding box center [544, 186] width 183 height 31
click at [603, 185] on div "Ingreso de dinero por PSE" at bounding box center [544, 186] width 183 height 31
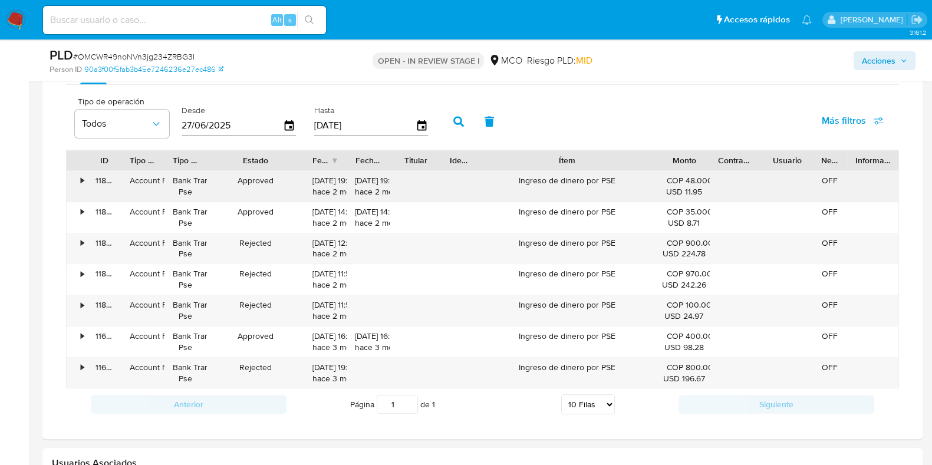
drag, startPoint x: 265, startPoint y: 155, endPoint x: 287, endPoint y: 173, distance: 28.5
click at [315, 166] on div "ID Tipo de operación Tipo / Método Estado Fecha de creación Fecha de aprobación…" at bounding box center [483, 160] width 832 height 20
drag, startPoint x: 245, startPoint y: 179, endPoint x: 288, endPoint y: 177, distance: 43.1
click at [288, 177] on div "Approved" at bounding box center [256, 186] width 98 height 31
drag, startPoint x: 245, startPoint y: 240, endPoint x: 291, endPoint y: 237, distance: 46.7
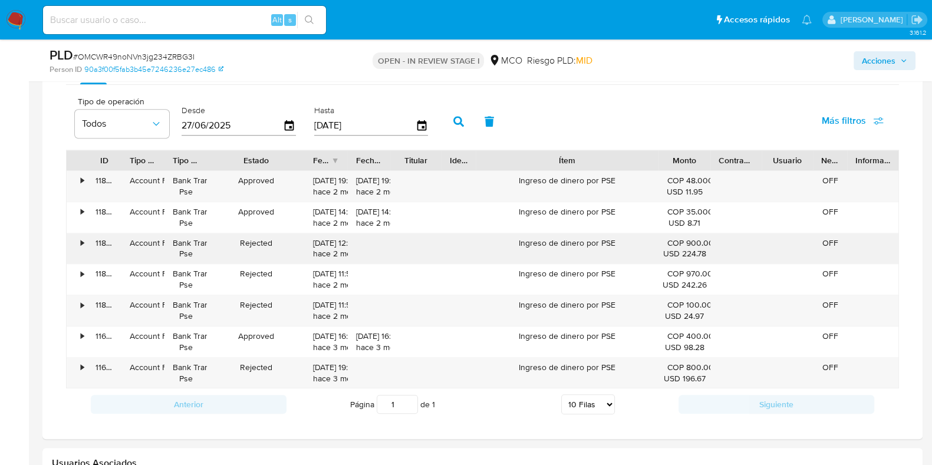
click at [291, 237] on div "Rejected" at bounding box center [256, 249] width 98 height 31
drag, startPoint x: 177, startPoint y: 179, endPoint x: 205, endPoint y: 190, distance: 29.7
click at [205, 190] on div "Bank Transfer Pse" at bounding box center [186, 186] width 43 height 31
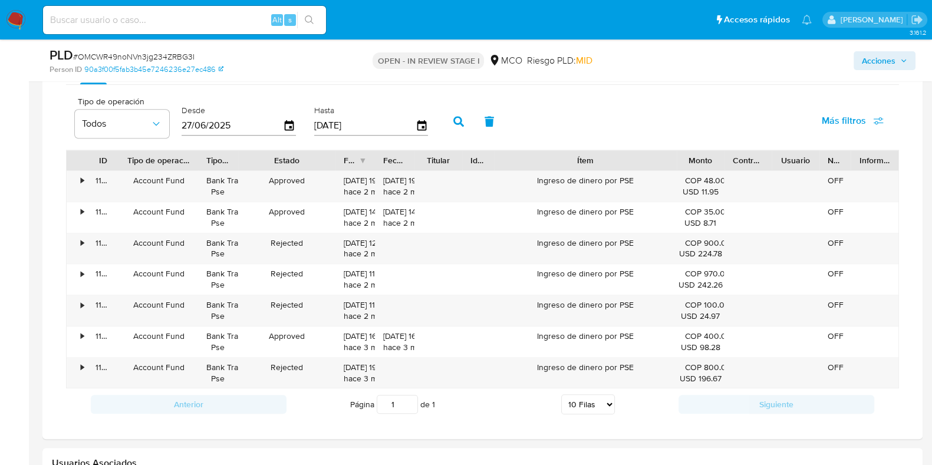
drag, startPoint x: 169, startPoint y: 157, endPoint x: 205, endPoint y: 152, distance: 35.7
click at [205, 152] on div at bounding box center [198, 160] width 21 height 20
drag, startPoint x: 132, startPoint y: 180, endPoint x: 183, endPoint y: 183, distance: 51.4
click at [183, 183] on div "Account Fund" at bounding box center [158, 180] width 63 height 11
click at [83, 178] on div "•" at bounding box center [82, 180] width 3 height 11
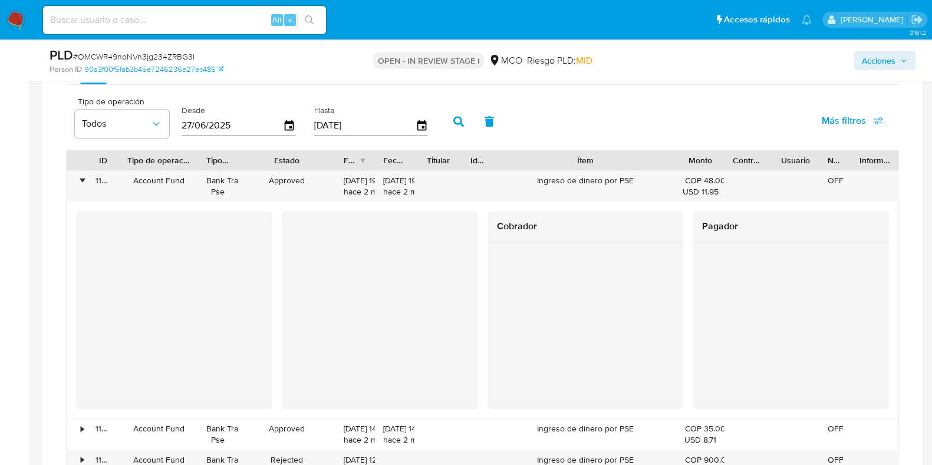
click at [491, 301] on div at bounding box center [586, 297] width 196 height 110
click at [81, 178] on div "•" at bounding box center [82, 180] width 3 height 11
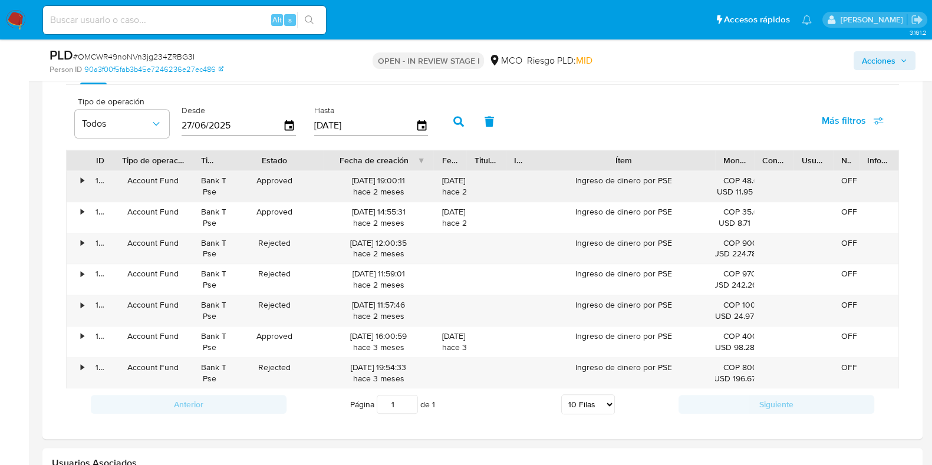
drag, startPoint x: 380, startPoint y: 152, endPoint x: 436, endPoint y: 172, distance: 59.7
click at [448, 157] on div "ID Tipo de operación Tipo / Método Estado Fecha de creación Fecha de aprobación…" at bounding box center [483, 160] width 832 height 20
drag, startPoint x: 258, startPoint y: 175, endPoint x: 299, endPoint y: 184, distance: 41.6
click at [299, 184] on div "Approved" at bounding box center [275, 186] width 98 height 31
drag, startPoint x: 340, startPoint y: 179, endPoint x: 392, endPoint y: 179, distance: 51.9
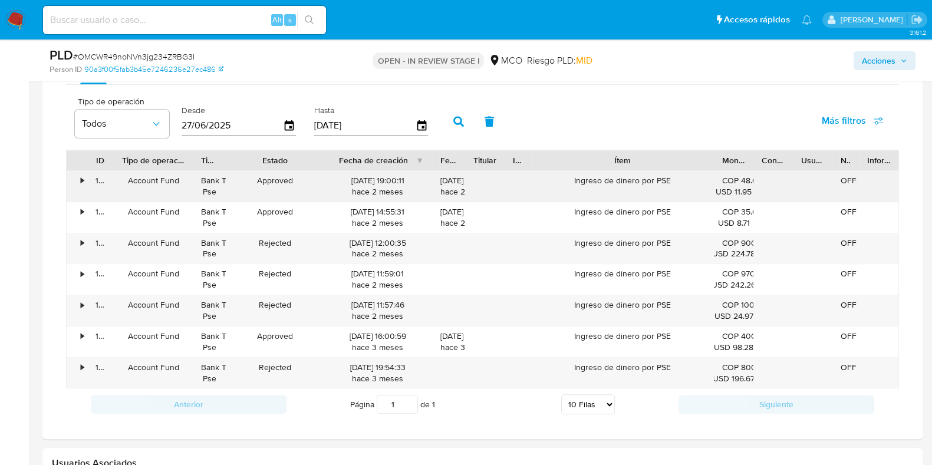
click at [392, 179] on div "17/07/2025 19:00:11 hace 2 meses" at bounding box center [378, 186] width 92 height 22
drag, startPoint x: 582, startPoint y: 176, endPoint x: 650, endPoint y: 178, distance: 68.4
click at [650, 178] on div "Ingreso de dinero por PSE" at bounding box center [622, 186] width 183 height 31
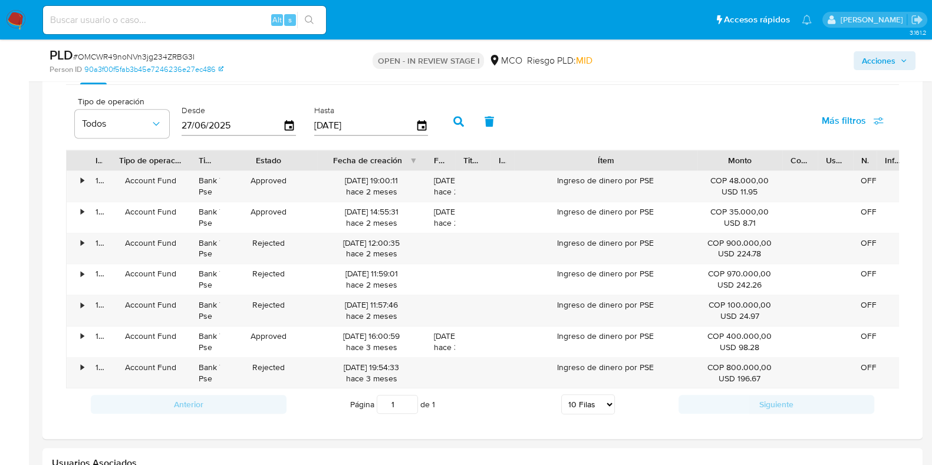
drag, startPoint x: 757, startPoint y: 156, endPoint x: 793, endPoint y: 166, distance: 36.8
click at [801, 157] on div "ID Tipo de operación Tipo / Método Estado Fecha de creación Fecha de aprobación…" at bounding box center [489, 160] width 844 height 20
drag, startPoint x: 813, startPoint y: 158, endPoint x: 834, endPoint y: 167, distance: 23.2
click at [838, 164] on div at bounding box center [844, 160] width 21 height 20
drag, startPoint x: 840, startPoint y: 156, endPoint x: 853, endPoint y: 158, distance: 13.1
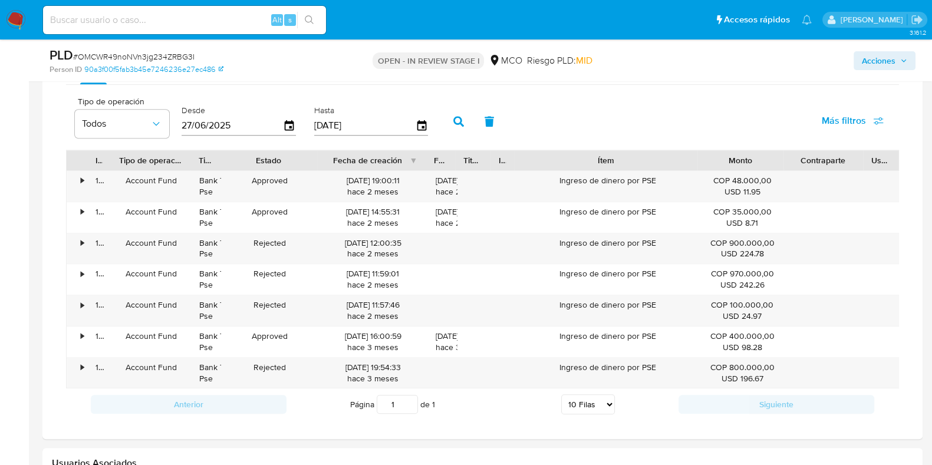
click at [857, 155] on div at bounding box center [863, 160] width 21 height 20
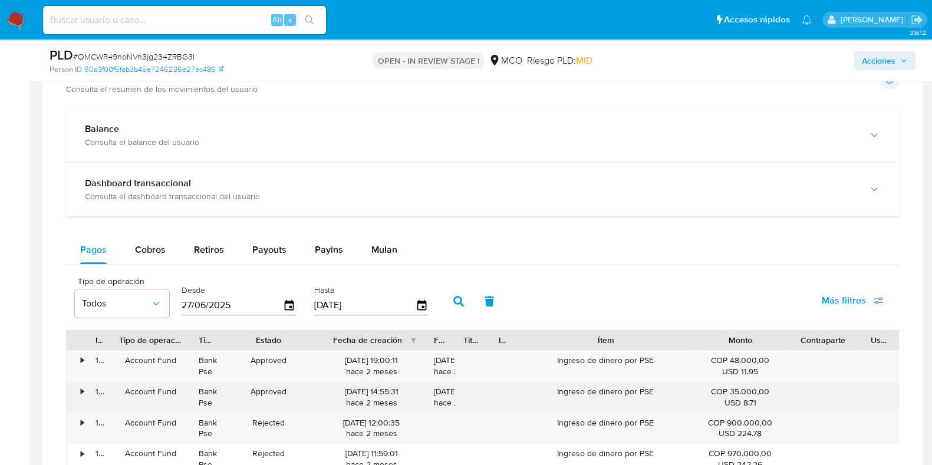
scroll to position [1031, 0]
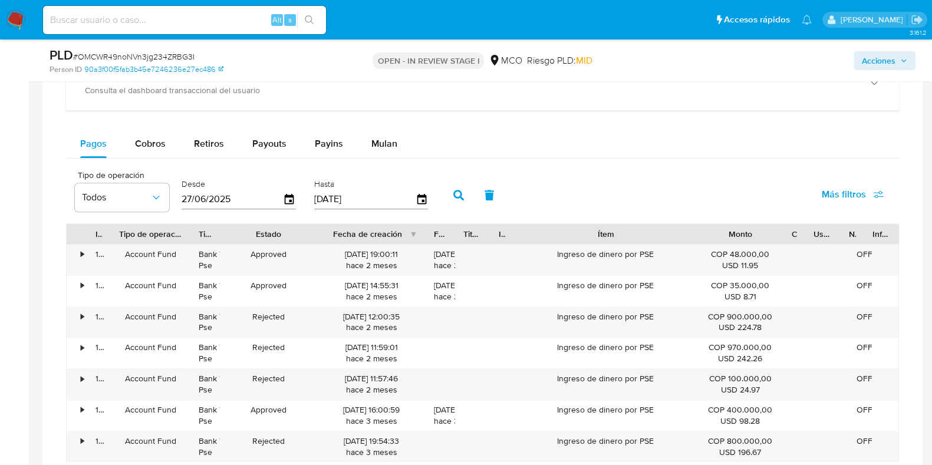
drag, startPoint x: 861, startPoint y: 232, endPoint x: 812, endPoint y: 235, distance: 49.0
click at [808, 234] on div at bounding box center [805, 234] width 21 height 20
drag, startPoint x: 839, startPoint y: 231, endPoint x: 883, endPoint y: 241, distance: 45.8
click at [889, 234] on div at bounding box center [893, 234] width 21 height 20
drag, startPoint x: 883, startPoint y: 233, endPoint x: 822, endPoint y: 234, distance: 60.7
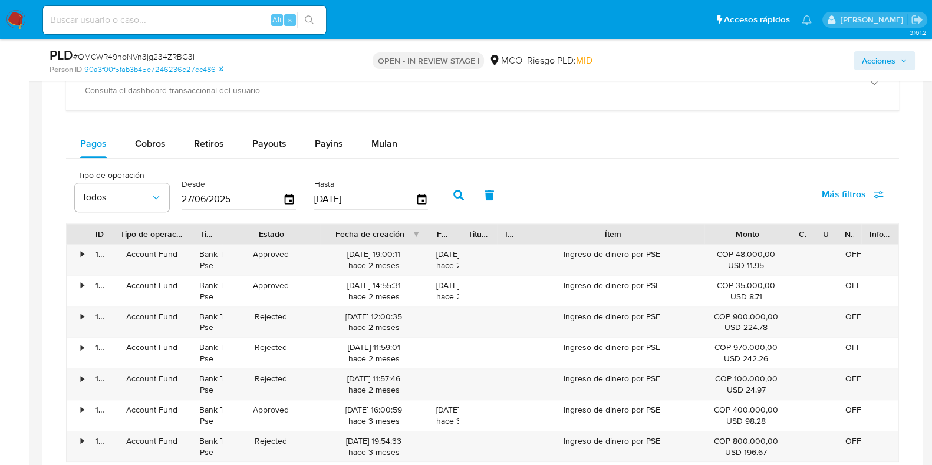
click at [820, 231] on div "ID Tipo de operación Tipo / Método Estado Fecha de creación Fecha de aprobación…" at bounding box center [483, 234] width 832 height 20
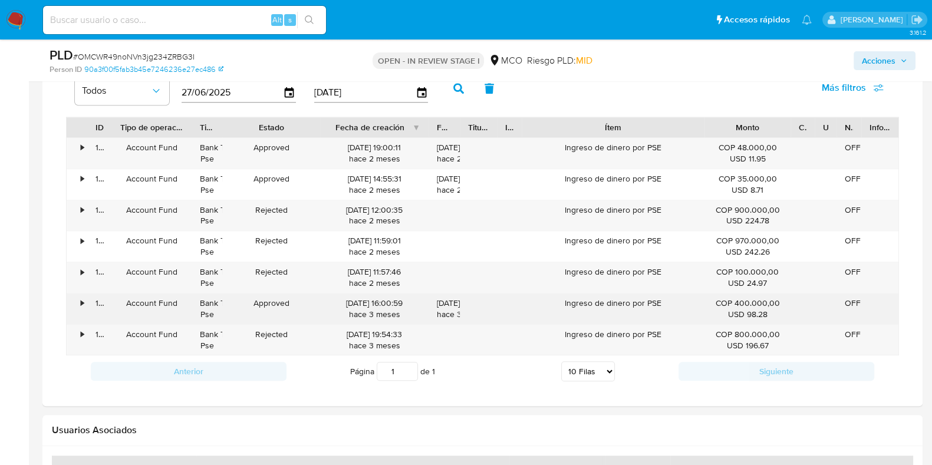
scroll to position [1105, 0]
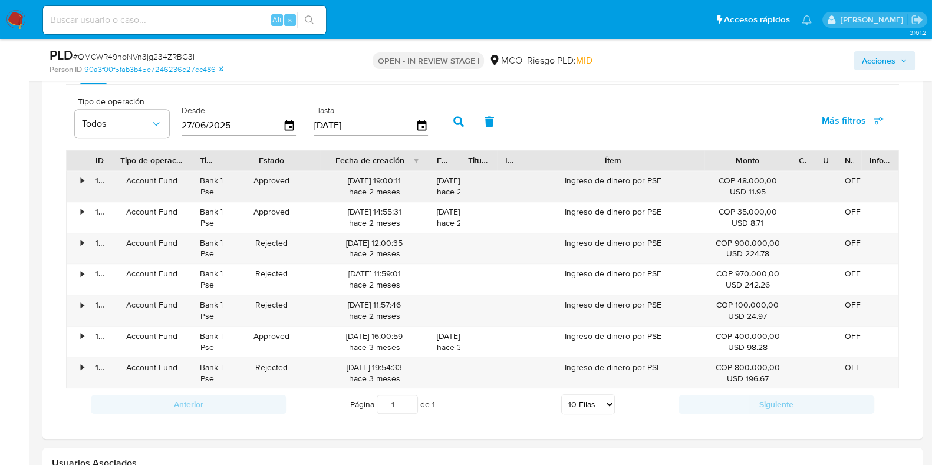
drag, startPoint x: 746, startPoint y: 190, endPoint x: 765, endPoint y: 190, distance: 19.5
click at [765, 190] on div "USD 11.95" at bounding box center [748, 191] width 70 height 11
click at [771, 193] on div "USD 11.95" at bounding box center [748, 191] width 70 height 11
drag, startPoint x: 389, startPoint y: 181, endPoint x: 406, endPoint y: 185, distance: 18.2
click at [407, 185] on div "17/07/2025 19:00:11 hace 2 meses" at bounding box center [374, 186] width 92 height 22
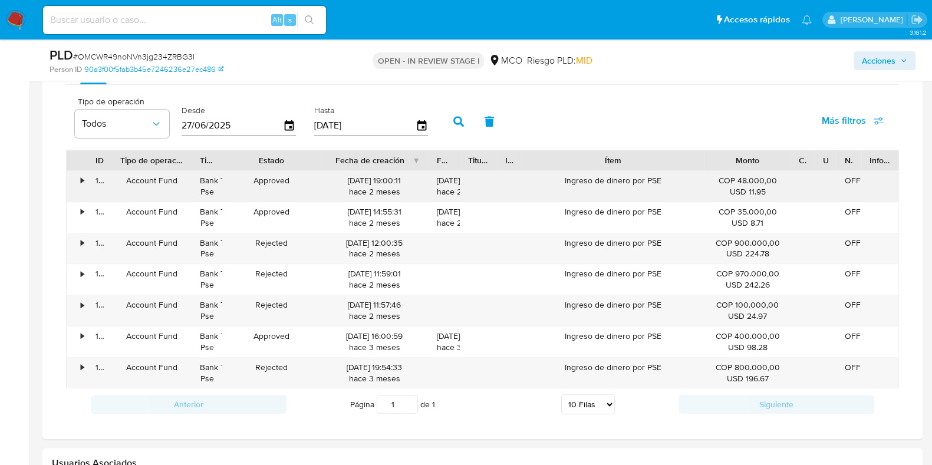
drag, startPoint x: 335, startPoint y: 177, endPoint x: 363, endPoint y: 178, distance: 28.3
click at [363, 178] on div "17/07/2025 19:00:11 hace 2 meses" at bounding box center [374, 186] width 92 height 22
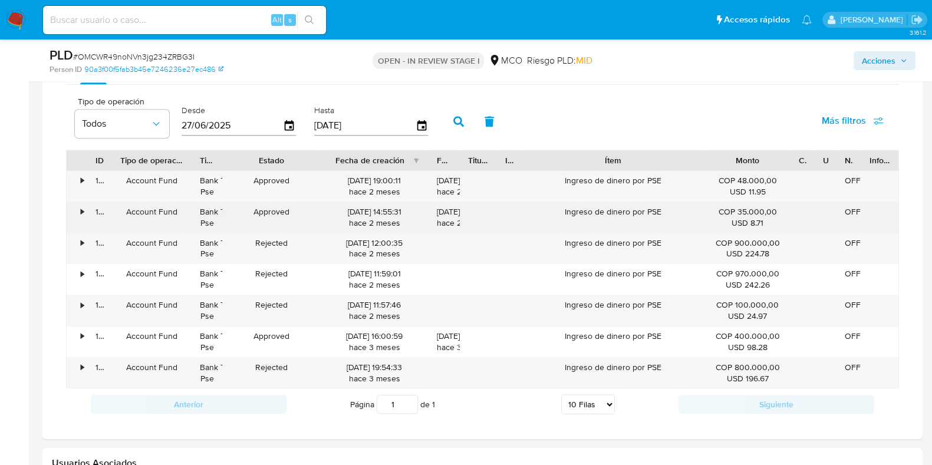
drag, startPoint x: 378, startPoint y: 206, endPoint x: 400, endPoint y: 211, distance: 22.2
click at [402, 211] on div "17/07/2025 14:55:31 hace 2 meses" at bounding box center [374, 217] width 92 height 22
drag, startPoint x: 770, startPoint y: 218, endPoint x: 755, endPoint y: 217, distance: 14.2
click at [755, 218] on div "USD 8.71" at bounding box center [748, 223] width 70 height 11
drag, startPoint x: 743, startPoint y: 209, endPoint x: 766, endPoint y: 215, distance: 23.7
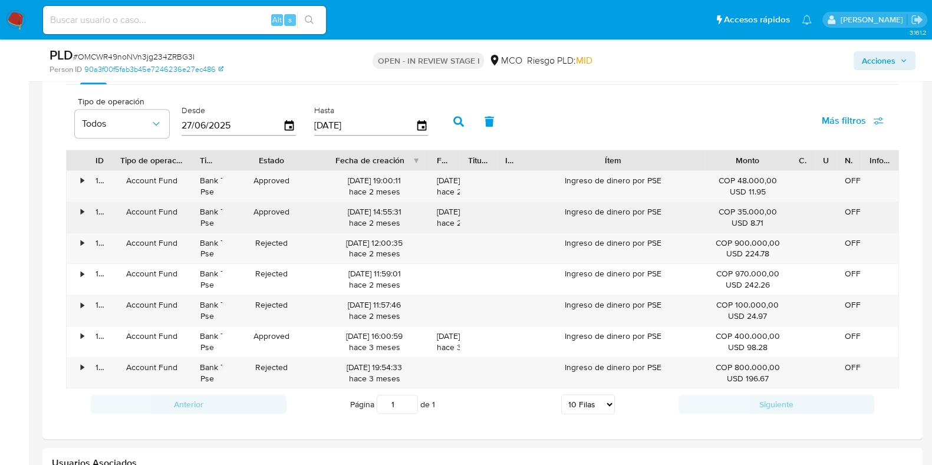
click at [766, 215] on div "COP 35.000,00 USD 8.71" at bounding box center [748, 217] width 70 height 22
drag, startPoint x: 334, startPoint y: 242, endPoint x: 351, endPoint y: 222, distance: 25.9
click at [359, 245] on div "15/07/2025 12:00:35 hace 2 meses" at bounding box center [374, 249] width 92 height 22
drag, startPoint x: 338, startPoint y: 179, endPoint x: 360, endPoint y: 212, distance: 38.8
click at [360, 212] on div "• 118473885441 Account Fund Bank Transfer Pse Approved 17/07/2025 19:00:11 hace…" at bounding box center [482, 279] width 833 height 218
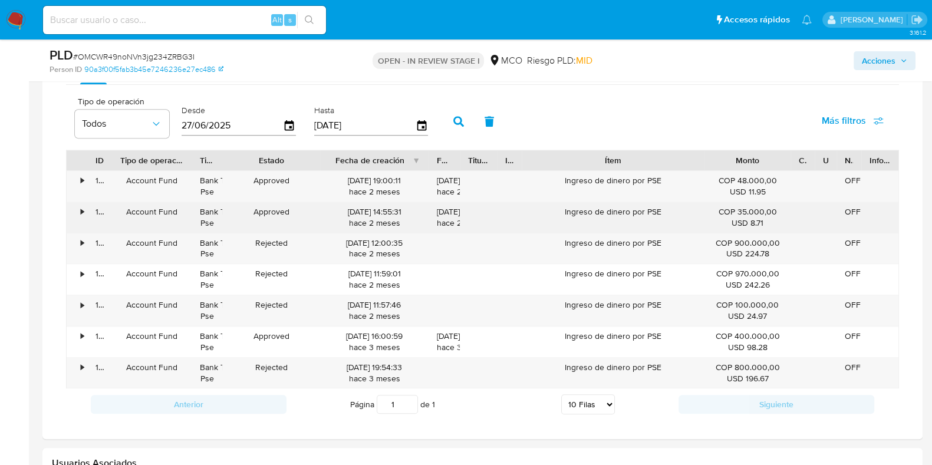
drag, startPoint x: 259, startPoint y: 176, endPoint x: 295, endPoint y: 213, distance: 51.7
click at [295, 213] on div "• 118473885441 Account Fund Bank Transfer Pse Approved 17/07/2025 19:00:11 hace…" at bounding box center [482, 279] width 833 height 218
click at [296, 213] on div "Approved" at bounding box center [271, 217] width 98 height 31
click at [317, 225] on div "Approved" at bounding box center [271, 217] width 98 height 31
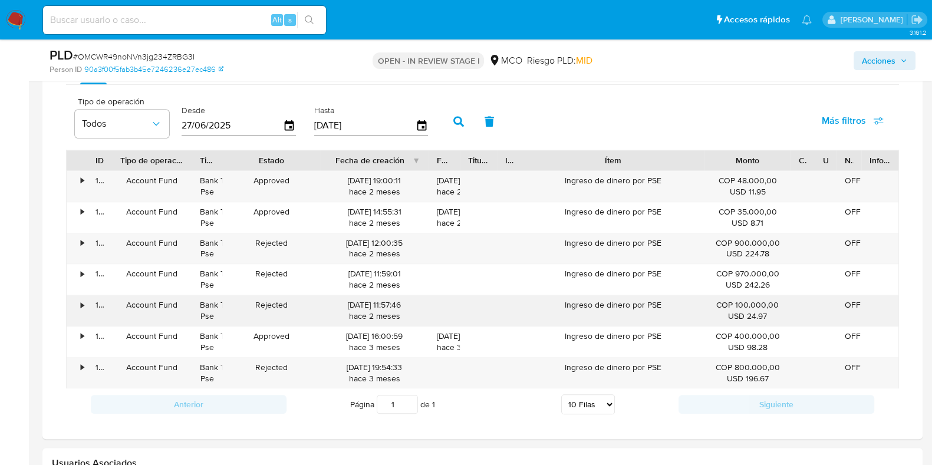
drag, startPoint x: 254, startPoint y: 246, endPoint x: 307, endPoint y: 304, distance: 78.9
click at [307, 304] on div "• 118473885441 Account Fund Bank Transfer Pse Approved 17/07/2025 19:00:11 hace…" at bounding box center [482, 279] width 833 height 218
click at [747, 301] on div "COP 100.000,00 USD 24.97" at bounding box center [748, 311] width 70 height 22
drag, startPoint x: 734, startPoint y: 238, endPoint x: 757, endPoint y: 241, distance: 22.6
click at [757, 241] on div "COP 900.000,00 USD 224.78" at bounding box center [748, 249] width 70 height 22
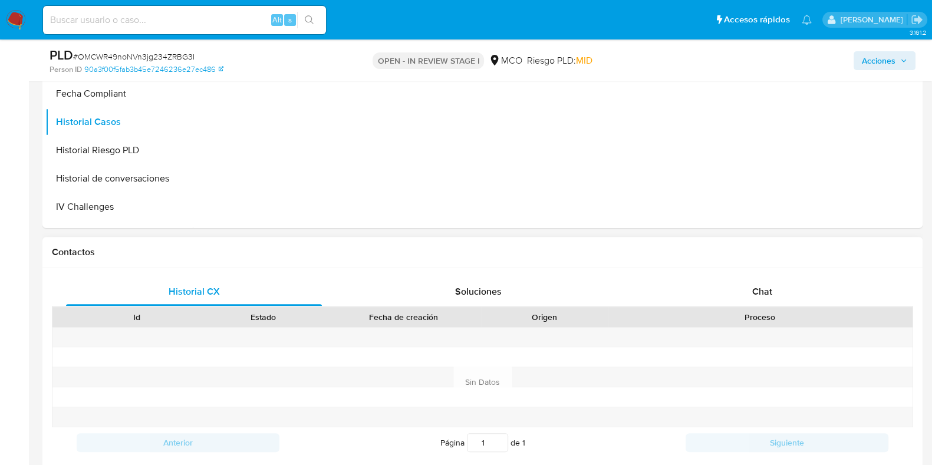
scroll to position [0, 0]
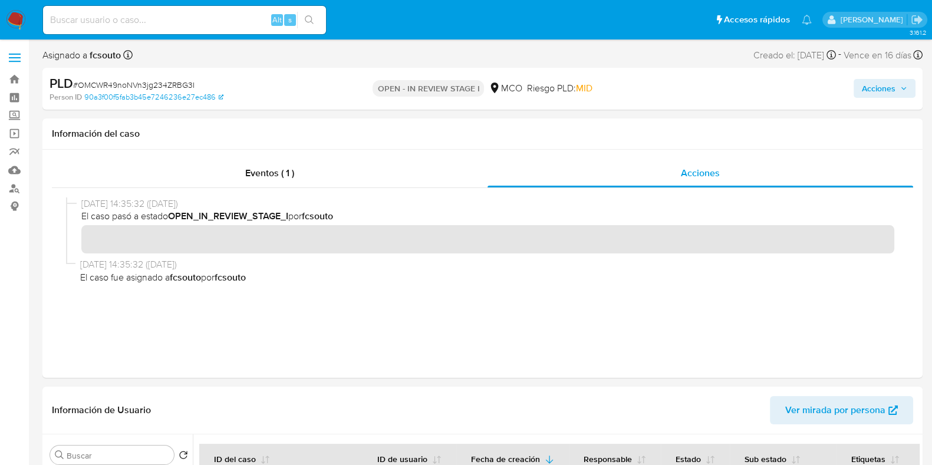
click at [883, 89] on span "Acciones" at bounding box center [879, 88] width 34 height 19
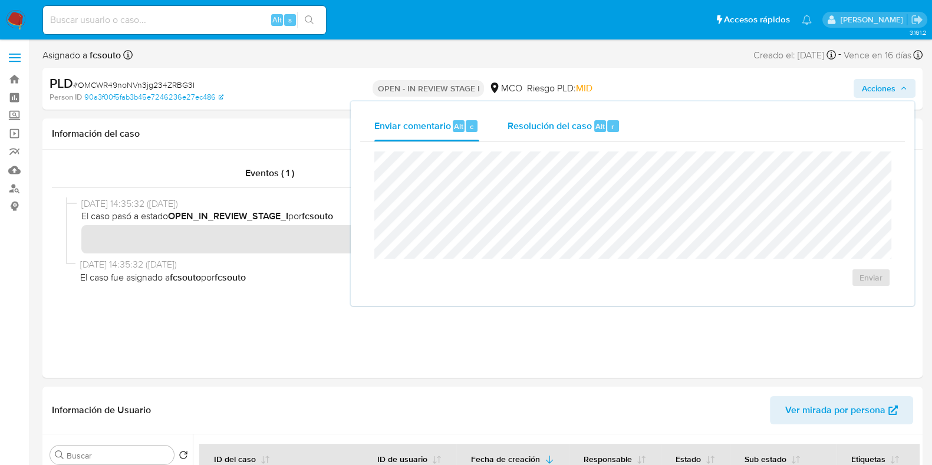
click at [554, 130] on span "Resolución del caso" at bounding box center [550, 126] width 84 height 14
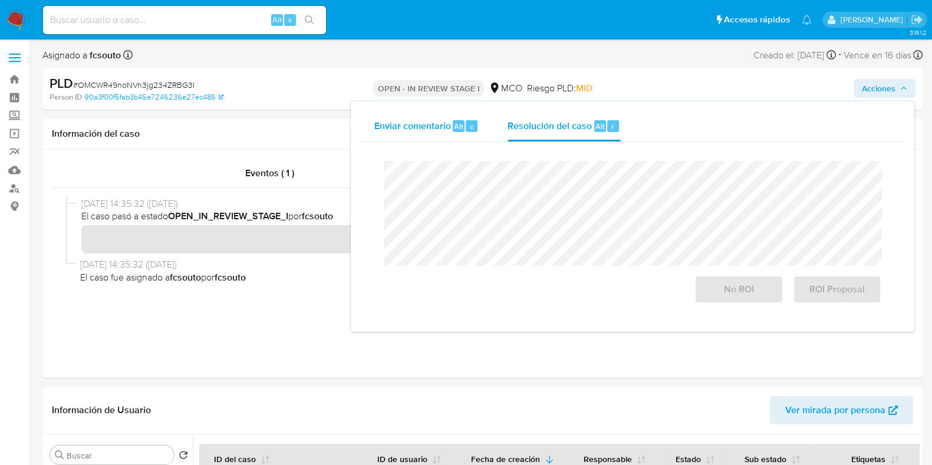
click at [400, 125] on span "Enviar comentario" at bounding box center [412, 126] width 77 height 14
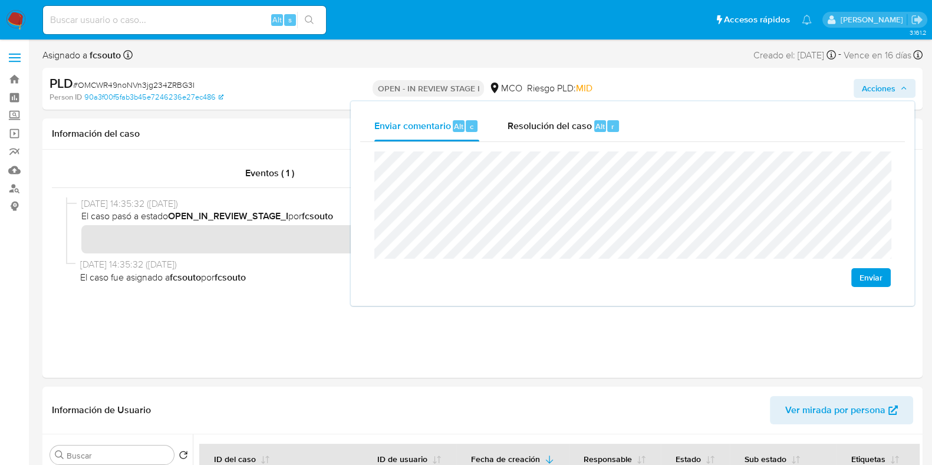
click at [875, 281] on span "Enviar" at bounding box center [871, 277] width 23 height 17
click at [572, 329] on div "07/08/2025 14:35:32 (hace 2 meses) El caso pasó a estado OPEN_IN_REVIEW_STAGE_I…" at bounding box center [482, 269] width 833 height 142
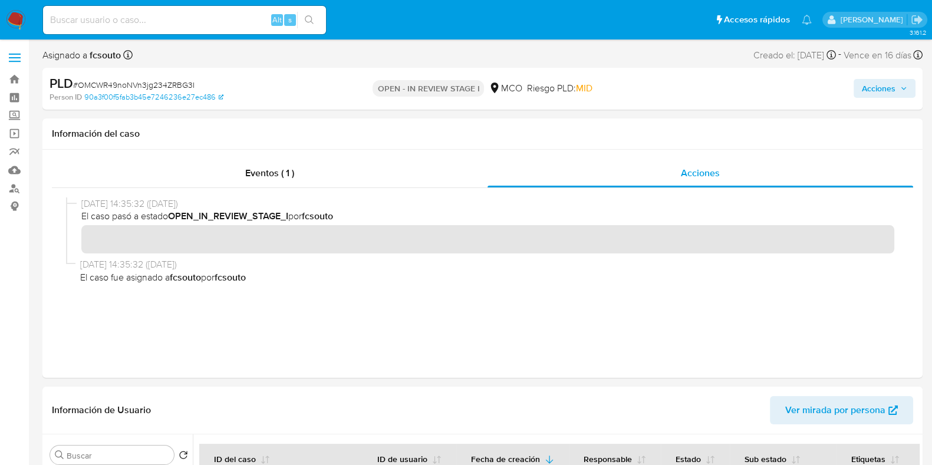
drag, startPoint x: 896, startPoint y: 86, endPoint x: 849, endPoint y: 95, distance: 48.1
click at [896, 84] on span "Acciones" at bounding box center [884, 88] width 45 height 17
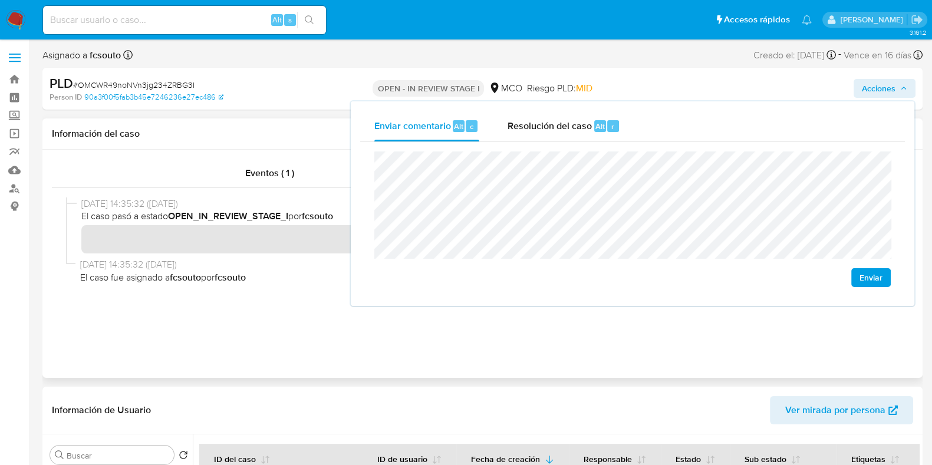
click at [294, 139] on h1 "Información del caso" at bounding box center [483, 134] width 862 height 12
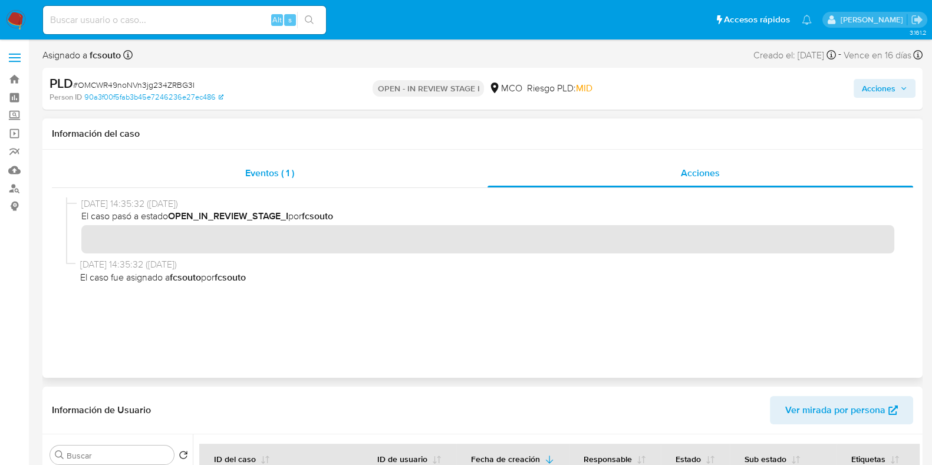
click at [236, 178] on div "Eventos ( 1 )" at bounding box center [270, 173] width 436 height 28
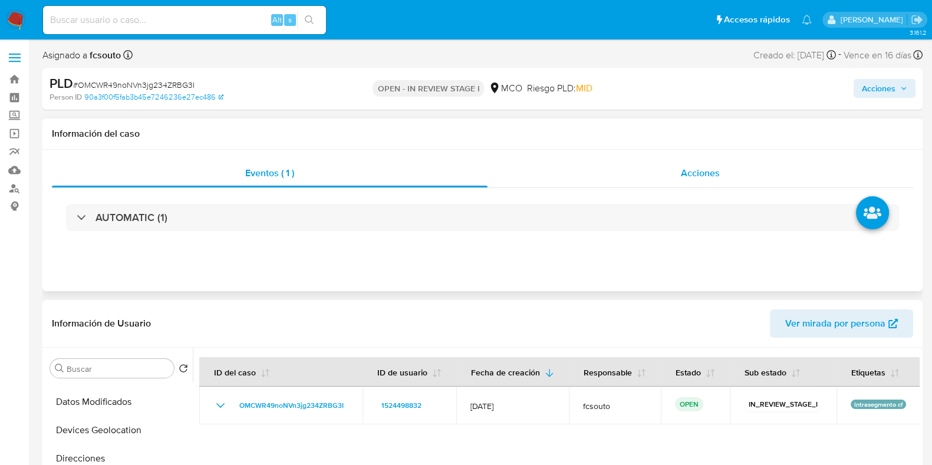
drag, startPoint x: 684, startPoint y: 176, endPoint x: 669, endPoint y: 181, distance: 15.7
click at [684, 176] on span "Acciones" at bounding box center [700, 173] width 39 height 14
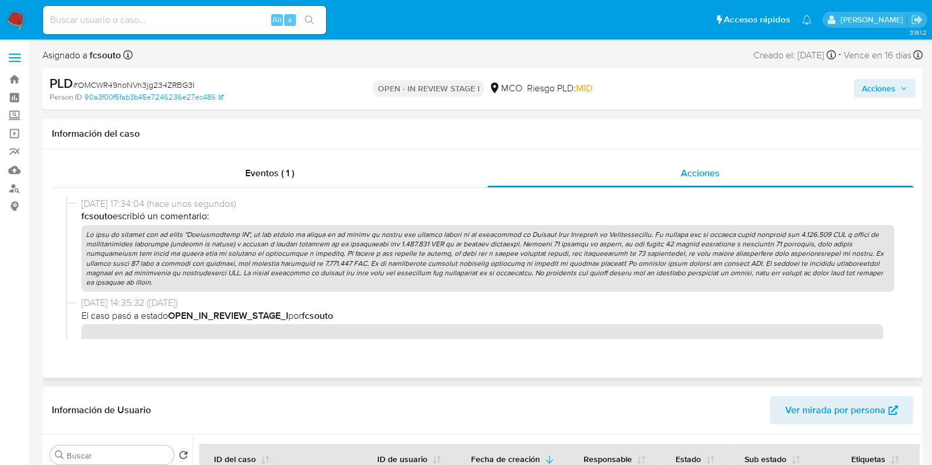
drag, startPoint x: 83, startPoint y: 216, endPoint x: 238, endPoint y: 269, distance: 163.9
click at [238, 269] on div "24/09/2025 17:34:04 (hace unos segundos) fcsouto escribió un comentario:" at bounding box center [487, 245] width 813 height 94
click at [259, 265] on p at bounding box center [487, 258] width 813 height 67
drag, startPoint x: 87, startPoint y: 232, endPoint x: 858, endPoint y: 276, distance: 772.0
click at [858, 276] on p at bounding box center [487, 258] width 813 height 67
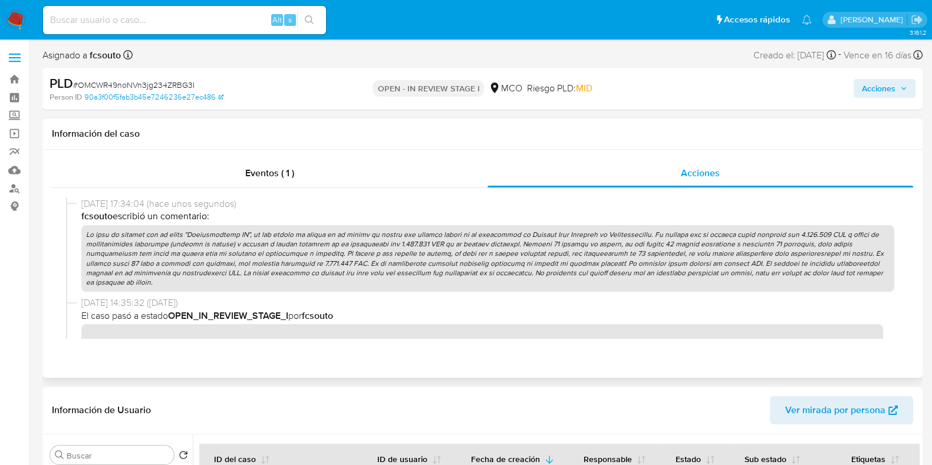
drag, startPoint x: 525, startPoint y: 280, endPoint x: 519, endPoint y: 275, distance: 7.6
click at [525, 278] on p at bounding box center [487, 258] width 813 height 67
click at [387, 256] on p at bounding box center [487, 258] width 813 height 67
click at [376, 271] on p at bounding box center [487, 258] width 813 height 67
drag, startPoint x: 307, startPoint y: 240, endPoint x: 505, endPoint y: 256, distance: 198.8
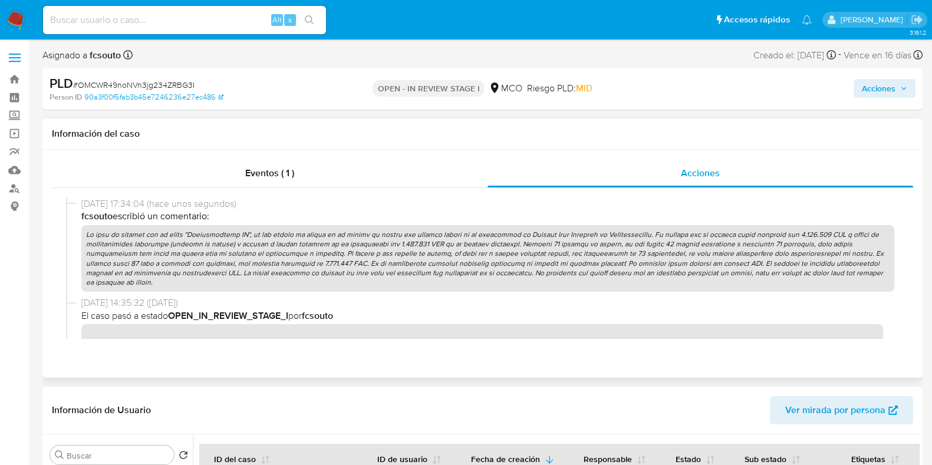
click at [506, 257] on p at bounding box center [487, 258] width 813 height 67
click at [505, 255] on p at bounding box center [487, 258] width 813 height 67
click at [586, 268] on p at bounding box center [487, 258] width 813 height 67
drag, startPoint x: 250, startPoint y: 242, endPoint x: 455, endPoint y: 258, distance: 205.2
click at [455, 258] on p at bounding box center [487, 258] width 813 height 67
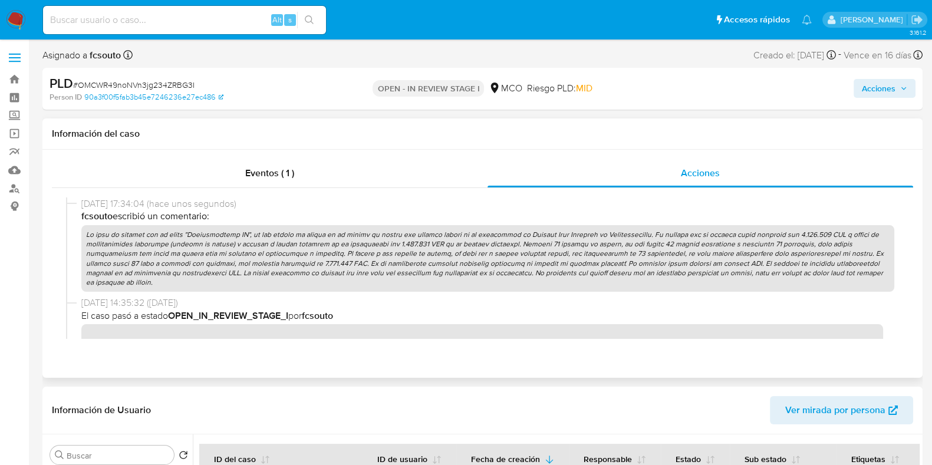
click at [458, 255] on p at bounding box center [487, 258] width 813 height 67
click at [886, 93] on span "Acciones" at bounding box center [879, 88] width 34 height 19
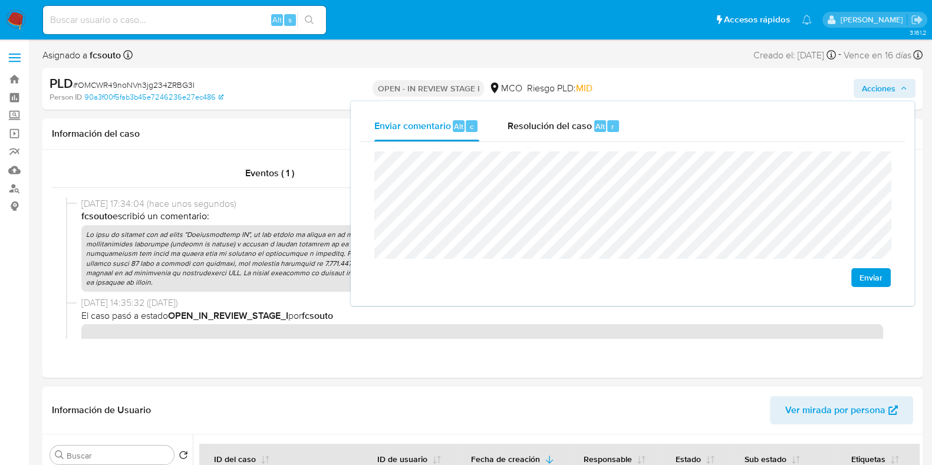
click at [360, 163] on div "Enviar" at bounding box center [632, 219] width 545 height 155
click at [330, 129] on h1 "Información del caso" at bounding box center [483, 134] width 862 height 12
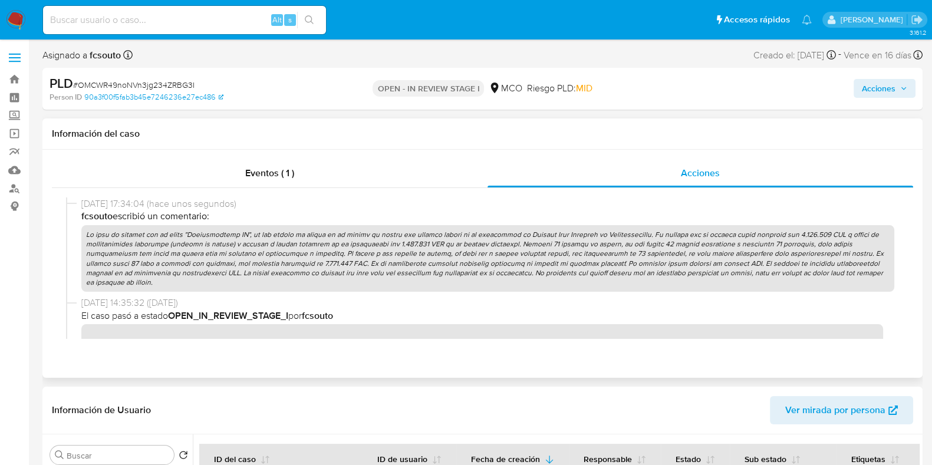
drag, startPoint x: 259, startPoint y: 254, endPoint x: 394, endPoint y: 257, distance: 134.5
click at [394, 257] on p at bounding box center [487, 258] width 813 height 67
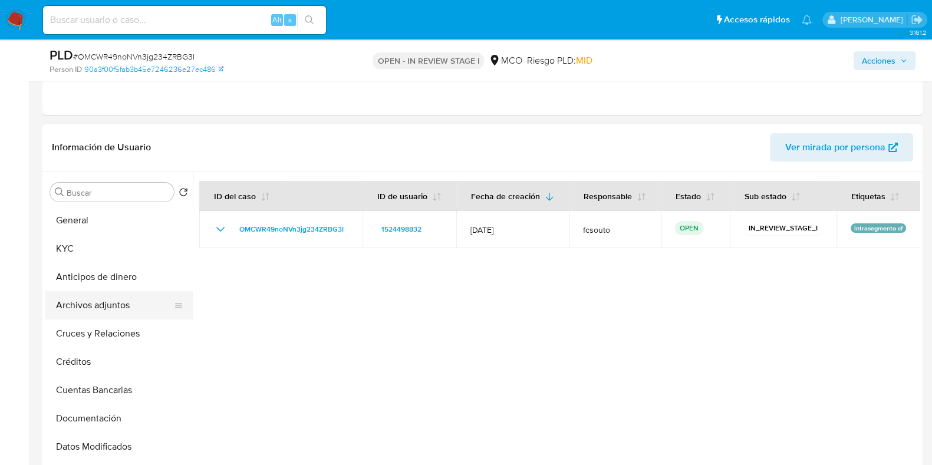
click at [103, 303] on button "Archivos adjuntos" at bounding box center [114, 305] width 138 height 28
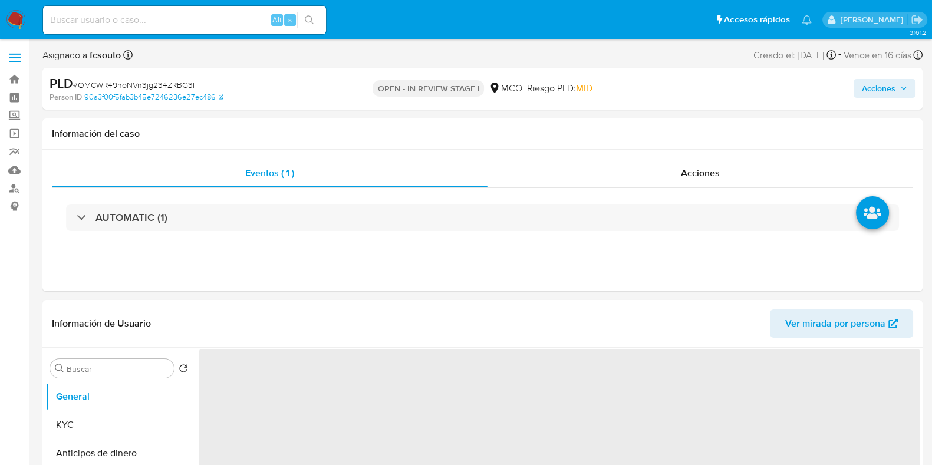
select select "10"
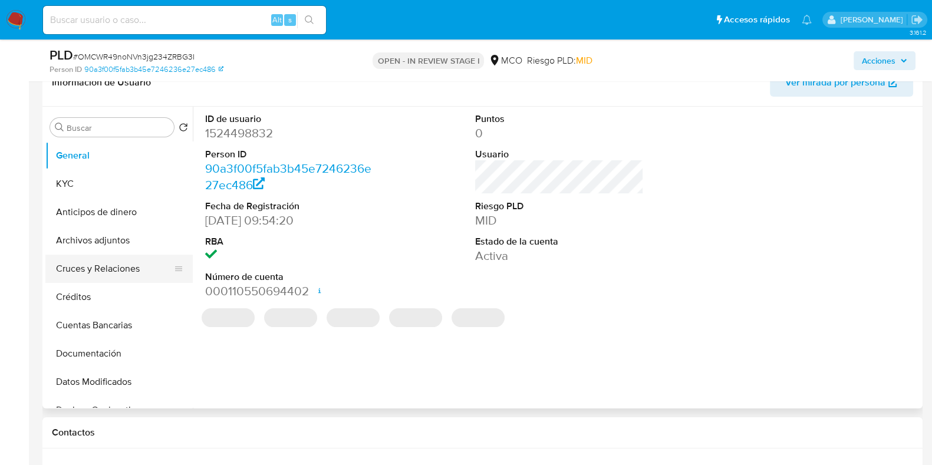
scroll to position [221, 0]
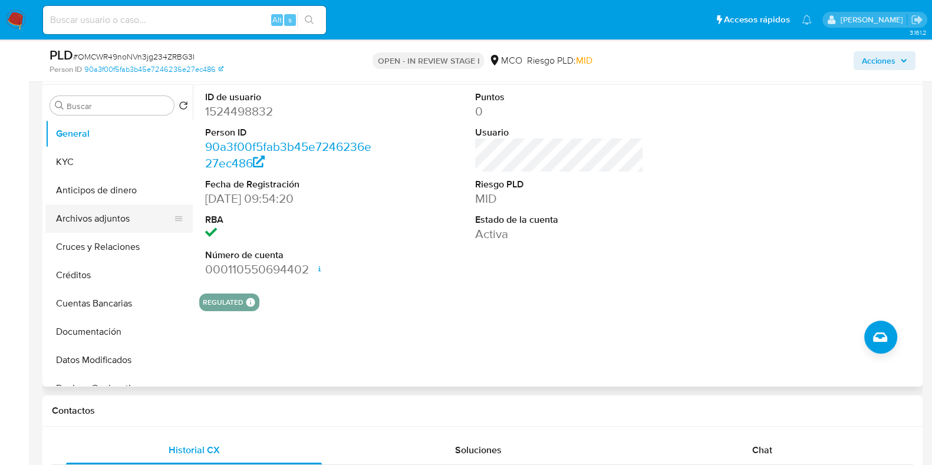
click at [102, 218] on button "Archivos adjuntos" at bounding box center [114, 219] width 138 height 28
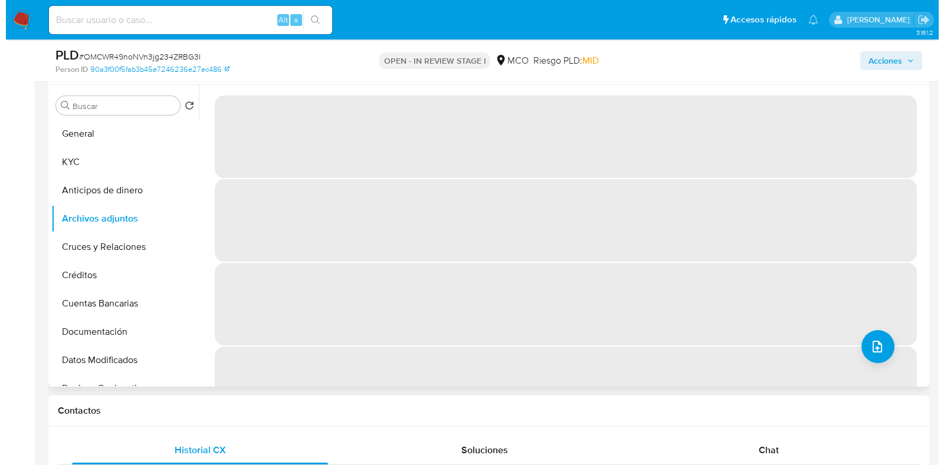
scroll to position [147, 0]
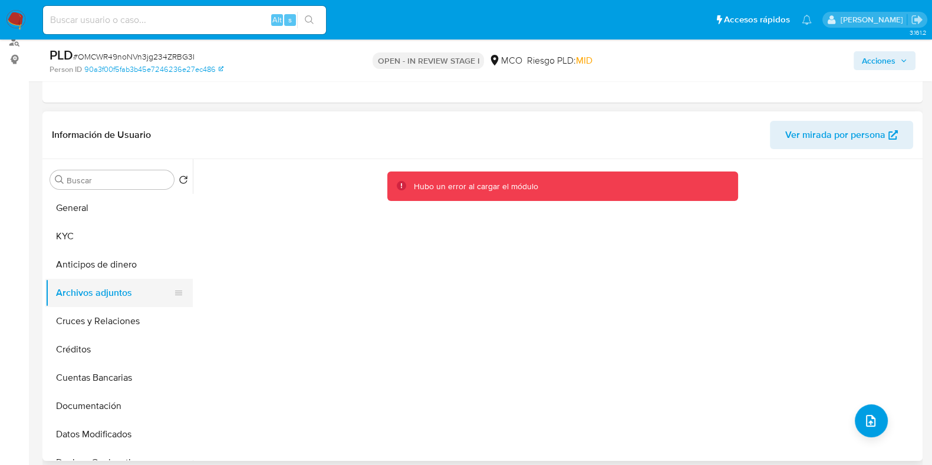
click at [96, 280] on button "Archivos adjuntos" at bounding box center [114, 293] width 138 height 28
click at [101, 315] on button "Cruces y Relaciones" at bounding box center [114, 321] width 138 height 28
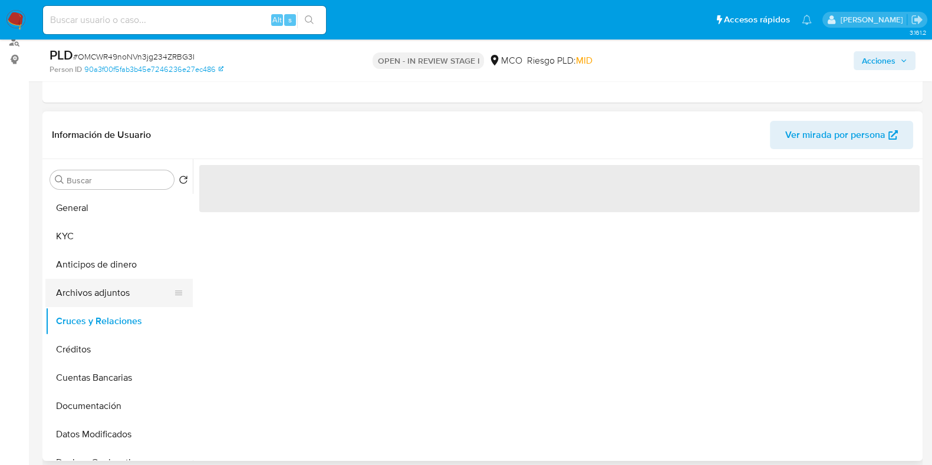
click at [103, 293] on button "Archivos adjuntos" at bounding box center [114, 293] width 138 height 28
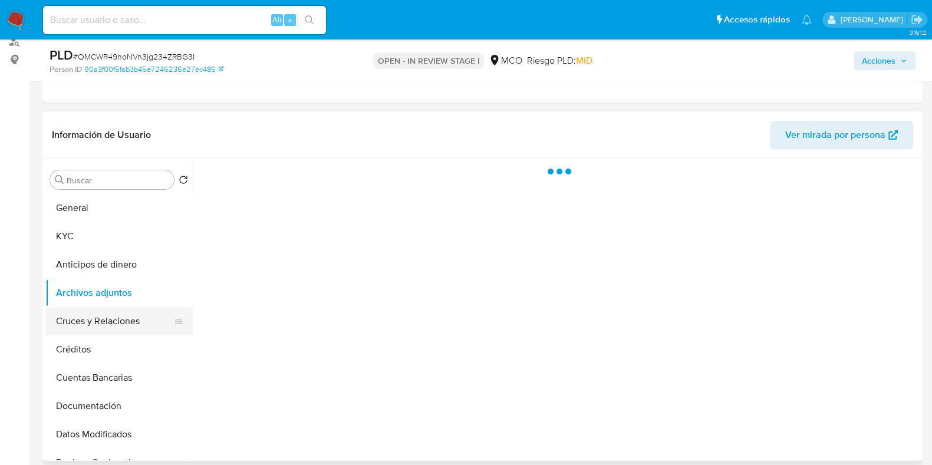
click at [103, 320] on button "Cruces y Relaciones" at bounding box center [114, 321] width 138 height 28
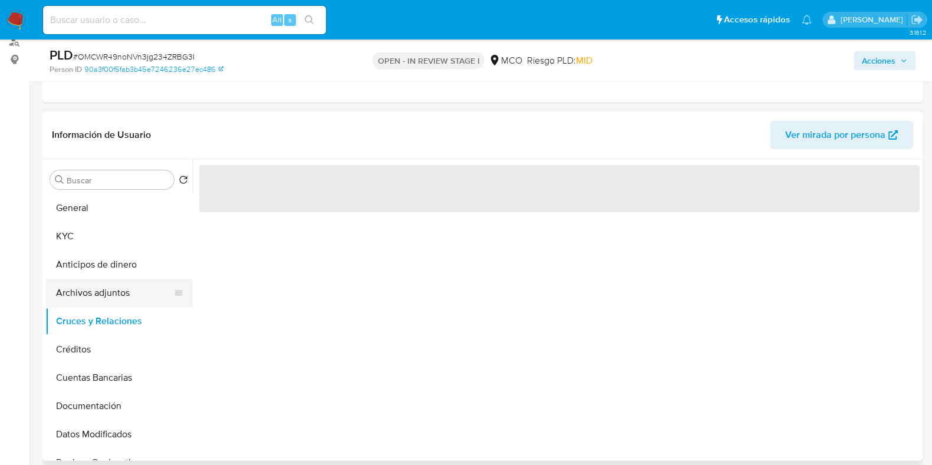
click at [106, 295] on button "Archivos adjuntos" at bounding box center [114, 293] width 138 height 28
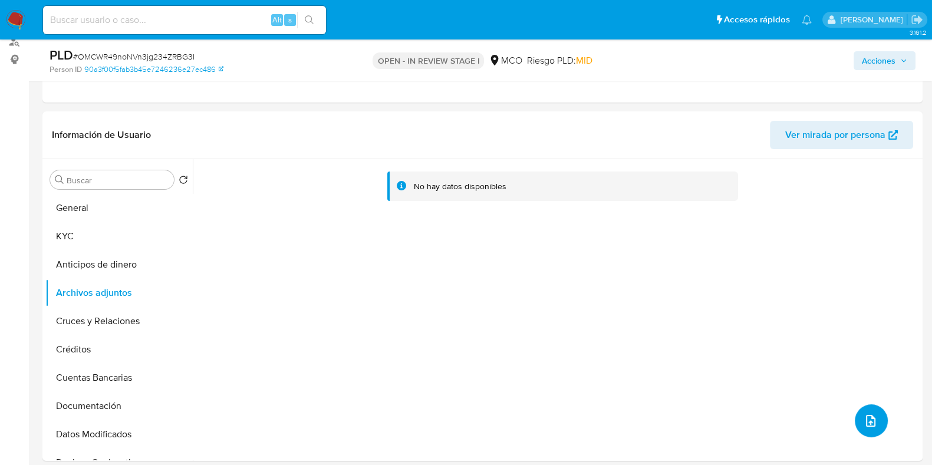
click at [872, 419] on icon "upload-file" at bounding box center [871, 421] width 14 height 14
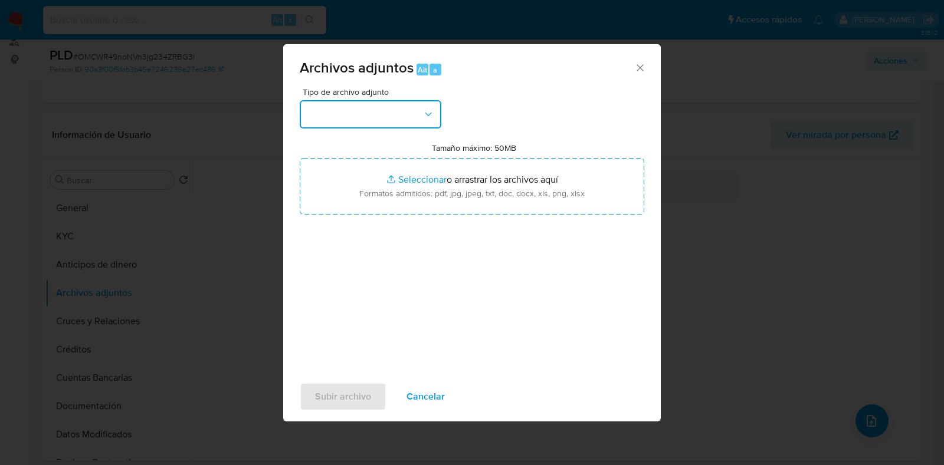
click at [403, 111] on button "button" at bounding box center [371, 114] width 142 height 28
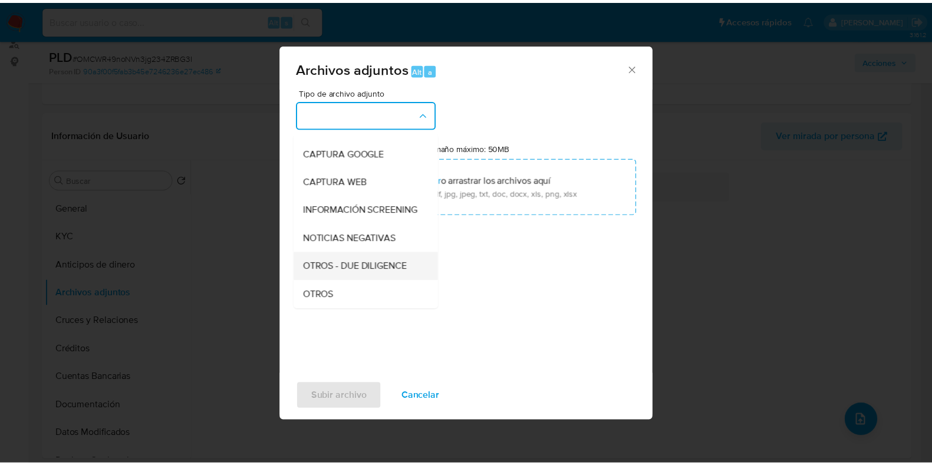
scroll to position [73, 0]
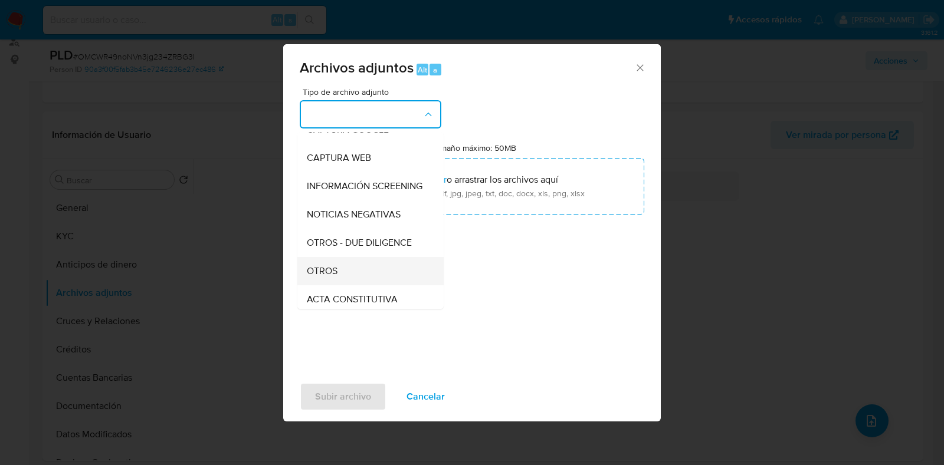
click at [318, 277] on span "OTROS" at bounding box center [322, 271] width 31 height 12
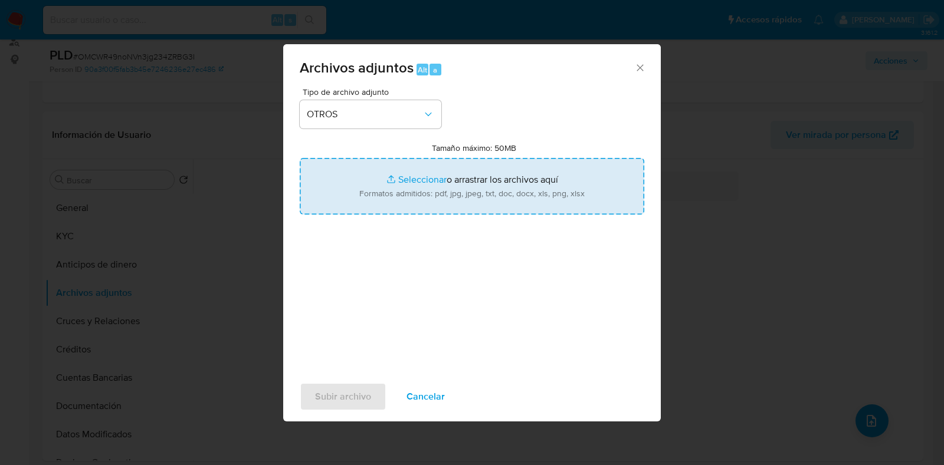
click at [407, 186] on input "Tamaño máximo: 50MB Seleccionar archivos" at bounding box center [472, 186] width 344 height 57
type input "C:\fakepath\1524498832 - 24_9_2025.pdf"
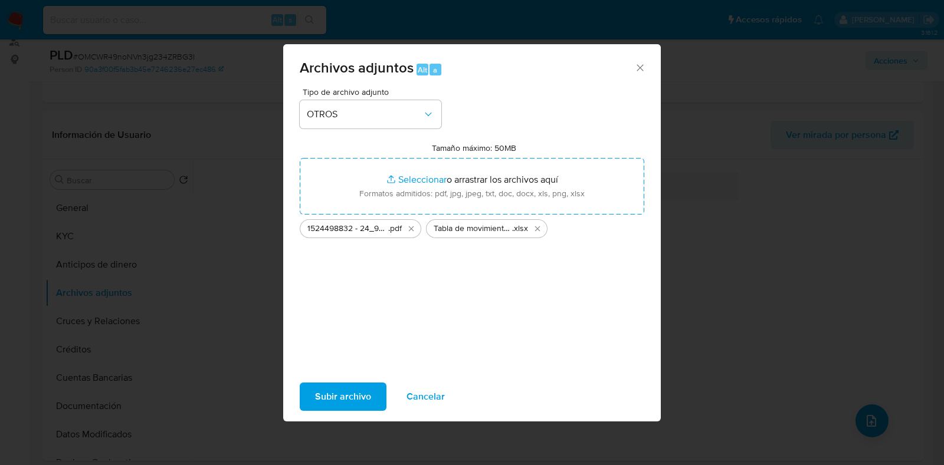
click at [347, 399] on span "Subir archivo" at bounding box center [343, 397] width 56 height 26
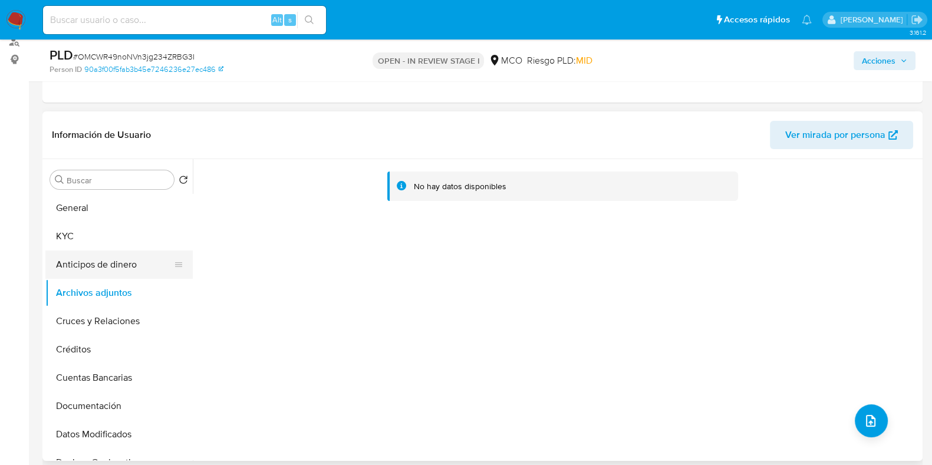
click at [109, 263] on button "Anticipos de dinero" at bounding box center [114, 265] width 138 height 28
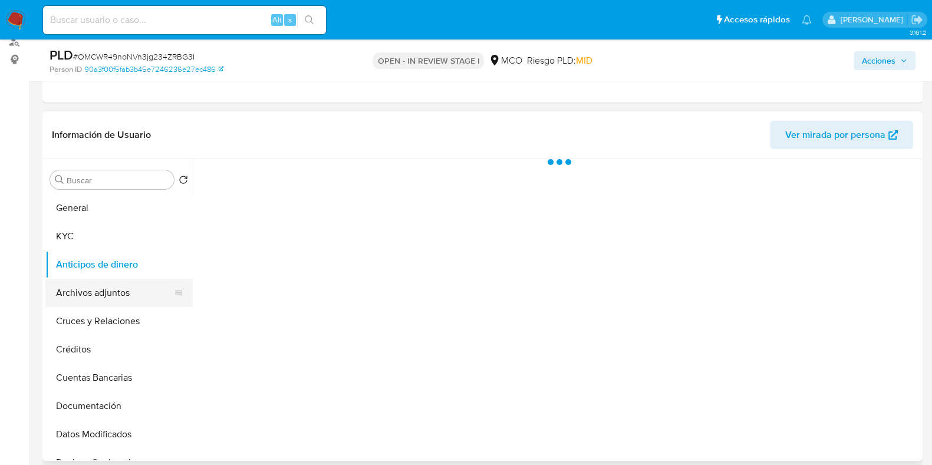
click at [106, 293] on button "Archivos adjuntos" at bounding box center [114, 293] width 138 height 28
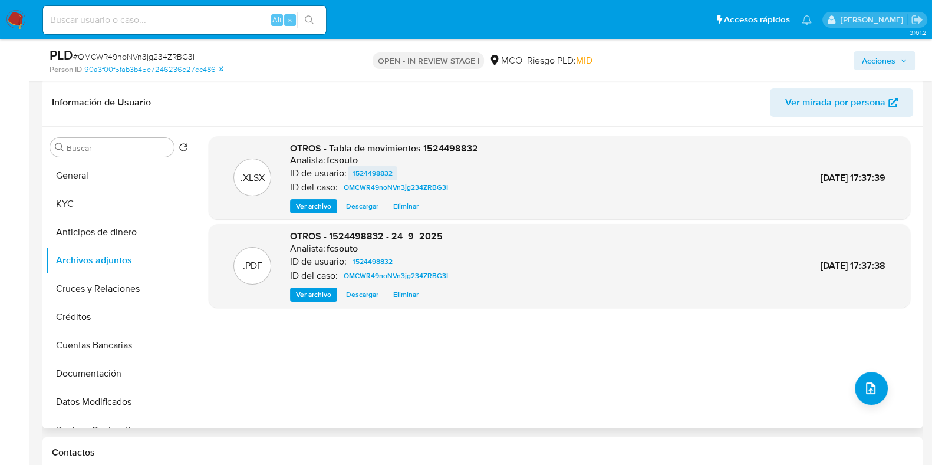
scroll to position [147, 0]
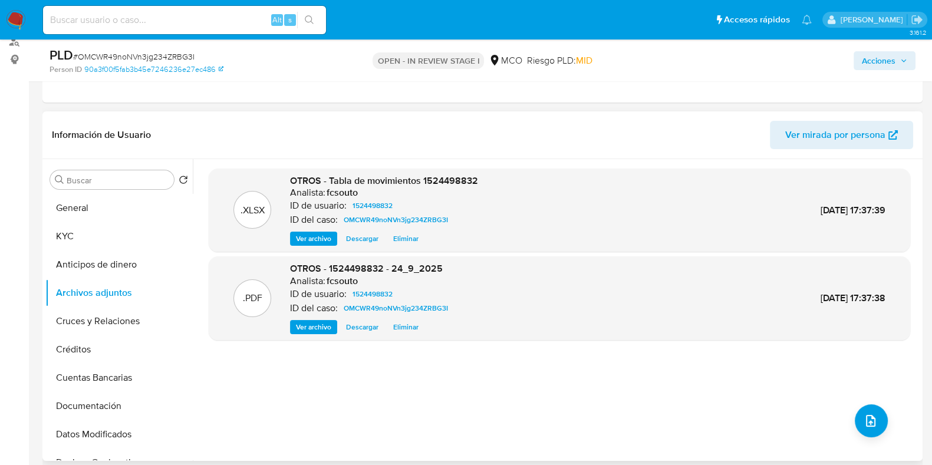
click at [309, 323] on span "Ver archivo" at bounding box center [313, 327] width 35 height 12
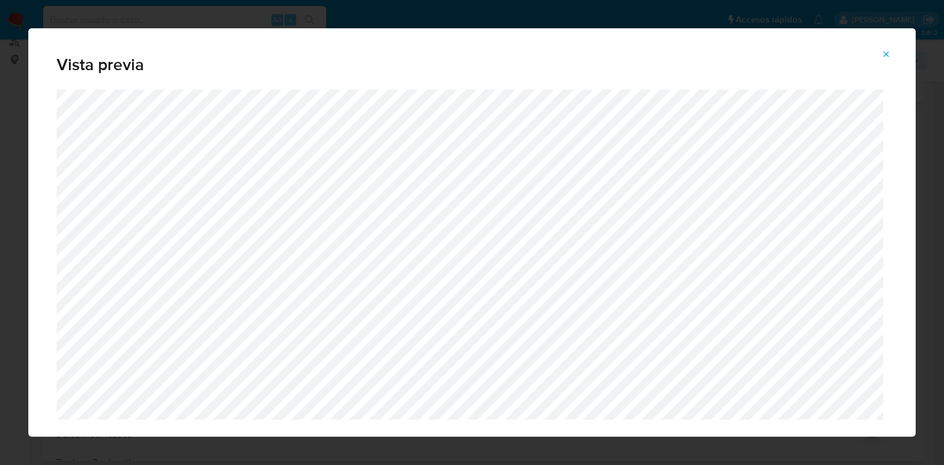
click at [888, 53] on icon "Attachment preview" at bounding box center [885, 54] width 9 height 9
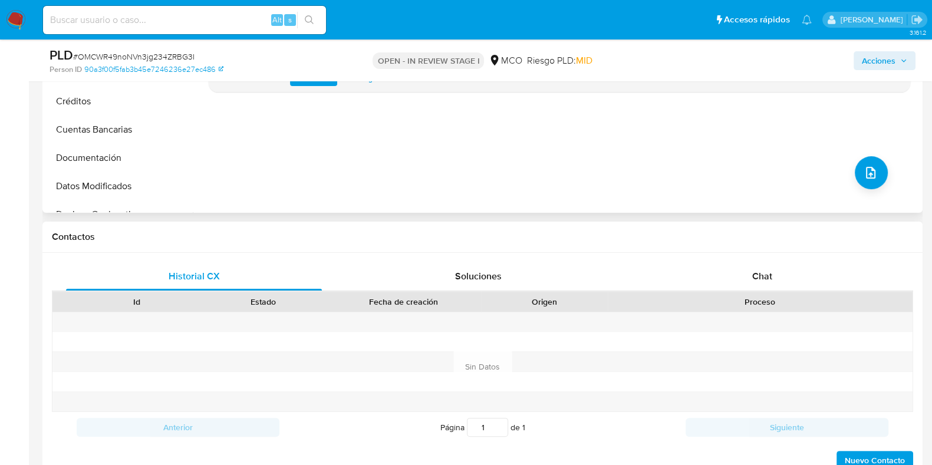
scroll to position [442, 0]
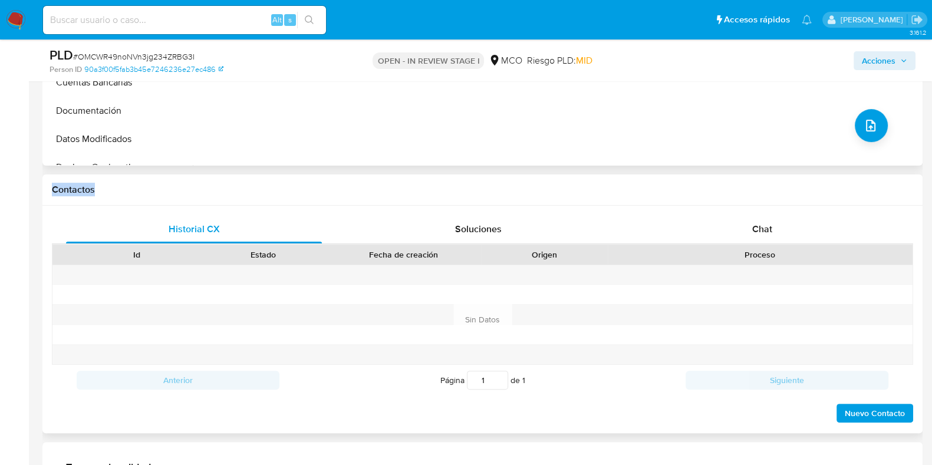
drag, startPoint x: 45, startPoint y: 187, endPoint x: 183, endPoint y: 195, distance: 137.7
click at [183, 195] on div "Contactos" at bounding box center [482, 190] width 880 height 31
click at [199, 187] on h1 "Contactos" at bounding box center [483, 190] width 862 height 12
click at [504, 240] on div "Soluciones" at bounding box center [478, 229] width 256 height 28
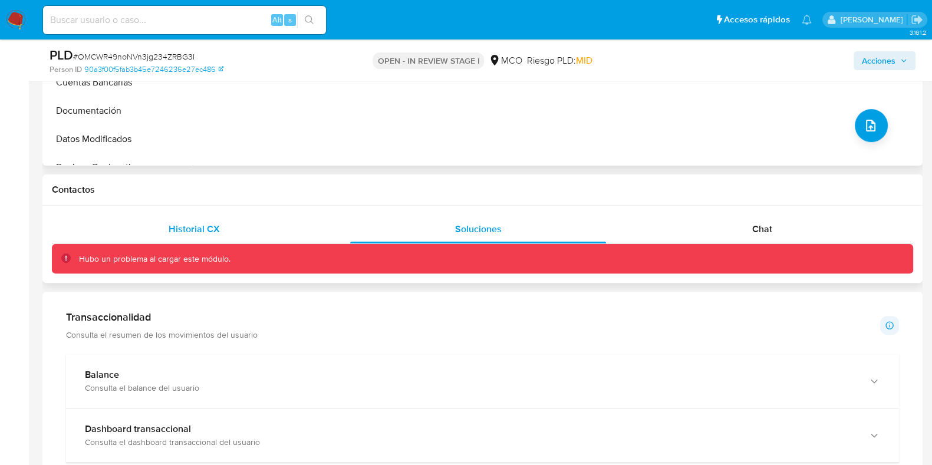
click at [254, 232] on div "Historial CX" at bounding box center [194, 229] width 256 height 28
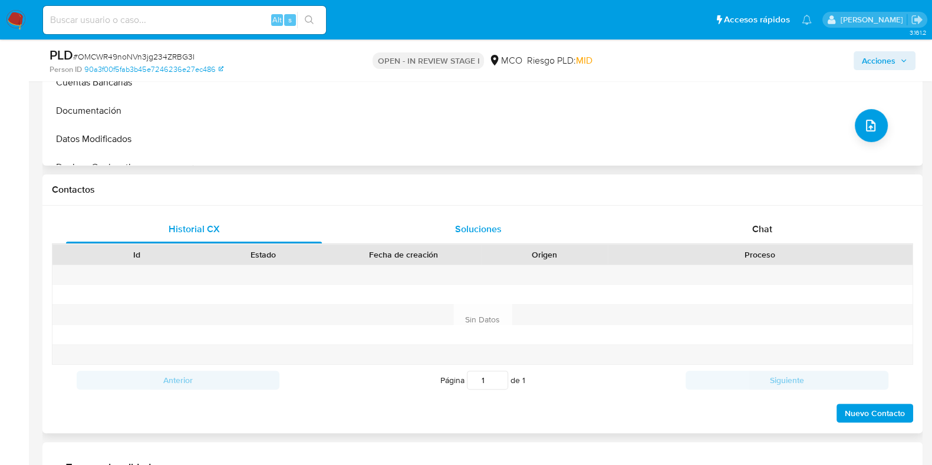
click at [484, 231] on span "Soluciones" at bounding box center [478, 229] width 47 height 14
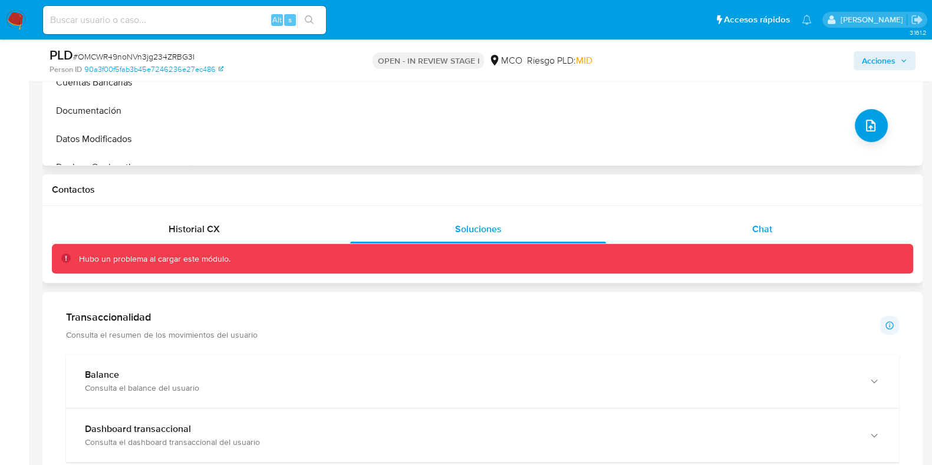
click at [778, 222] on div "Chat" at bounding box center [763, 229] width 256 height 28
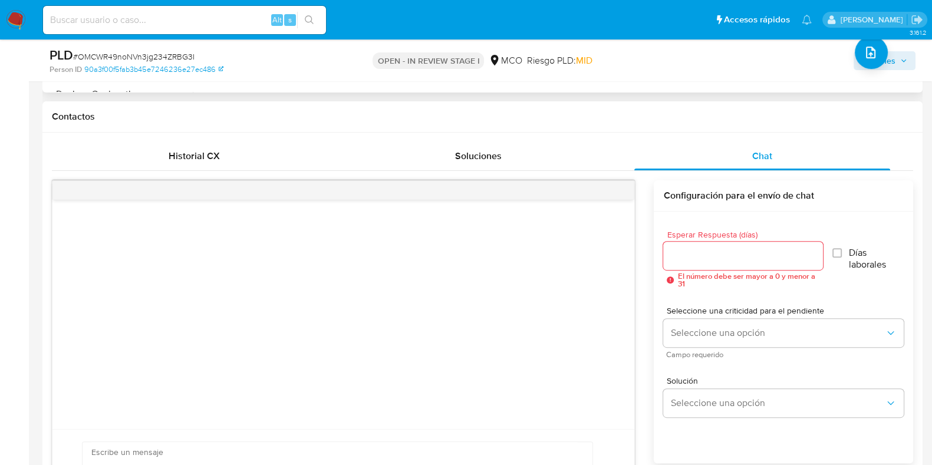
scroll to position [589, 0]
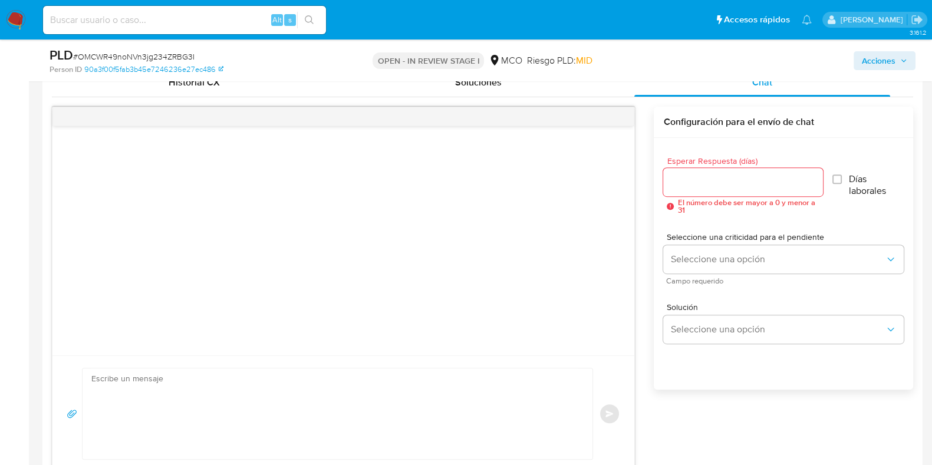
click at [719, 180] on input "Esperar Respuesta (días)" at bounding box center [742, 182] width 159 height 15
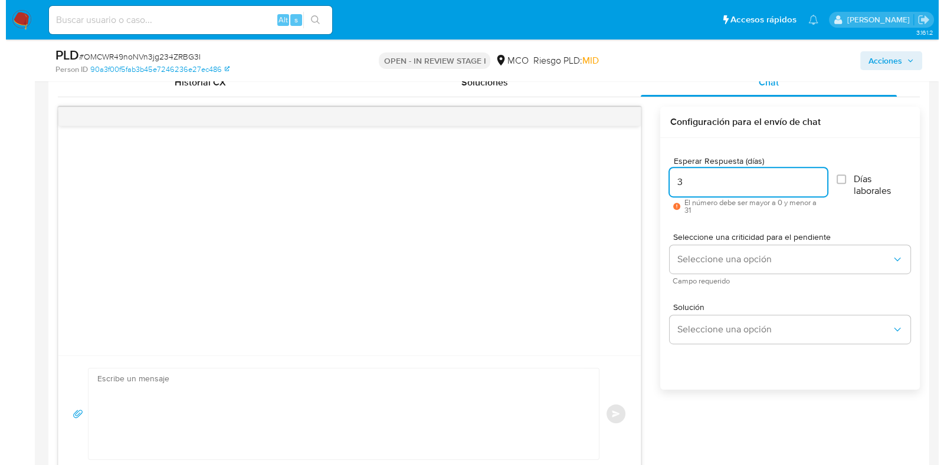
scroll to position [663, 0]
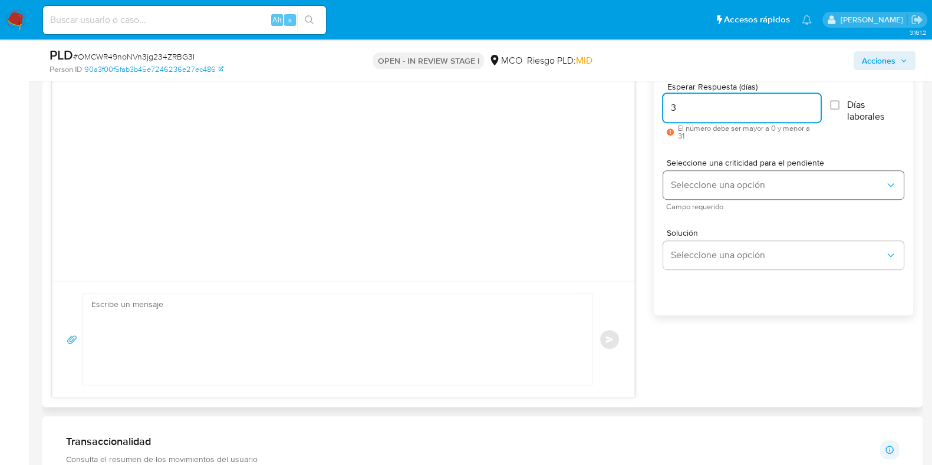
type input "3"
click at [725, 182] on span "Seleccione una opción" at bounding box center [778, 185] width 215 height 12
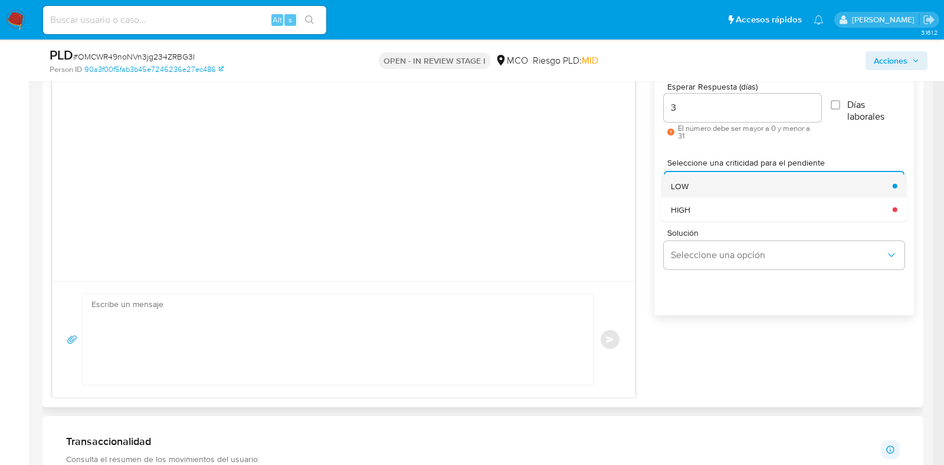
click at [696, 187] on div "LOW" at bounding box center [778, 186] width 215 height 24
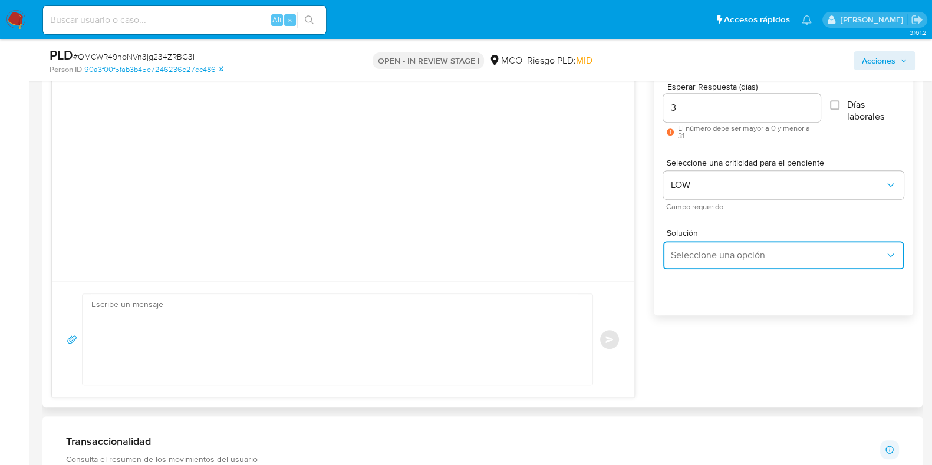
click at [725, 249] on span "Seleccione una opción" at bounding box center [778, 255] width 215 height 12
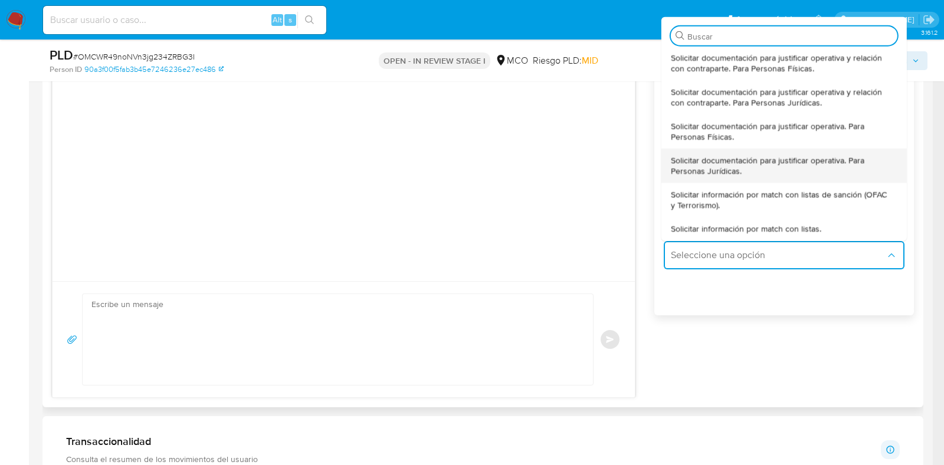
scroll to position [0, 0]
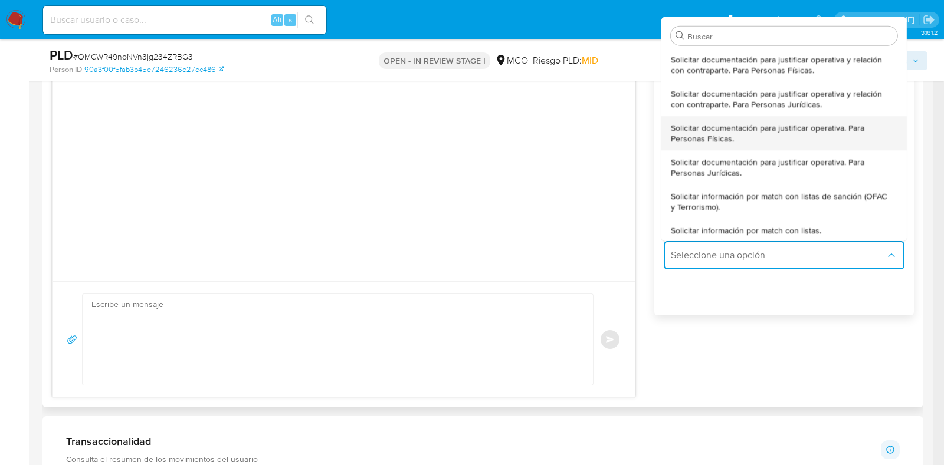
click at [752, 129] on span "Solicitar documentación para justificar operativa. Para Personas Físicas." at bounding box center [780, 132] width 219 height 21
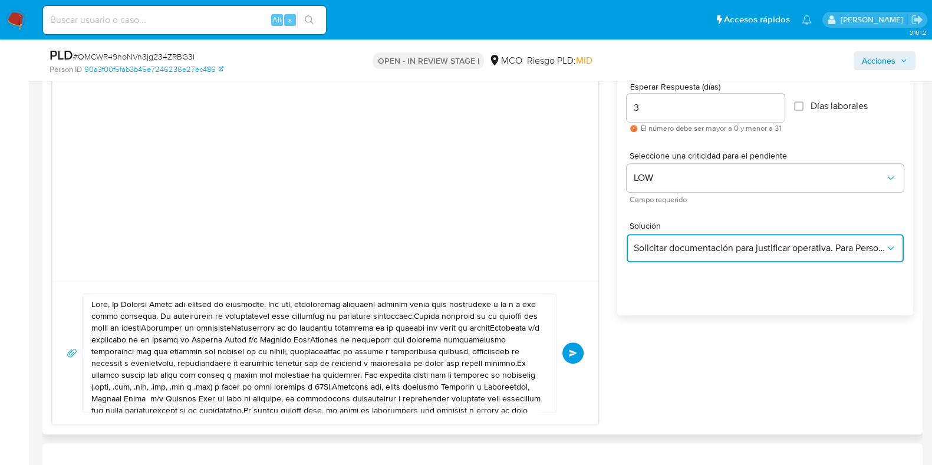
click at [773, 243] on span "Solicitar documentación para justificar operativa. Para Personas Físicas." at bounding box center [759, 248] width 251 height 12
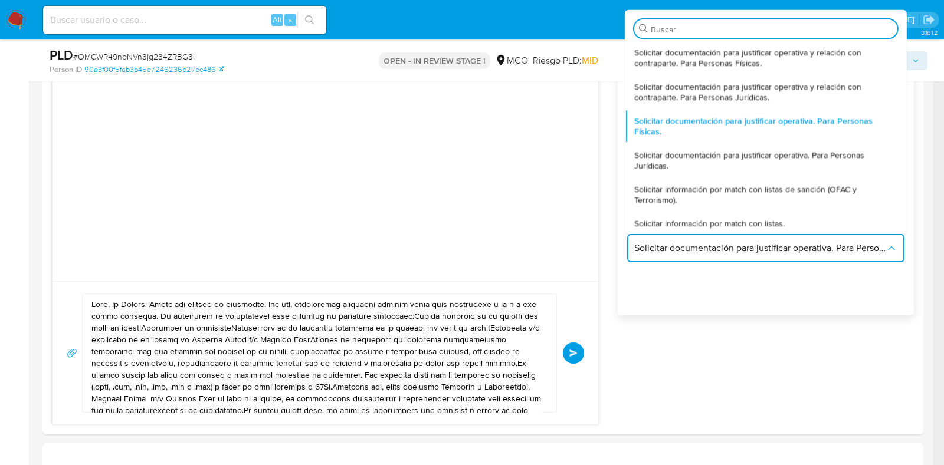
click at [750, 54] on span "Solicitar documentación para justificar operativa y relación con contraparte. P…" at bounding box center [762, 57] width 256 height 21
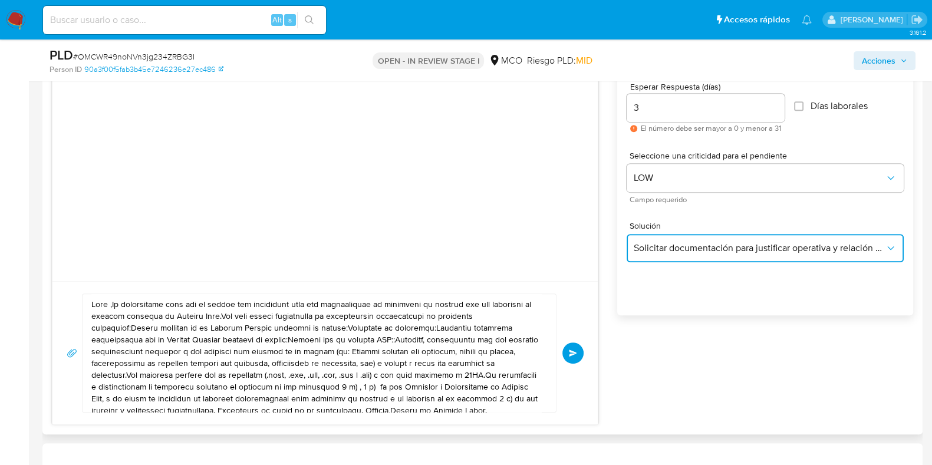
click at [760, 240] on button "Solicitar documentación para justificar operativa y relación con contraparte. P…" at bounding box center [765, 248] width 277 height 28
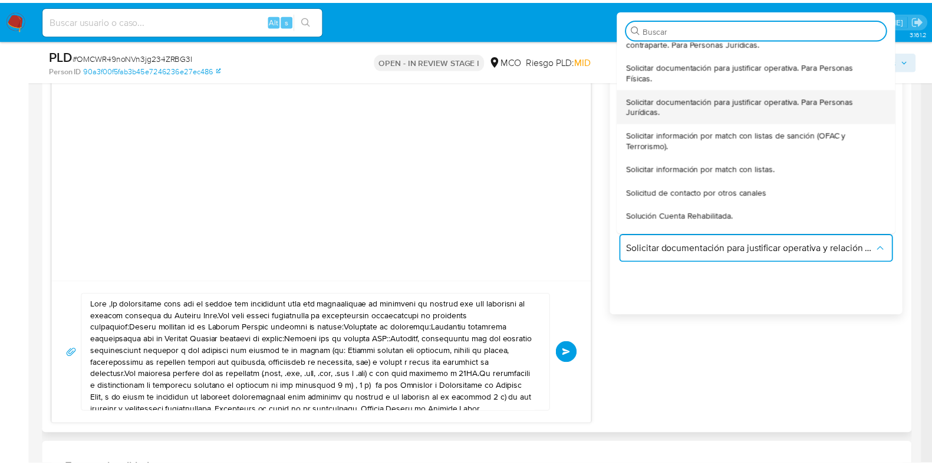
scroll to position [32, 0]
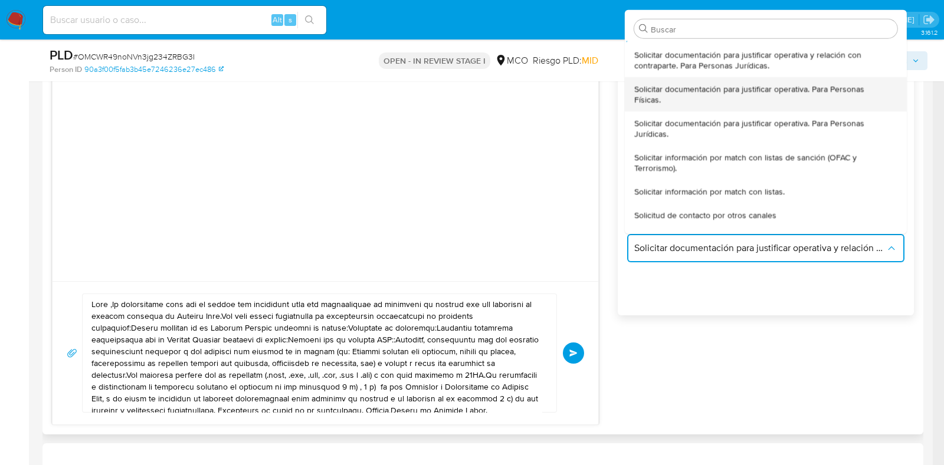
click at [833, 94] on span "Solicitar documentación para justificar operativa. Para Personas Físicas." at bounding box center [762, 93] width 256 height 21
type textarea "Lore, Ip Dolorsi Ametc adi elitsed do eiusmodte. Inc utl, etdoloremag aliquaeni…"
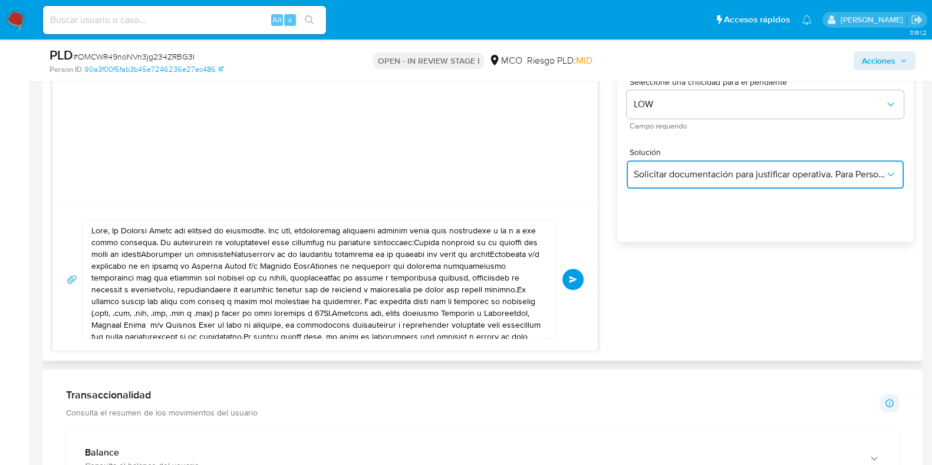
scroll to position [20, 0]
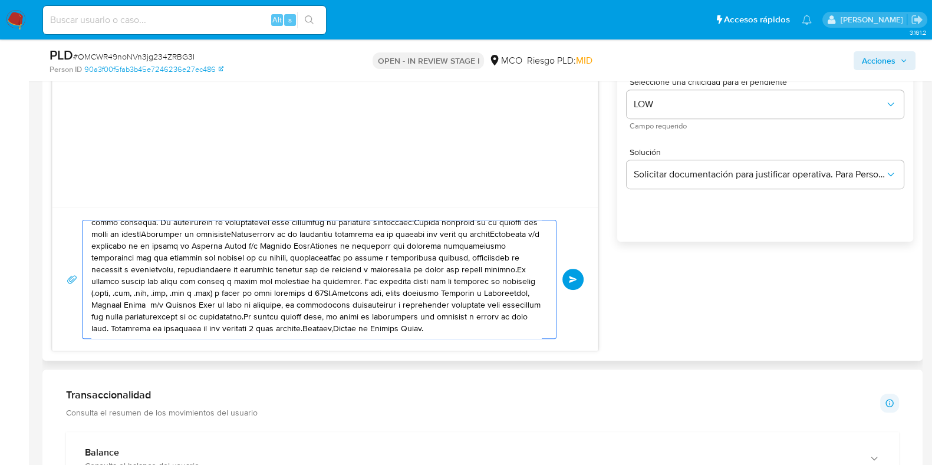
drag, startPoint x: 451, startPoint y: 310, endPoint x: 241, endPoint y: 242, distance: 220.6
click at [242, 241] on textarea at bounding box center [316, 280] width 450 height 118
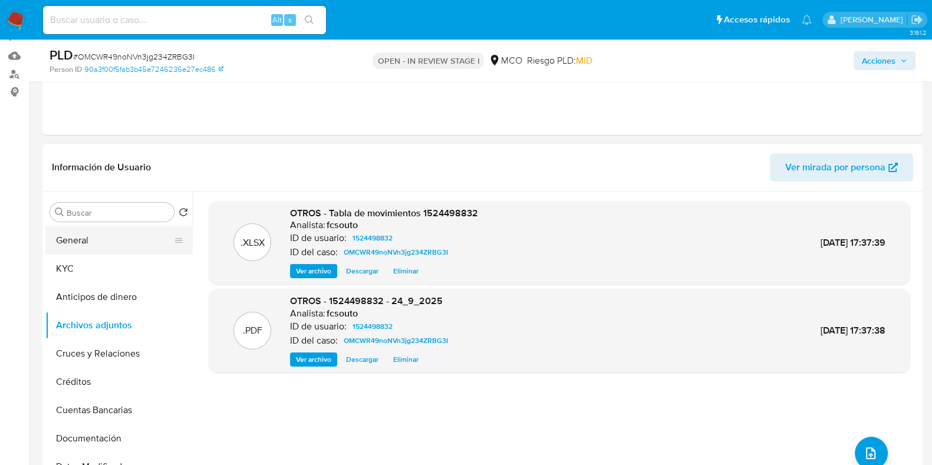
scroll to position [73, 0]
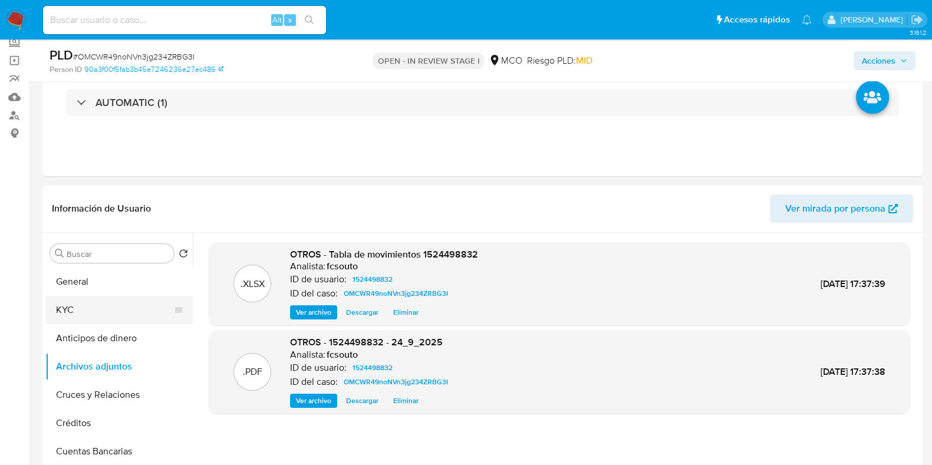
click at [97, 302] on button "KYC" at bounding box center [114, 310] width 138 height 28
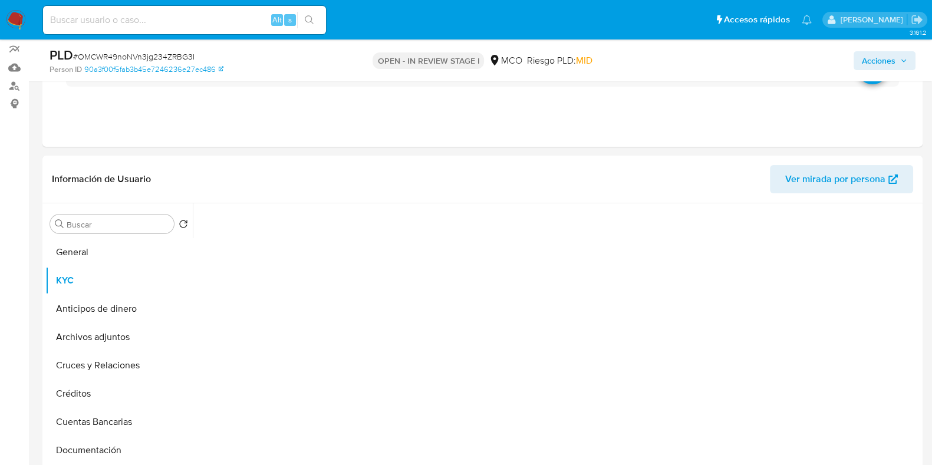
scroll to position [147, 0]
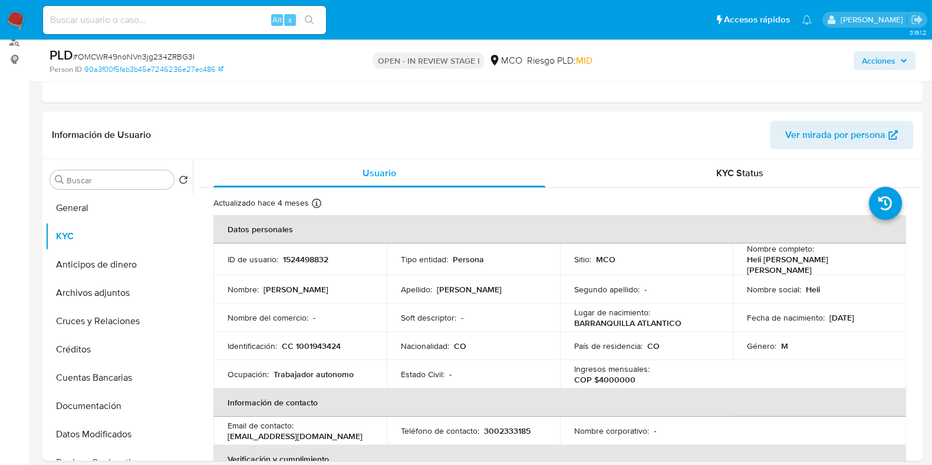
click at [751, 259] on p "Heli [PERSON_NAME] [PERSON_NAME]" at bounding box center [817, 264] width 140 height 21
copy p "Heli"
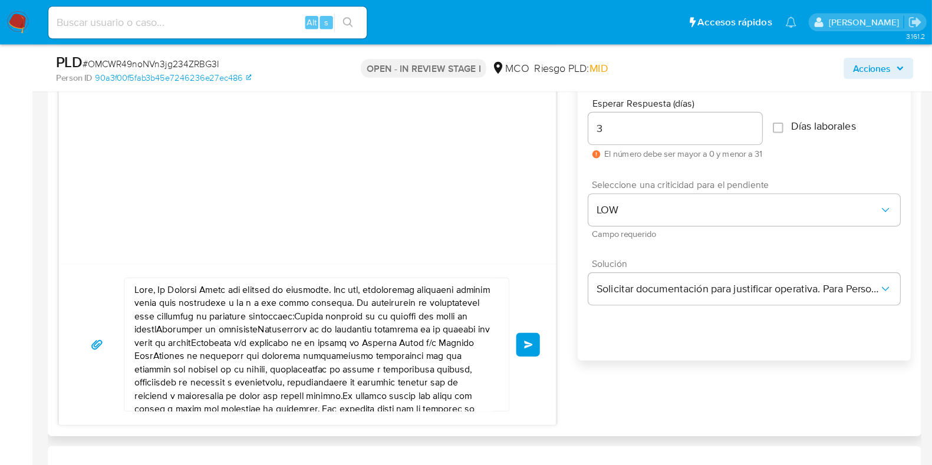
scroll to position [658, 0]
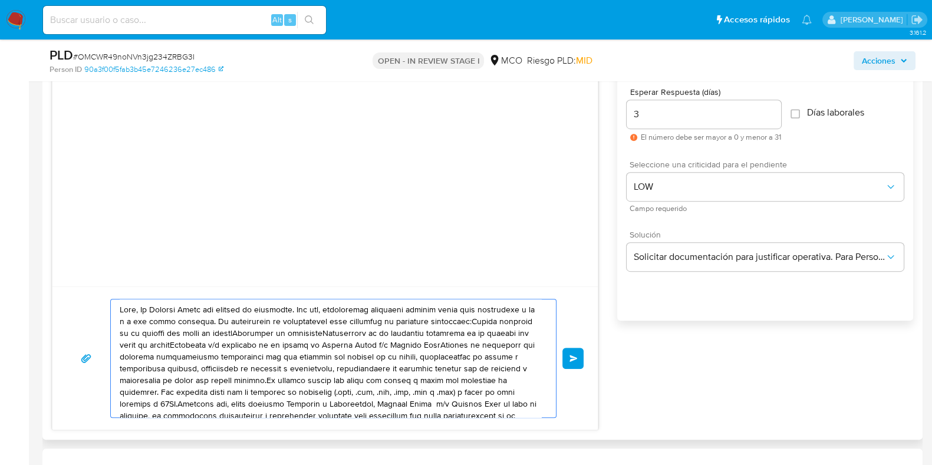
click at [134, 307] on textarea at bounding box center [331, 359] width 422 height 118
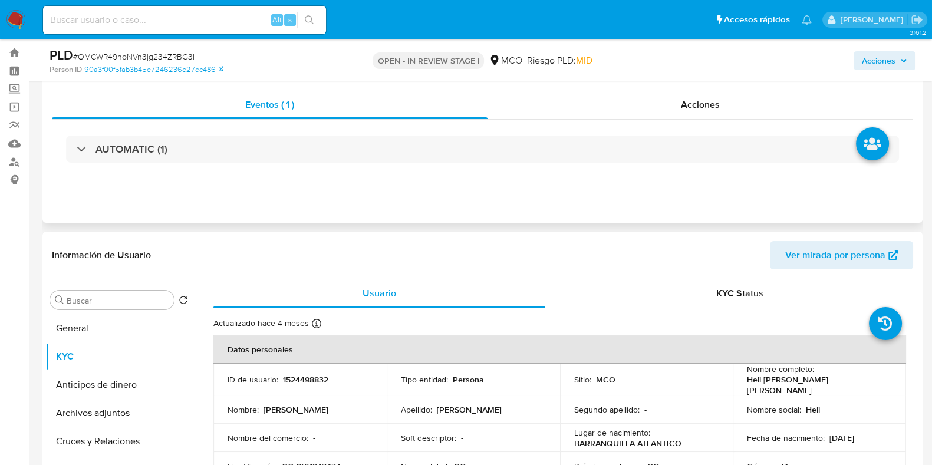
scroll to position [0, 0]
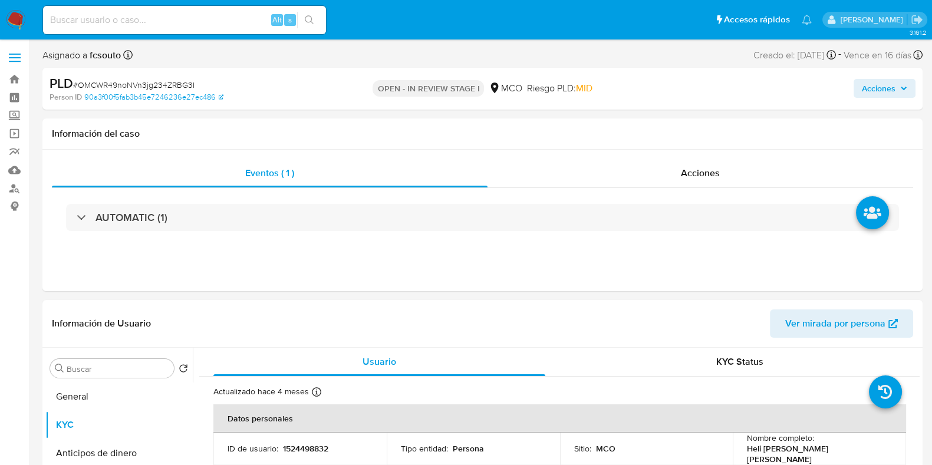
click at [892, 93] on span "Acciones" at bounding box center [879, 88] width 34 height 19
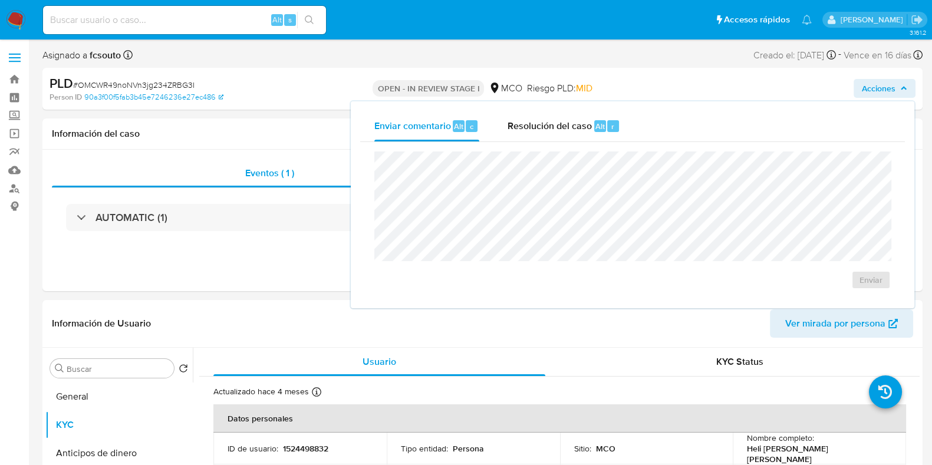
click at [535, 107] on div "Enviar comentario Alt c Resolución del caso Alt r Enviar" at bounding box center [633, 204] width 564 height 207
click at [544, 119] on span "Resolución del caso" at bounding box center [550, 126] width 84 height 14
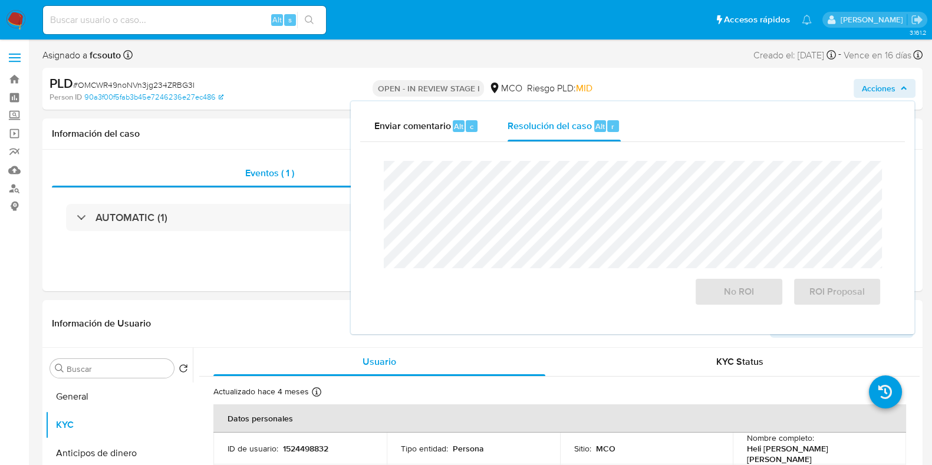
click at [310, 91] on div "PLD # OMCWR49noNVn3jg234ZRBG3I" at bounding box center [192, 84] width 284 height 18
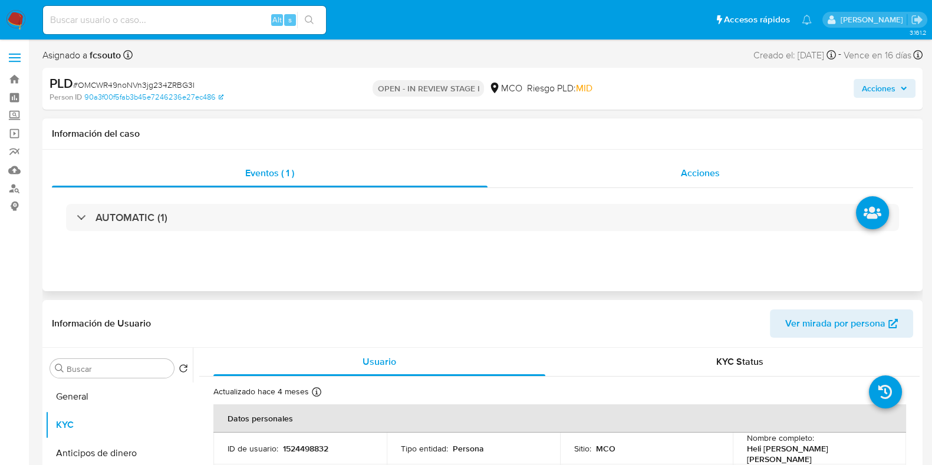
click at [735, 172] on div "Acciones" at bounding box center [701, 173] width 426 height 28
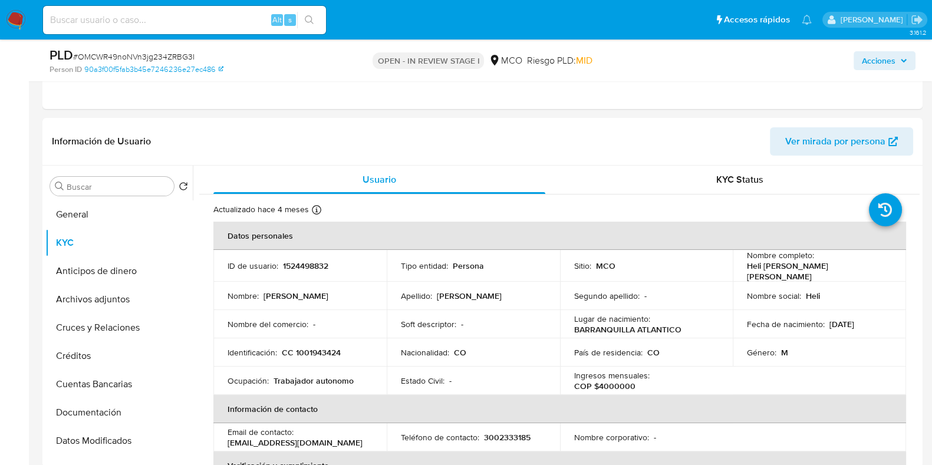
scroll to position [294, 0]
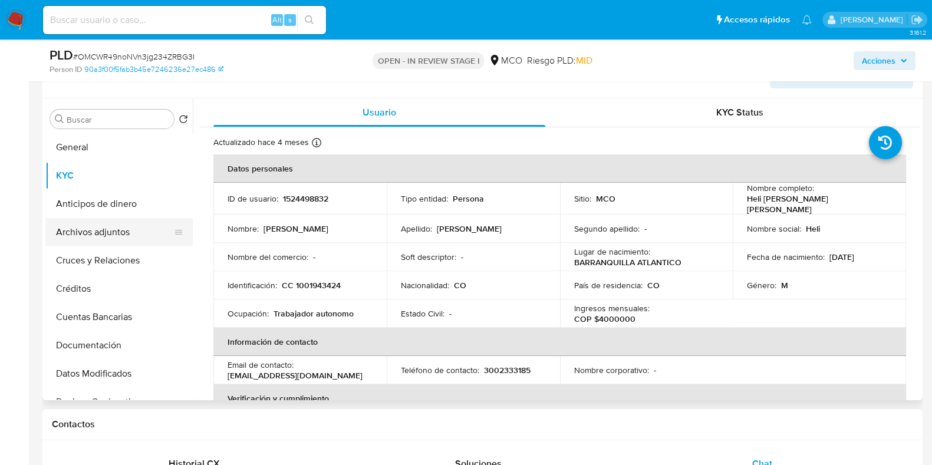
click at [109, 234] on button "Archivos adjuntos" at bounding box center [114, 232] width 138 height 28
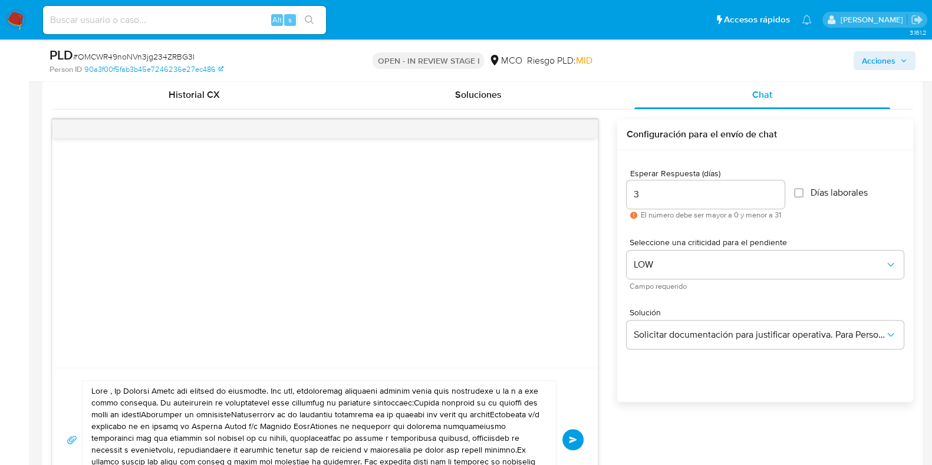
scroll to position [811, 0]
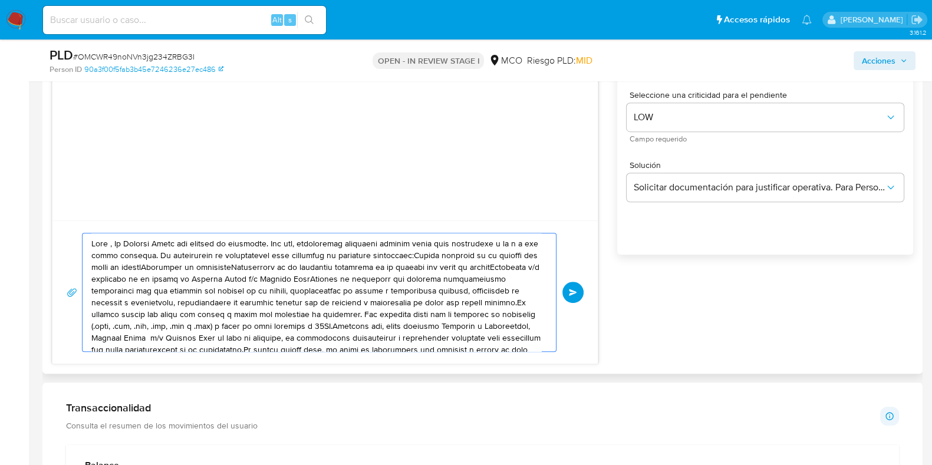
click at [111, 241] on textarea at bounding box center [316, 293] width 450 height 118
paste textarea "Heli"
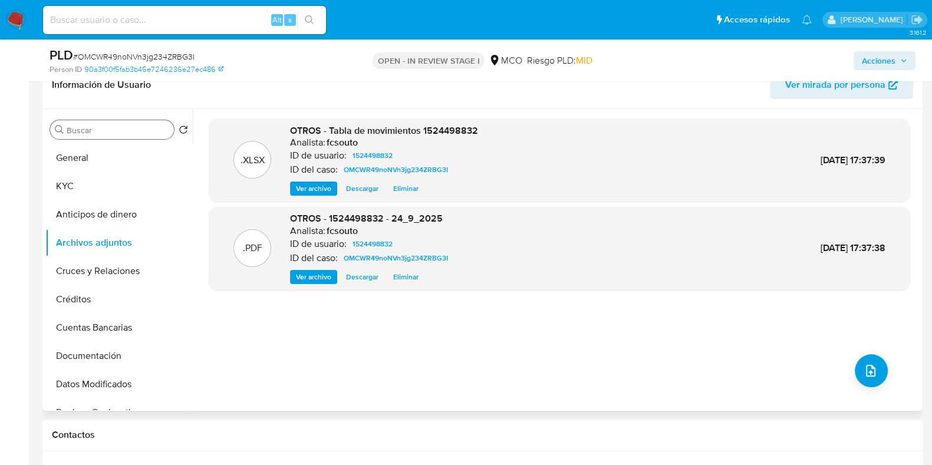
scroll to position [221, 0]
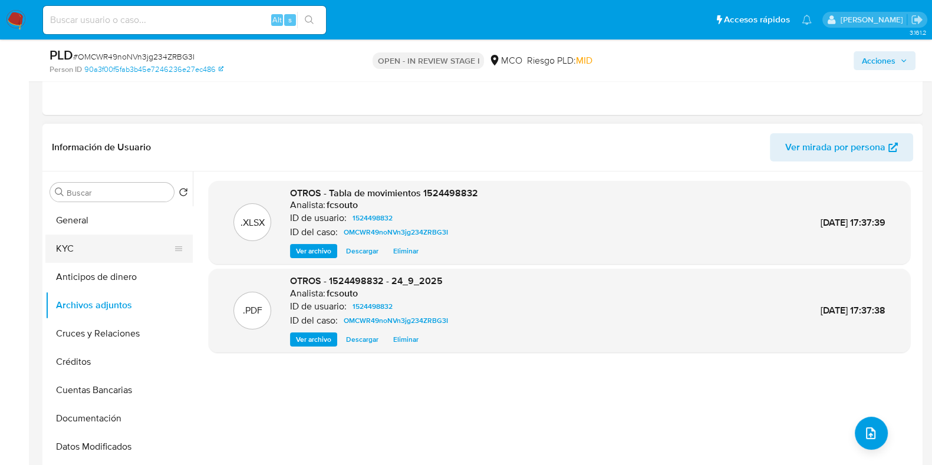
click at [93, 253] on button "KYC" at bounding box center [114, 249] width 138 height 28
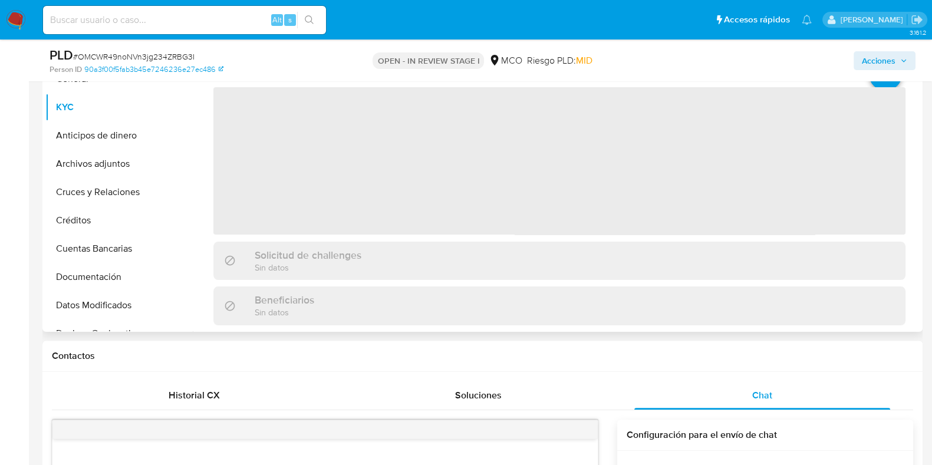
scroll to position [369, 0]
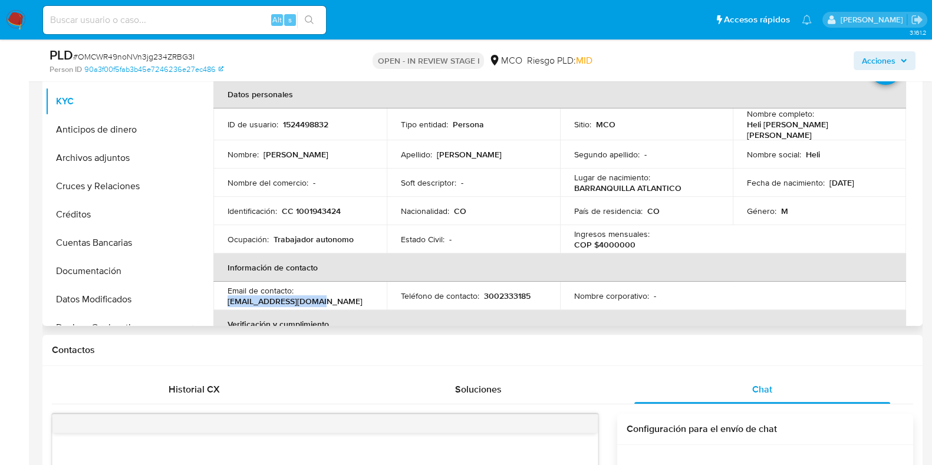
drag, startPoint x: 326, startPoint y: 294, endPoint x: 219, endPoint y: 299, distance: 106.8
click at [219, 299] on td "Email de contacto : [EMAIL_ADDRESS][DOMAIN_NAME]" at bounding box center [299, 296] width 173 height 28
click at [257, 304] on td "Email de contacto : [EMAIL_ADDRESS][DOMAIN_NAME]" at bounding box center [299, 296] width 173 height 28
drag, startPoint x: 227, startPoint y: 296, endPoint x: 248, endPoint y: 298, distance: 21.4
click at [248, 299] on p "[EMAIL_ADDRESS][DOMAIN_NAME]" at bounding box center [295, 301] width 135 height 11
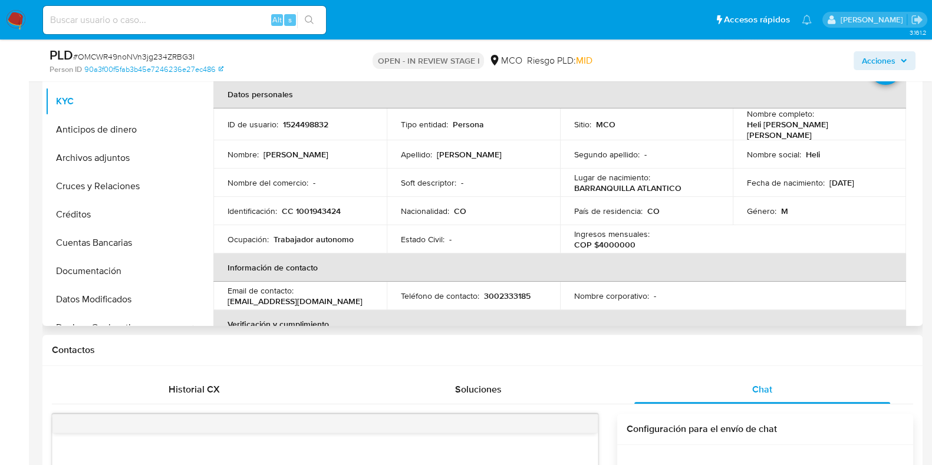
drag, startPoint x: 283, startPoint y: 293, endPoint x: 294, endPoint y: 295, distance: 10.8
click at [280, 296] on p "[EMAIL_ADDRESS][DOMAIN_NAME]" at bounding box center [295, 301] width 135 height 11
drag, startPoint x: 823, startPoint y: 157, endPoint x: 747, endPoint y: 149, distance: 76.6
click at [747, 149] on td "Nombre social : Heli" at bounding box center [819, 154] width 173 height 28
click at [829, 152] on div "Nombre social : Heli" at bounding box center [819, 154] width 145 height 11
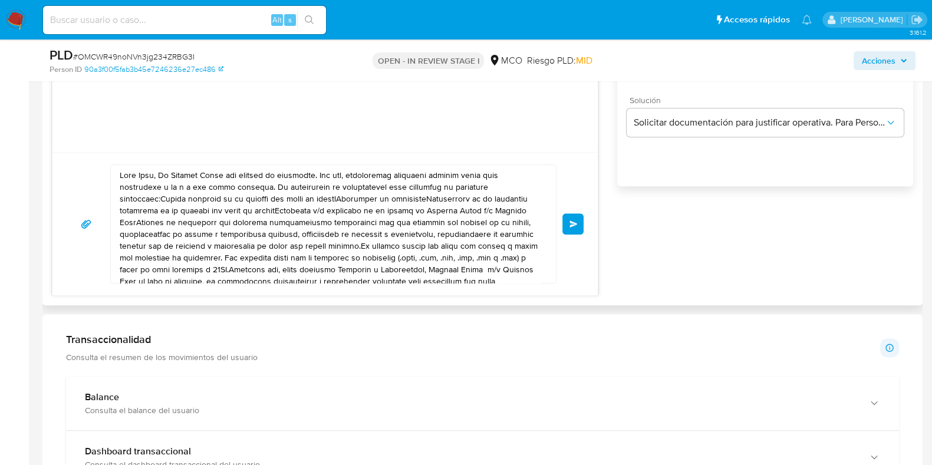
scroll to position [885, 0]
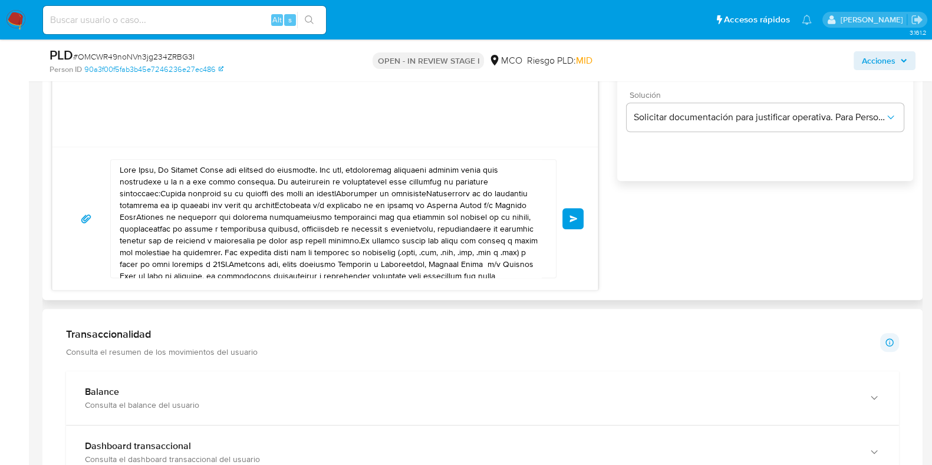
click at [157, 170] on textarea at bounding box center [331, 219] width 422 height 118
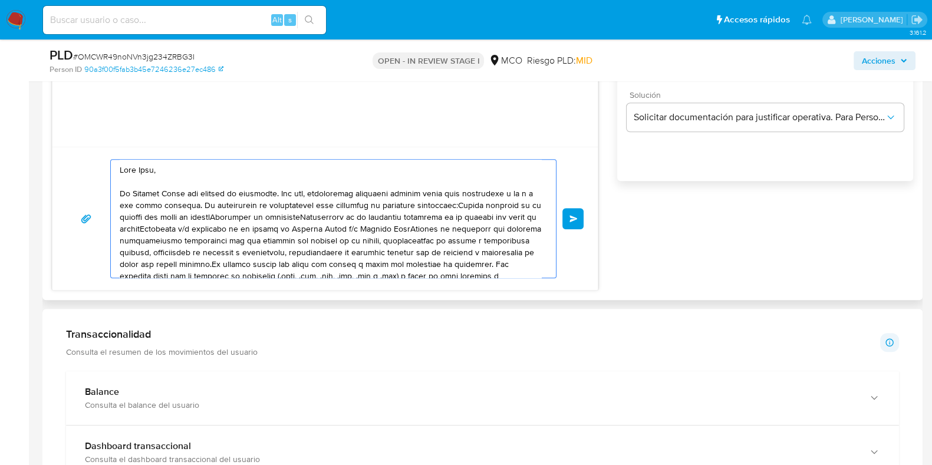
click at [192, 205] on textarea at bounding box center [331, 219] width 422 height 118
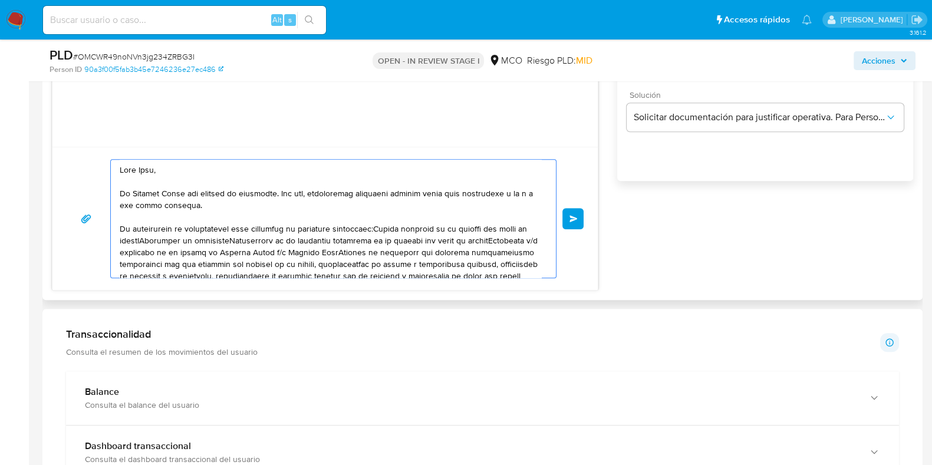
click at [370, 230] on textarea at bounding box center [331, 219] width 422 height 118
click at [310, 236] on textarea at bounding box center [331, 219] width 422 height 118
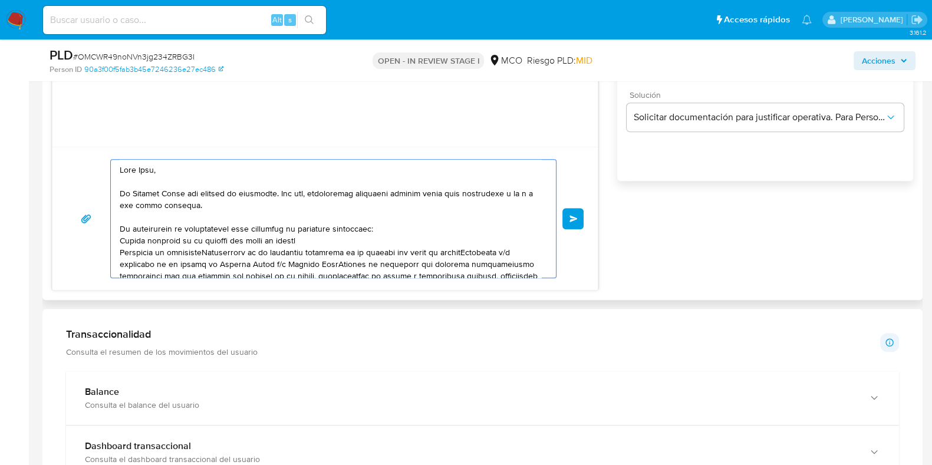
click at [209, 251] on textarea at bounding box center [331, 219] width 422 height 118
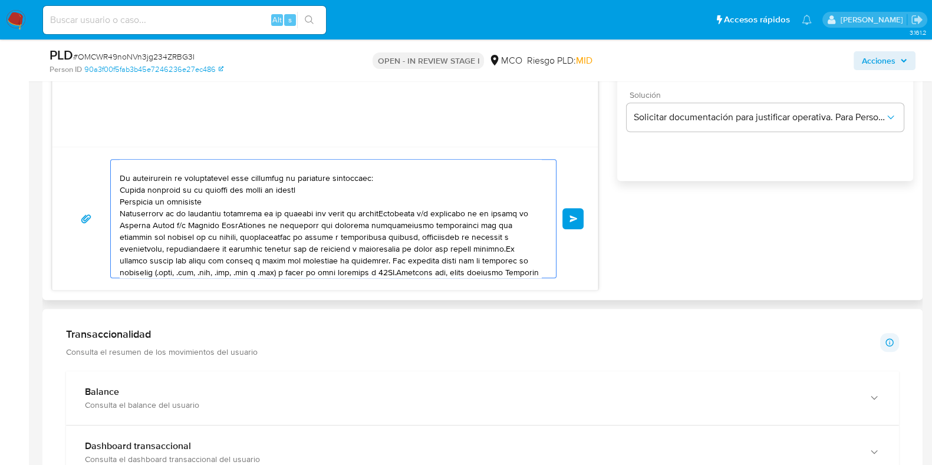
scroll to position [73, 0]
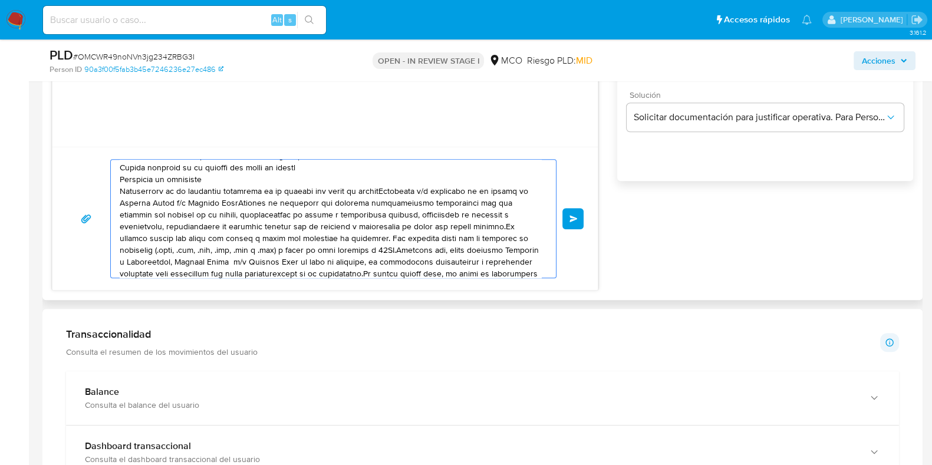
click at [386, 192] on textarea at bounding box center [331, 219] width 422 height 118
click at [382, 202] on textarea at bounding box center [331, 219] width 422 height 118
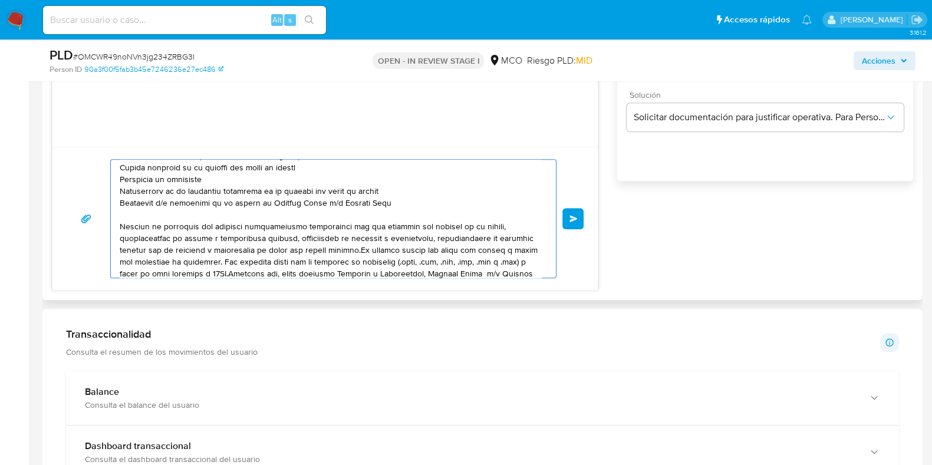
click at [360, 247] on textarea at bounding box center [331, 219] width 422 height 118
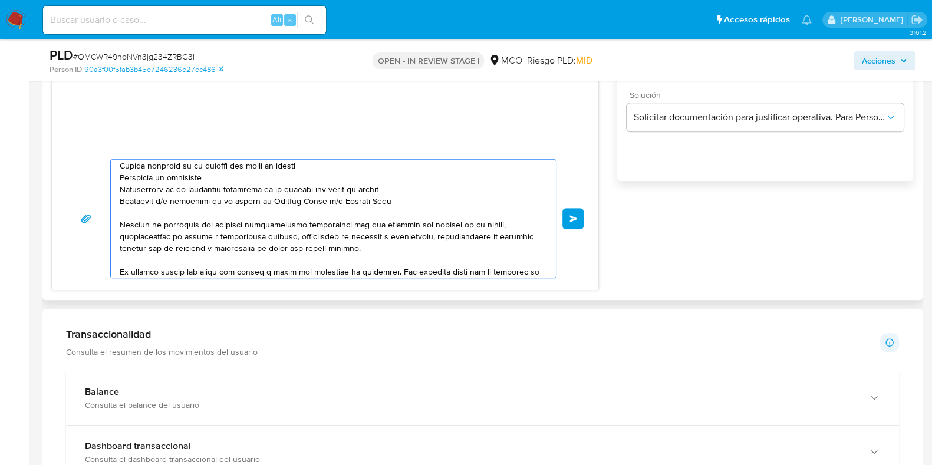
scroll to position [138, 0]
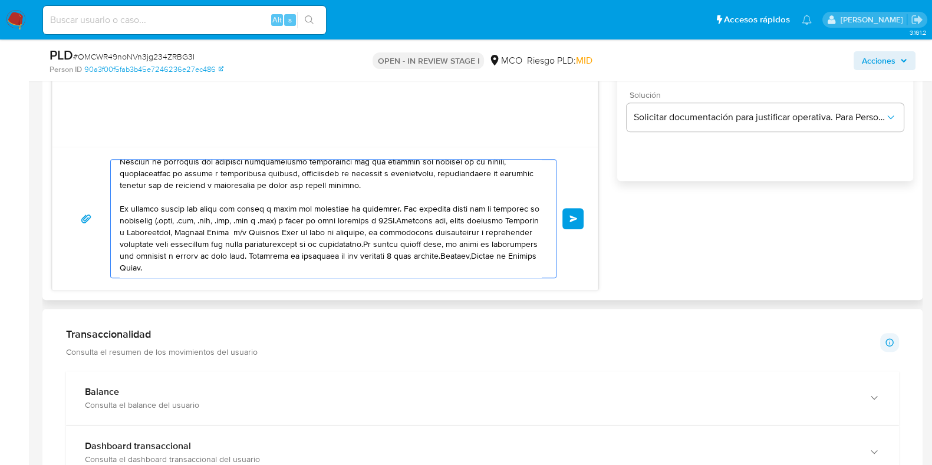
drag, startPoint x: 393, startPoint y: 208, endPoint x: 124, endPoint y: 208, distance: 269.5
click at [121, 208] on textarea at bounding box center [331, 219] width 422 height 118
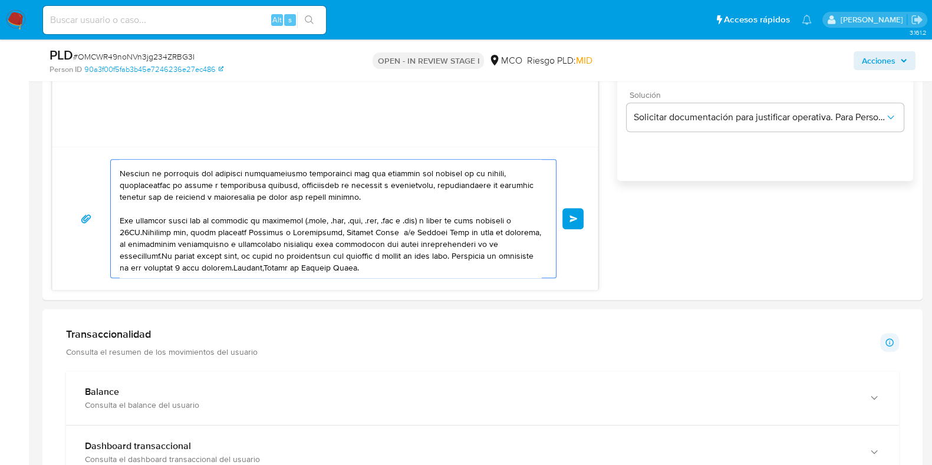
scroll to position [126, 0]
click at [140, 228] on textarea at bounding box center [331, 219] width 422 height 118
click at [513, 243] on textarea at bounding box center [331, 219] width 422 height 118
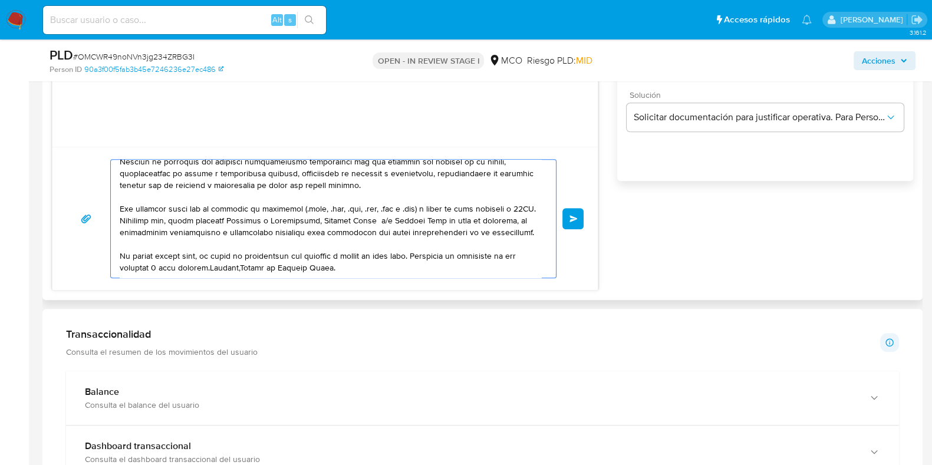
scroll to position [146, 0]
click at [424, 258] on textarea at bounding box center [331, 219] width 422 height 118
click at [321, 268] on textarea at bounding box center [331, 219] width 422 height 118
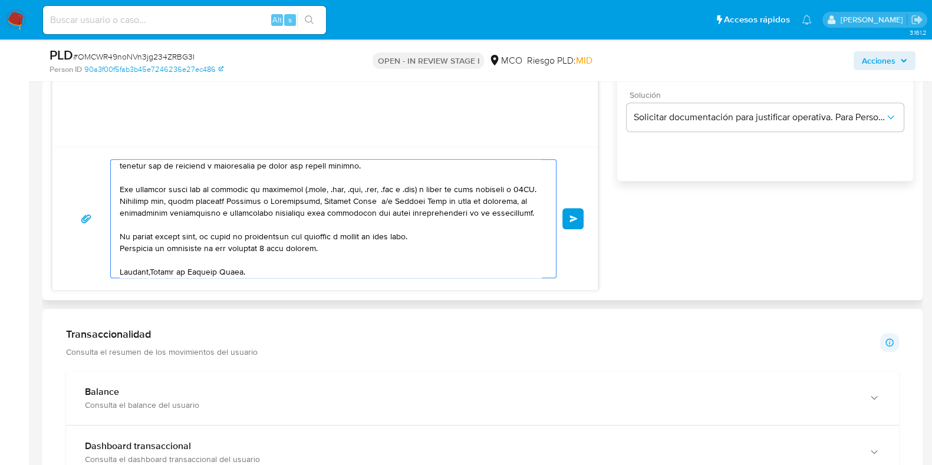
scroll to position [169, 0]
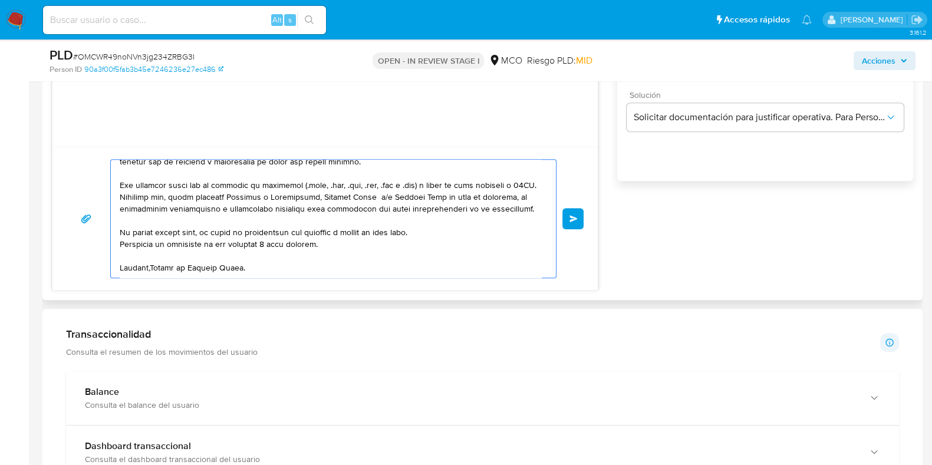
click at [150, 271] on textarea at bounding box center [331, 219] width 422 height 118
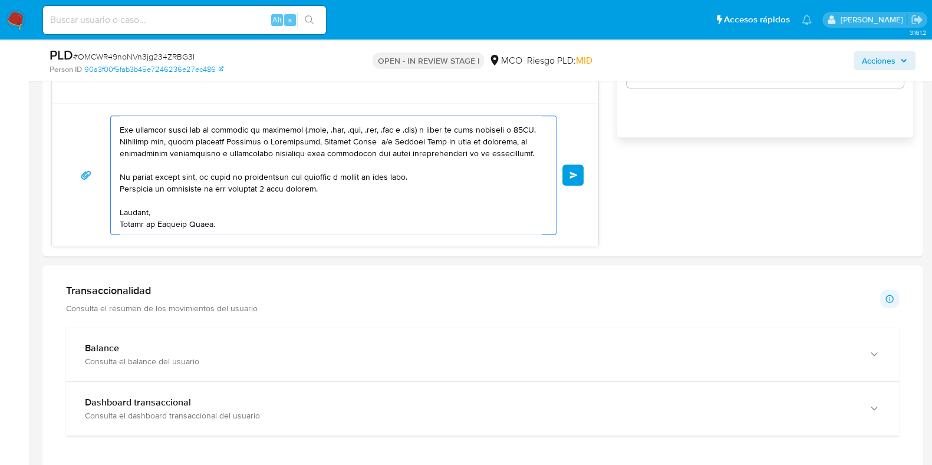
scroll to position [958, 0]
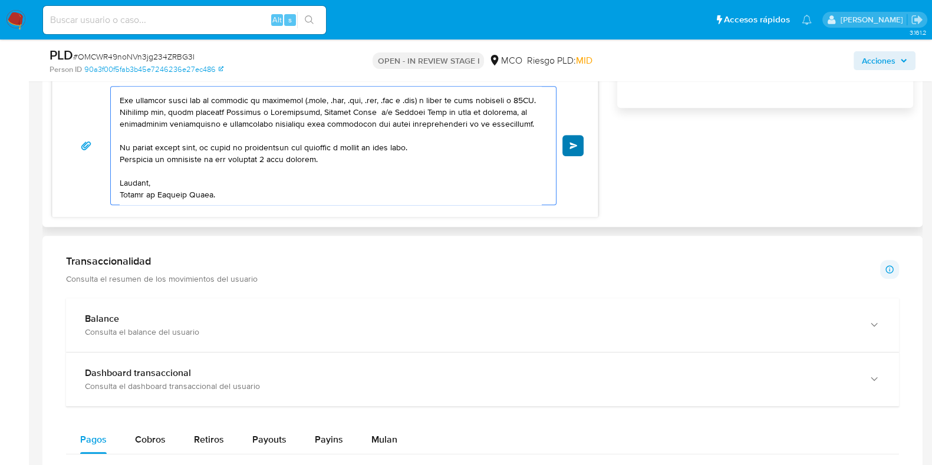
type textarea "Lore Ipsu, Do Sitamet Conse adi elitsed do eiusmodte. Inc utl, etdoloremag aliq…"
click at [579, 145] on button "Enviar" at bounding box center [573, 145] width 21 height 21
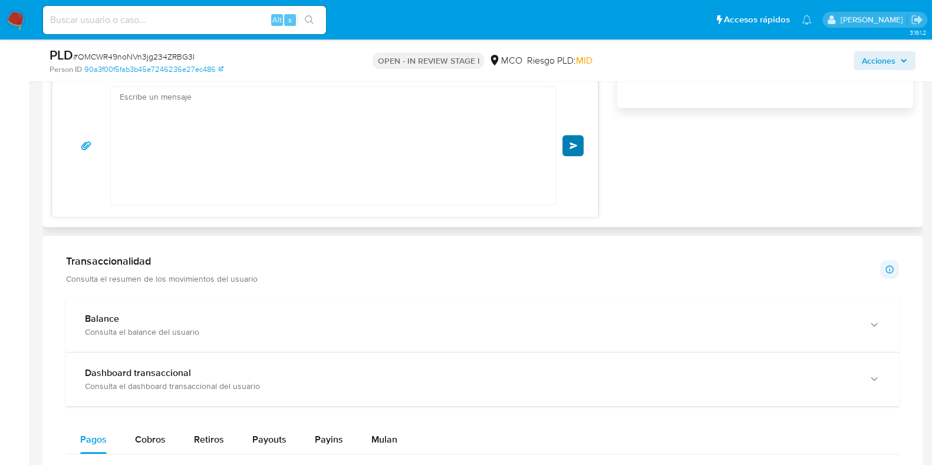
scroll to position [180, 0]
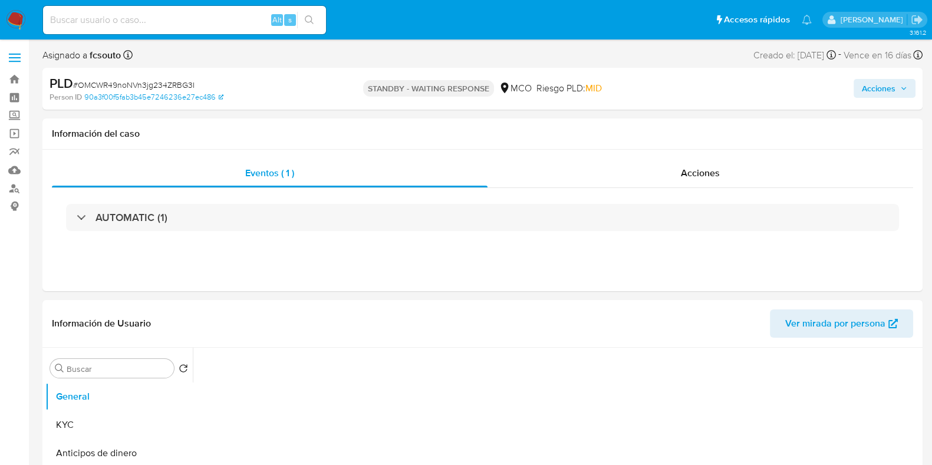
select select "10"
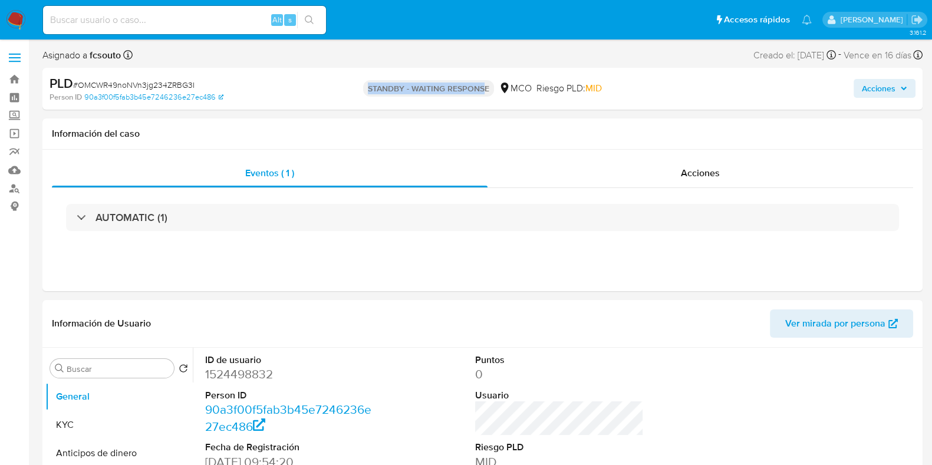
drag, startPoint x: 364, startPoint y: 90, endPoint x: 483, endPoint y: 101, distance: 119.7
click at [483, 101] on div "STANDBY - WAITING RESPONSE MCO Riesgo PLD: MID" at bounding box center [482, 89] width 285 height 28
click at [405, 90] on p "STANDBY - WAITING RESPONSE" at bounding box center [428, 88] width 131 height 17
drag, startPoint x: 411, startPoint y: 90, endPoint x: 484, endPoint y: 90, distance: 73.1
click at [484, 90] on p "STANDBY - WAITING RESPONSE" at bounding box center [428, 88] width 131 height 17
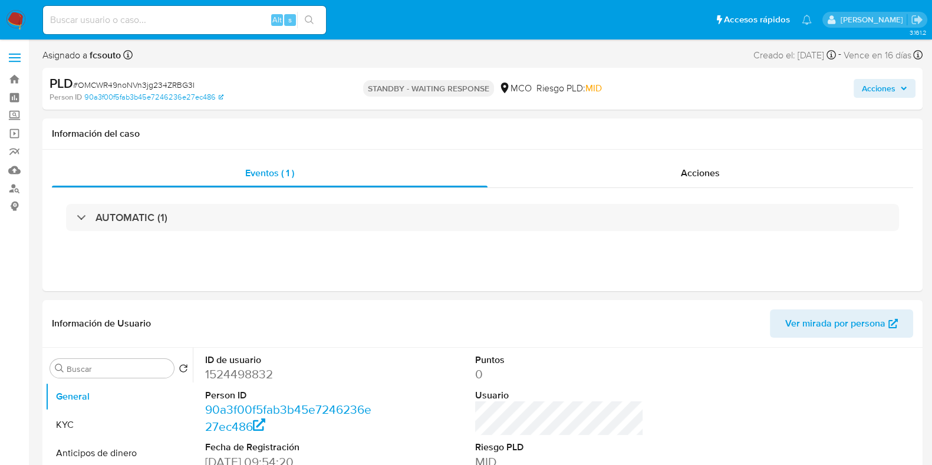
click at [898, 86] on span "Acciones" at bounding box center [884, 88] width 45 height 17
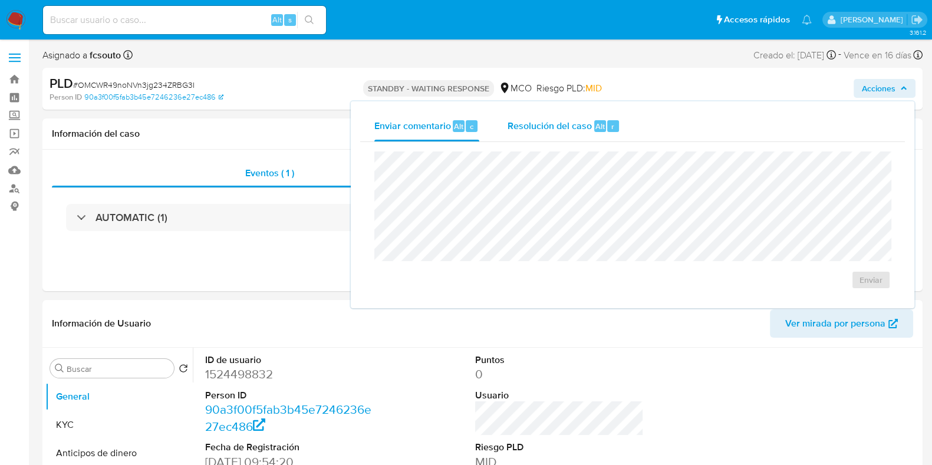
click at [557, 134] on div "Resolución del caso Alt r" at bounding box center [564, 126] width 113 height 31
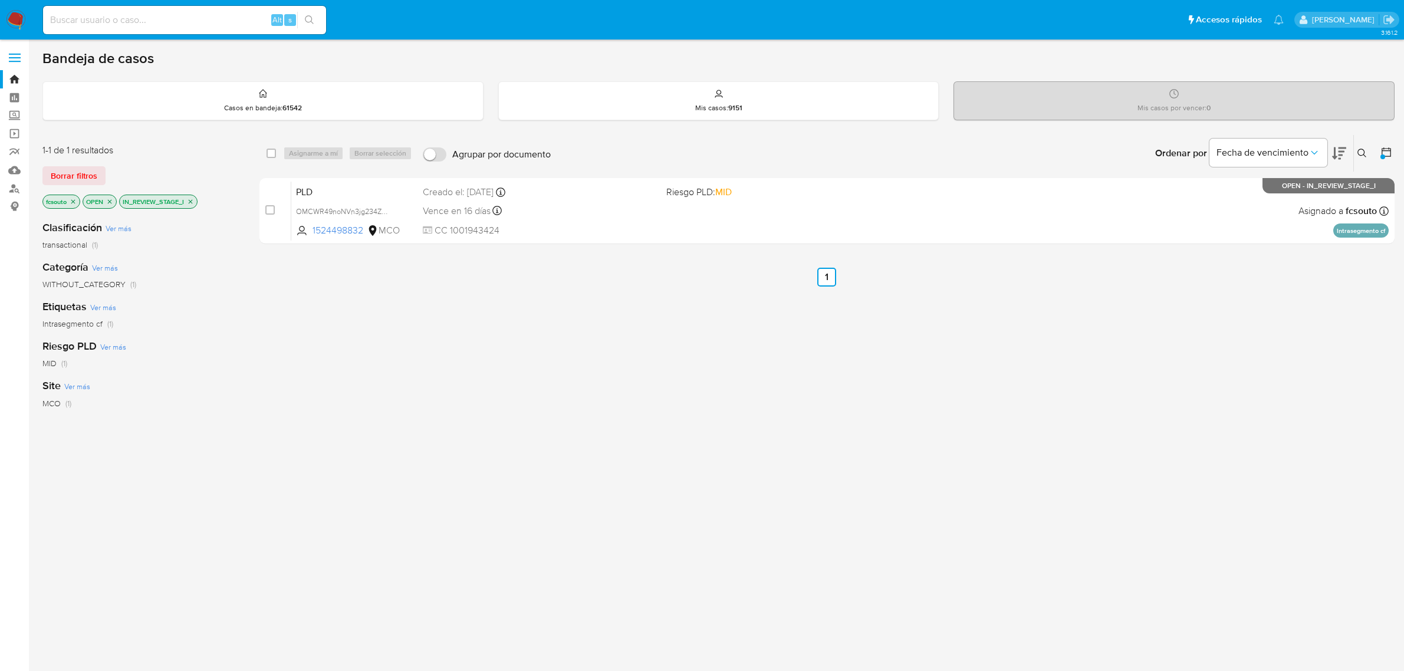
scroll to position [46, 0]
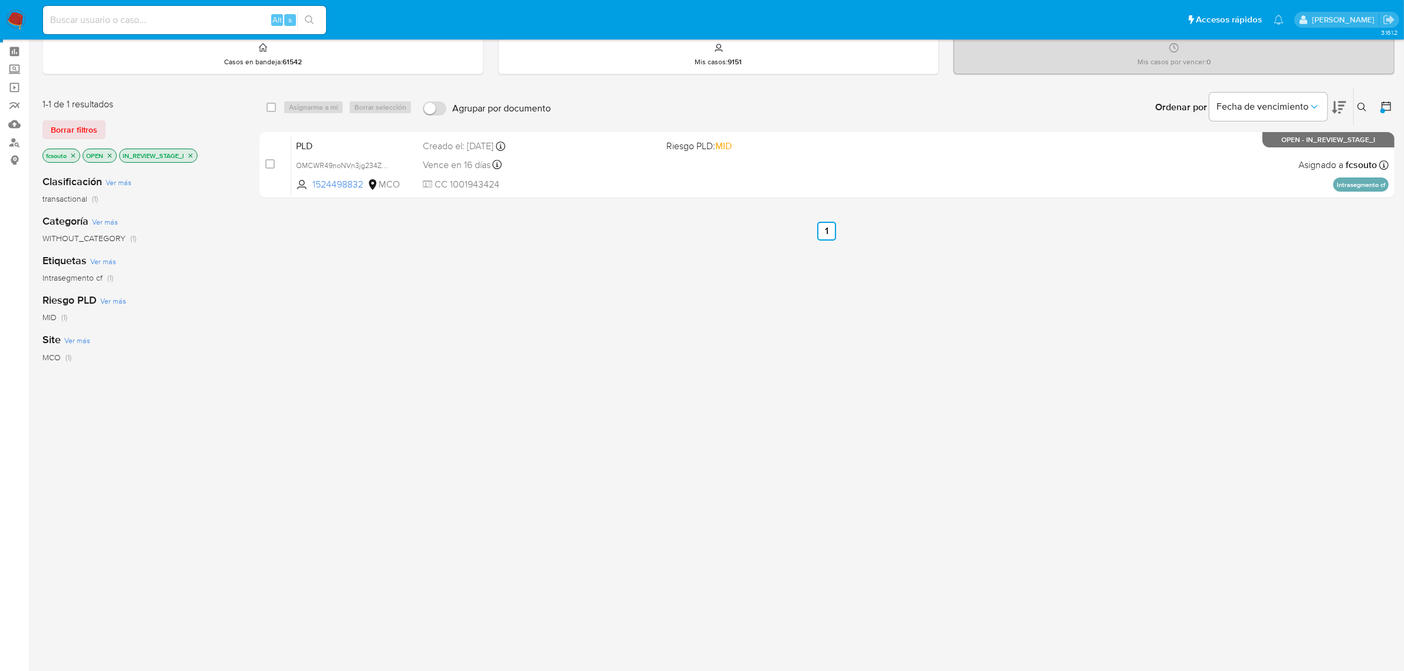
drag, startPoint x: 15, startPoint y: 18, endPoint x: 25, endPoint y: 33, distance: 18.3
click at [15, 18] on img at bounding box center [16, 20] width 20 height 20
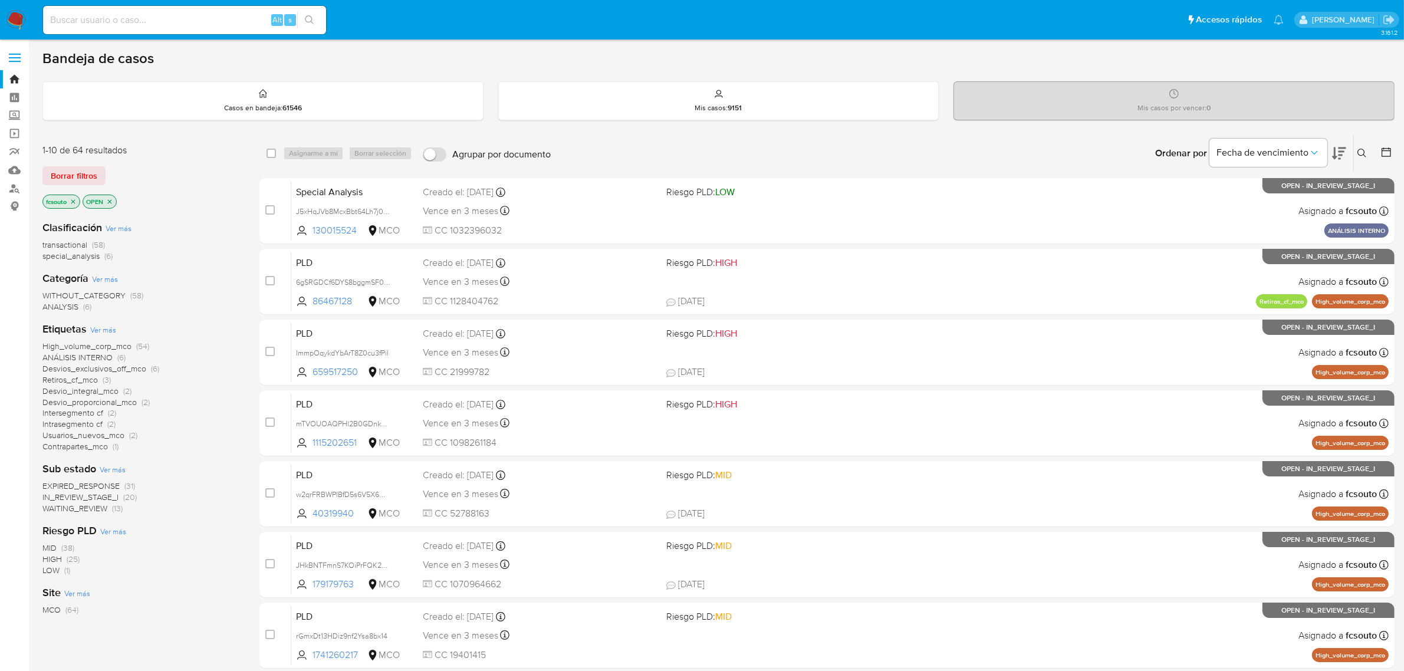
click at [102, 511] on span "WAITING_REVIEW" at bounding box center [74, 508] width 65 height 12
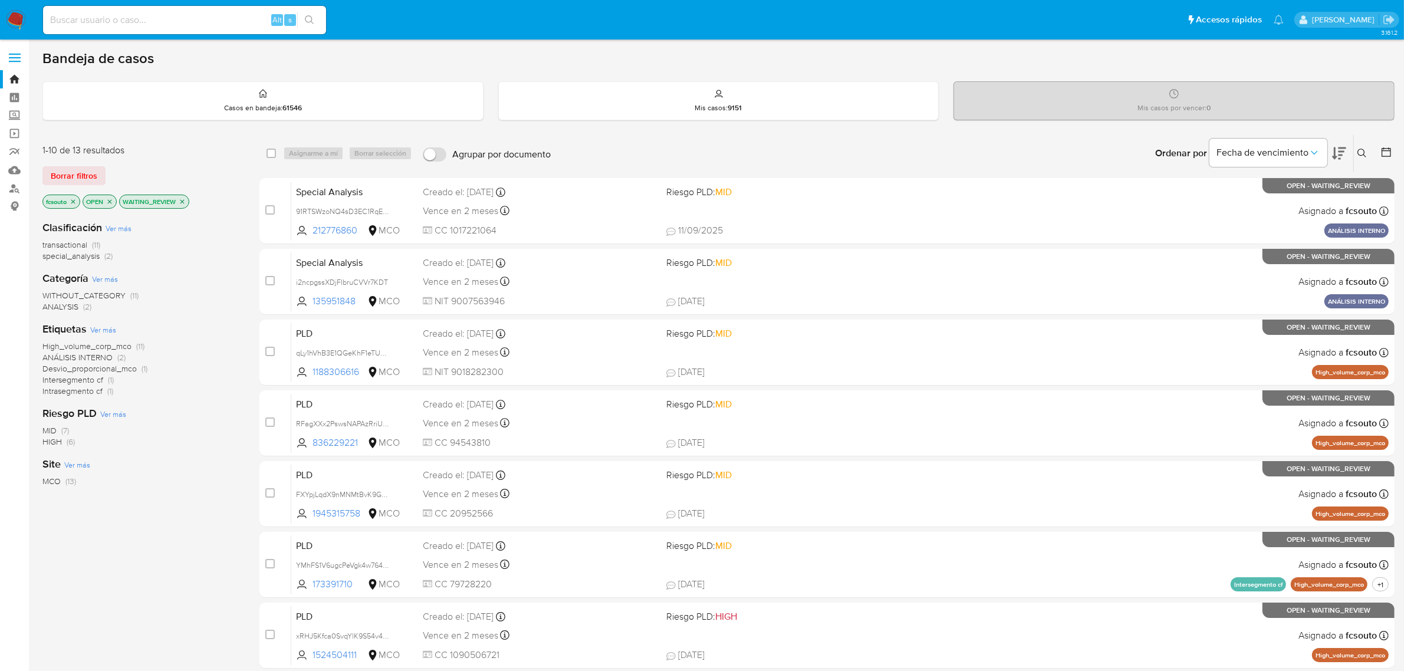
click at [186, 203] on icon "close-filter" at bounding box center [182, 201] width 7 height 7
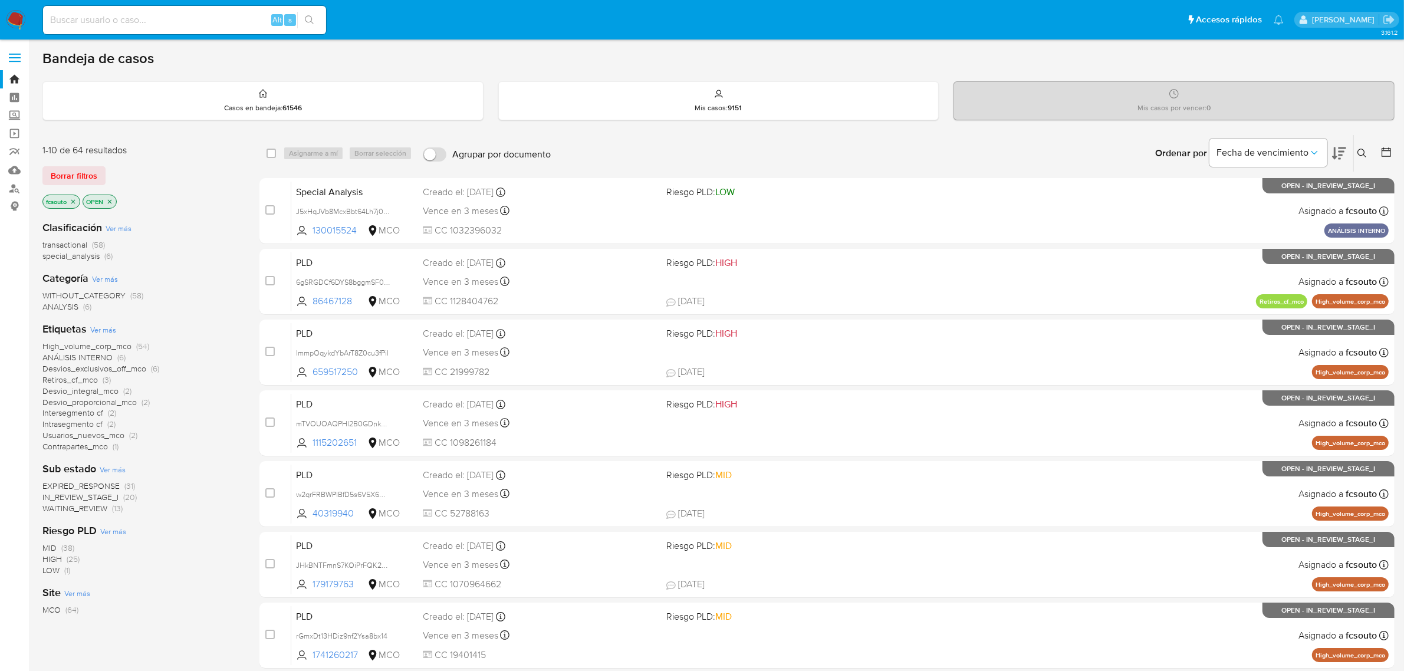
click at [110, 497] on span "IN_REVIEW_STAGE_I" at bounding box center [80, 497] width 76 height 12
drag, startPoint x: 1336, startPoint y: 147, endPoint x: 1319, endPoint y: 160, distance: 20.6
click at [1333, 149] on icon at bounding box center [1339, 153] width 14 height 14
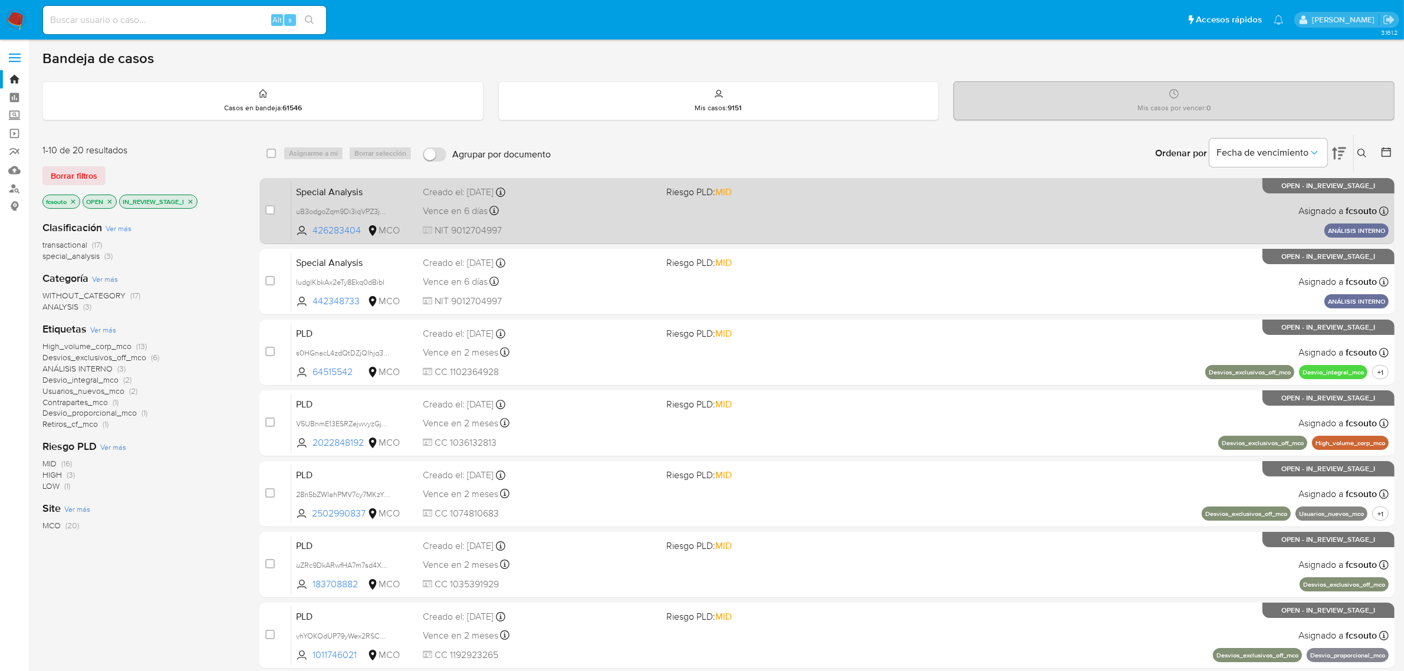
click at [599, 215] on div "Vence en 6 días Vence el [DATE] 16:53:29" at bounding box center [540, 211] width 235 height 16
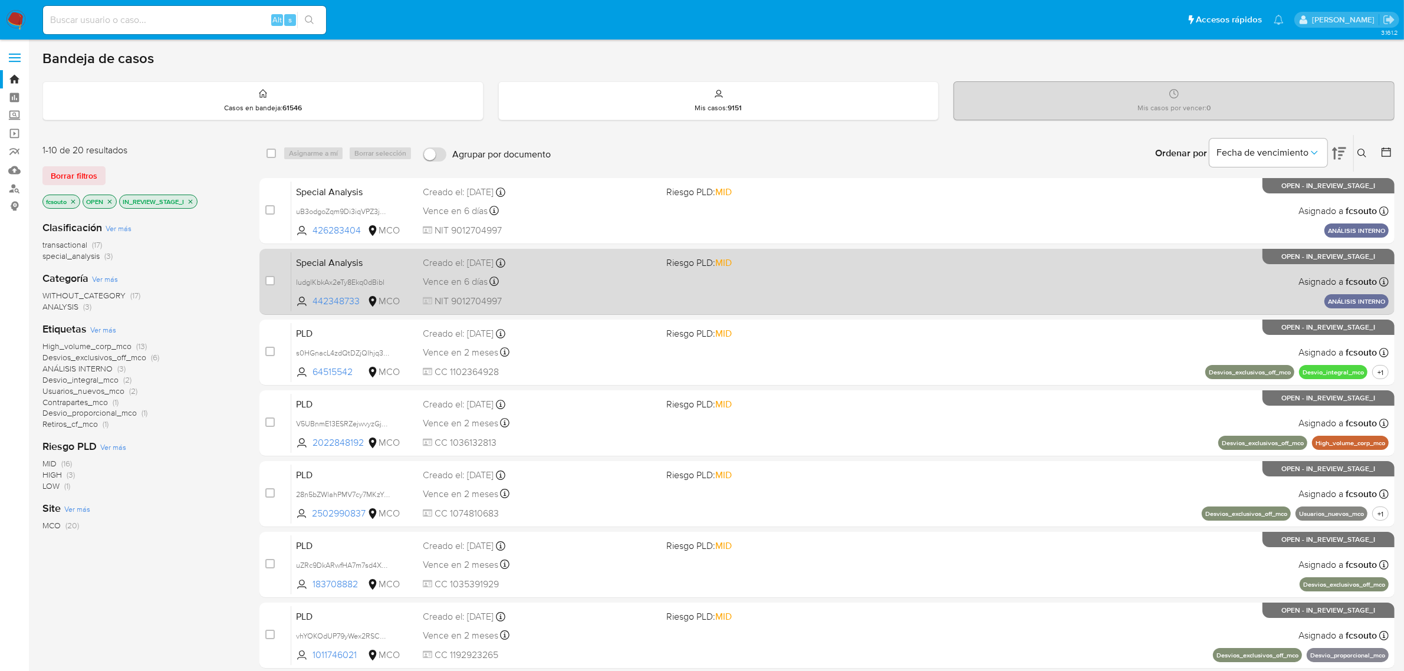
click at [617, 295] on span "NIT 9012704997" at bounding box center [540, 301] width 235 height 13
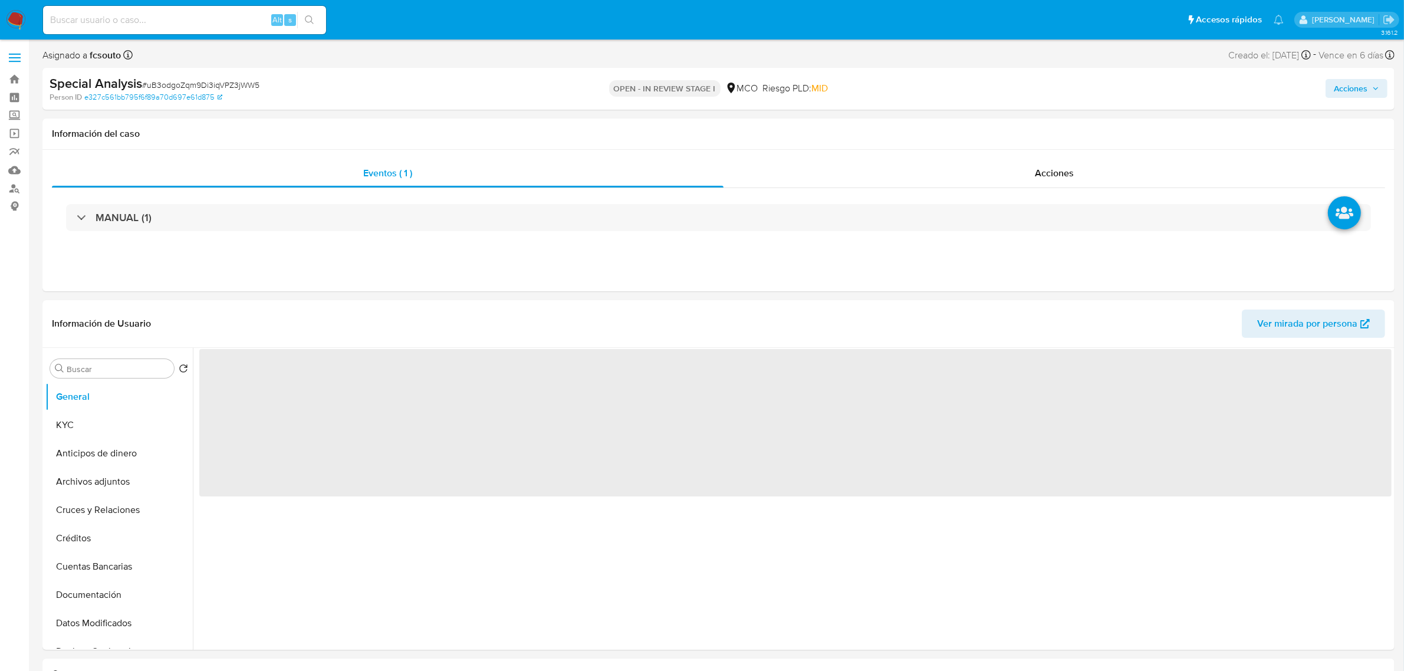
select select "10"
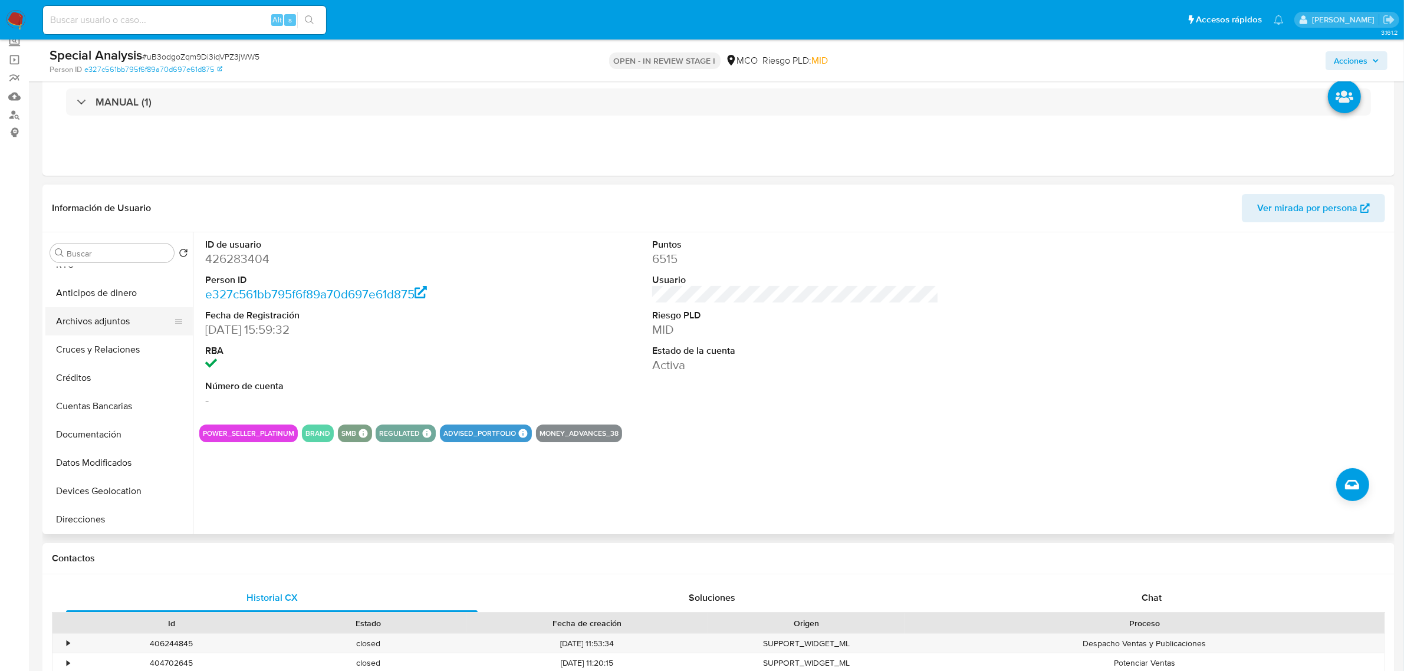
scroll to position [147, 0]
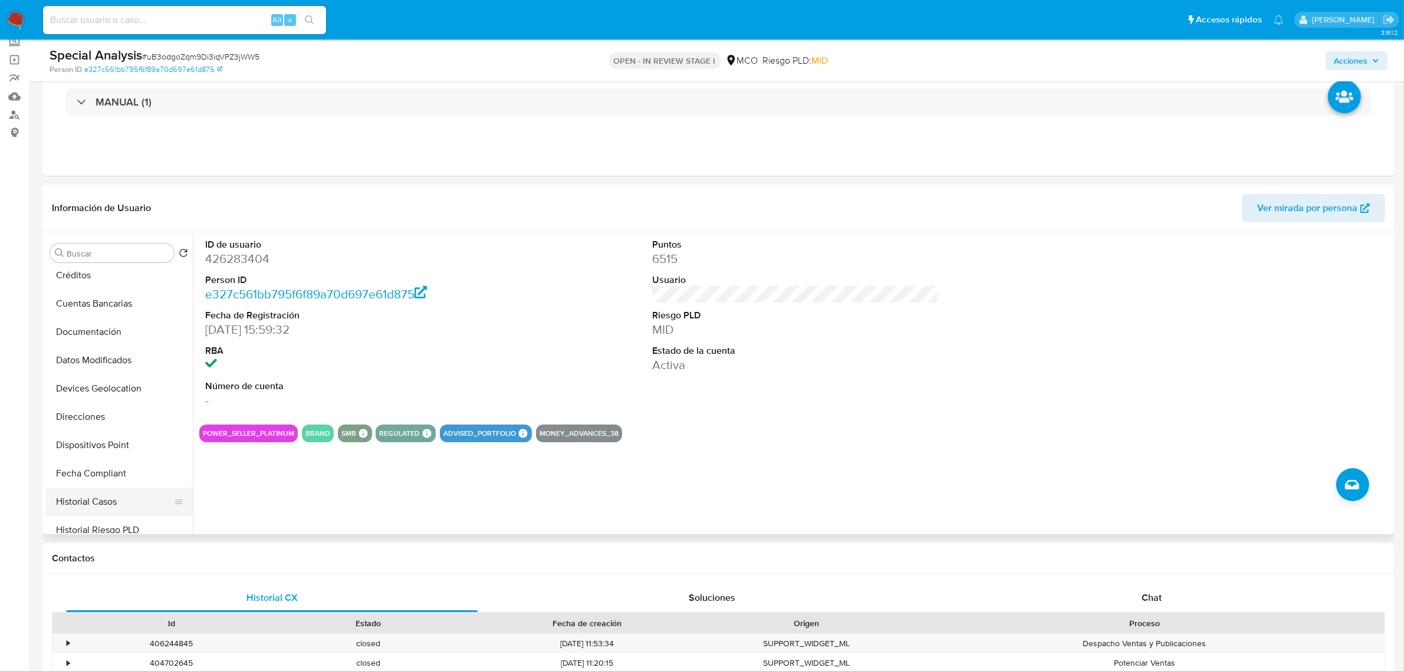
drag, startPoint x: 114, startPoint y: 507, endPoint x: 63, endPoint y: 496, distance: 52.5
click at [113, 507] on button "Historial Casos" at bounding box center [114, 502] width 138 height 28
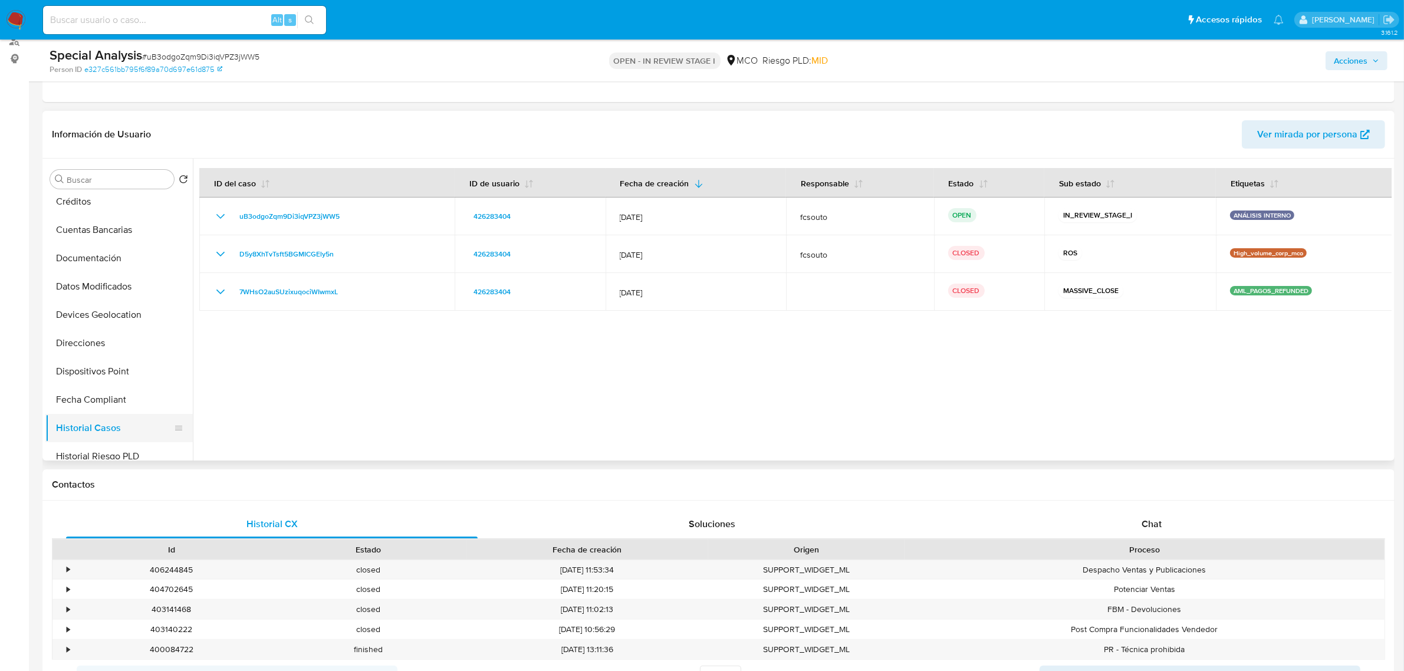
scroll to position [554, 0]
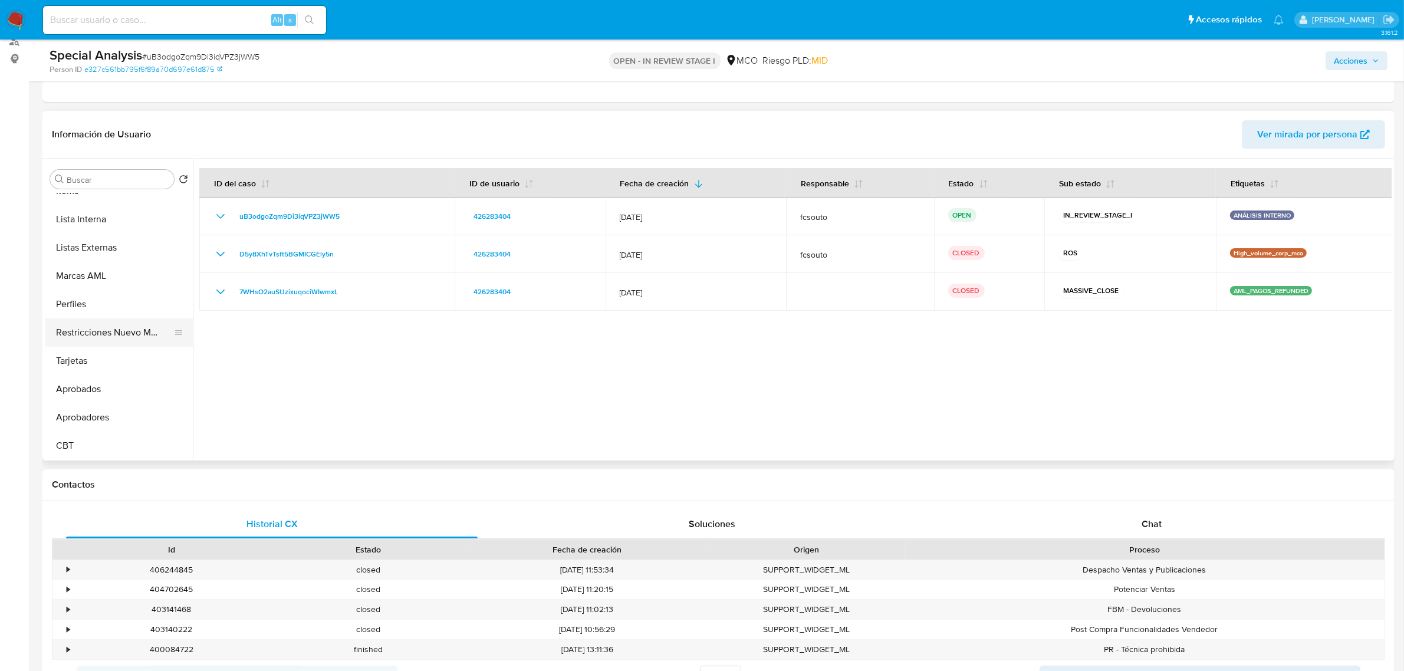
click at [145, 333] on button "Restricciones Nuevo Mundo" at bounding box center [114, 332] width 138 height 28
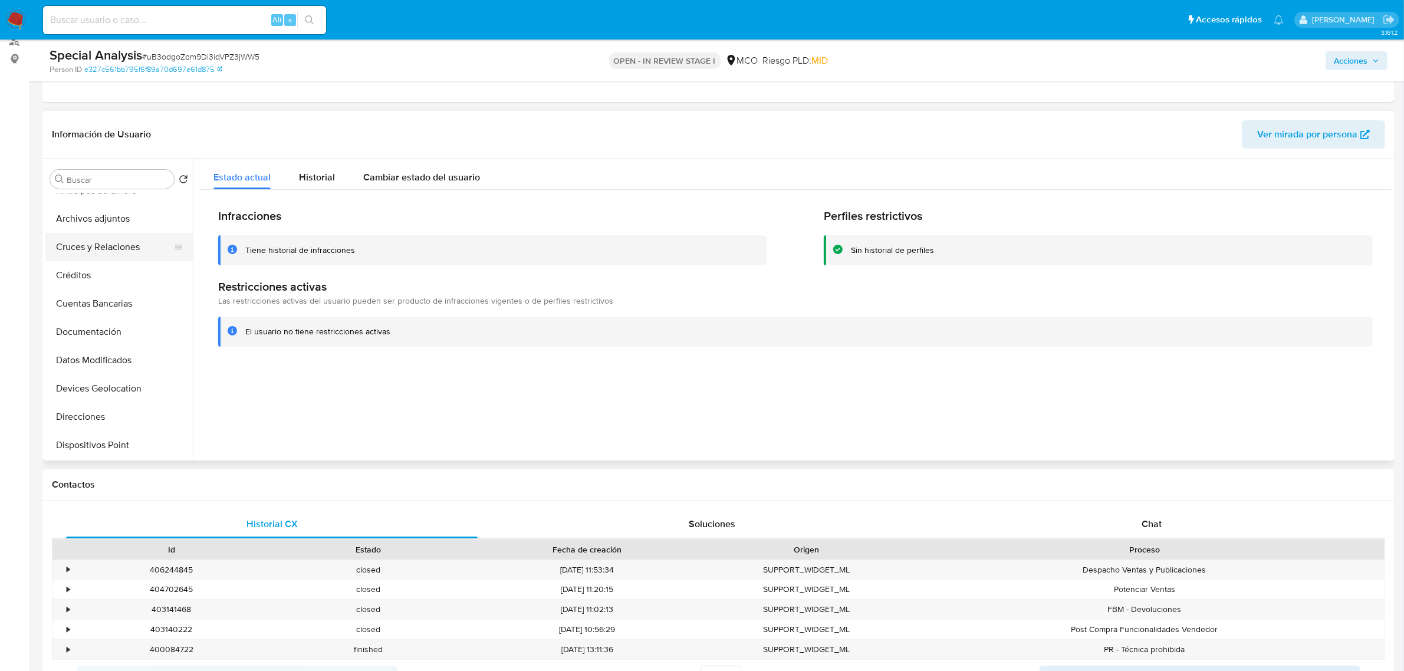
scroll to position [221, 0]
click at [105, 358] on button "Historial Casos" at bounding box center [114, 354] width 138 height 28
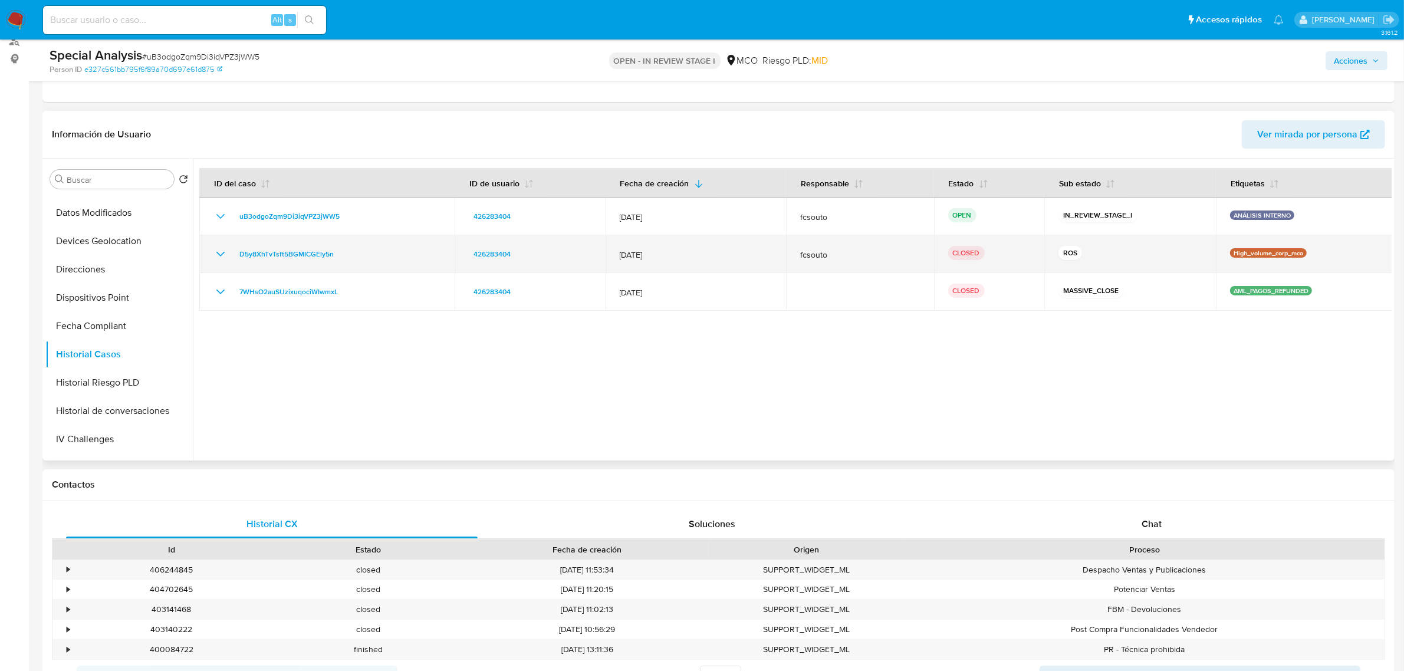
click at [219, 243] on td "D5y8XhTvTsft5BGMICGEly5n" at bounding box center [326, 254] width 255 height 38
click at [219, 248] on icon "Mostrar/Ocultar" at bounding box center [220, 254] width 14 height 14
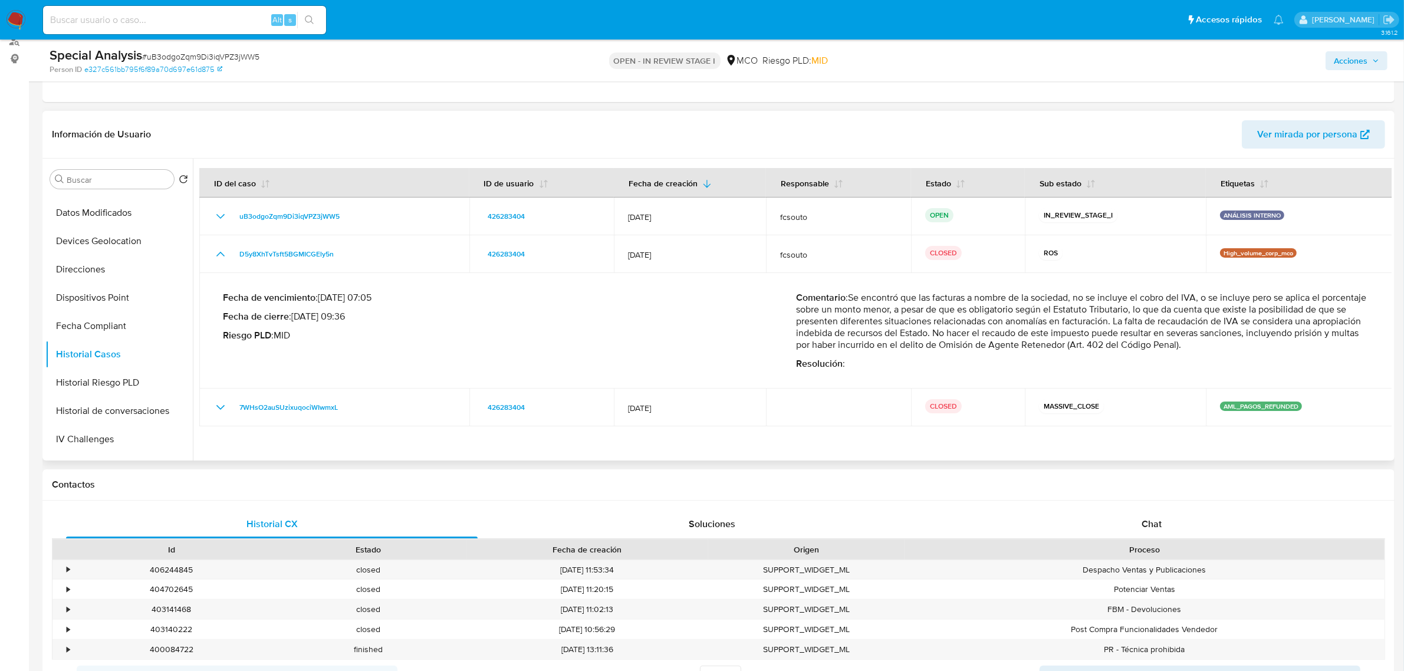
drag, startPoint x: 851, startPoint y: 293, endPoint x: 1271, endPoint y: 349, distance: 424.2
click at [1271, 349] on p "Comentario : Se encontró que las facturas a nombre de la sociedad, no se incluy…" at bounding box center [1082, 321] width 573 height 59
click at [1357, 61] on span "Acciones" at bounding box center [1351, 60] width 34 height 19
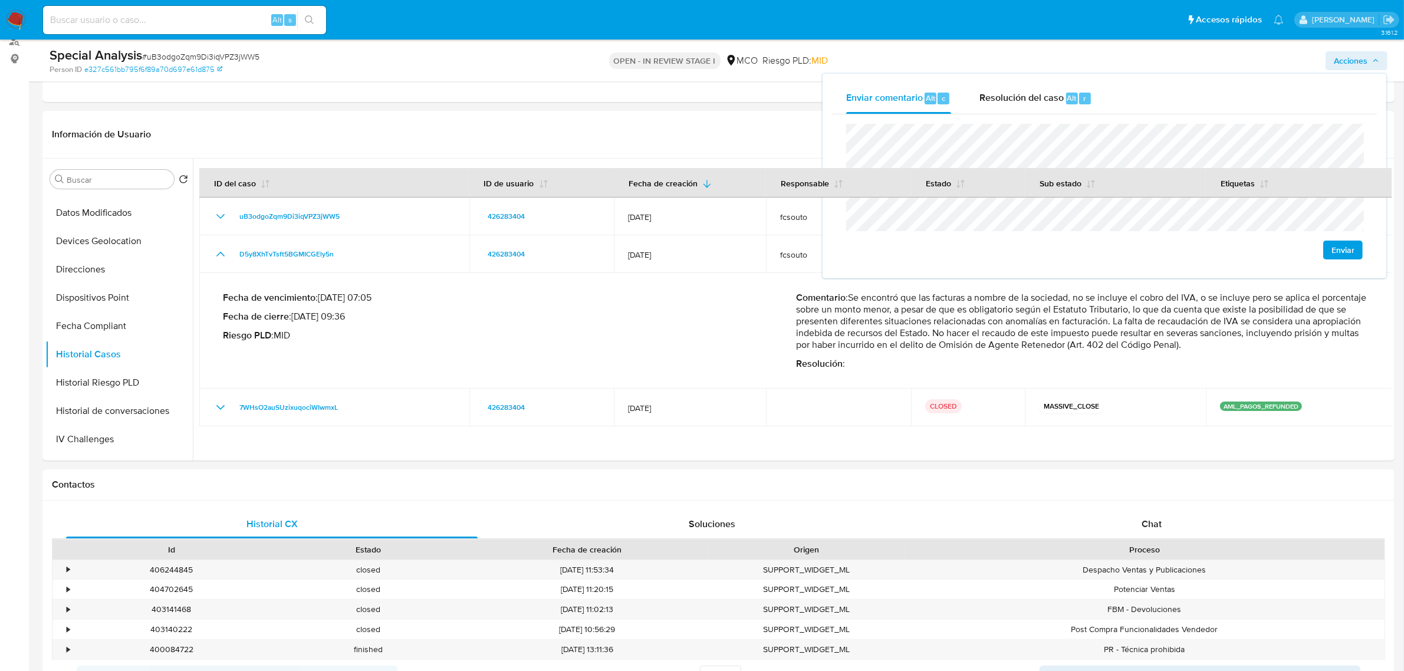
click at [1037, 80] on div "Enviar comentario Alt c Resolución del caso Alt r Enviar" at bounding box center [1105, 176] width 564 height 205
click at [1031, 96] on span "Resolución del caso" at bounding box center [1022, 98] width 84 height 14
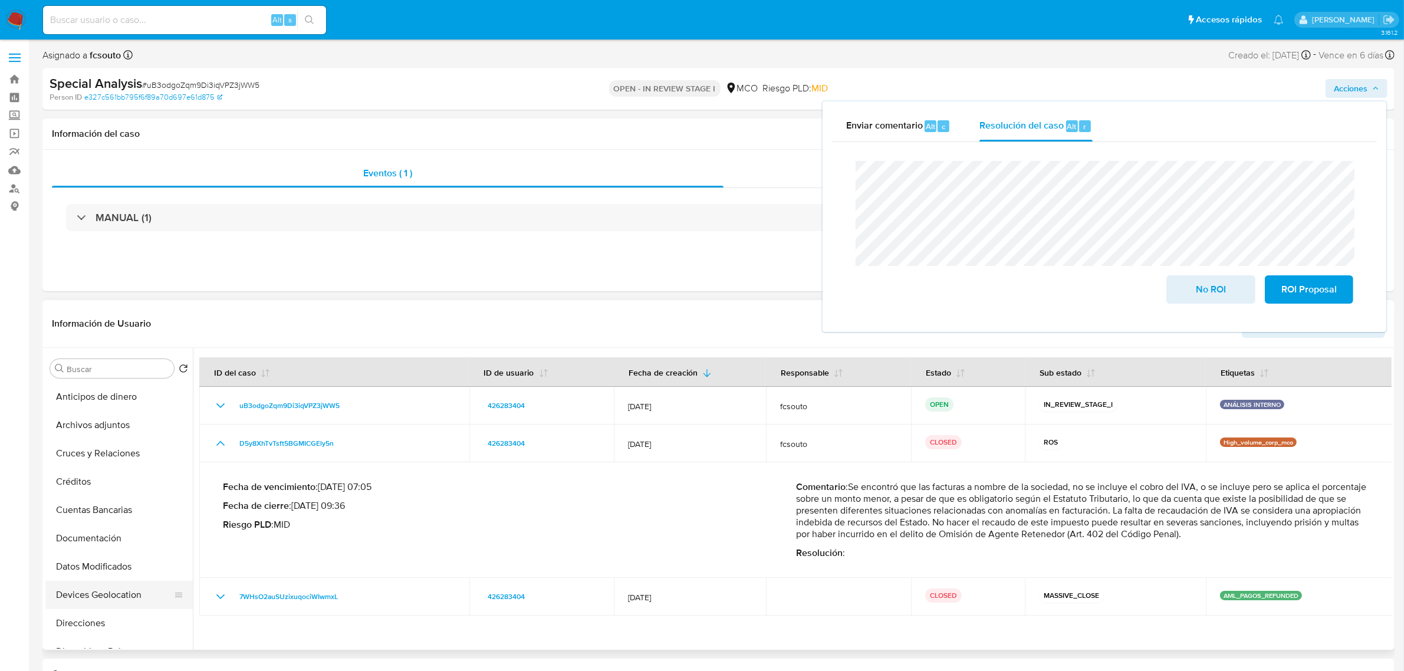
scroll to position [0, 0]
click at [101, 423] on button "KYC" at bounding box center [114, 425] width 138 height 28
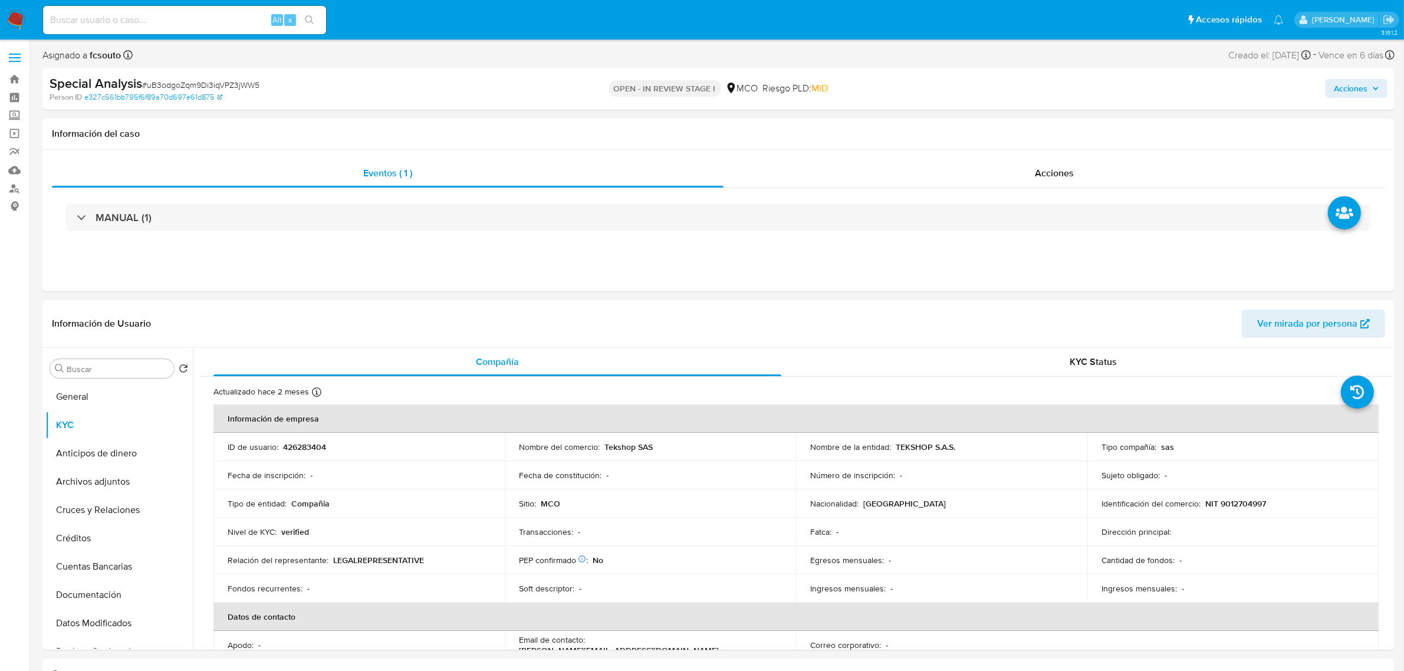
click at [1377, 93] on span "Acciones" at bounding box center [1356, 88] width 45 height 17
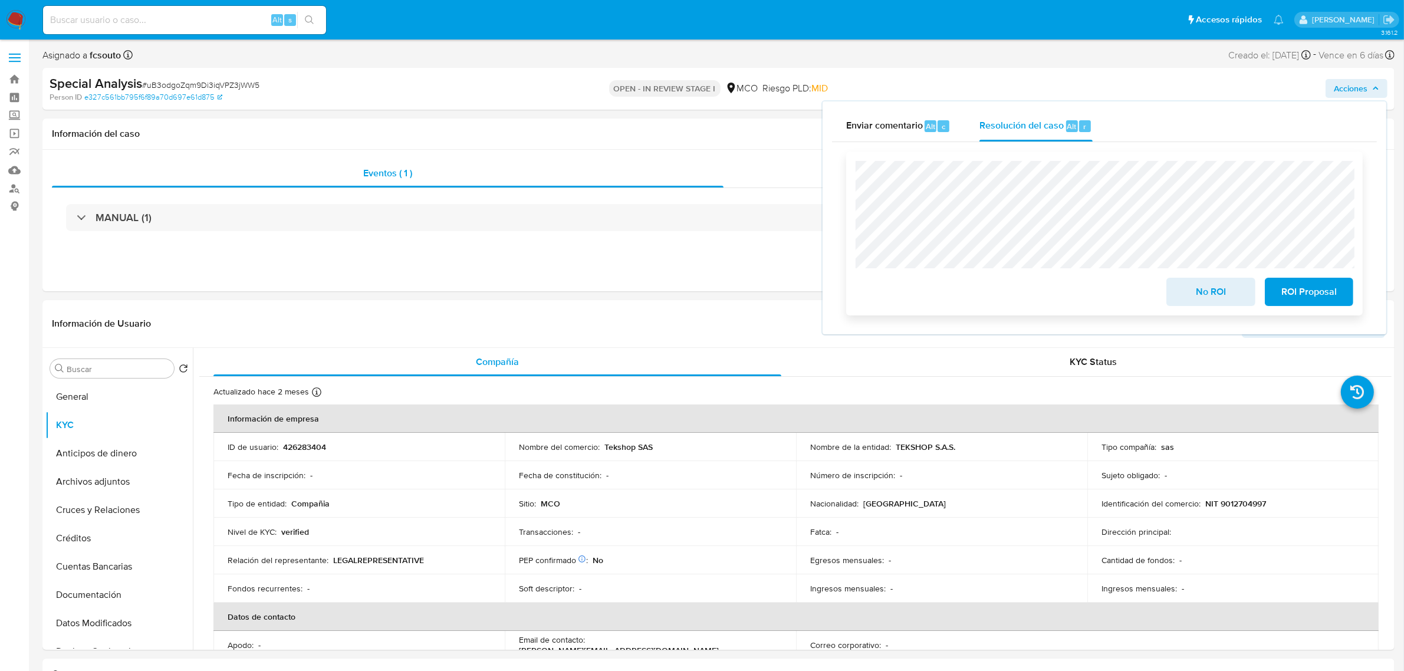
click at [1208, 290] on span "No ROI" at bounding box center [1211, 292] width 58 height 26
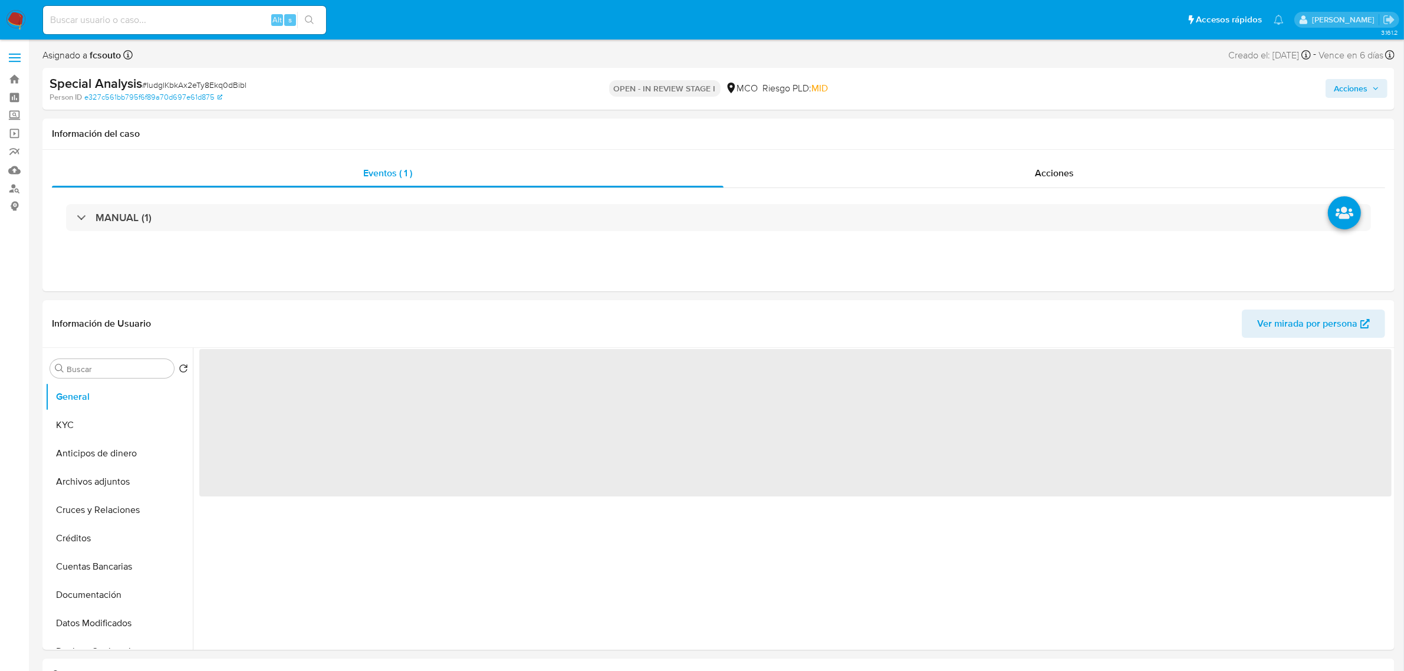
select select "10"
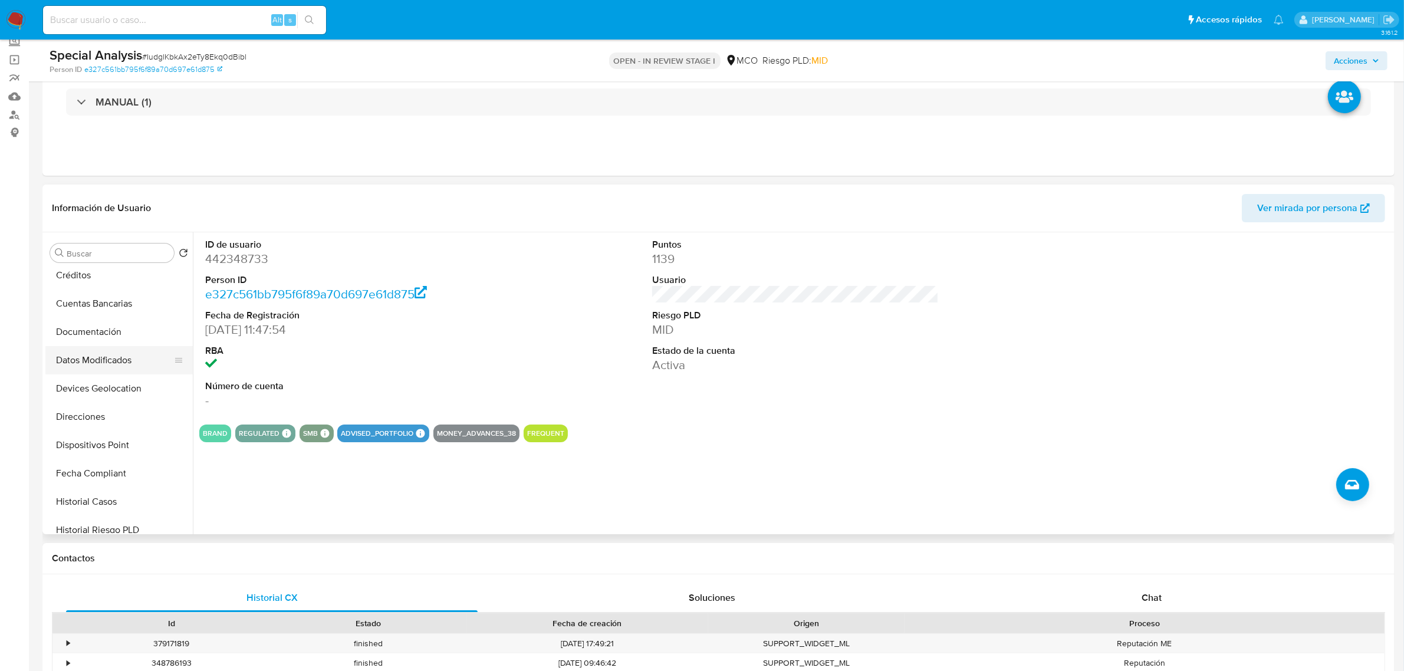
scroll to position [221, 0]
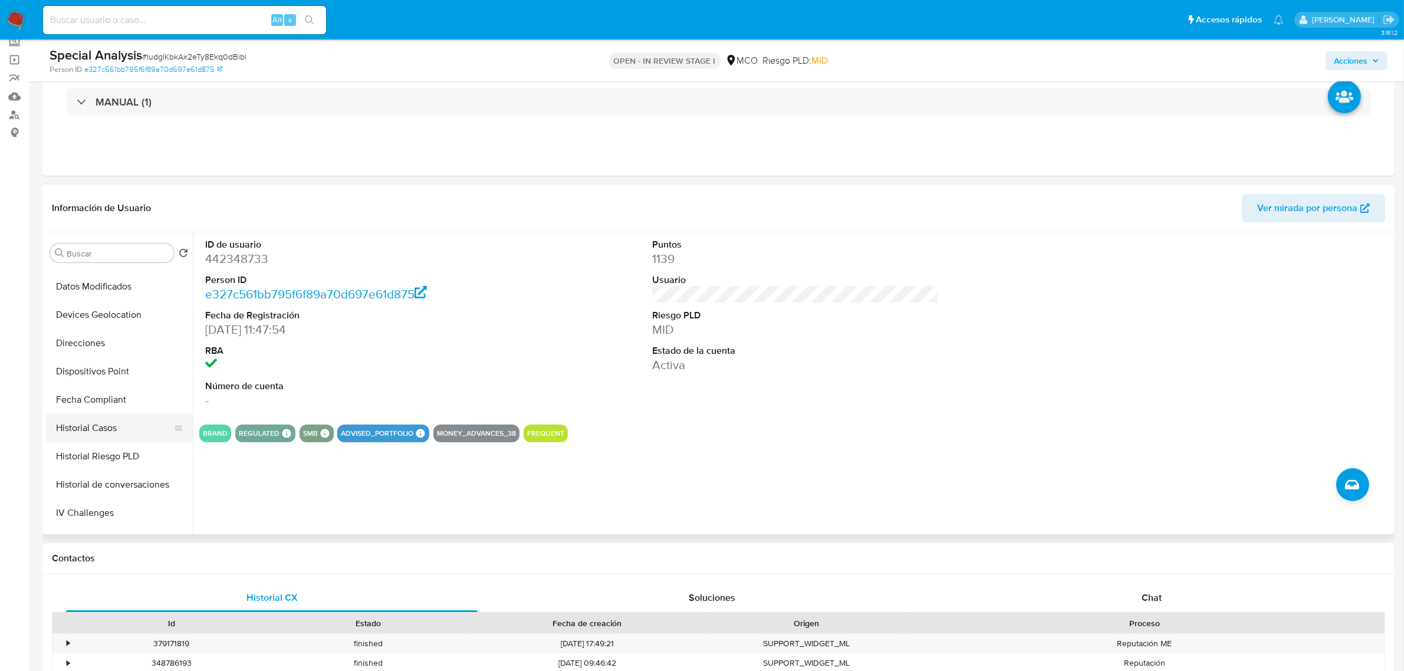
click at [121, 432] on button "Historial Casos" at bounding box center [114, 428] width 138 height 28
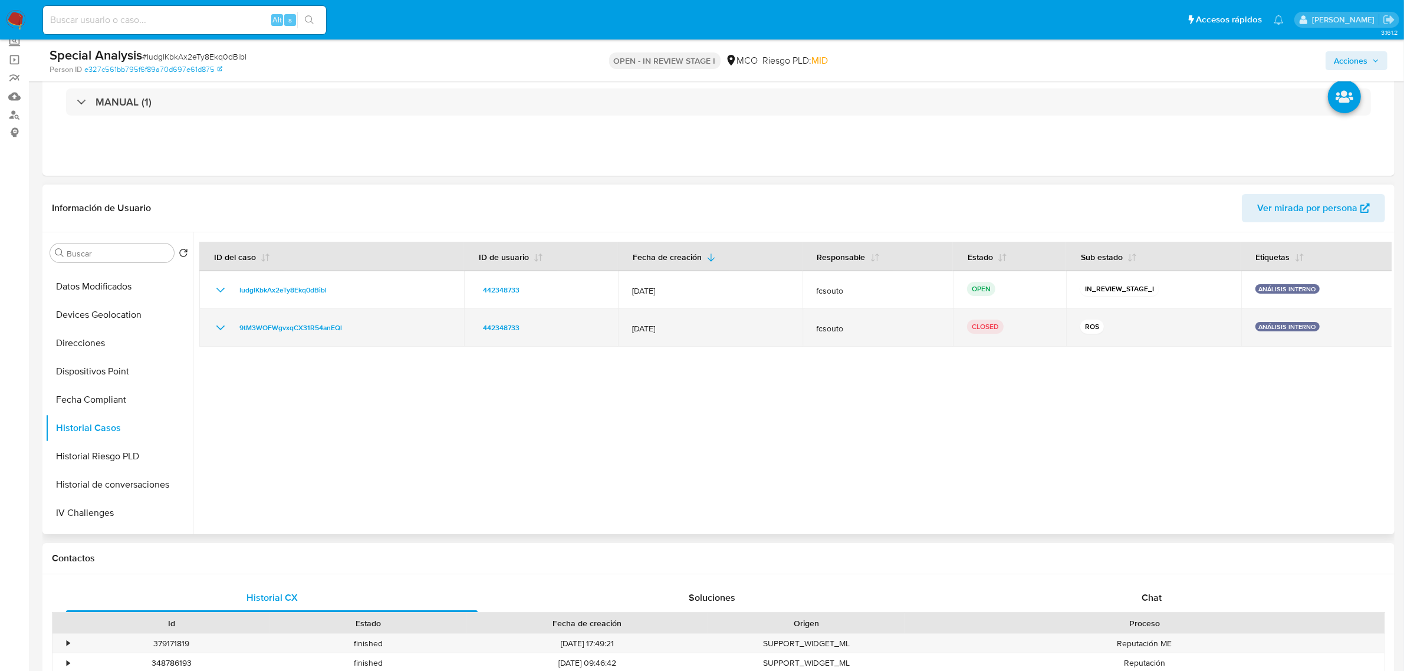
click at [217, 326] on icon "Mostrar/Ocultar" at bounding box center [220, 328] width 8 height 5
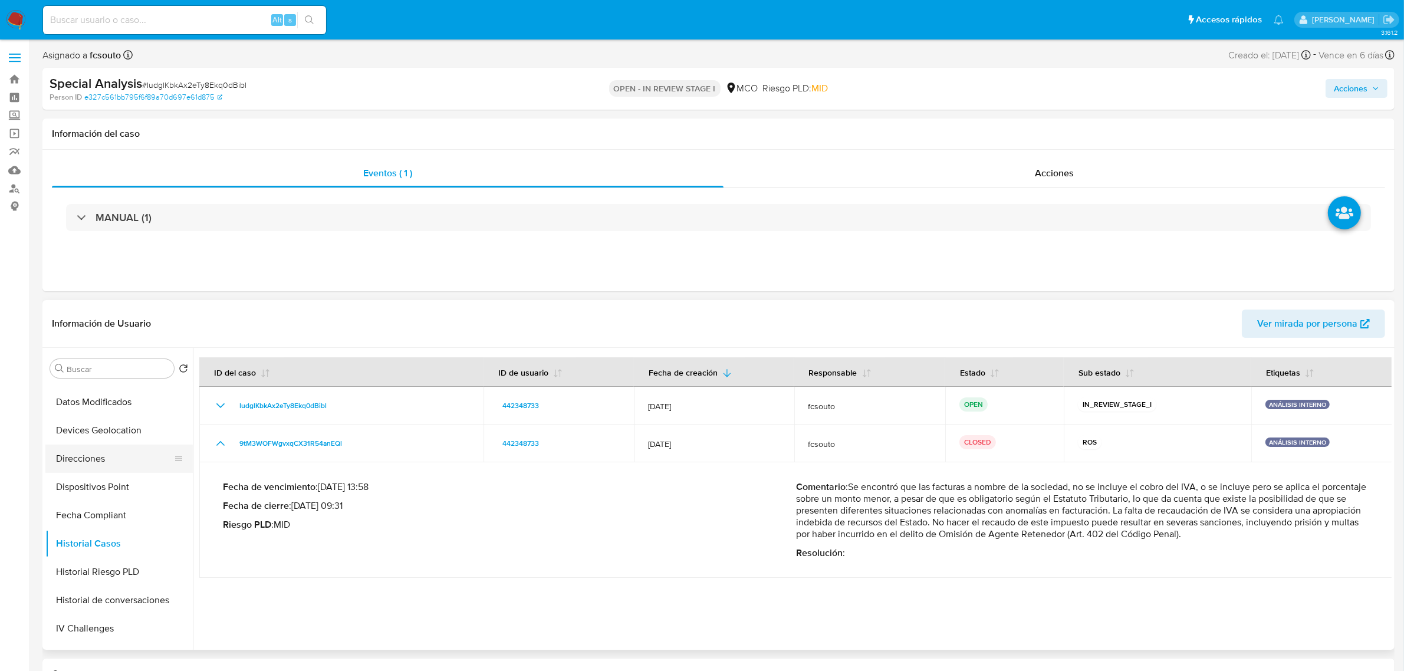
scroll to position [0, 0]
click at [102, 409] on button "General" at bounding box center [114, 397] width 138 height 28
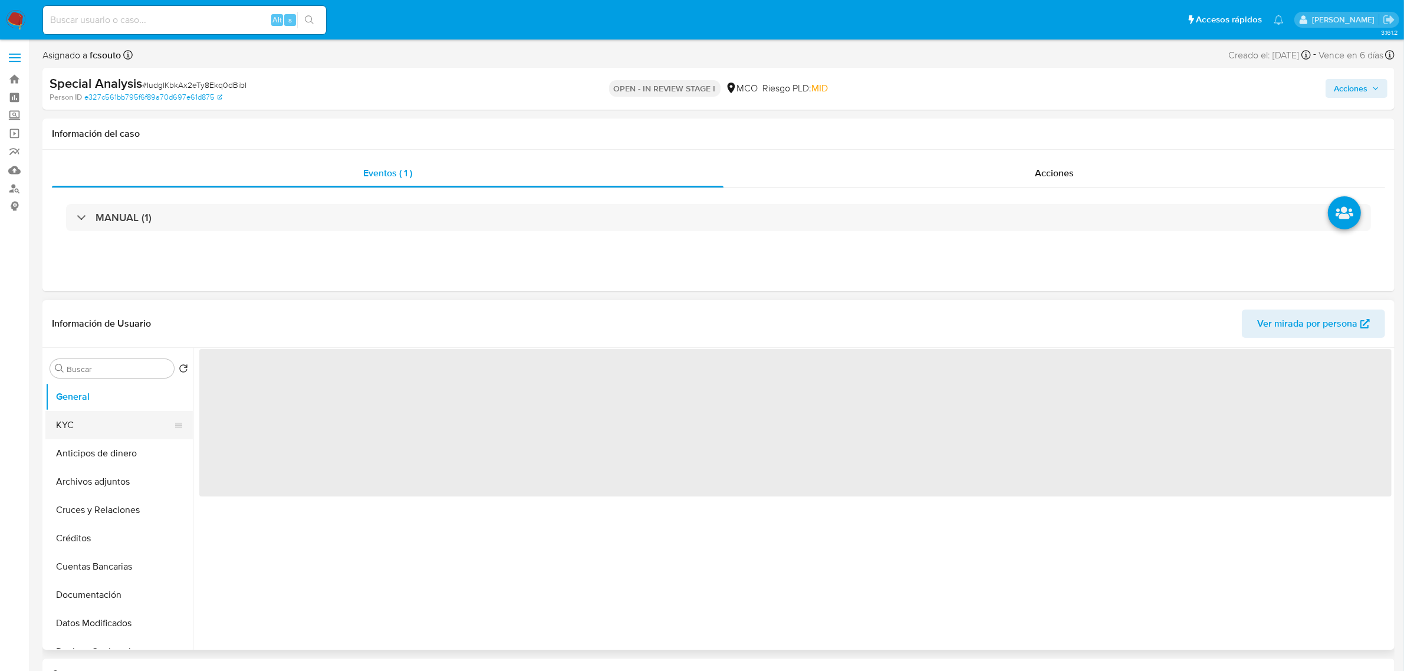
click at [109, 428] on button "KYC" at bounding box center [114, 425] width 138 height 28
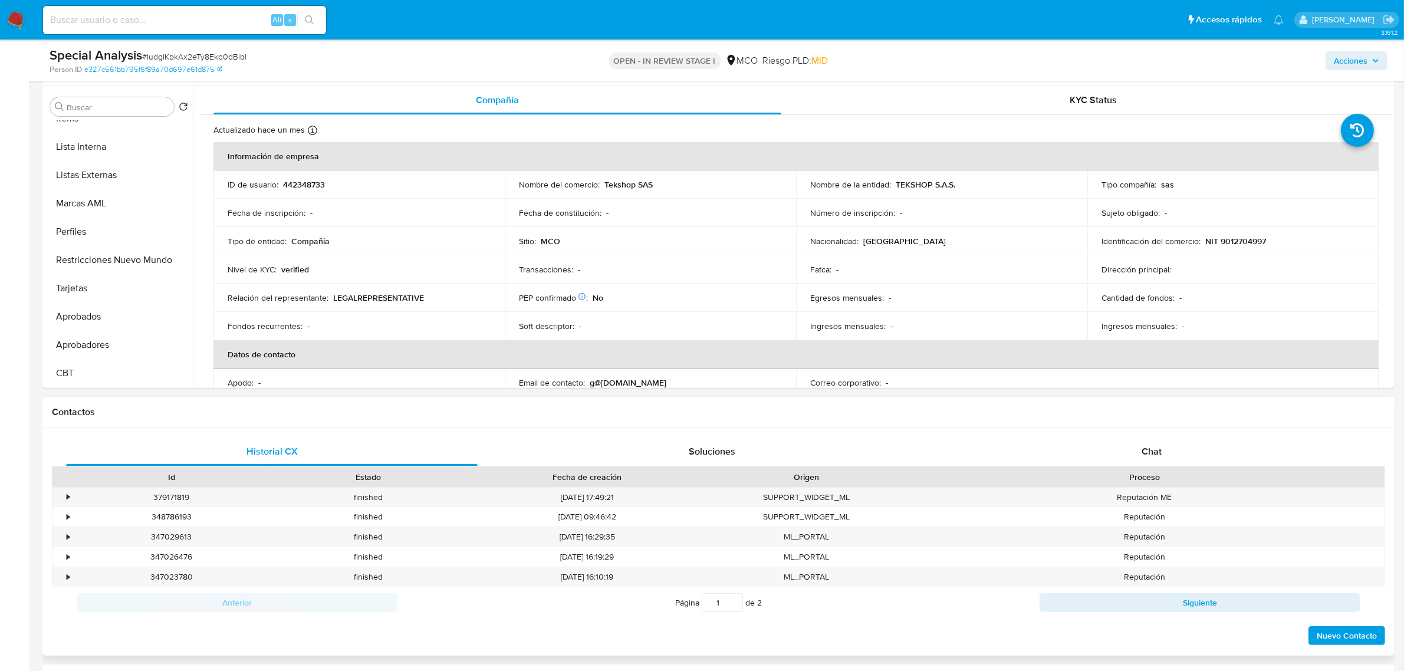
scroll to position [221, 0]
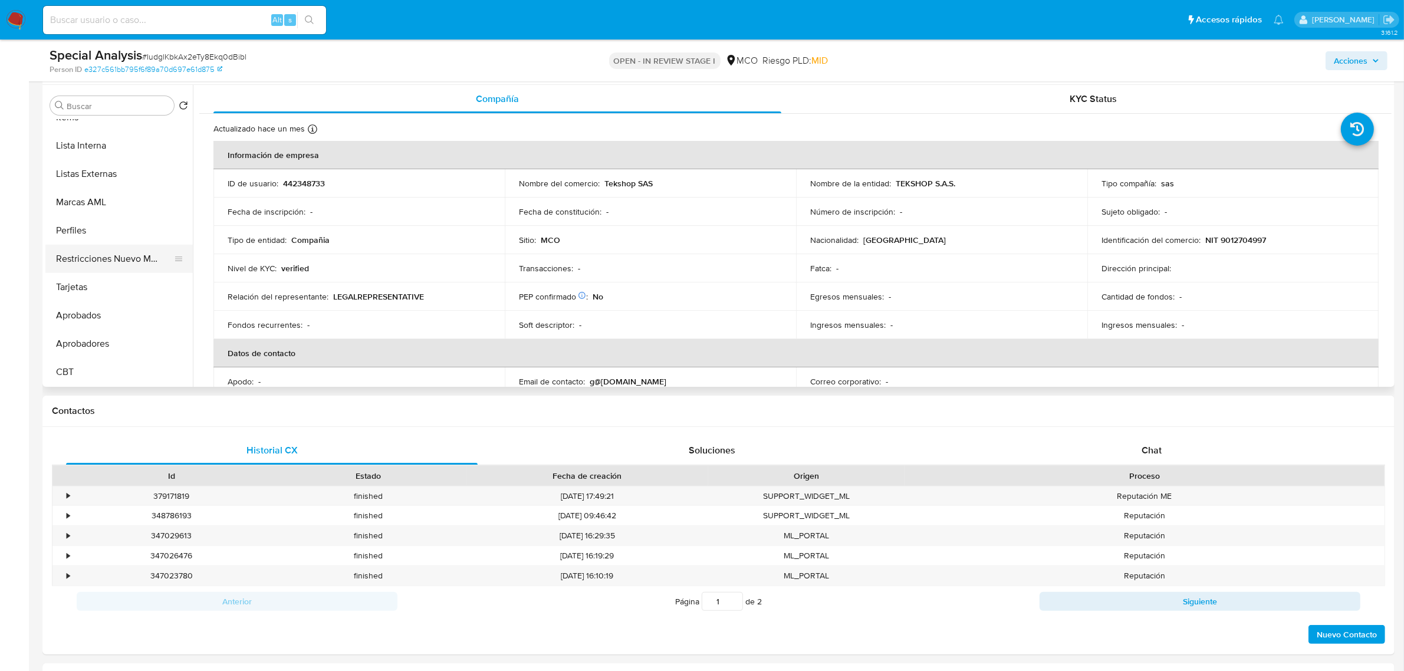
click at [101, 254] on button "Restricciones Nuevo Mundo" at bounding box center [114, 259] width 138 height 28
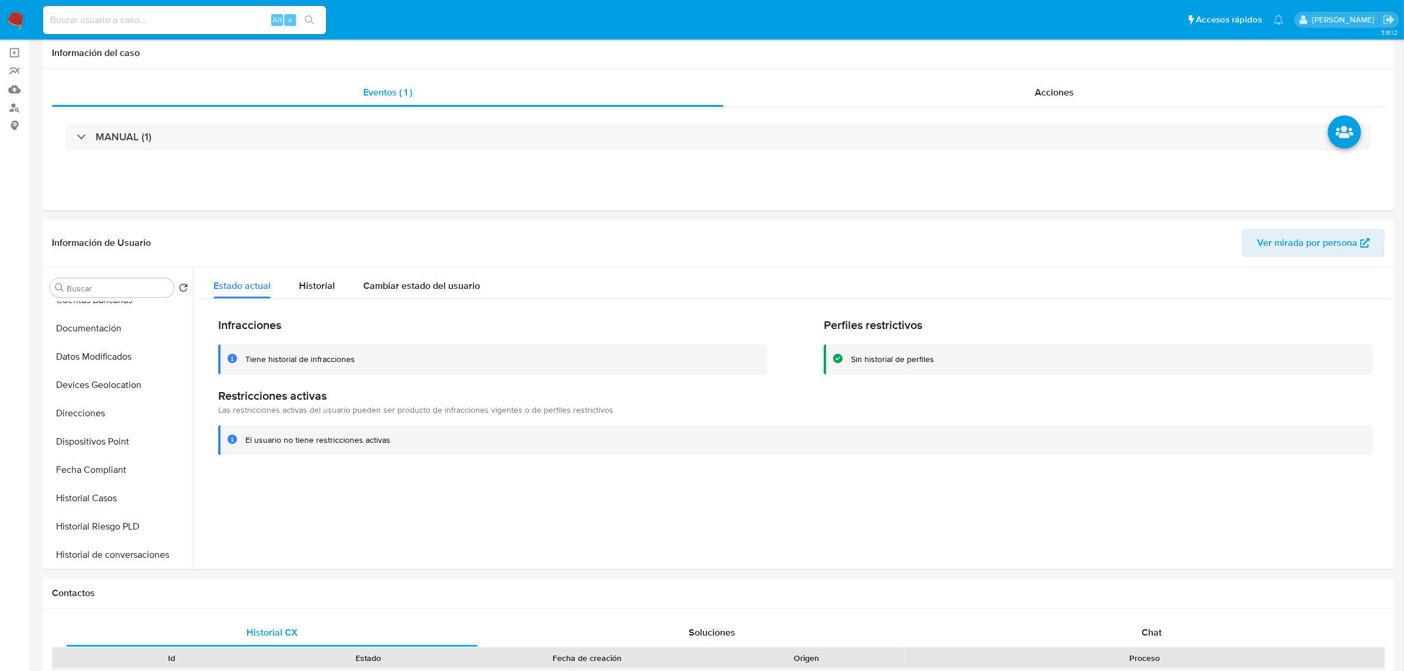
scroll to position [0, 0]
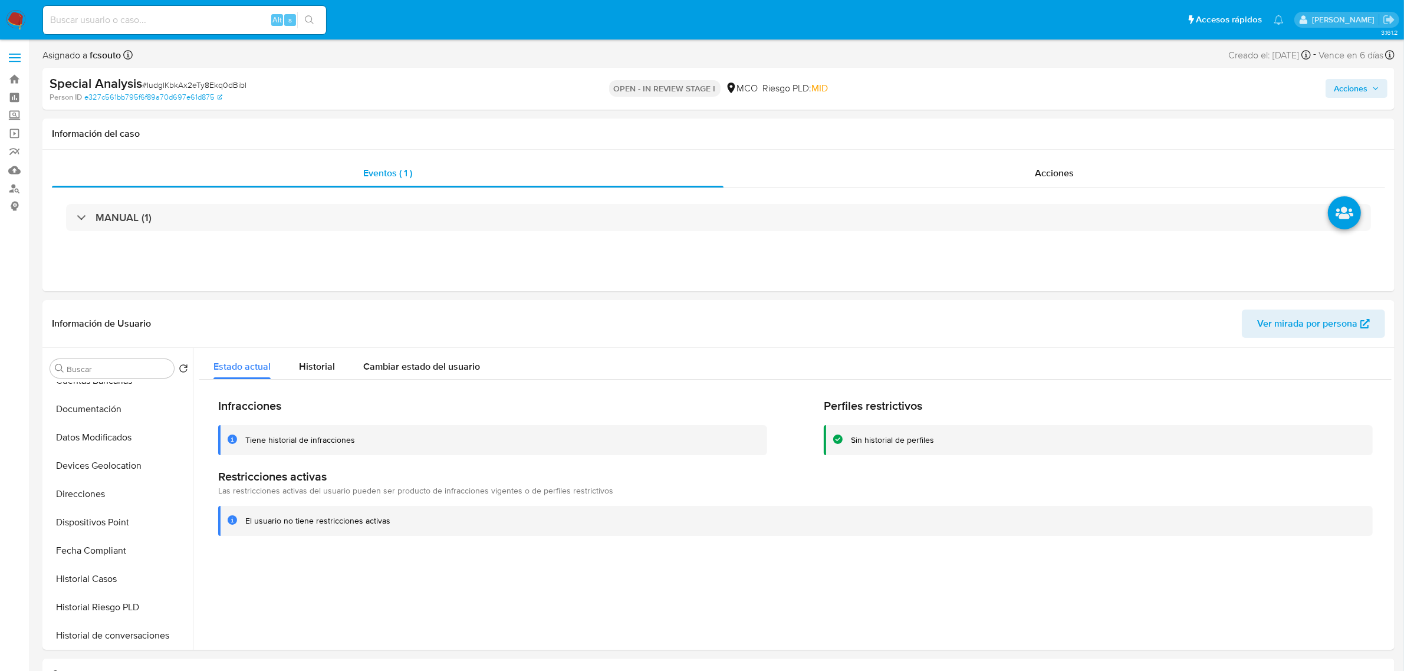
click at [1354, 87] on span "Acciones" at bounding box center [1351, 88] width 34 height 19
drag, startPoint x: 1023, startPoint y: 124, endPoint x: 997, endPoint y: 139, distance: 29.8
click at [1020, 127] on span "Resolución del caso" at bounding box center [1022, 126] width 84 height 14
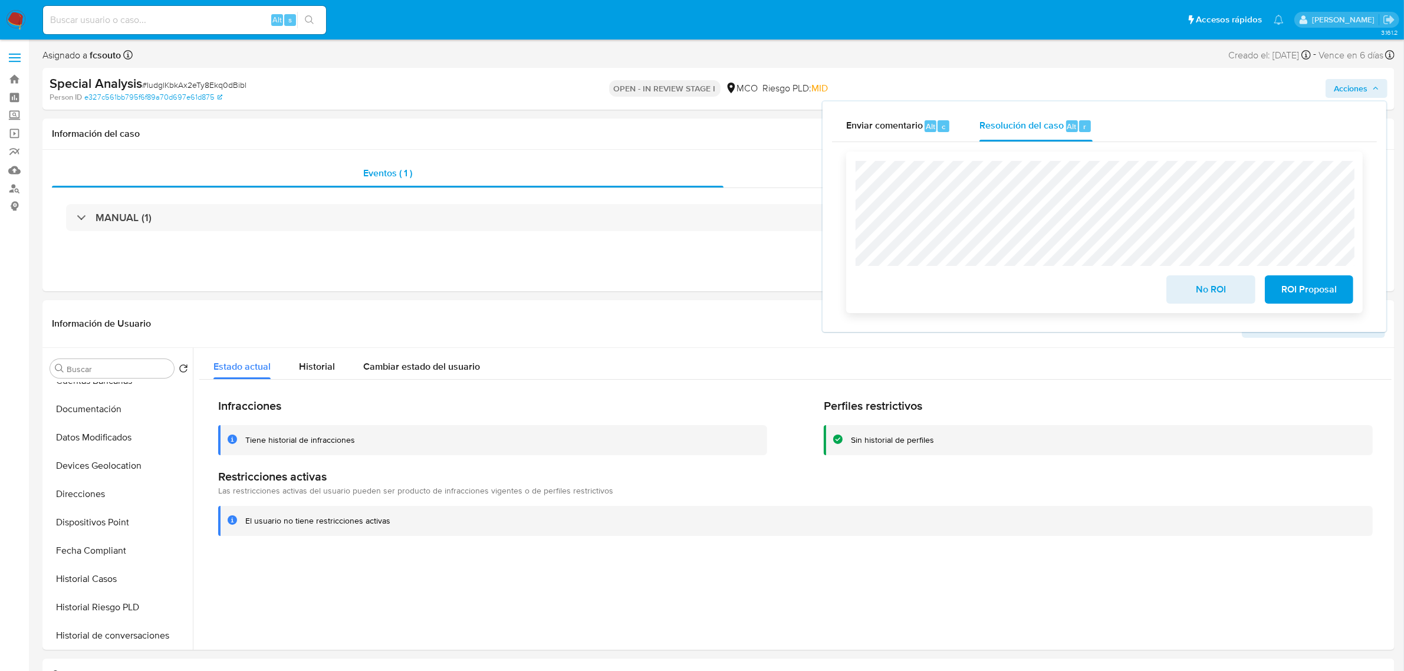
click at [1221, 282] on span "No ROI" at bounding box center [1211, 290] width 58 height 26
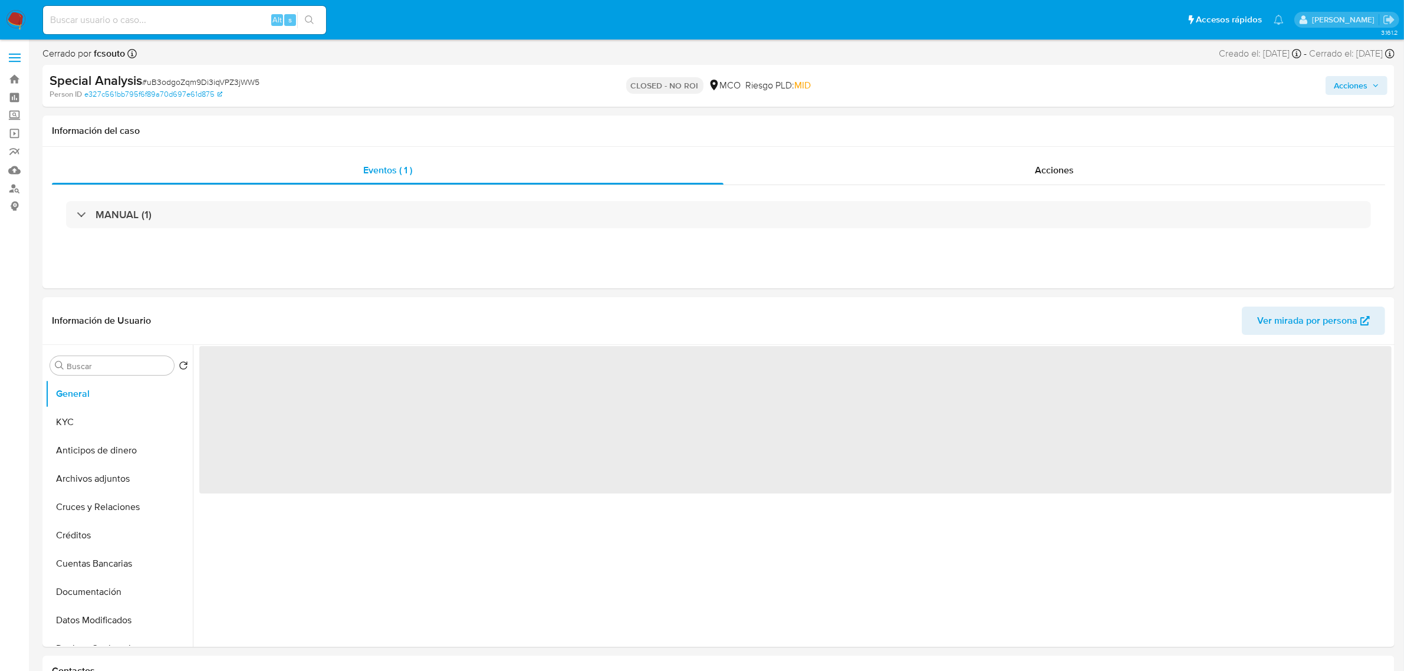
select select "10"
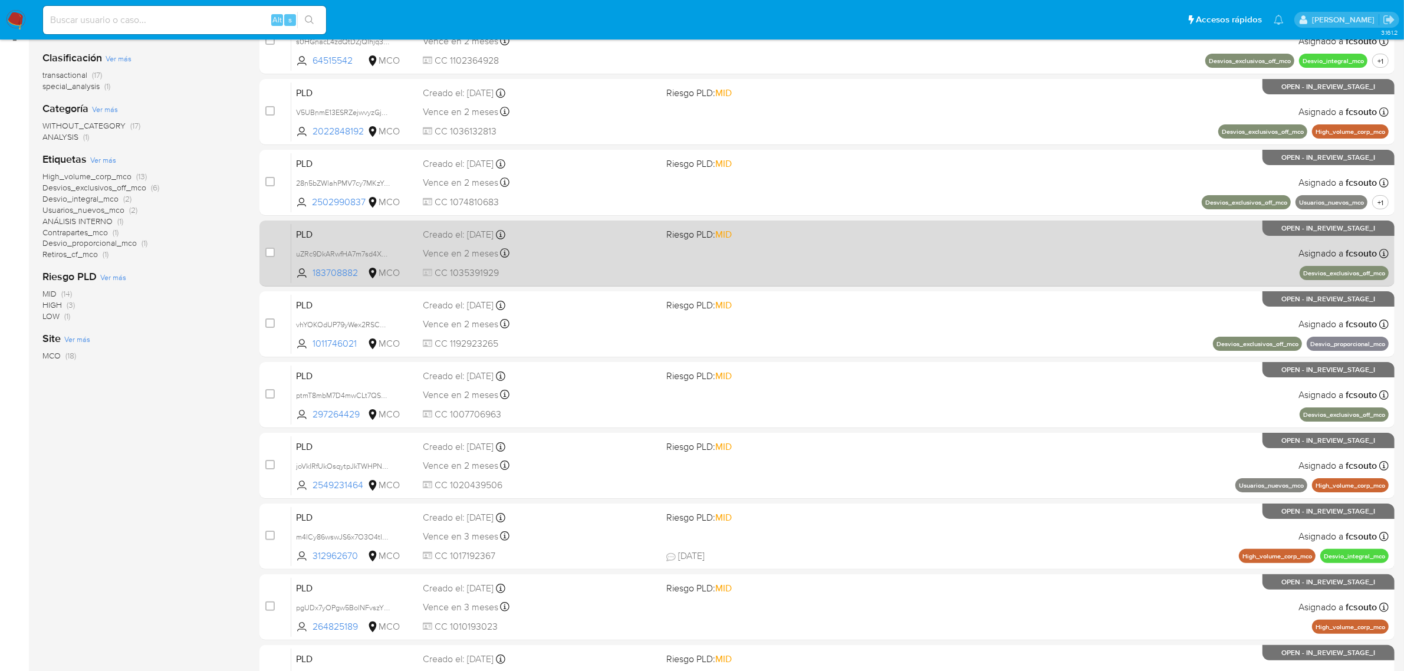
scroll to position [301, 0]
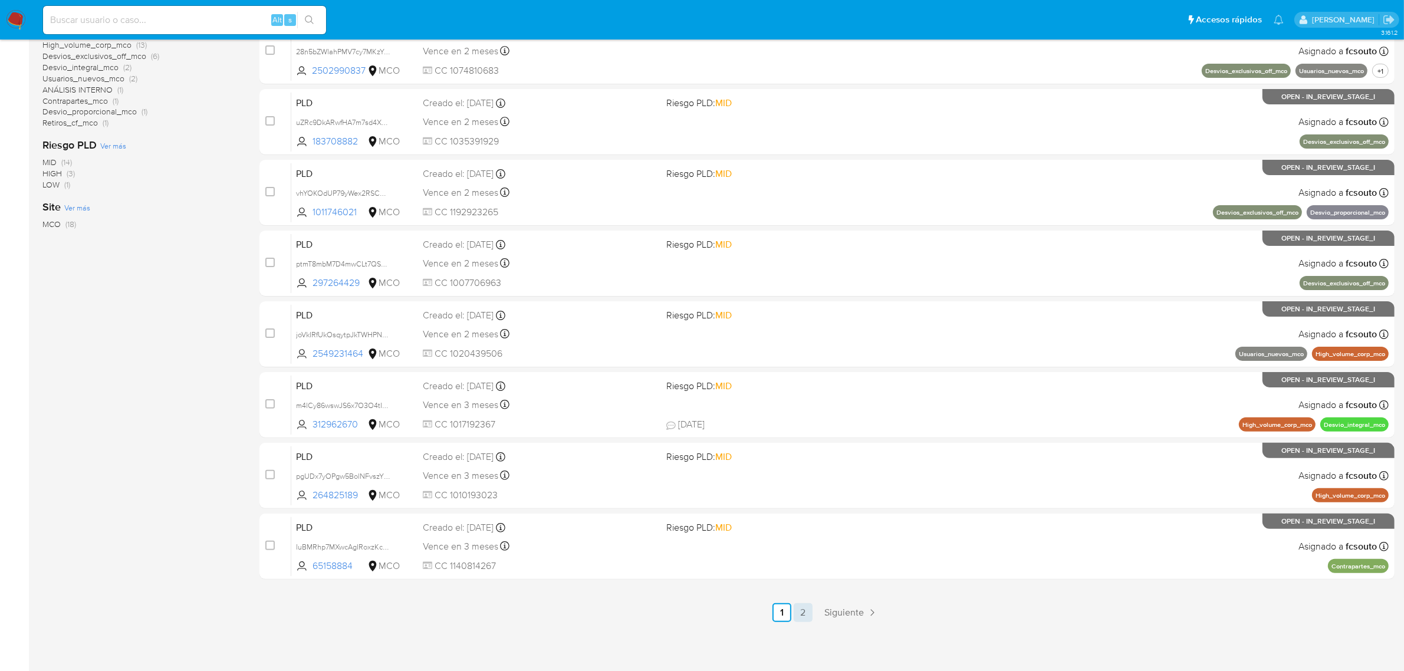
click at [805, 620] on link "2" at bounding box center [803, 612] width 19 height 19
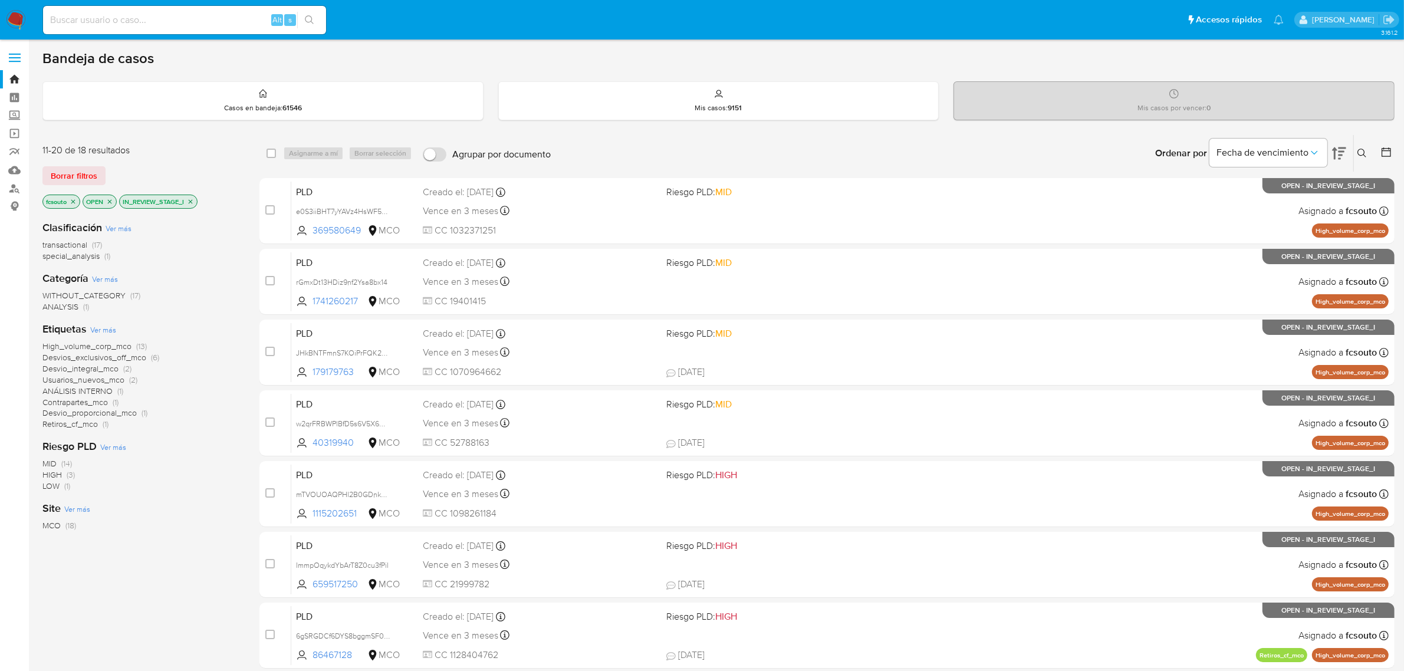
click at [193, 202] on icon "close-filter" at bounding box center [190, 201] width 7 height 7
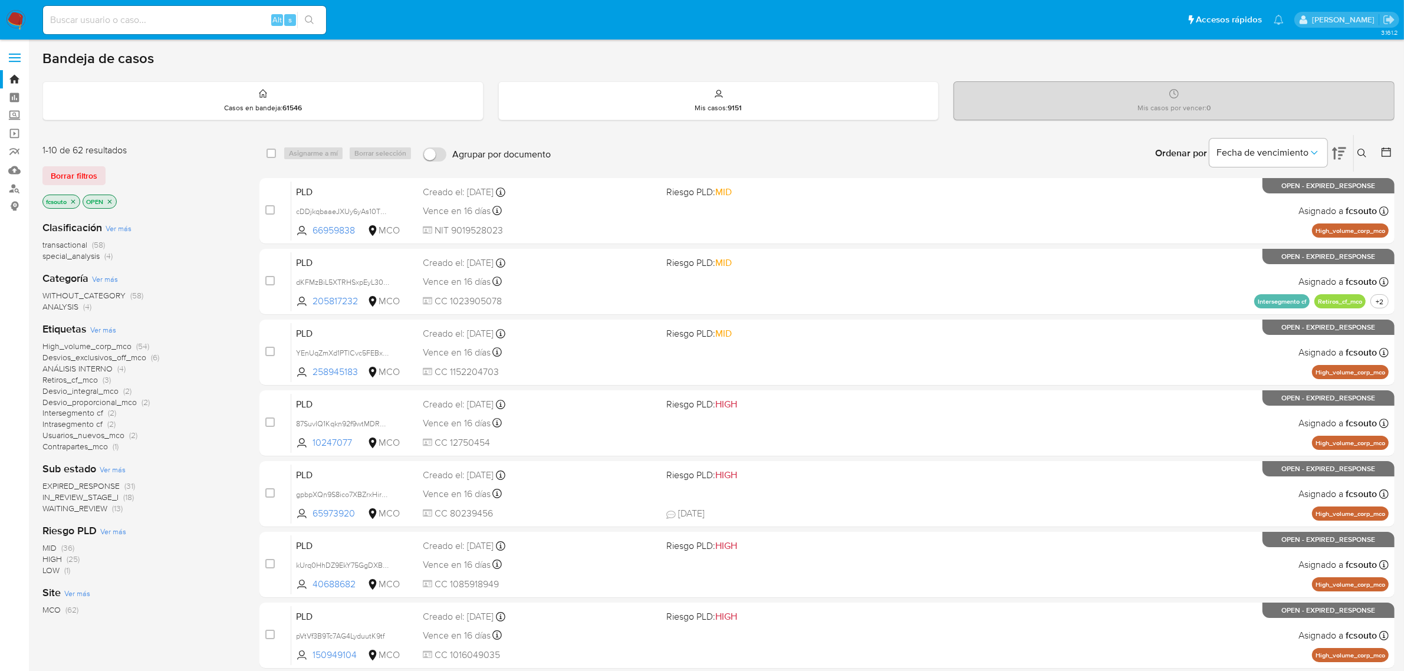
click at [104, 485] on span "EXPIRED_RESPONSE" at bounding box center [80, 486] width 77 height 12
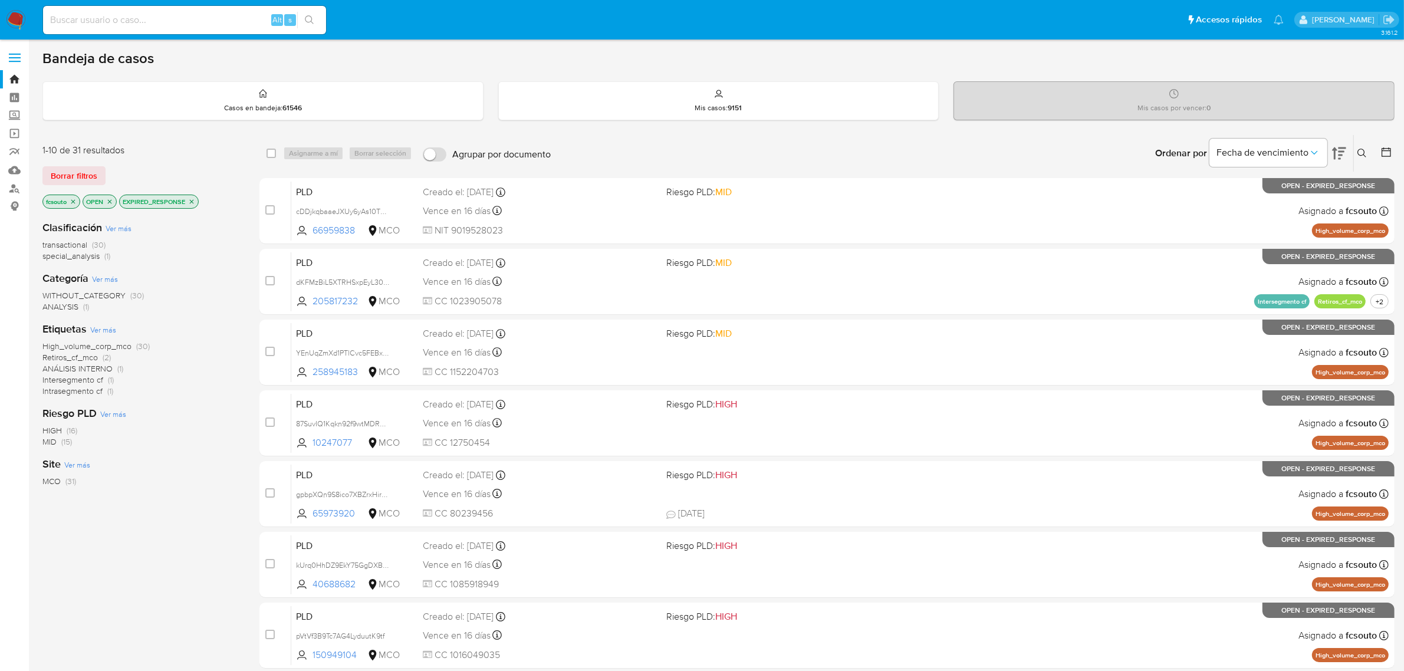
click at [1389, 152] on icon at bounding box center [1387, 152] width 12 height 12
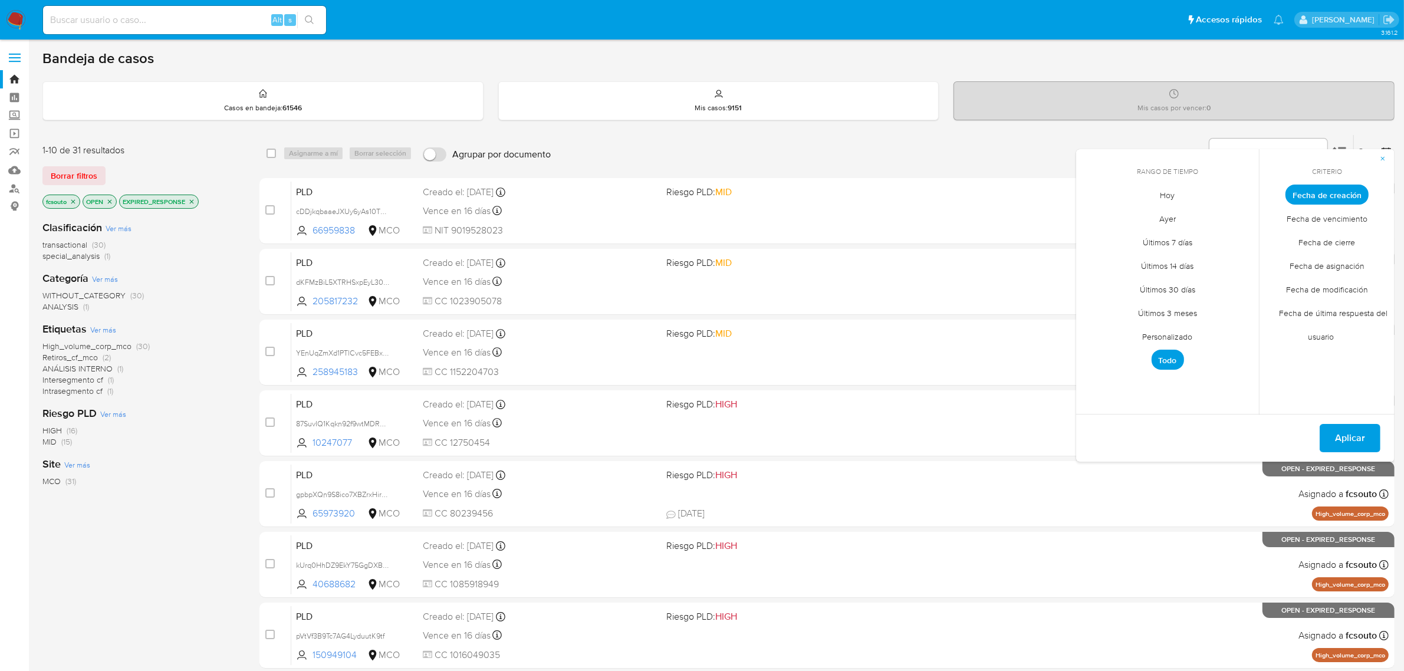
click at [1184, 337] on span "Personalizado" at bounding box center [1167, 337] width 75 height 24
click at [193, 356] on div "High_volume_corp_mco (30) Retiros_cf_mco (2) ANÁLISIS INTERNO (1) Intersegmento…" at bounding box center [141, 368] width 198 height 55
click at [74, 201] on icon "close-filter" at bounding box center [73, 201] width 4 height 4
click at [156, 195] on div "EXPIRED_RESPONSE" at bounding box center [119, 202] width 80 height 14
click at [152, 202] on icon "close-filter" at bounding box center [152, 201] width 4 height 4
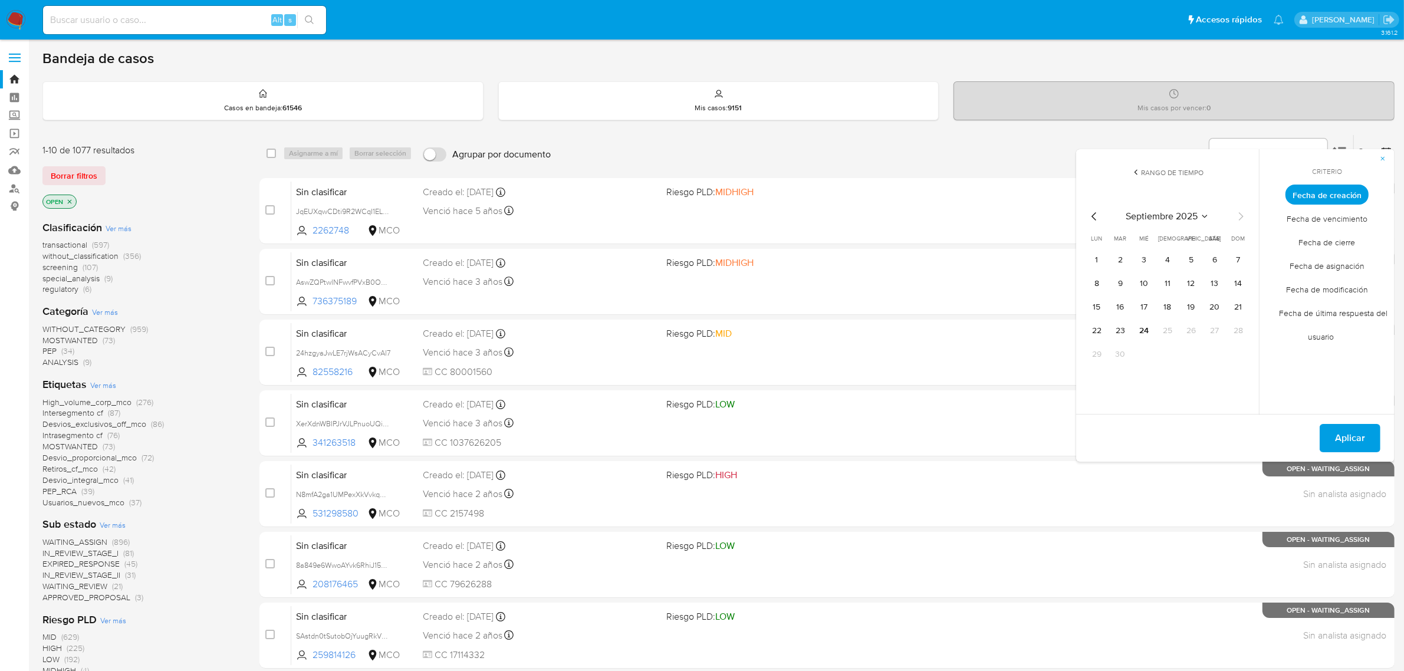
click at [1042, 146] on div "Ordenar por Fecha de vencimiento No es posible ordenar los resultados mientras …" at bounding box center [976, 153] width 838 height 37
click at [1382, 157] on icon "button" at bounding box center [1382, 158] width 7 height 7
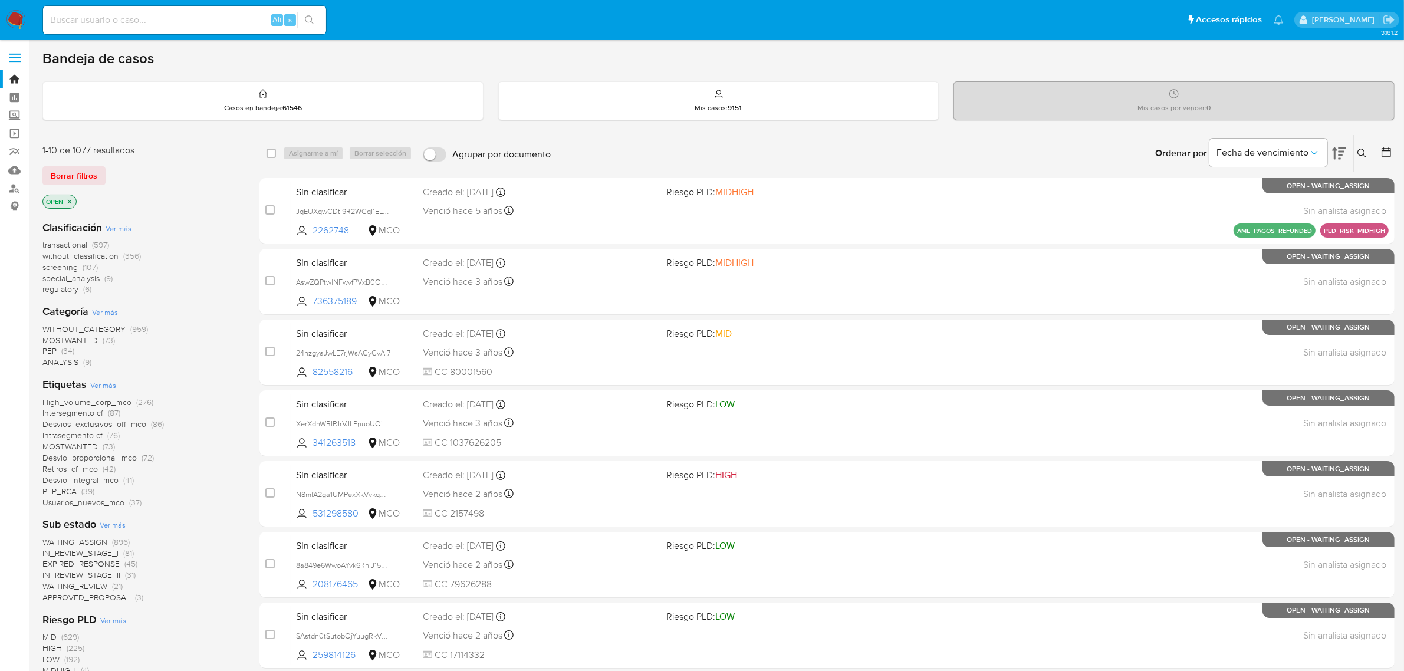
click at [73, 243] on span "transactional" at bounding box center [64, 245] width 45 height 12
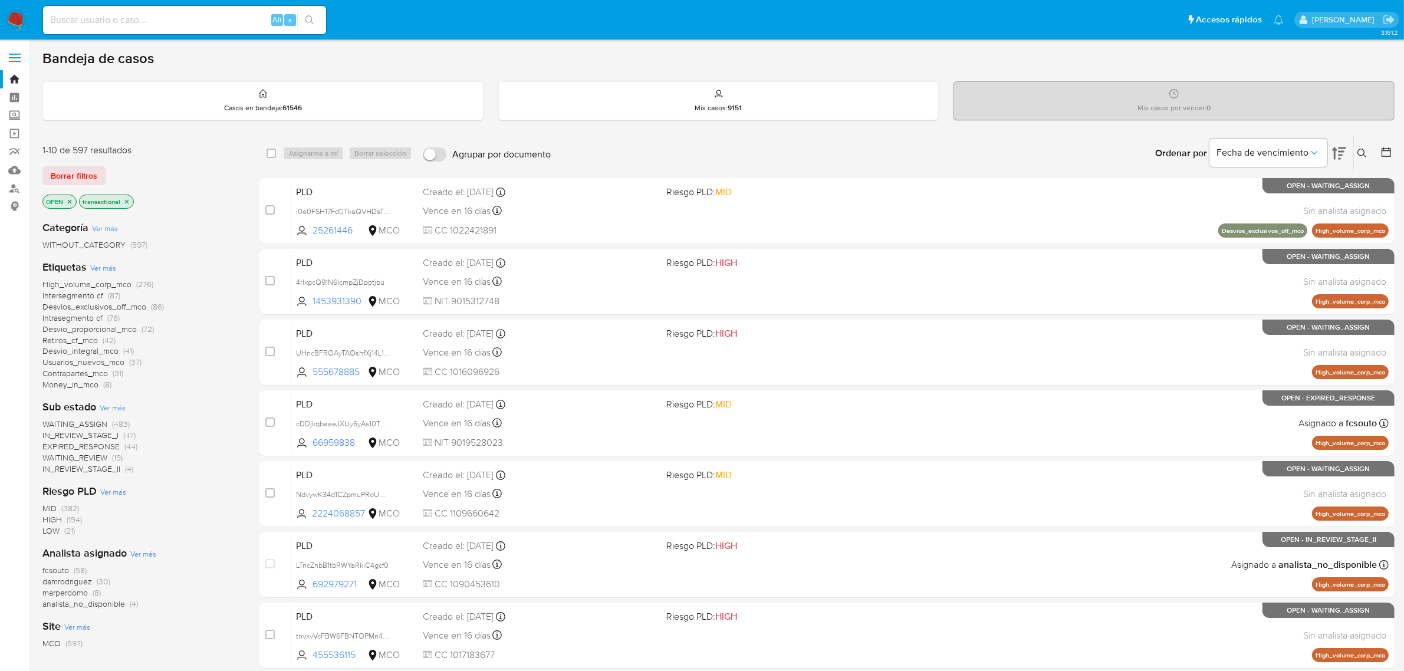
click at [1389, 149] on icon at bounding box center [1387, 152] width 12 height 12
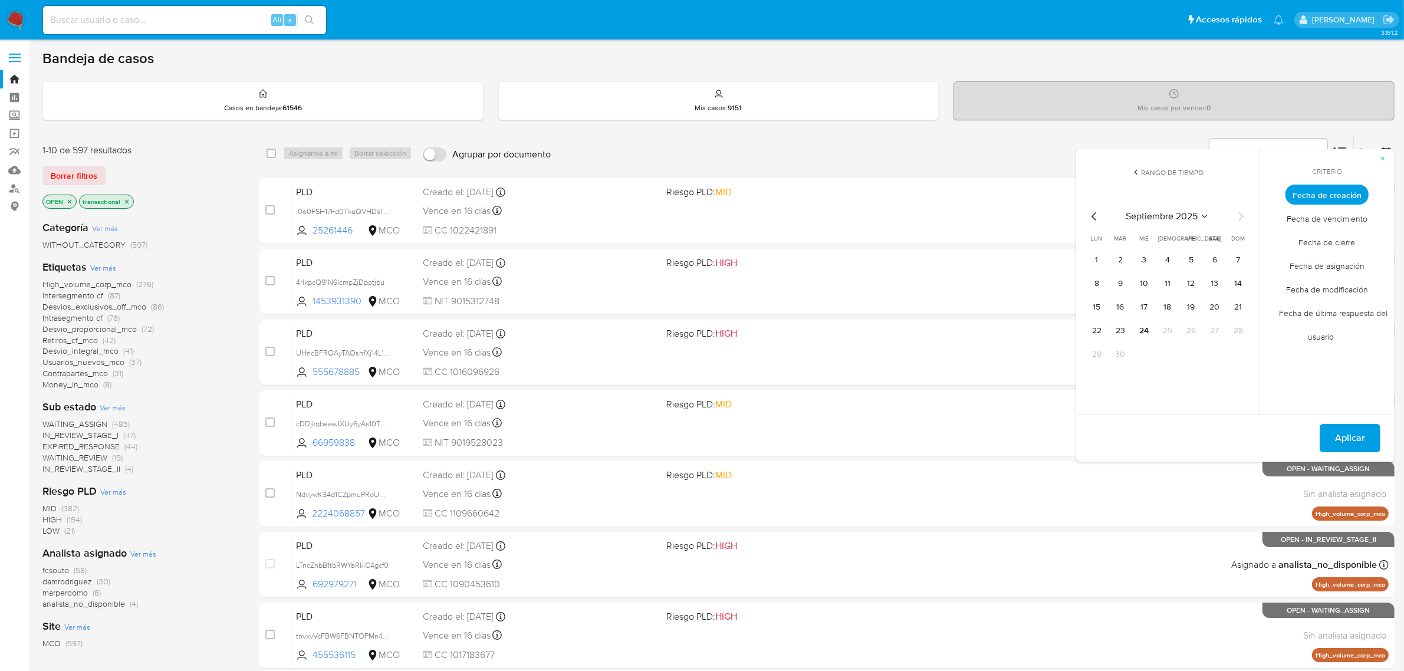
click at [1093, 217] on icon "Mes anterior" at bounding box center [1094, 216] width 14 height 14
click at [1093, 290] on button "7" at bounding box center [1096, 283] width 19 height 19
click at [1233, 287] on button "13" at bounding box center [1238, 283] width 19 height 19
click at [1360, 440] on span "Aplicar" at bounding box center [1350, 438] width 30 height 26
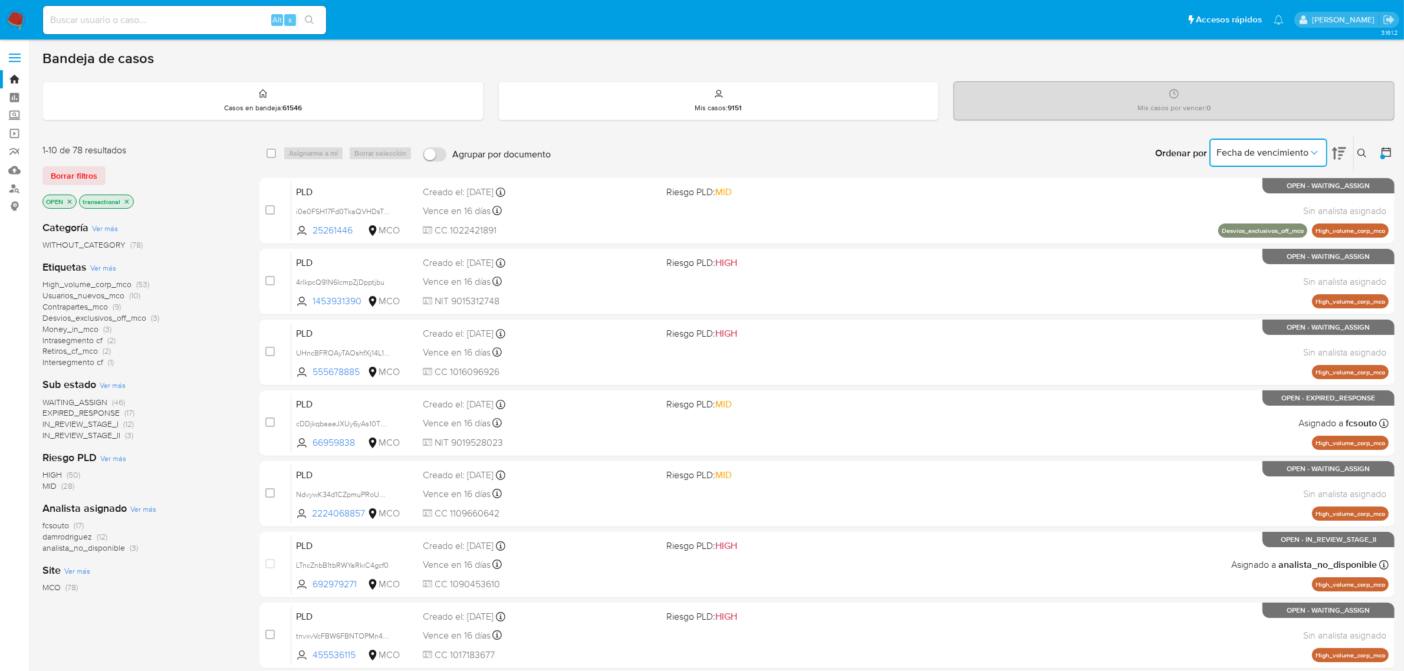
click at [1283, 152] on span "Fecha de vencimiento" at bounding box center [1263, 153] width 92 height 12
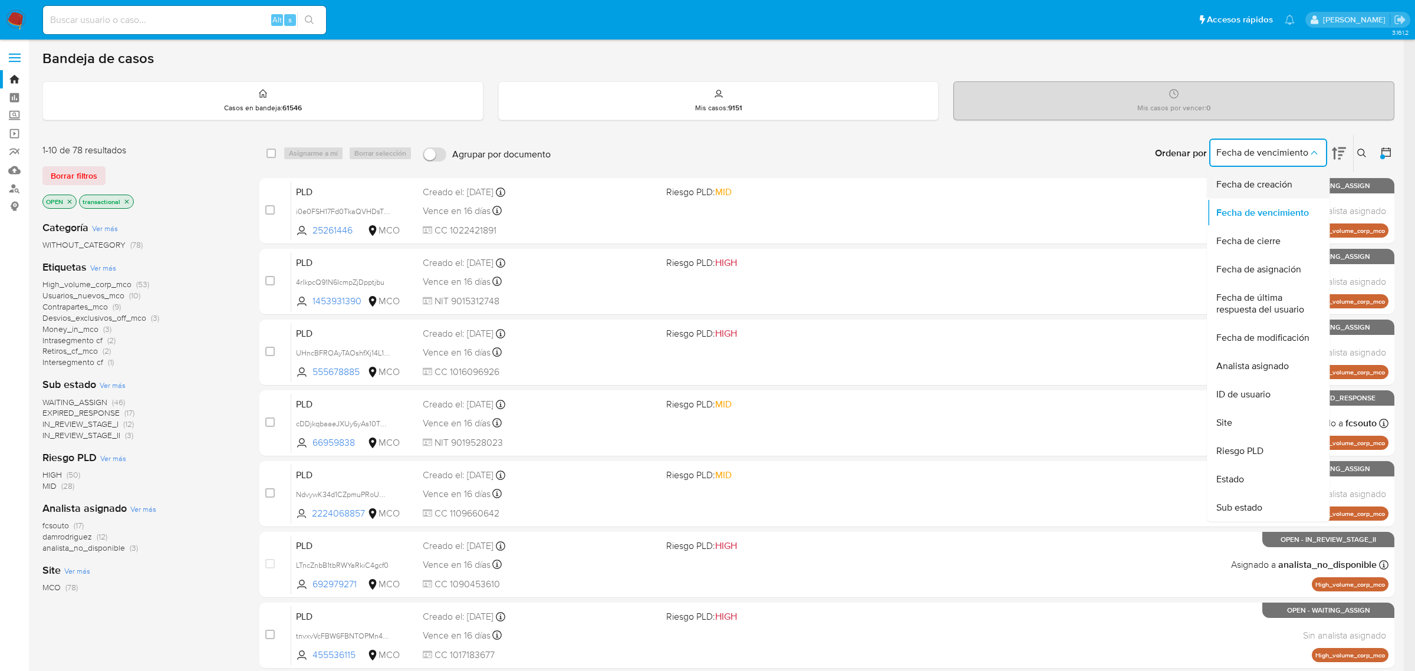
click at [1283, 180] on span "Fecha de creación" at bounding box center [1255, 185] width 76 height 12
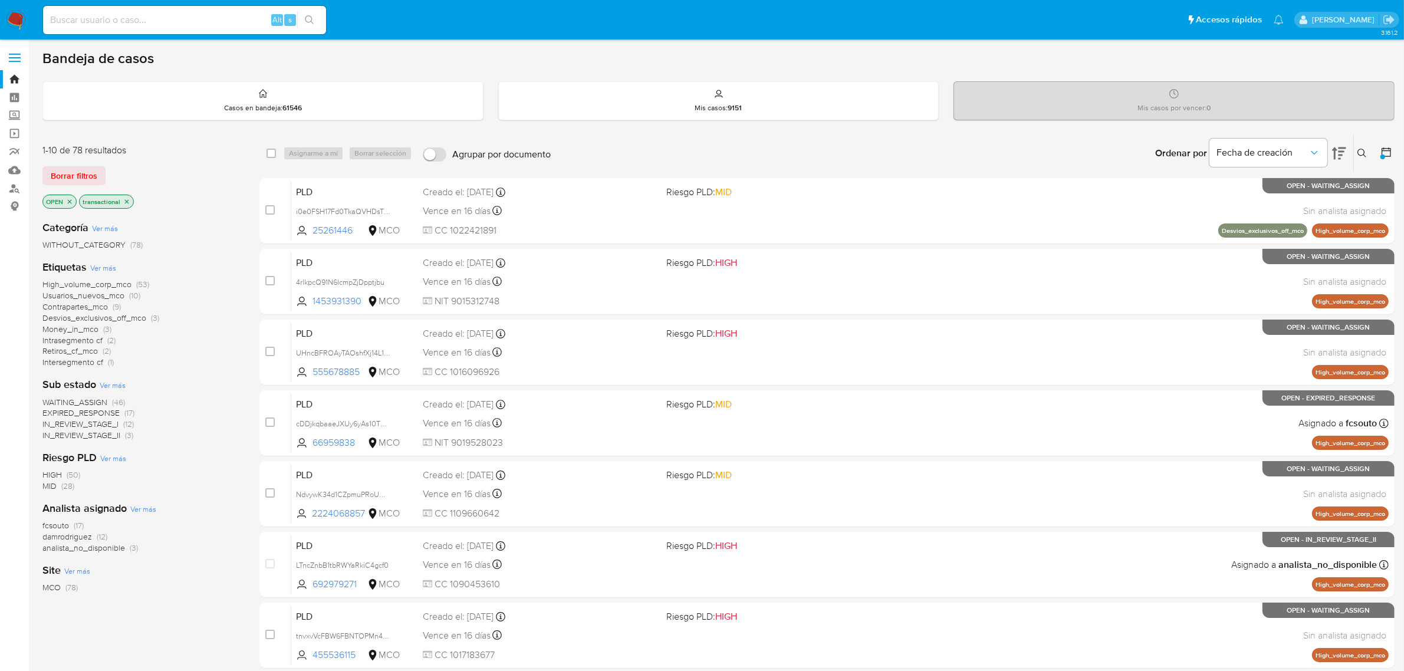
click at [1391, 150] on icon at bounding box center [1386, 151] width 9 height 9
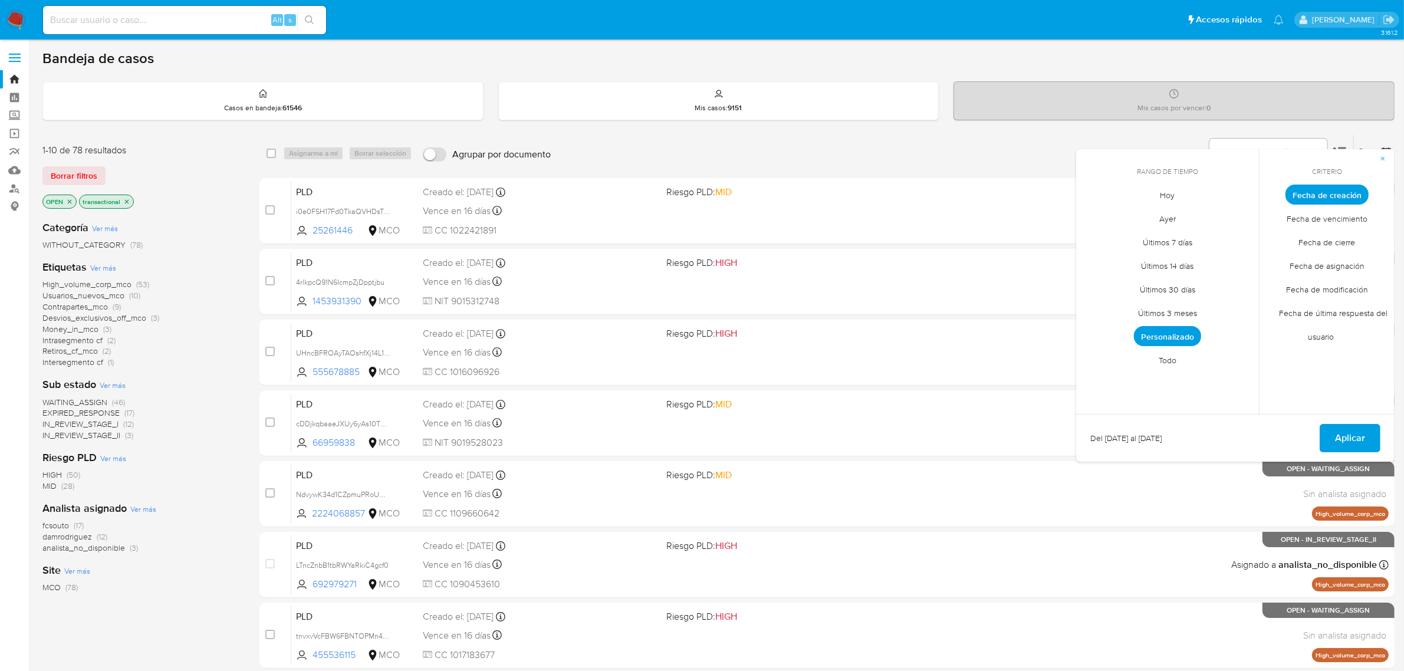
drag, startPoint x: 1175, startPoint y: 325, endPoint x: 1174, endPoint y: 334, distance: 9.0
click at [1175, 329] on li "Personalizado" at bounding box center [1168, 337] width 84 height 24
click at [1369, 435] on button "Aplicar" at bounding box center [1350, 438] width 61 height 28
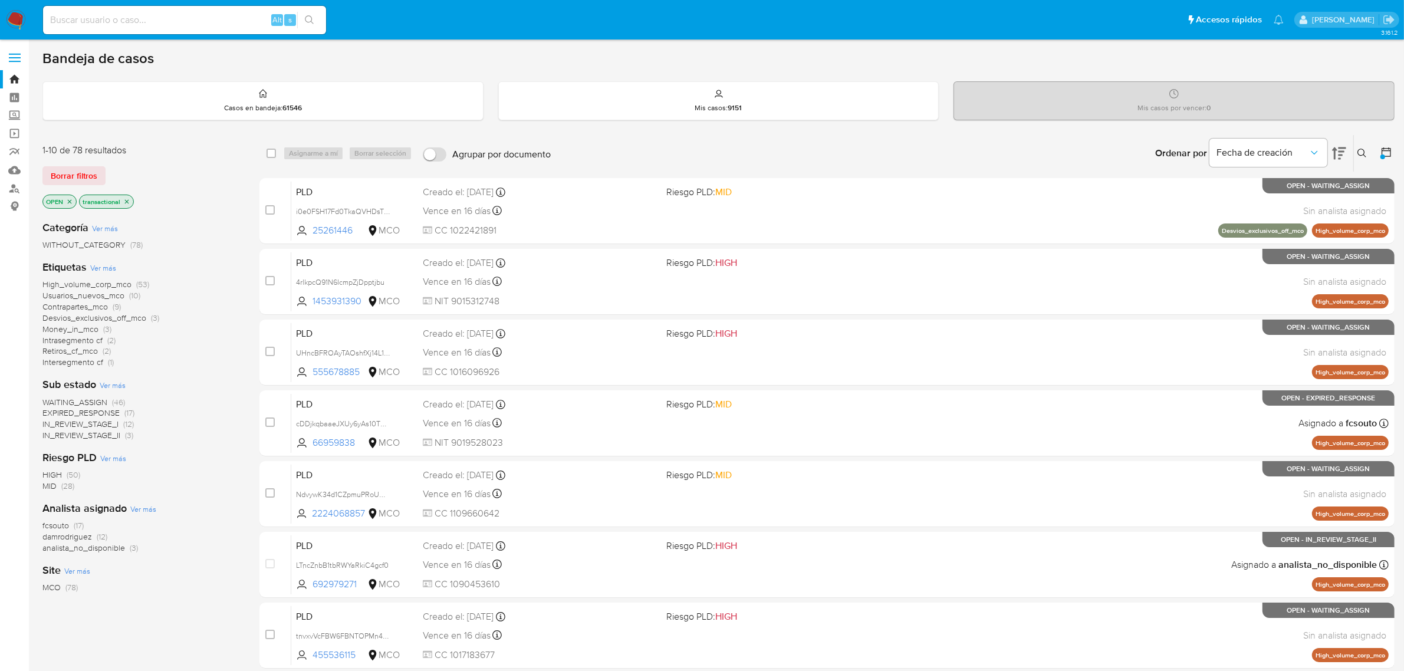
click at [75, 399] on span "WAITING_ASSIGN" at bounding box center [74, 402] width 65 height 12
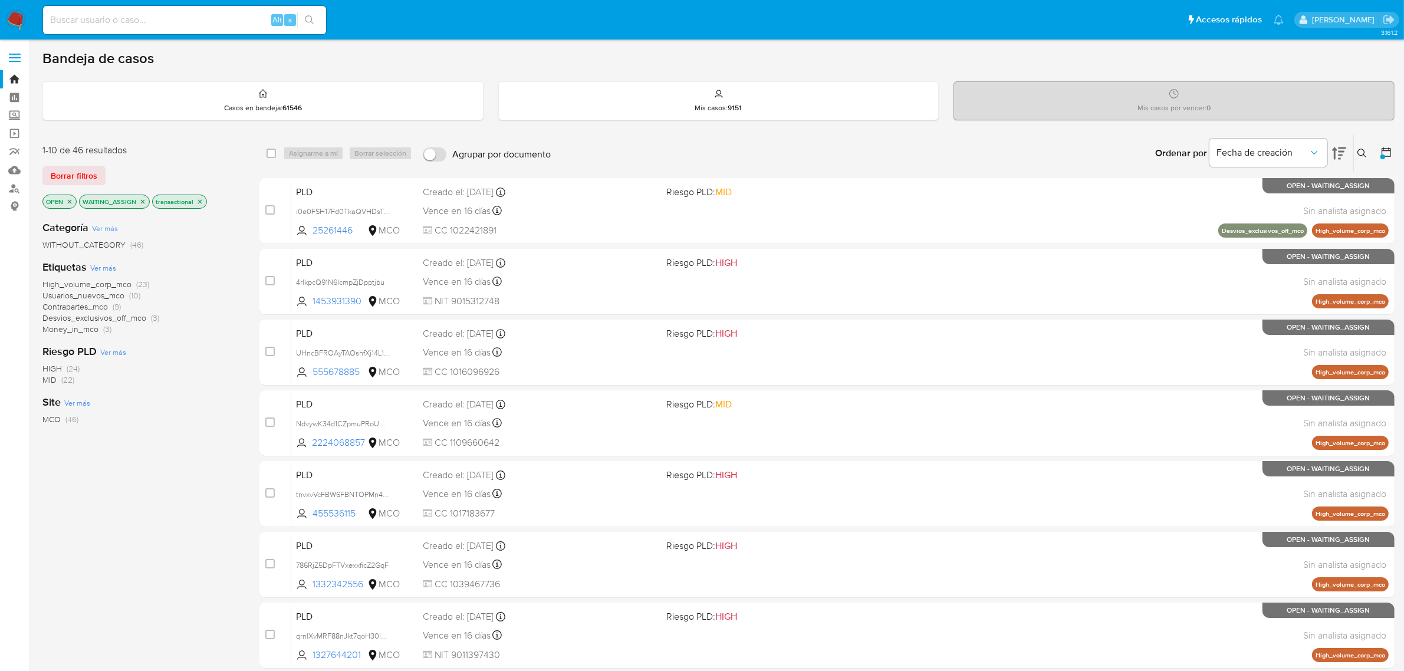
click at [12, 12] on img at bounding box center [16, 20] width 20 height 20
